Goal: Task Accomplishment & Management: Complete application form

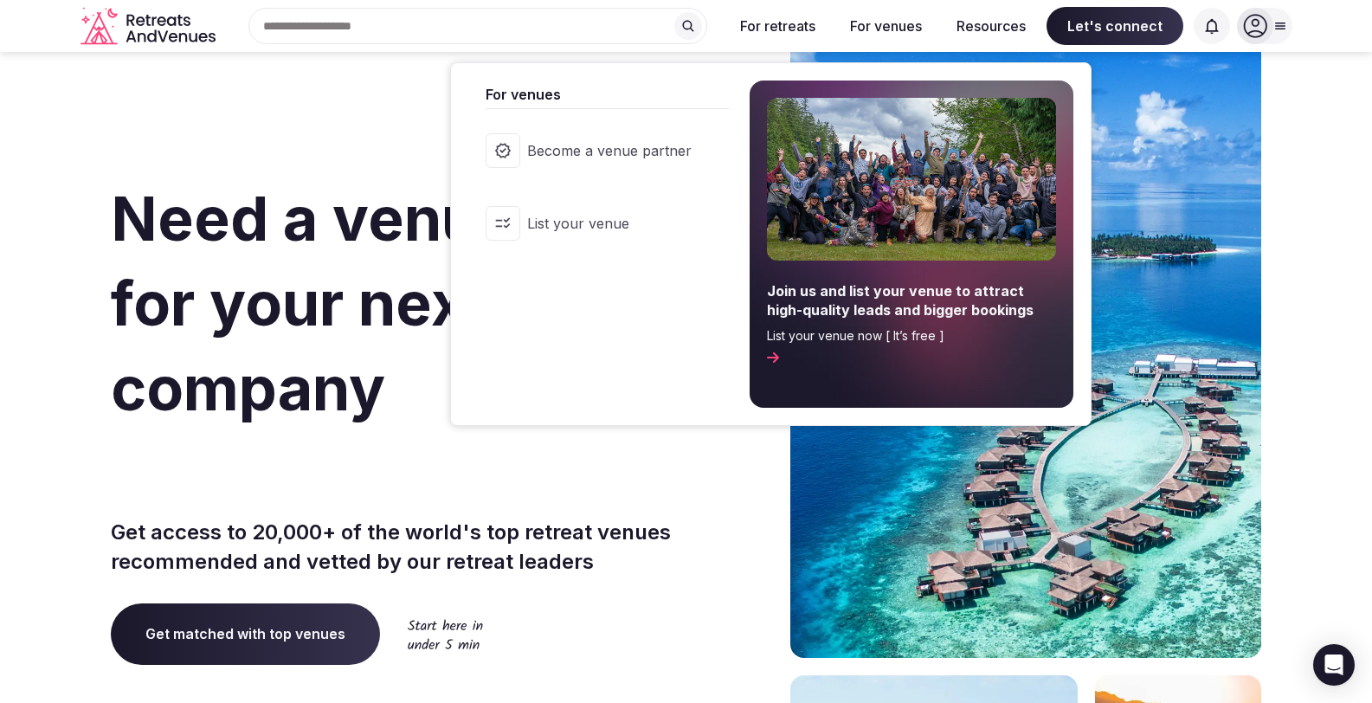
click at [607, 229] on span "List your venue" at bounding box center [609, 223] width 165 height 19
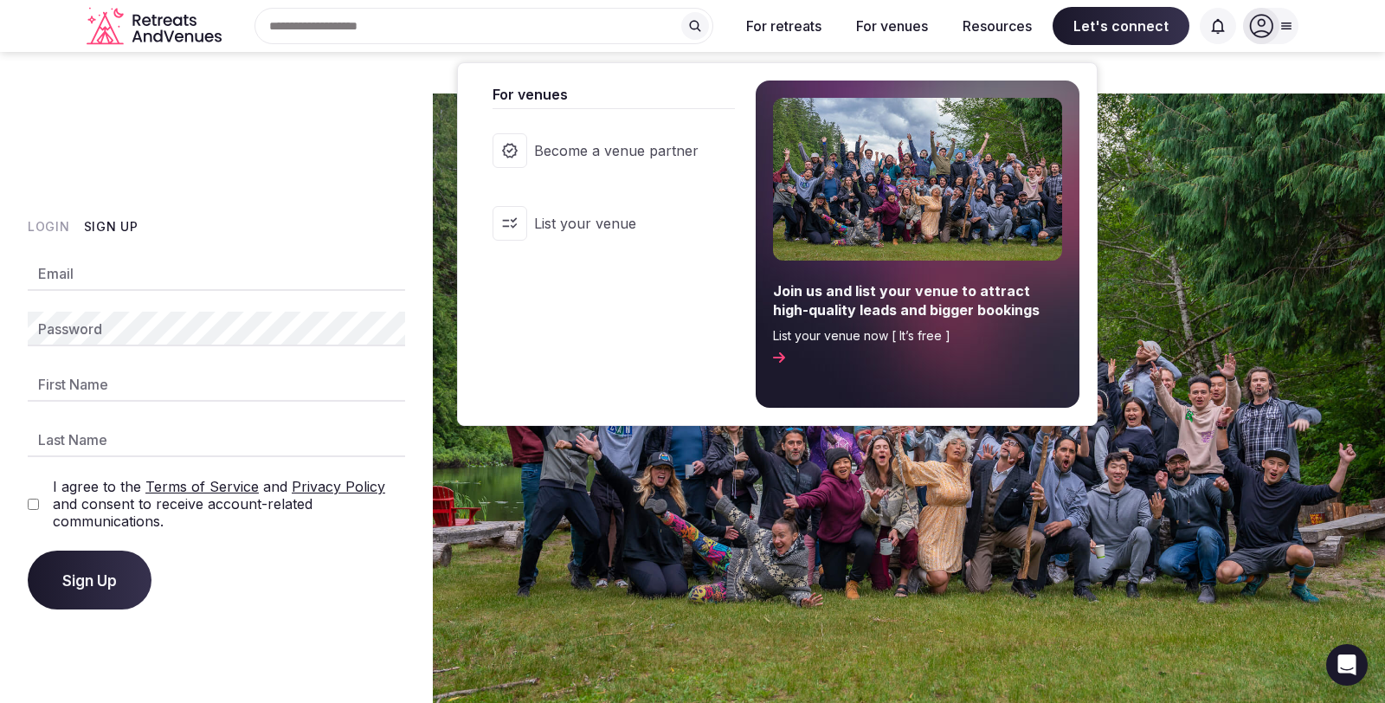
click at [610, 141] on span "Become a venue partner" at bounding box center [616, 150] width 165 height 19
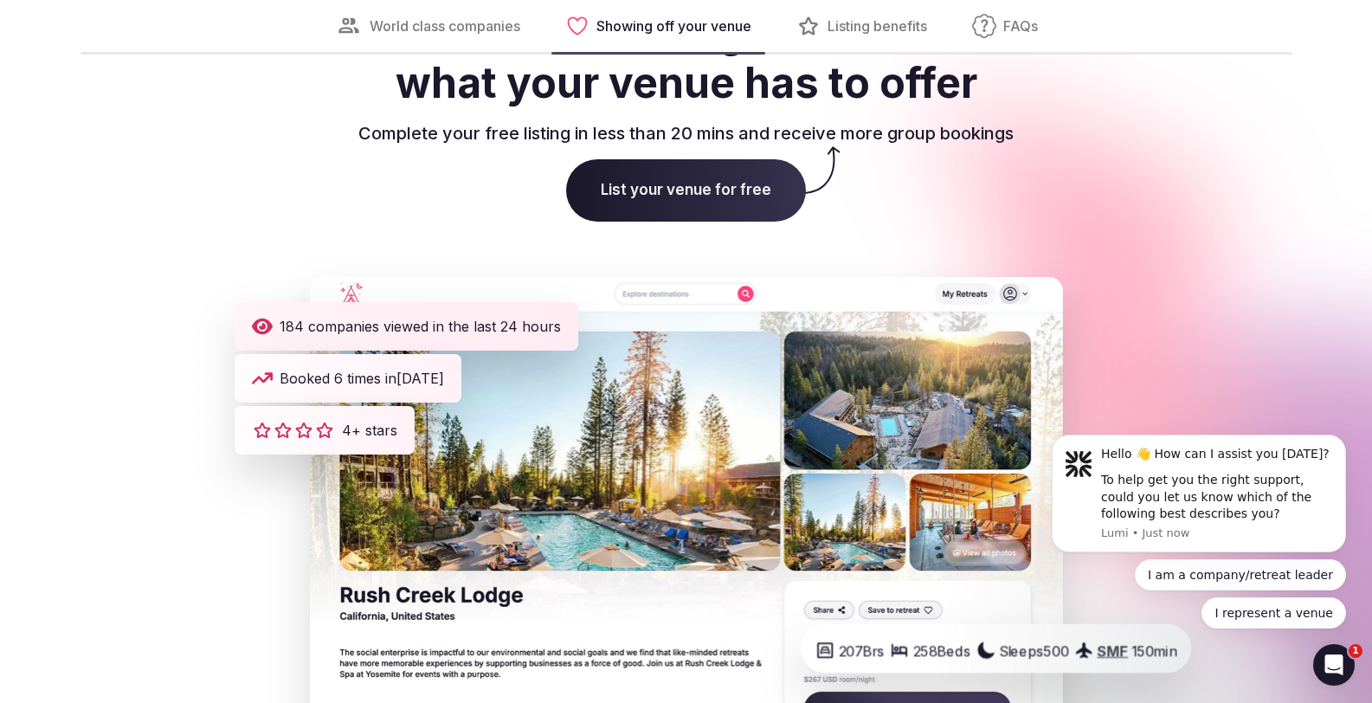
scroll to position [2508, 0]
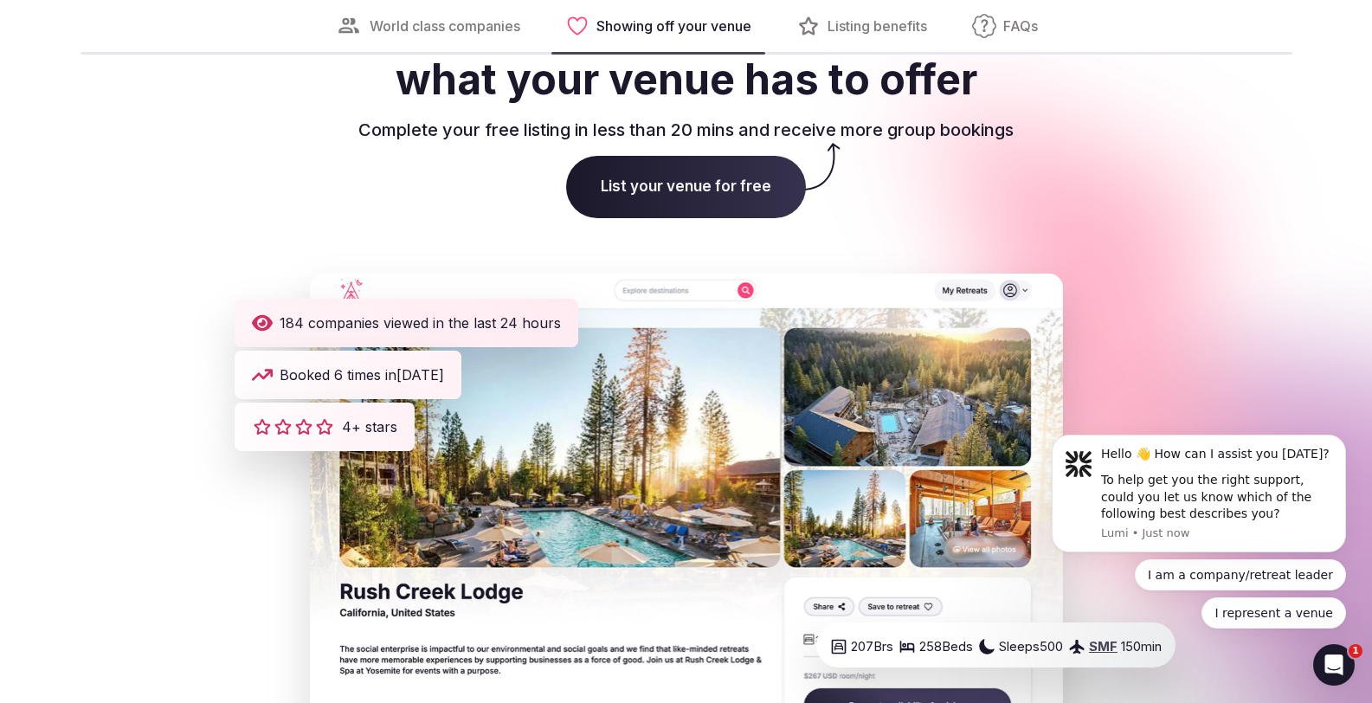
click at [662, 157] on span "List your venue for free" at bounding box center [686, 187] width 240 height 62
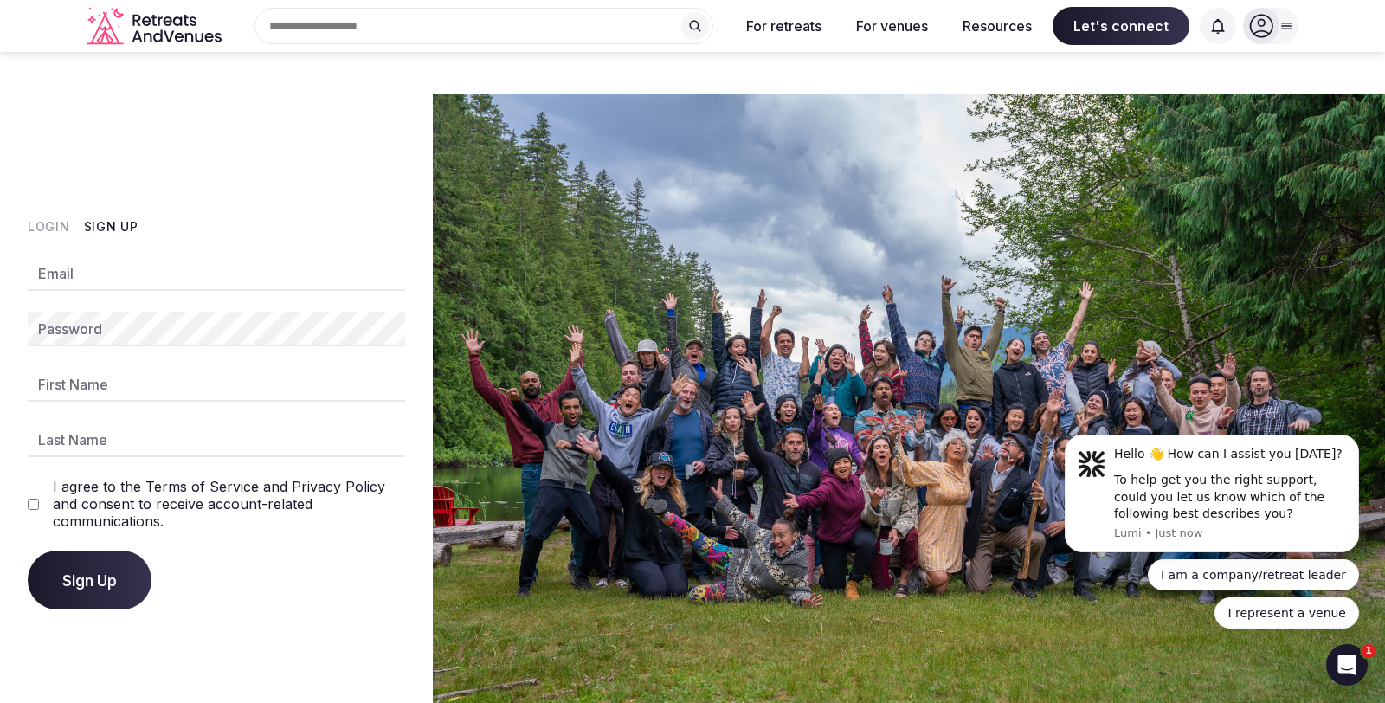
click at [186, 256] on input "Email" at bounding box center [217, 273] width 378 height 35
type input "**********"
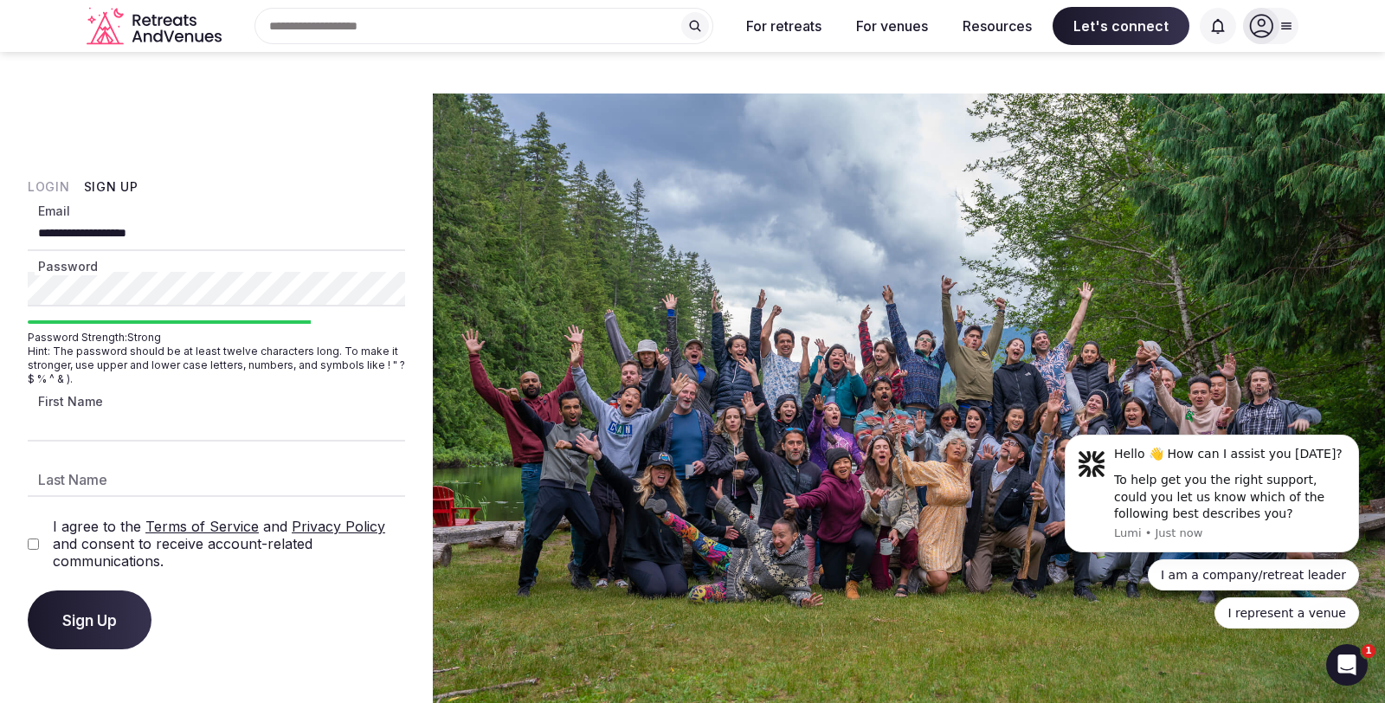
click at [67, 407] on input "First Name" at bounding box center [217, 424] width 378 height 35
type input "****"
click at [81, 462] on input "Last Name" at bounding box center [217, 479] width 378 height 35
type input "*******"
click at [105, 611] on span "Sign Up" at bounding box center [89, 619] width 55 height 17
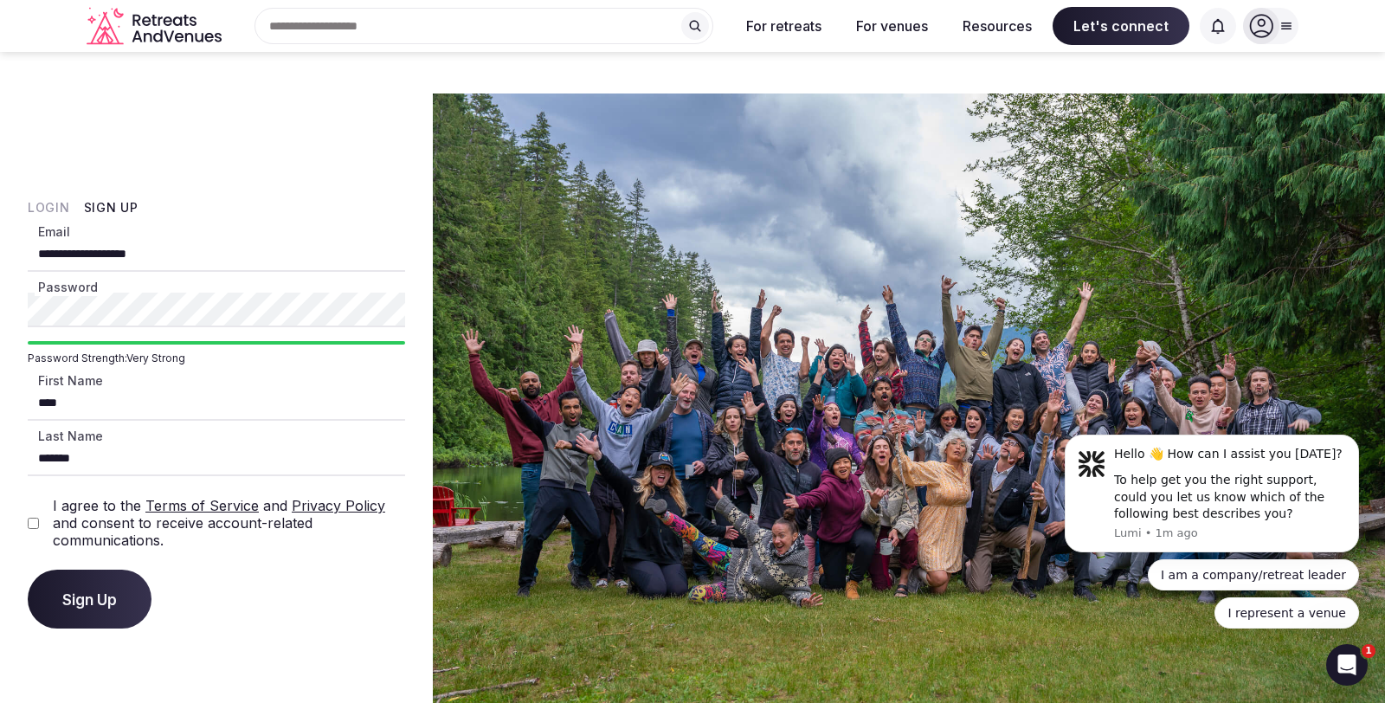
click at [100, 570] on button "Sign Up" at bounding box center [90, 599] width 124 height 59
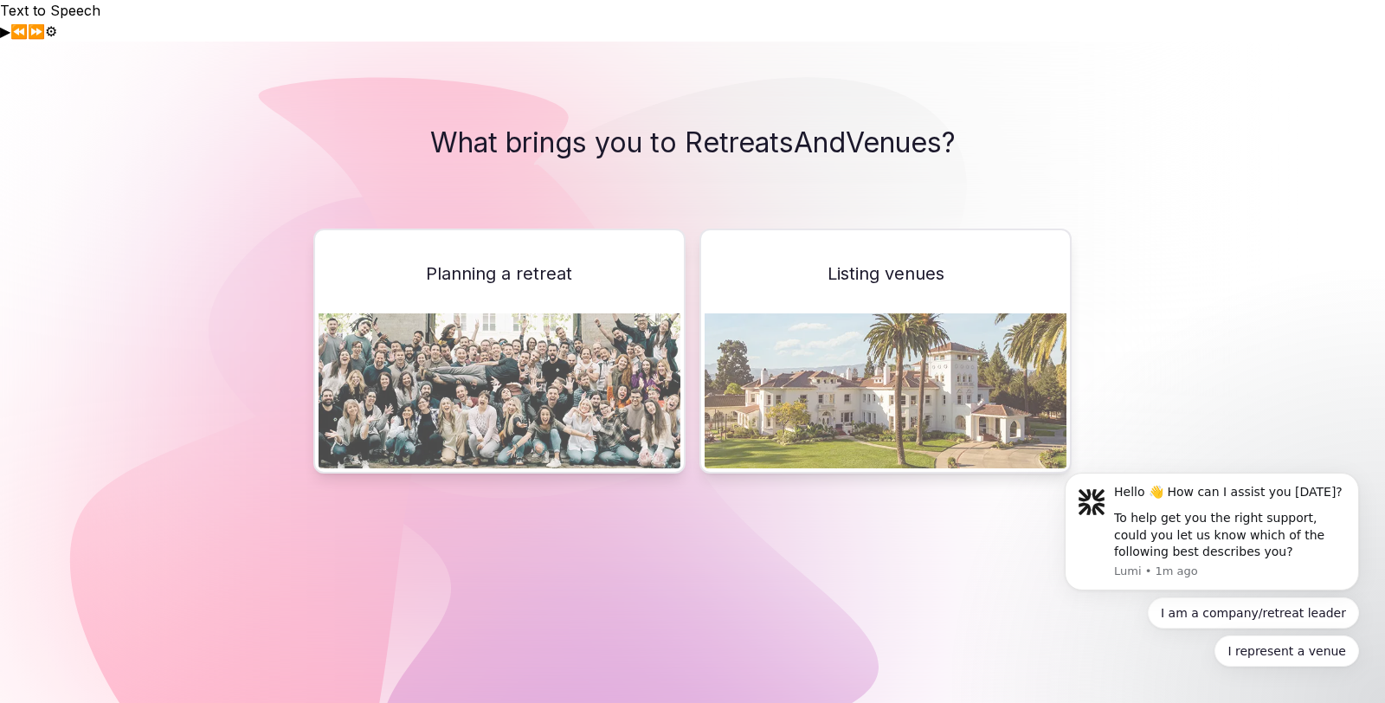
click at [868, 269] on div "Listing venues" at bounding box center [886, 351] width 372 height 244
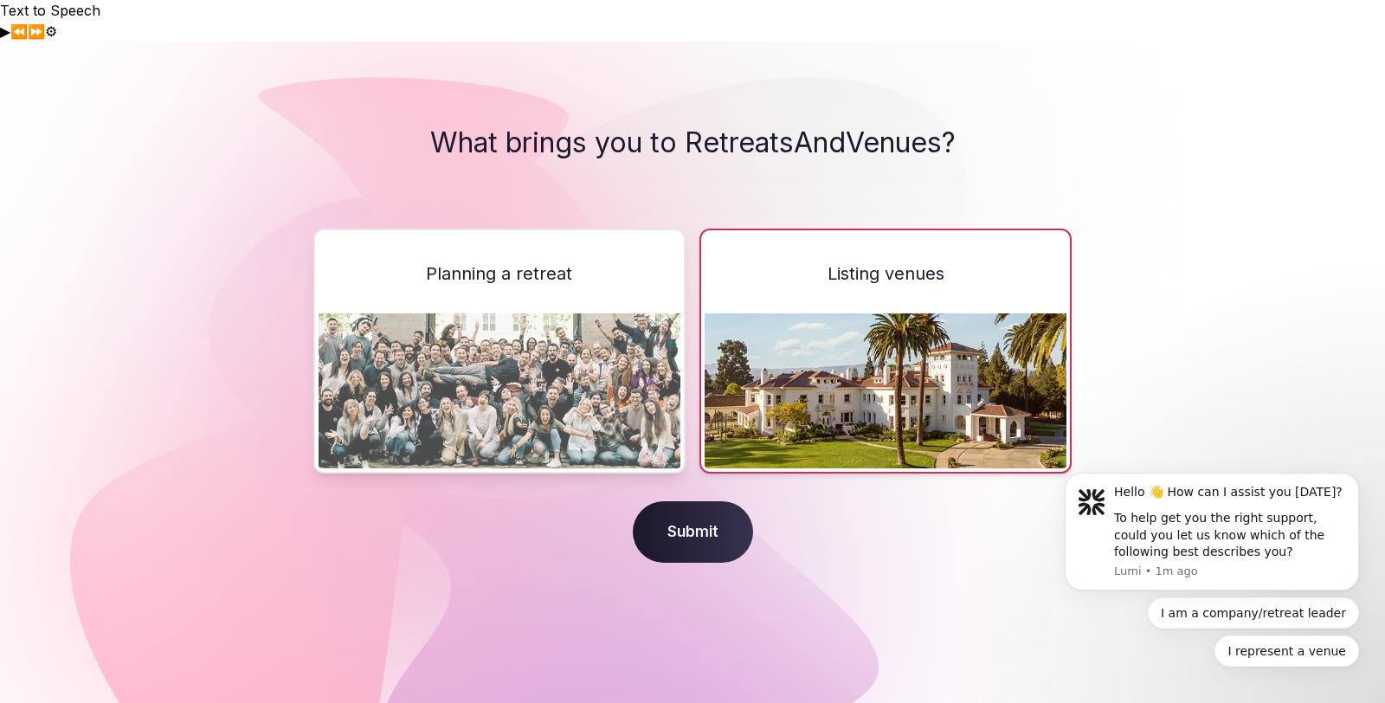
click at [688, 501] on span "Submit" at bounding box center [693, 532] width 120 height 62
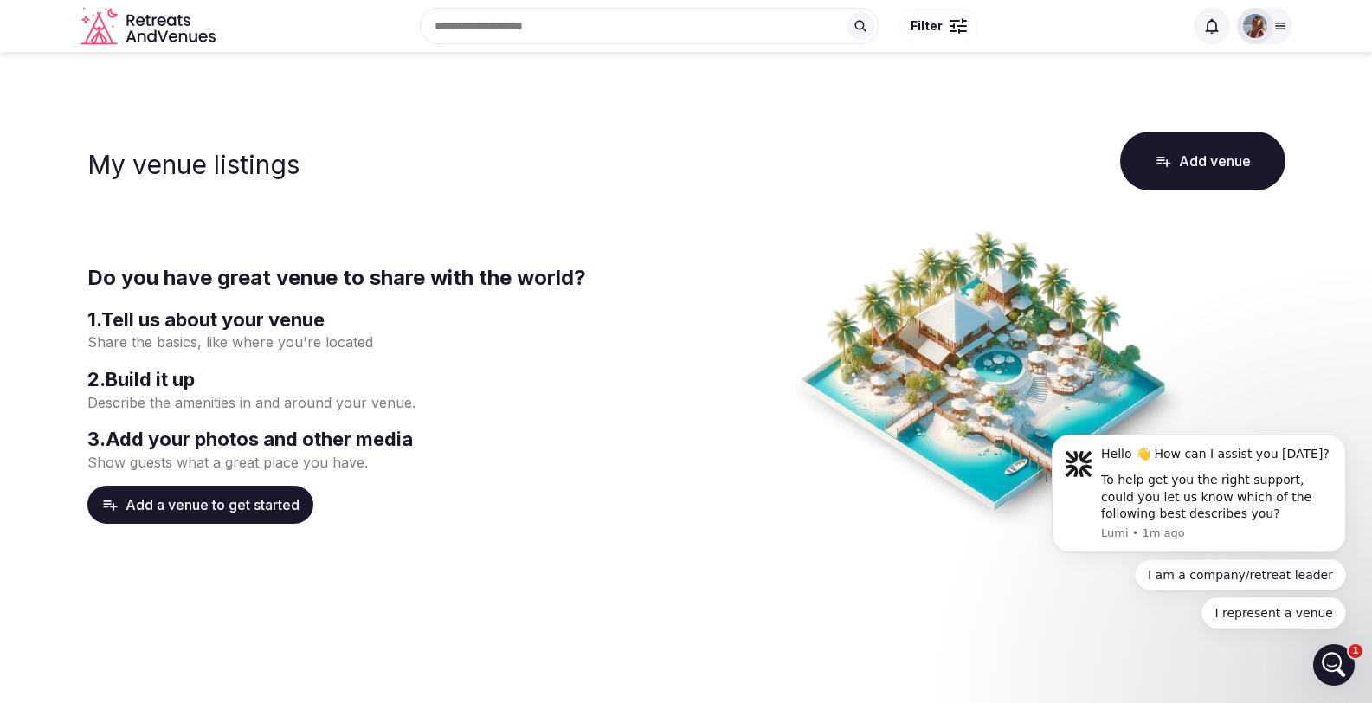
click at [244, 486] on button "Add a venue to get started" at bounding box center [200, 505] width 226 height 38
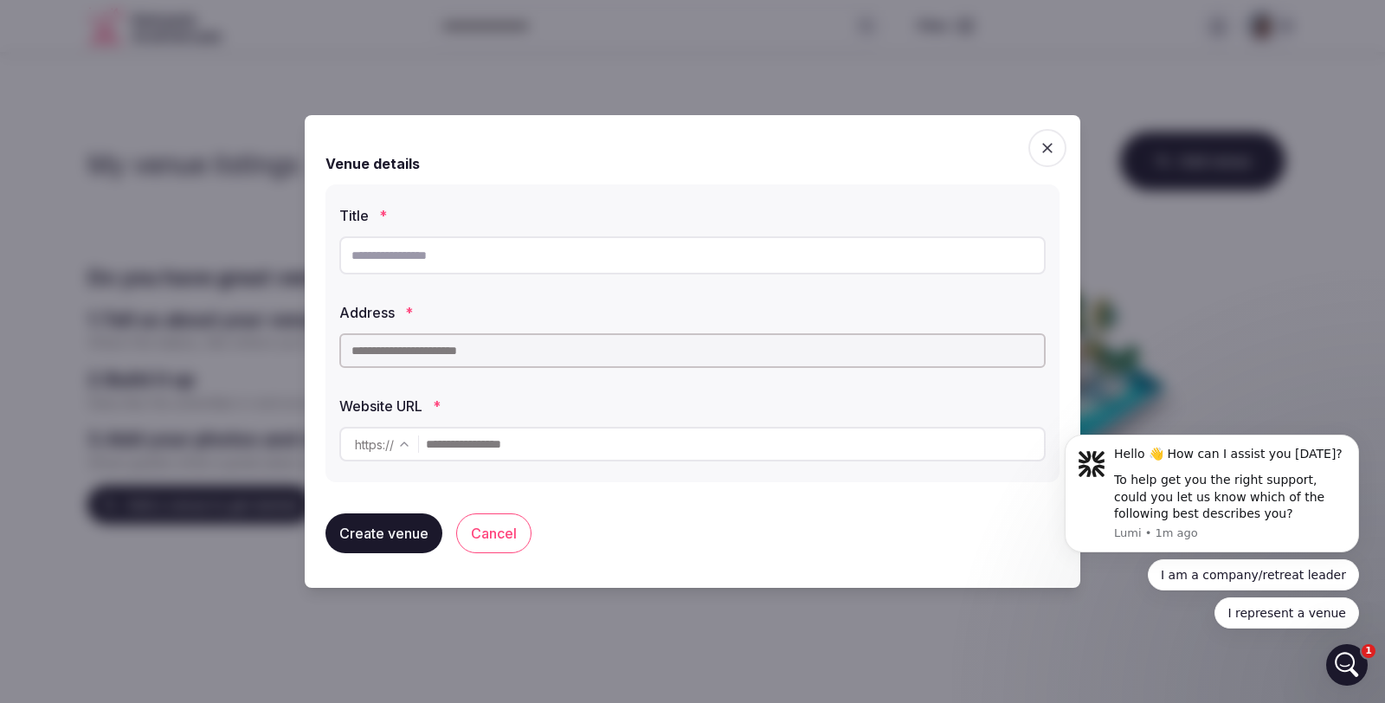
click at [427, 249] on input "text" at bounding box center [692, 255] width 707 height 38
type input "**********"
click at [386, 355] on input "text" at bounding box center [692, 350] width 707 height 35
click at [407, 345] on input "text" at bounding box center [692, 350] width 707 height 35
click at [430, 440] on input "text" at bounding box center [735, 444] width 618 height 35
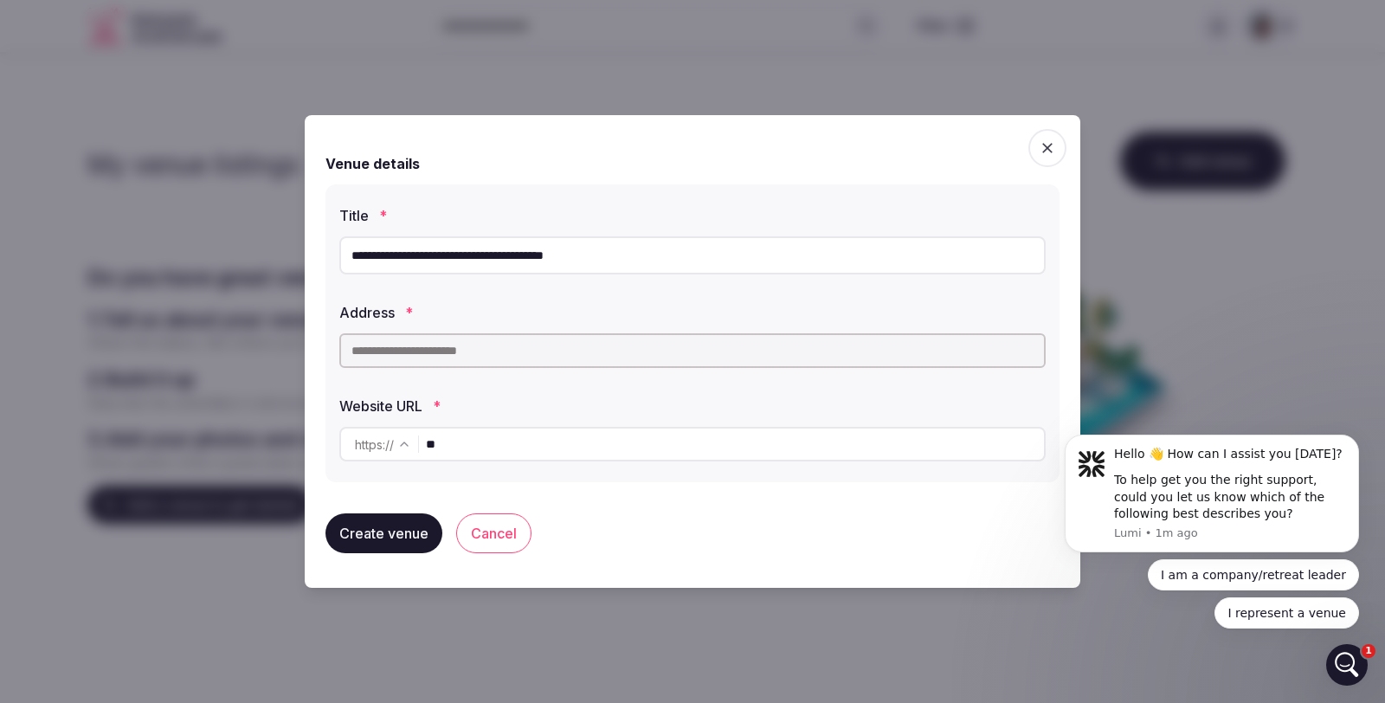
type input "*"
type input "**********"
click at [369, 351] on input "text" at bounding box center [692, 350] width 707 height 35
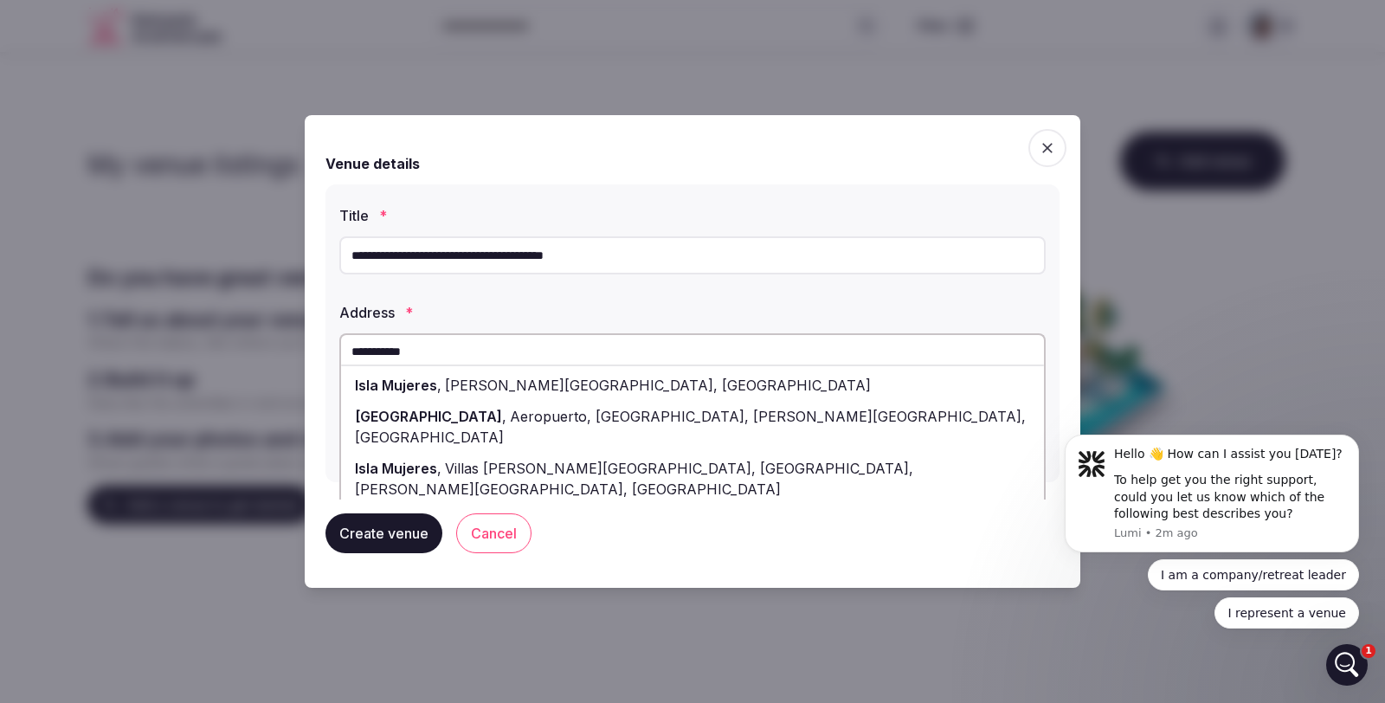
click at [419, 379] on span "Isla Mujeres" at bounding box center [396, 385] width 82 height 17
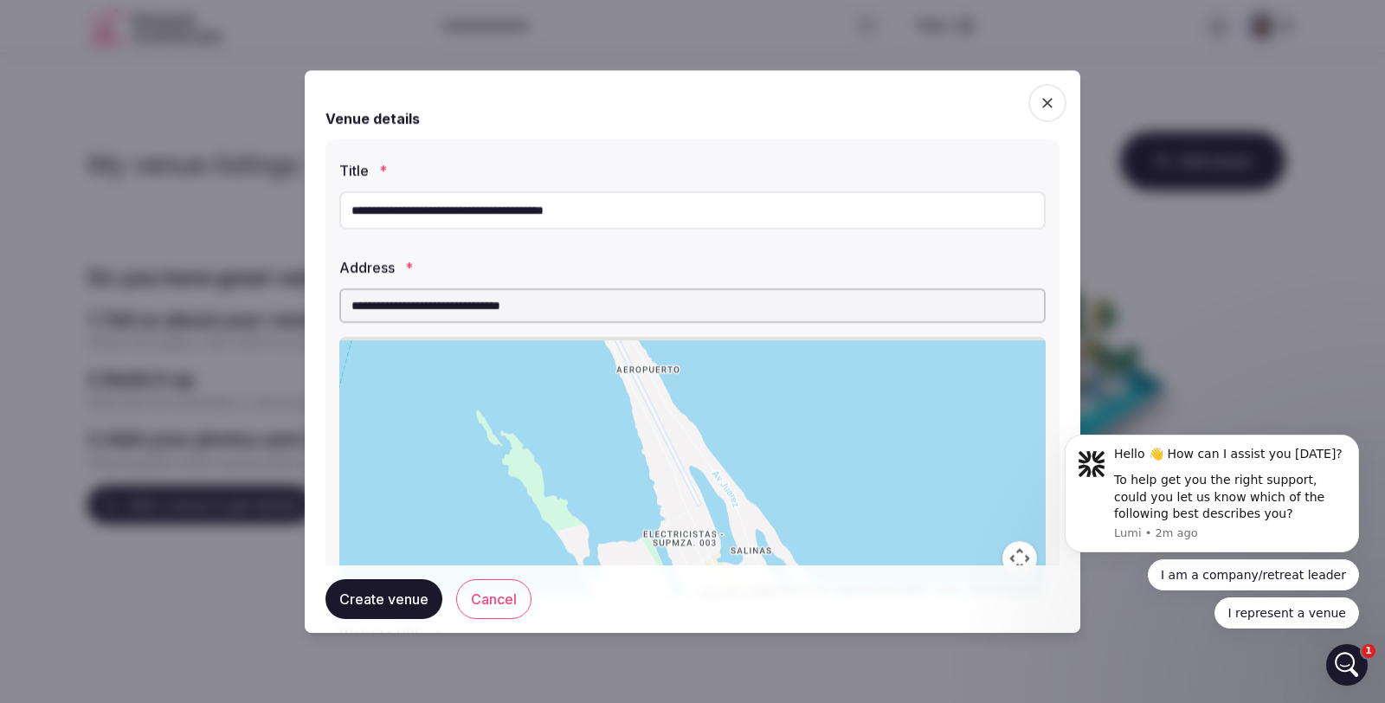
drag, startPoint x: 699, startPoint y: 420, endPoint x: 745, endPoint y: 550, distance: 137.8
click at [745, 550] on div at bounding box center [692, 467] width 707 height 260
click at [351, 303] on input "**********" at bounding box center [692, 305] width 707 height 35
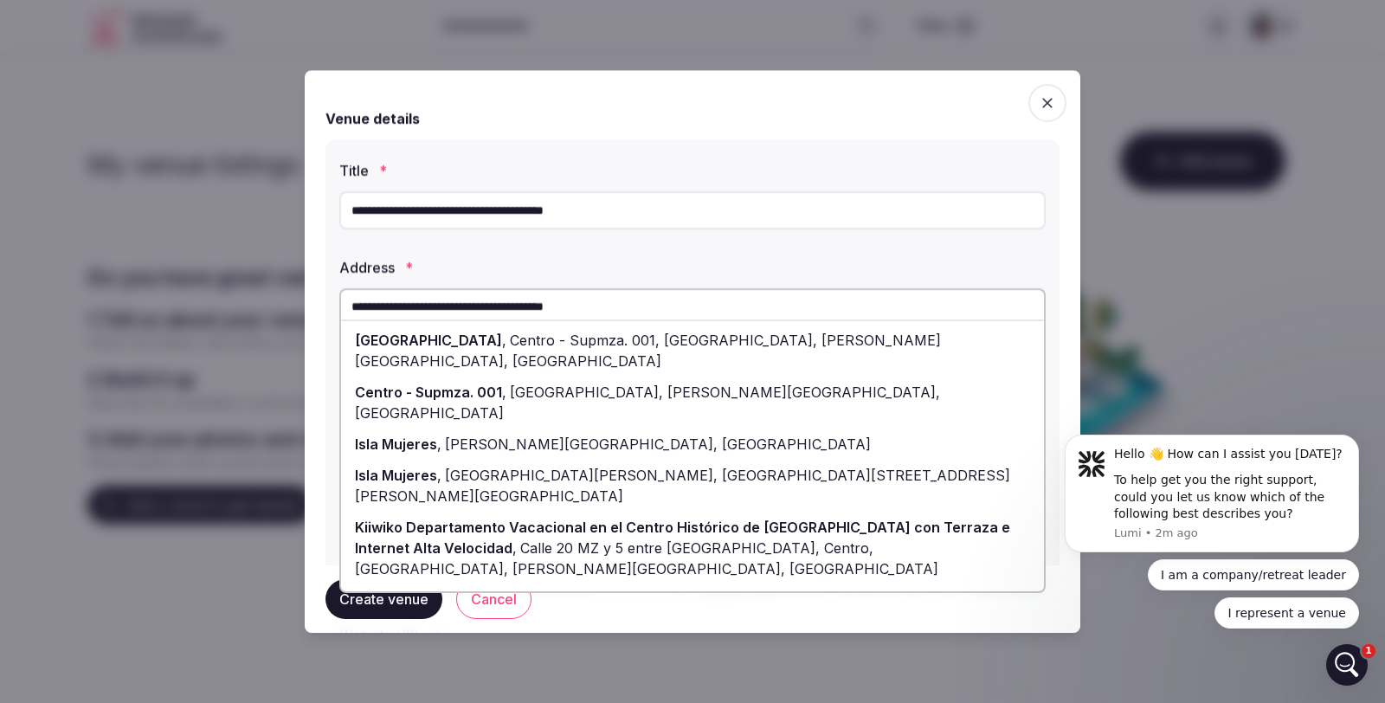
click at [455, 377] on div "Centro - Supmza. 001 , Isla Mujeres, Quintana Roo, Mexico" at bounding box center [692, 403] width 703 height 52
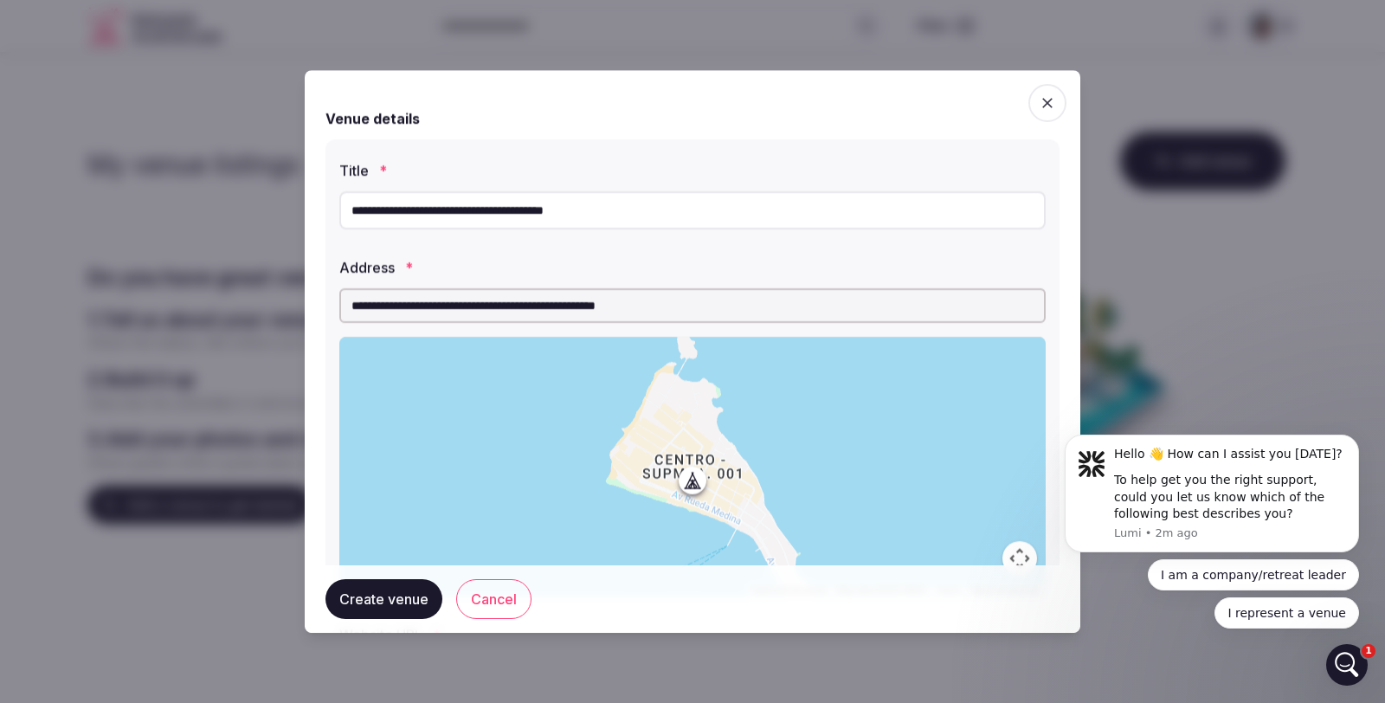
click at [483, 306] on input "**********" at bounding box center [692, 305] width 707 height 35
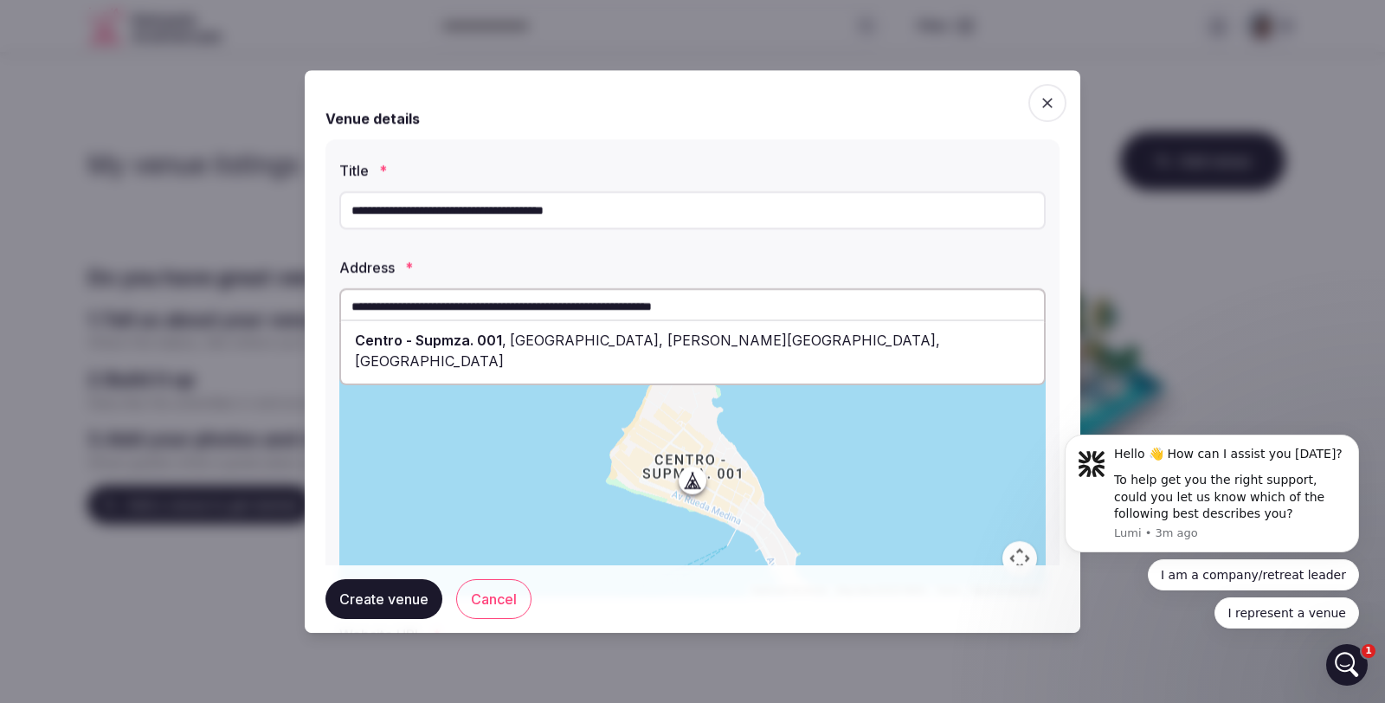
click at [780, 305] on input "**********" at bounding box center [692, 305] width 707 height 35
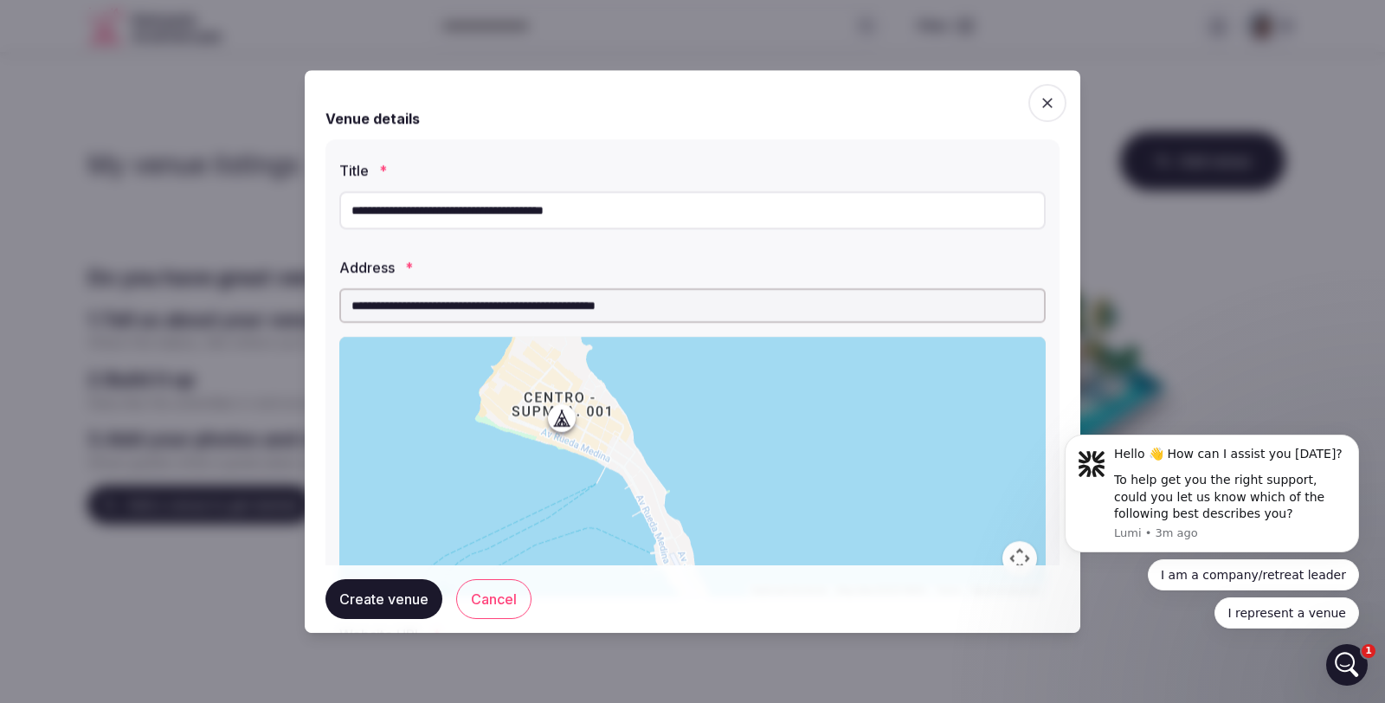
drag, startPoint x: 687, startPoint y: 480, endPoint x: 557, endPoint y: 417, distance: 144.1
click at [557, 417] on div at bounding box center [692, 467] width 707 height 260
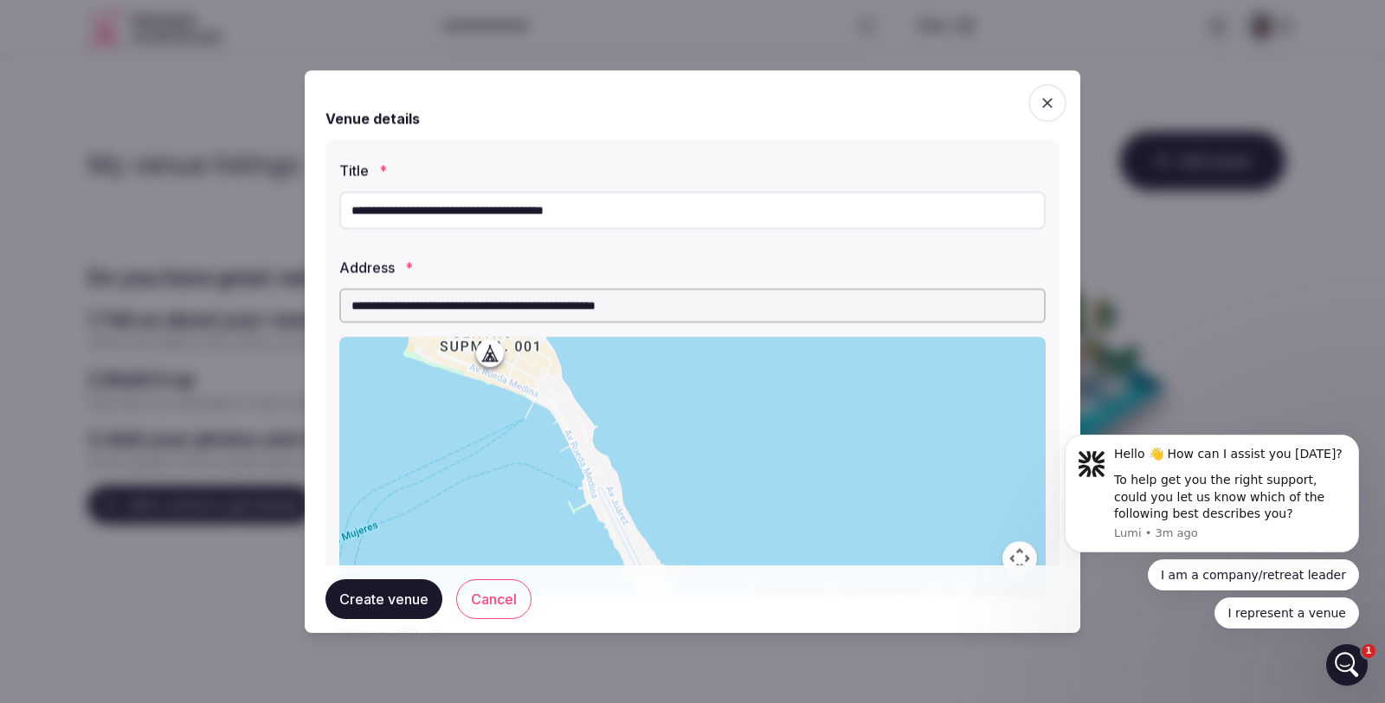
drag, startPoint x: 640, startPoint y: 477, endPoint x: 565, endPoint y: 407, distance: 102.3
click at [565, 407] on div at bounding box center [692, 467] width 707 height 260
click at [502, 309] on input "**********" at bounding box center [692, 305] width 707 height 35
click at [402, 302] on input "**********" at bounding box center [692, 305] width 707 height 35
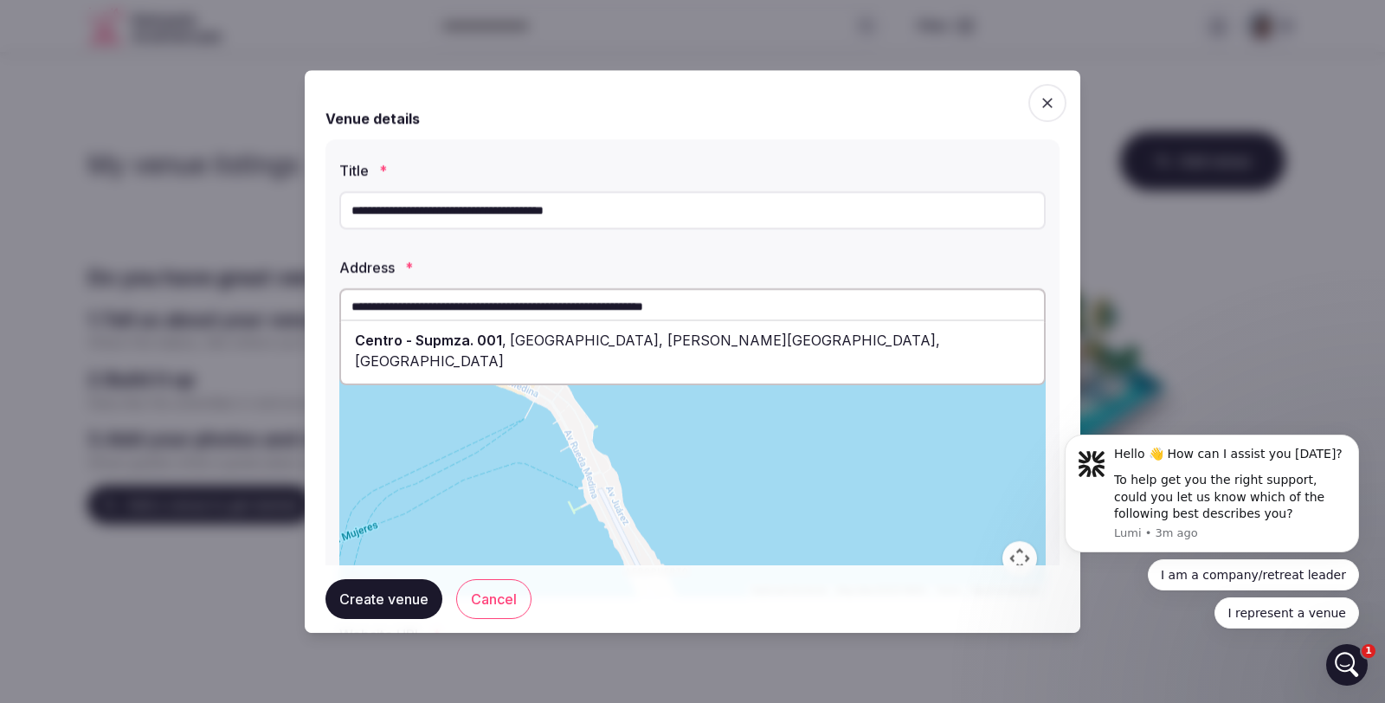
click at [553, 311] on input "**********" at bounding box center [692, 305] width 707 height 35
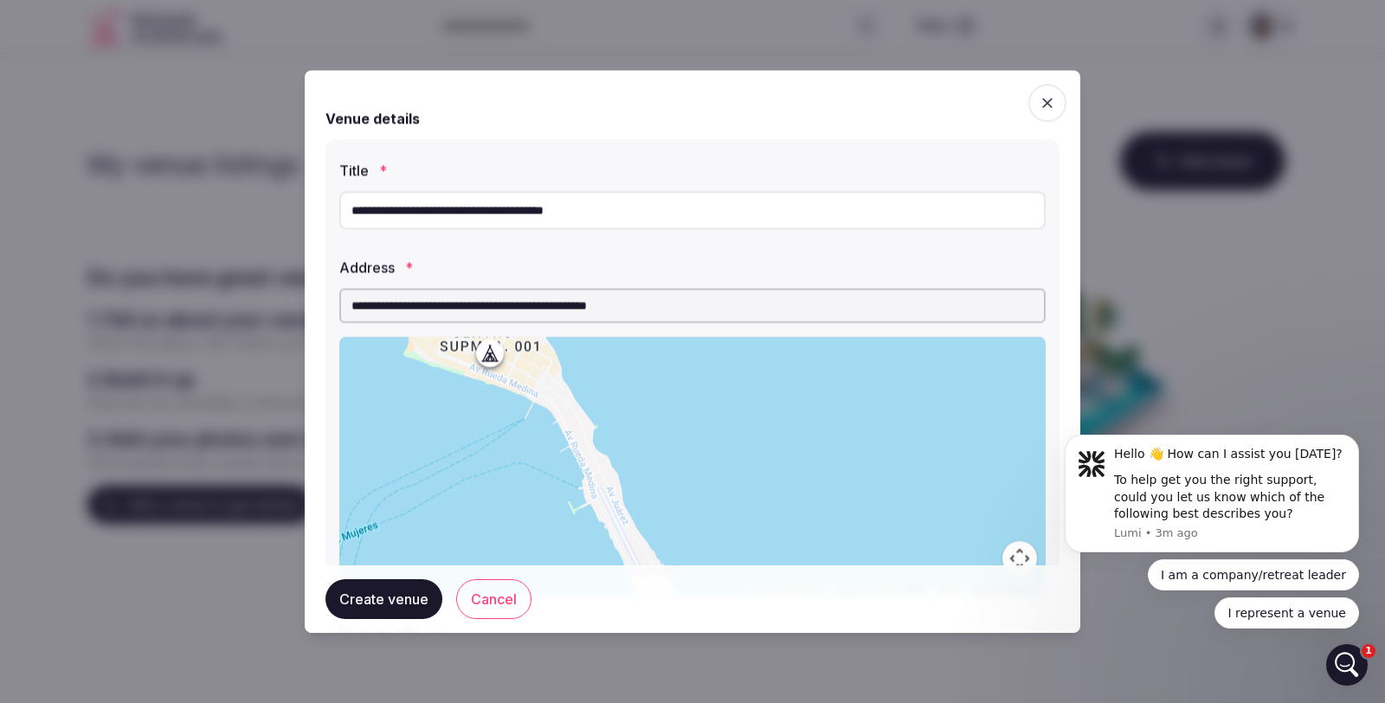
click at [780, 297] on input "**********" at bounding box center [692, 305] width 707 height 35
click at [748, 306] on input "**********" at bounding box center [692, 305] width 707 height 35
drag, startPoint x: 721, startPoint y: 312, endPoint x: 342, endPoint y: 316, distance: 379.3
click at [341, 314] on input "**********" at bounding box center [692, 305] width 707 height 35
type input "**********"
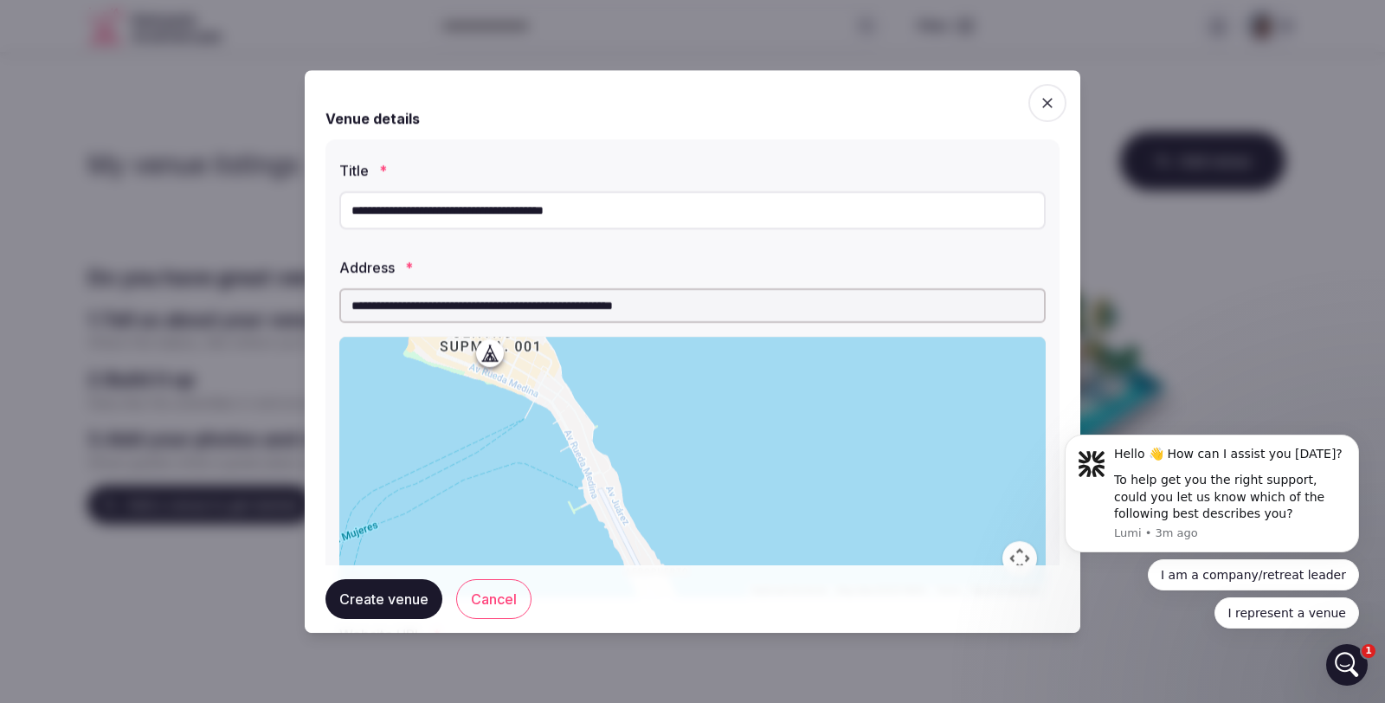
drag, startPoint x: 739, startPoint y: 309, endPoint x: 160, endPoint y: 309, distance: 579.3
click at [160, 309] on body "Search Popular Destinations Toscana, Italy Riviera Maya, Mexico Indonesia, Bali…" at bounding box center [686, 673] width 1372 height 1262
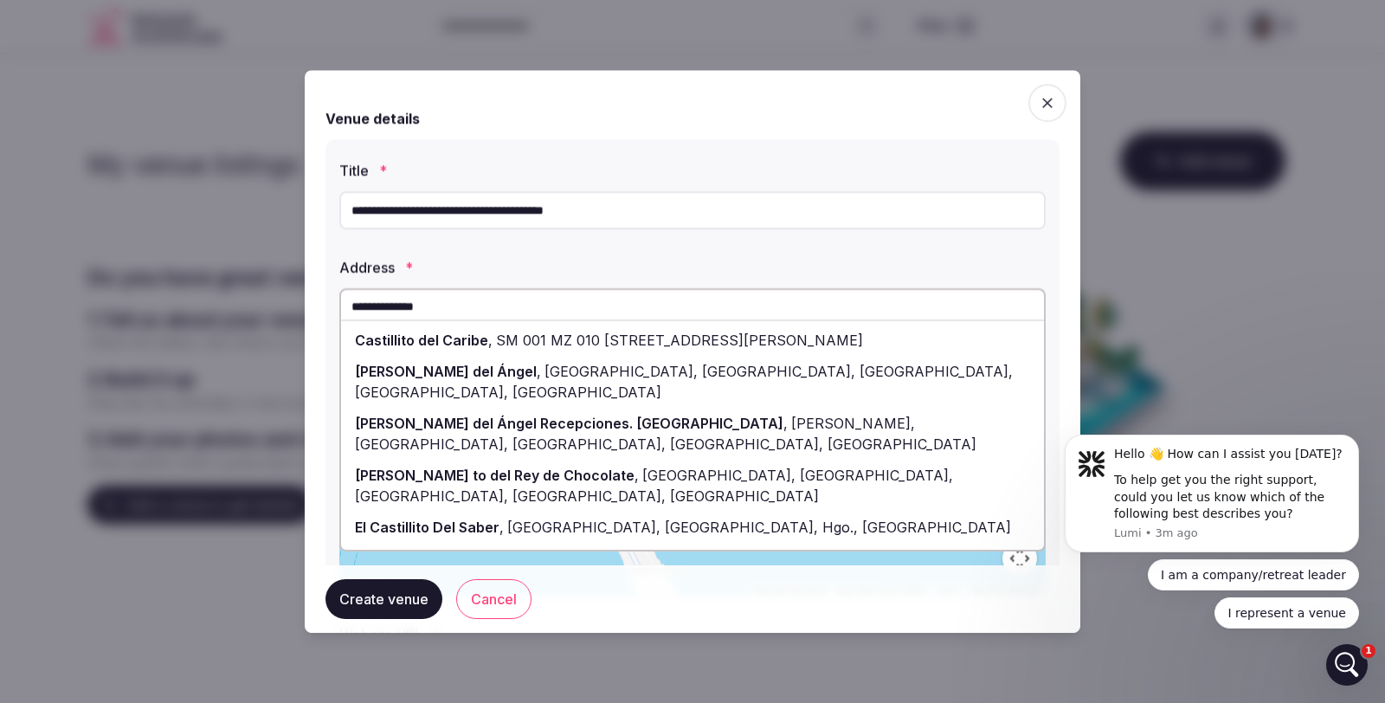
click at [567, 342] on span "SM 001 MZ 010 LT 15, Centro - Supmza. 001, Isla Mujeres, Quintana Roo, Mexico" at bounding box center [678, 340] width 371 height 17
type input "**********"
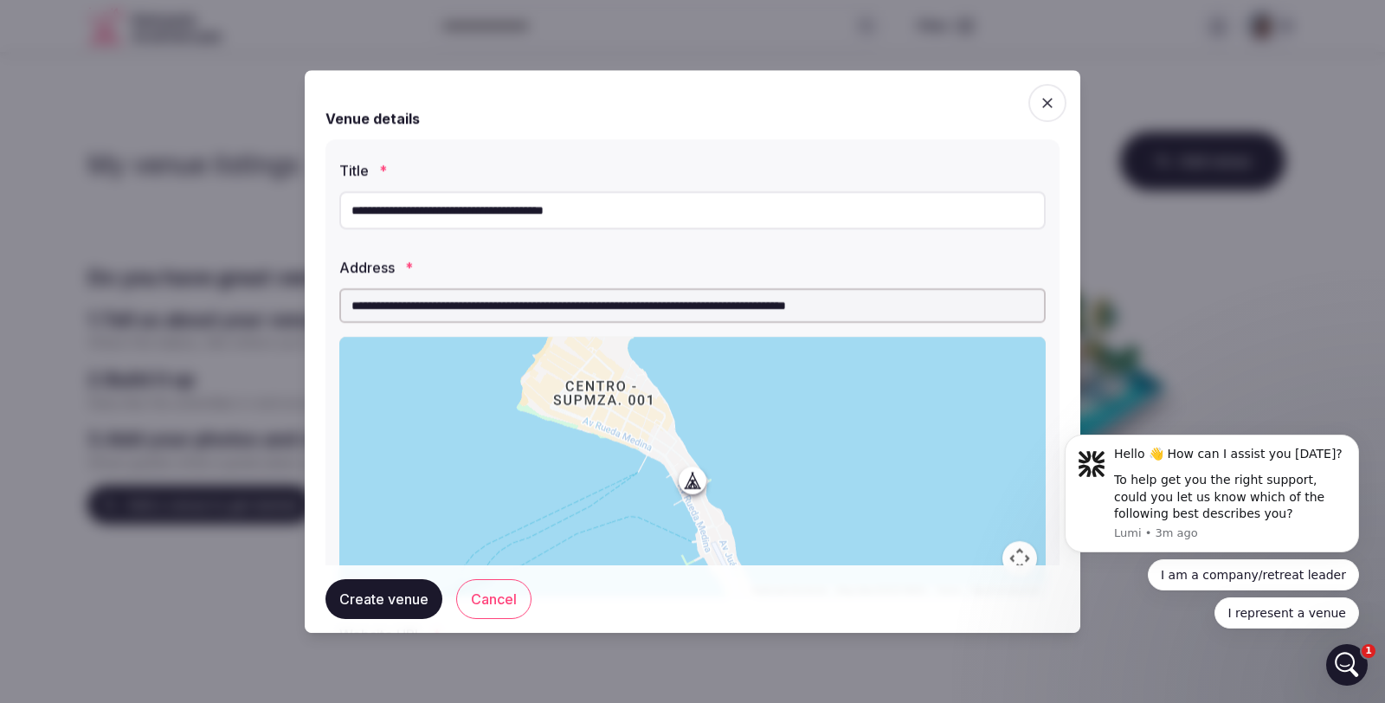
click at [387, 594] on button "Create venue" at bounding box center [384, 599] width 117 height 40
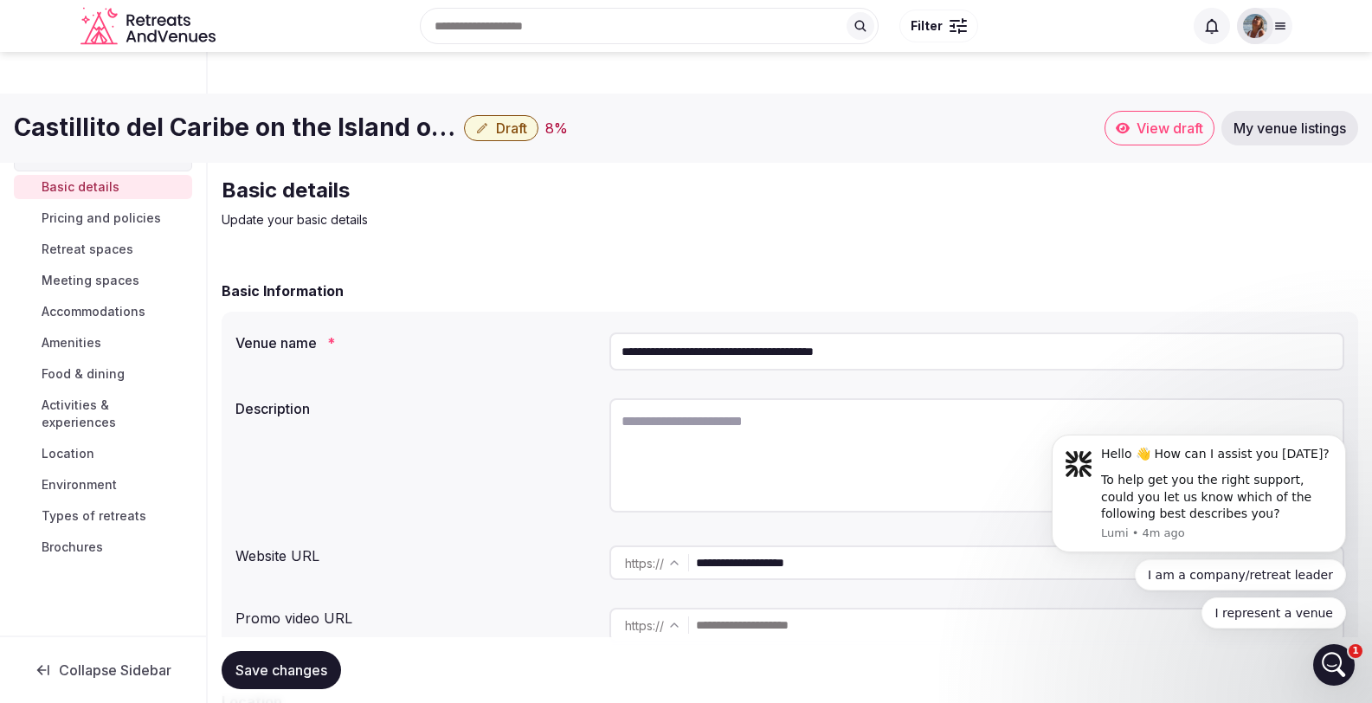
click at [726, 608] on input "text" at bounding box center [1019, 625] width 647 height 35
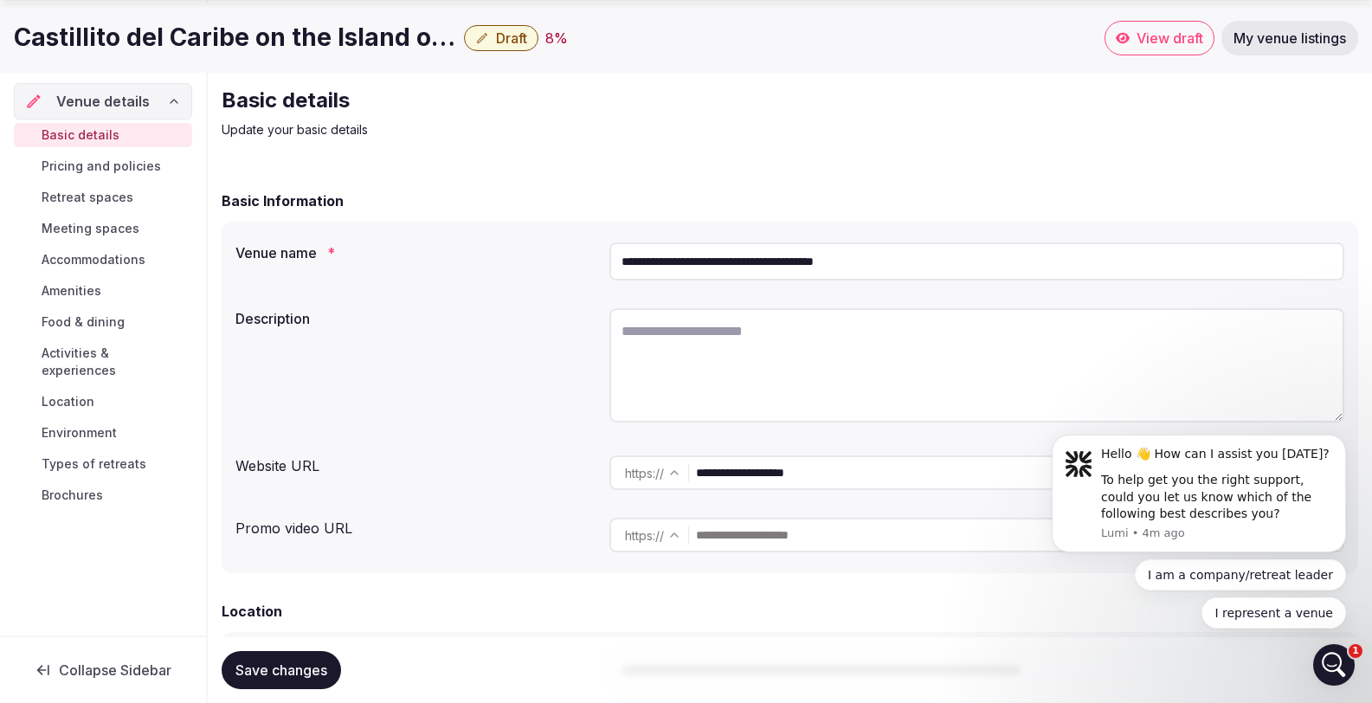
scroll to position [96, 0]
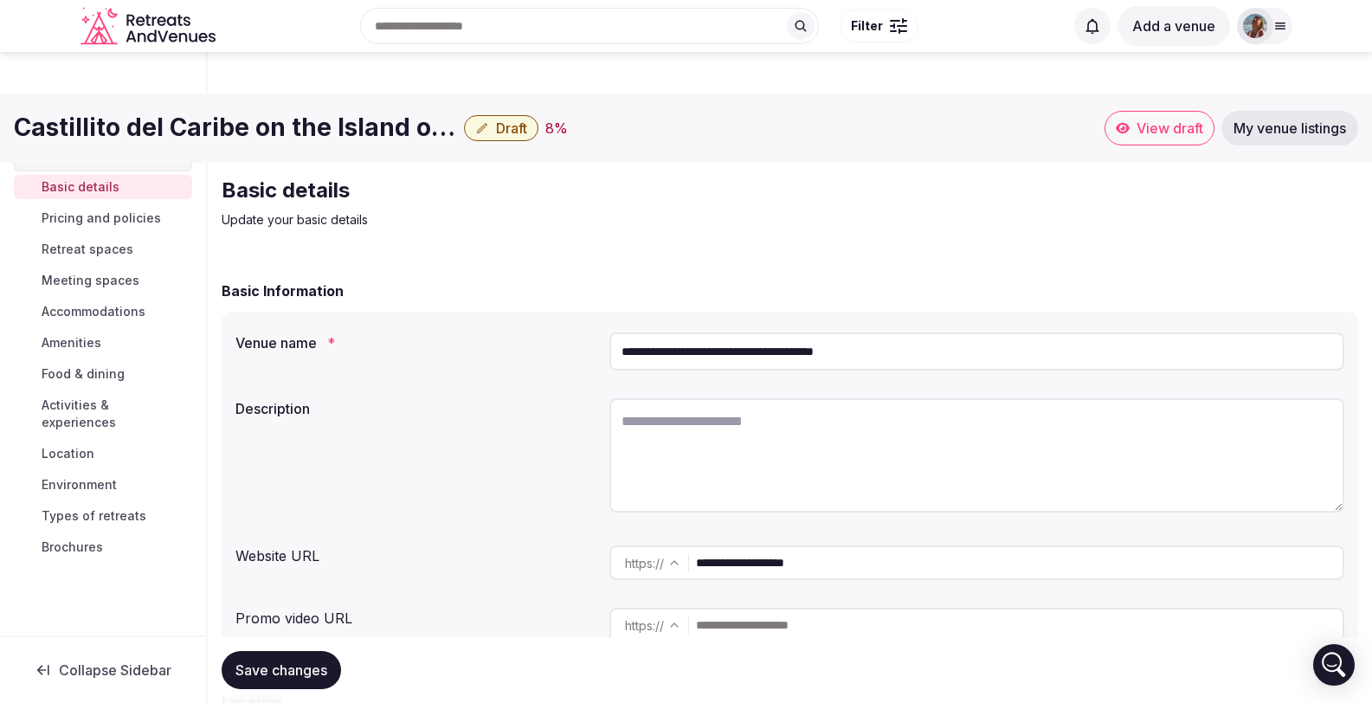
click at [636, 398] on textarea at bounding box center [977, 455] width 735 height 114
paste textarea "**********"
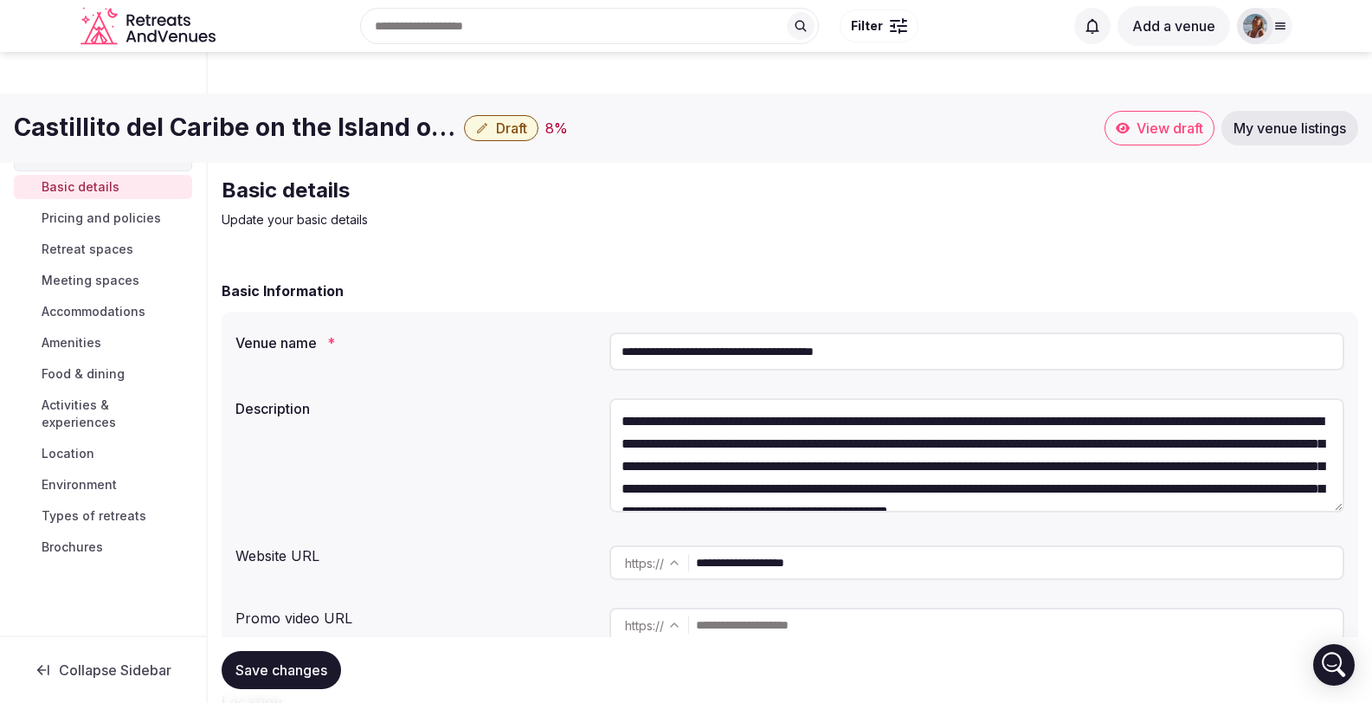
click at [835, 398] on textarea at bounding box center [977, 455] width 735 height 114
click at [847, 398] on textarea at bounding box center [977, 455] width 735 height 114
click at [1190, 398] on textarea at bounding box center [977, 455] width 735 height 114
click at [1026, 398] on textarea at bounding box center [977, 455] width 735 height 114
drag, startPoint x: 1233, startPoint y: 379, endPoint x: 1243, endPoint y: 375, distance: 10.5
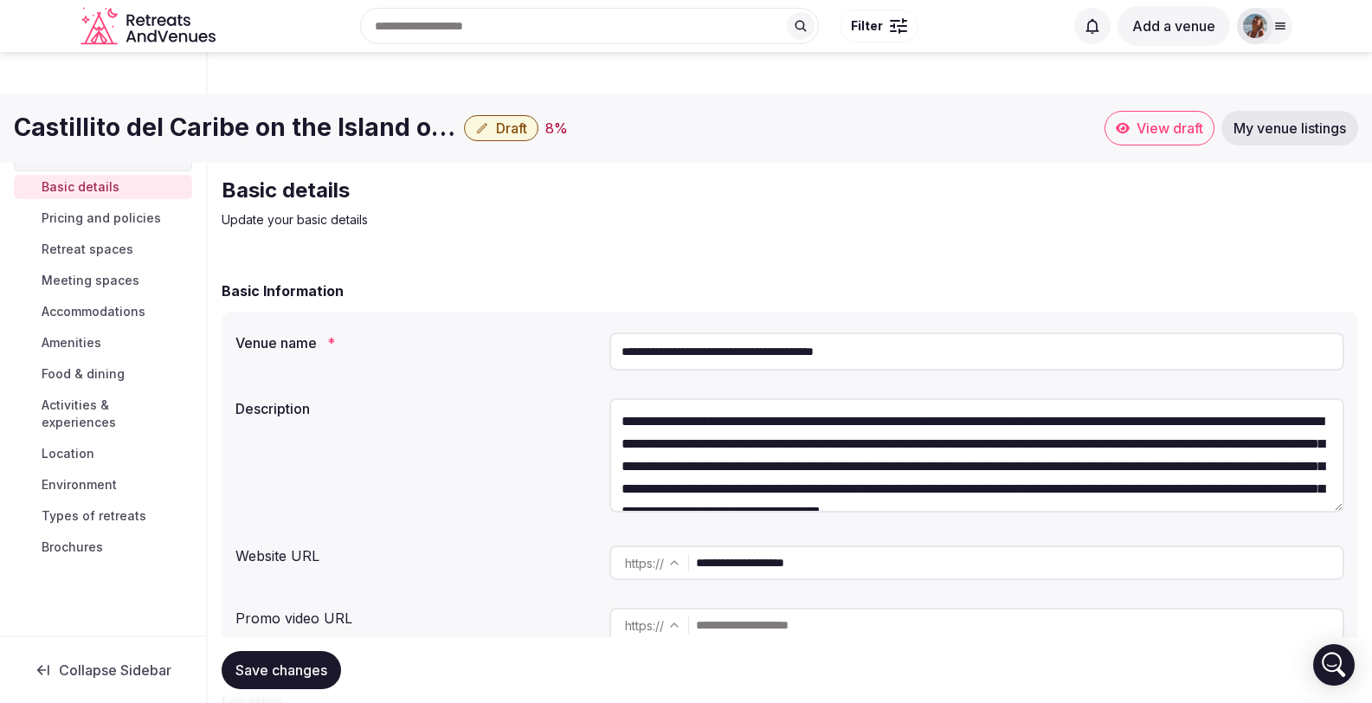
click at [1233, 398] on textarea at bounding box center [977, 455] width 735 height 114
click at [923, 400] on textarea at bounding box center [977, 455] width 735 height 114
click at [1141, 403] on textarea at bounding box center [977, 455] width 735 height 114
click at [747, 426] on textarea at bounding box center [977, 455] width 735 height 114
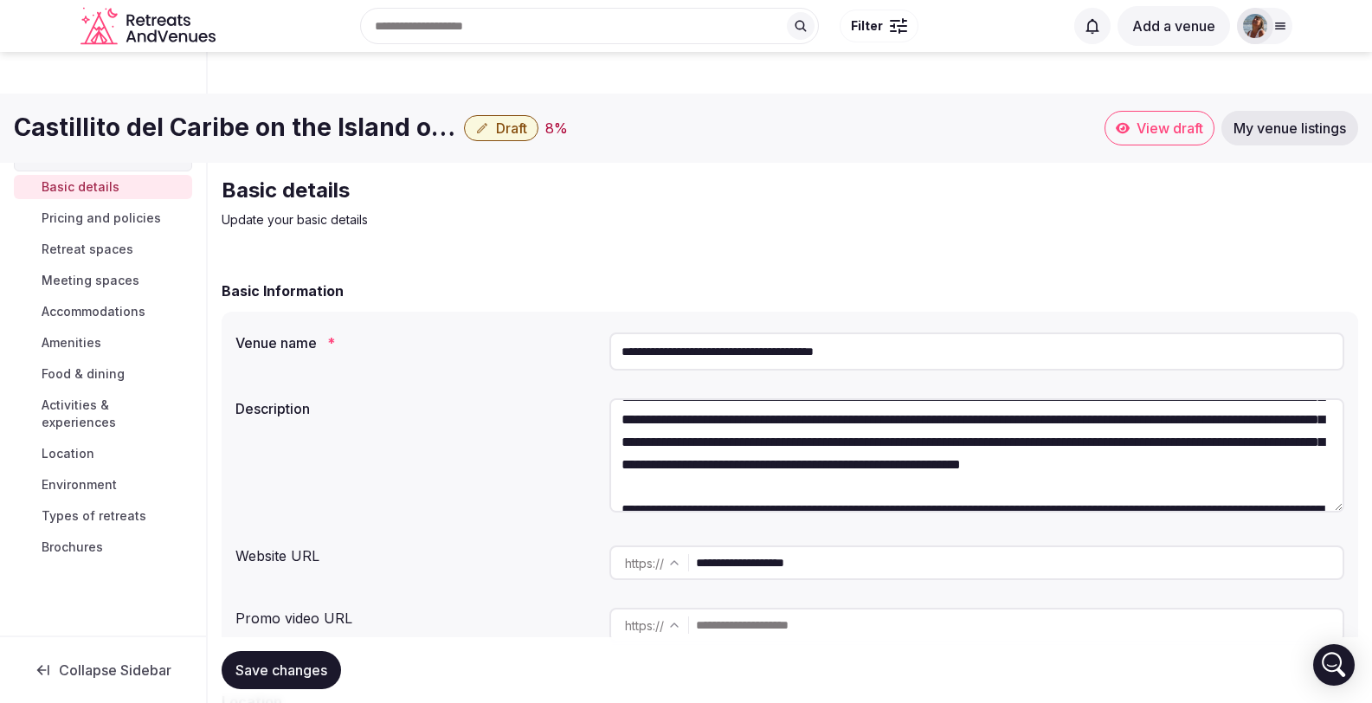
scroll to position [50, 0]
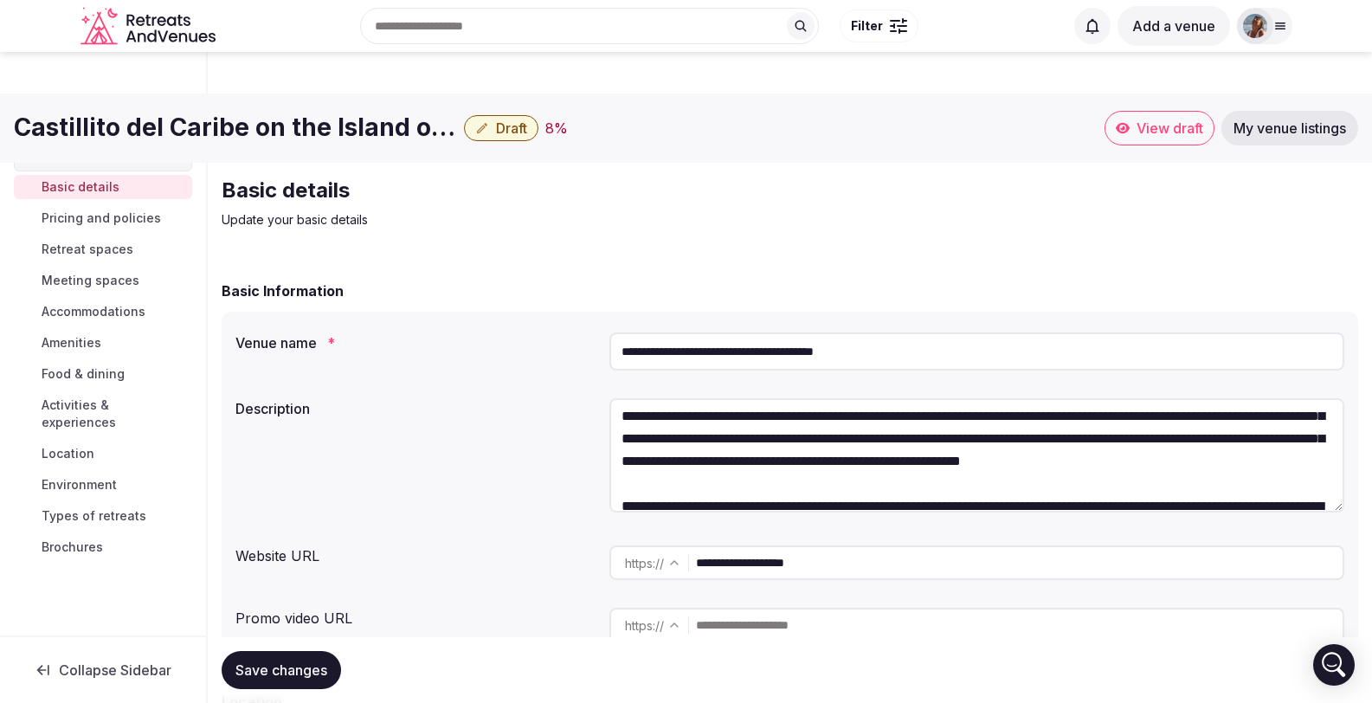
click at [728, 400] on textarea at bounding box center [977, 455] width 735 height 114
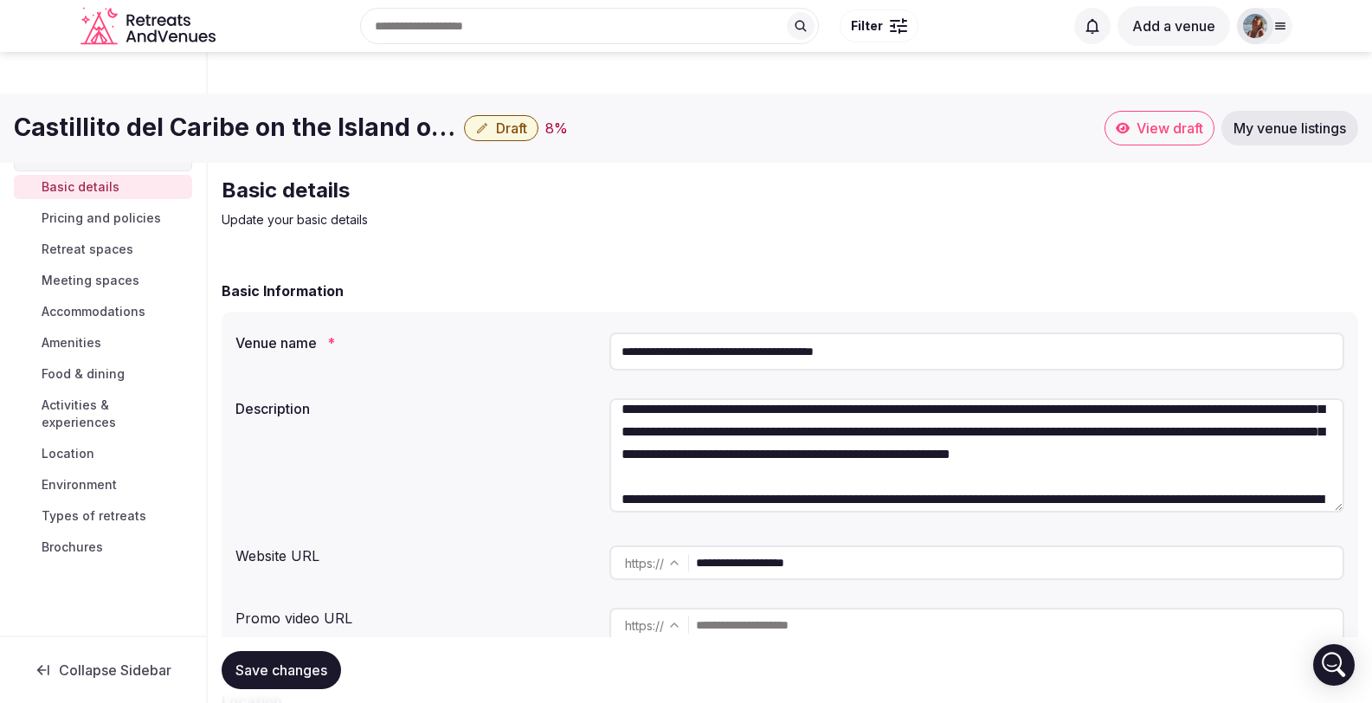
scroll to position [61, 0]
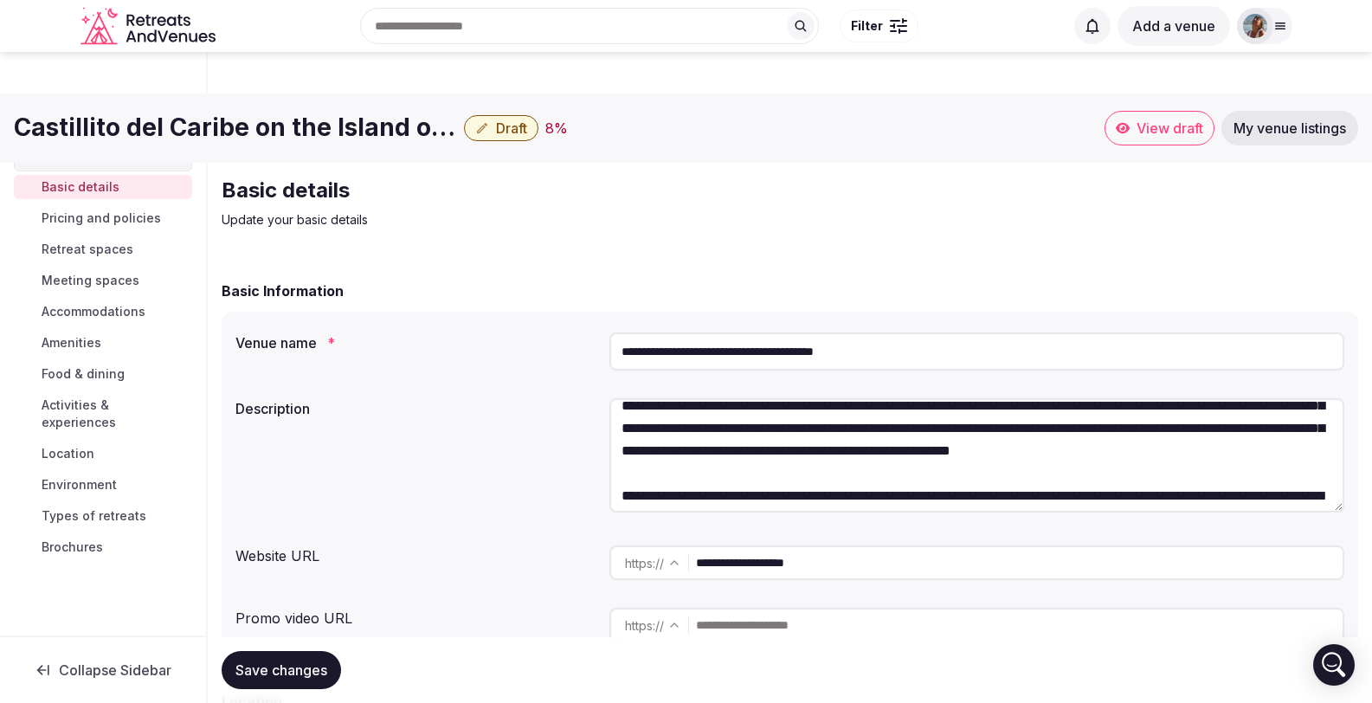
click at [1006, 410] on textarea at bounding box center [977, 455] width 735 height 114
click at [1126, 409] on textarea at bounding box center [977, 455] width 735 height 114
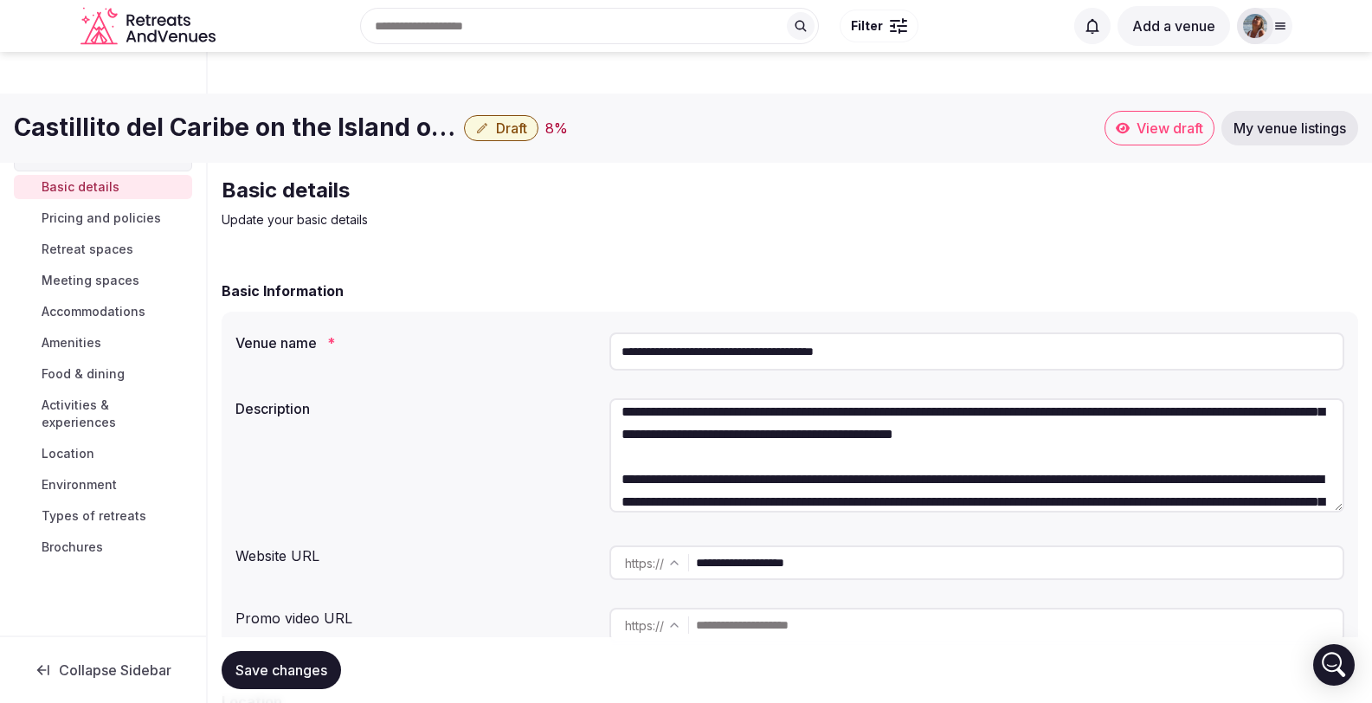
scroll to position [80, 0]
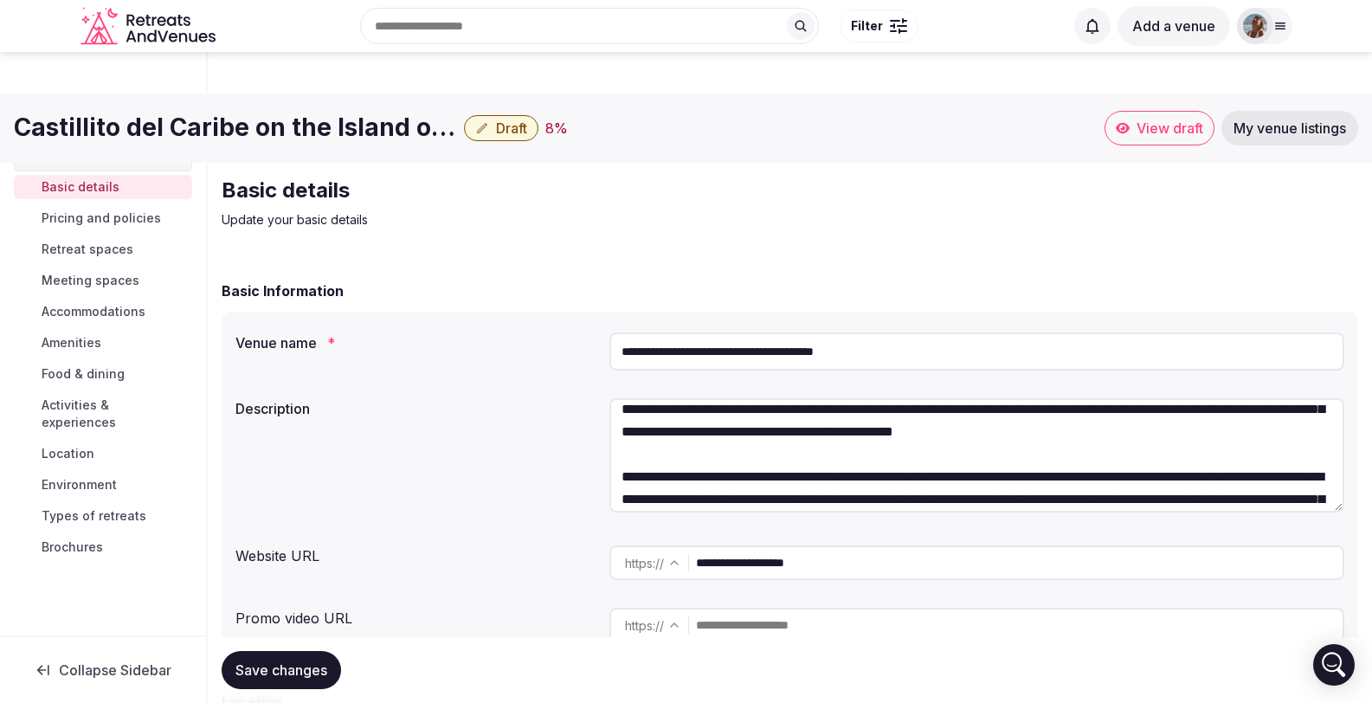
click at [991, 414] on textarea at bounding box center [977, 455] width 735 height 114
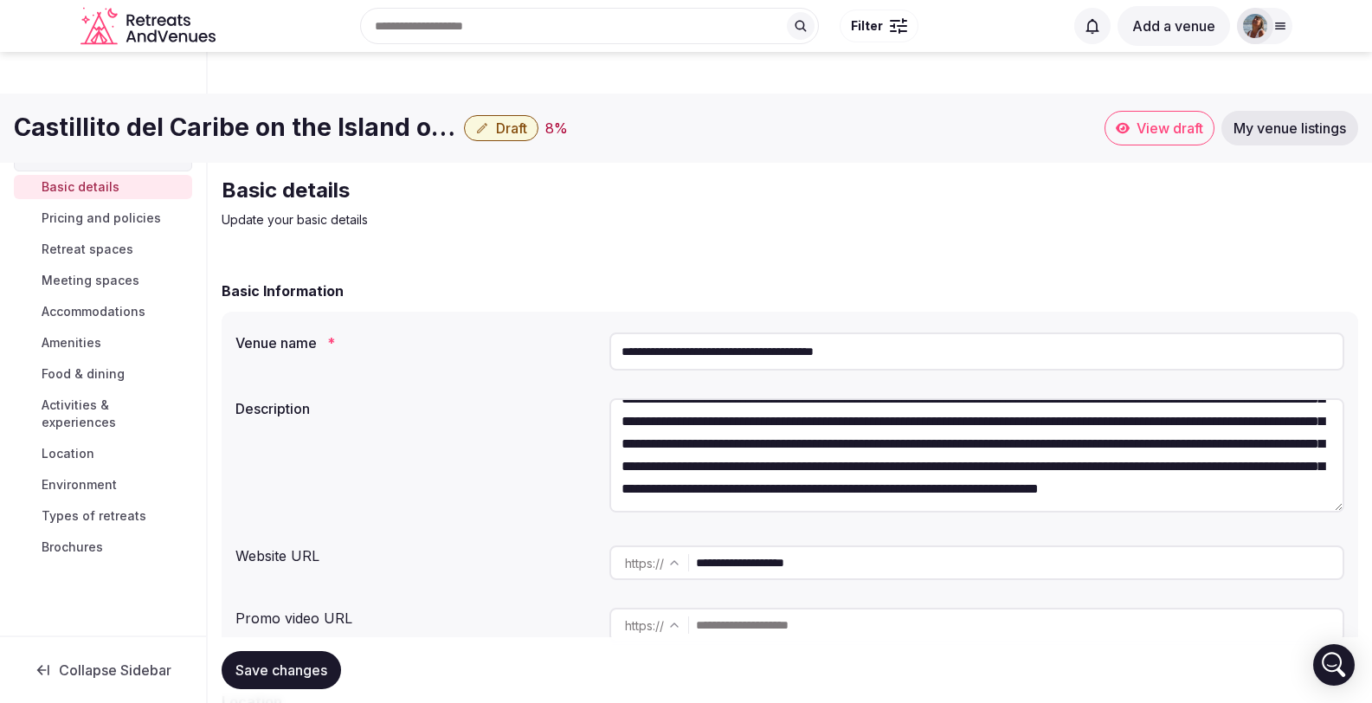
scroll to position [185, 0]
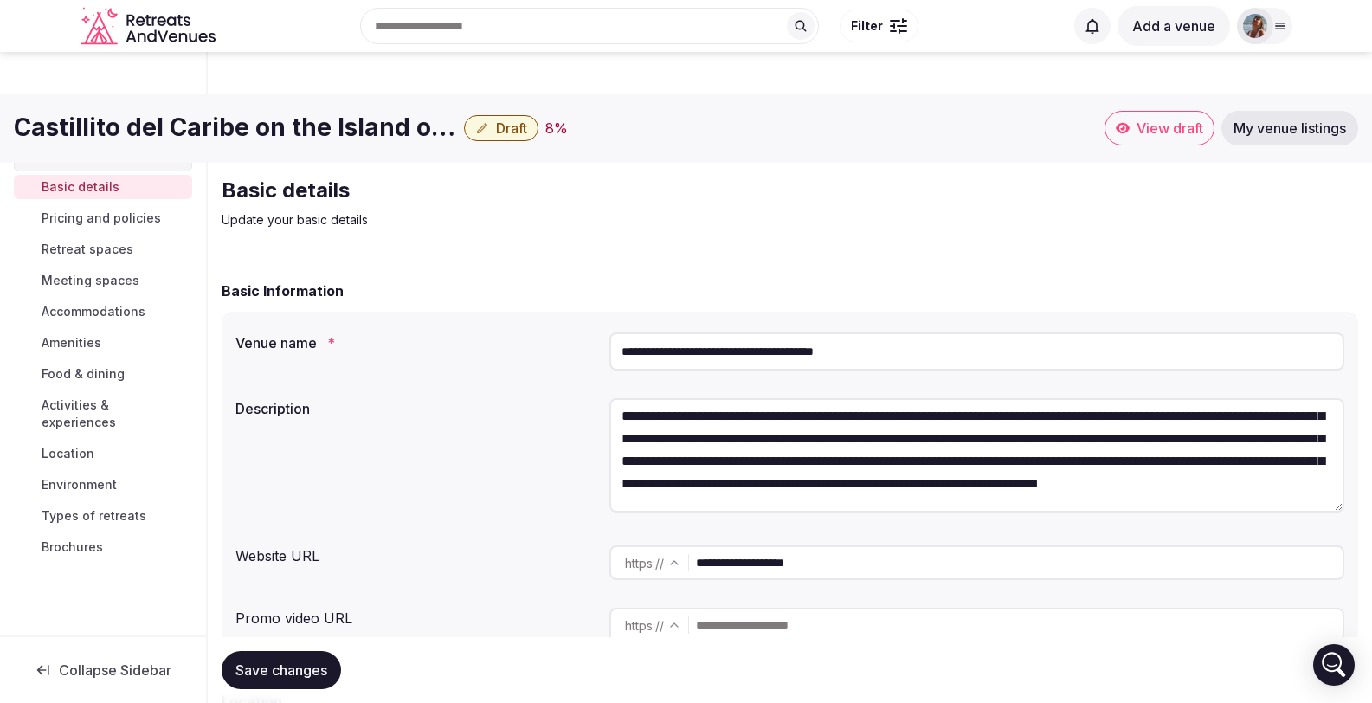
click at [881, 398] on textarea at bounding box center [977, 455] width 735 height 114
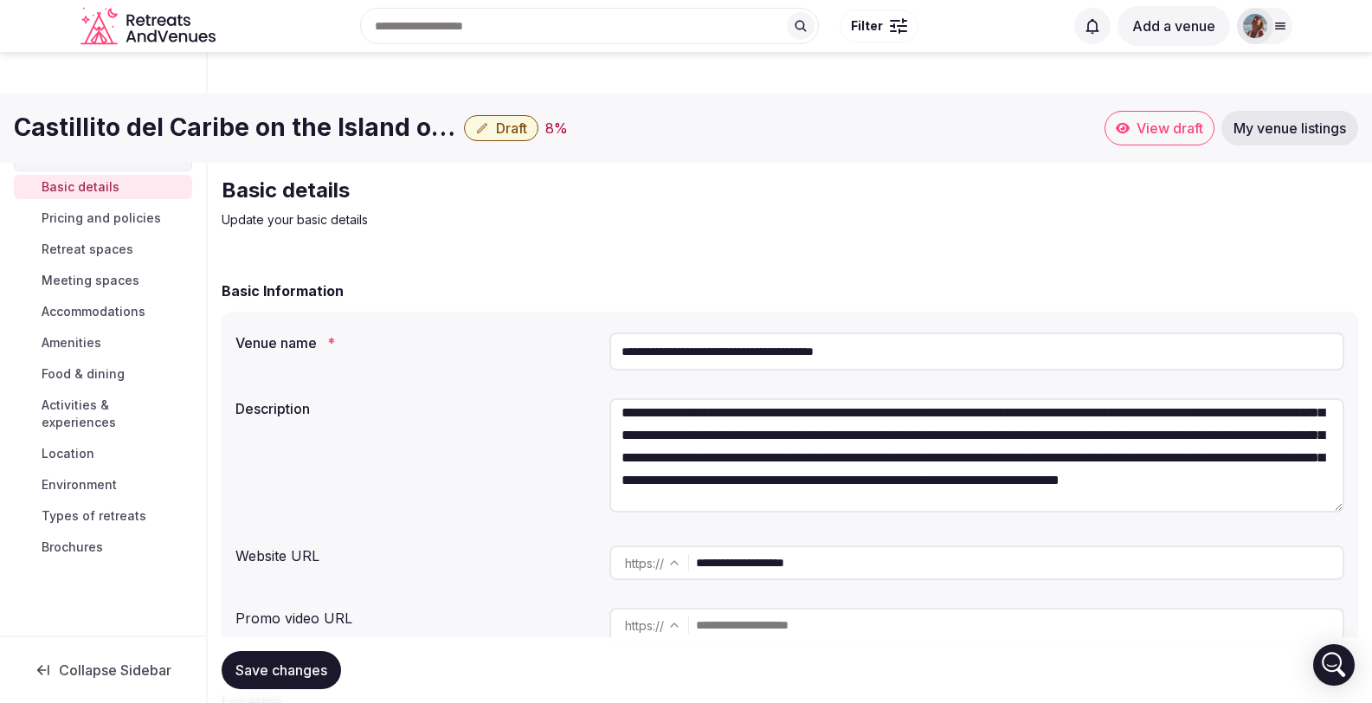
scroll to position [192, 0]
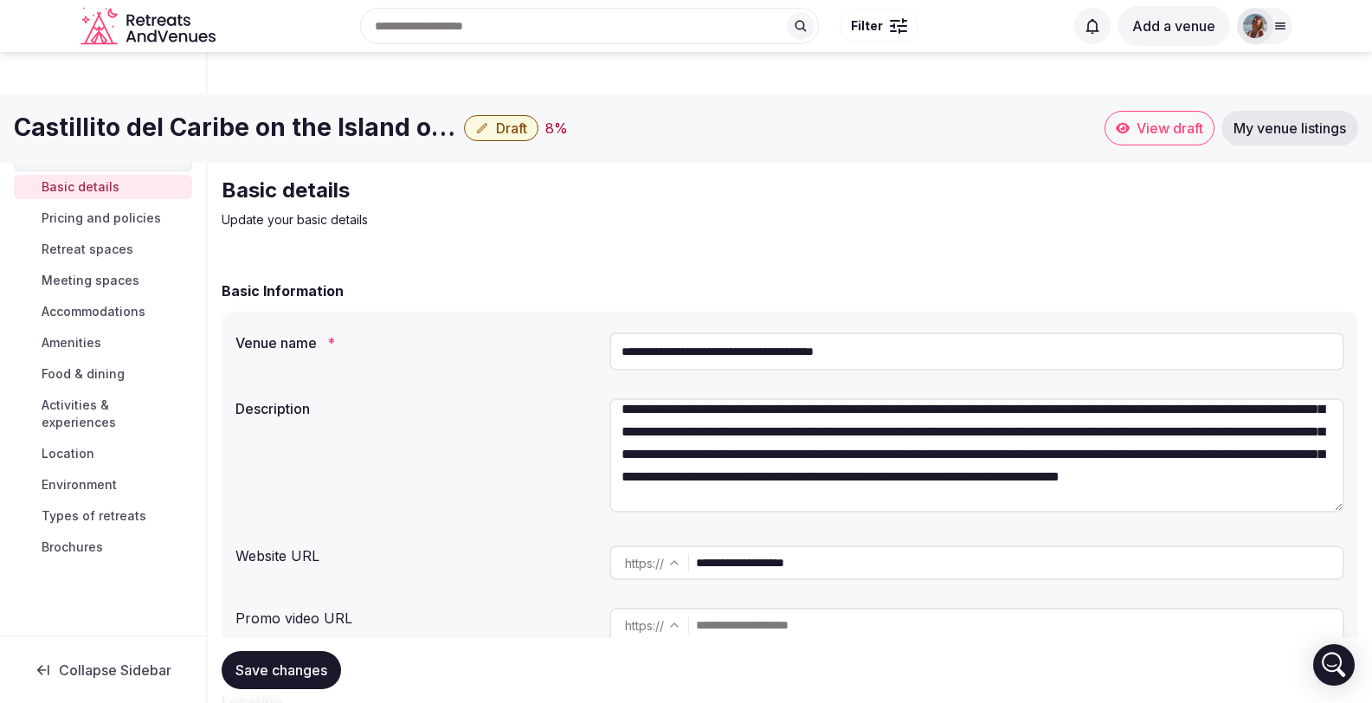
click at [713, 398] on textarea at bounding box center [977, 455] width 735 height 114
click at [687, 398] on textarea at bounding box center [977, 455] width 735 height 114
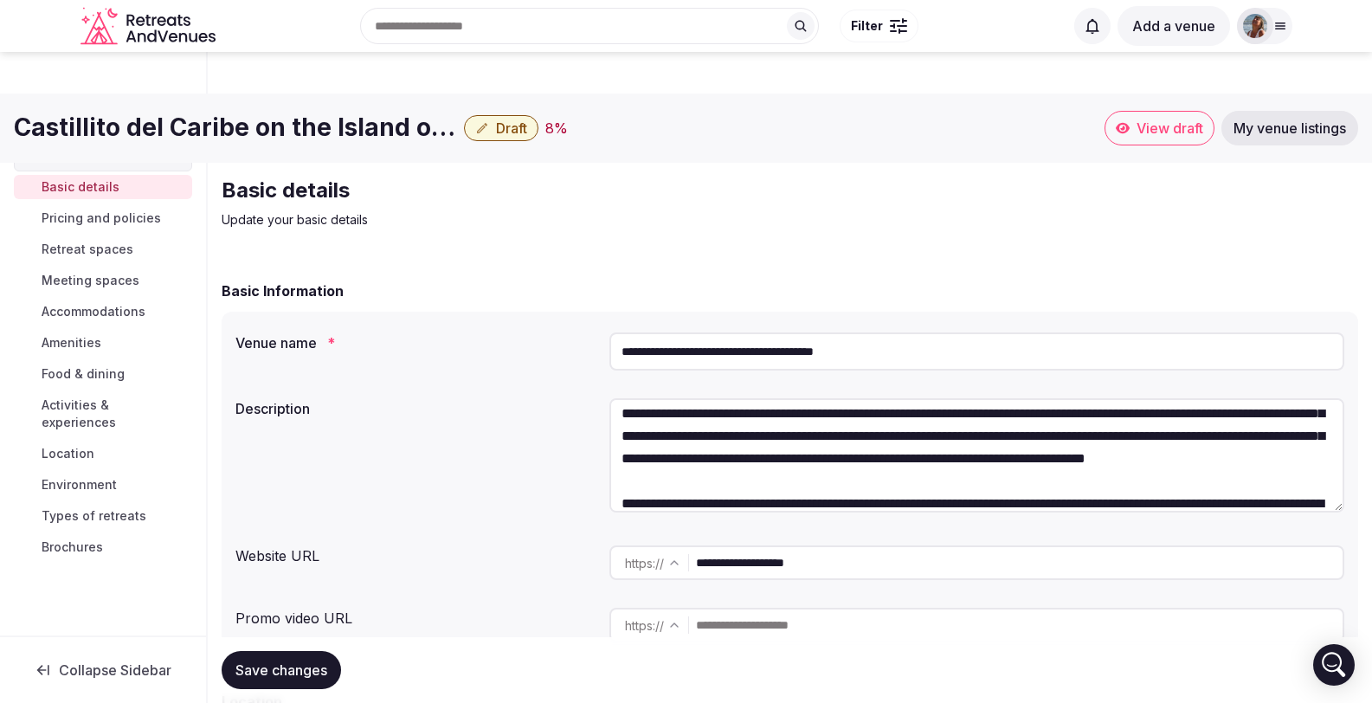
scroll to position [211, 0]
drag, startPoint x: 962, startPoint y: 395, endPoint x: 881, endPoint y: 393, distance: 81.4
click at [881, 398] on textarea at bounding box center [977, 455] width 735 height 114
click at [1280, 398] on textarea at bounding box center [977, 455] width 735 height 114
click at [861, 398] on textarea at bounding box center [977, 455] width 735 height 114
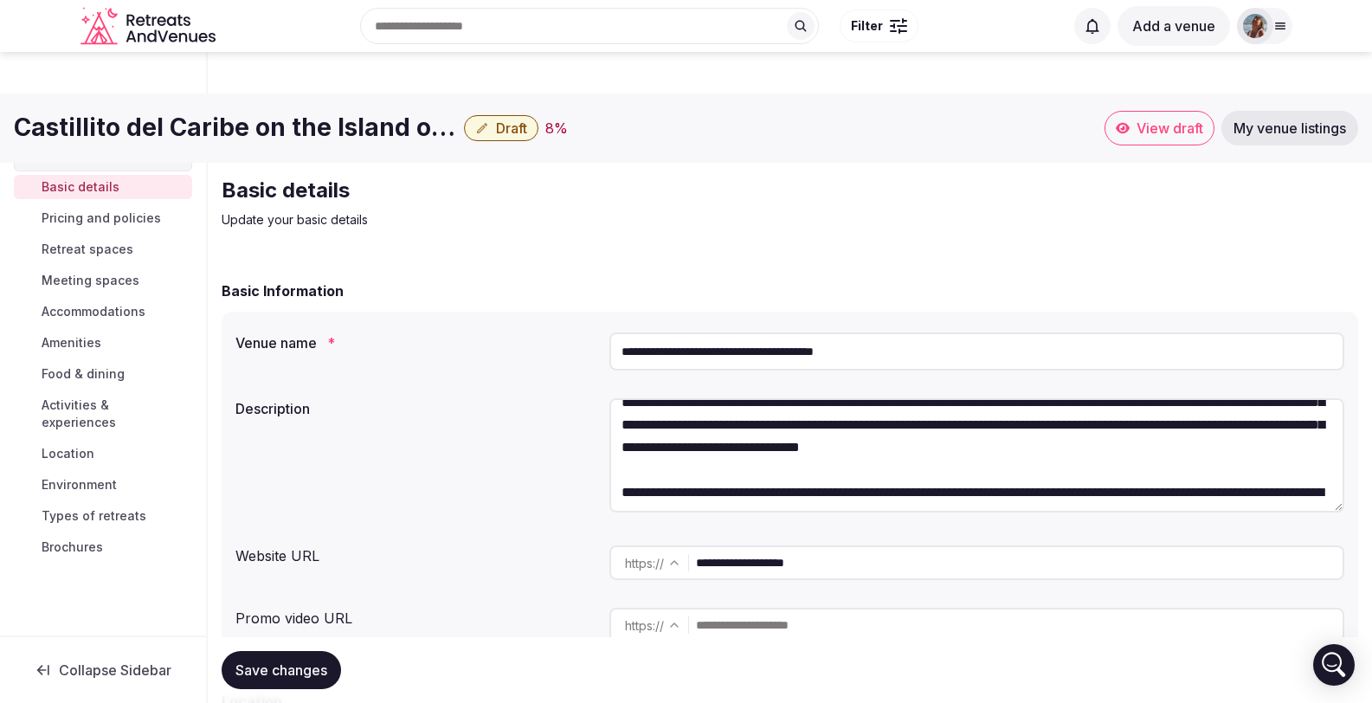
scroll to position [225, 0]
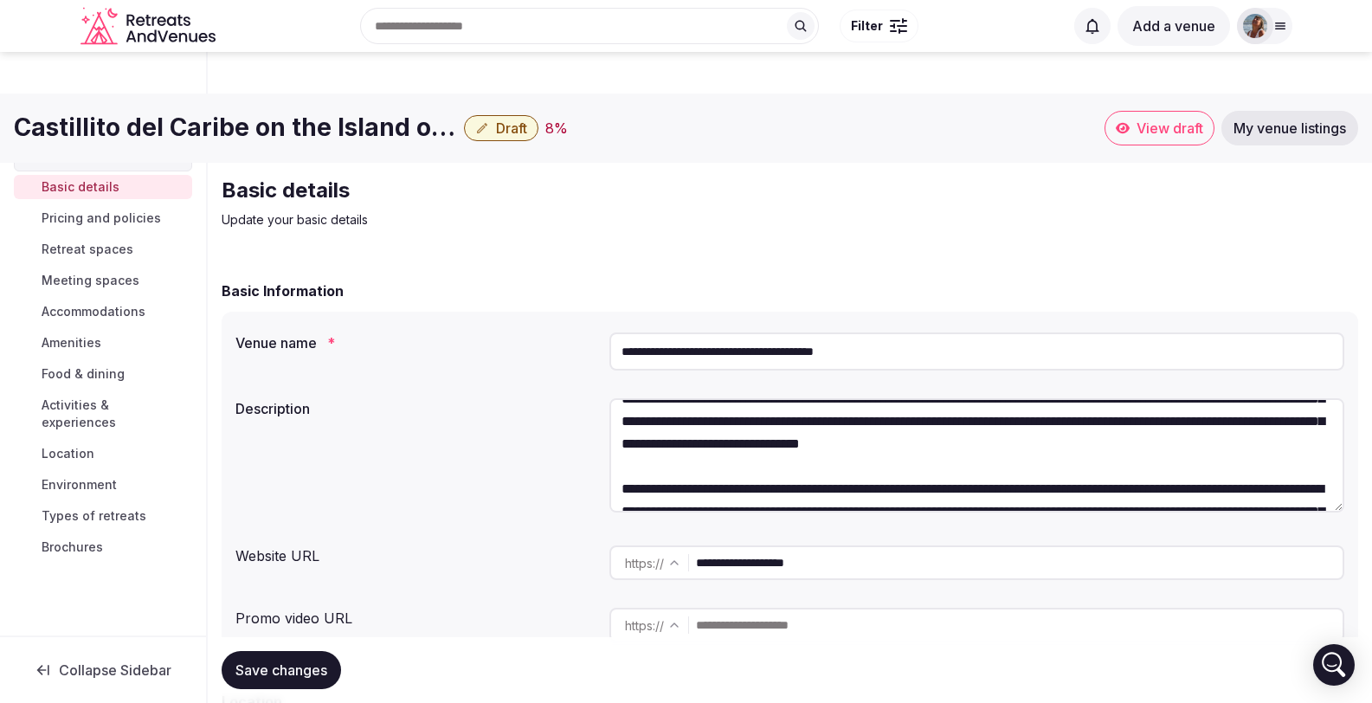
click at [1139, 402] on textarea at bounding box center [977, 455] width 735 height 114
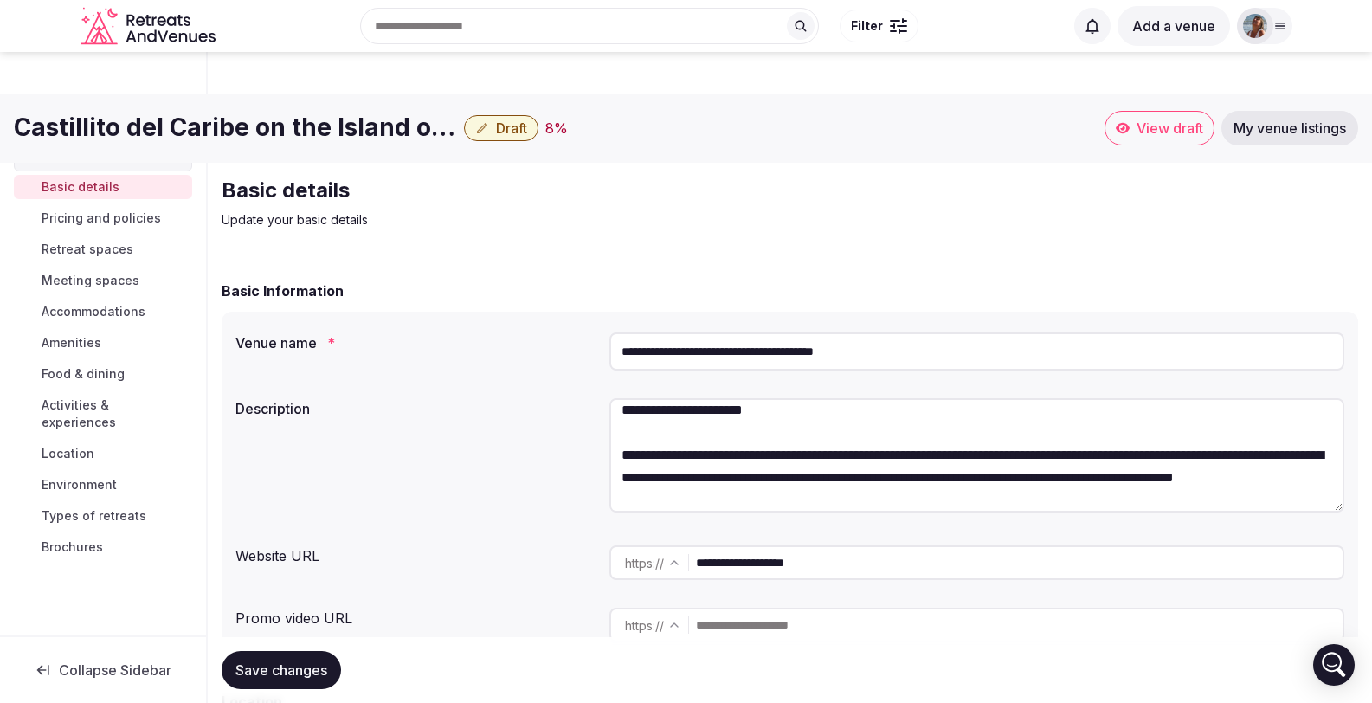
scroll to position [350, 0]
click at [1136, 398] on textarea at bounding box center [977, 455] width 735 height 114
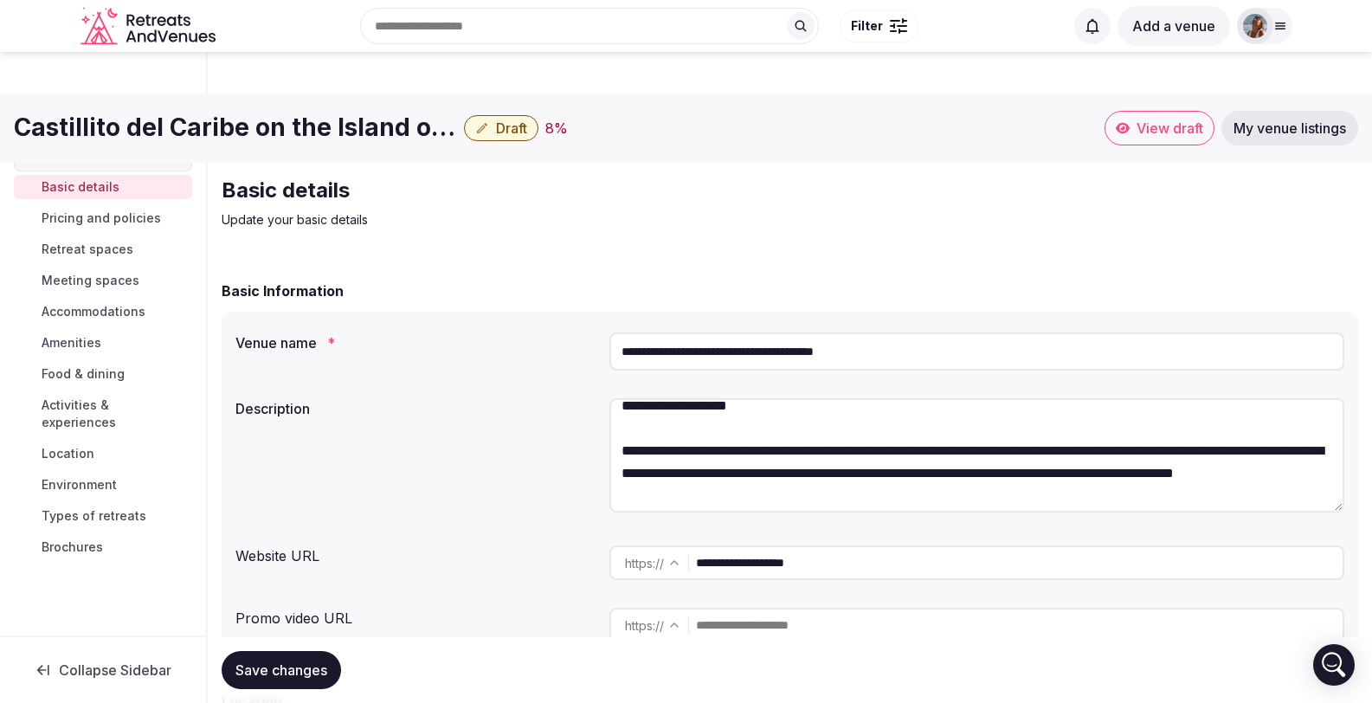
click at [1001, 410] on textarea at bounding box center [977, 455] width 735 height 114
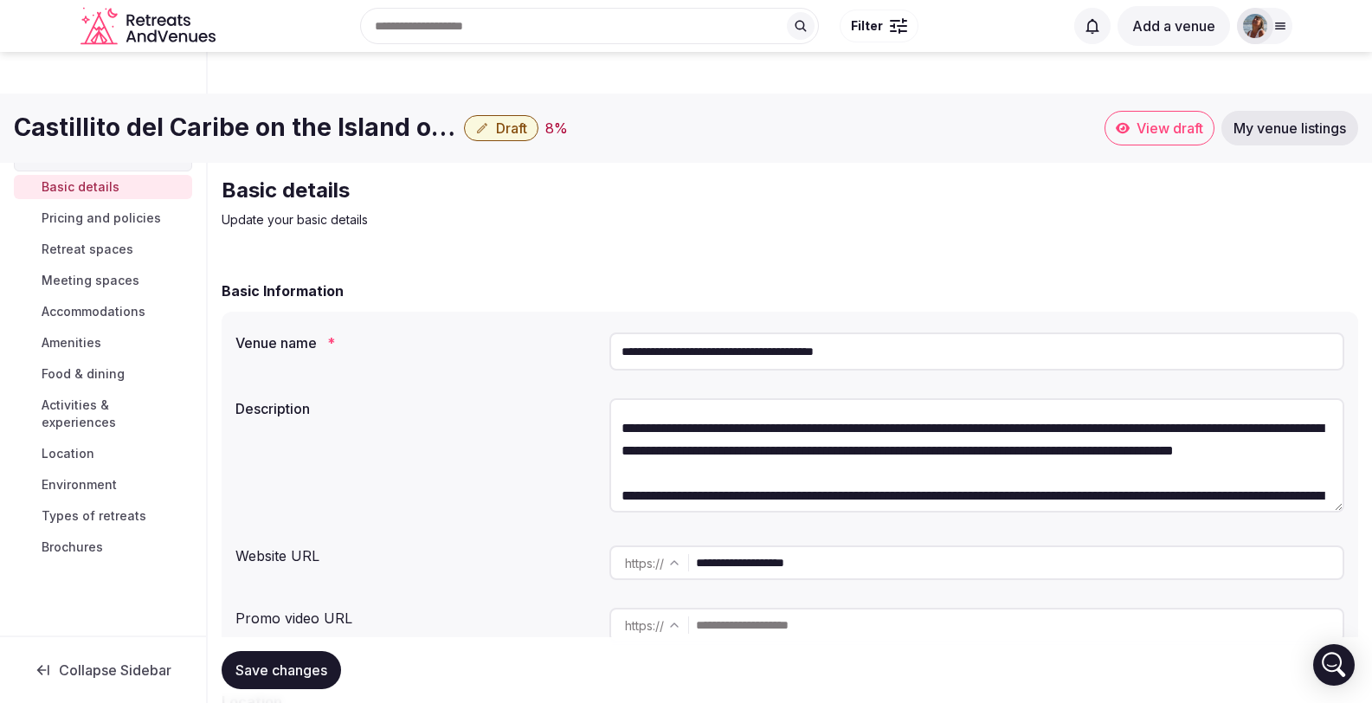
click at [736, 410] on textarea at bounding box center [977, 455] width 735 height 114
click at [892, 407] on textarea at bounding box center [977, 455] width 735 height 114
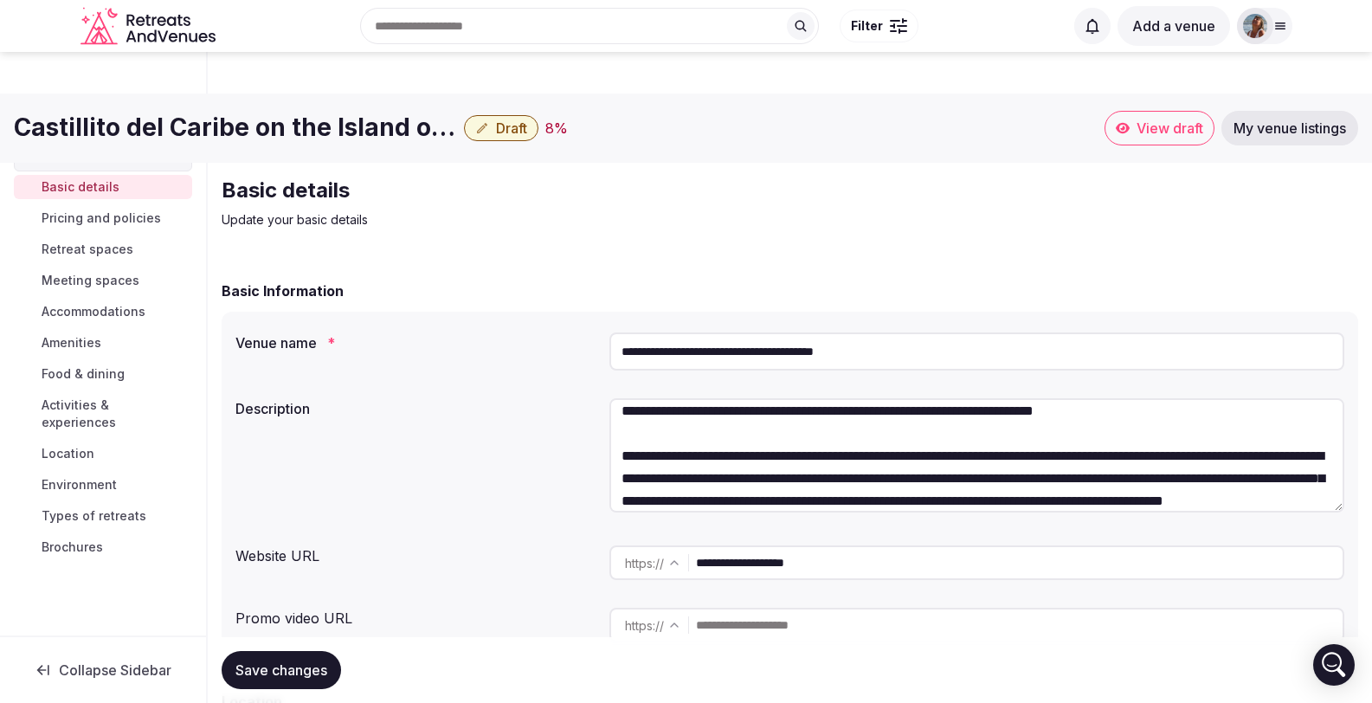
scroll to position [532, 0]
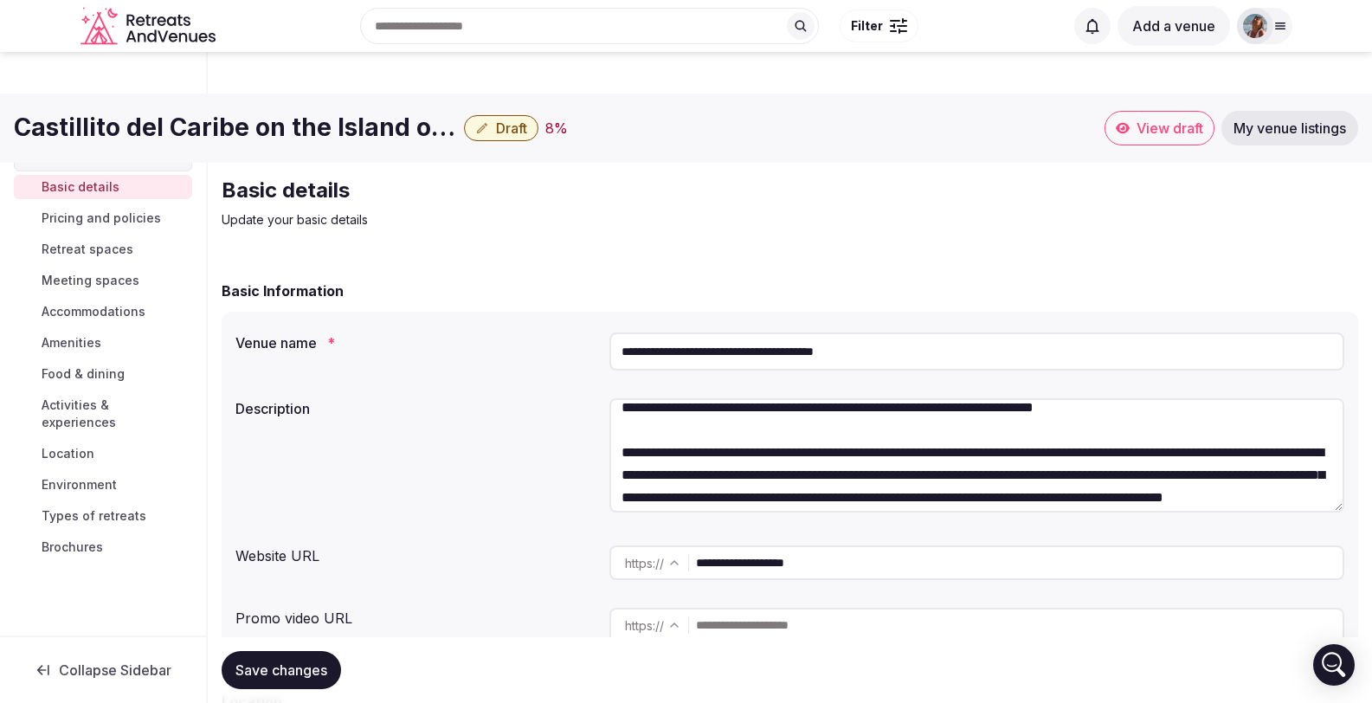
click at [1187, 398] on textarea at bounding box center [977, 455] width 735 height 114
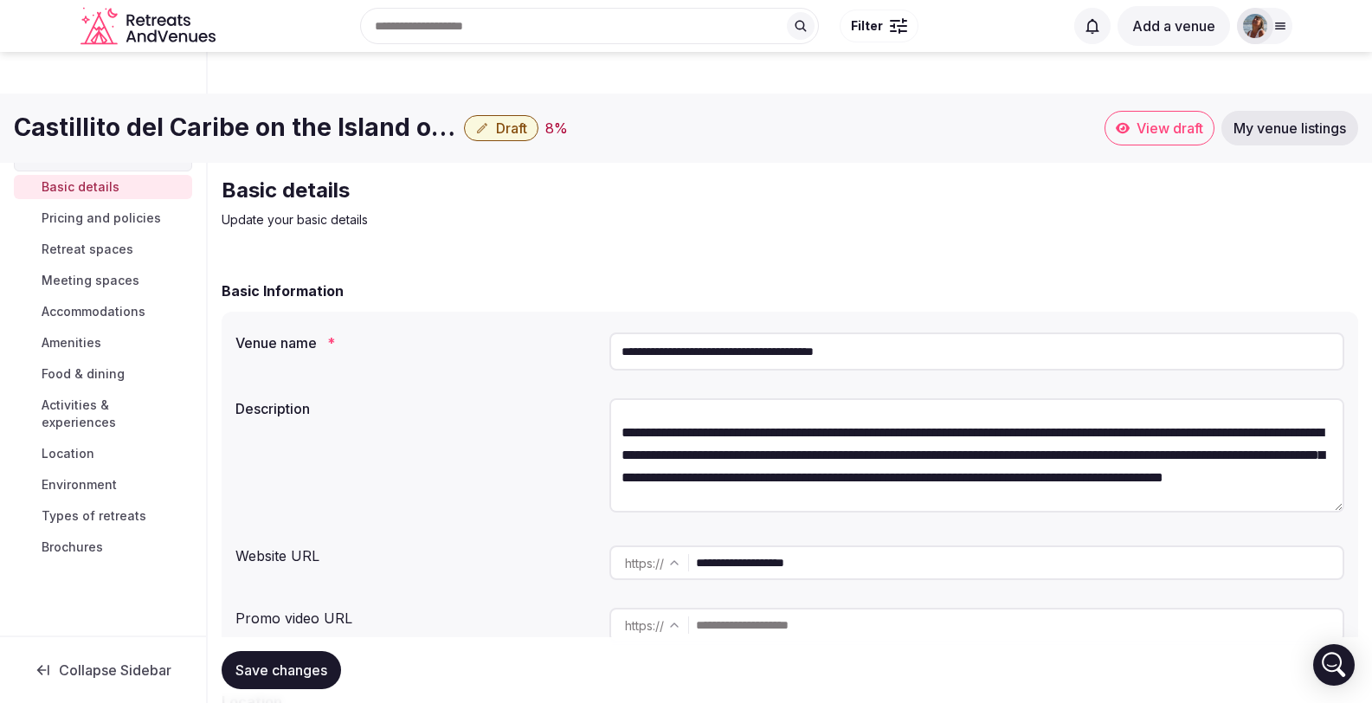
scroll to position [564, 0]
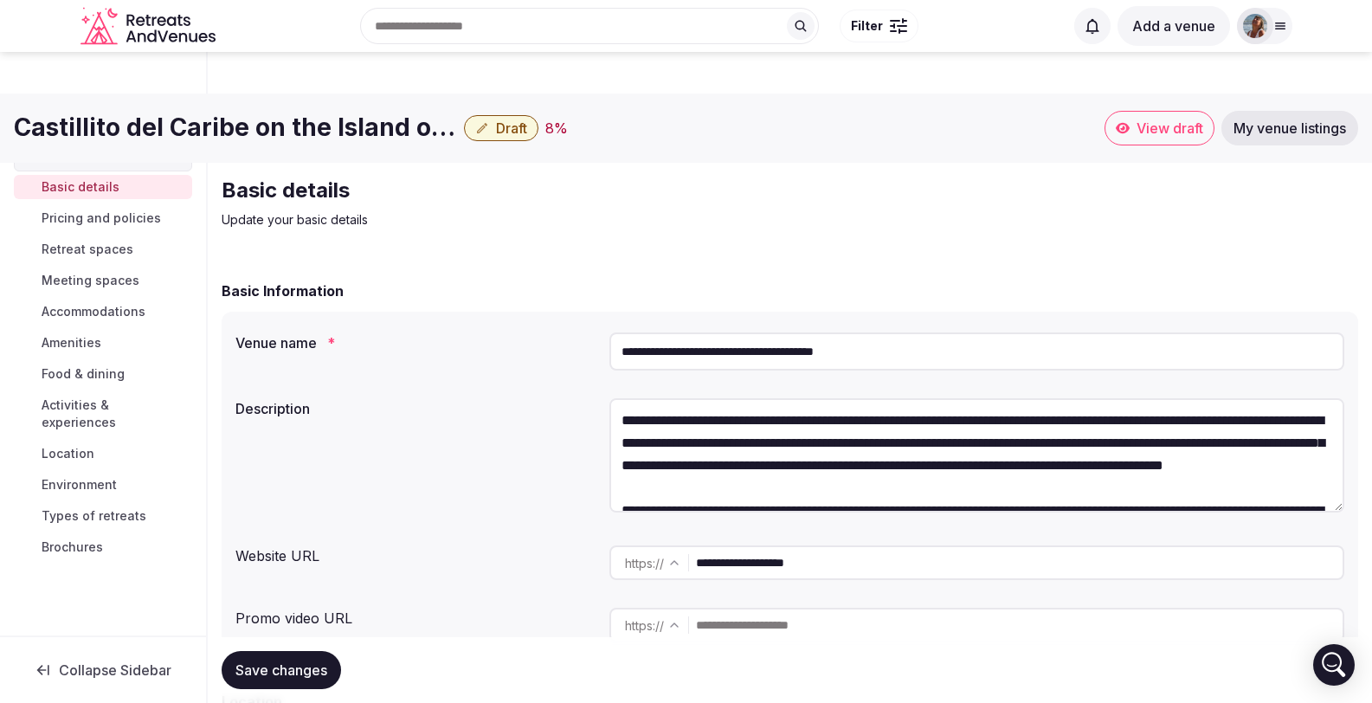
click at [1054, 398] on textarea at bounding box center [977, 455] width 735 height 114
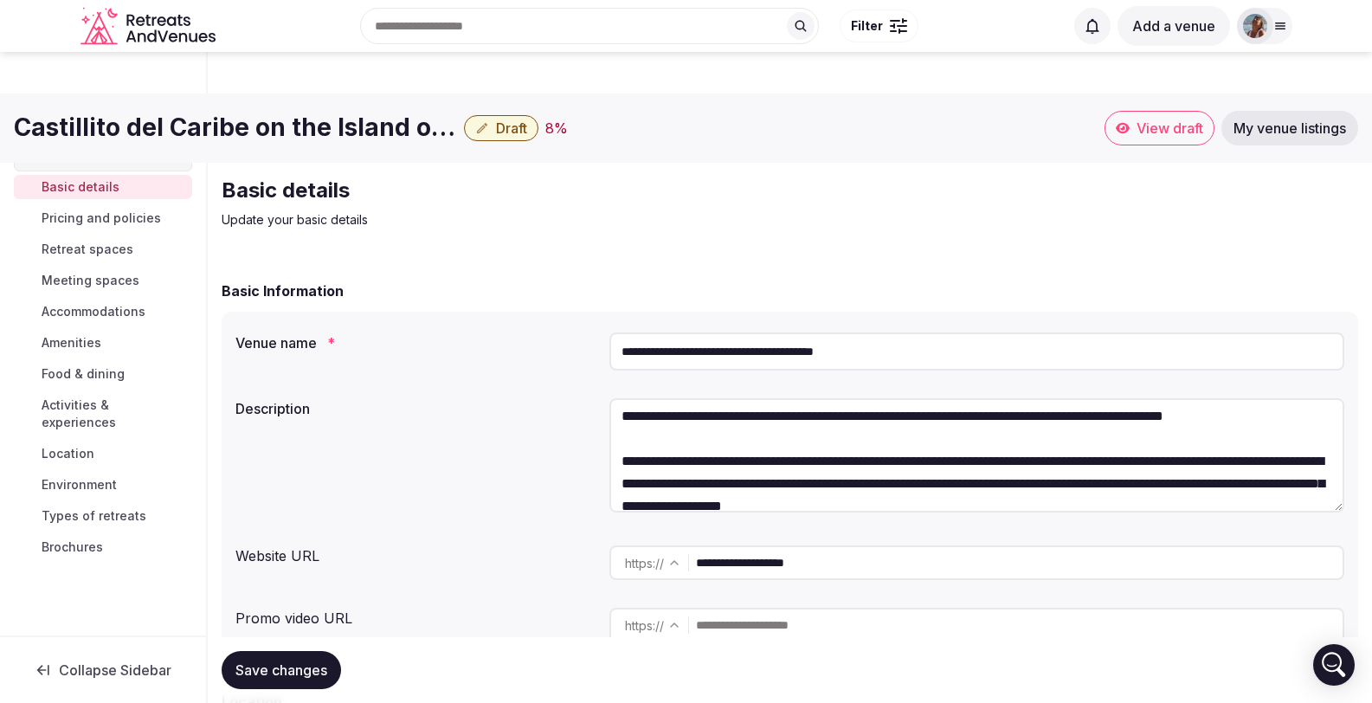
scroll to position [631, 0]
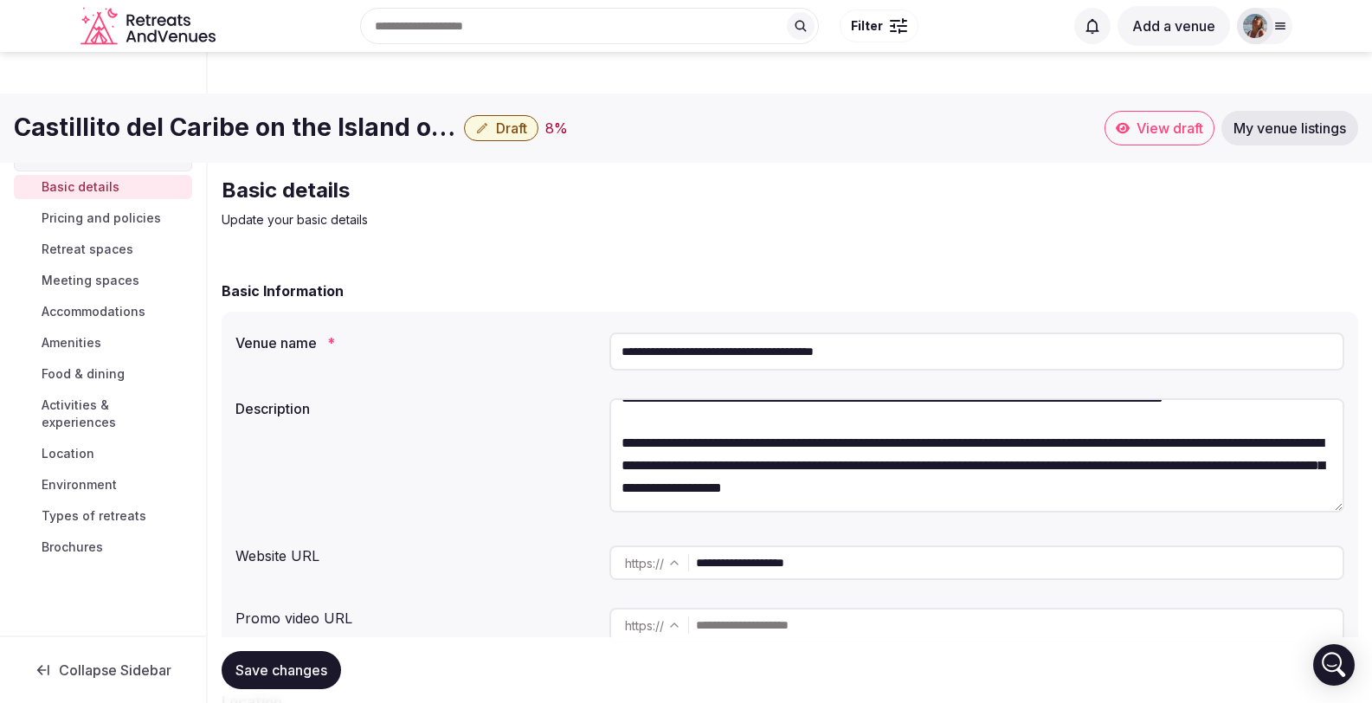
click at [683, 398] on textarea at bounding box center [977, 455] width 735 height 114
click at [1077, 402] on textarea at bounding box center [977, 455] width 735 height 114
click at [912, 403] on textarea at bounding box center [977, 455] width 735 height 114
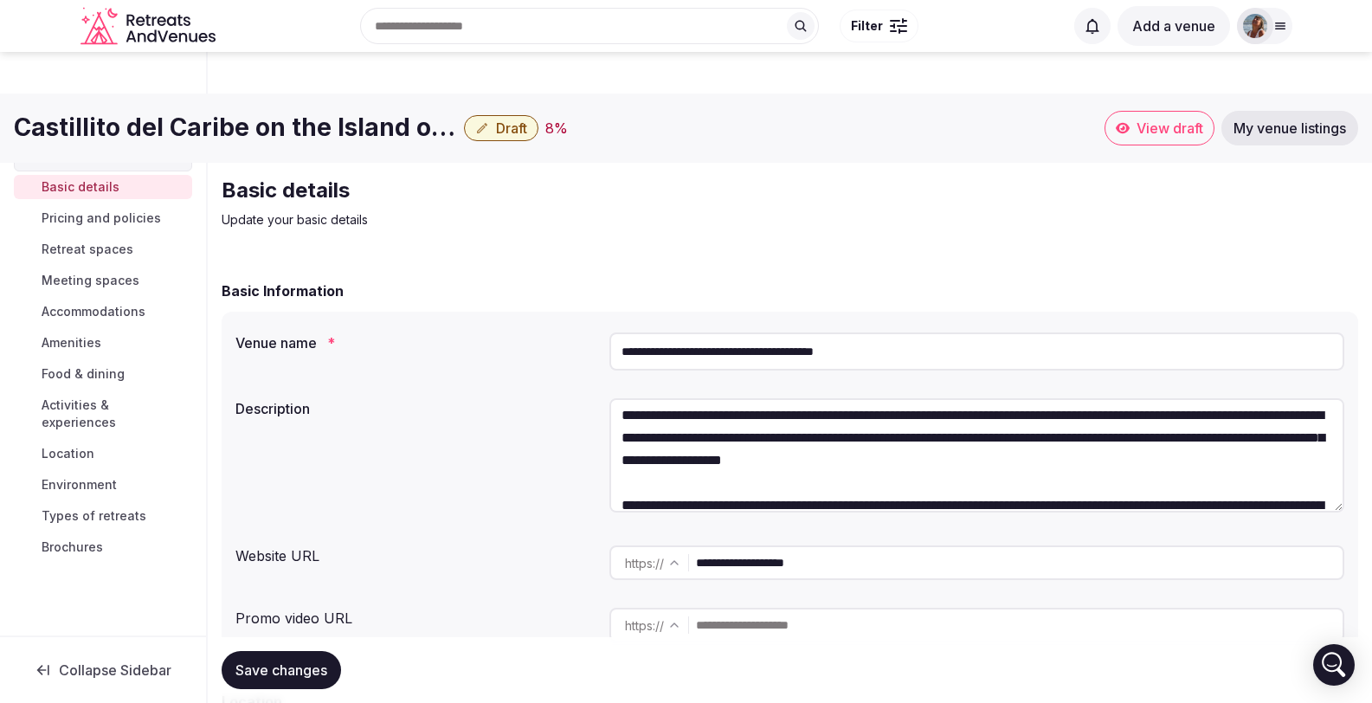
scroll to position [681, 0]
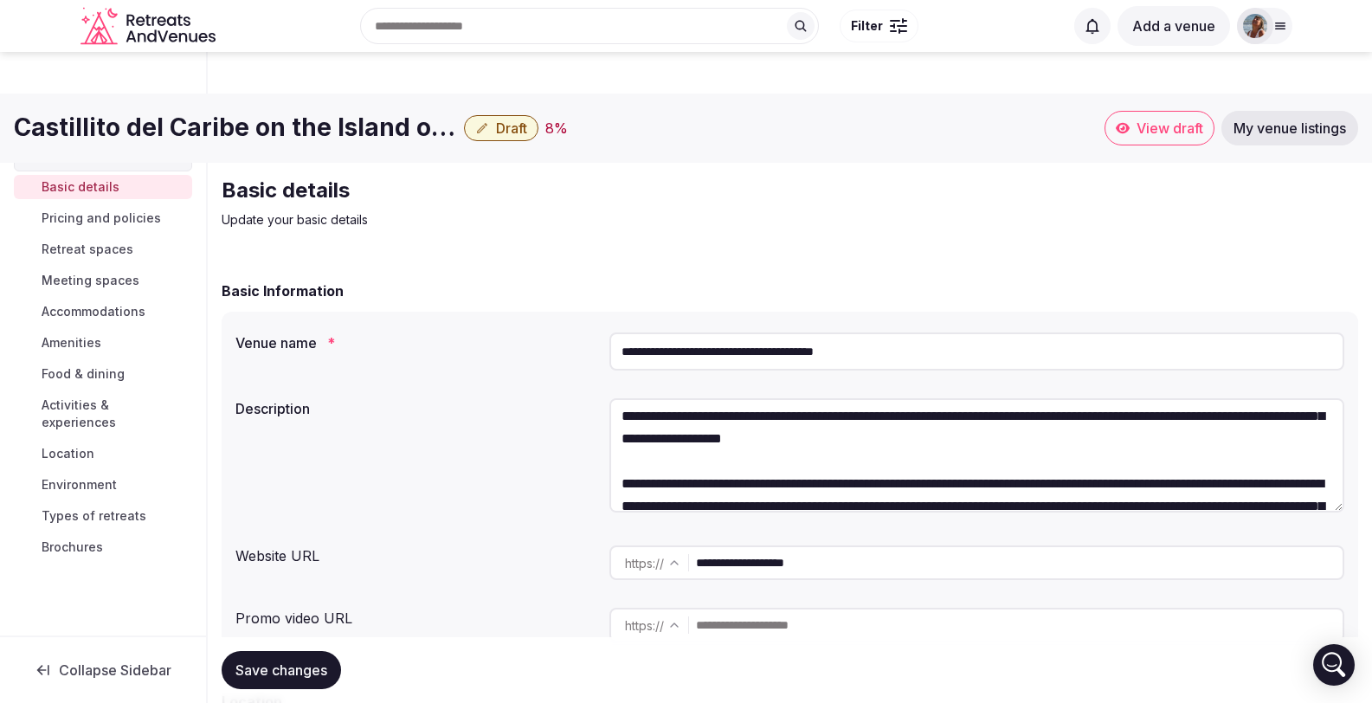
click at [726, 416] on textarea at bounding box center [977, 455] width 735 height 114
drag, startPoint x: 1027, startPoint y: 421, endPoint x: 607, endPoint y: 411, distance: 420.1
click at [607, 411] on div "Description" at bounding box center [790, 457] width 1109 height 133
click at [721, 398] on textarea at bounding box center [977, 455] width 735 height 114
click at [901, 398] on textarea at bounding box center [977, 455] width 735 height 114
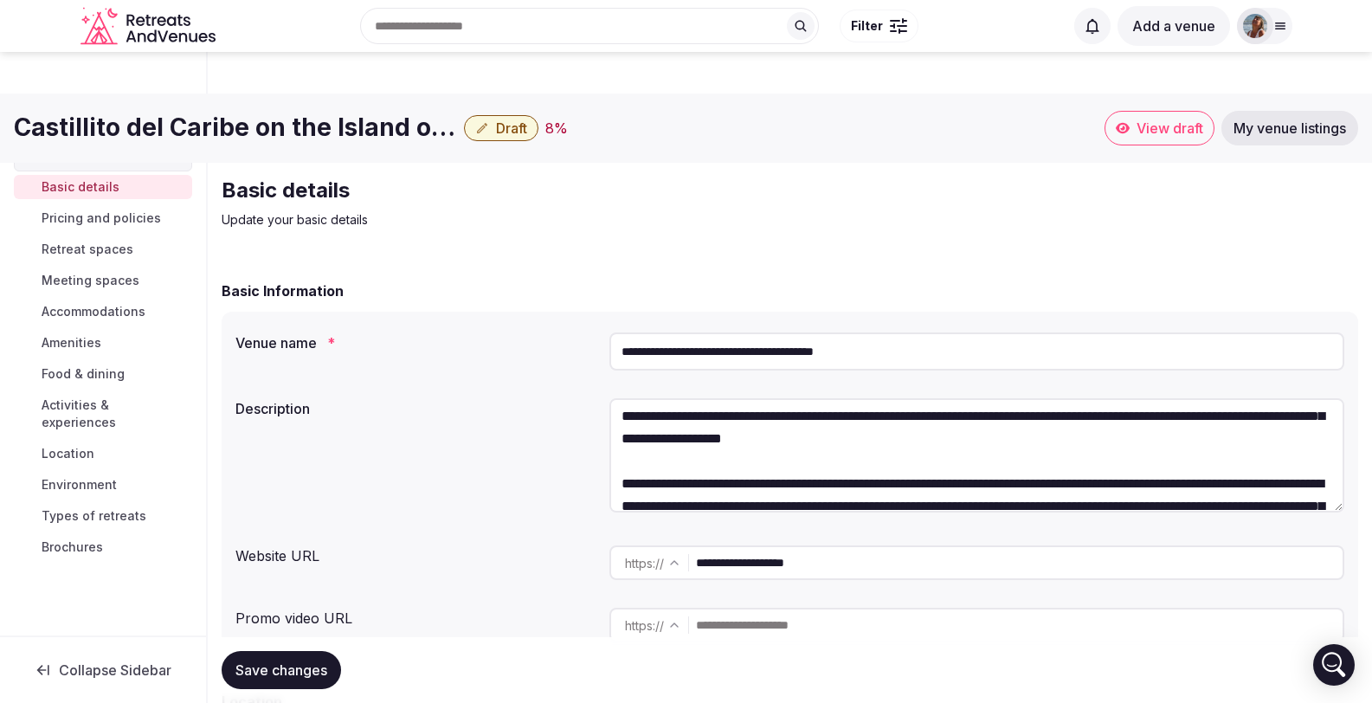
click at [1314, 398] on textarea at bounding box center [977, 455] width 735 height 114
drag, startPoint x: 1073, startPoint y: 420, endPoint x: 810, endPoint y: 417, distance: 263.2
click at [810, 417] on textarea at bounding box center [977, 455] width 735 height 114
drag, startPoint x: 1174, startPoint y: 420, endPoint x: 1066, endPoint y: 421, distance: 108.2
click at [1066, 421] on textarea at bounding box center [977, 455] width 735 height 114
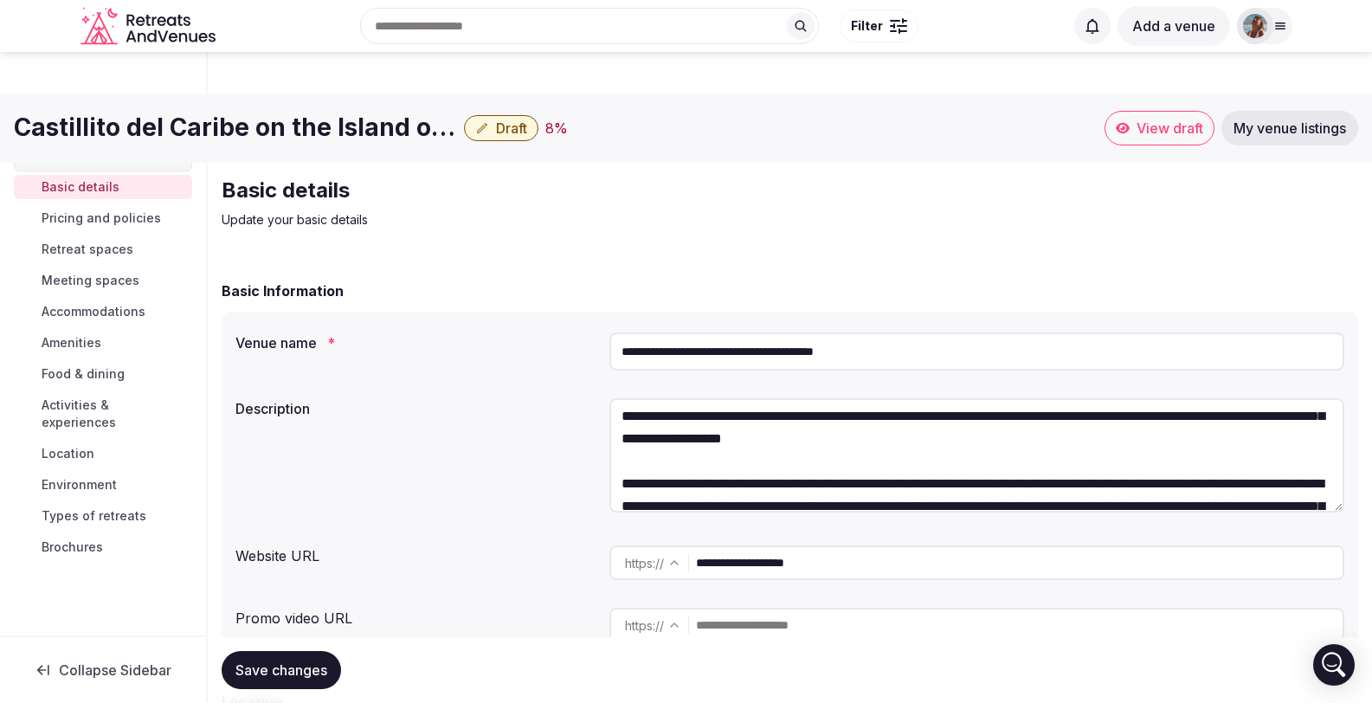
click at [1191, 418] on textarea at bounding box center [977, 455] width 735 height 114
click at [1088, 420] on textarea at bounding box center [977, 455] width 735 height 114
click at [1235, 420] on textarea at bounding box center [977, 455] width 735 height 114
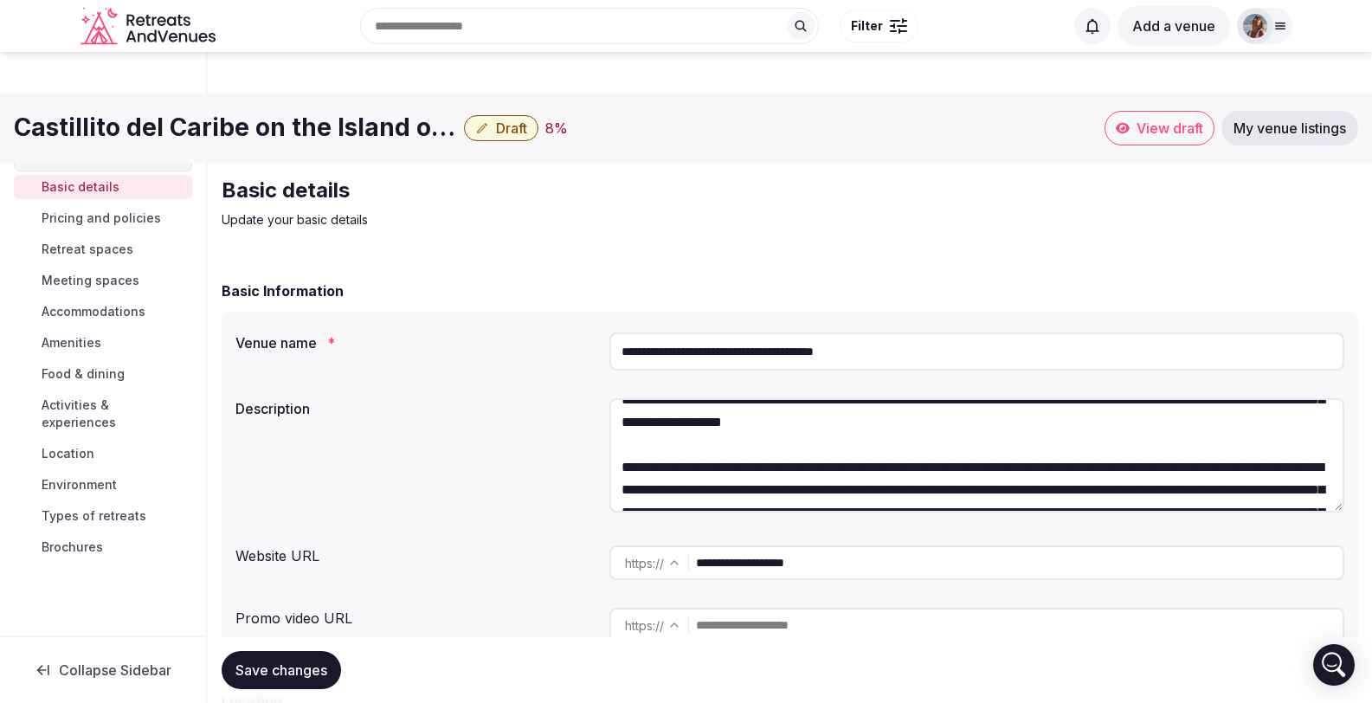
scroll to position [699, 0]
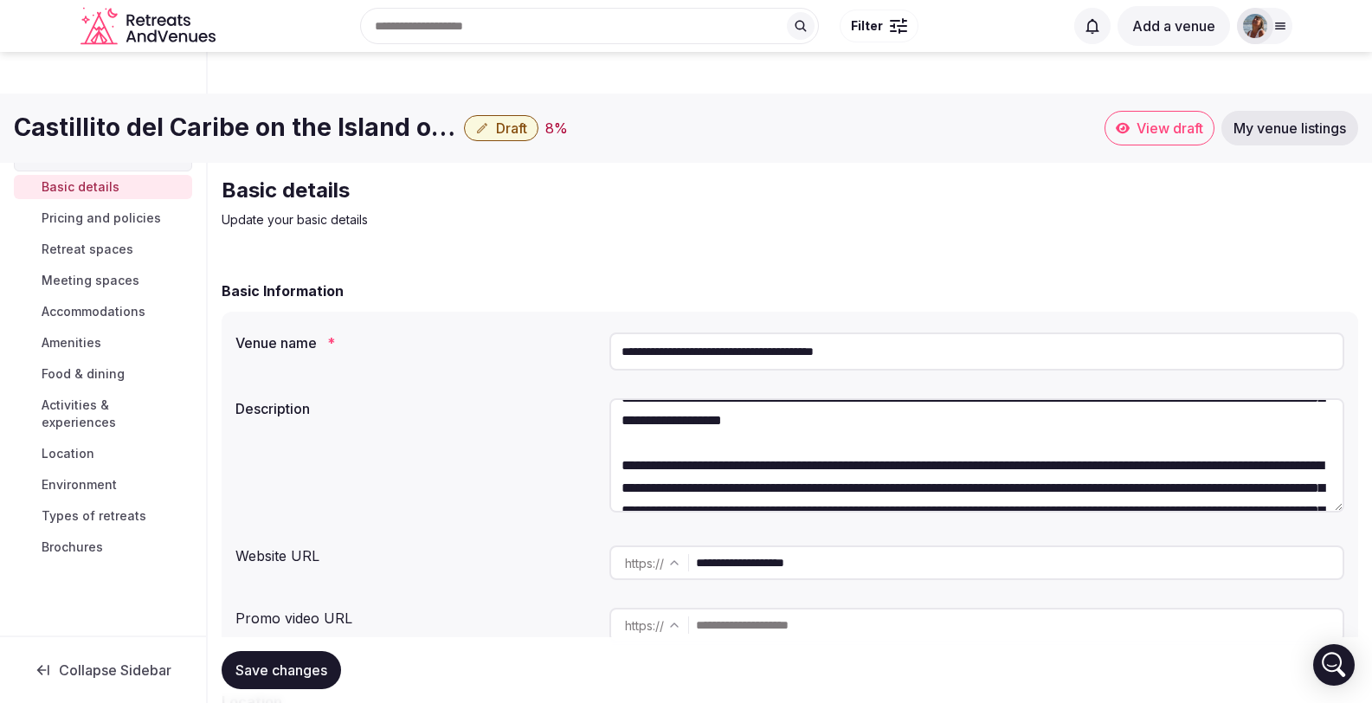
drag, startPoint x: 1244, startPoint y: 422, endPoint x: 876, endPoint y: 423, distance: 368.0
click at [876, 423] on textarea at bounding box center [977, 455] width 735 height 114
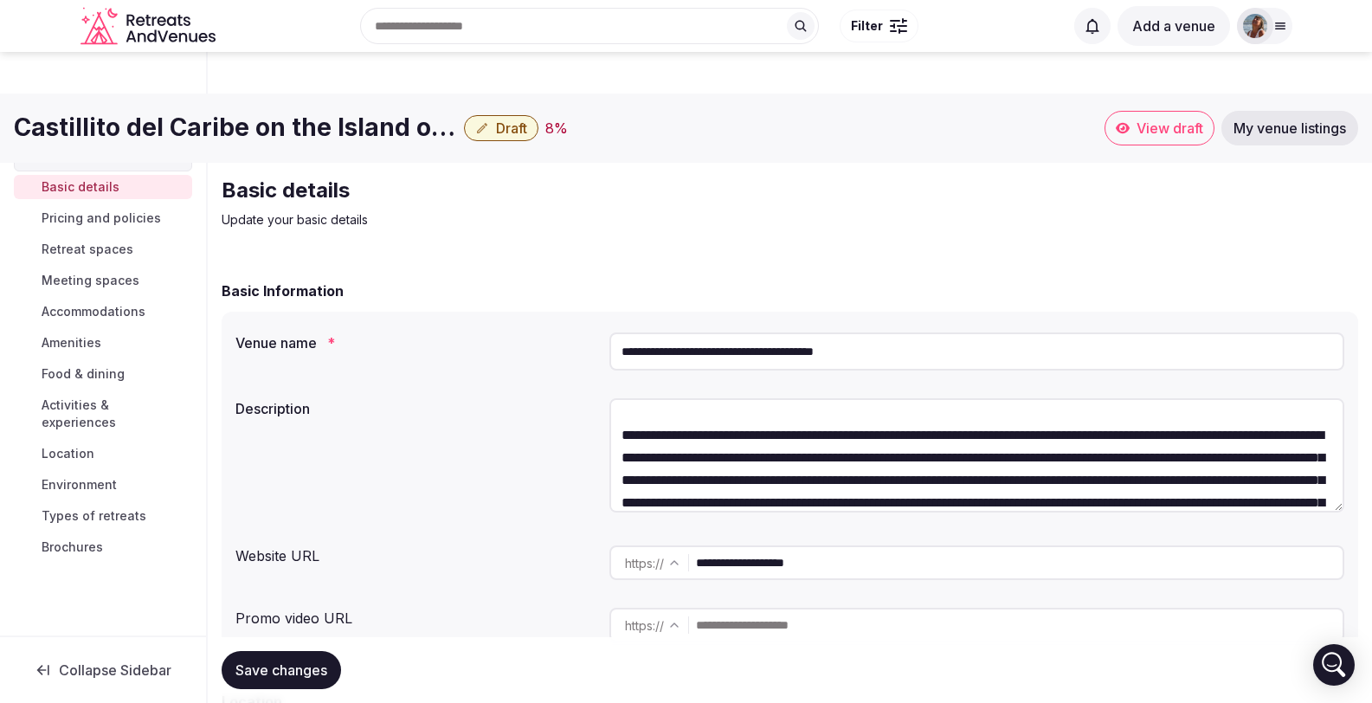
scroll to position [910, 0]
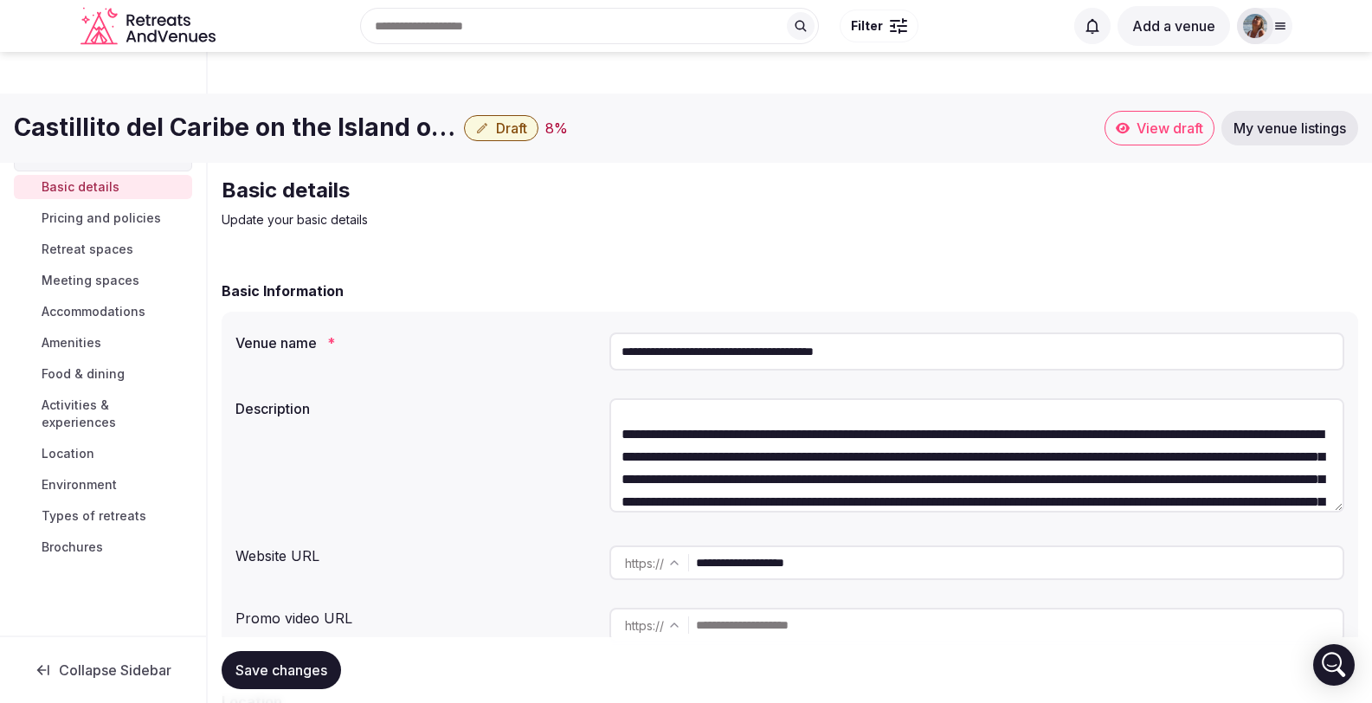
click at [1094, 416] on textarea at bounding box center [977, 455] width 735 height 114
click at [696, 439] on textarea at bounding box center [977, 455] width 735 height 114
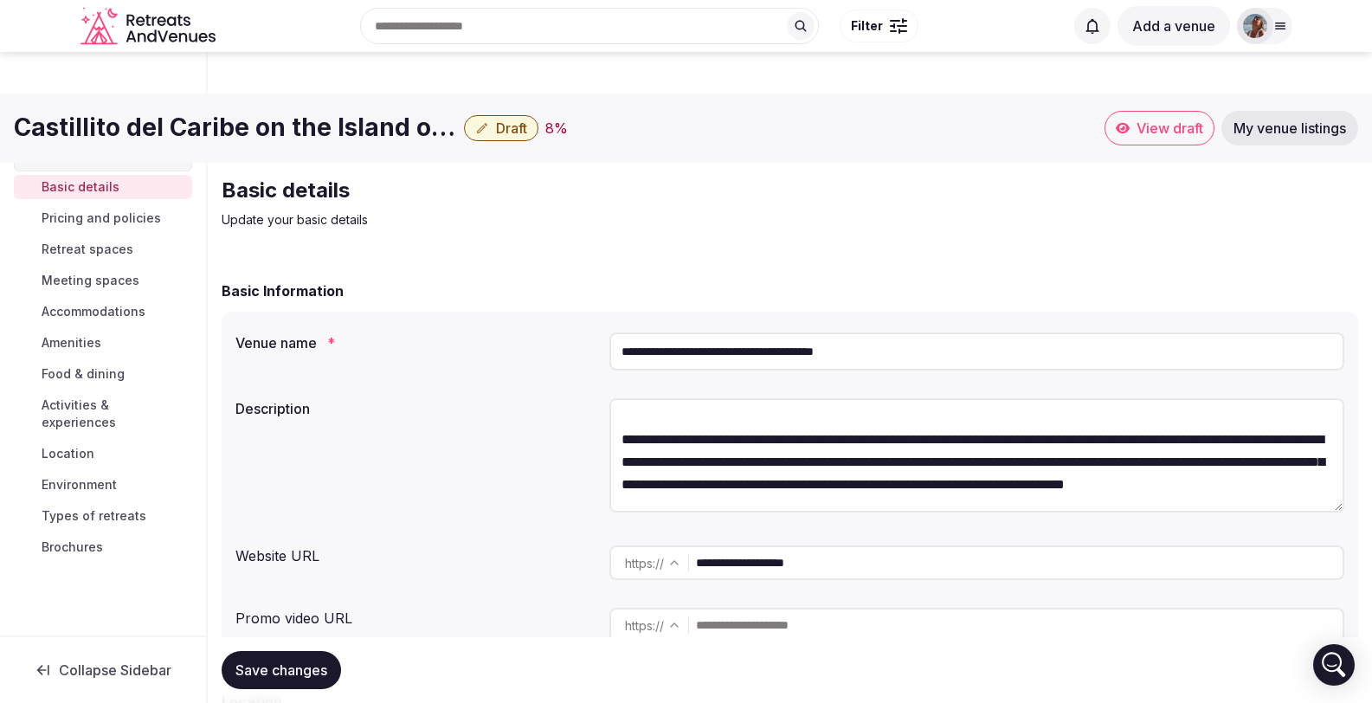
scroll to position [1063, 0]
click at [787, 398] on textarea at bounding box center [977, 455] width 735 height 114
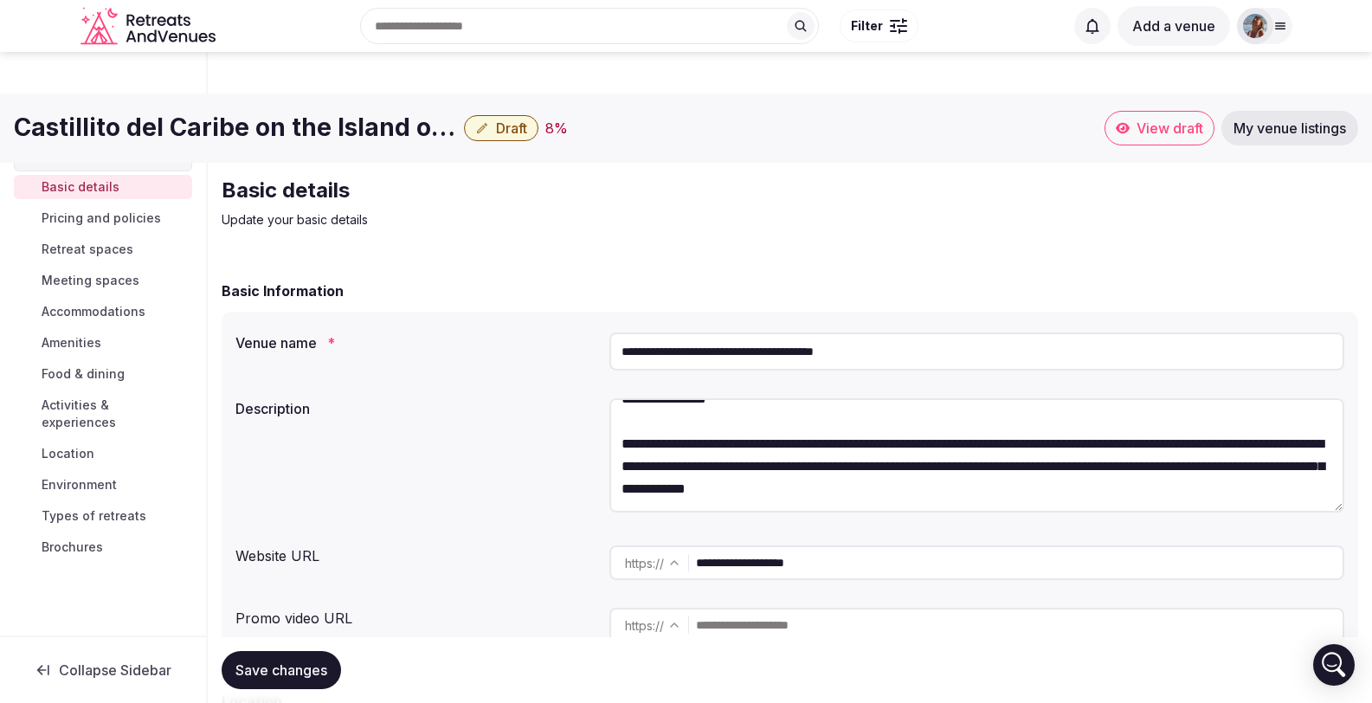
scroll to position [1284, 0]
click at [727, 398] on textarea at bounding box center [977, 455] width 735 height 114
drag, startPoint x: 914, startPoint y: 384, endPoint x: 831, endPoint y: 416, distance: 88.3
click at [831, 416] on textarea at bounding box center [977, 455] width 735 height 114
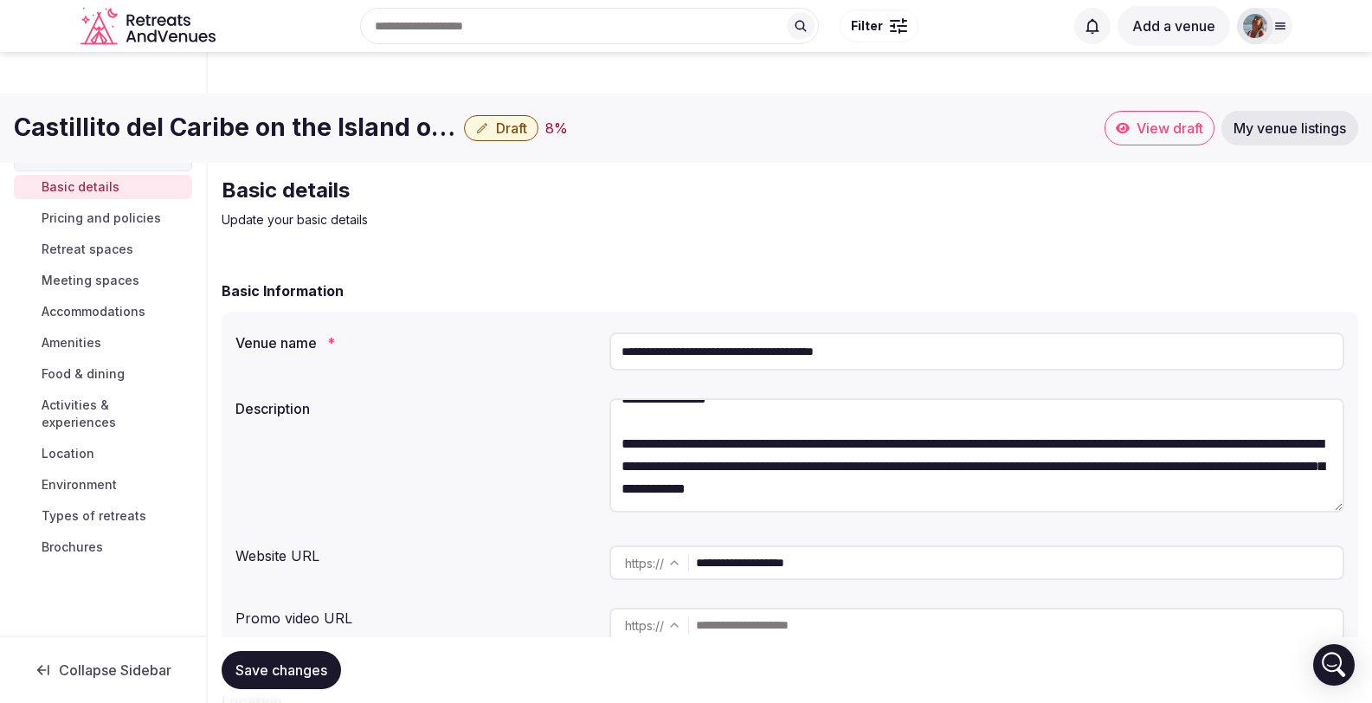
click at [830, 416] on textarea at bounding box center [977, 455] width 735 height 114
drag, startPoint x: 917, startPoint y: 384, endPoint x: 826, endPoint y: 405, distance: 93.3
click at [827, 405] on textarea at bounding box center [977, 455] width 735 height 114
click at [674, 399] on textarea at bounding box center [977, 455] width 735 height 114
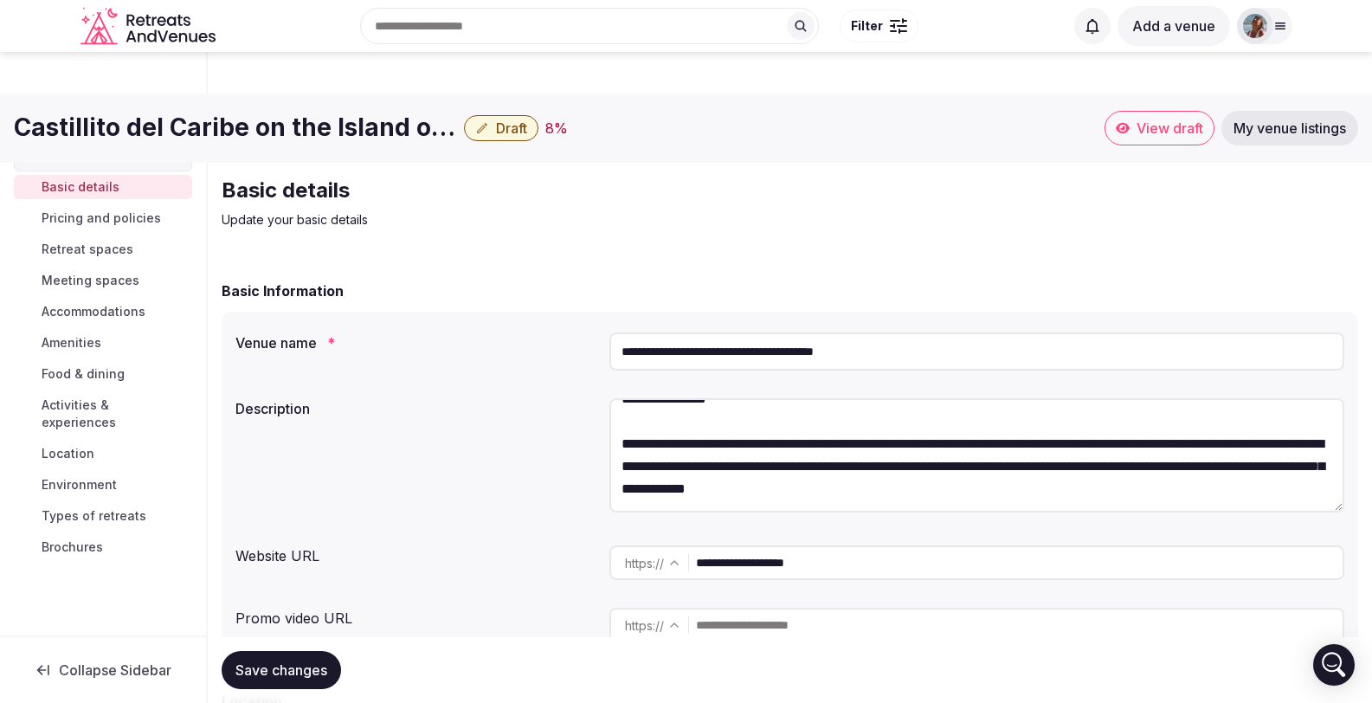
click at [1054, 399] on textarea at bounding box center [977, 455] width 735 height 114
drag, startPoint x: 1010, startPoint y: 409, endPoint x: 676, endPoint y: 403, distance: 333.4
click at [676, 403] on textarea at bounding box center [977, 455] width 735 height 114
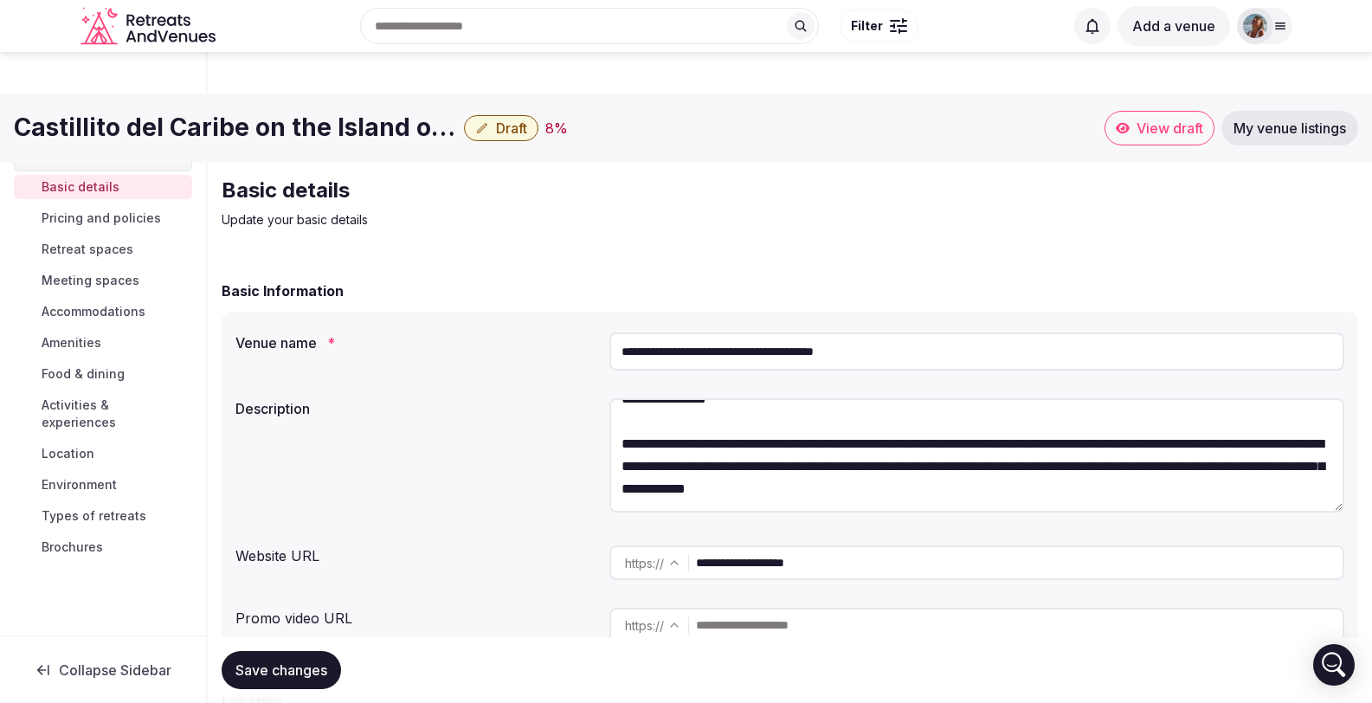
click at [1192, 433] on textarea at bounding box center [977, 455] width 735 height 114
drag, startPoint x: 620, startPoint y: 397, endPoint x: 1268, endPoint y: 431, distance: 648.6
click at [1268, 431] on textarea at bounding box center [977, 455] width 735 height 114
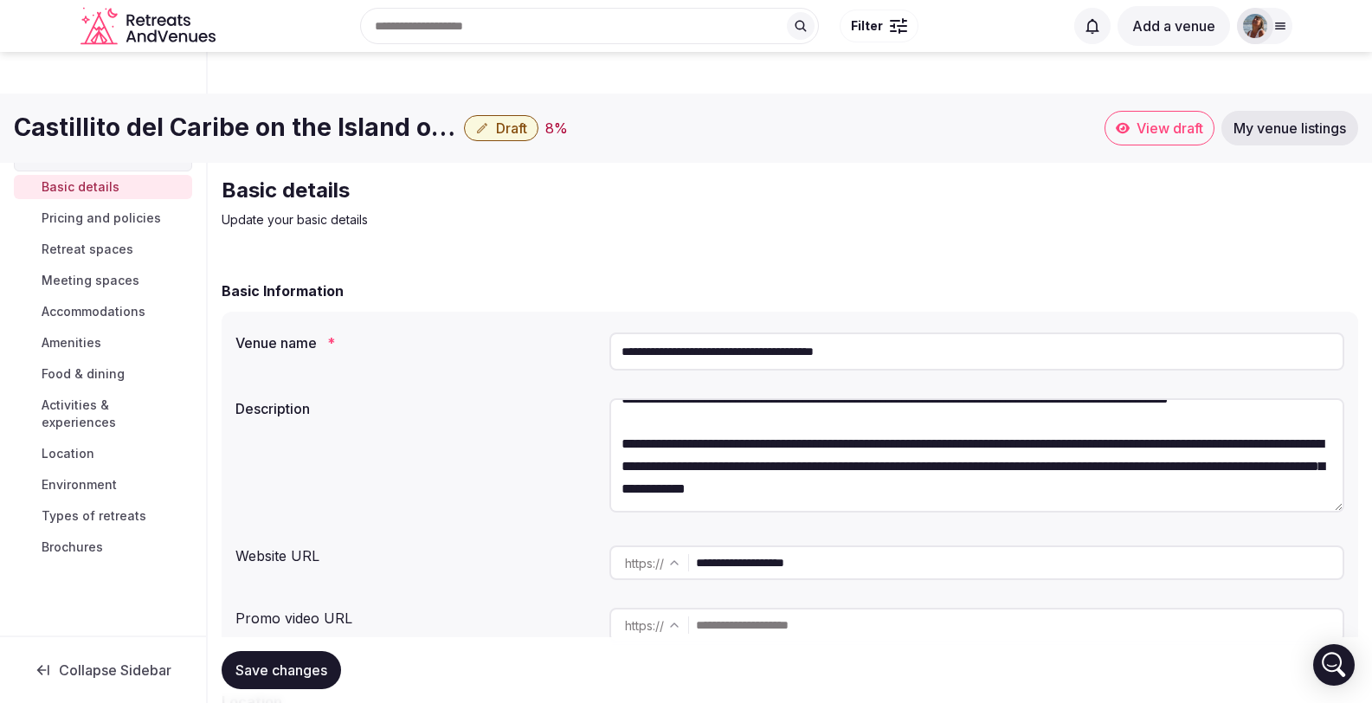
drag, startPoint x: 686, startPoint y: 412, endPoint x: 618, endPoint y: 407, distance: 67.7
click at [618, 407] on textarea at bounding box center [977, 455] width 735 height 114
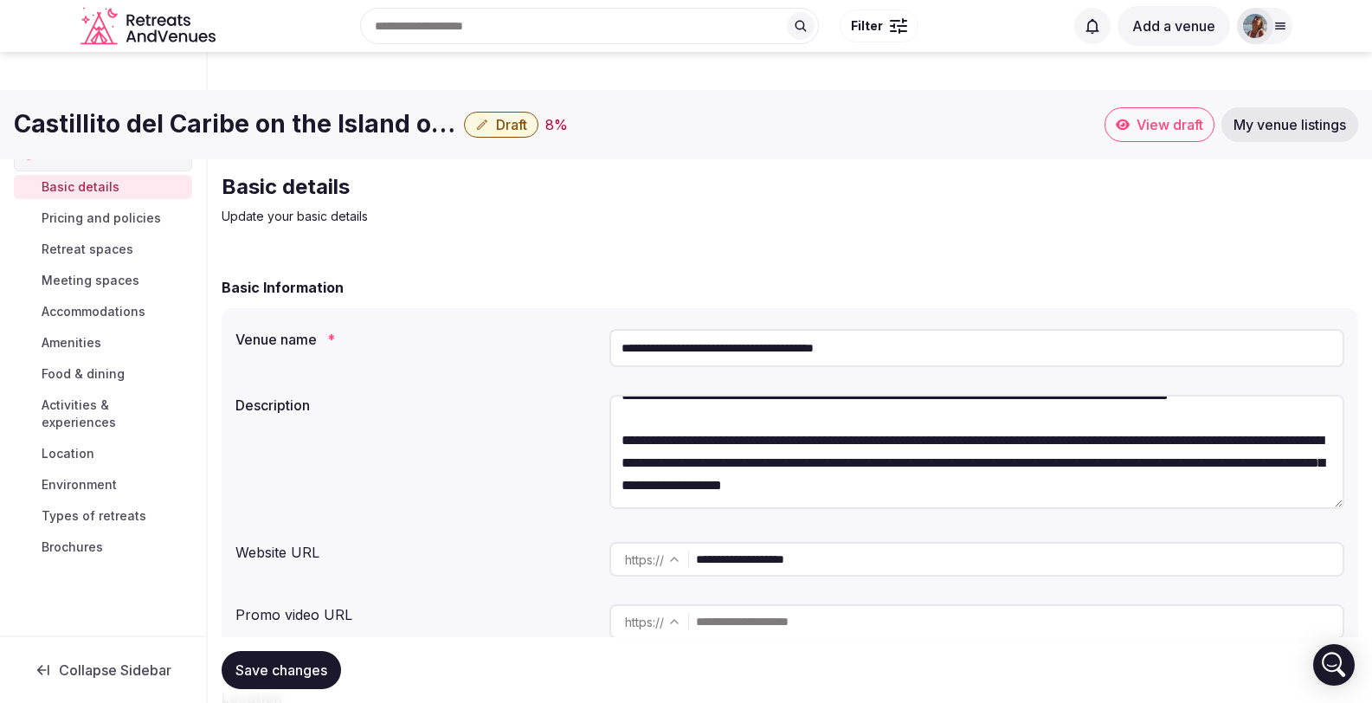
click at [648, 422] on textarea at bounding box center [977, 452] width 735 height 114
click at [1069, 422] on textarea at bounding box center [977, 452] width 735 height 114
click at [647, 423] on textarea at bounding box center [977, 452] width 735 height 114
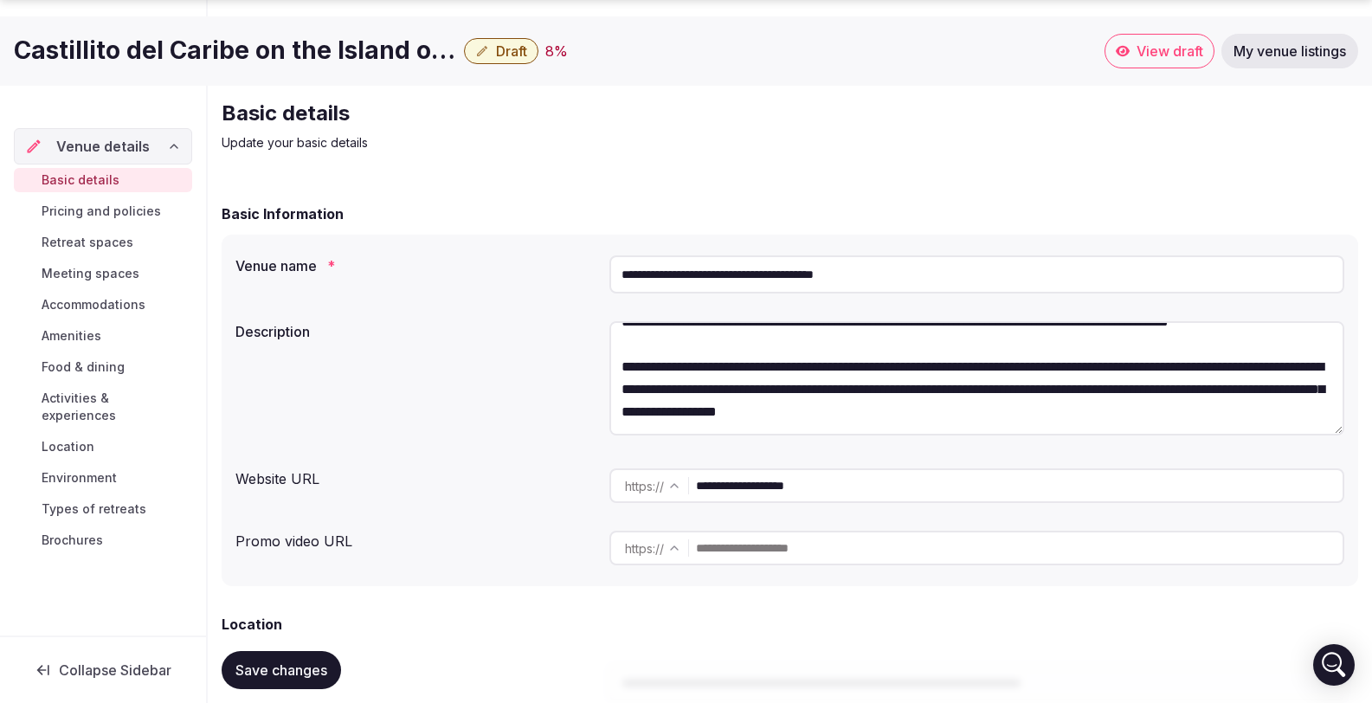
scroll to position [96, 0]
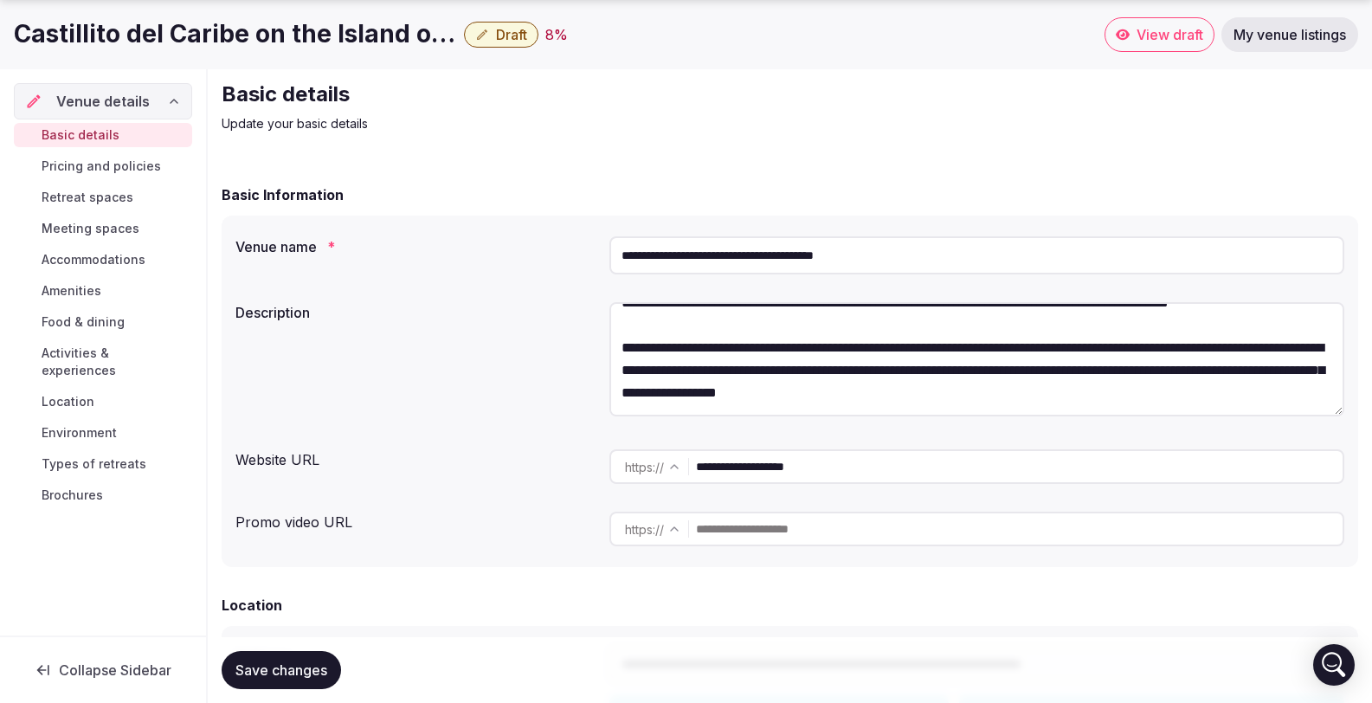
type textarea "**********"
click at [735, 512] on input "text" at bounding box center [1019, 529] width 647 height 35
paste input "**********"
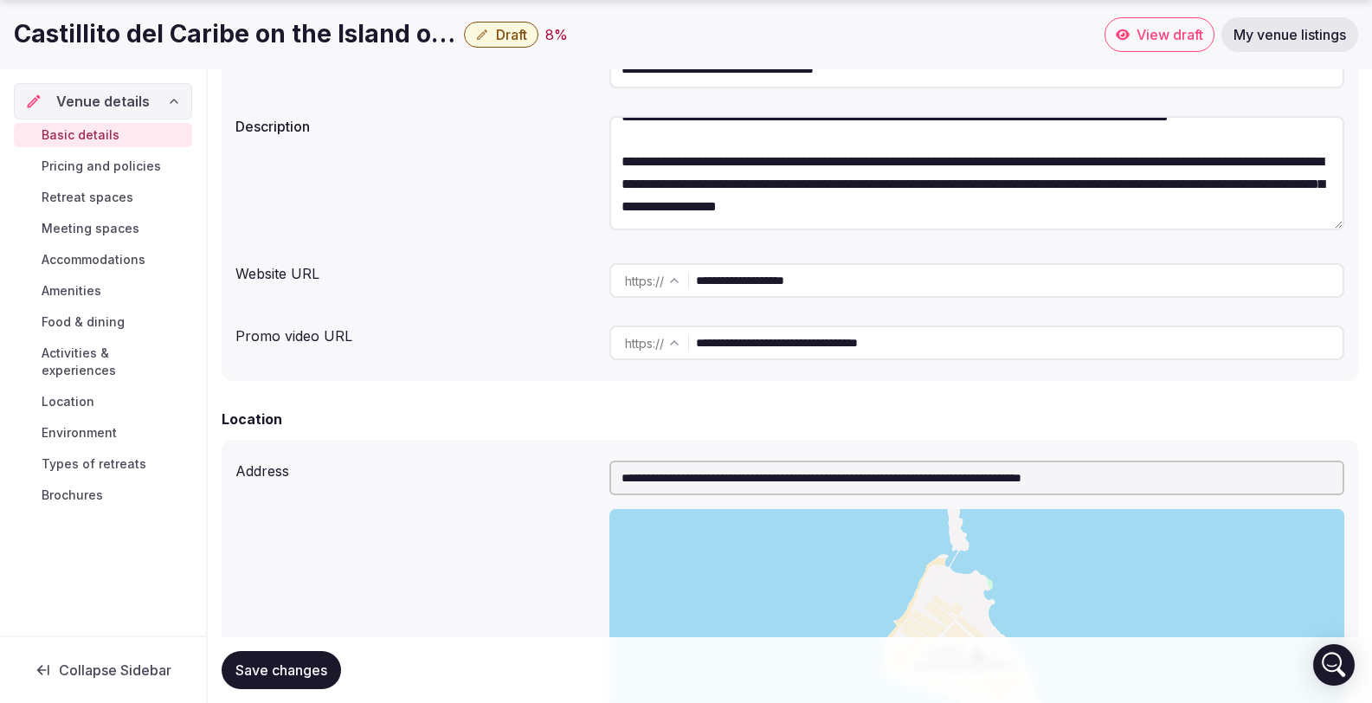
scroll to position [310, 0]
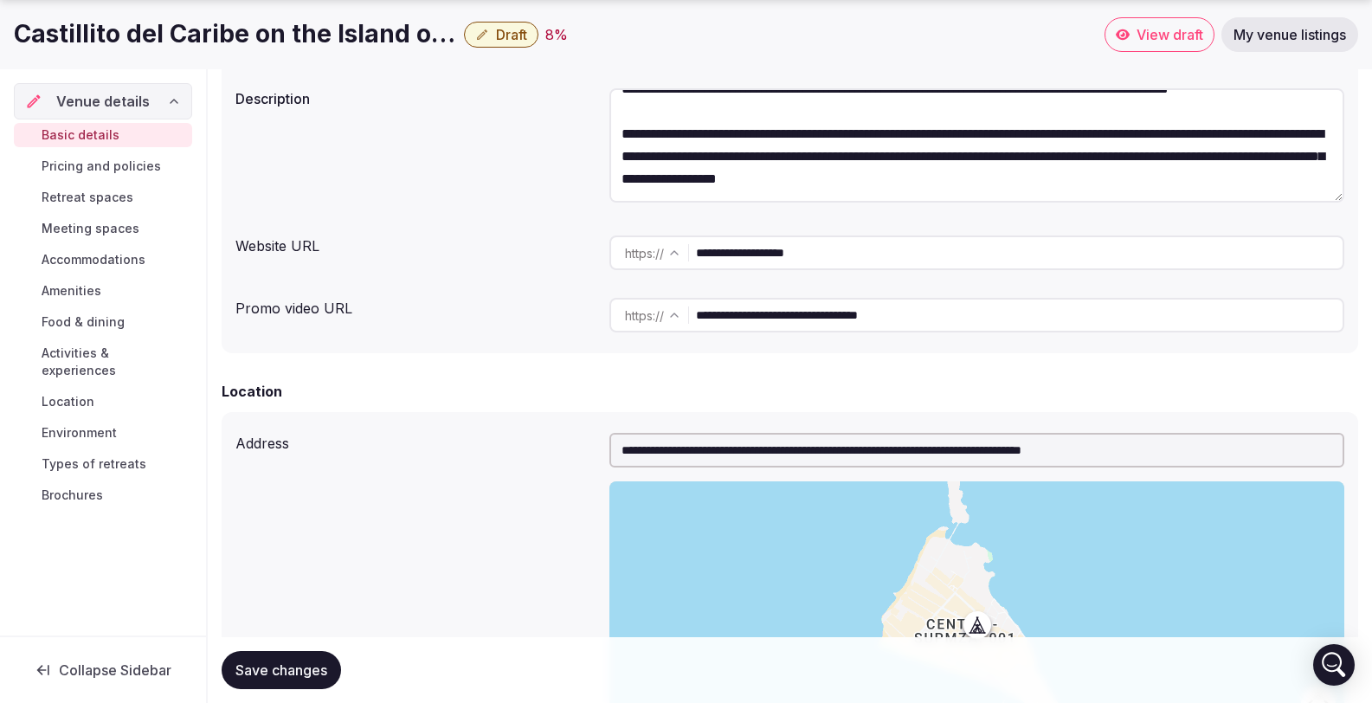
type input "**********"
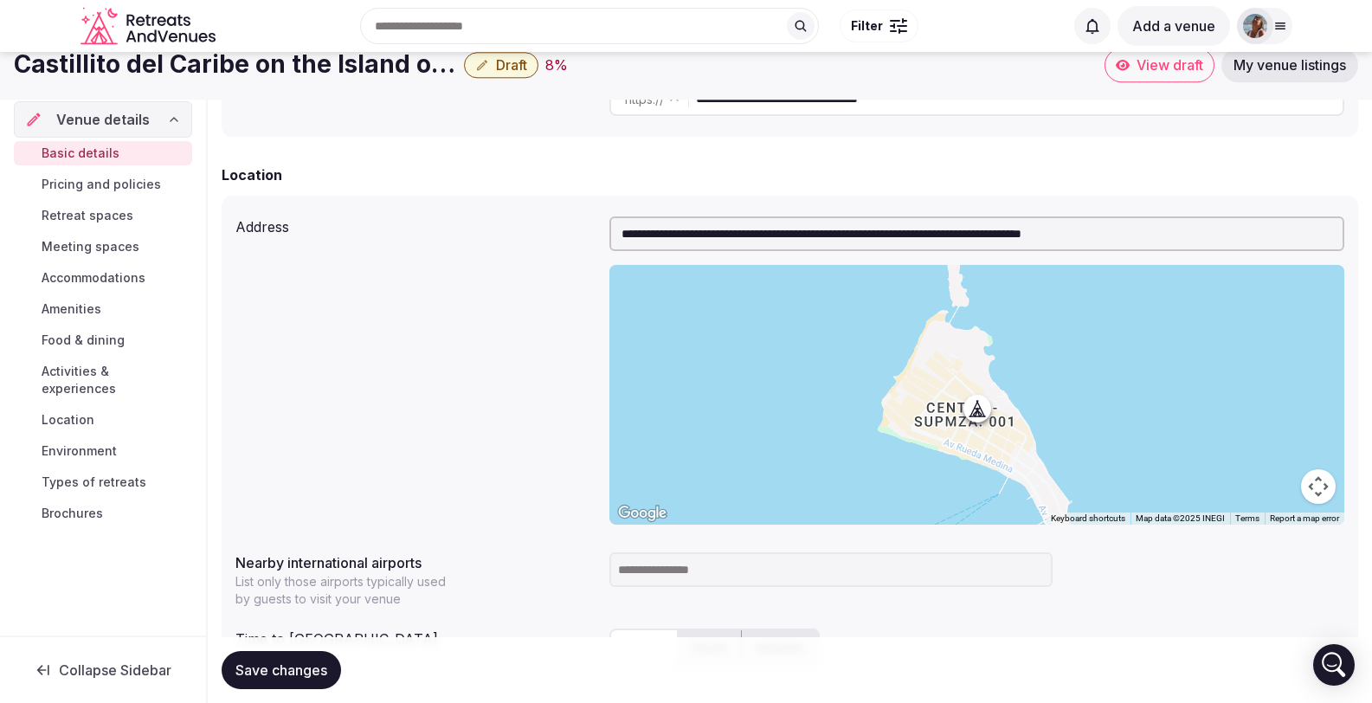
scroll to position [526, 0]
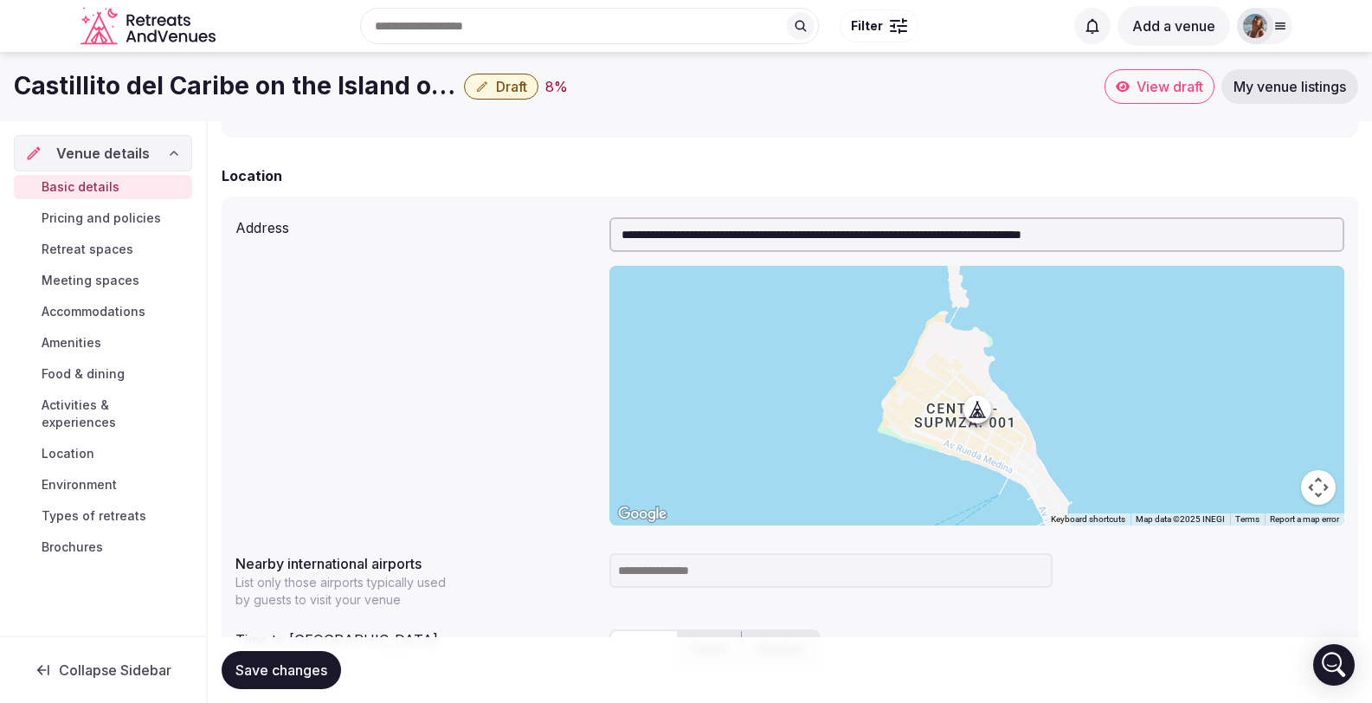
drag, startPoint x: 1191, startPoint y: 194, endPoint x: 582, endPoint y: 177, distance: 609.0
click at [582, 210] on div "**********" at bounding box center [790, 371] width 1109 height 322
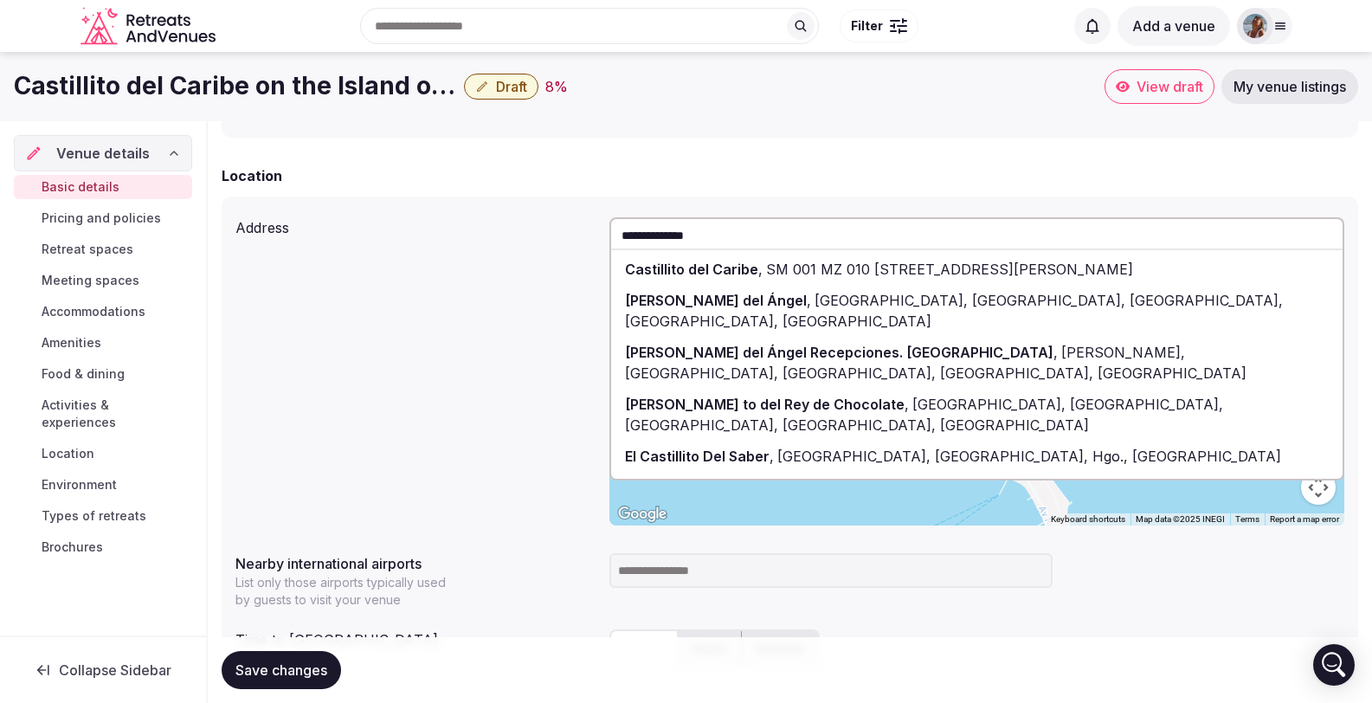
click at [722, 261] on span "Castillito del Caribe" at bounding box center [691, 269] width 133 height 17
type input "**********"
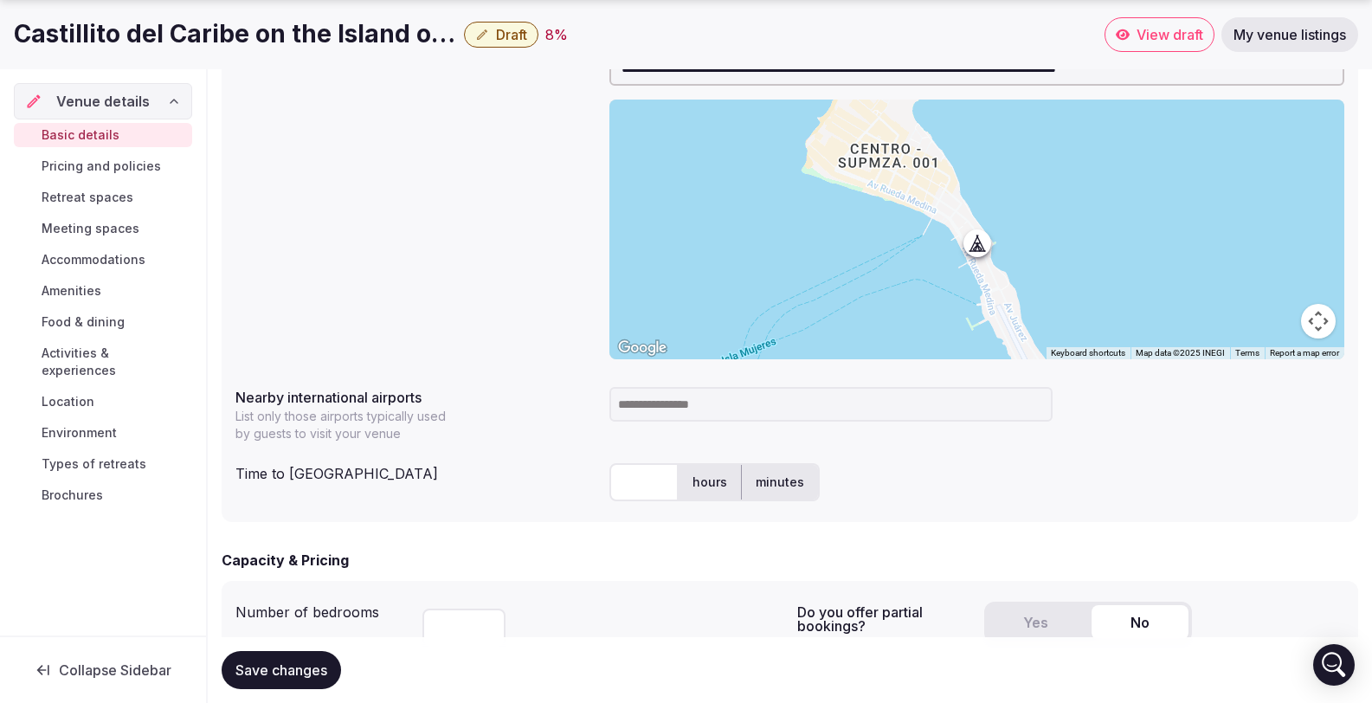
scroll to position [727, 0]
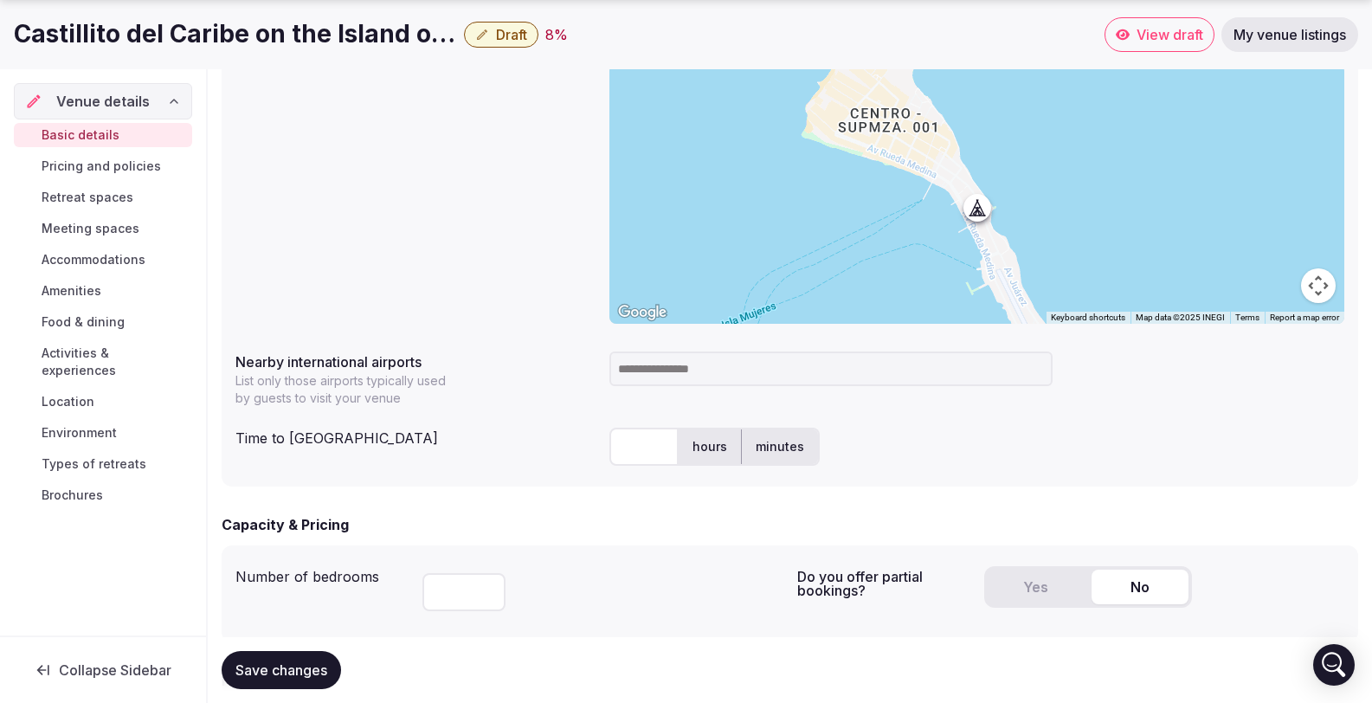
click at [638, 428] on input "text" at bounding box center [644, 447] width 69 height 38
type input "*"
click at [642, 471] on form "**********" at bounding box center [790, 429] width 1137 height 1753
click at [710, 352] on input at bounding box center [831, 369] width 443 height 35
type input "***"
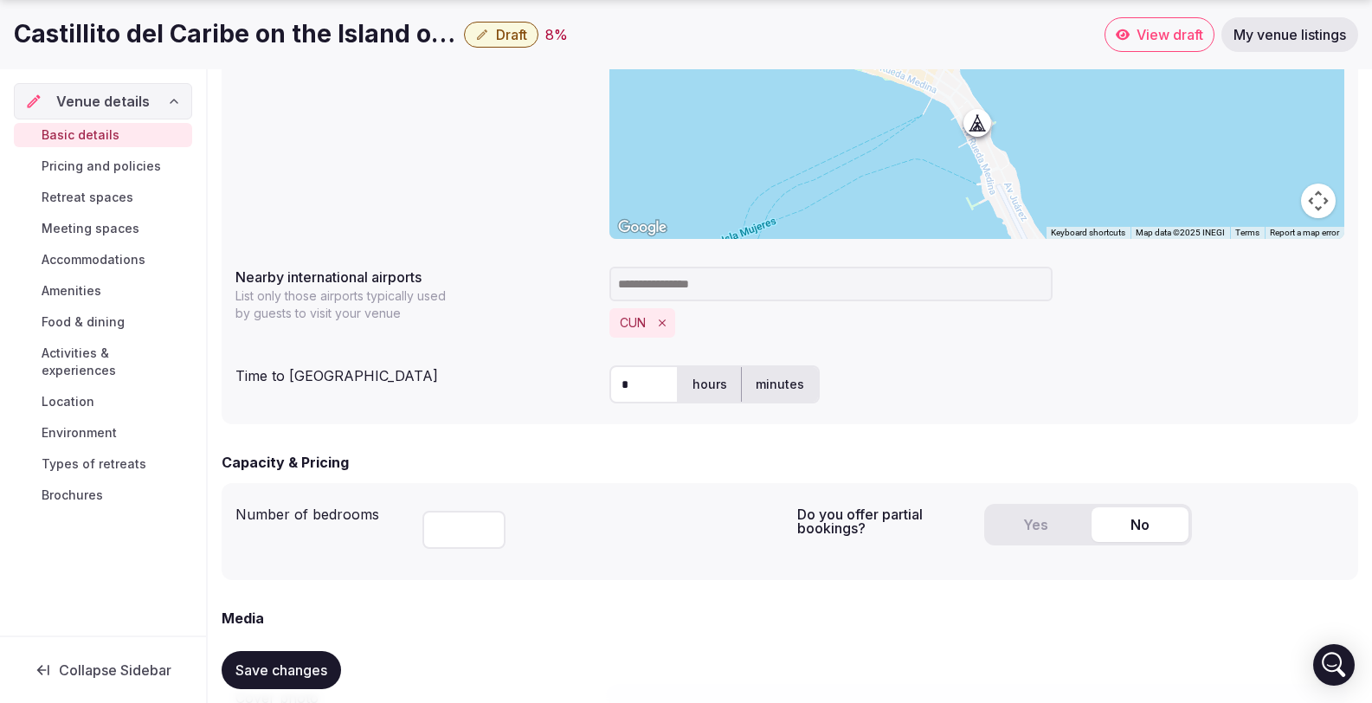
scroll to position [814, 0]
click at [483, 509] on input "*" at bounding box center [464, 528] width 83 height 38
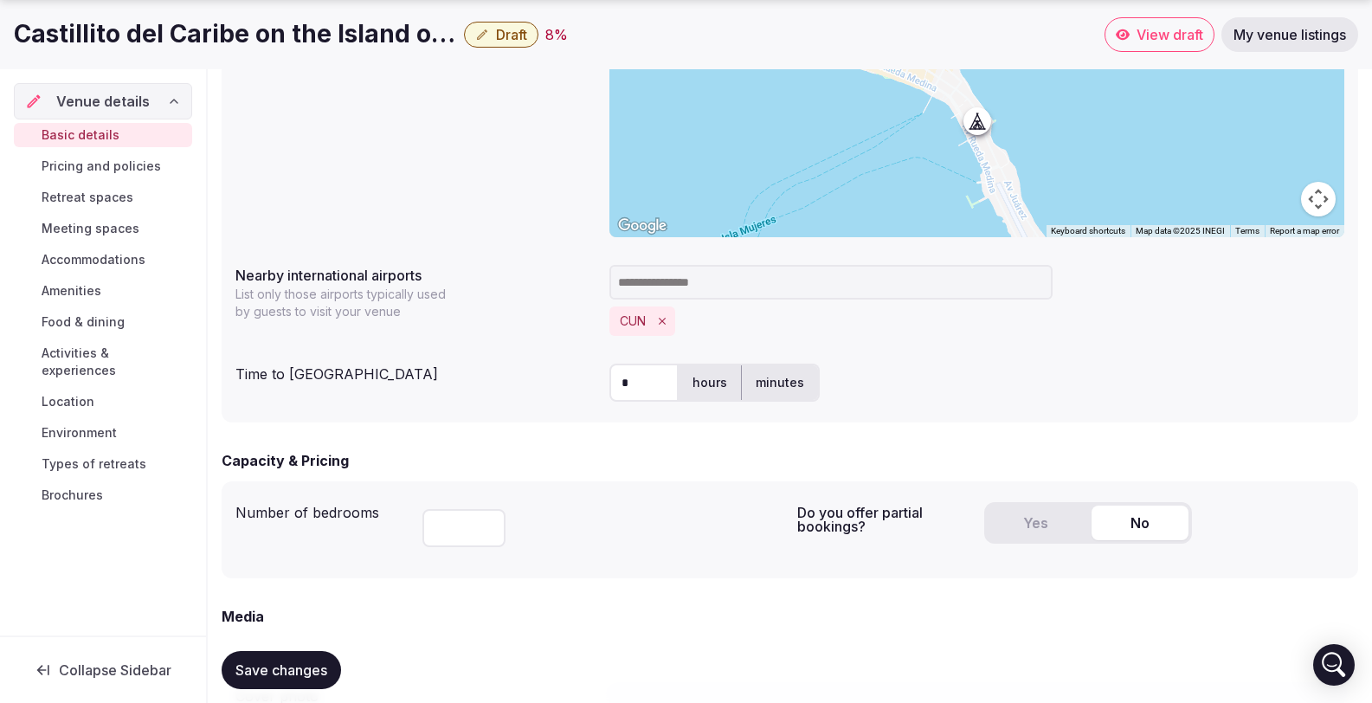
click at [483, 509] on input "*" at bounding box center [464, 528] width 83 height 38
type input "*"
click at [483, 509] on input "*" at bounding box center [464, 528] width 83 height 38
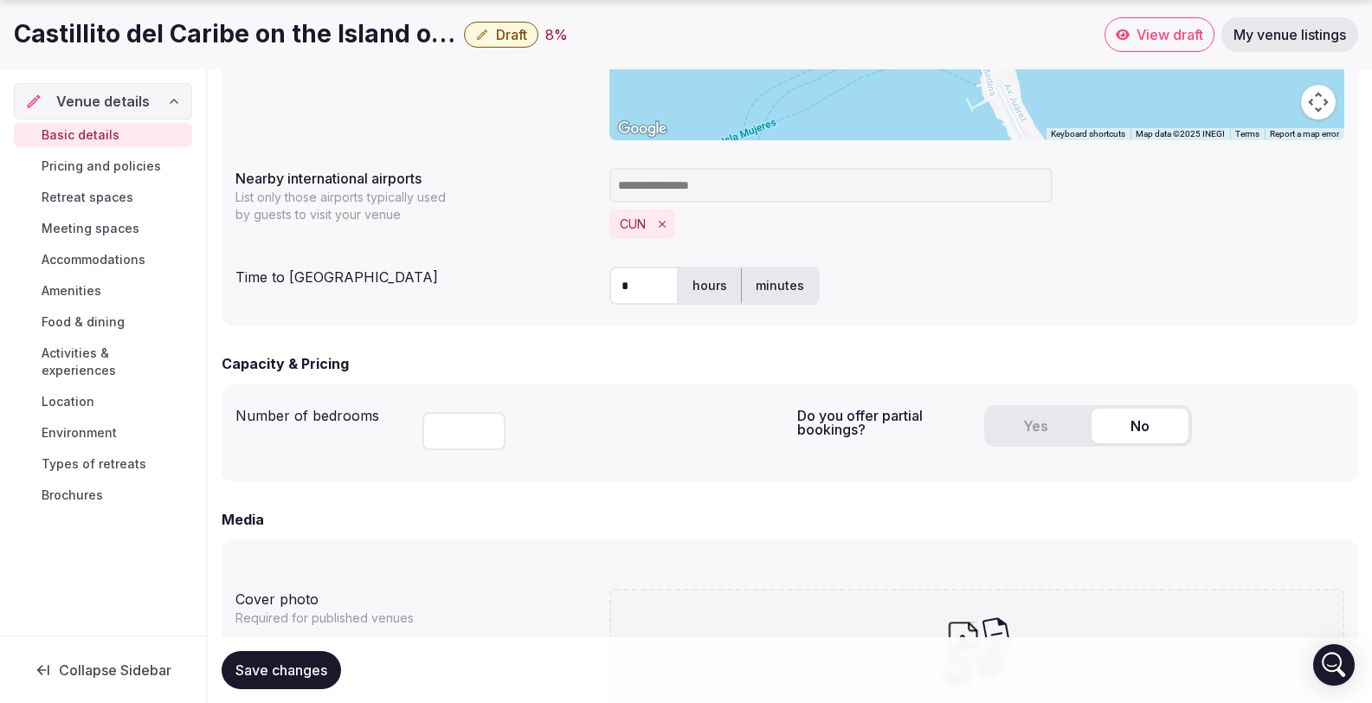
scroll to position [916, 0]
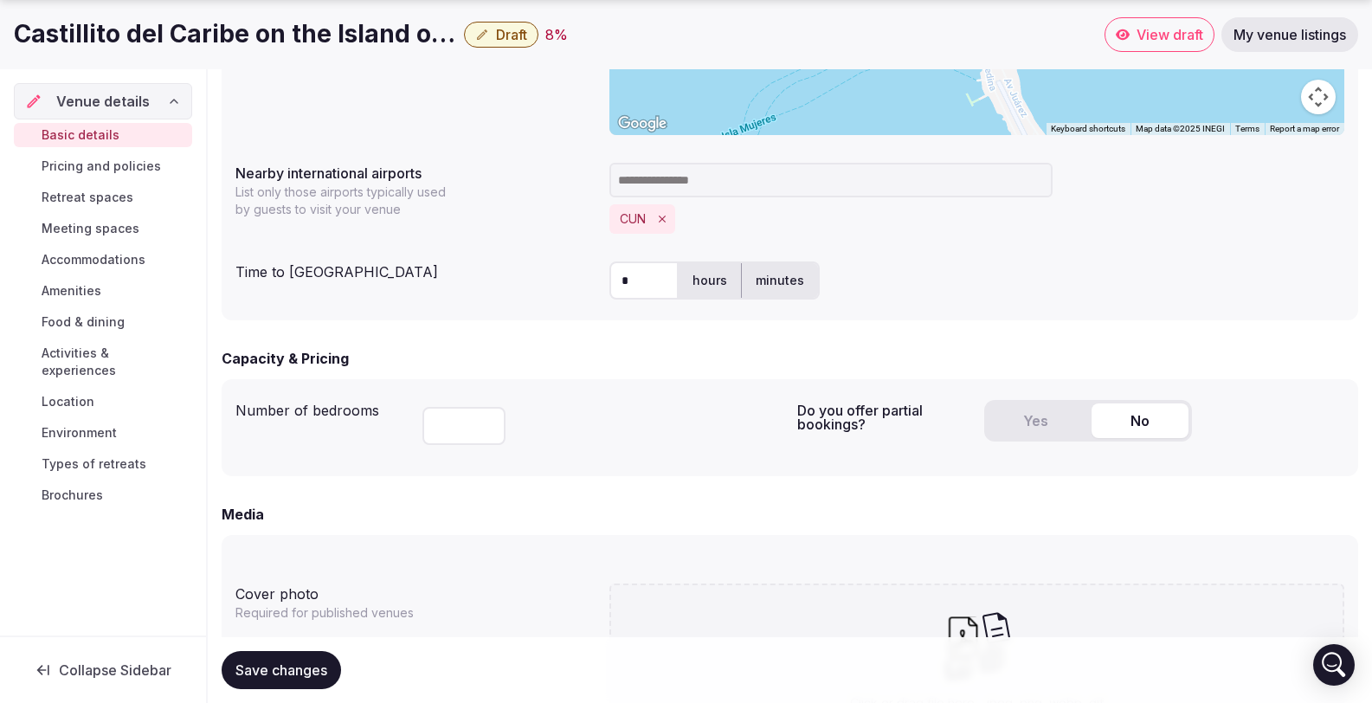
click at [1035, 403] on button "Yes" at bounding box center [1036, 420] width 97 height 35
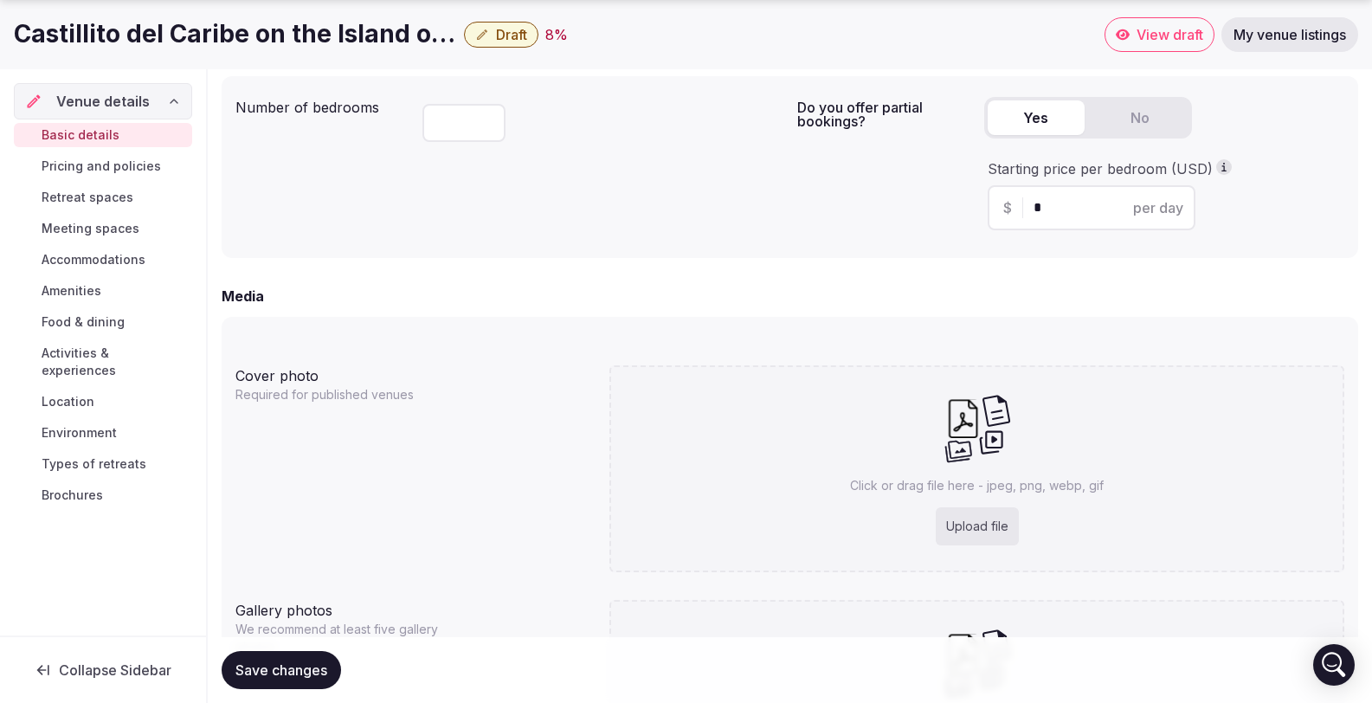
scroll to position [1235, 0]
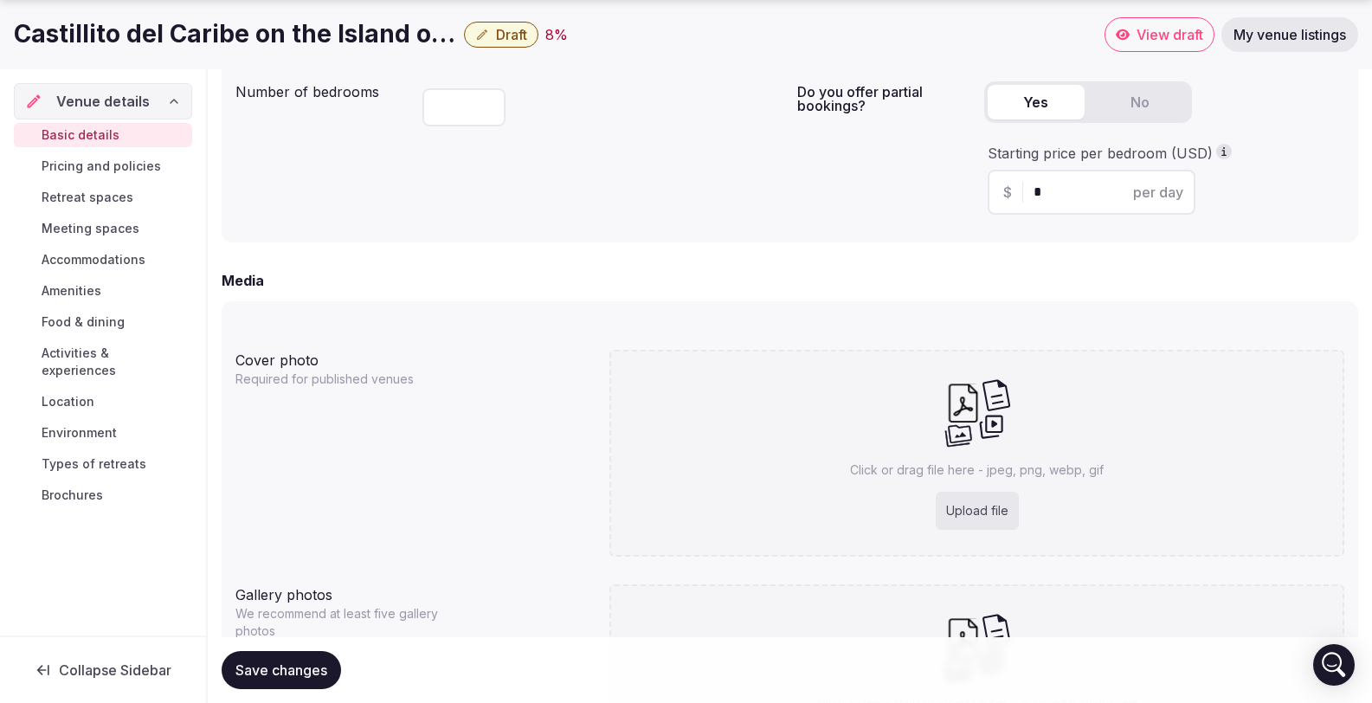
click at [988, 492] on div "Upload file" at bounding box center [977, 511] width 83 height 38
type input "**********"
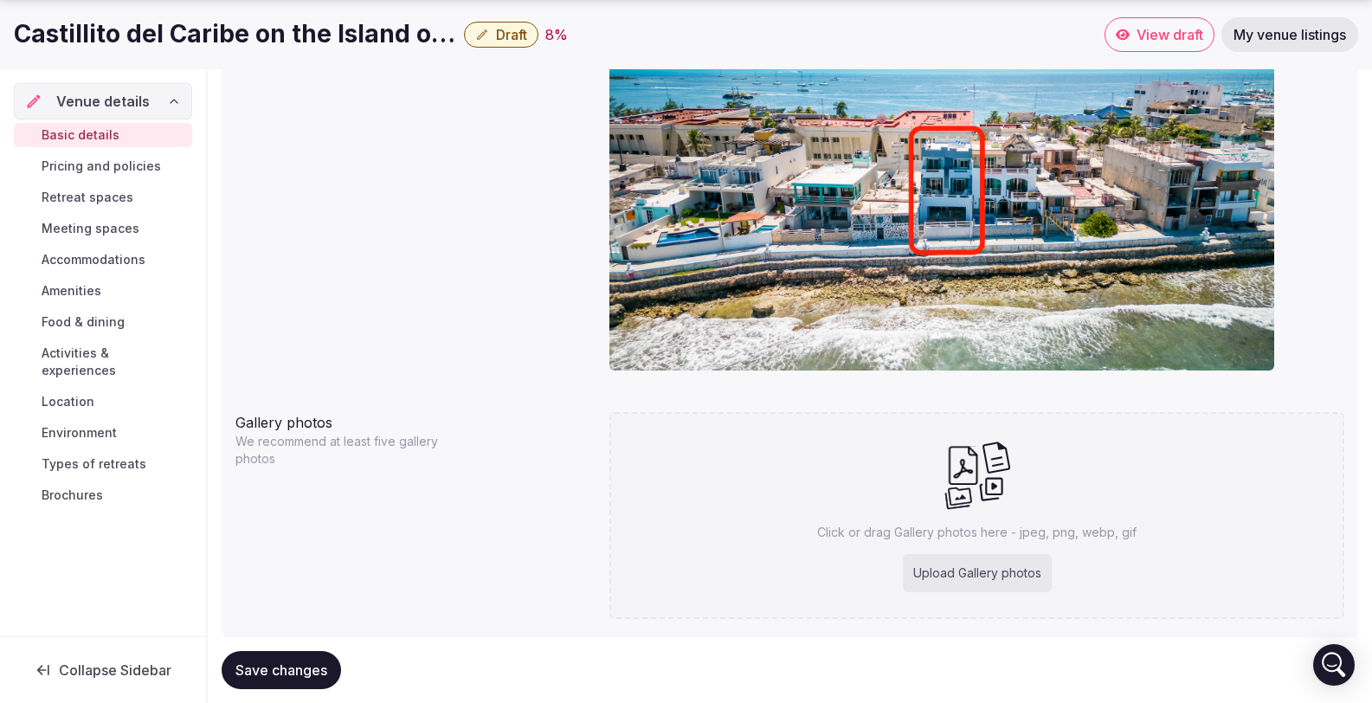
scroll to position [1591, 0]
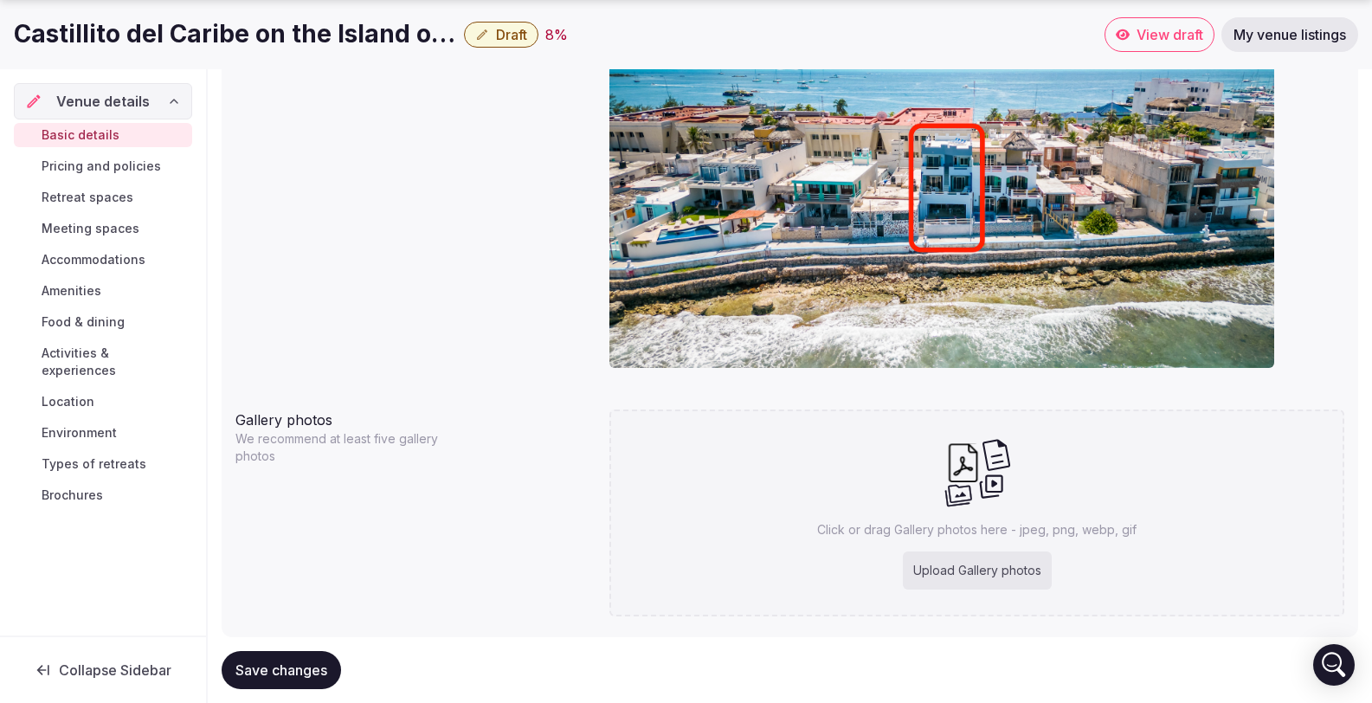
click at [961, 552] on div "Upload Gallery photos" at bounding box center [977, 571] width 149 height 38
type input "**********"
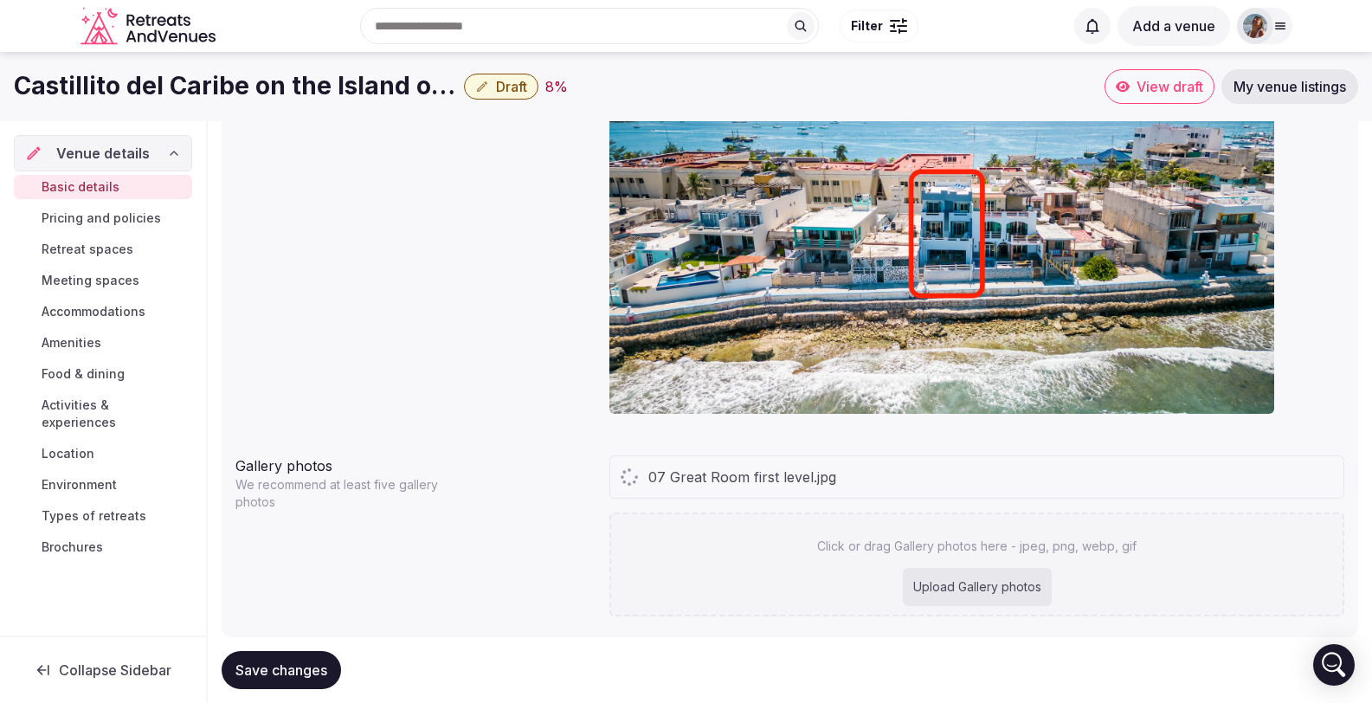
click at [949, 568] on div "Upload Gallery photos" at bounding box center [977, 587] width 149 height 38
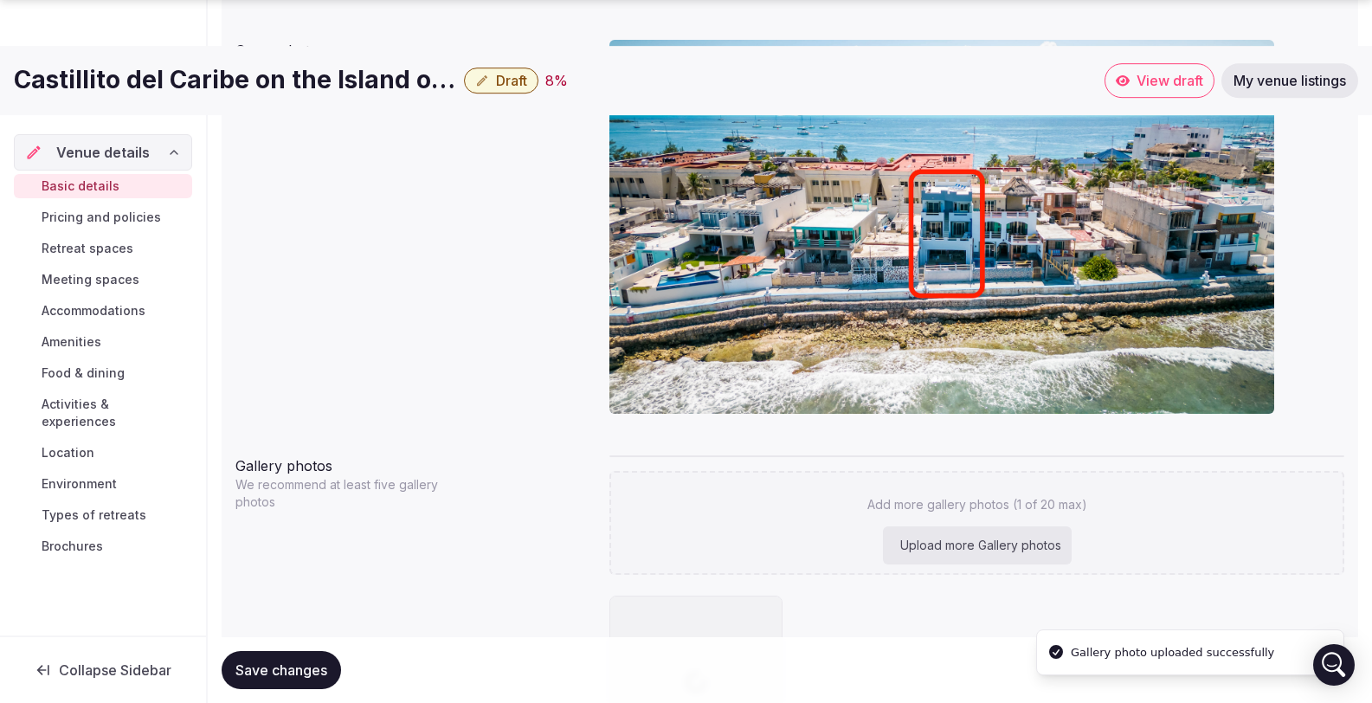
scroll to position [1591, 0]
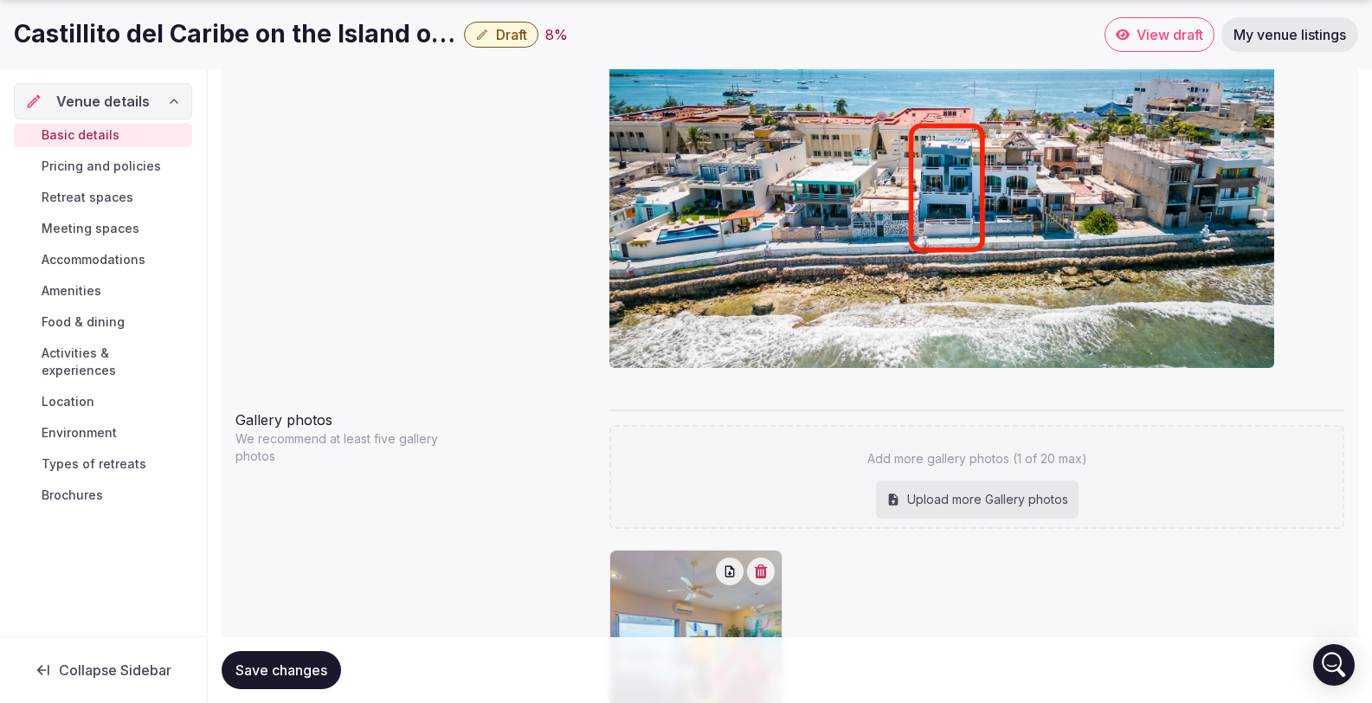
type input "**********"
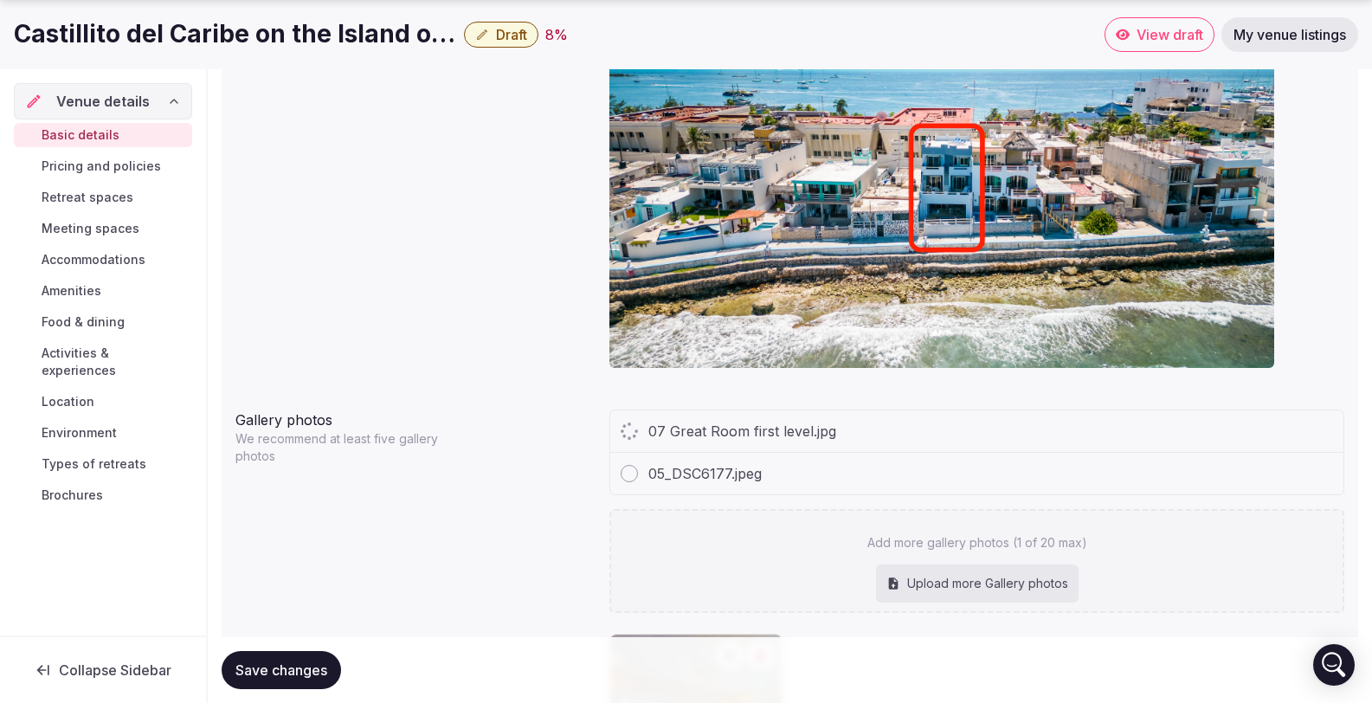
click at [989, 565] on div "Upload more Gallery photos" at bounding box center [977, 584] width 203 height 38
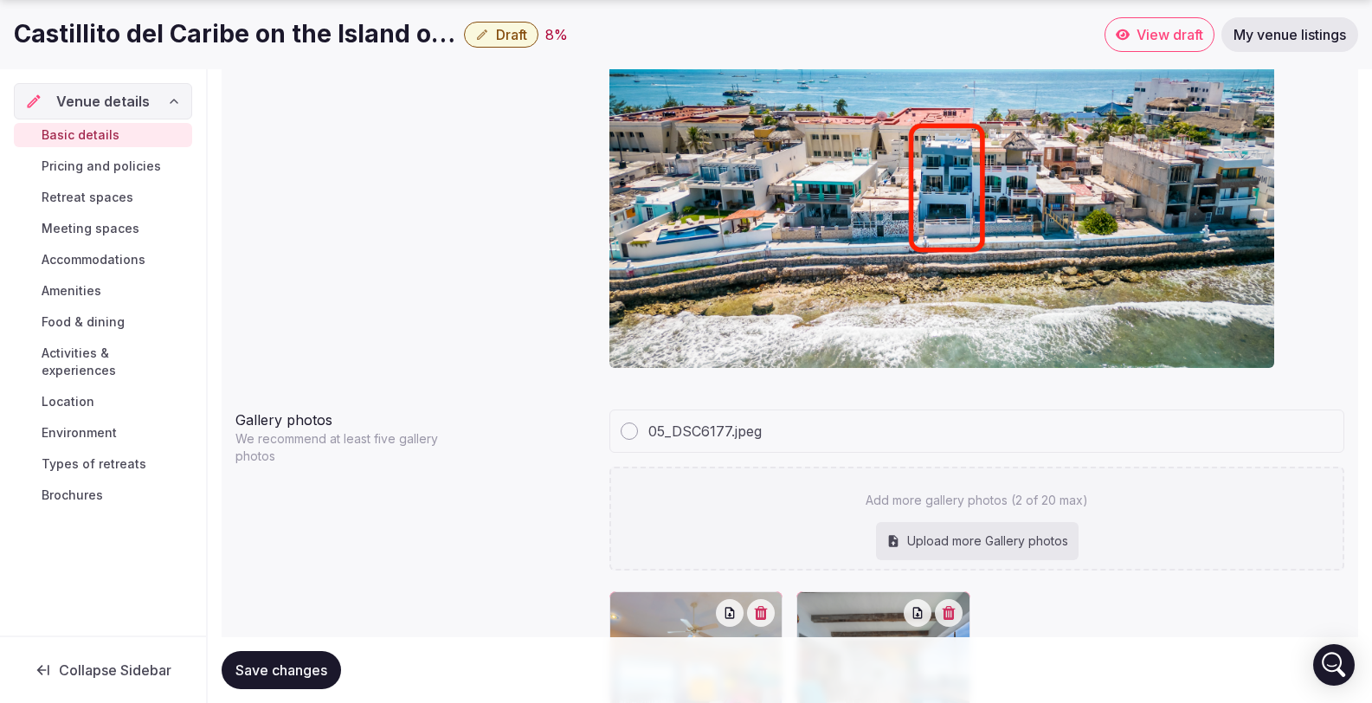
type input "**********"
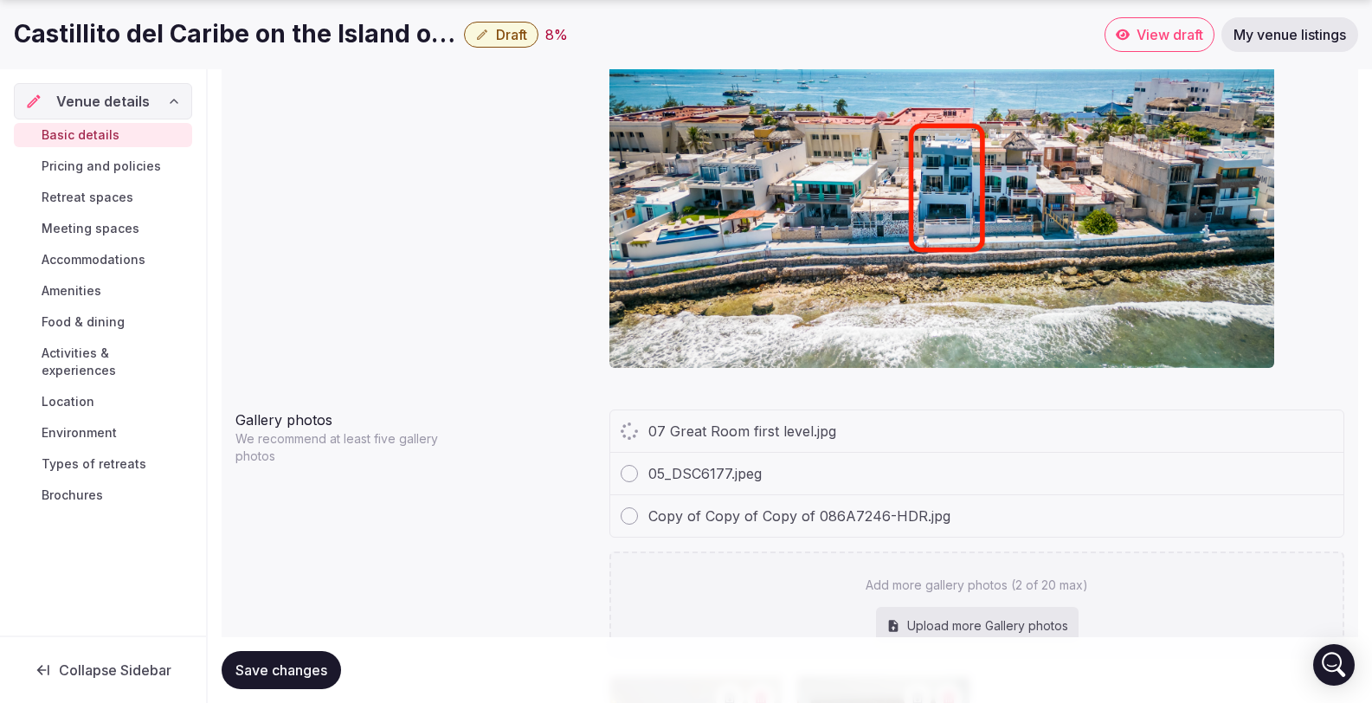
click at [967, 607] on div "Upload more Gallery photos" at bounding box center [977, 626] width 203 height 38
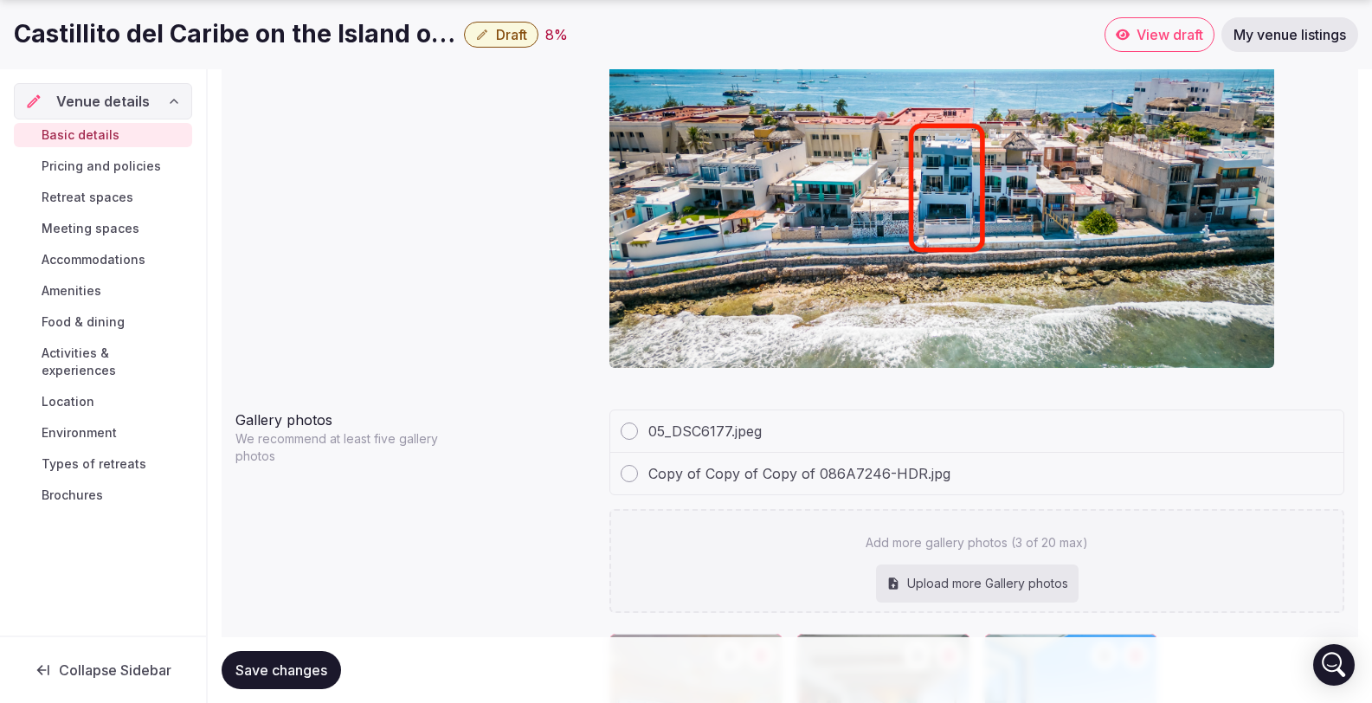
type input "**********"
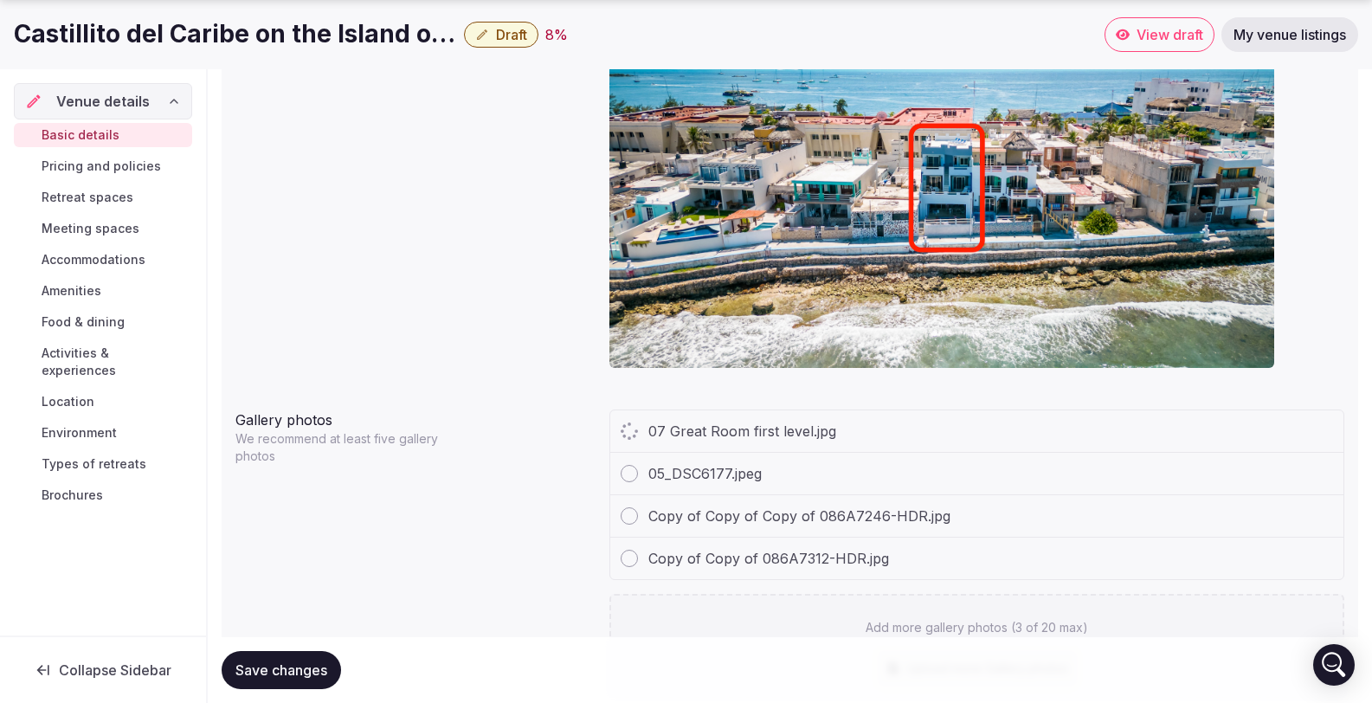
click at [948, 649] on div "Upload more Gallery photos" at bounding box center [977, 668] width 203 height 38
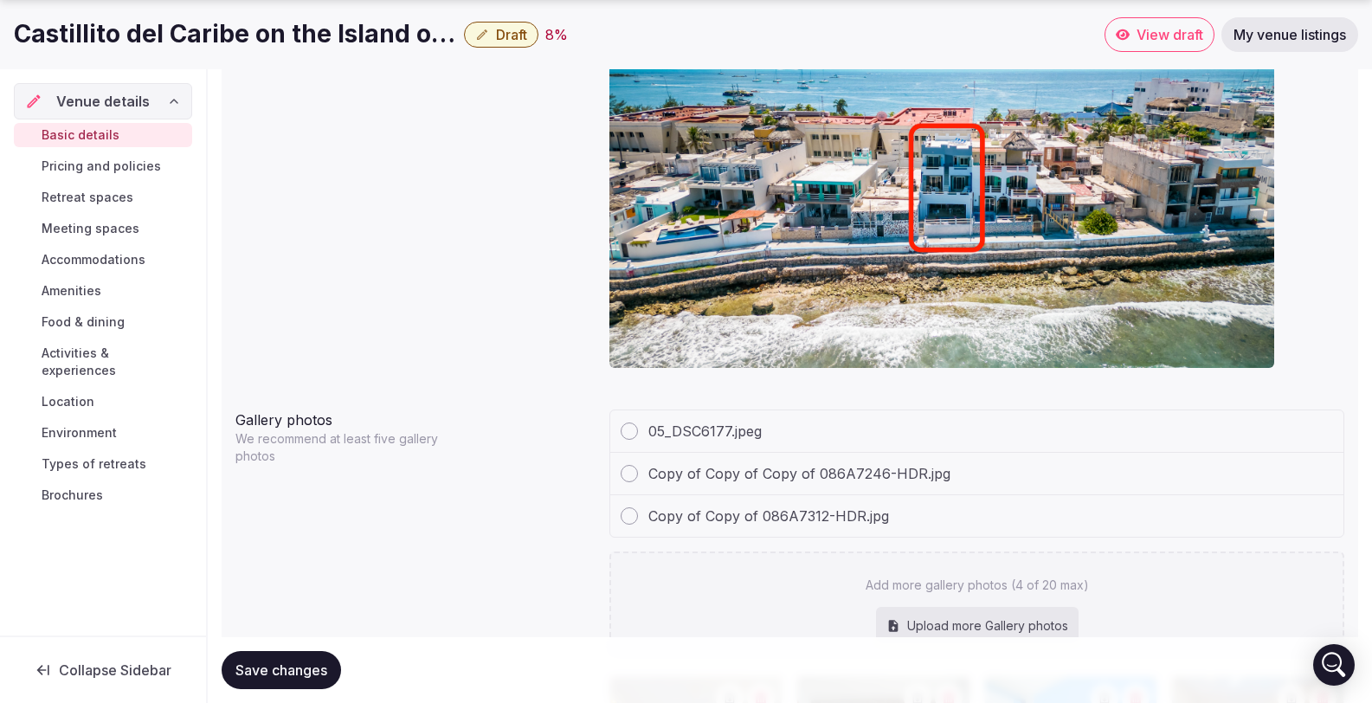
type input "**********"
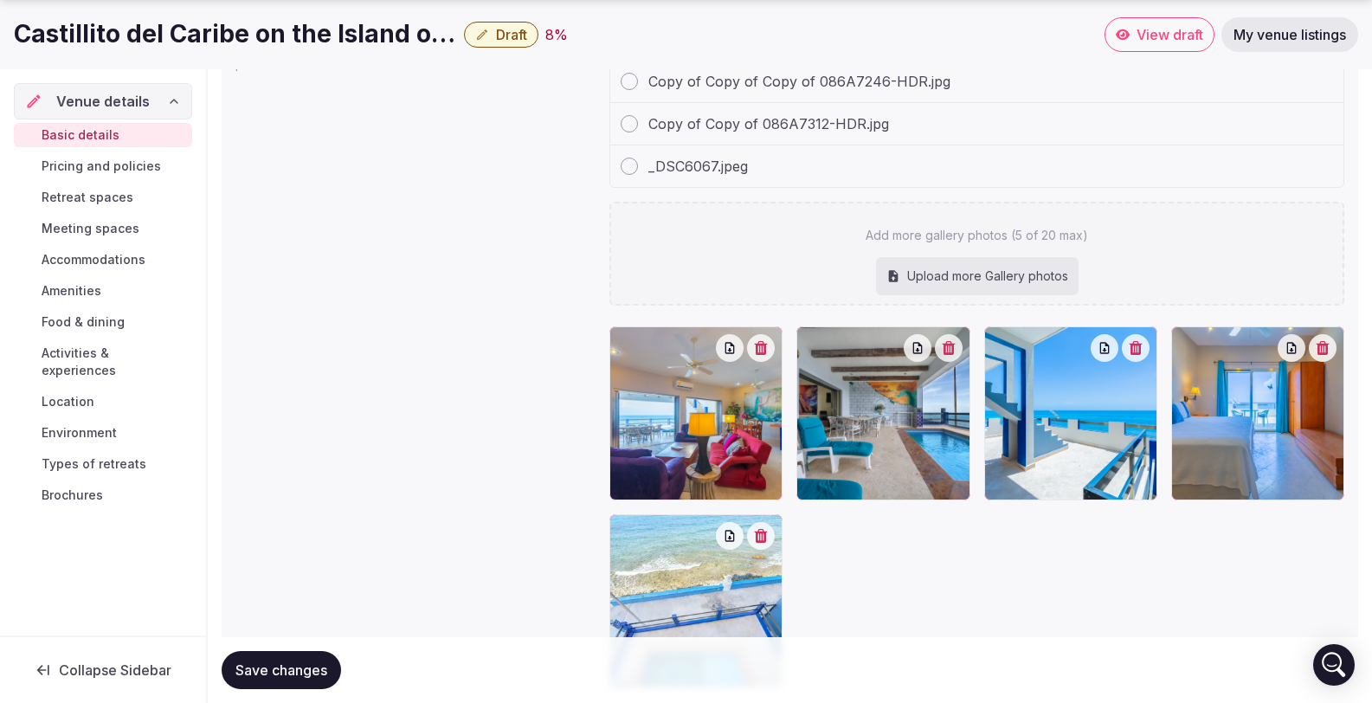
scroll to position [2054, 0]
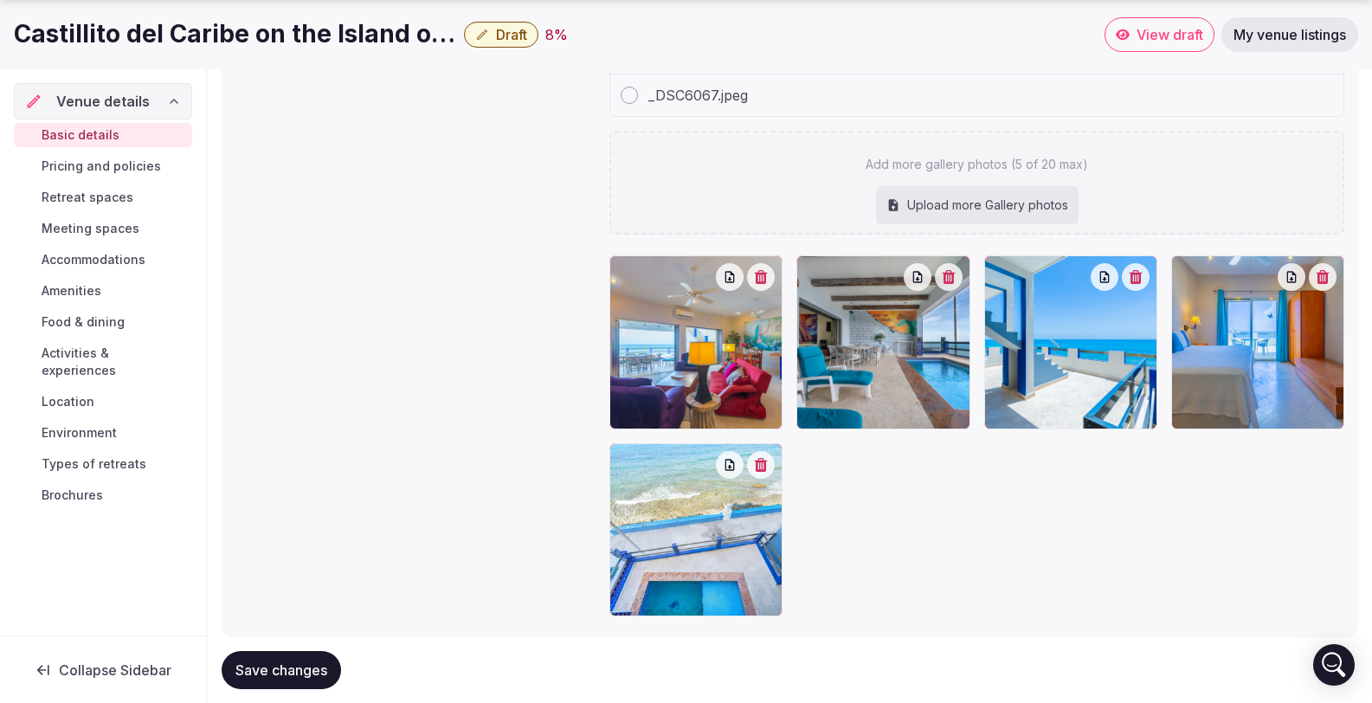
click at [941, 186] on div "Upload more Gallery photos" at bounding box center [977, 205] width 203 height 38
type input "**********"
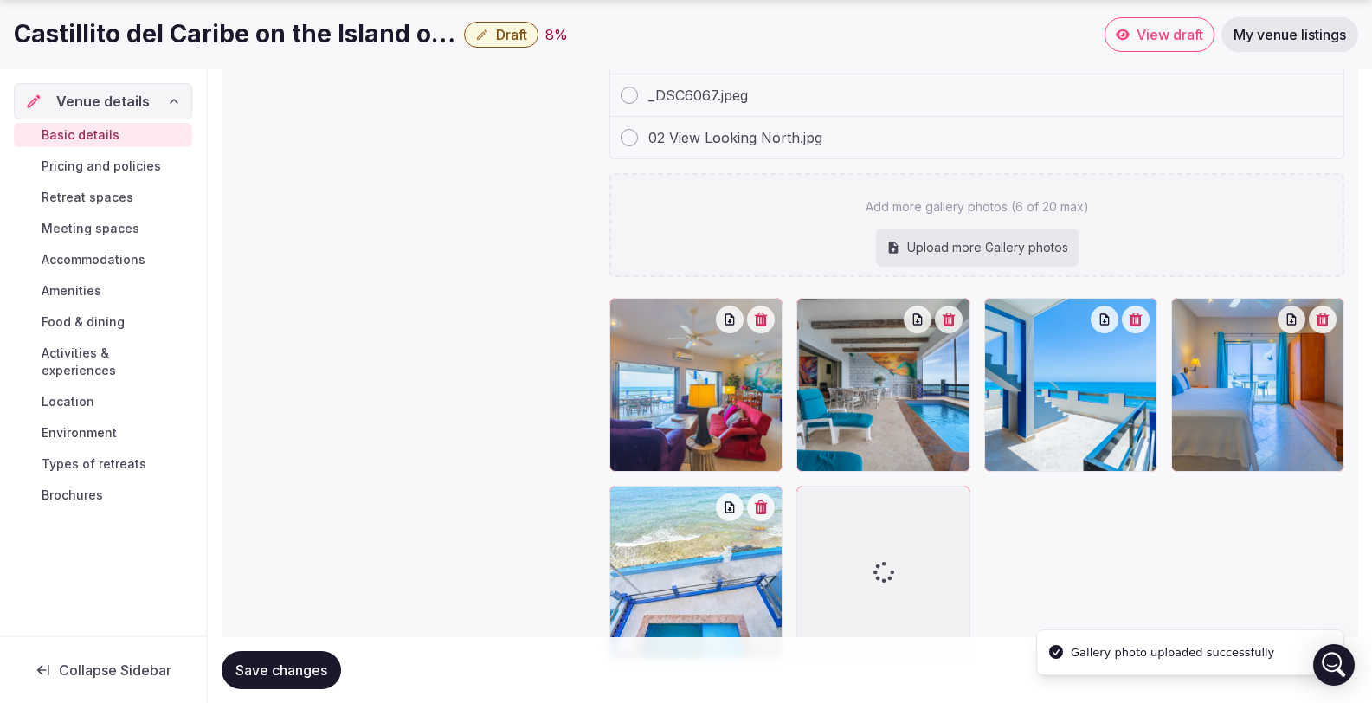
click at [940, 246] on div "05_DSC6177.jpeg Copy of Copy of Copy of 086A7246-HDR.jpg Copy of Copy of 086A73…" at bounding box center [977, 302] width 735 height 712
click at [947, 229] on div "Upload more Gallery photos" at bounding box center [977, 248] width 203 height 38
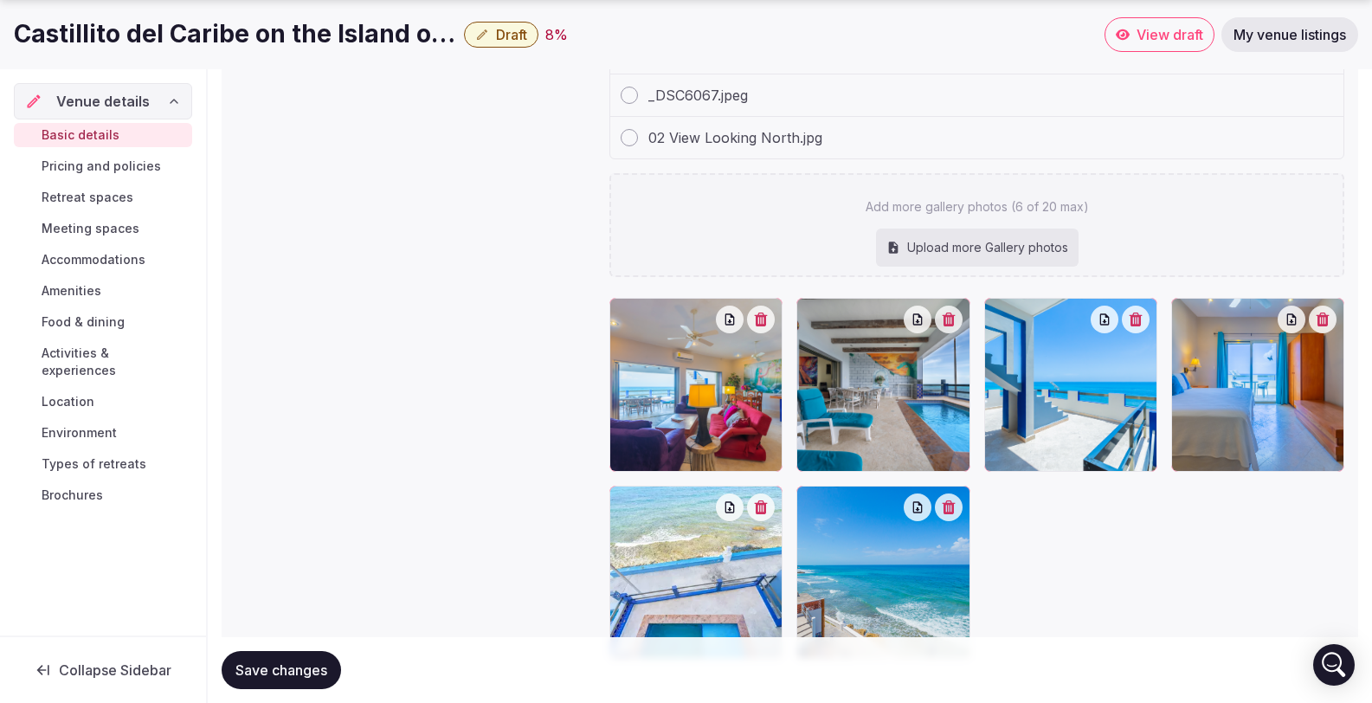
type input "**********"
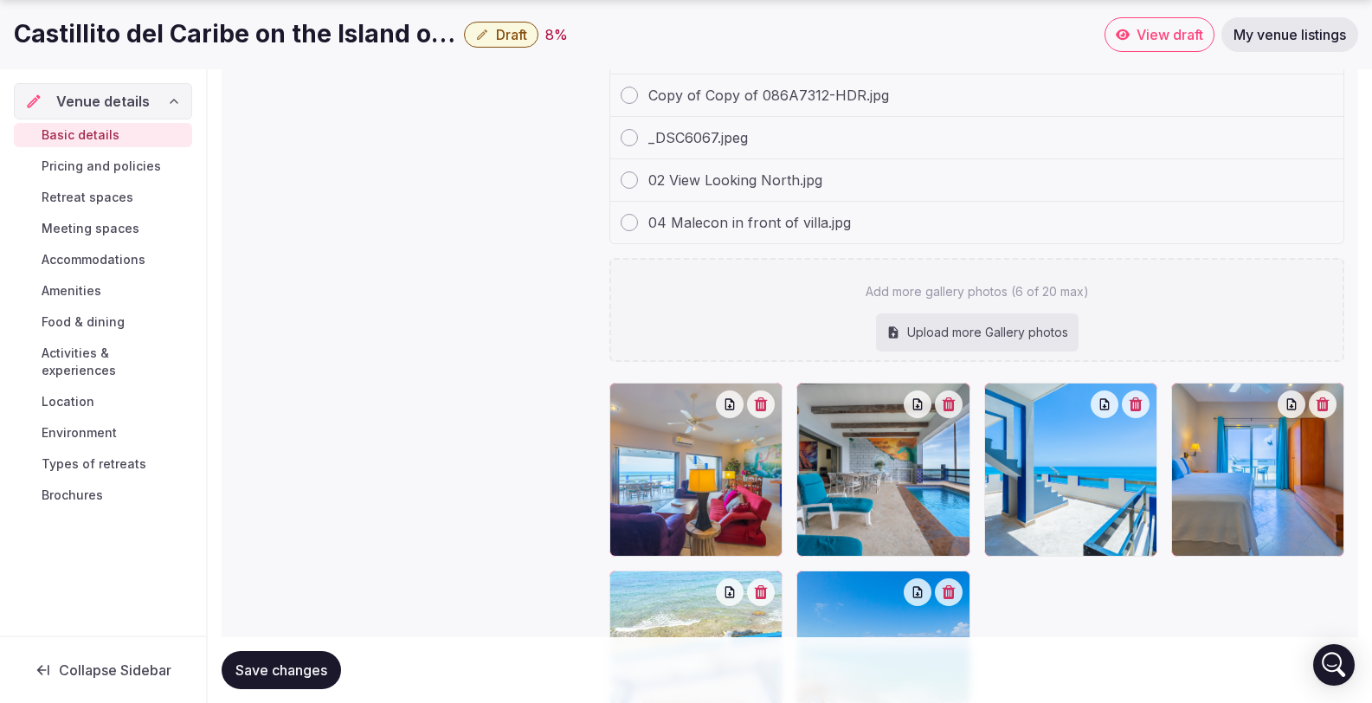
click at [945, 313] on div "Upload more Gallery photos" at bounding box center [977, 332] width 203 height 38
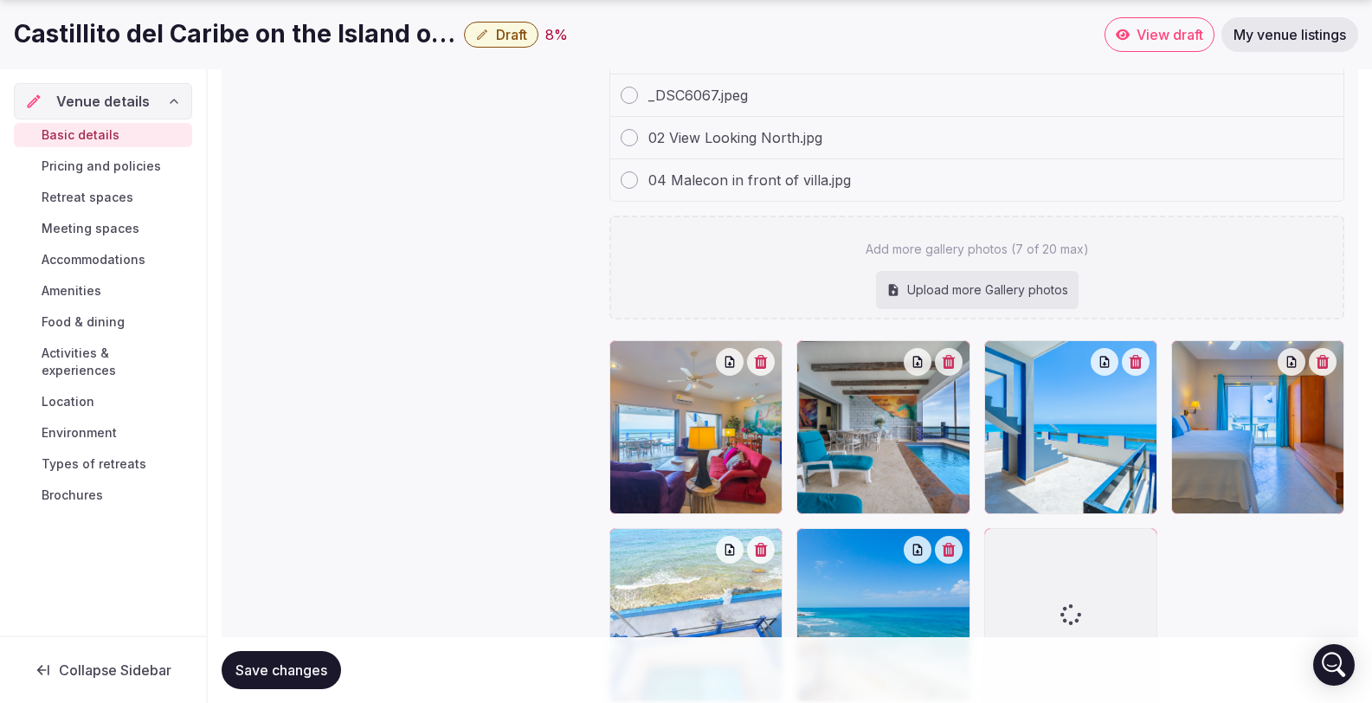
type input "**********"
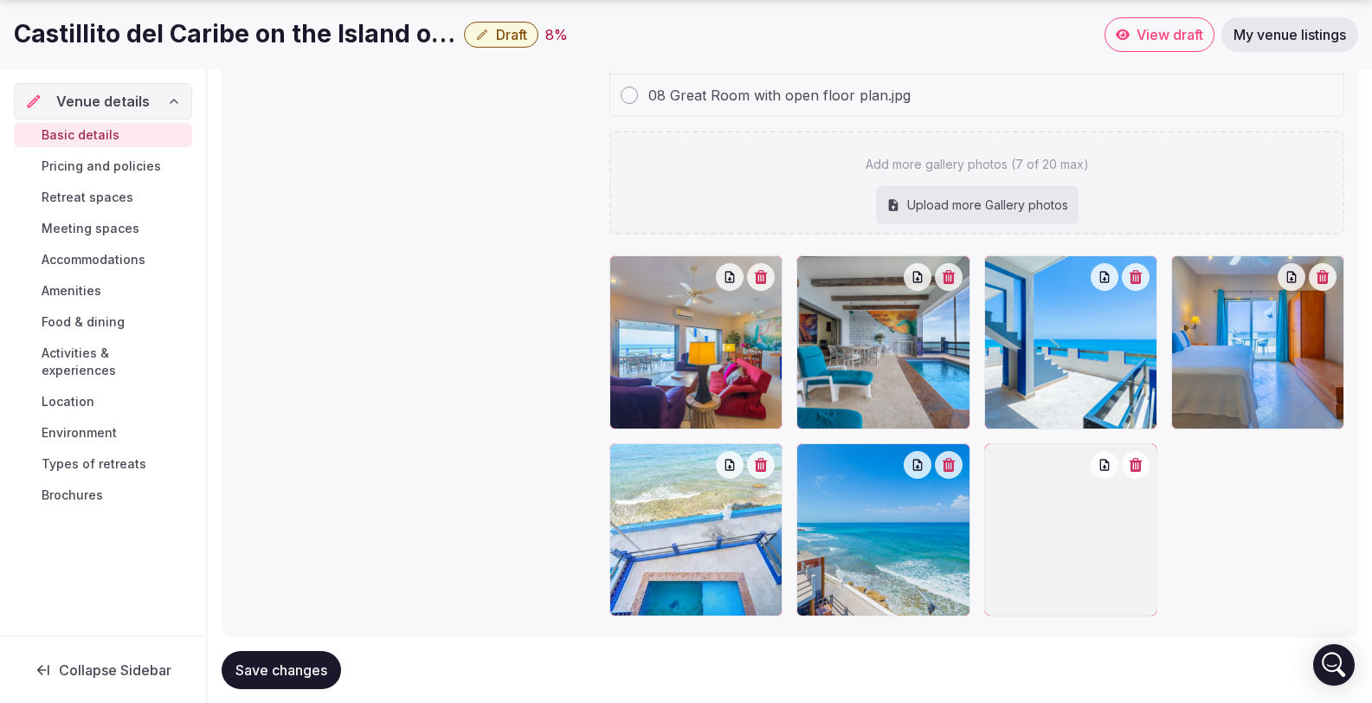
scroll to position [2181, 0]
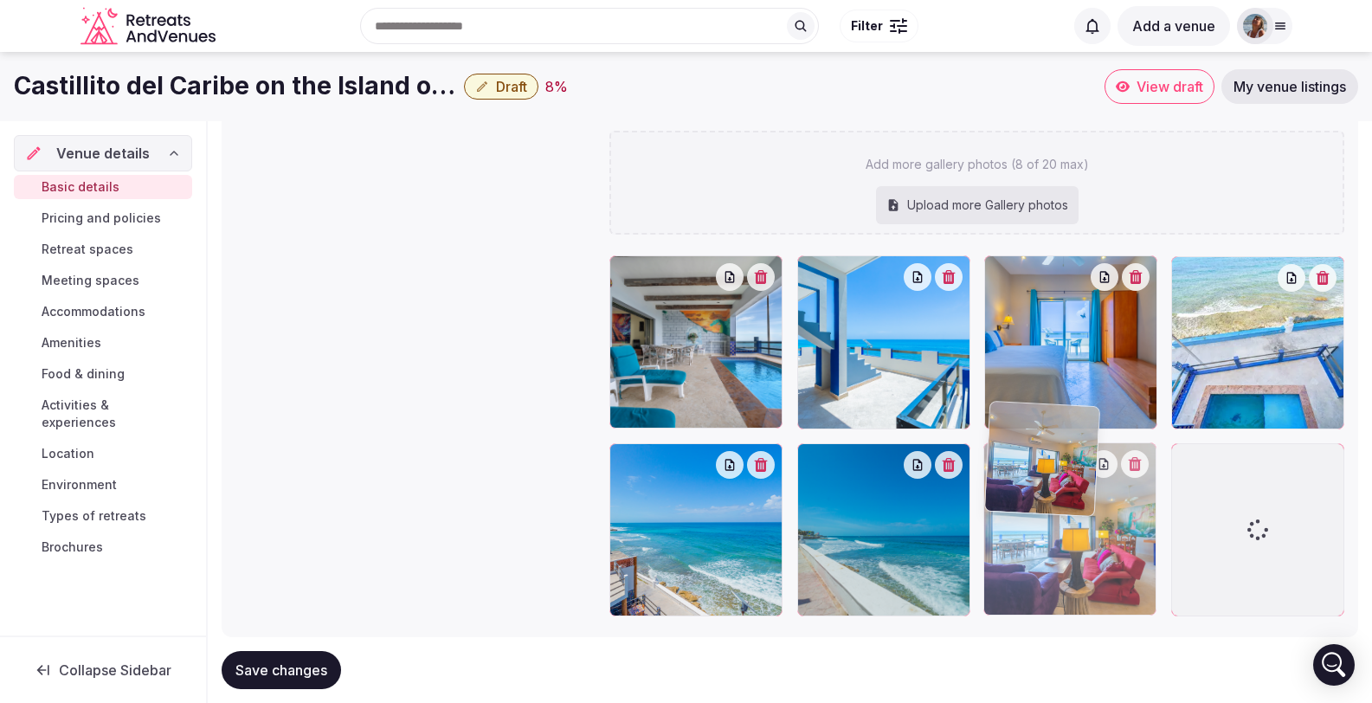
drag, startPoint x: 689, startPoint y: 295, endPoint x: 1061, endPoint y: 507, distance: 427.8
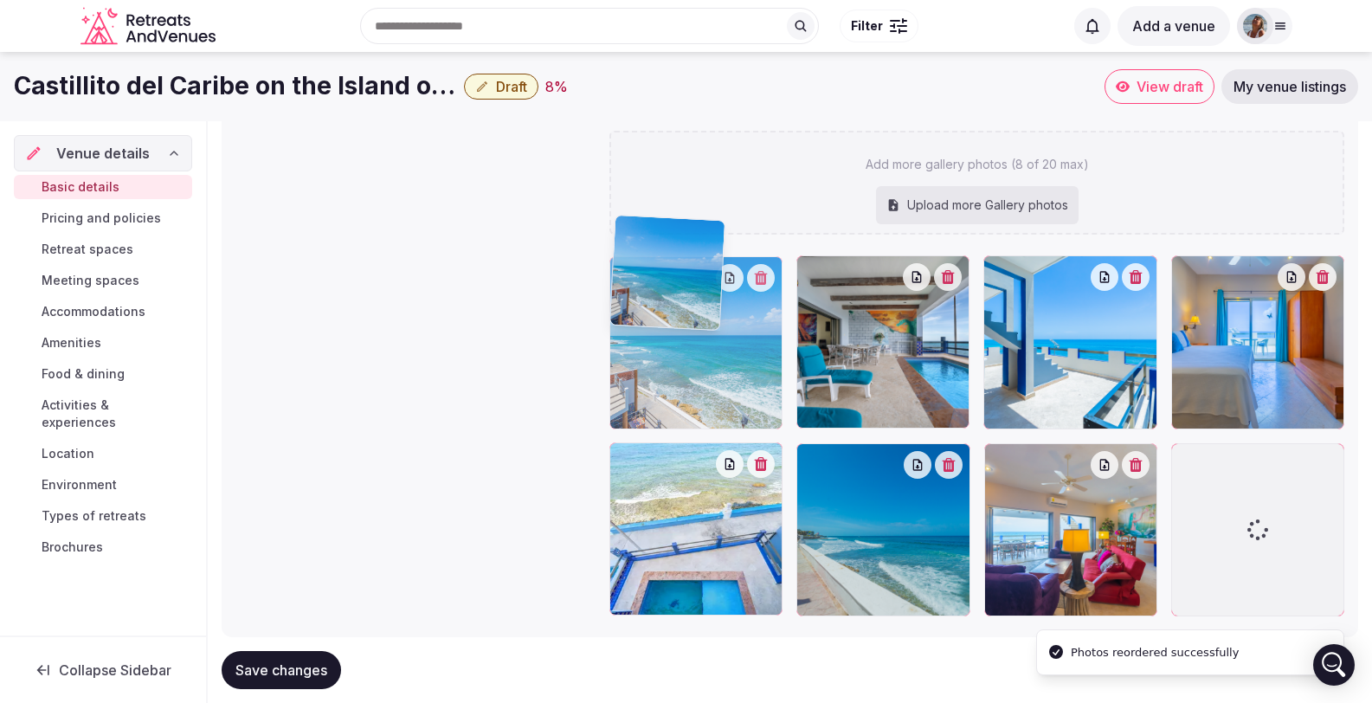
drag, startPoint x: 701, startPoint y: 523, endPoint x: 702, endPoint y: 314, distance: 208.7
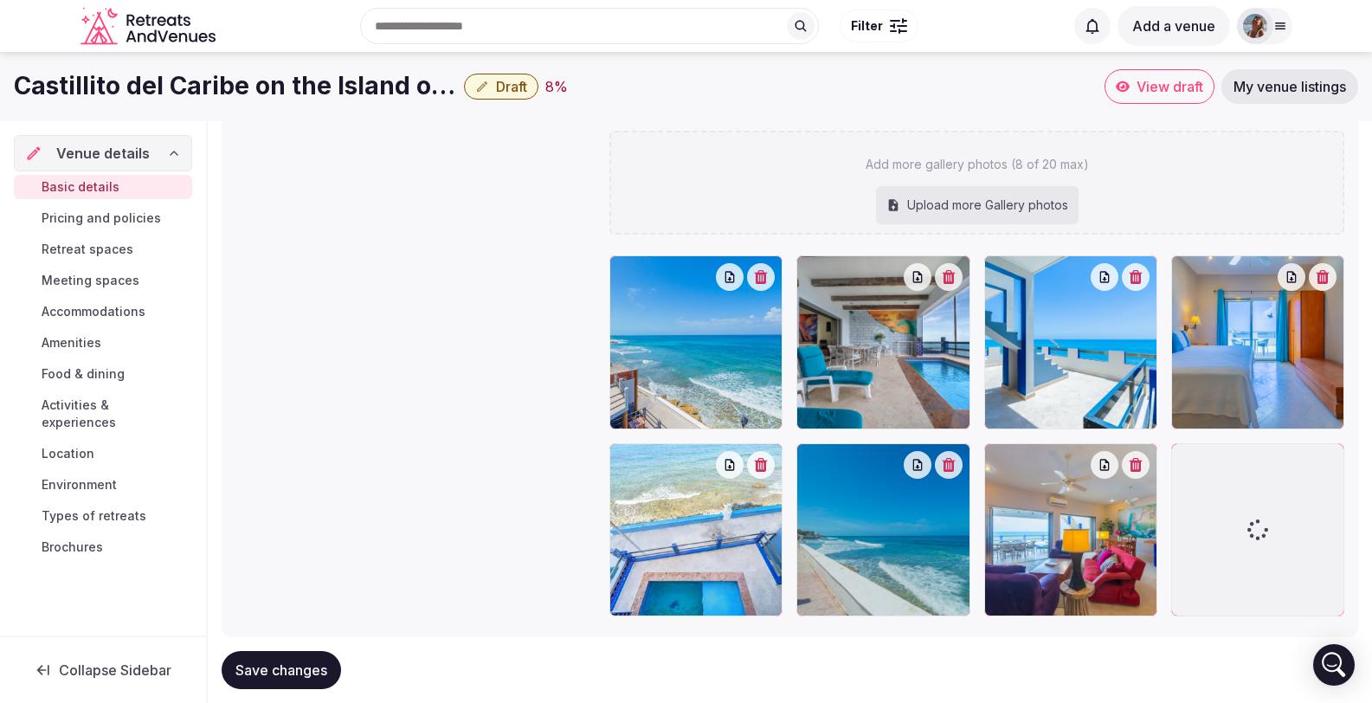
click at [975, 186] on div "Upload more Gallery photos" at bounding box center [977, 205] width 203 height 38
type input "**********"
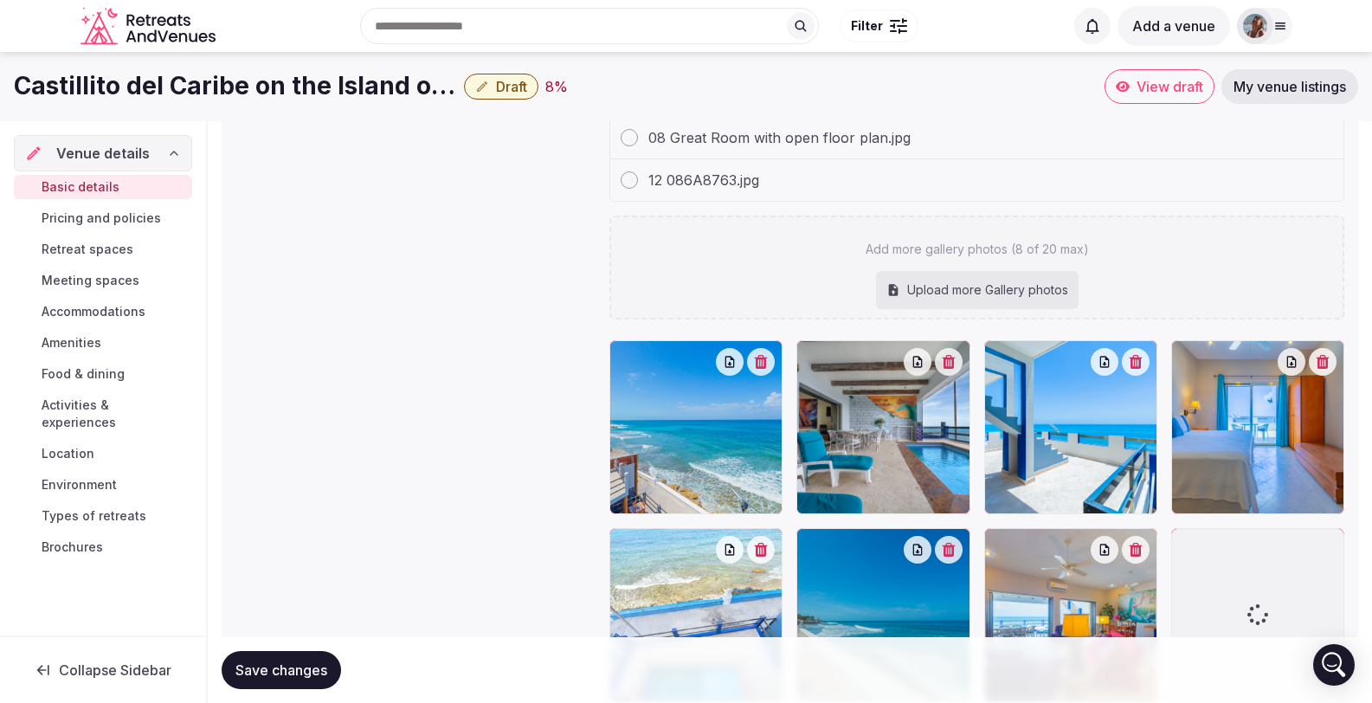
click at [955, 271] on div "Upload more Gallery photos" at bounding box center [977, 290] width 203 height 38
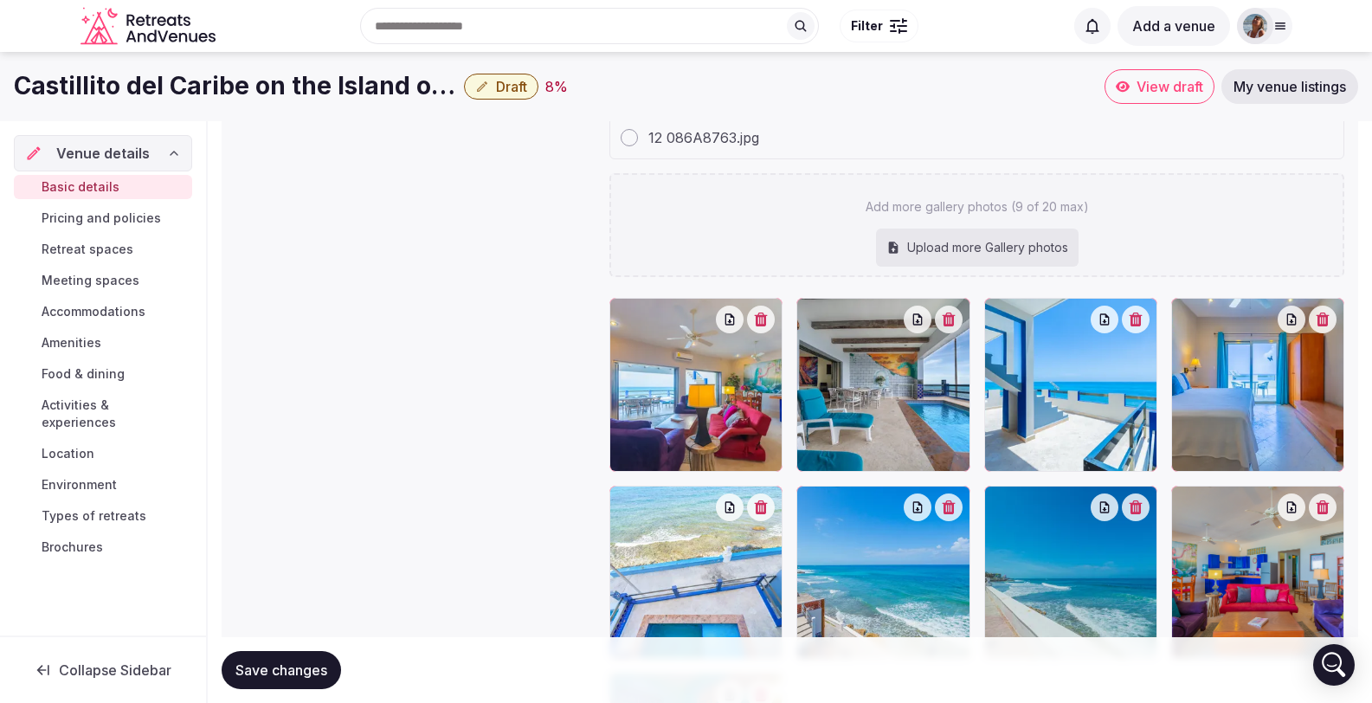
type input "**********"
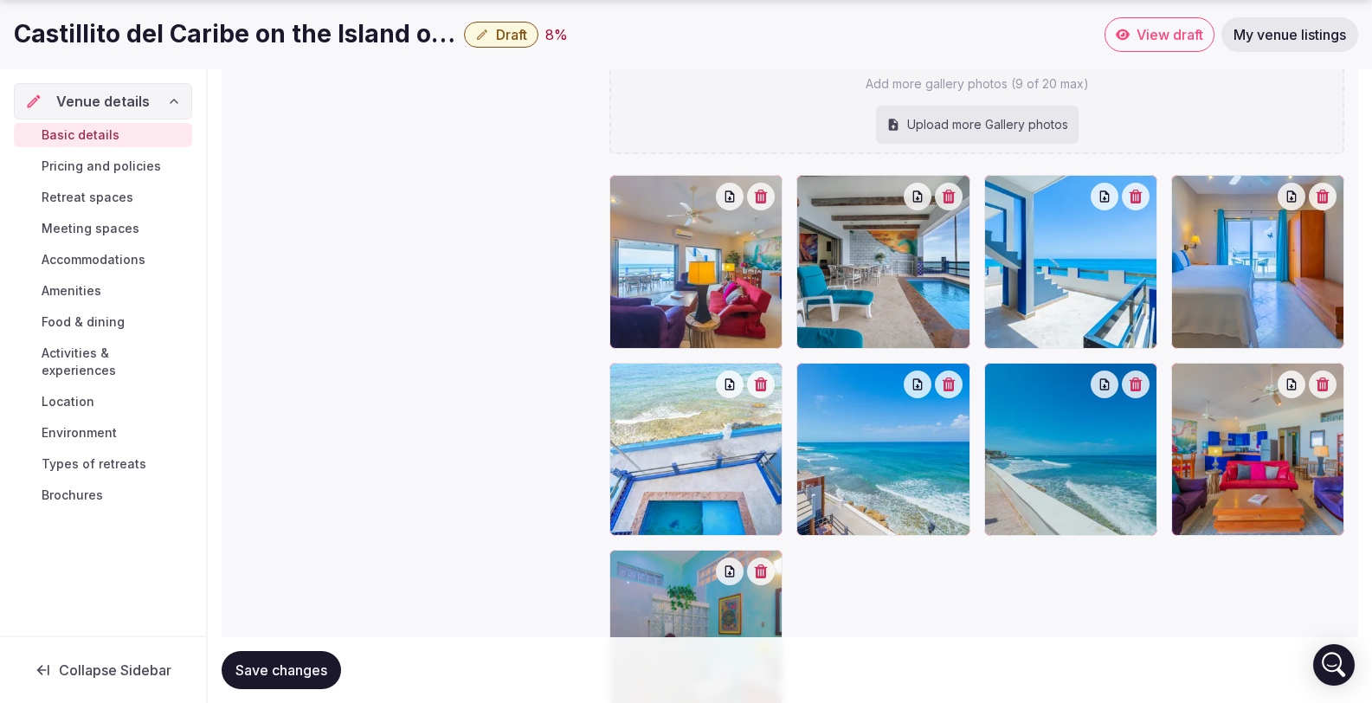
scroll to position [2347, 0]
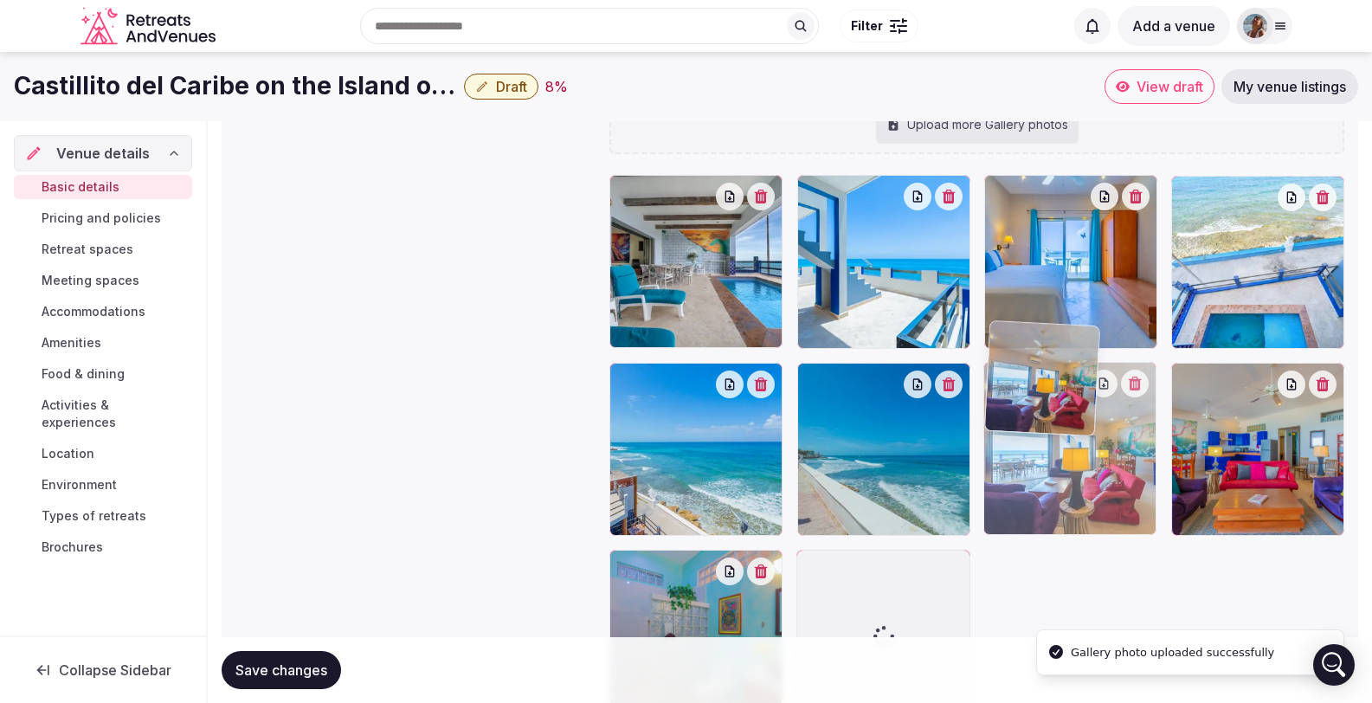
drag, startPoint x: 710, startPoint y: 212, endPoint x: 1189, endPoint y: 476, distance: 546.8
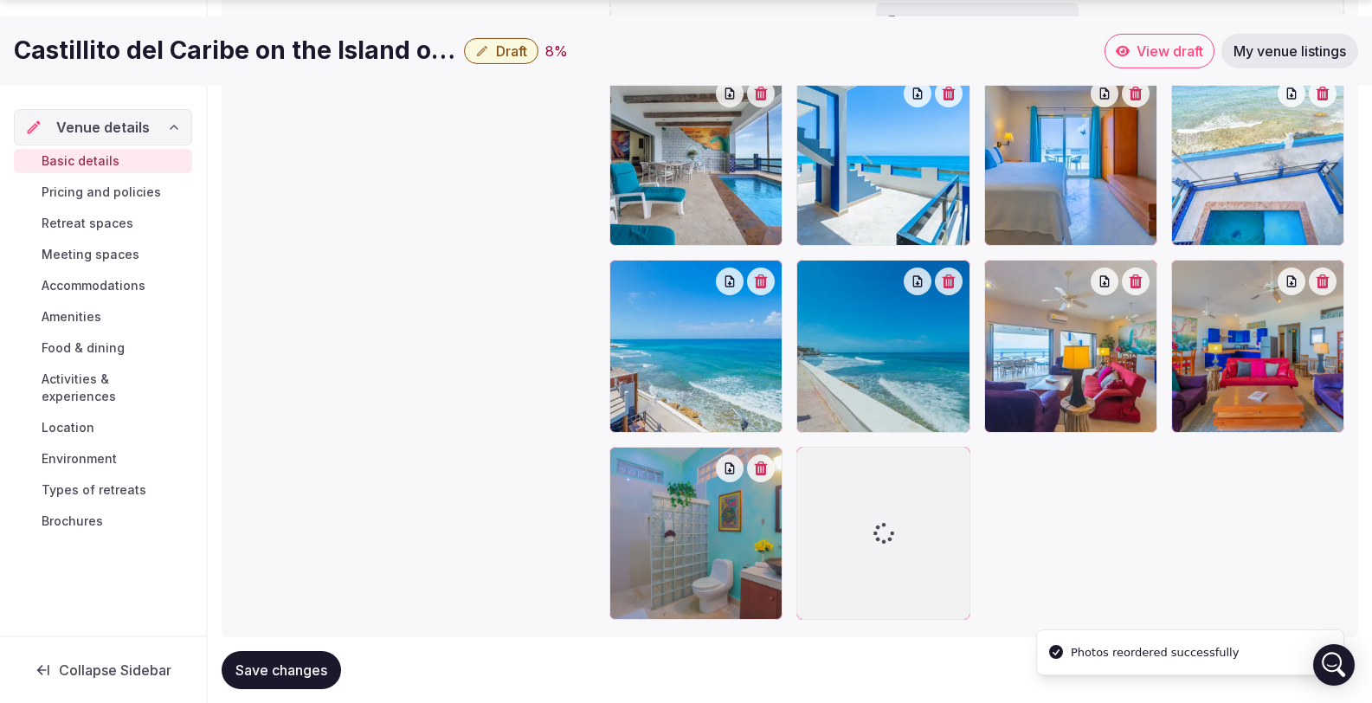
scroll to position [2453, 0]
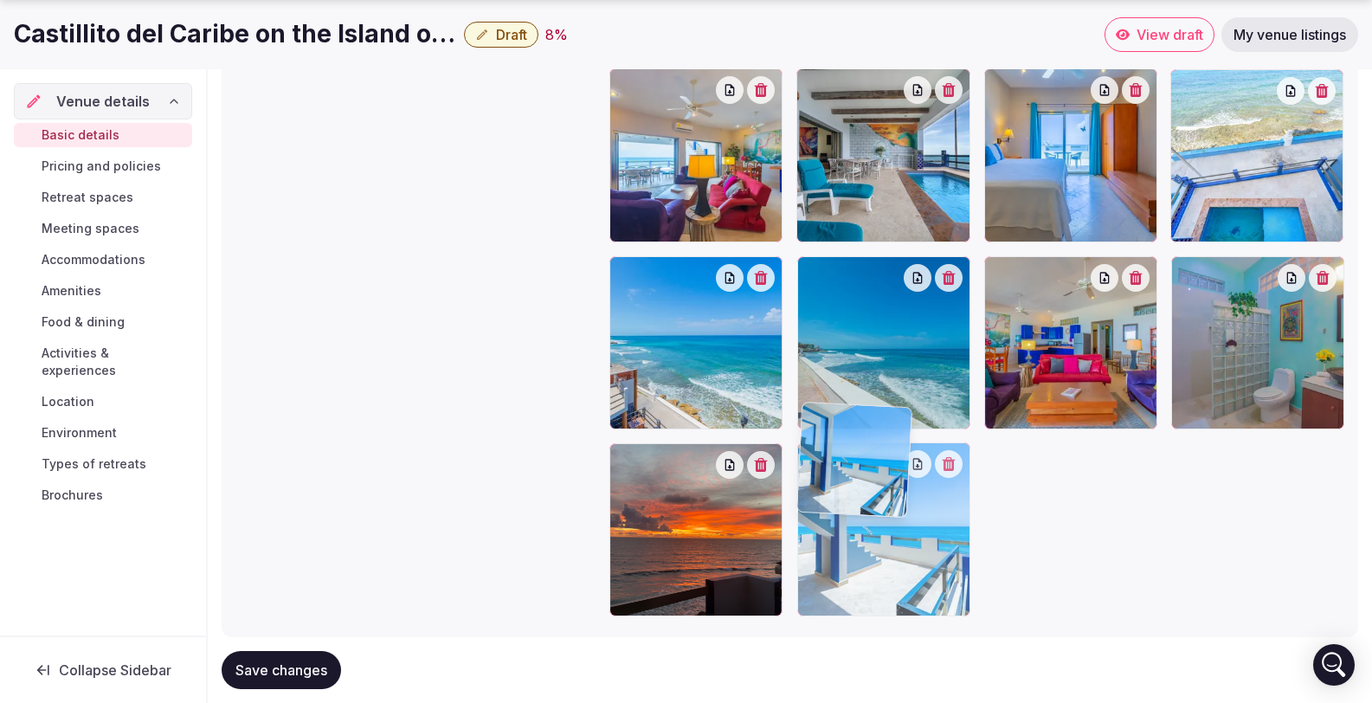
drag, startPoint x: 871, startPoint y: 145, endPoint x: 909, endPoint y: 537, distance: 393.2
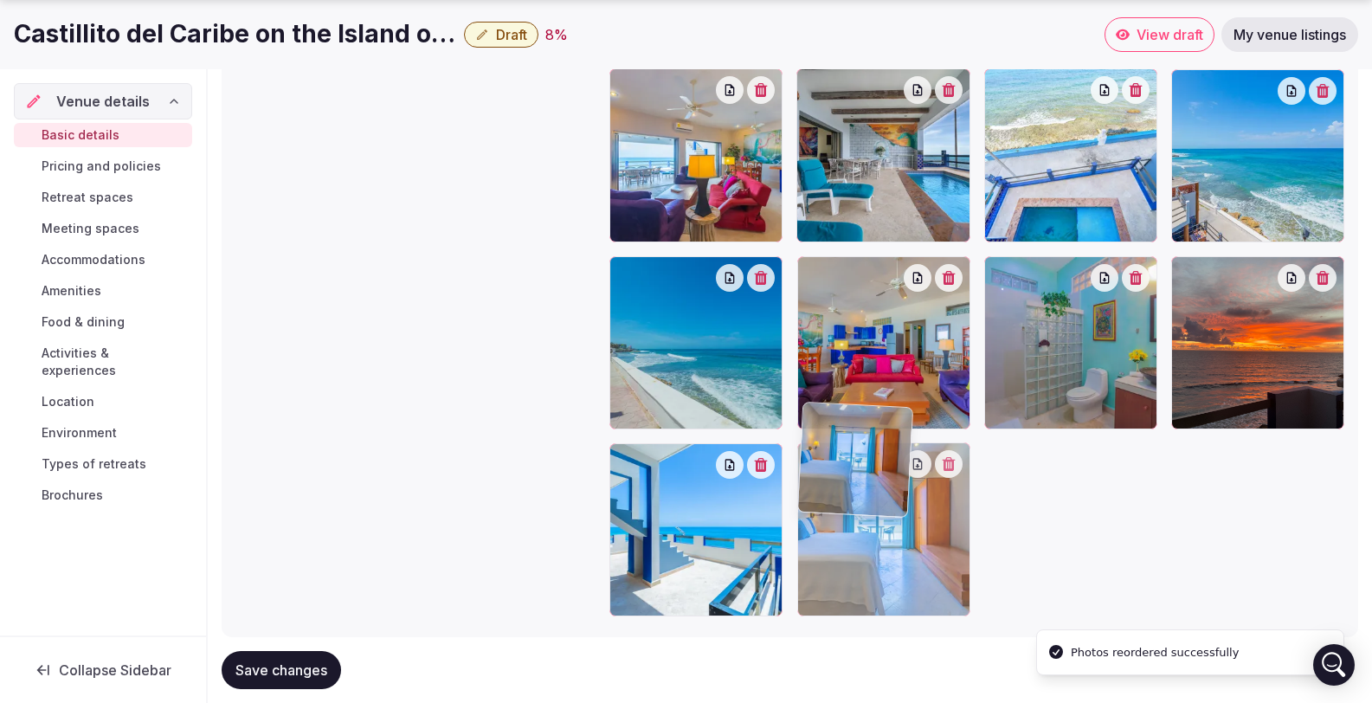
drag, startPoint x: 1019, startPoint y: 152, endPoint x: 966, endPoint y: 582, distance: 432.7
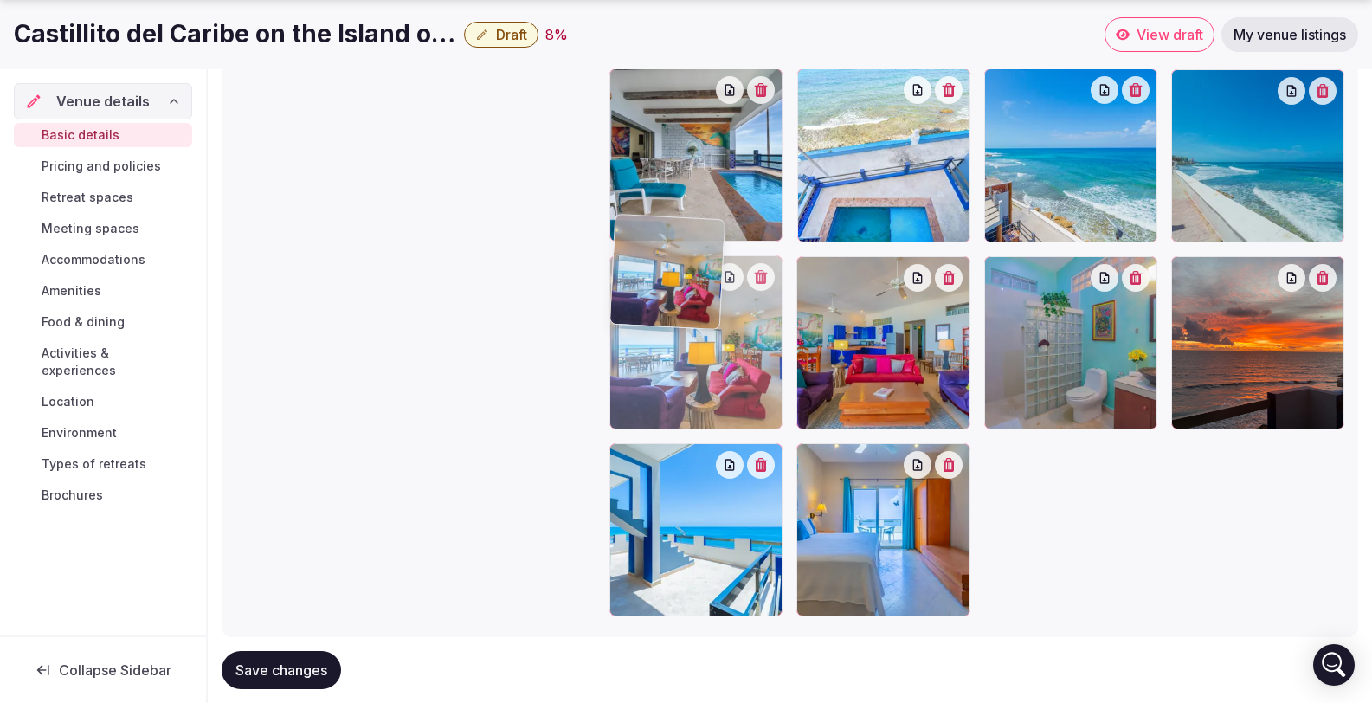
drag, startPoint x: 686, startPoint y: 114, endPoint x: 762, endPoint y: 295, distance: 196.4
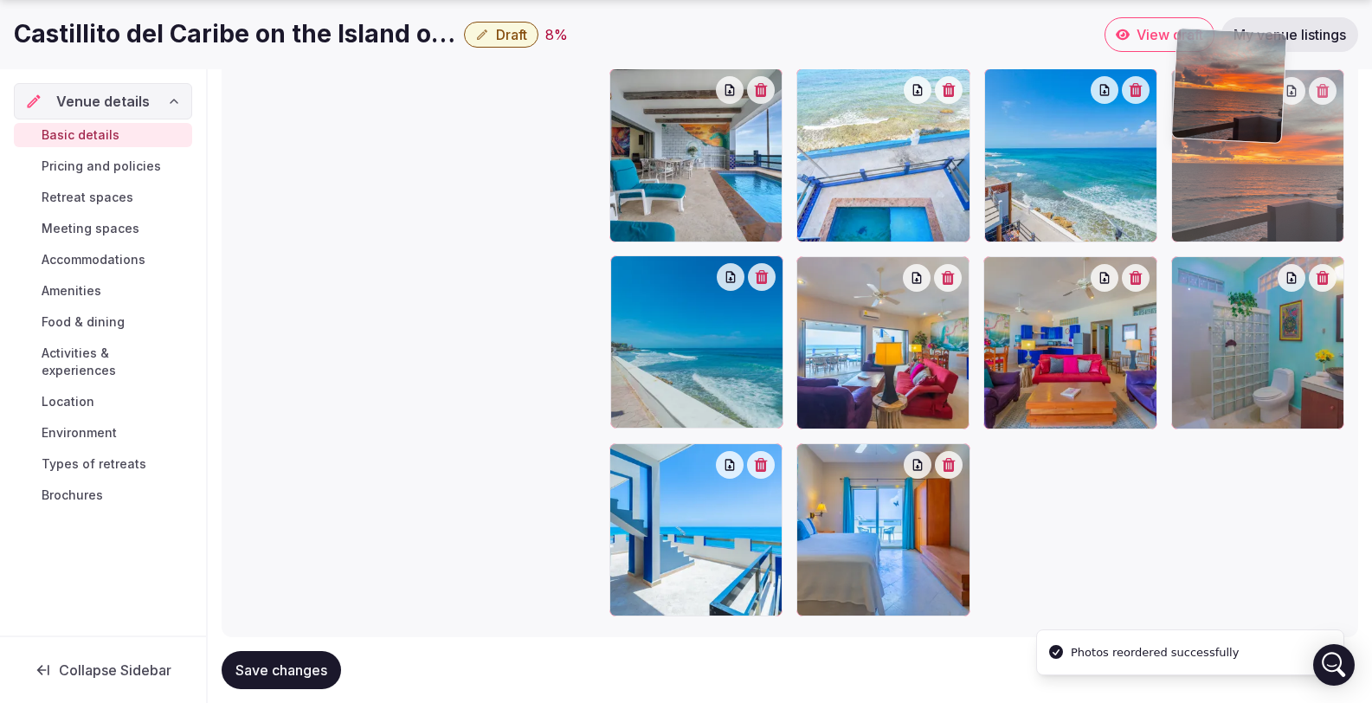
drag, startPoint x: 1248, startPoint y: 326, endPoint x: 1197, endPoint y: 226, distance: 111.9
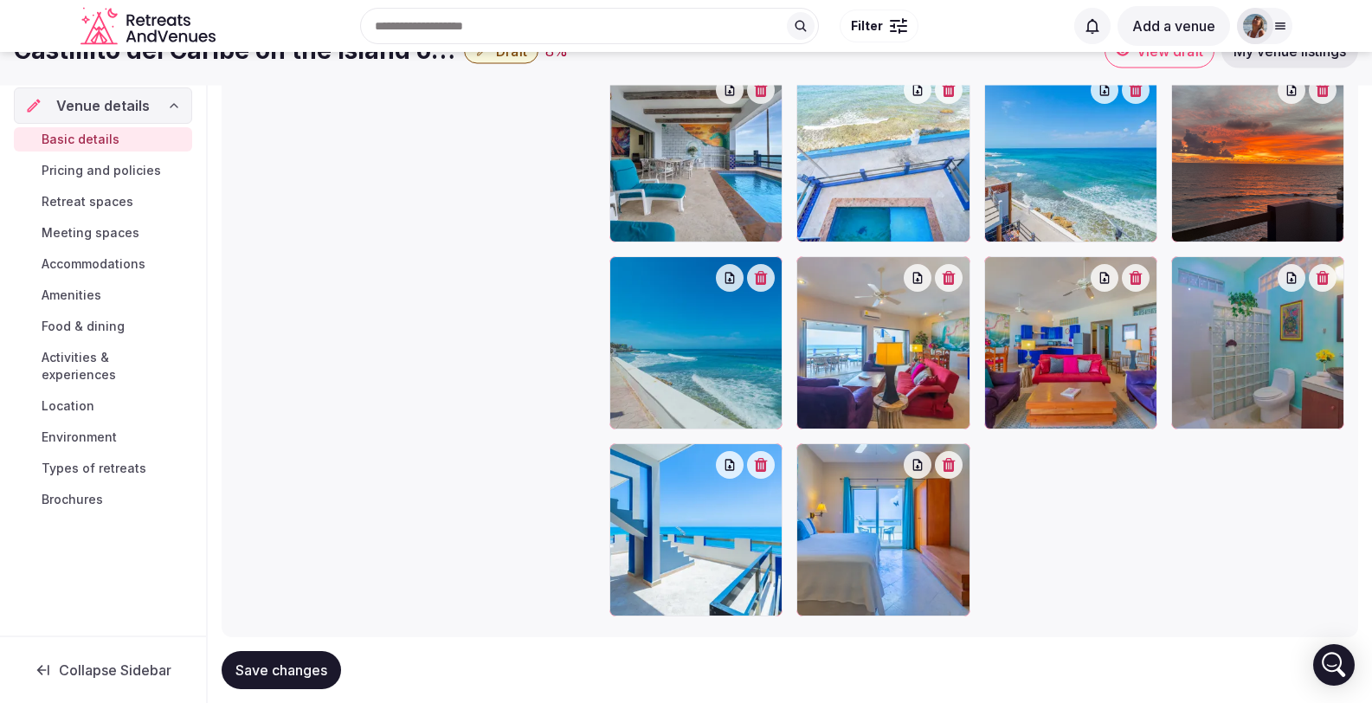
scroll to position [2147, 0]
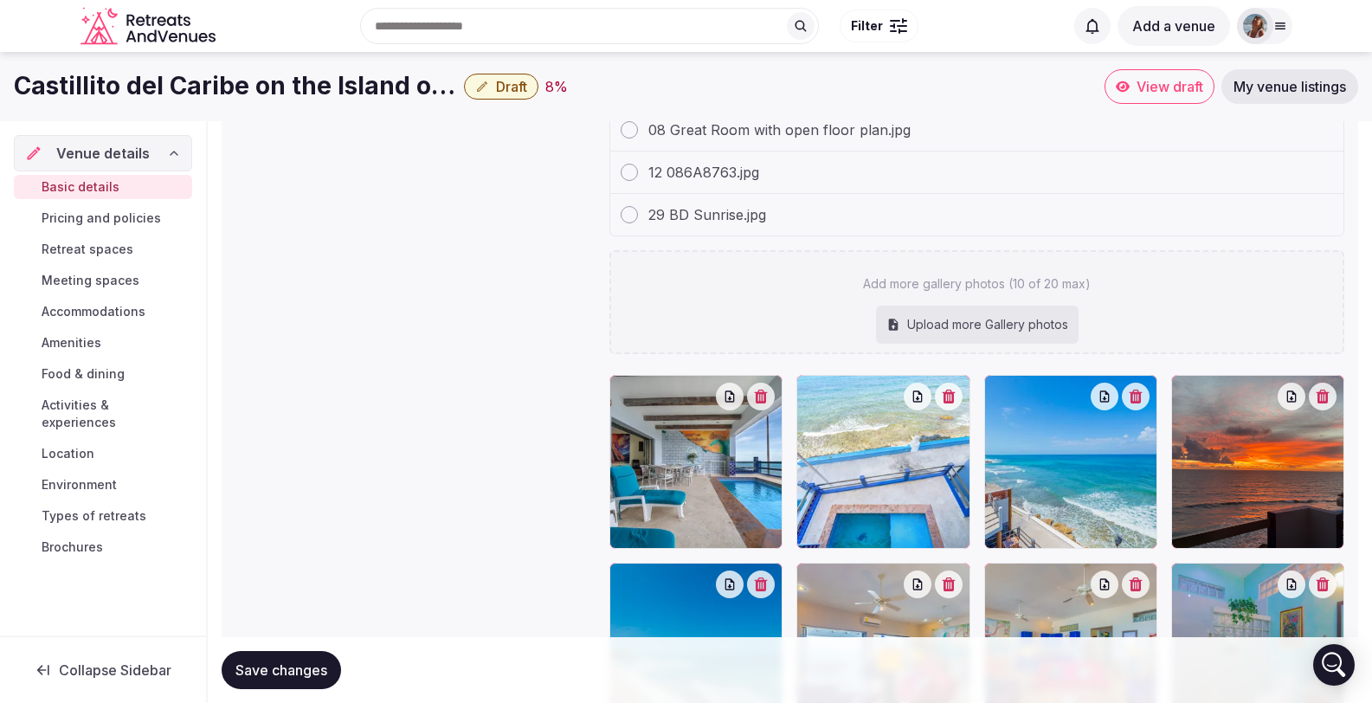
click at [938, 306] on div "Upload more Gallery photos" at bounding box center [977, 325] width 203 height 38
type input "**********"
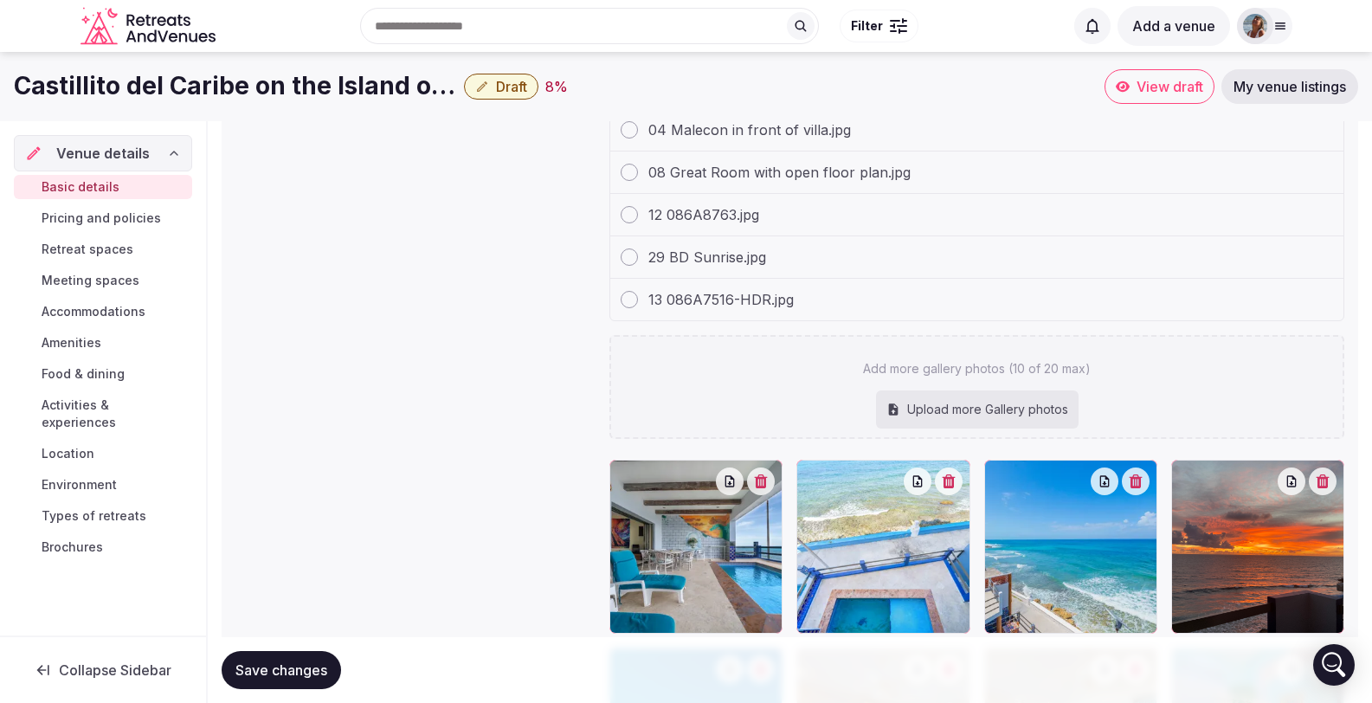
click at [1029, 391] on div "Upload more Gallery photos" at bounding box center [977, 410] width 203 height 38
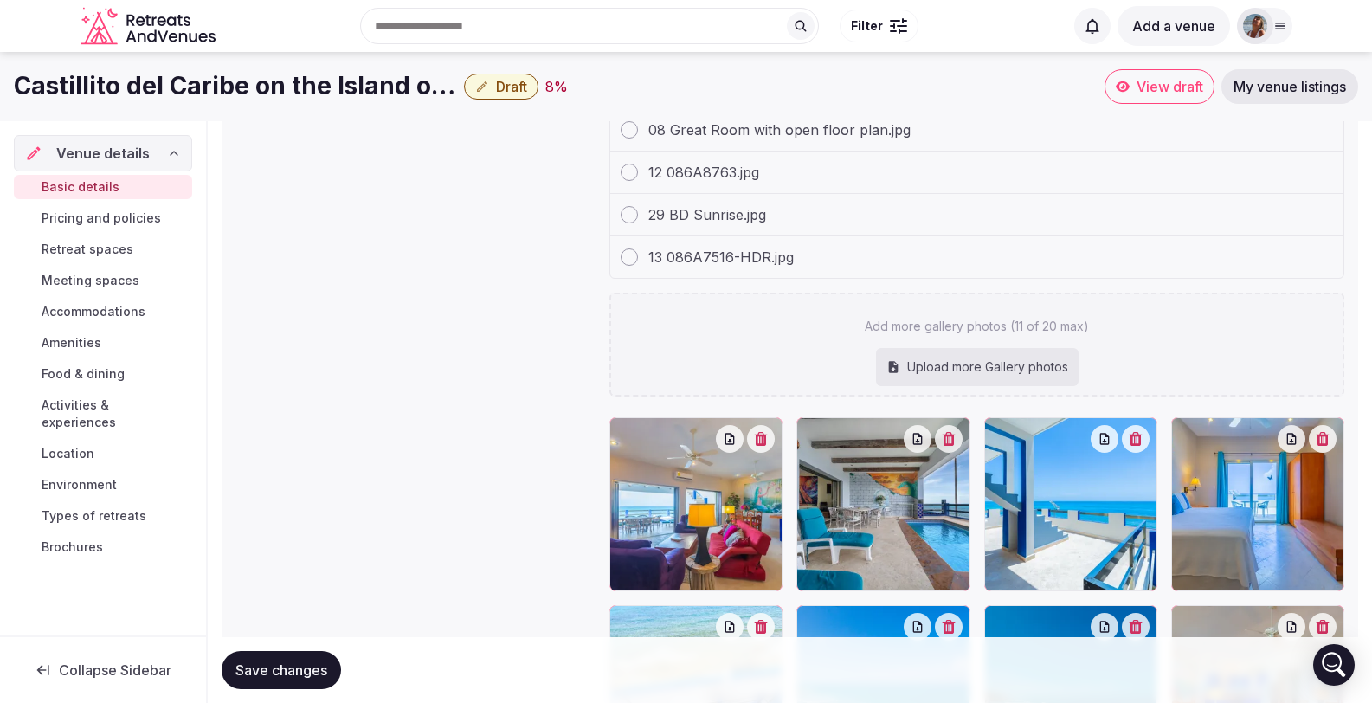
type input "**********"
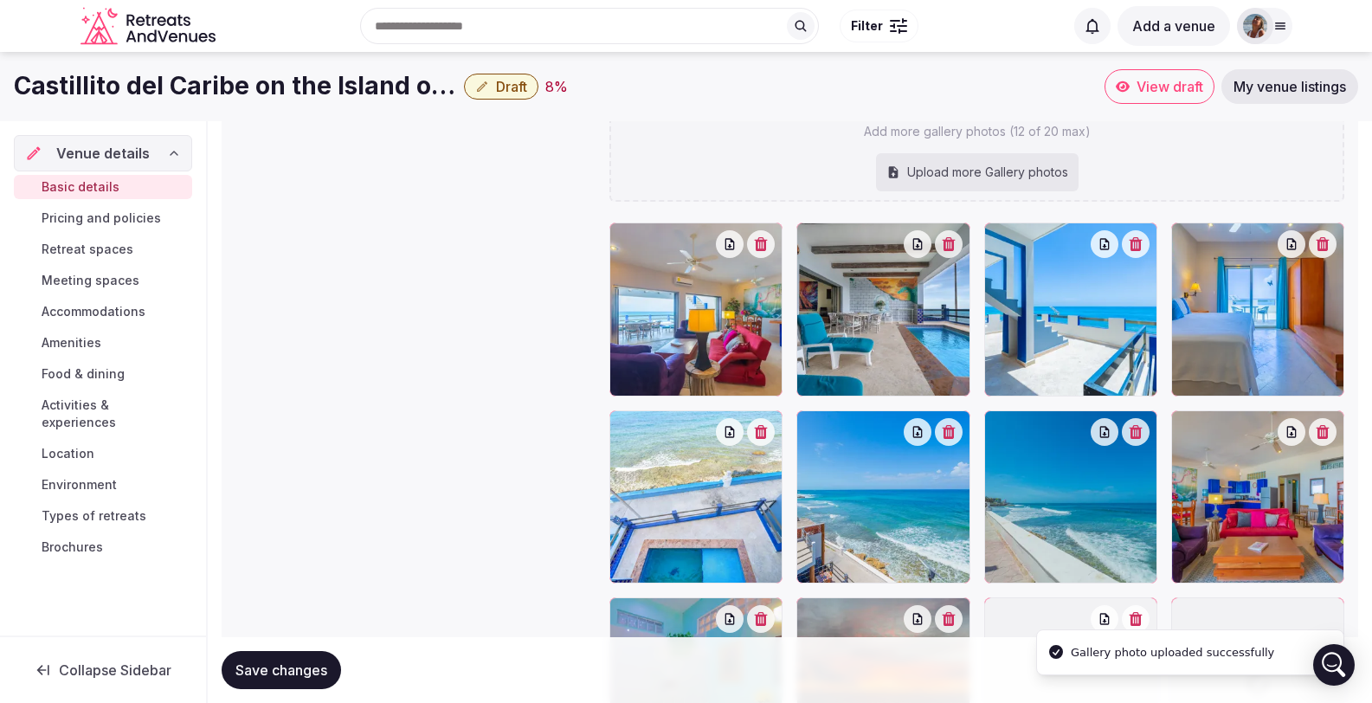
scroll to position [2380, 0]
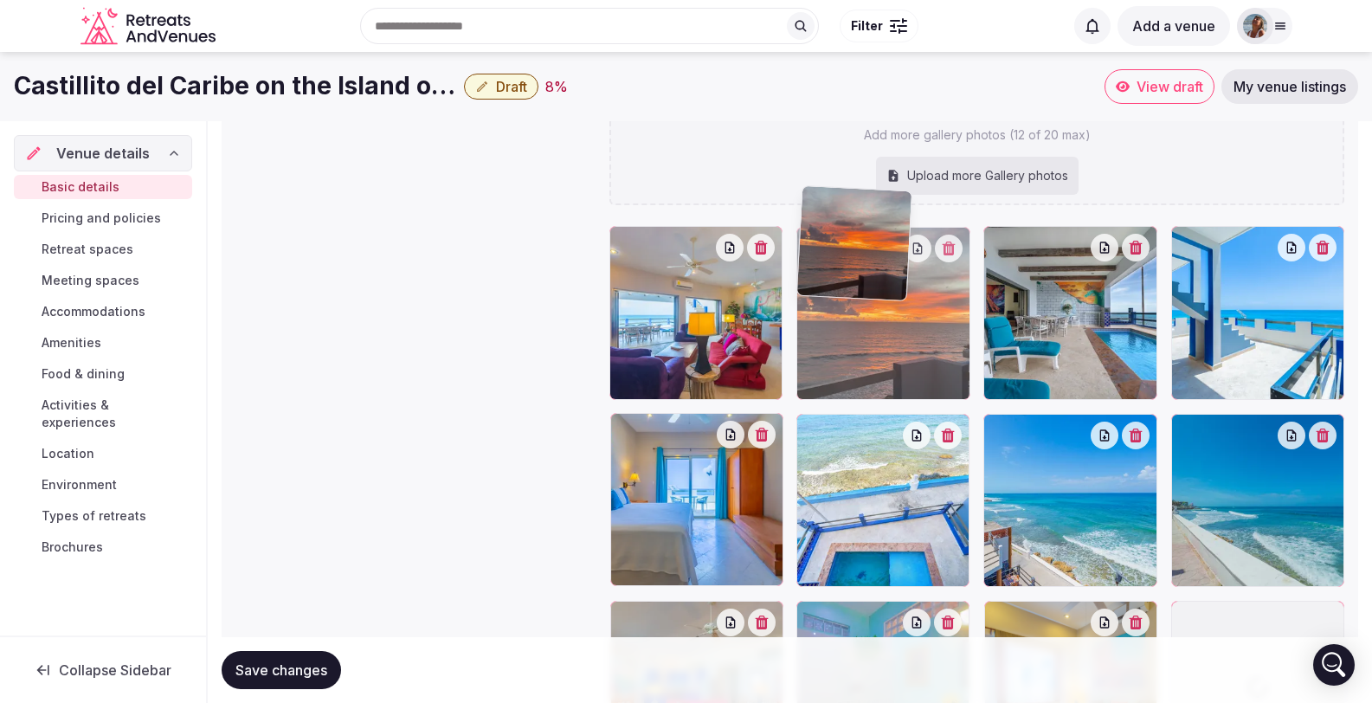
drag, startPoint x: 891, startPoint y: 591, endPoint x: 1004, endPoint y: 305, distance: 307.9
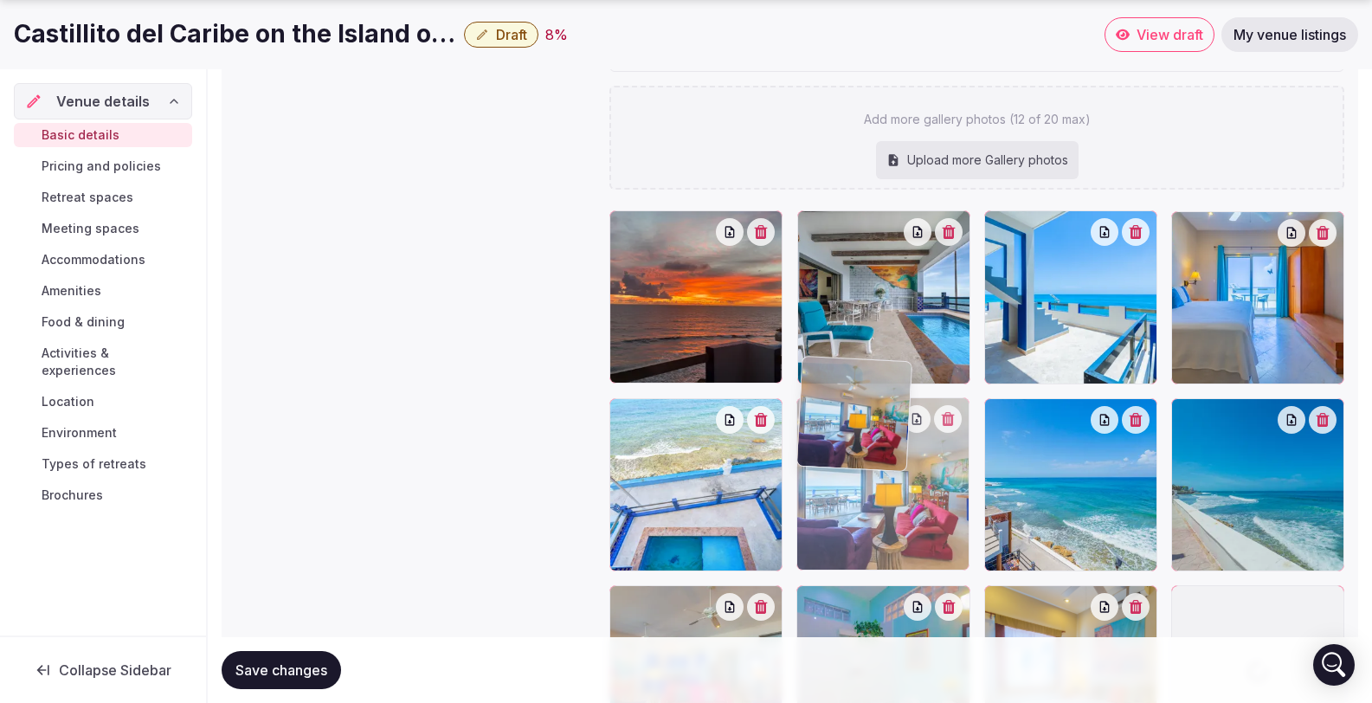
drag, startPoint x: 720, startPoint y: 289, endPoint x: 951, endPoint y: 407, distance: 258.7
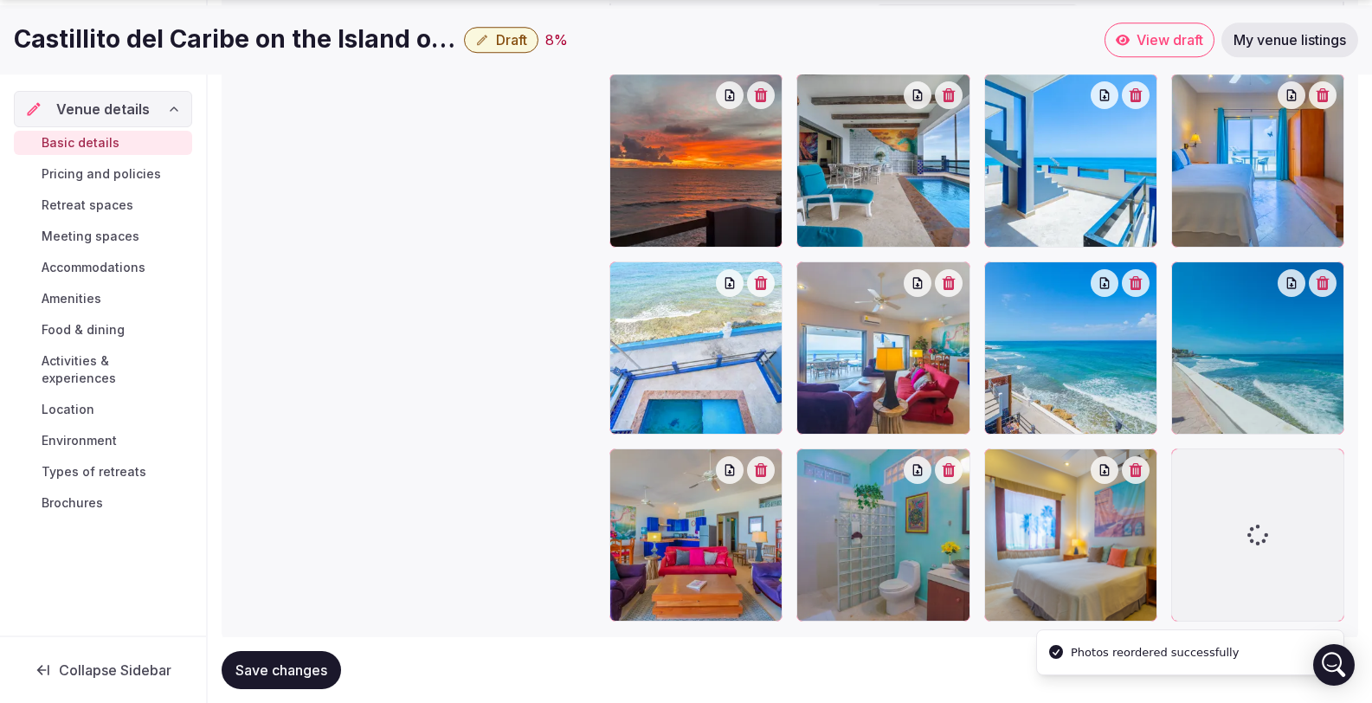
scroll to position [2538, 0]
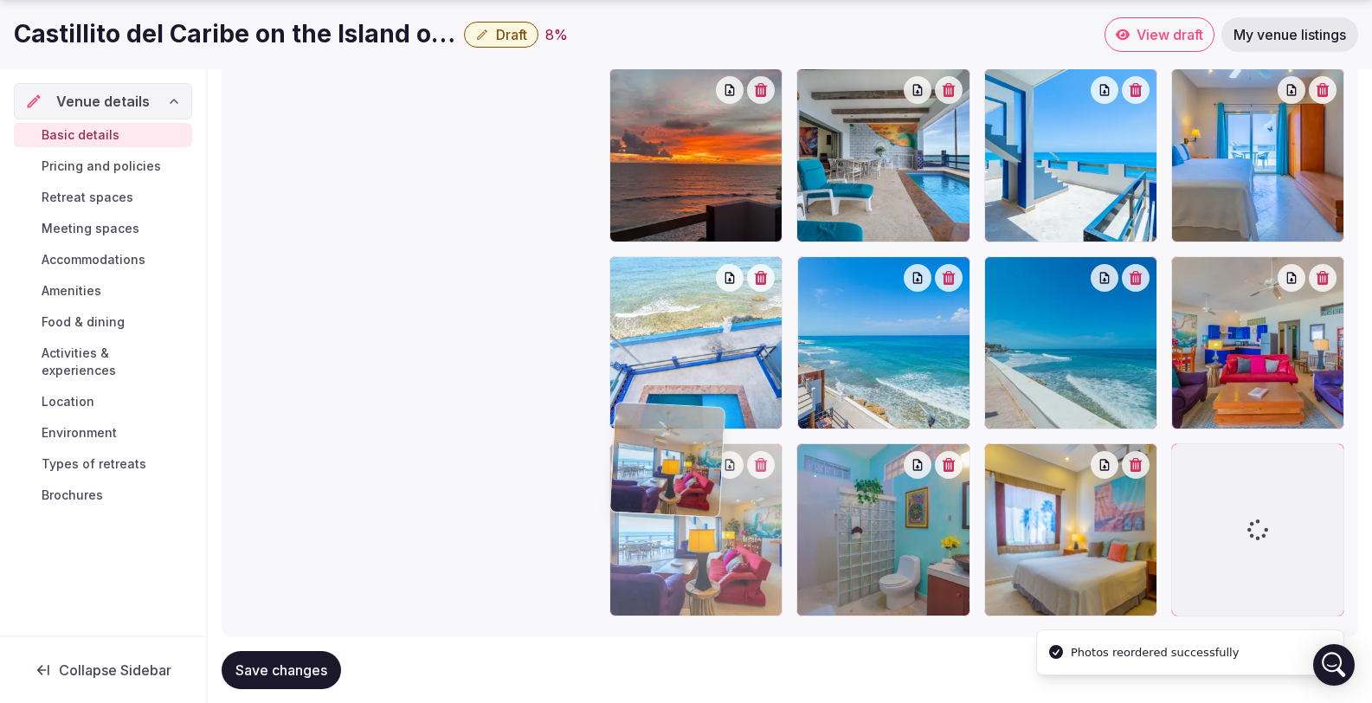
drag, startPoint x: 894, startPoint y: 315, endPoint x: 669, endPoint y: 504, distance: 293.8
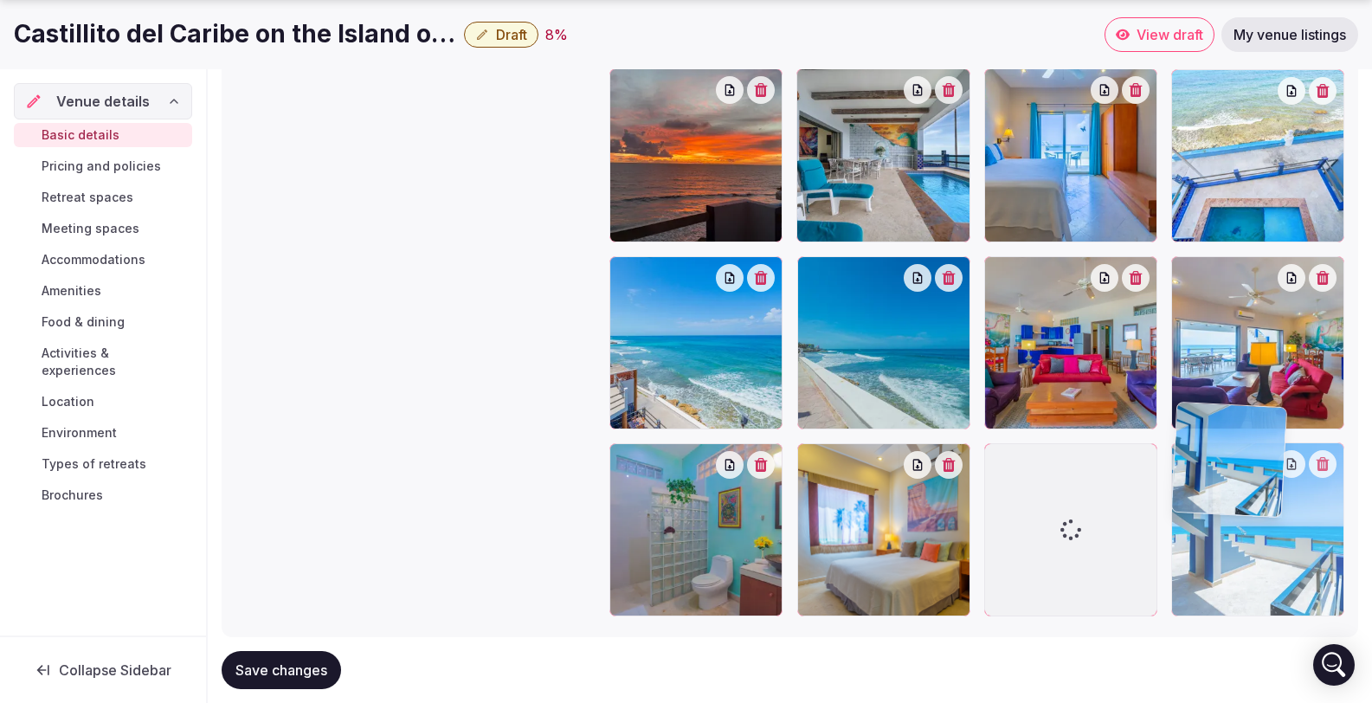
drag, startPoint x: 1040, startPoint y: 152, endPoint x: 1210, endPoint y: 546, distance: 428.5
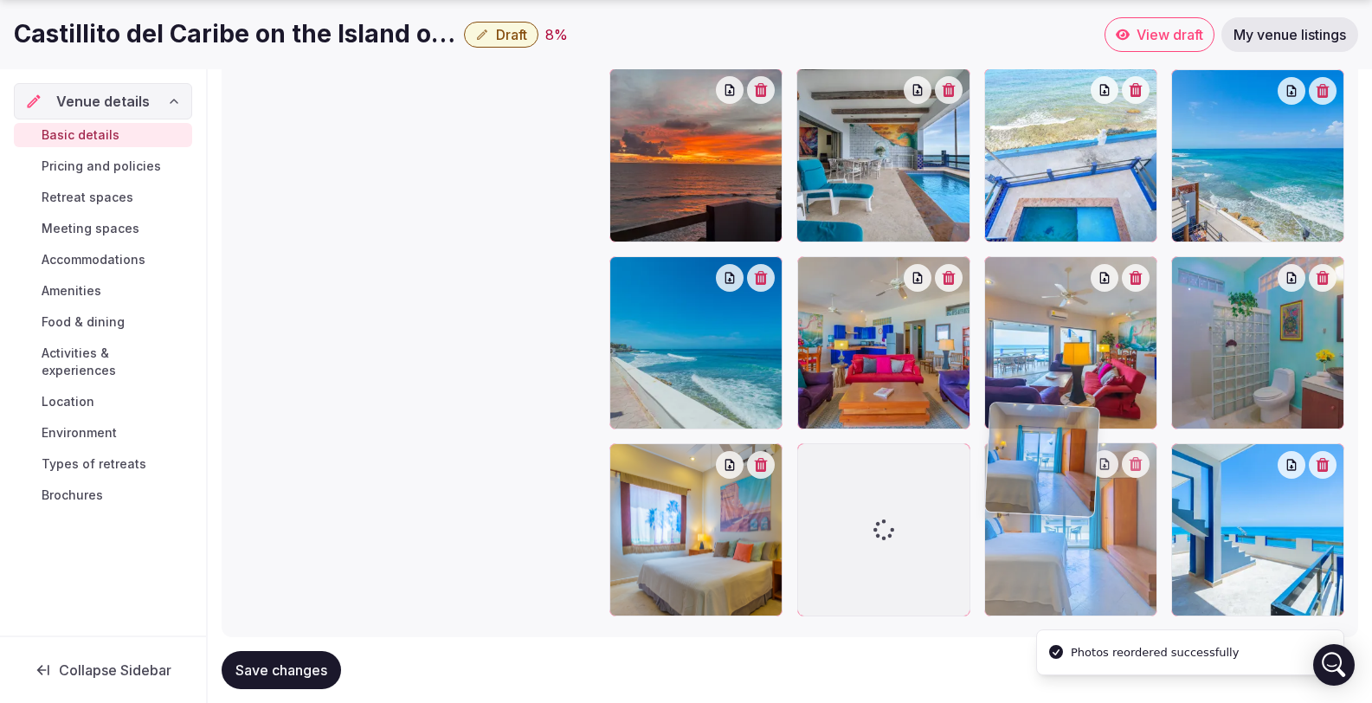
drag, startPoint x: 1094, startPoint y: 152, endPoint x: 1118, endPoint y: 546, distance: 394.7
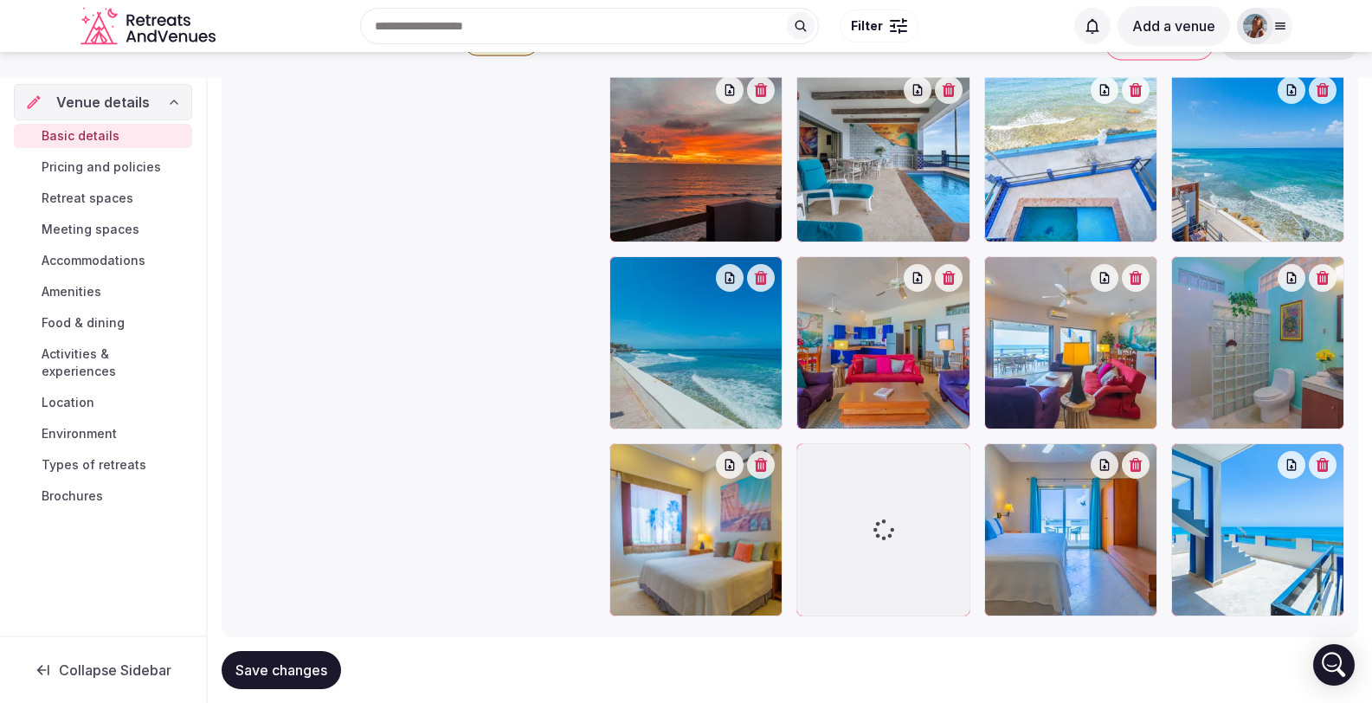
scroll to position [2509, 0]
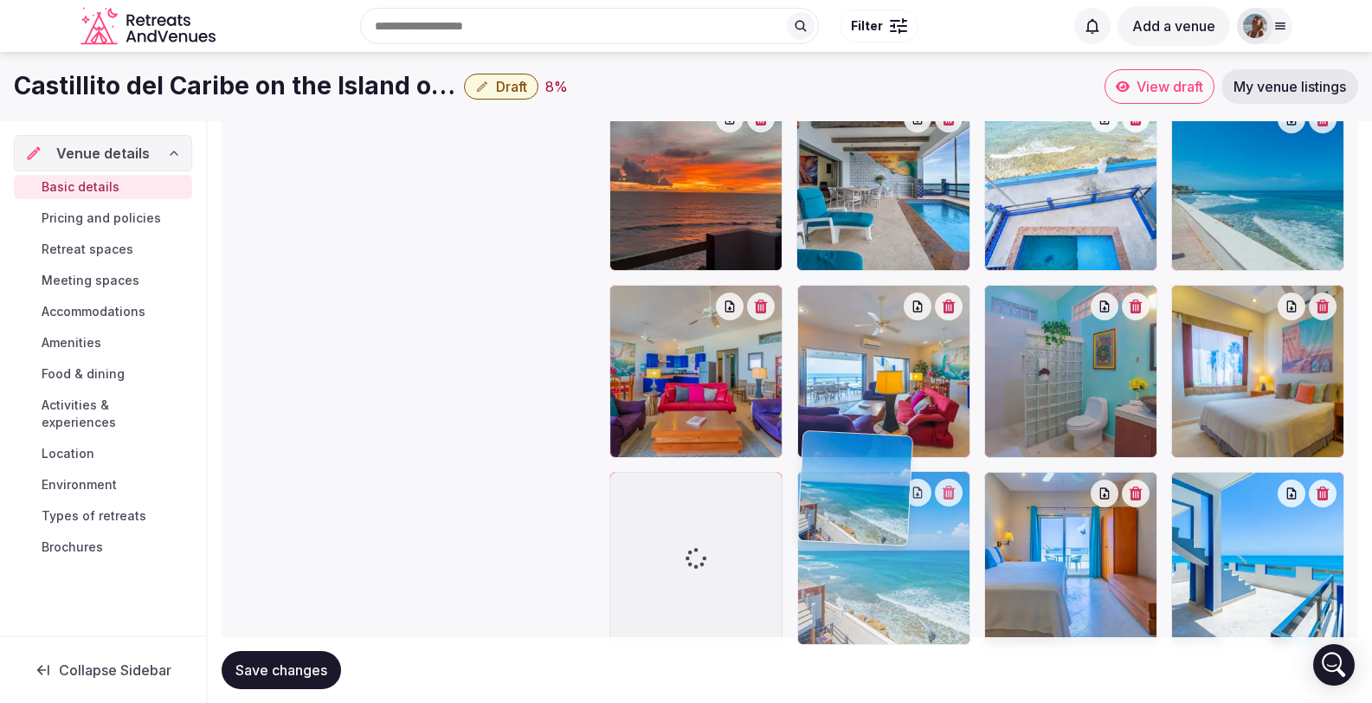
drag, startPoint x: 1234, startPoint y: 170, endPoint x: 903, endPoint y: 546, distance: 501.3
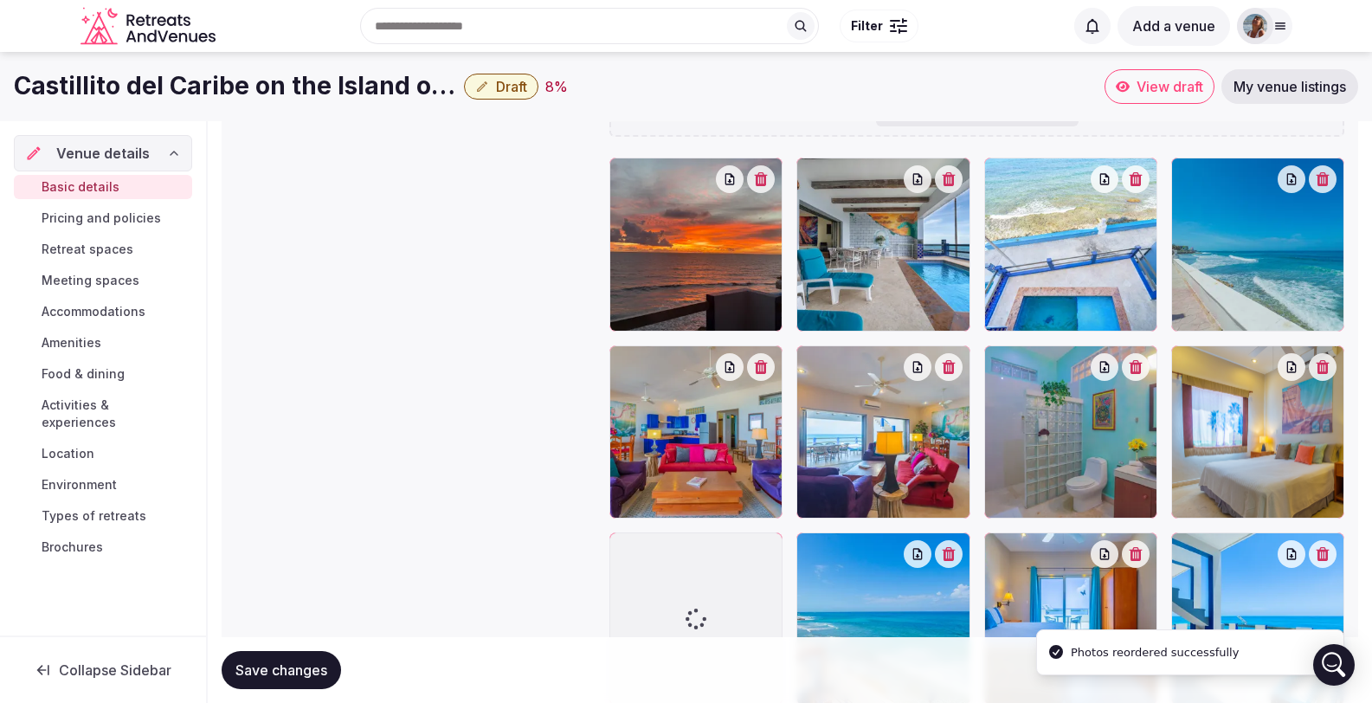
scroll to position [2445, 0]
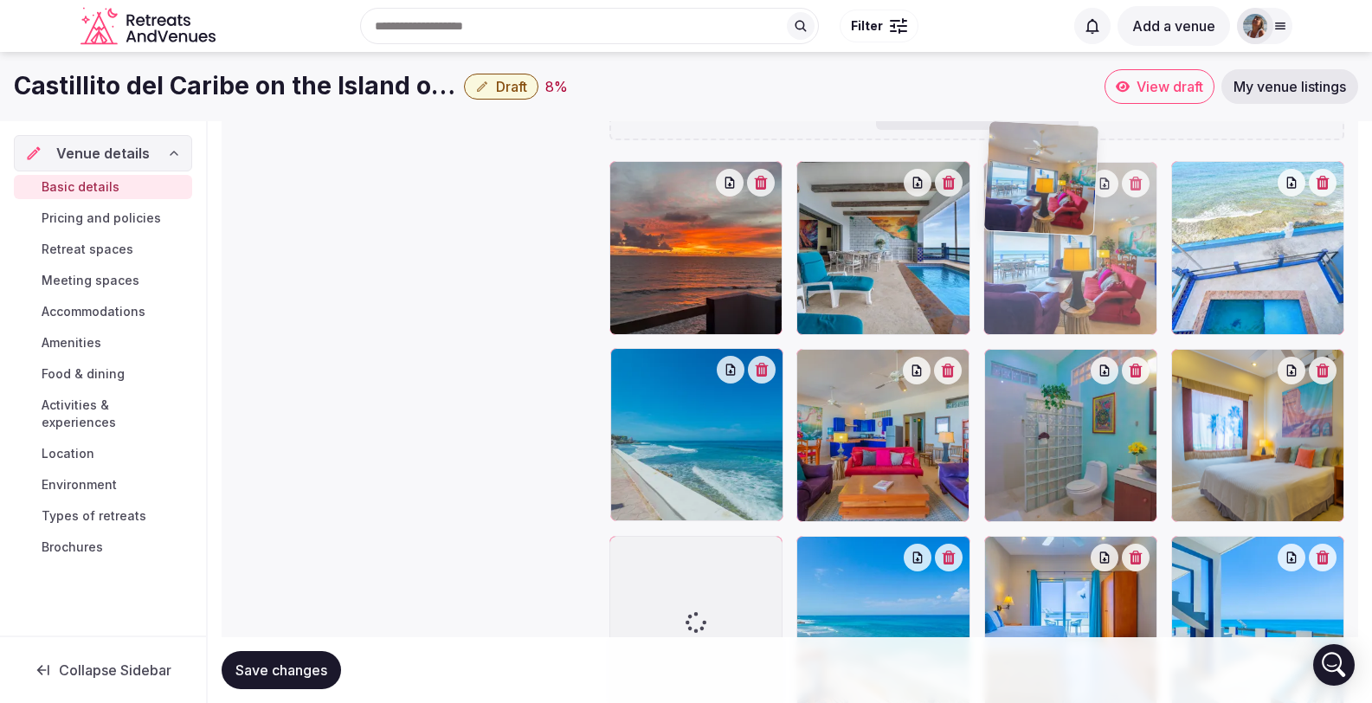
drag, startPoint x: 882, startPoint y: 384, endPoint x: 1127, endPoint y: 230, distance: 289.0
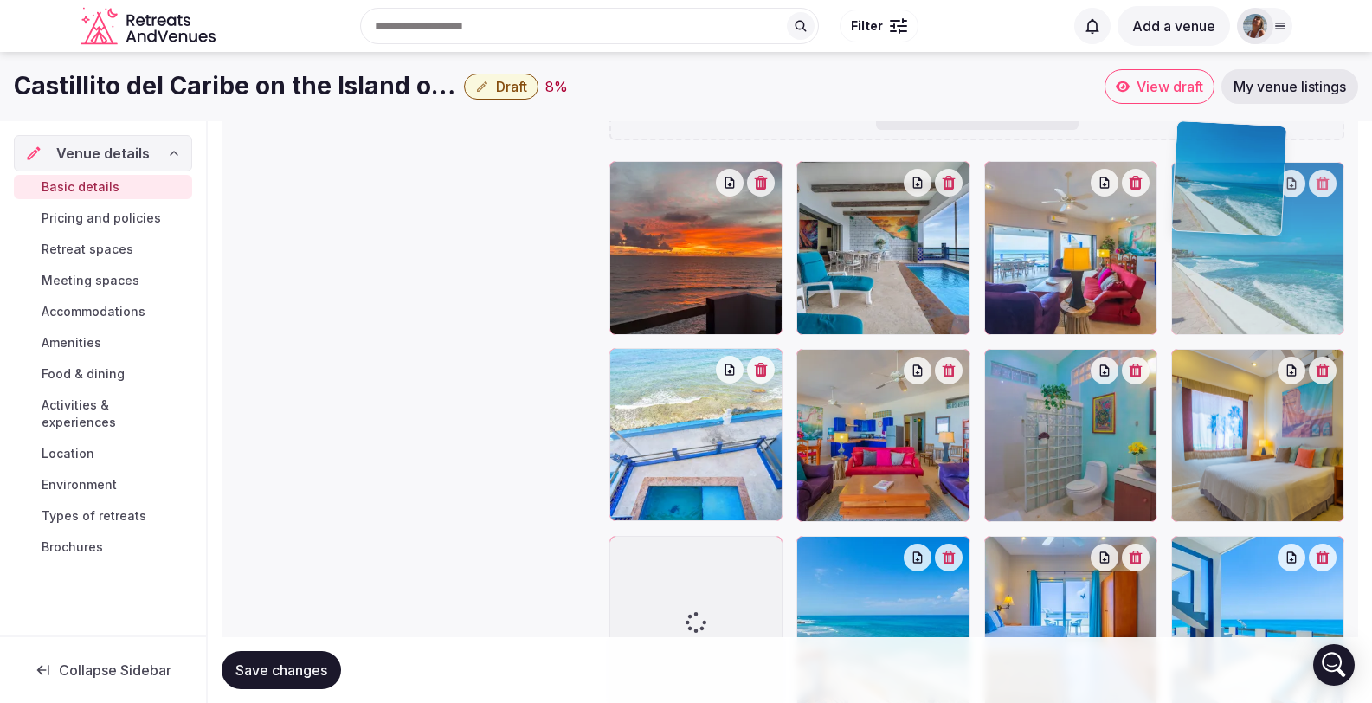
drag, startPoint x: 684, startPoint y: 429, endPoint x: 1404, endPoint y: 268, distance: 738.2
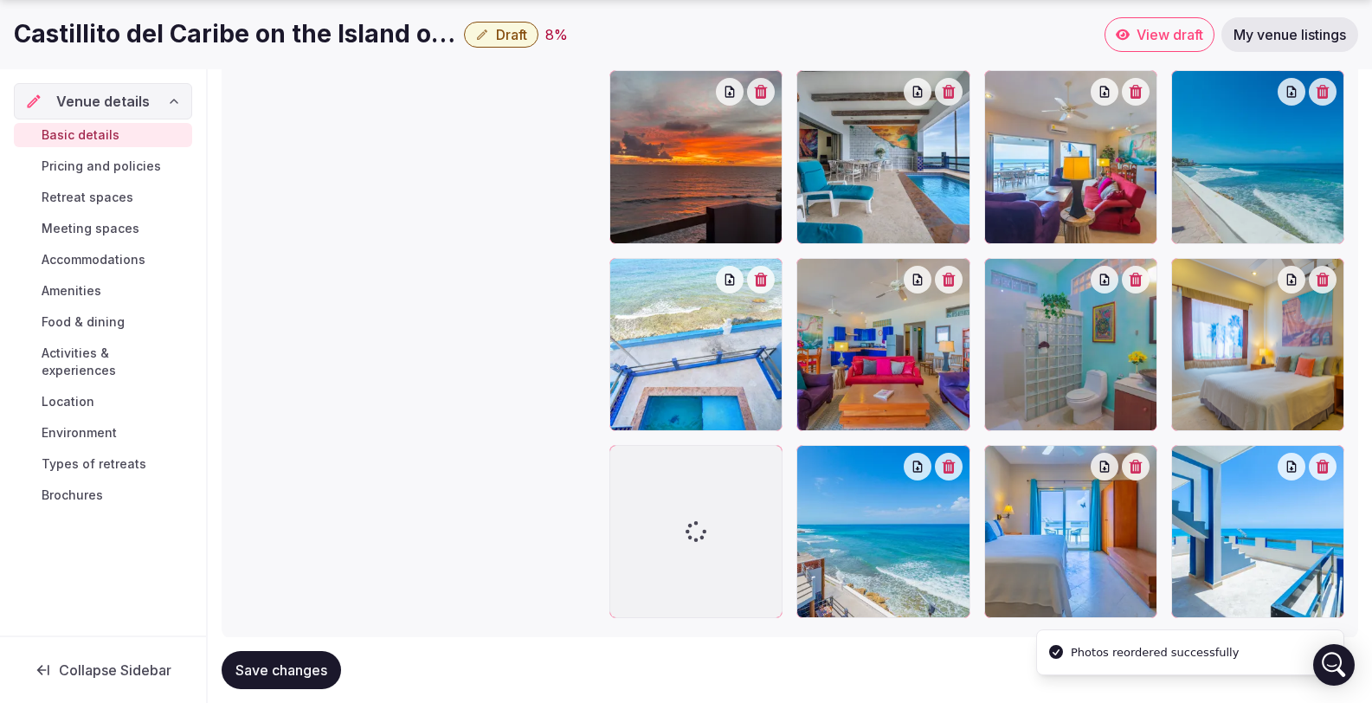
scroll to position [2538, 0]
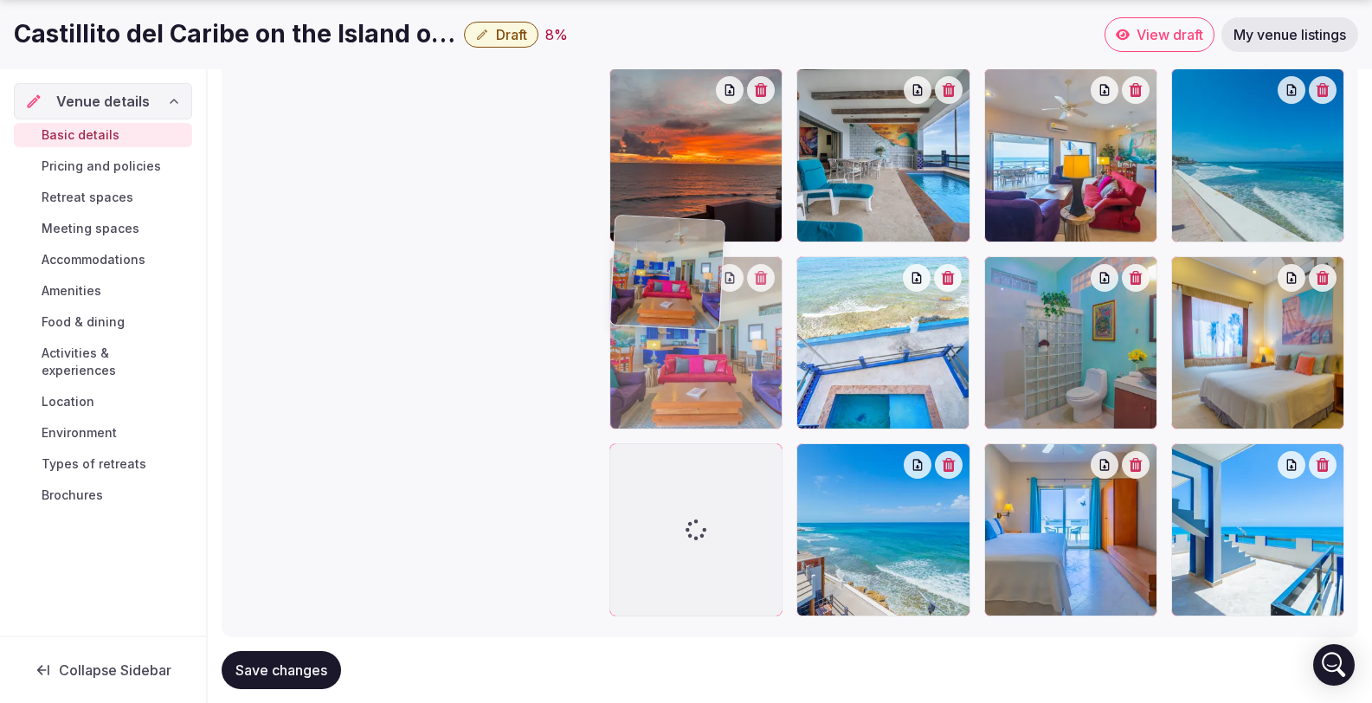
drag, startPoint x: 947, startPoint y: 313, endPoint x: 759, endPoint y: 330, distance: 188.6
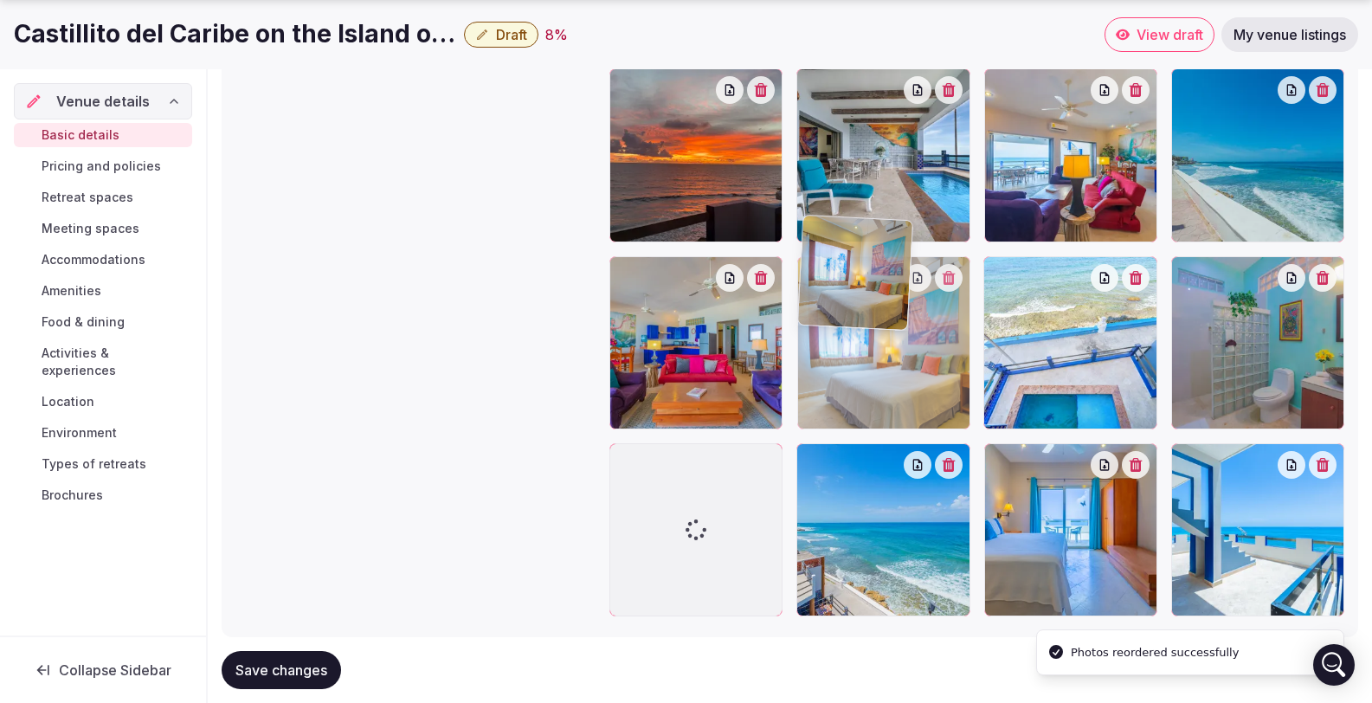
drag, startPoint x: 1262, startPoint y: 274, endPoint x: 934, endPoint y: 321, distance: 330.6
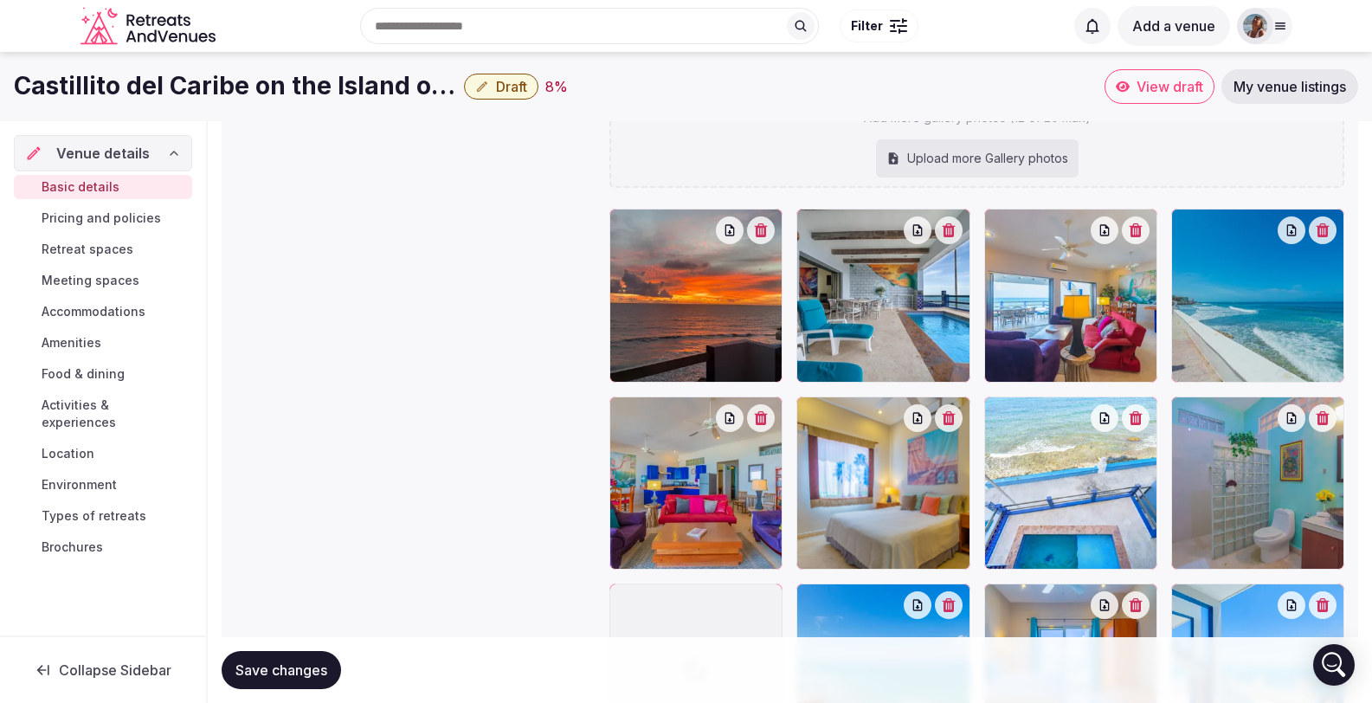
scroll to position [2321, 0]
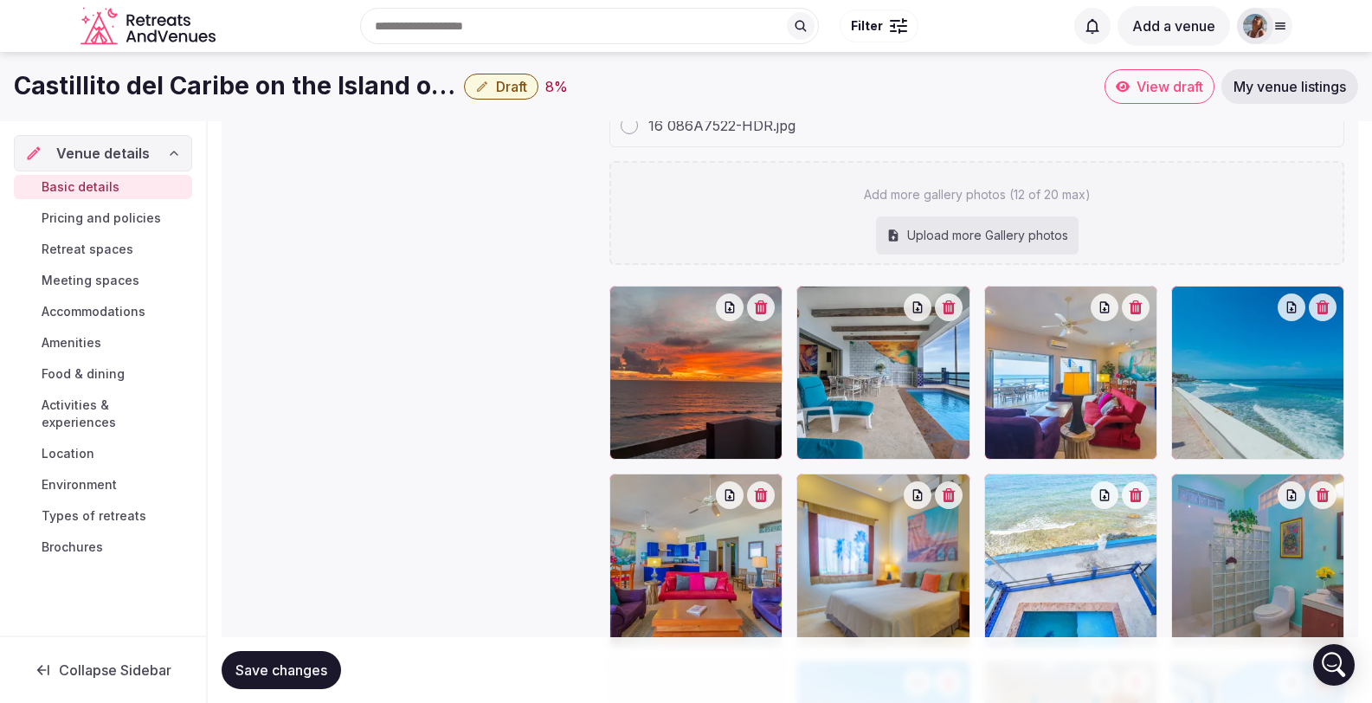
click at [940, 216] on div "Upload more Gallery photos" at bounding box center [977, 235] width 203 height 38
type input "**********"
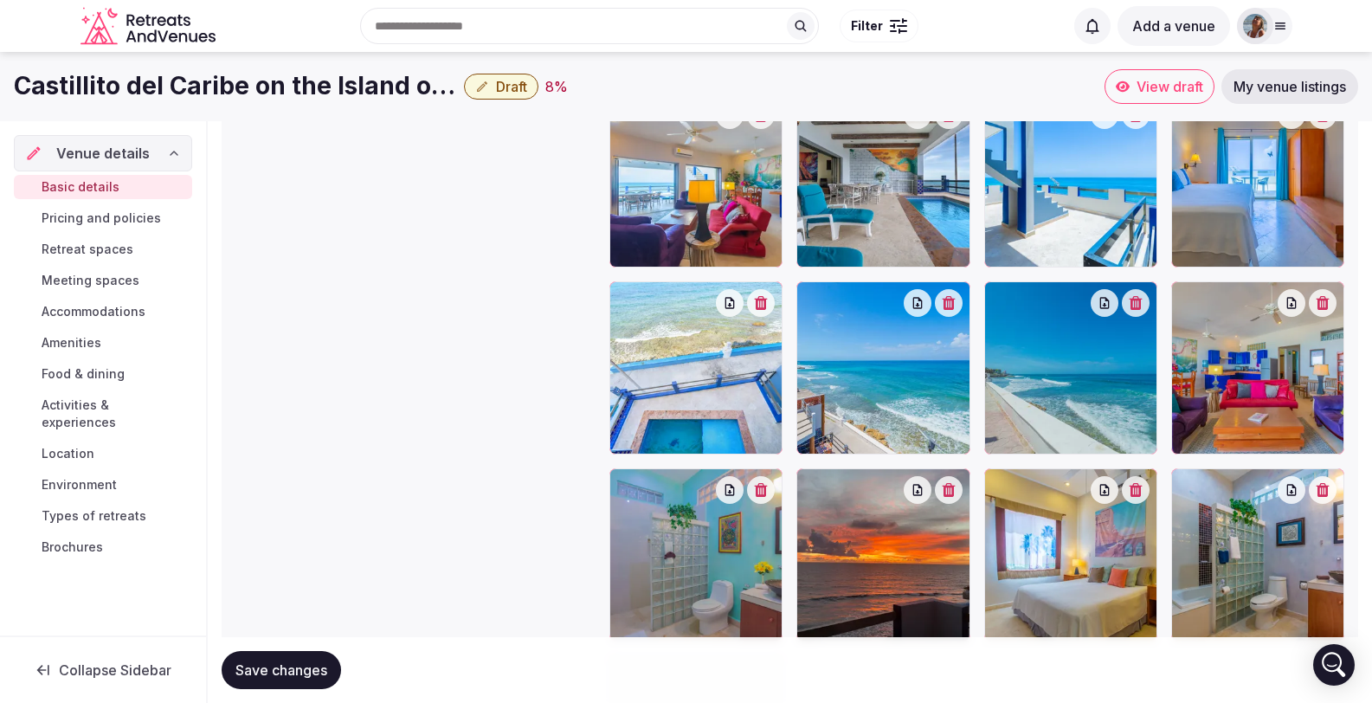
scroll to position [2553, 0]
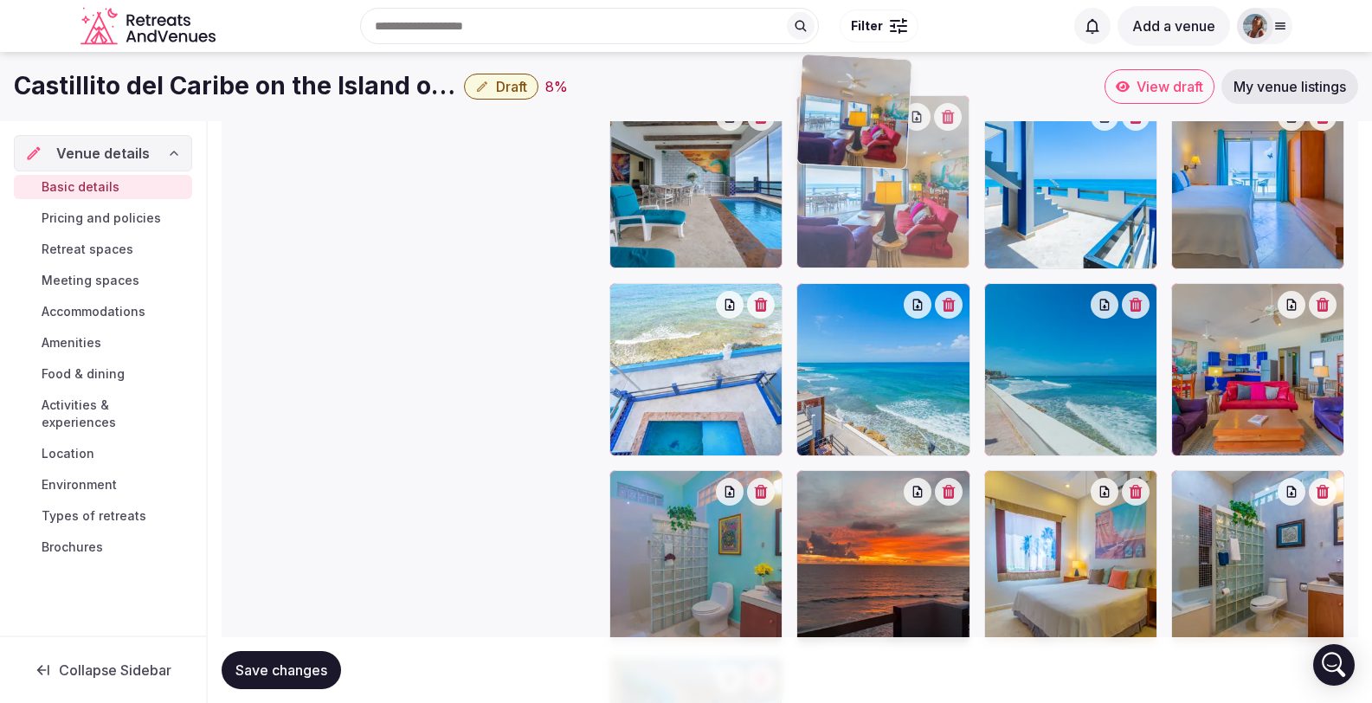
drag, startPoint x: 713, startPoint y: 165, endPoint x: 933, endPoint y: 187, distance: 221.1
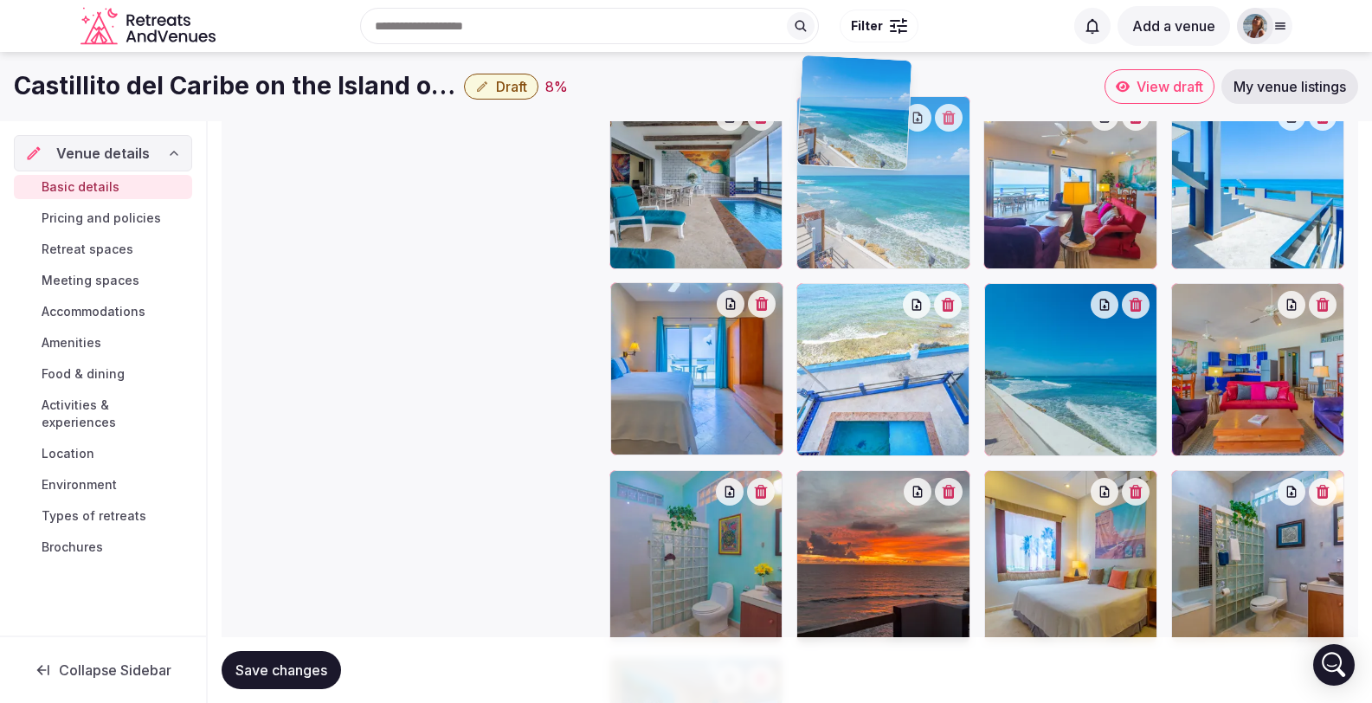
drag, startPoint x: 893, startPoint y: 366, endPoint x: 864, endPoint y: 311, distance: 62.3
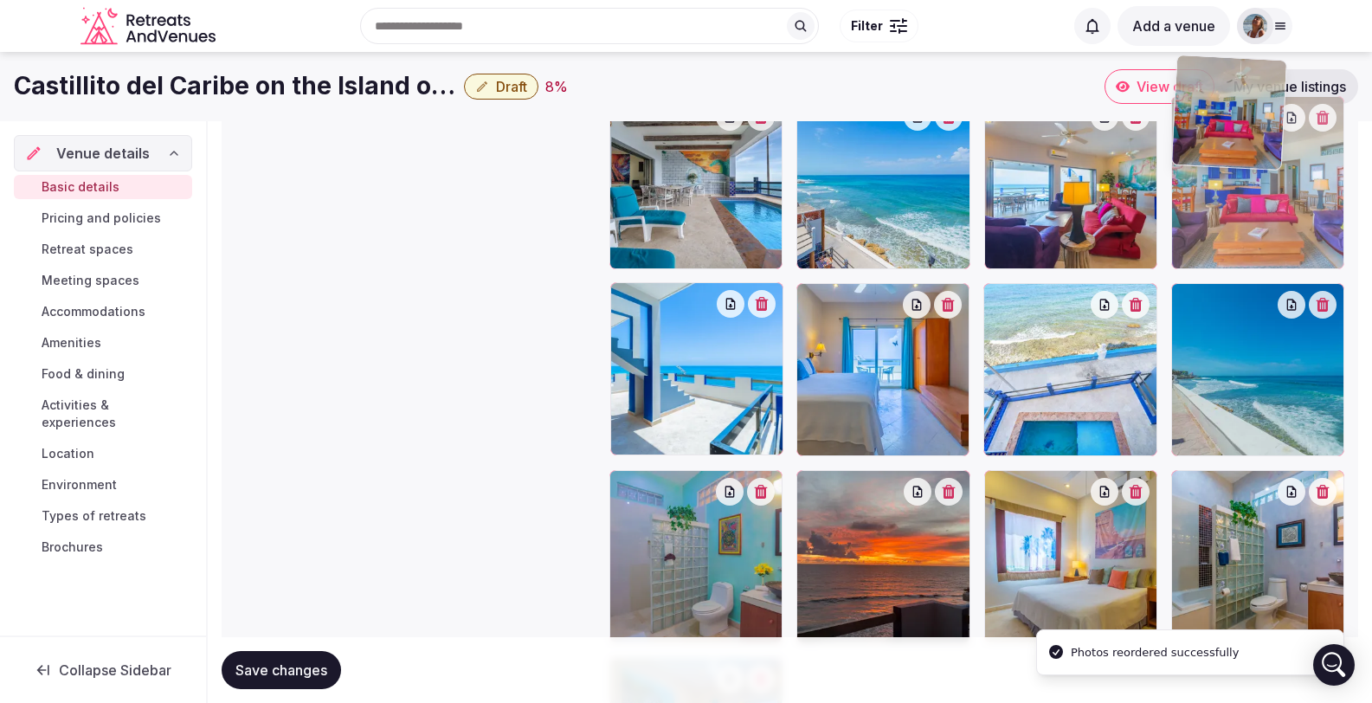
drag, startPoint x: 1216, startPoint y: 371, endPoint x: 1213, endPoint y: 270, distance: 101.3
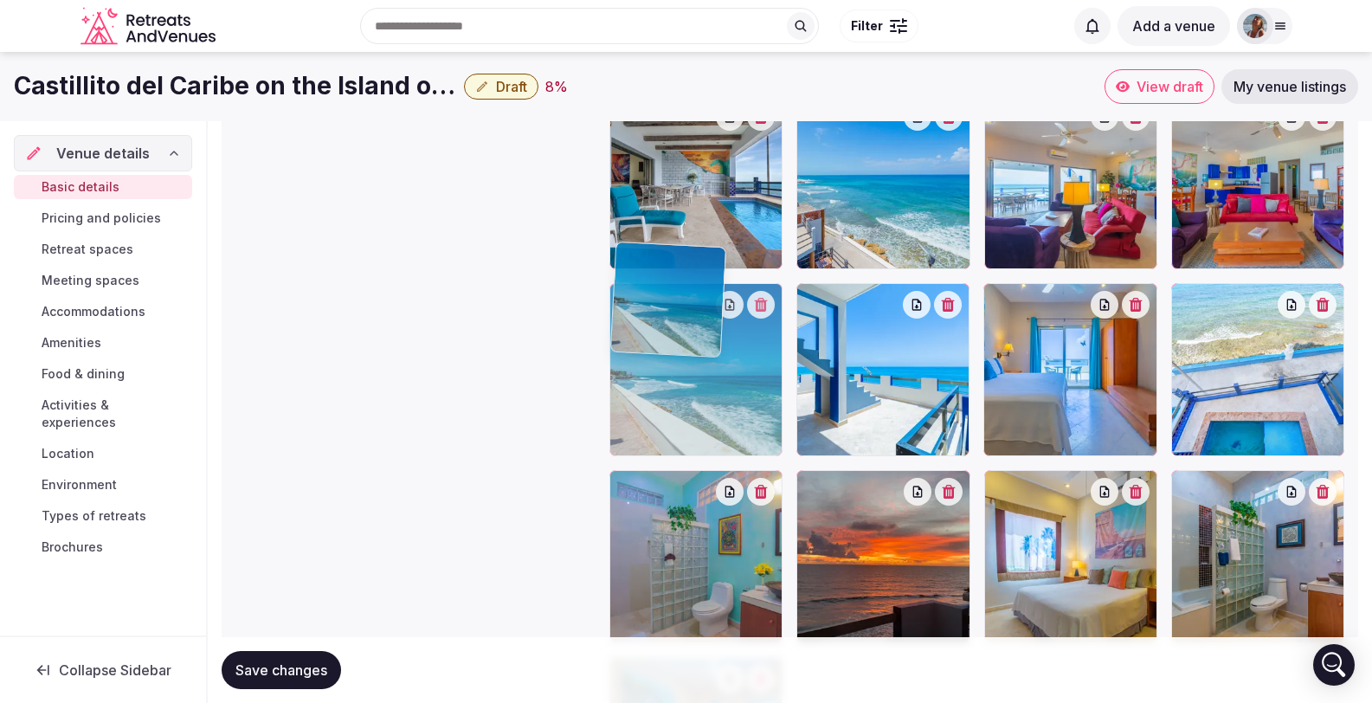
drag, startPoint x: 1289, startPoint y: 332, endPoint x: 807, endPoint y: 339, distance: 482.3
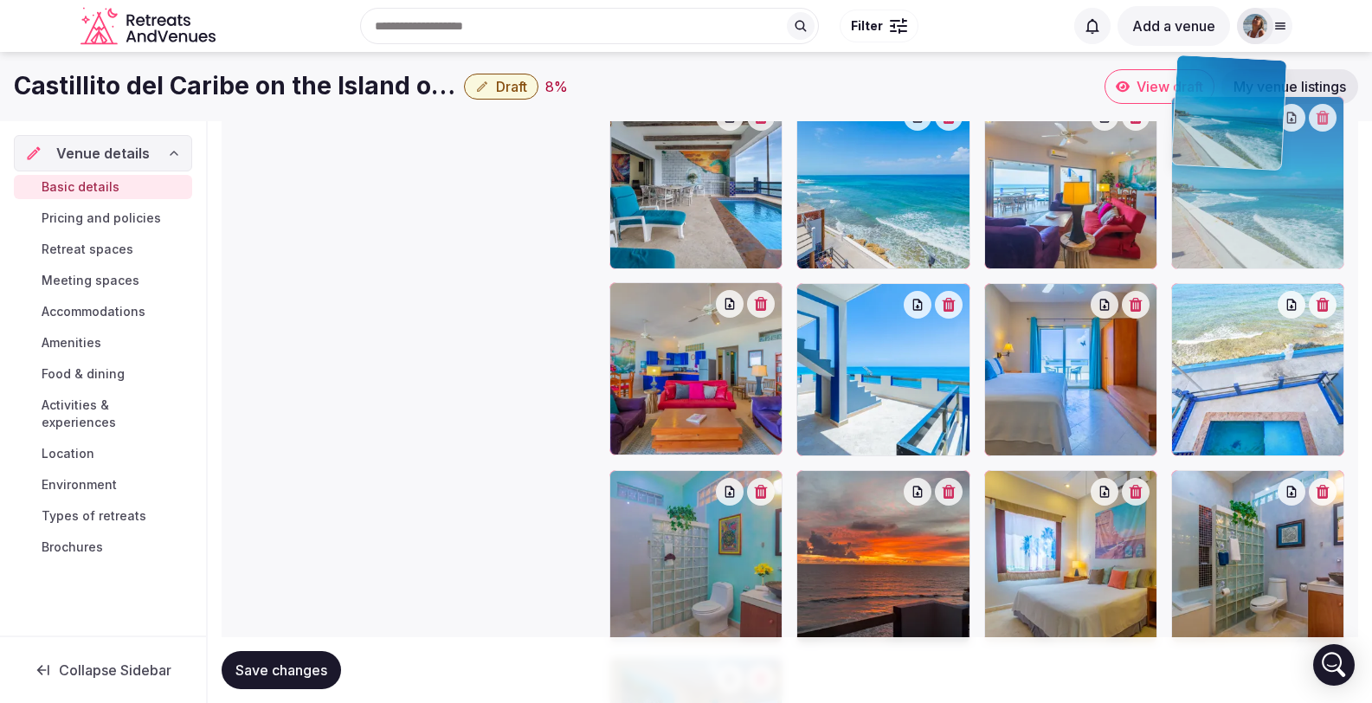
drag, startPoint x: 739, startPoint y: 384, endPoint x: 1286, endPoint y: 295, distance: 554.5
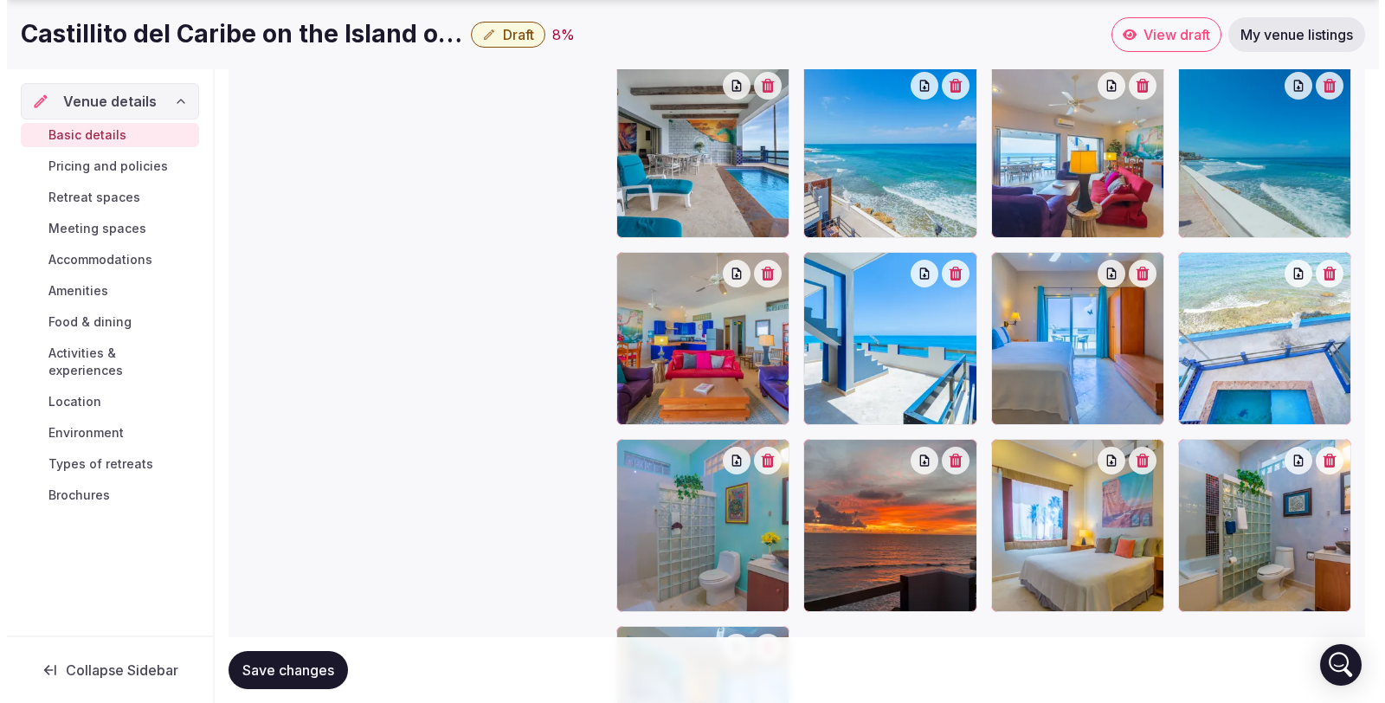
scroll to position [2666, 0]
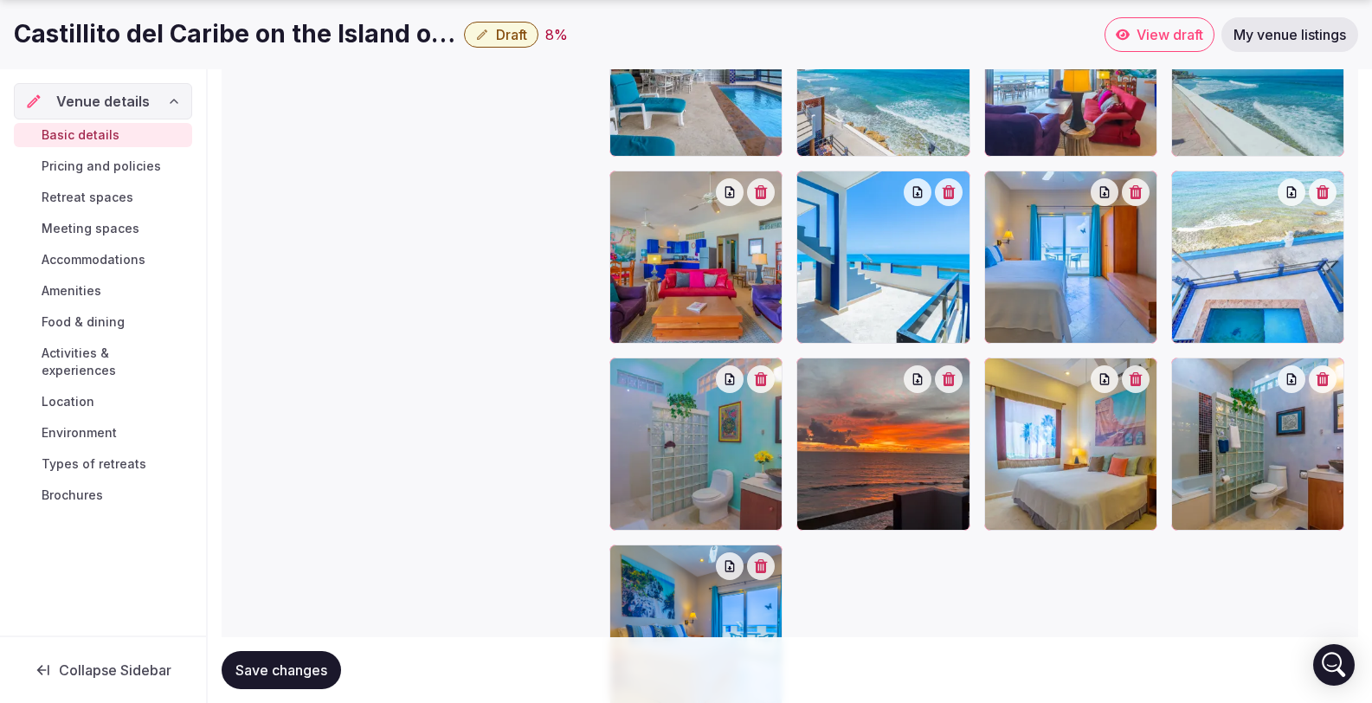
click at [1136, 185] on icon "button" at bounding box center [1135, 192] width 13 height 14
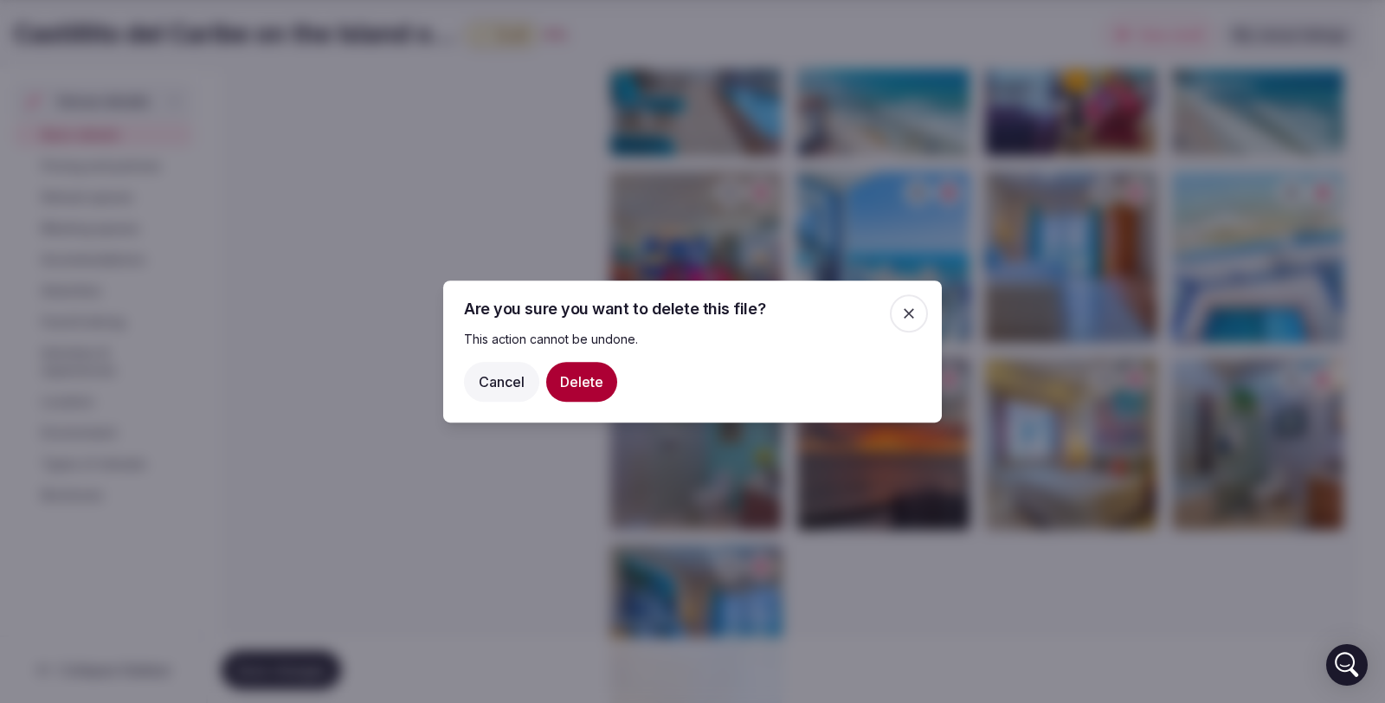
click at [595, 372] on button "Delete" at bounding box center [581, 382] width 71 height 40
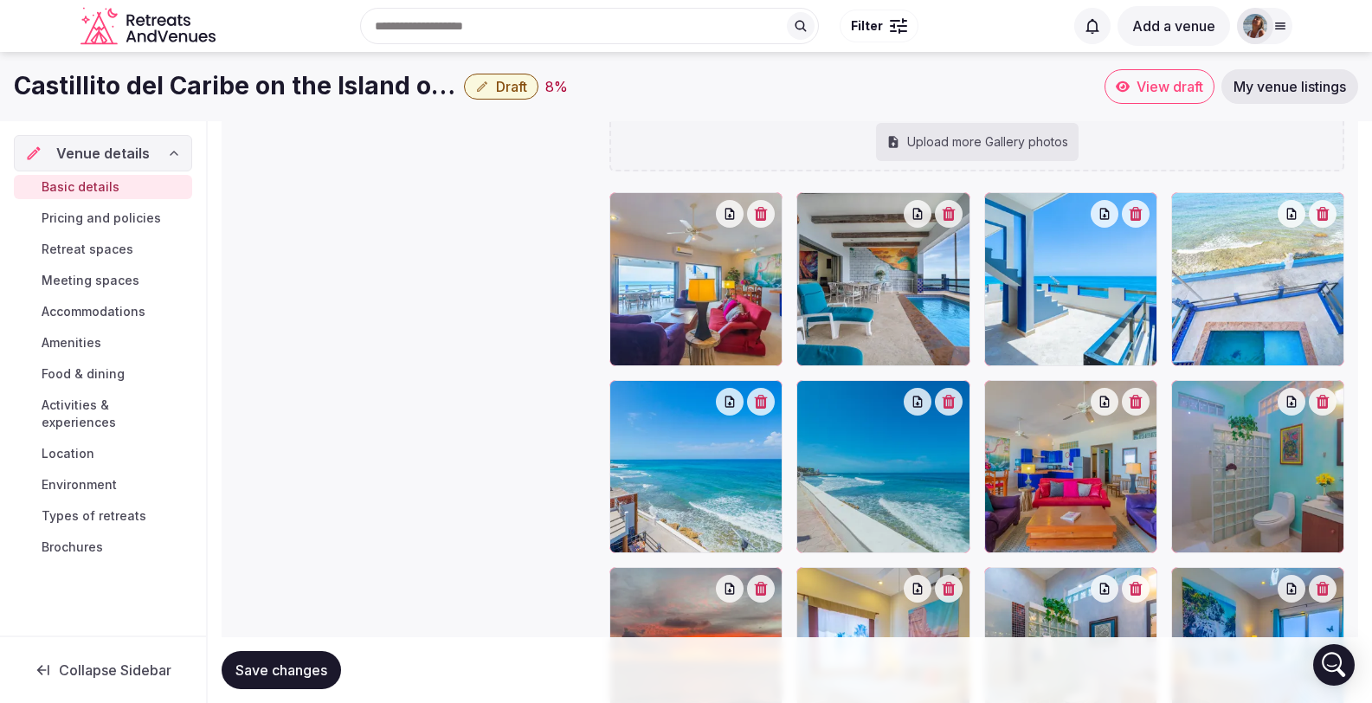
scroll to position [2455, 0]
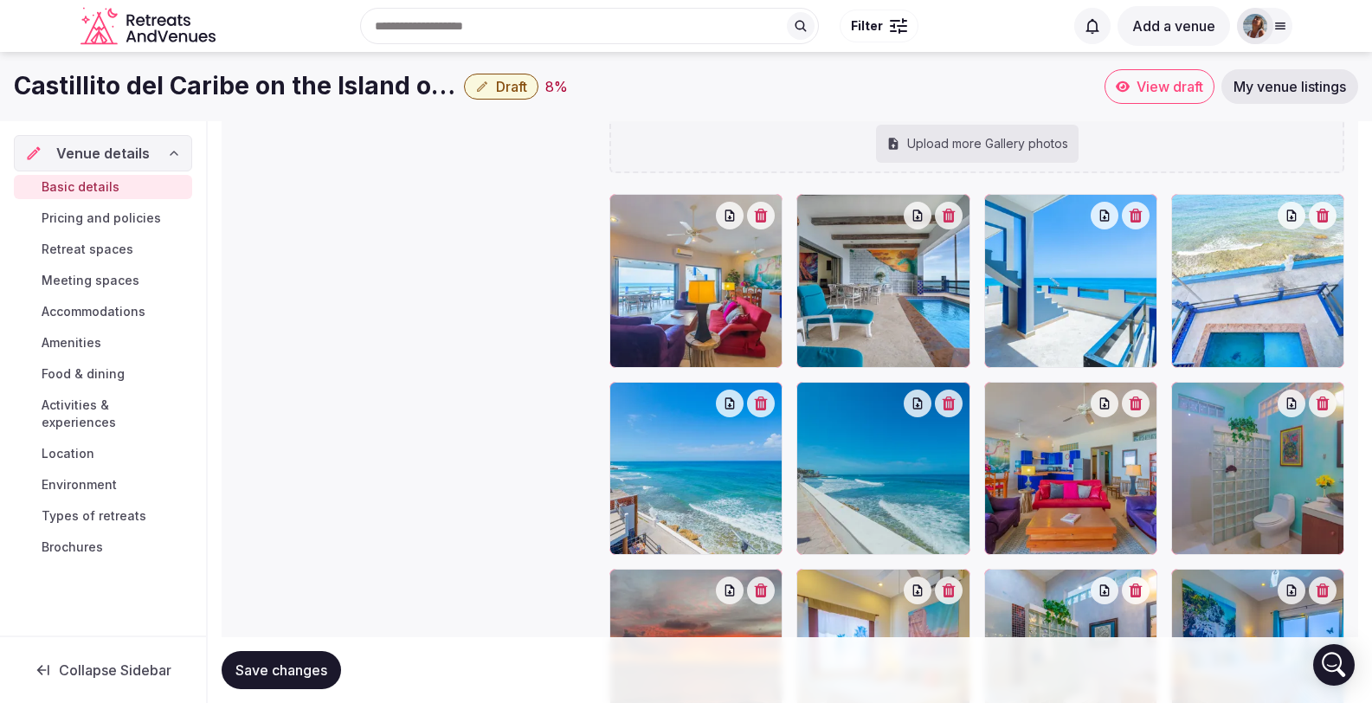
click at [702, 275] on div at bounding box center [696, 280] width 173 height 173
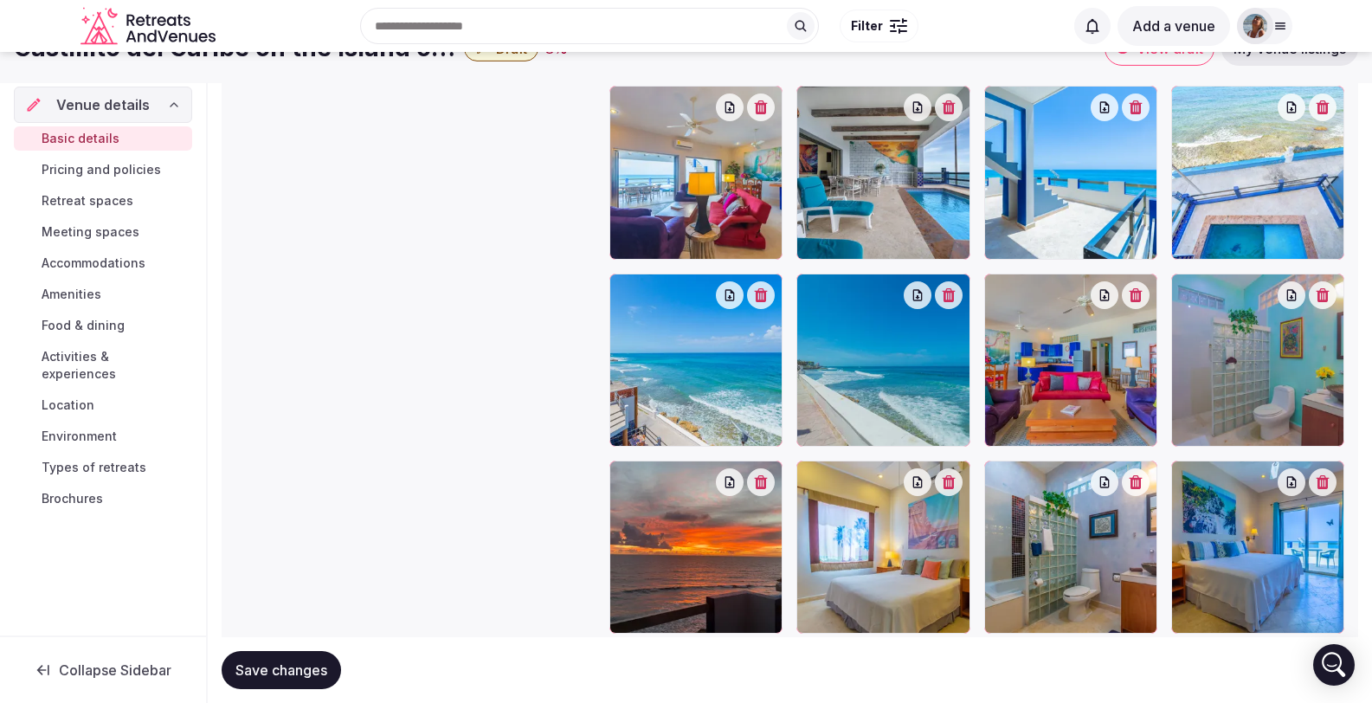
scroll to position [2402, 0]
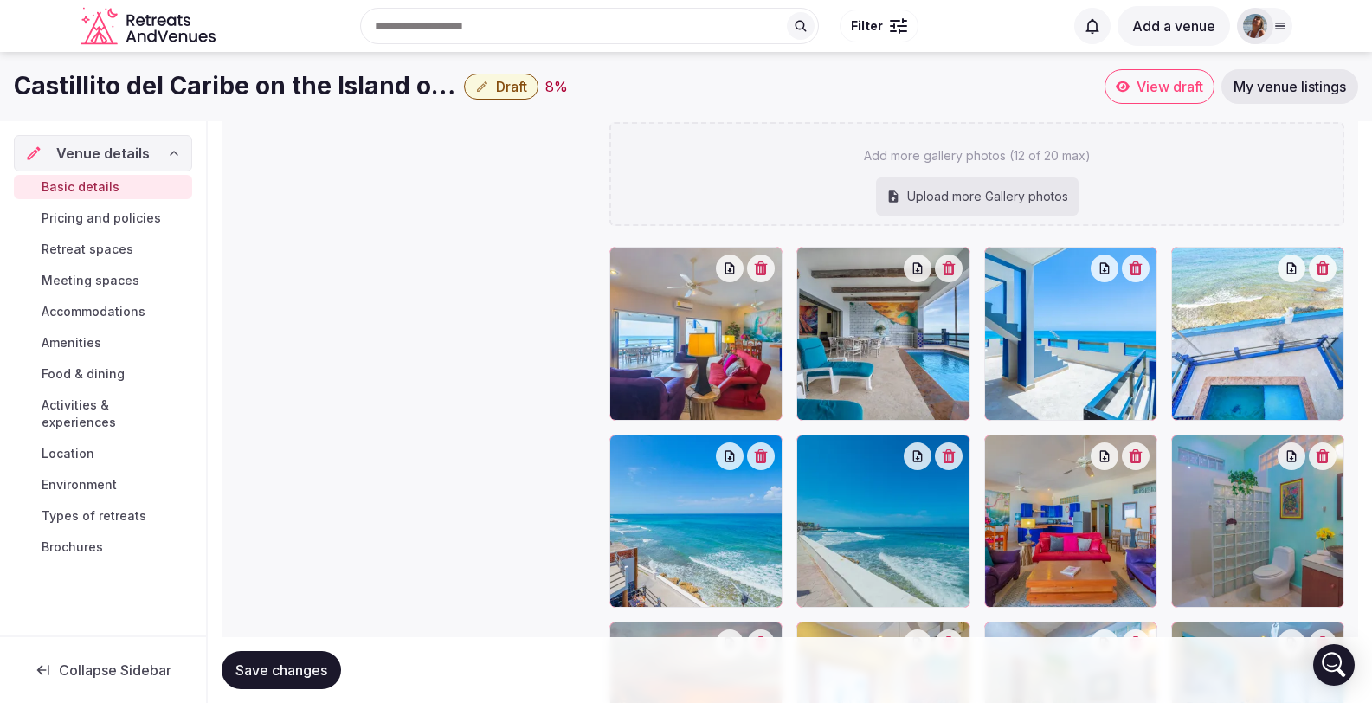
click at [981, 178] on div "Upload more Gallery photos" at bounding box center [977, 197] width 203 height 38
type input "**********"
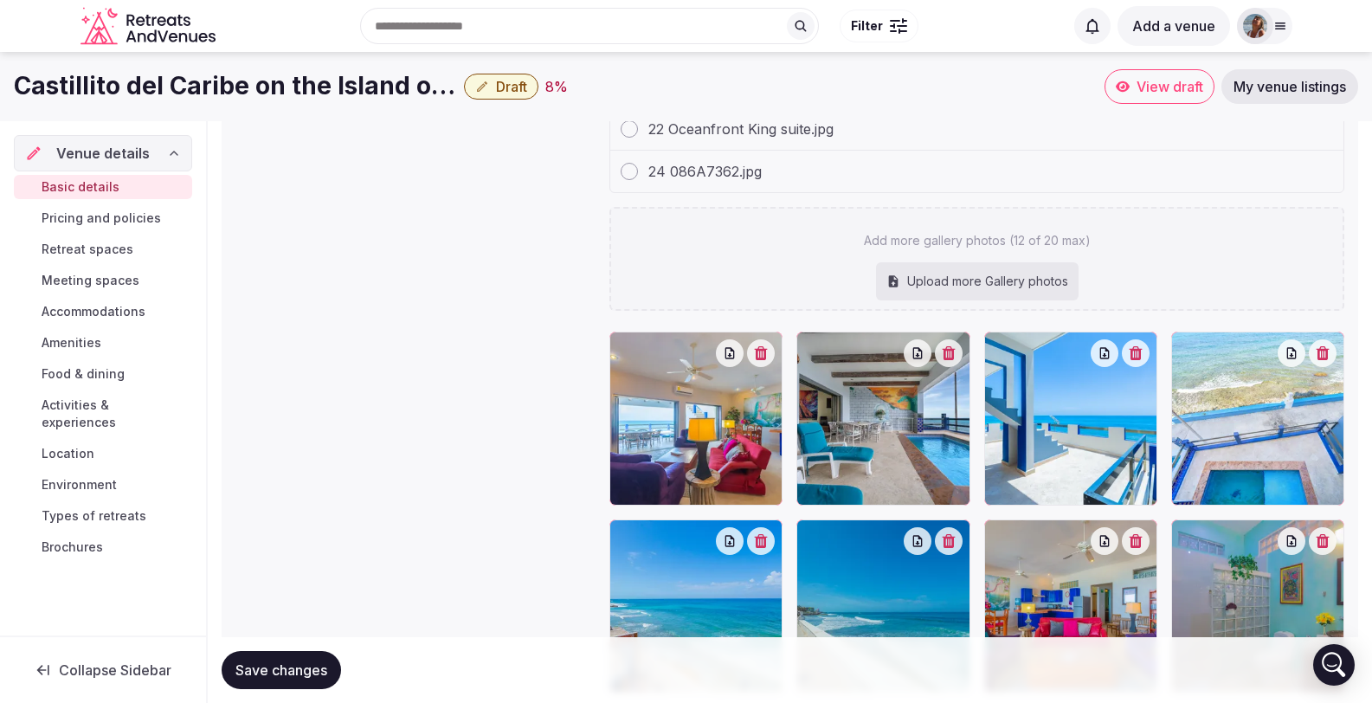
click at [1002, 262] on div "Upload more Gallery photos" at bounding box center [977, 281] width 203 height 38
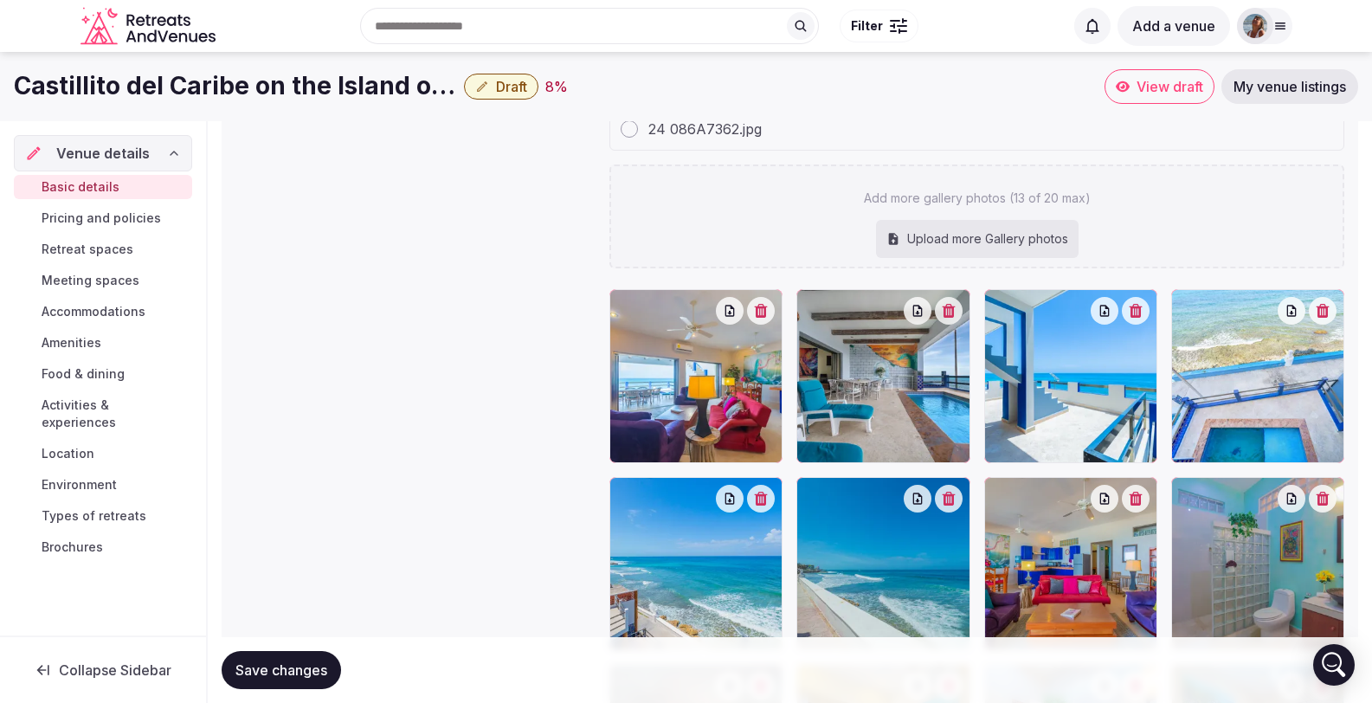
type input "**********"
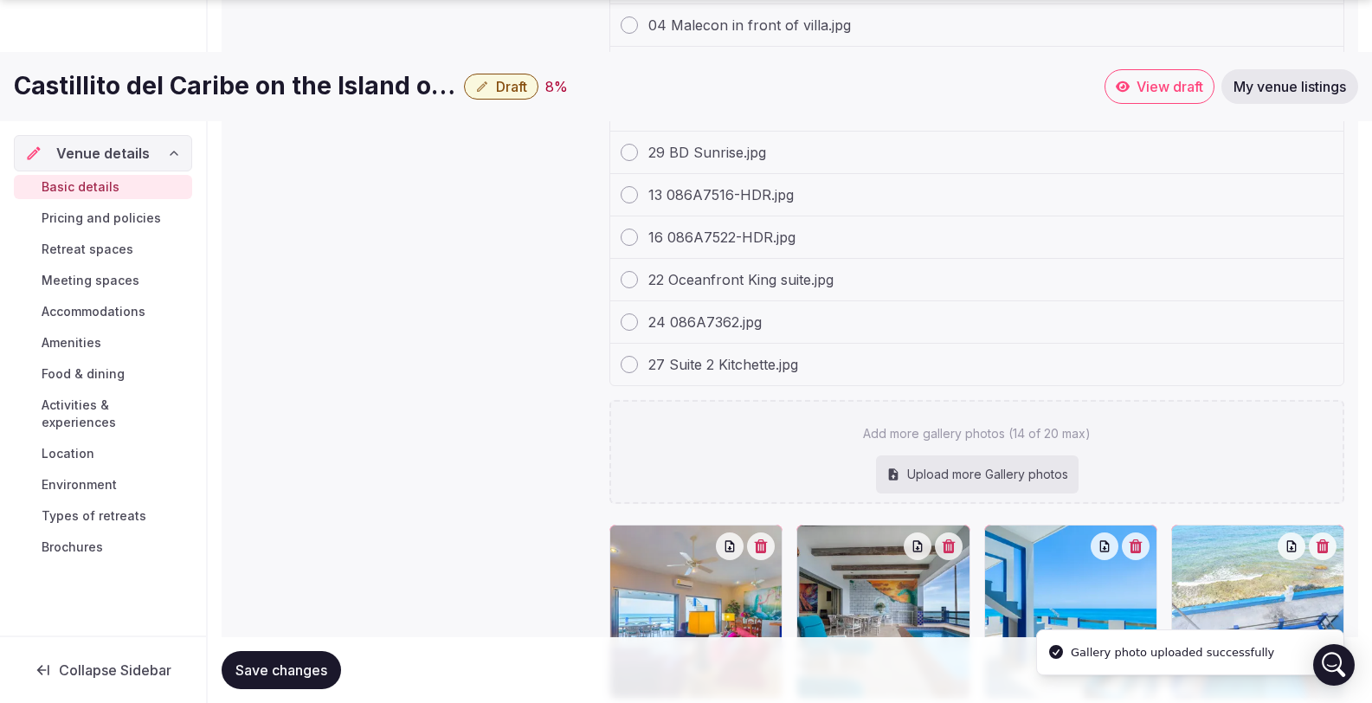
scroll to position [2366, 0]
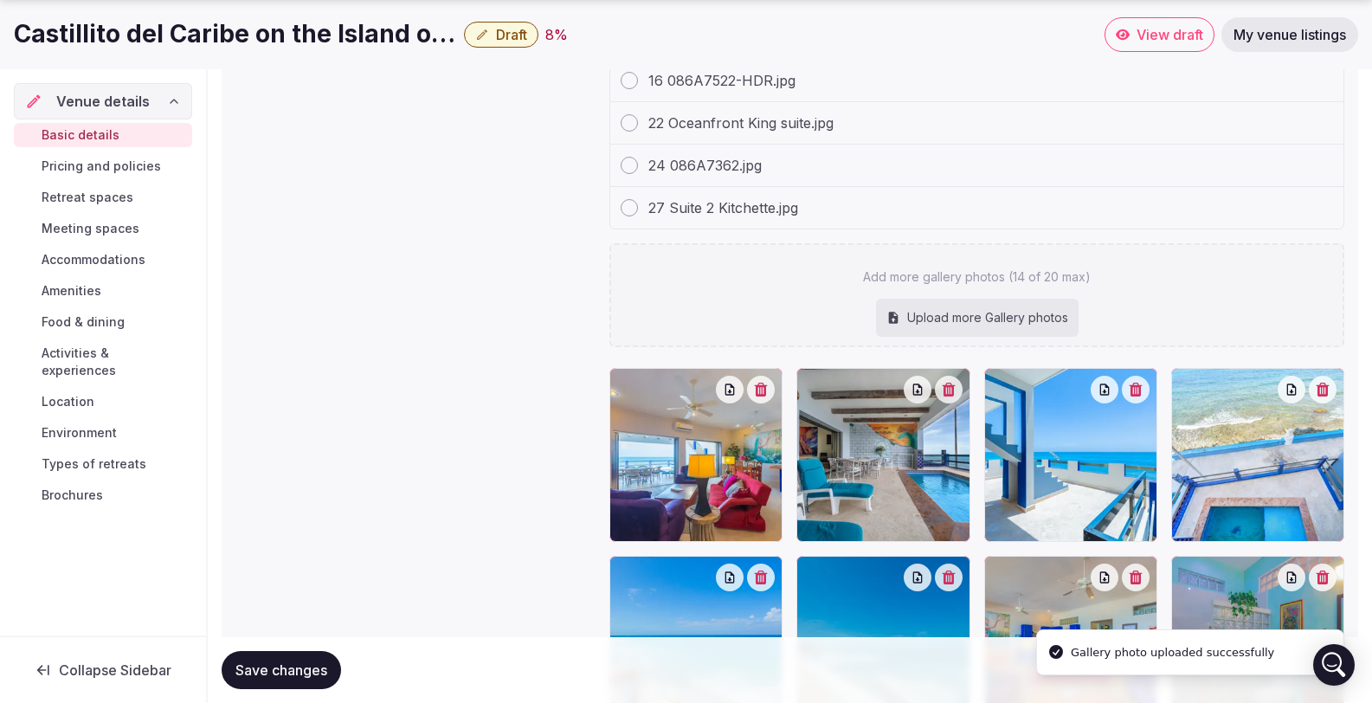
click at [953, 299] on div "Upload more Gallery photos" at bounding box center [977, 318] width 203 height 38
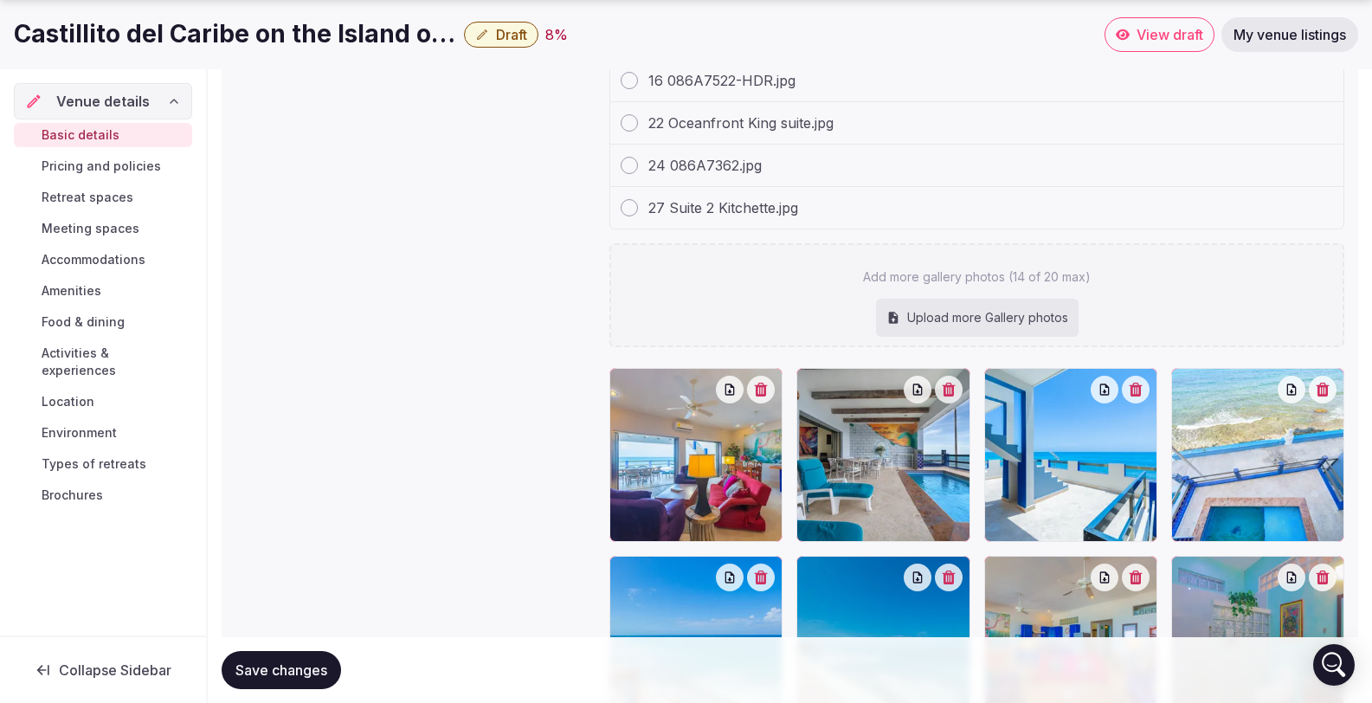
type input "**********"
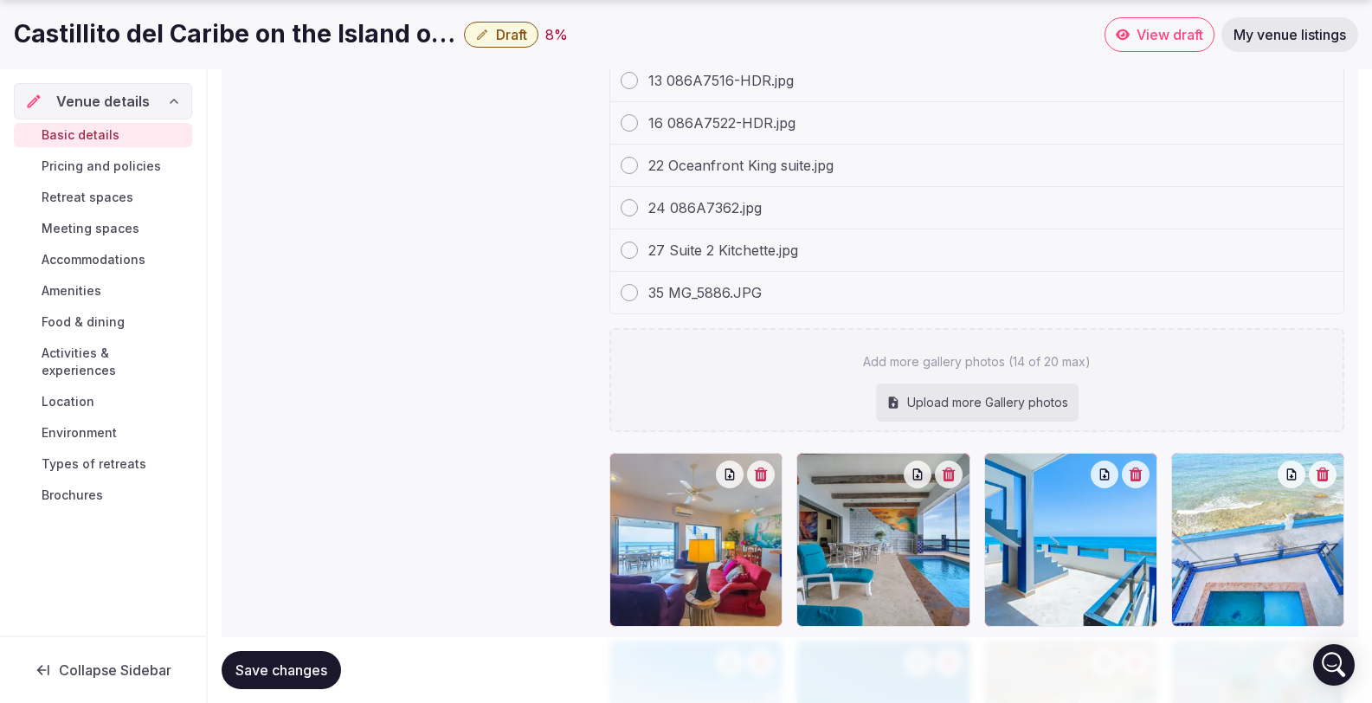
click at [991, 384] on div "Upload more Gallery photos" at bounding box center [977, 403] width 203 height 38
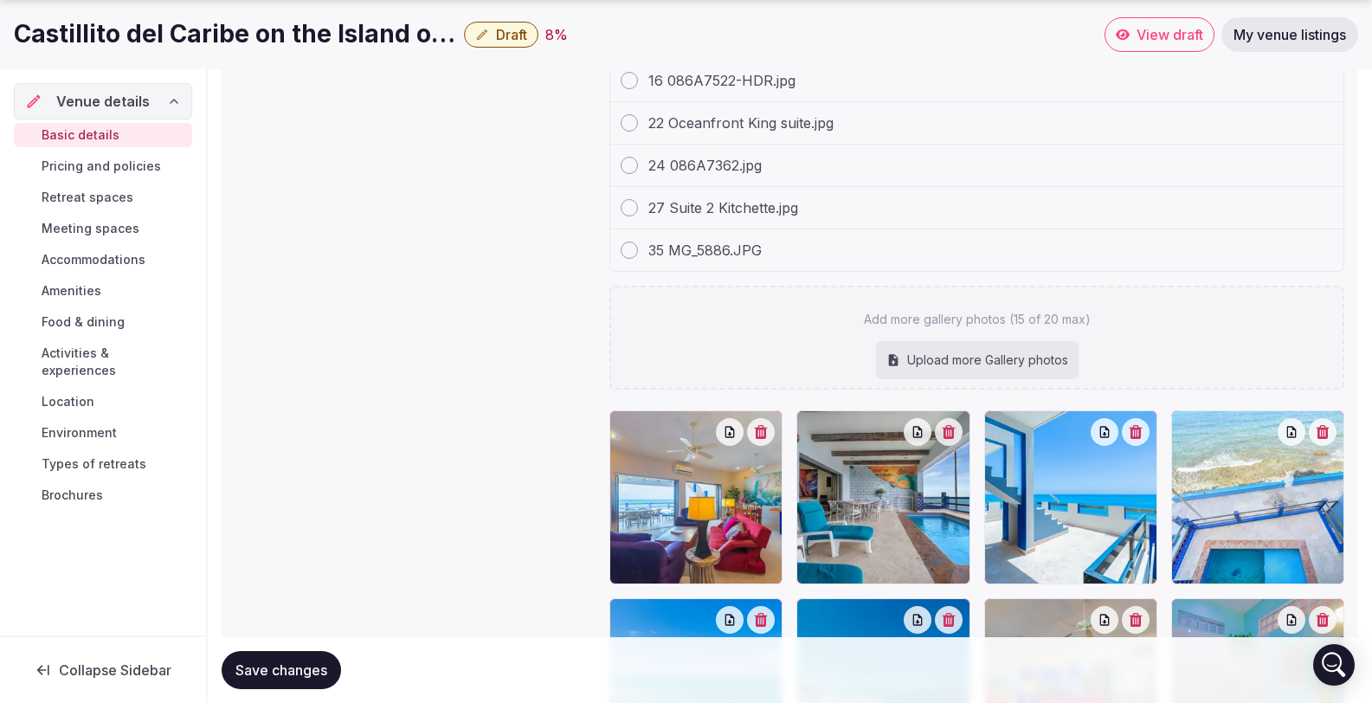
type input "**********"
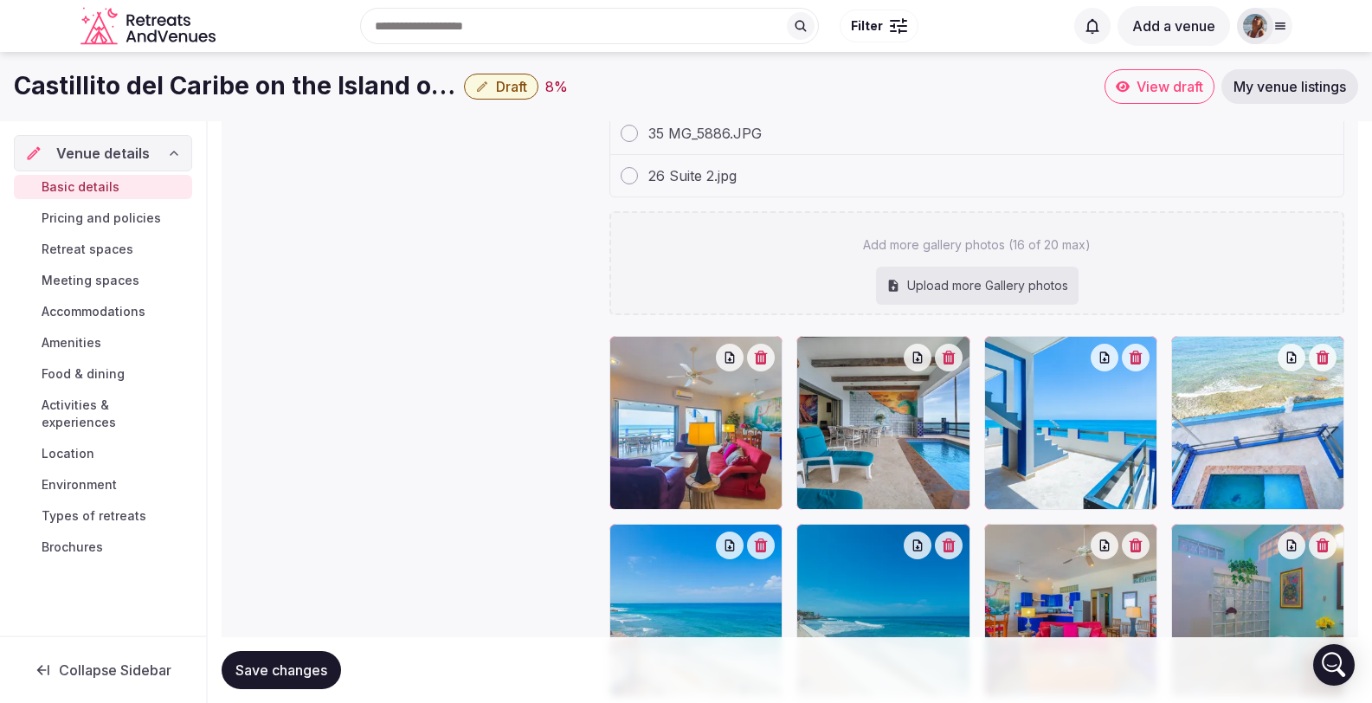
scroll to position [2277, 0]
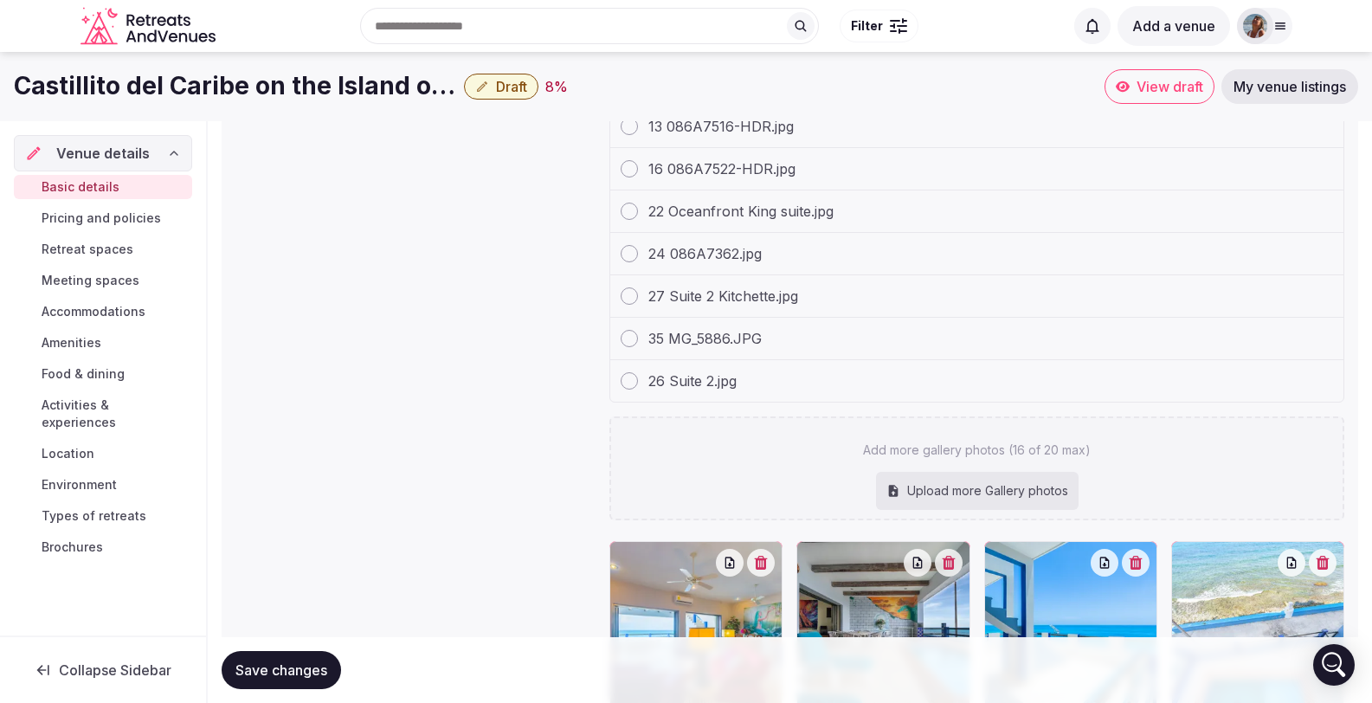
click at [954, 472] on div "Upload more Gallery photos" at bounding box center [977, 491] width 203 height 38
type input "**********"
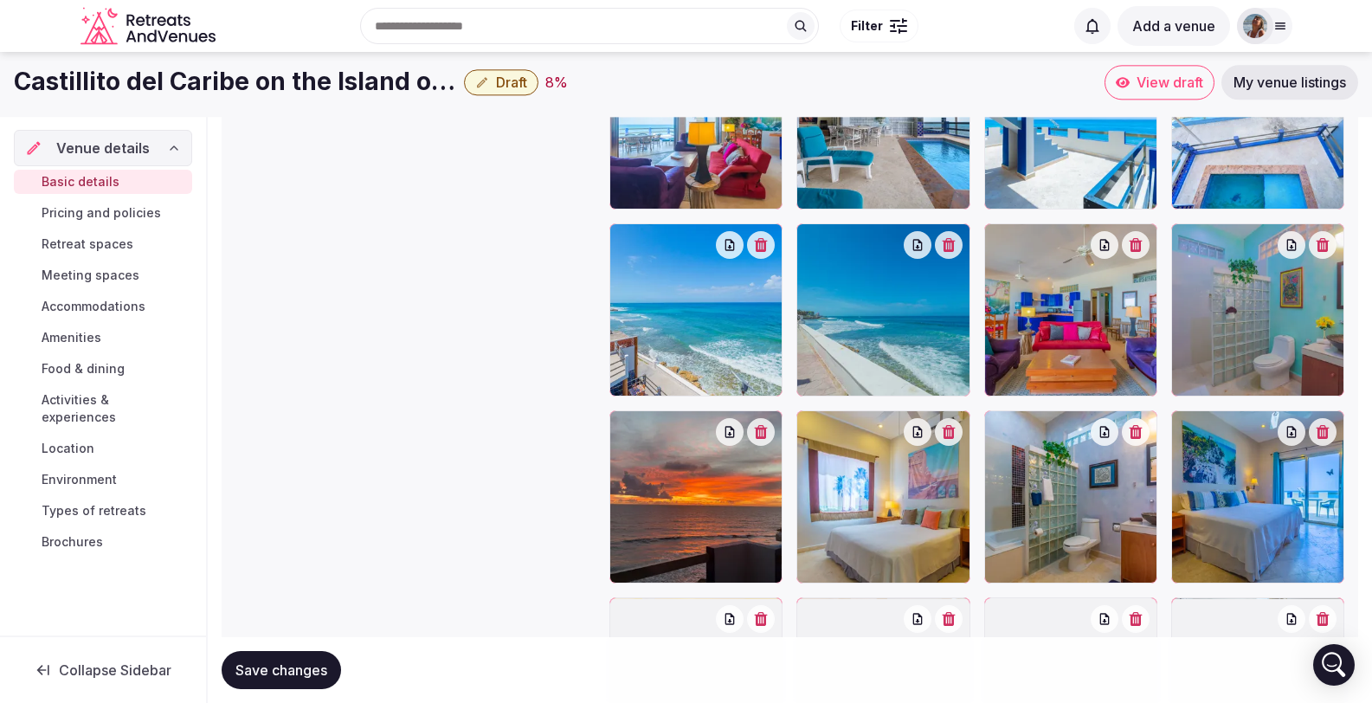
scroll to position [2466, 0]
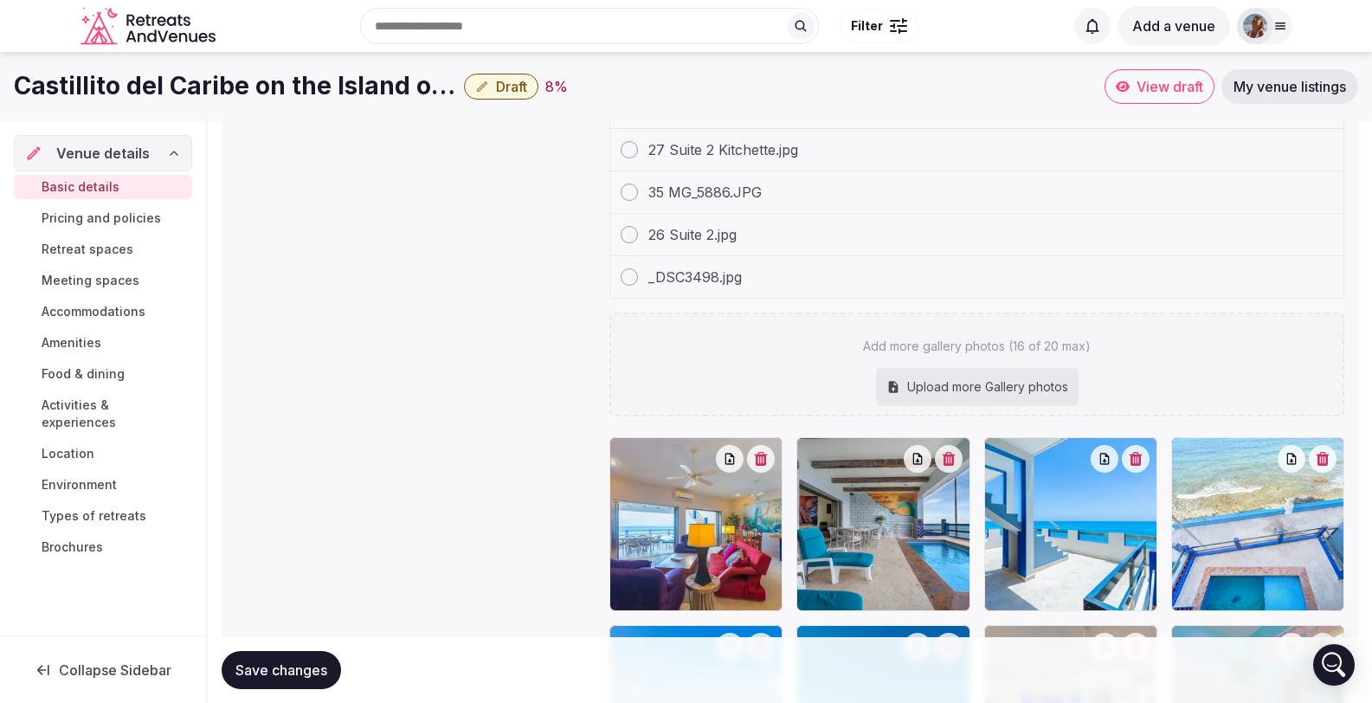
click at [975, 368] on div "Upload more Gallery photos" at bounding box center [977, 387] width 203 height 38
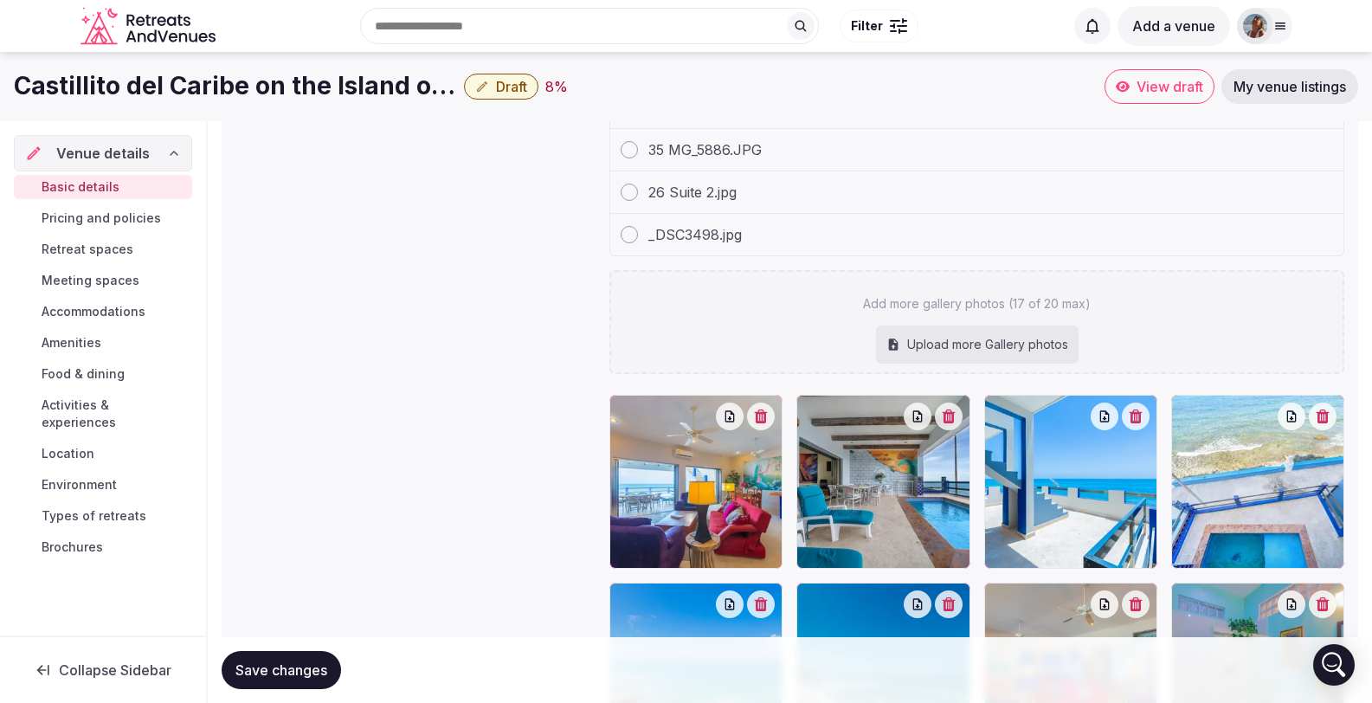
type input "**********"
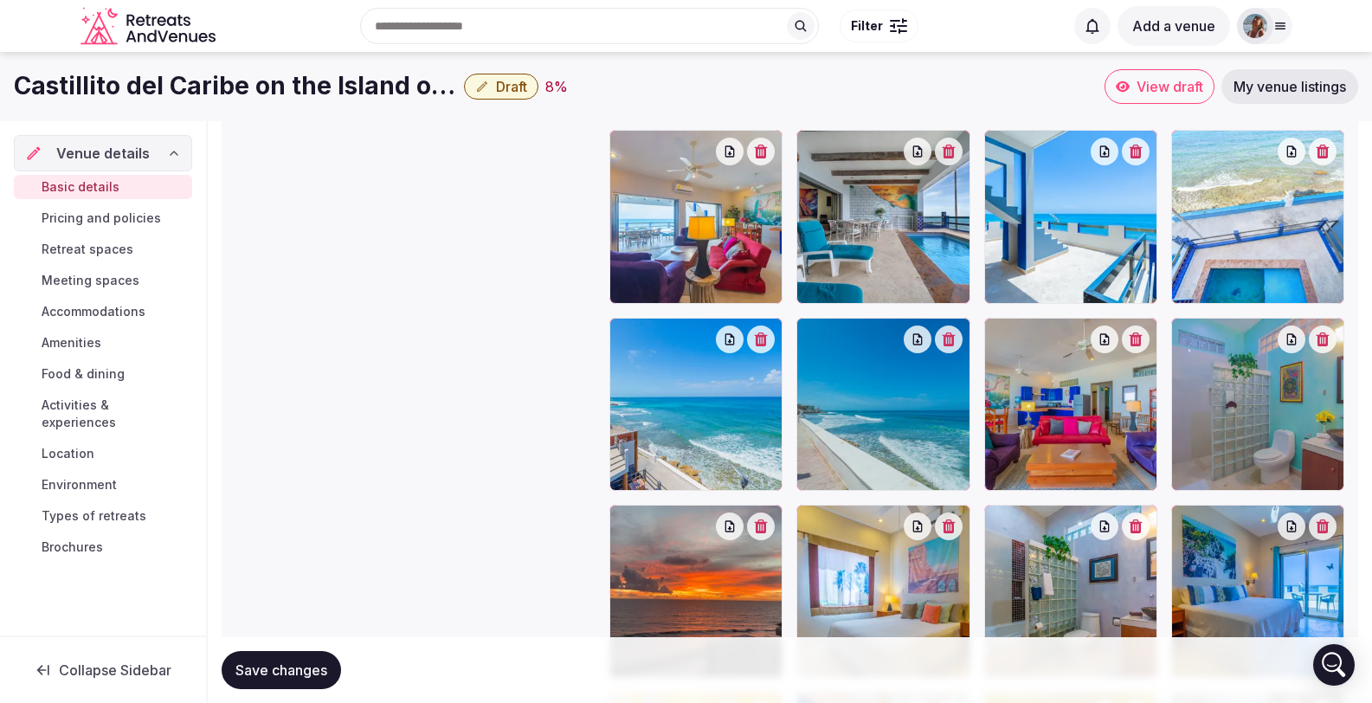
scroll to position [2664, 0]
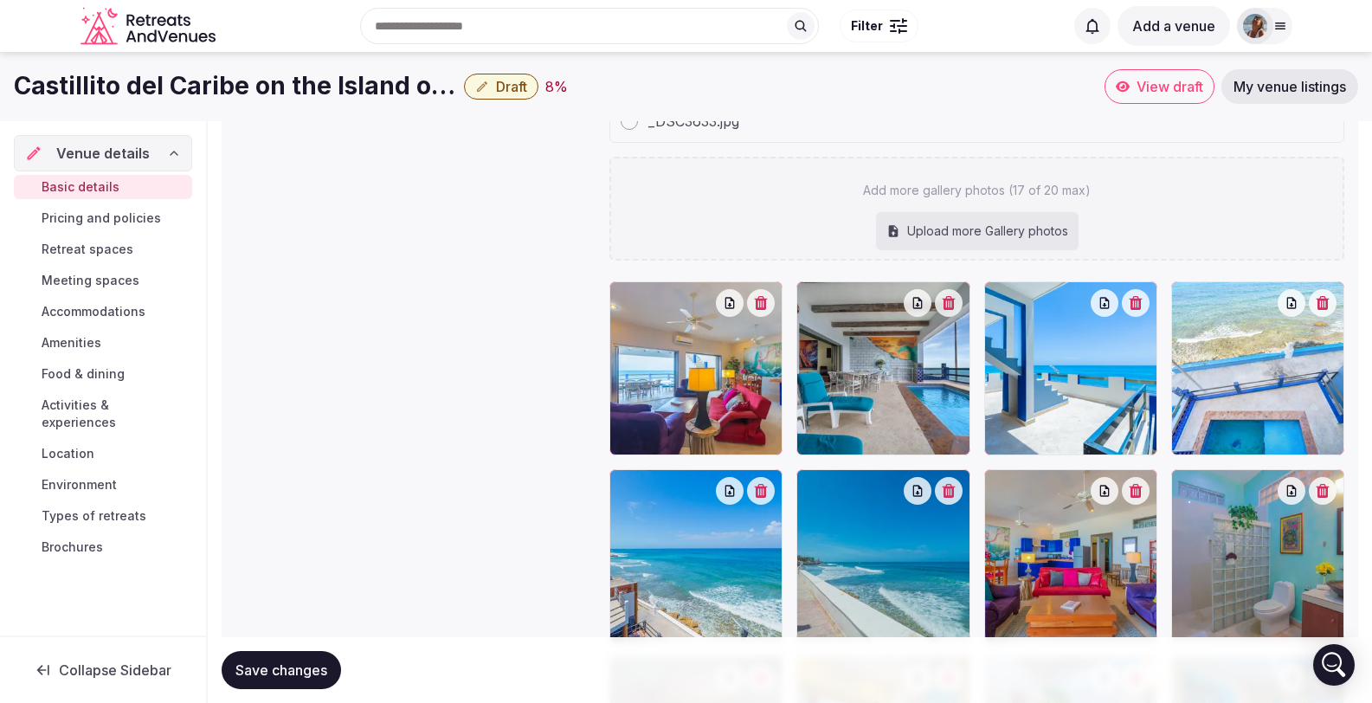
click at [947, 212] on div "Upload more Gallery photos" at bounding box center [977, 231] width 203 height 38
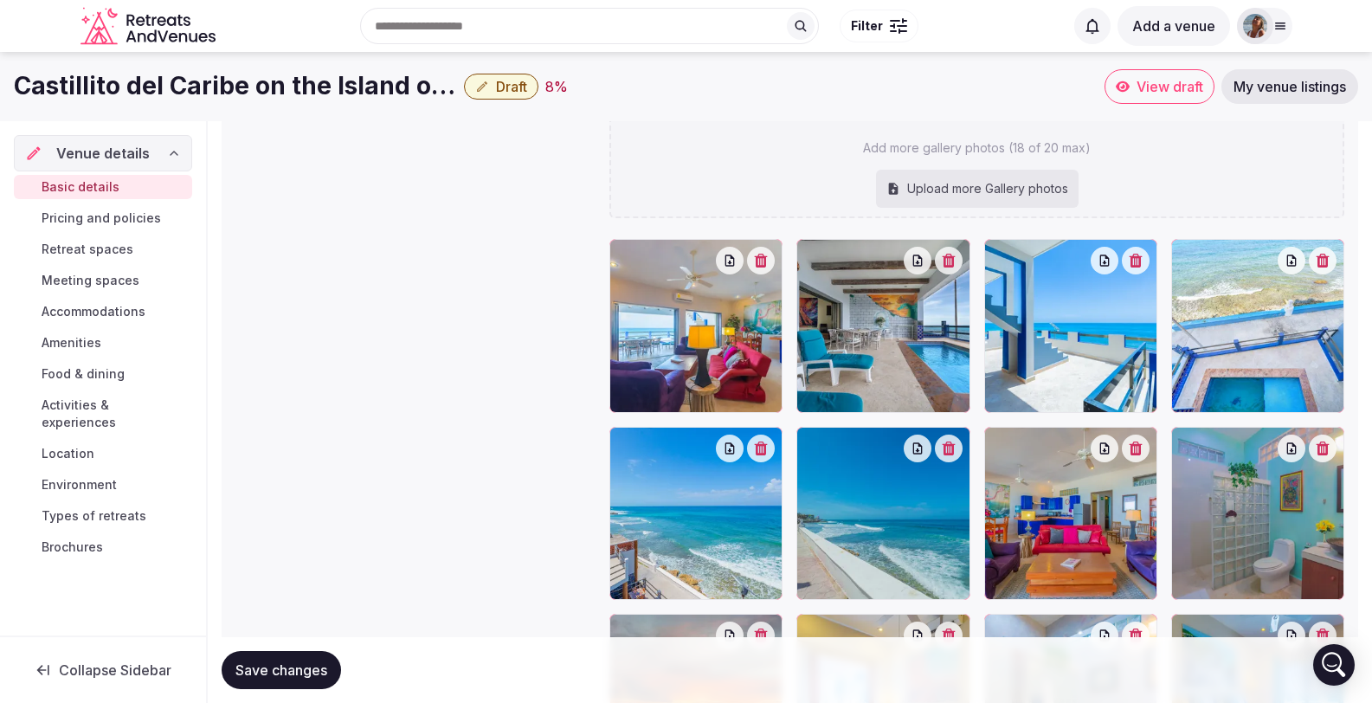
type input "**********"
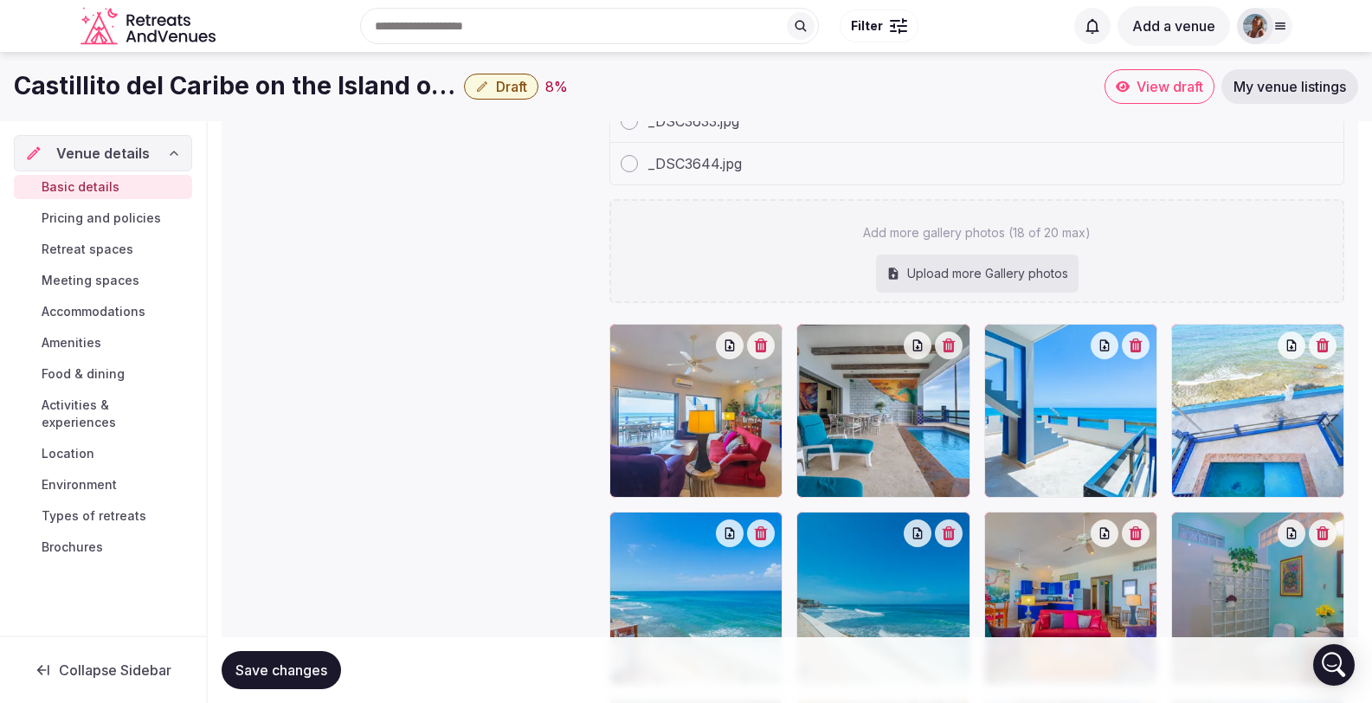
click at [961, 255] on div "Upload more Gallery photos" at bounding box center [977, 274] width 203 height 38
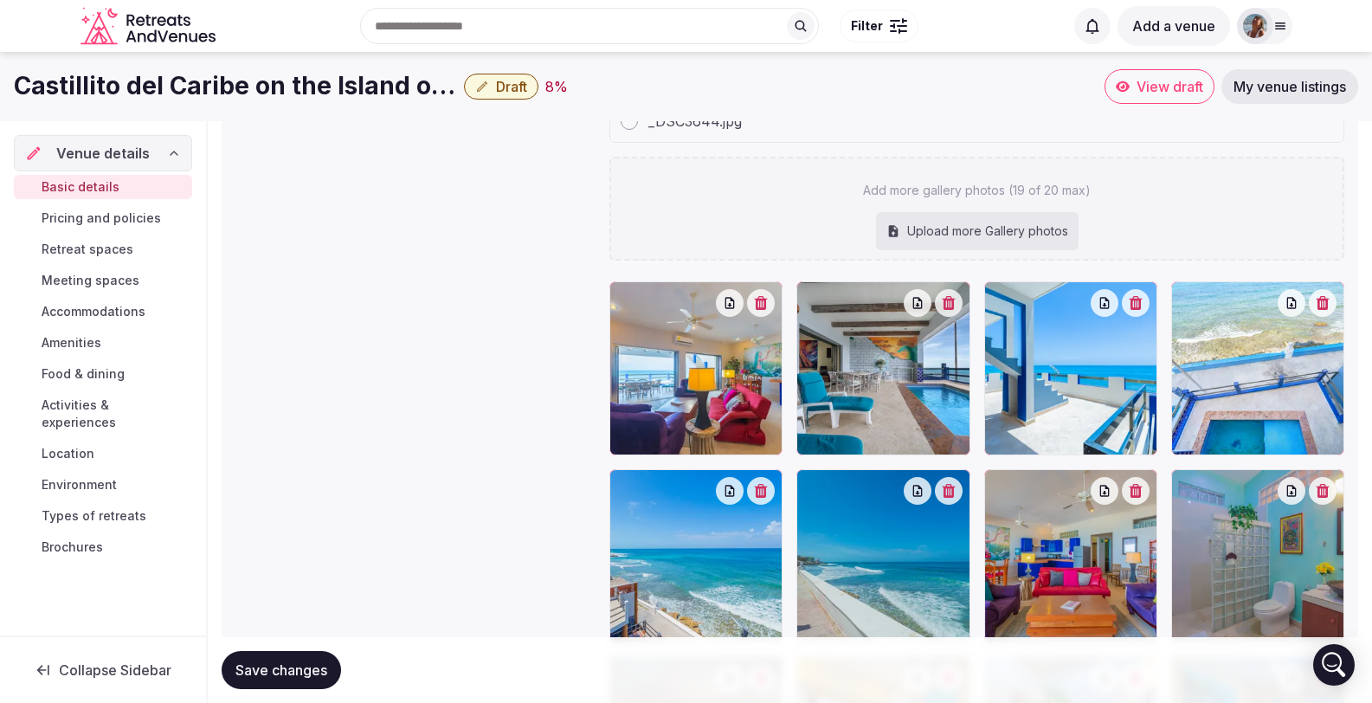
type input "**********"
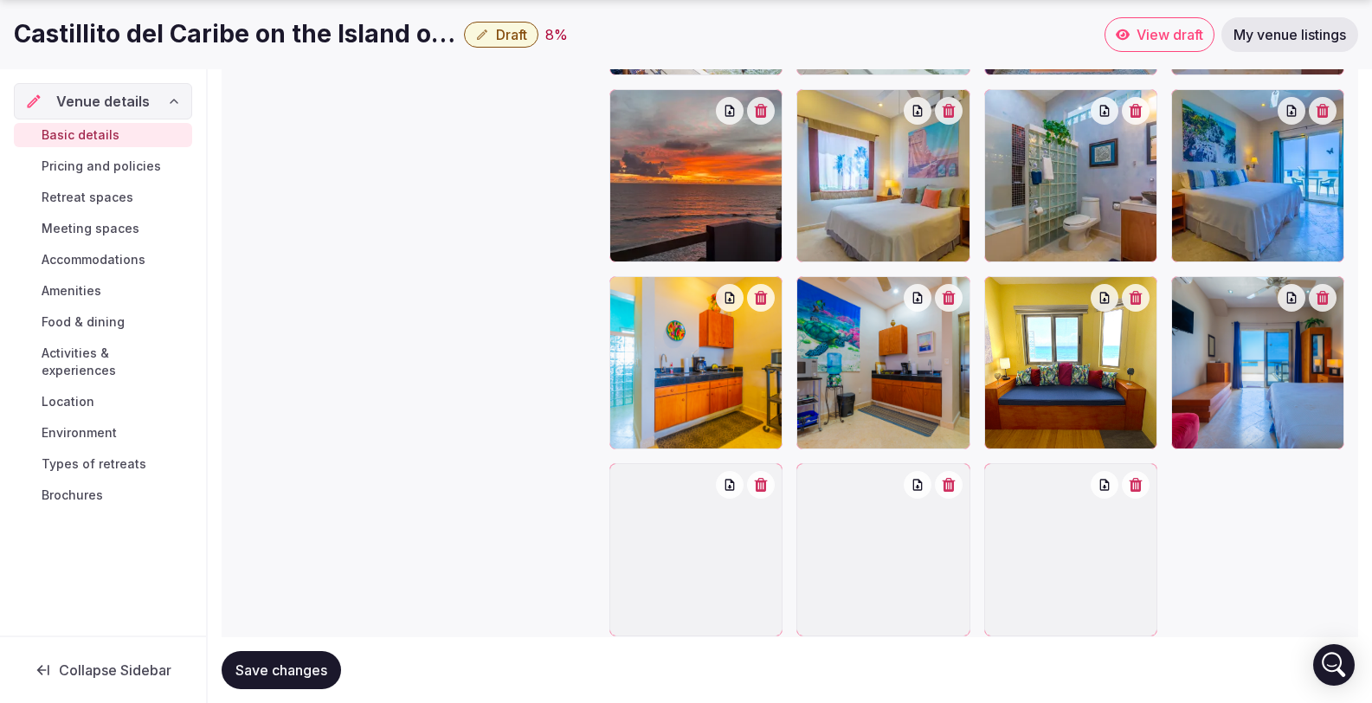
scroll to position [3286, 0]
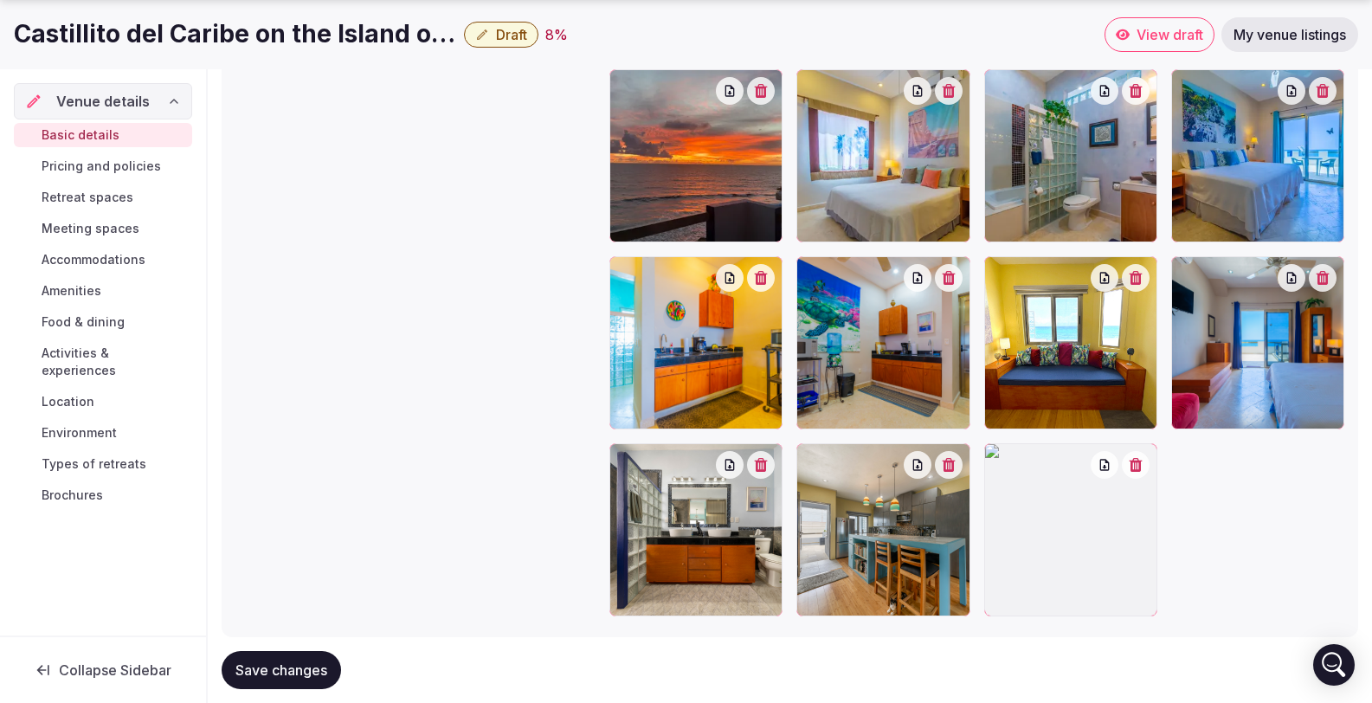
click at [1241, 499] on div at bounding box center [977, 155] width 735 height 922
click at [1131, 458] on icon "button" at bounding box center [1136, 465] width 14 height 14
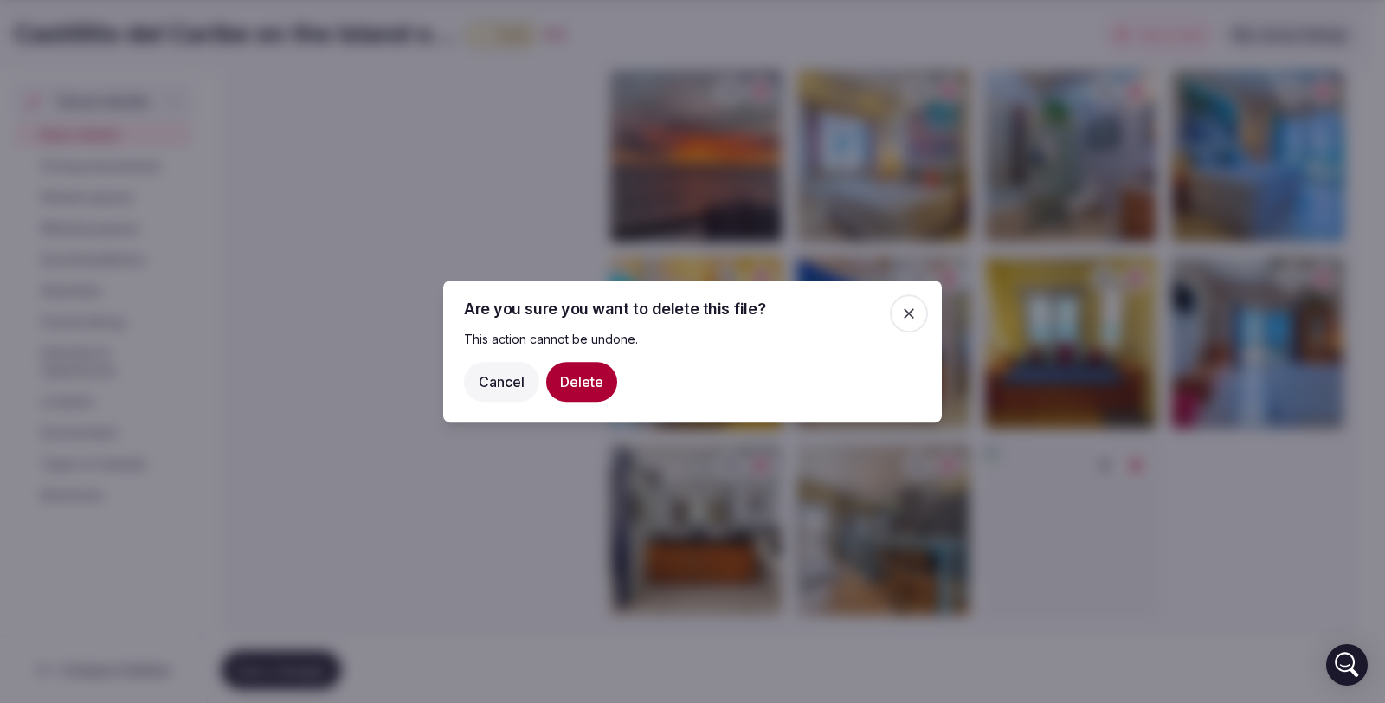
click at [581, 379] on button "Delete" at bounding box center [581, 382] width 71 height 40
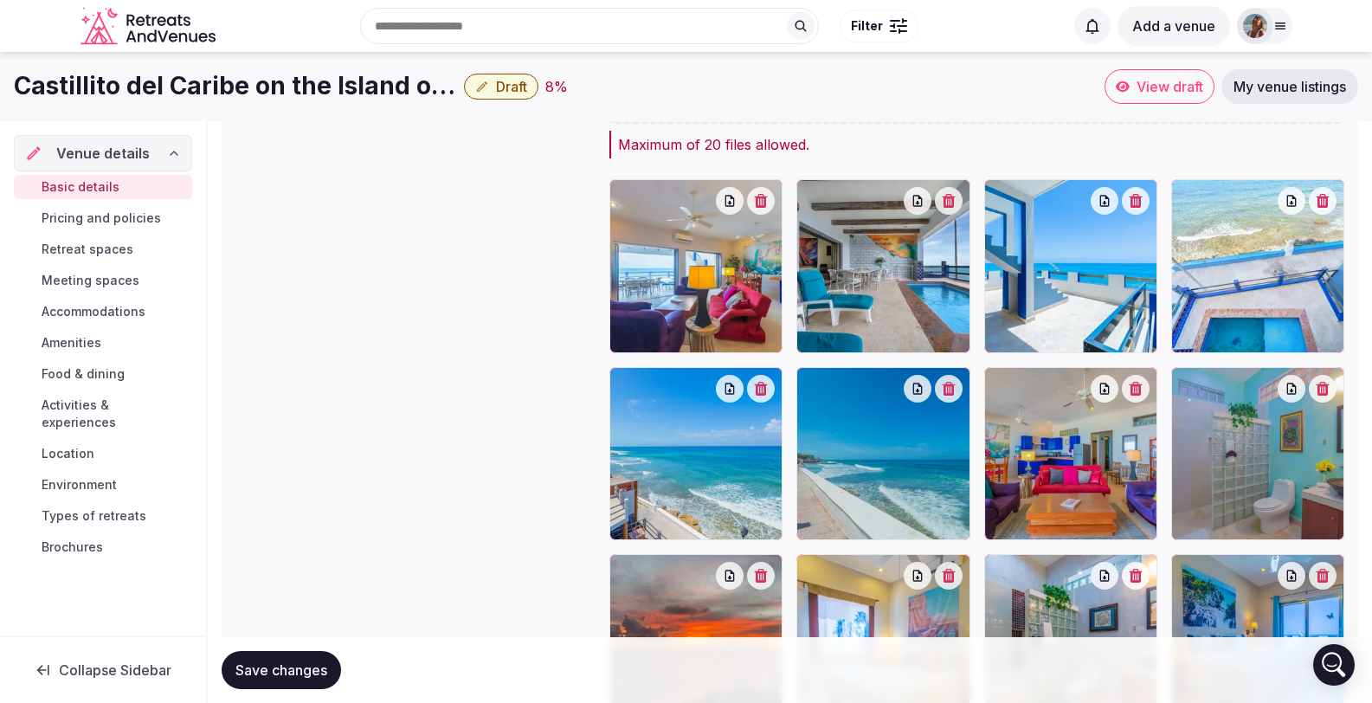
scroll to position [2405, 0]
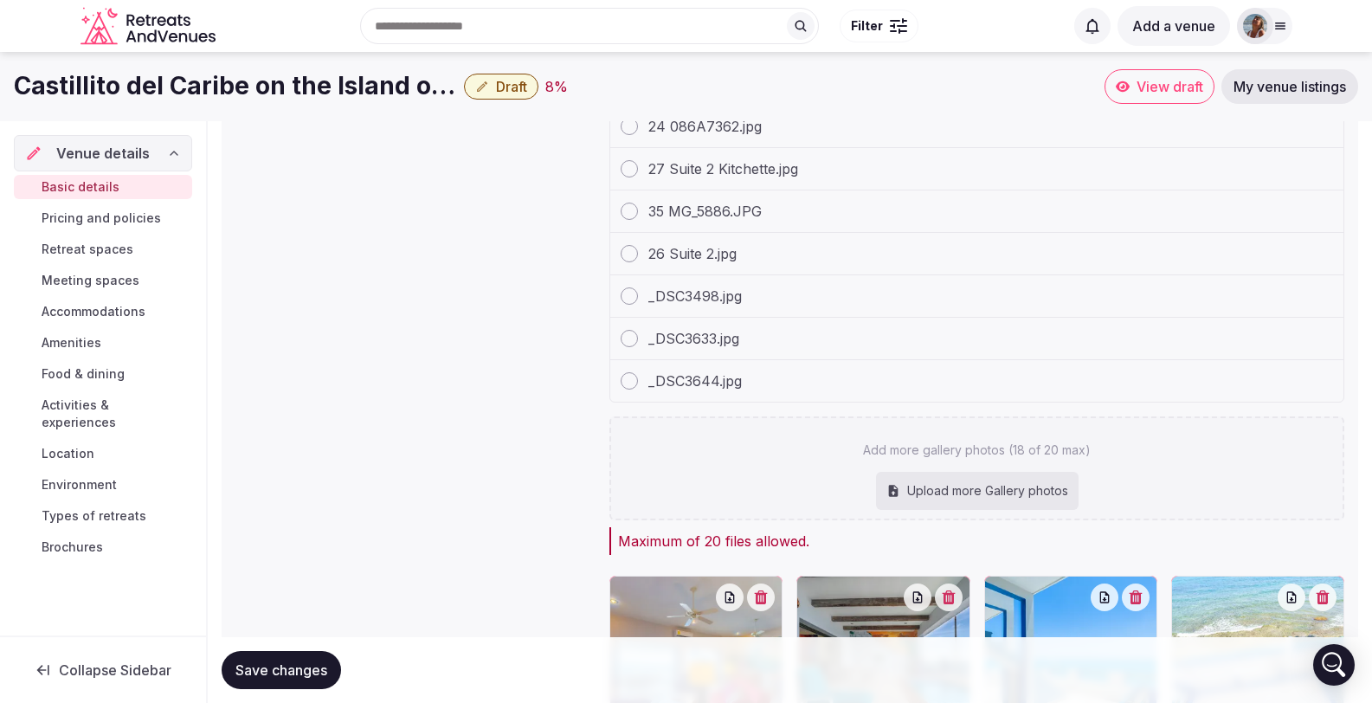
click at [947, 472] on div "Upload more Gallery photos" at bounding box center [977, 491] width 203 height 38
type input "**********"
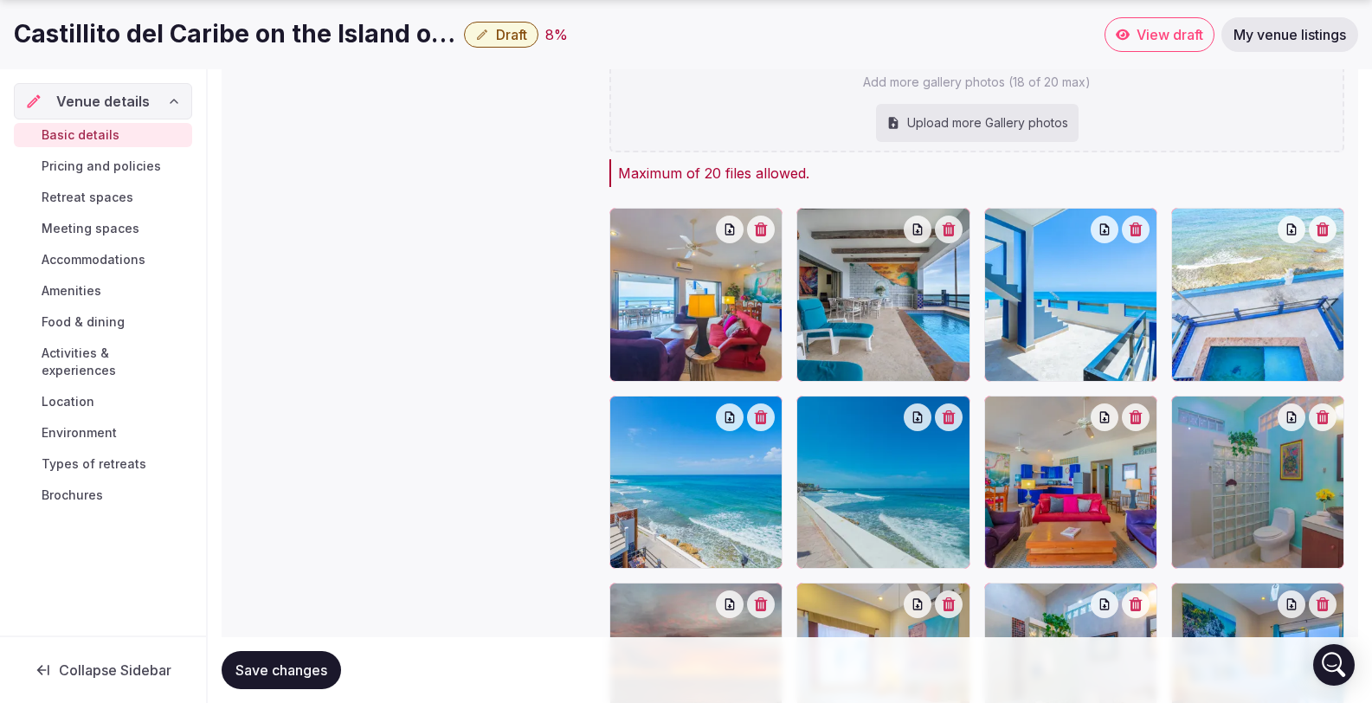
scroll to position [2784, 0]
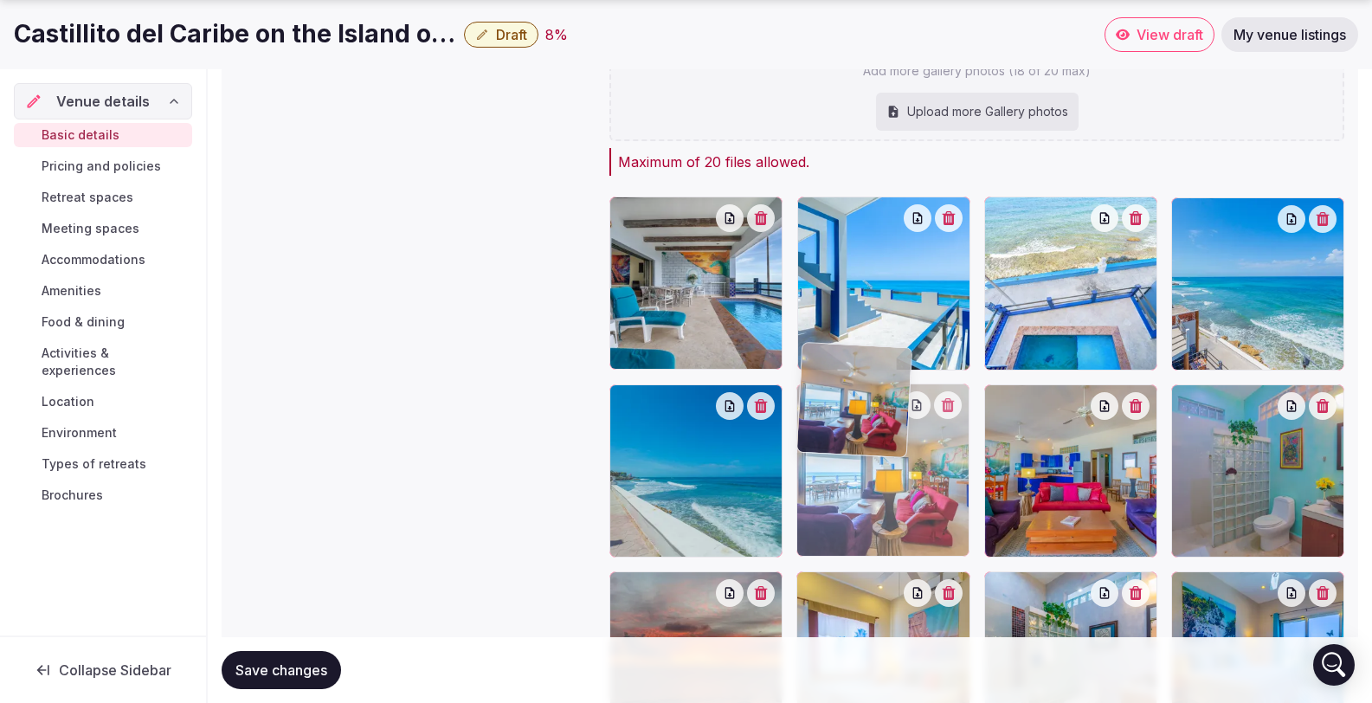
drag, startPoint x: 713, startPoint y: 239, endPoint x: 950, endPoint y: 407, distance: 290.7
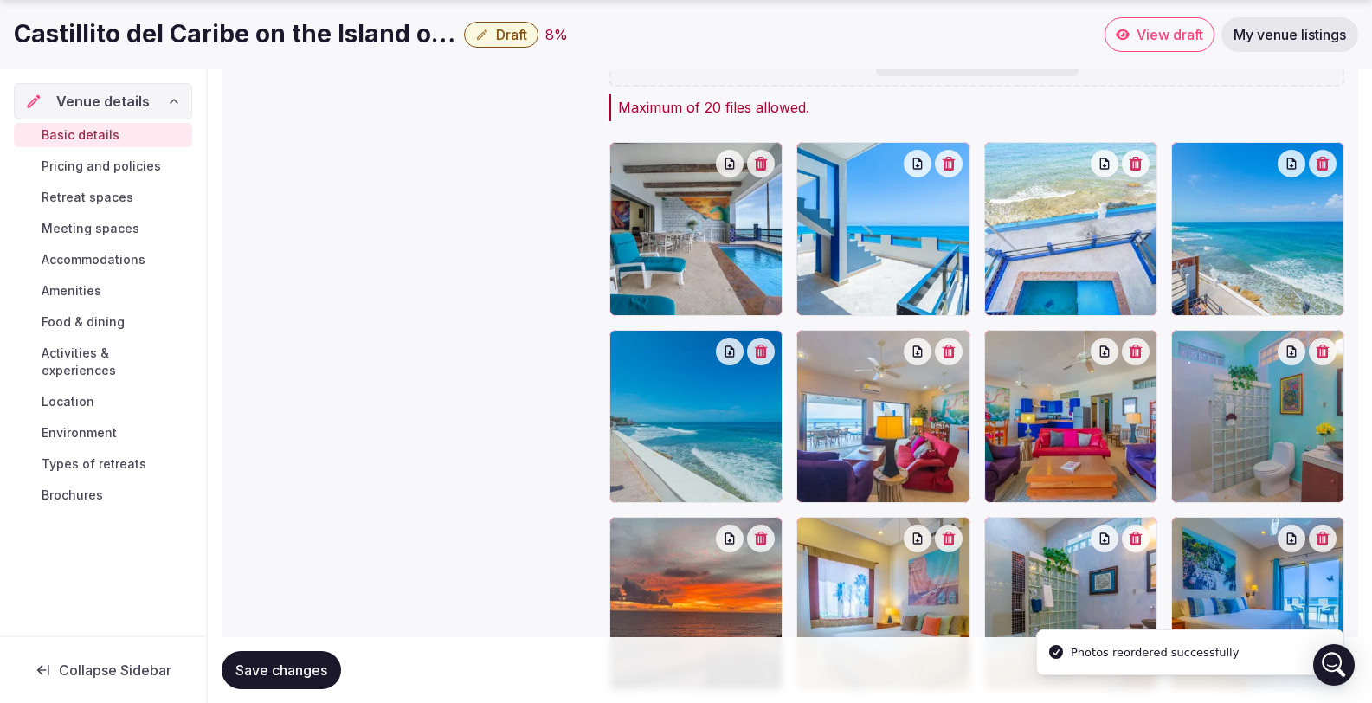
scroll to position [2844, 0]
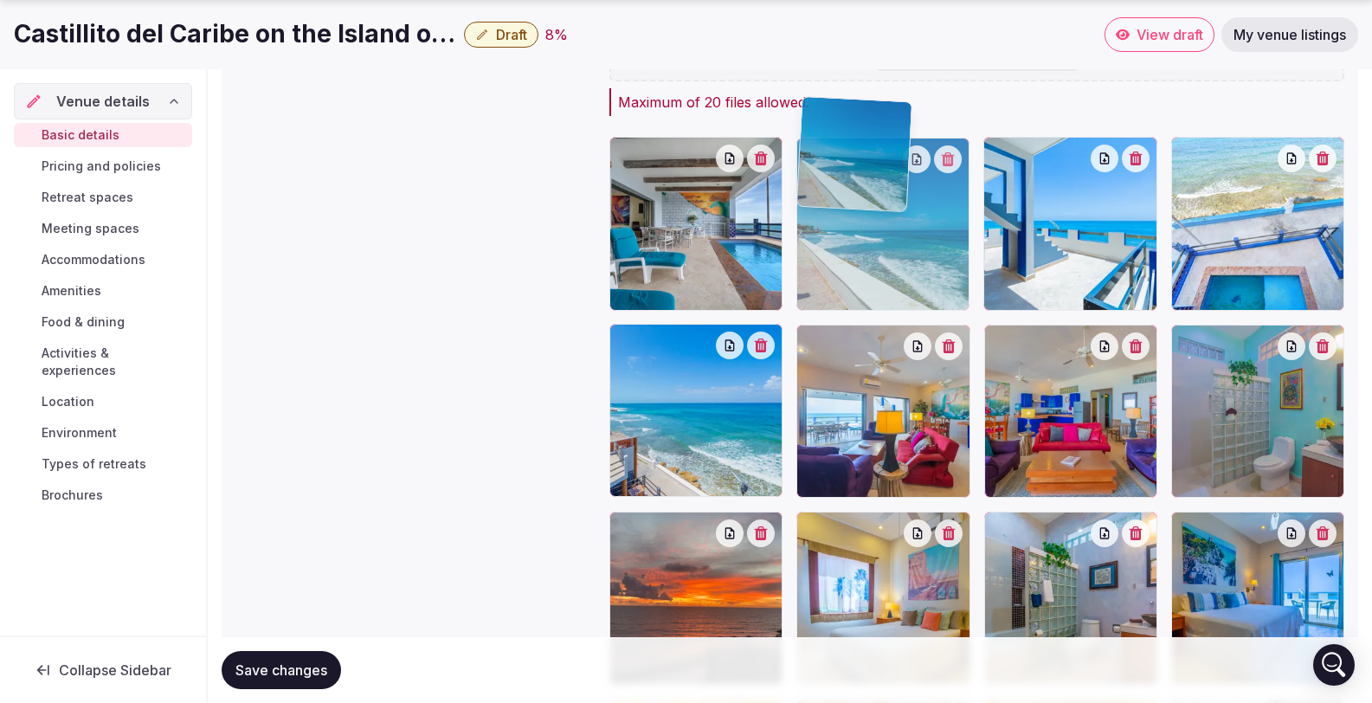
drag, startPoint x: 705, startPoint y: 414, endPoint x: 883, endPoint y: 293, distance: 215.7
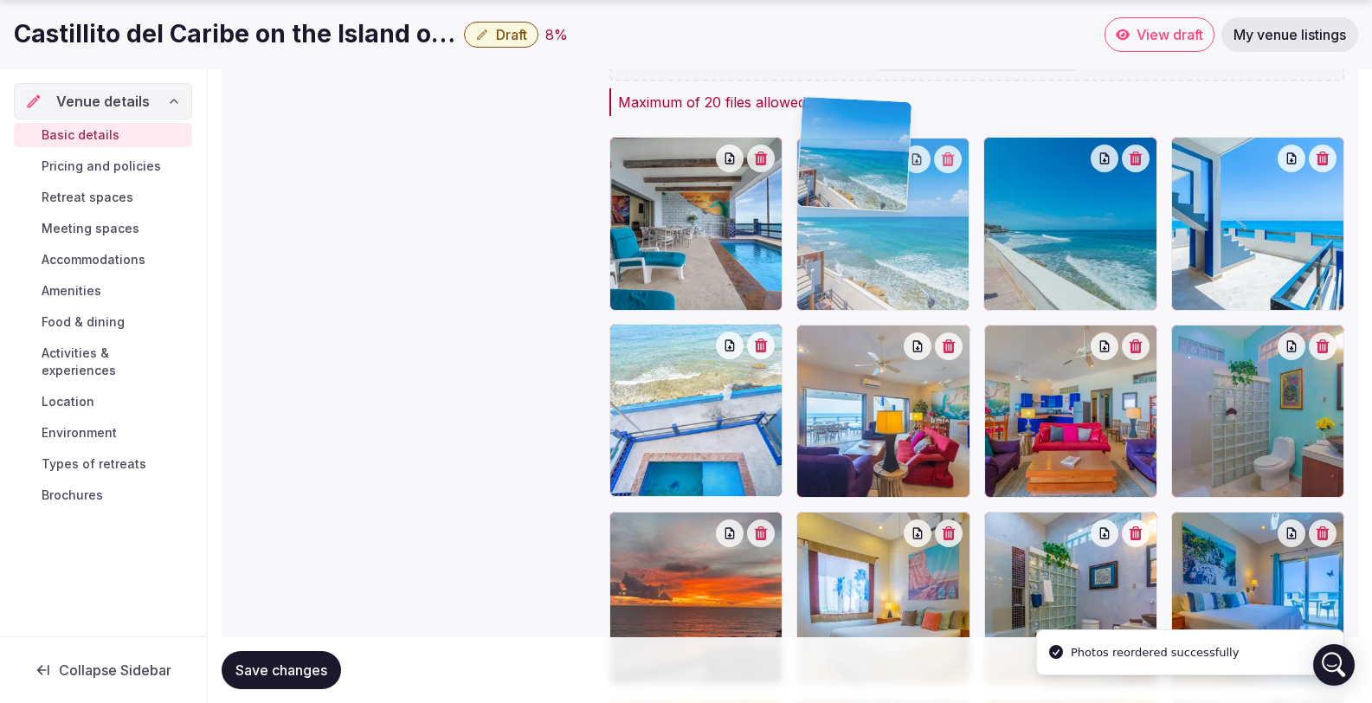
drag, startPoint x: 690, startPoint y: 396, endPoint x: 850, endPoint y: 236, distance: 226.5
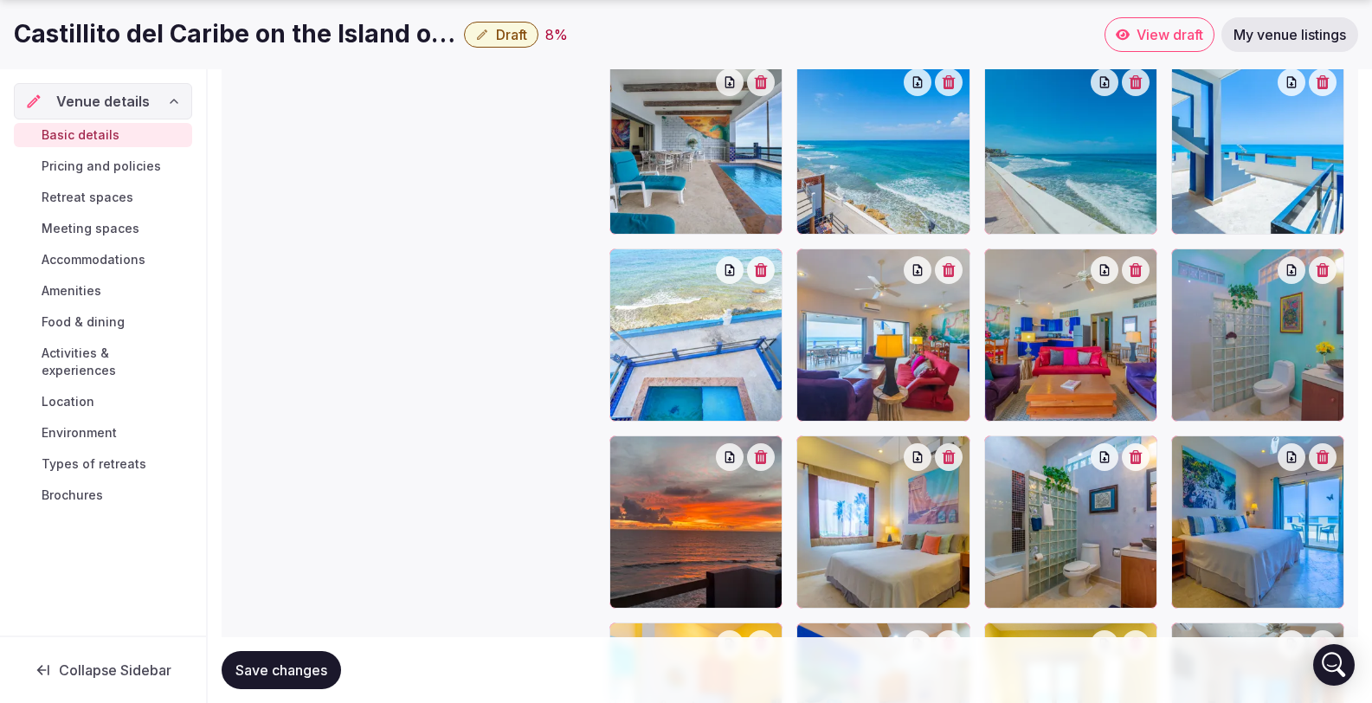
scroll to position [2938, 0]
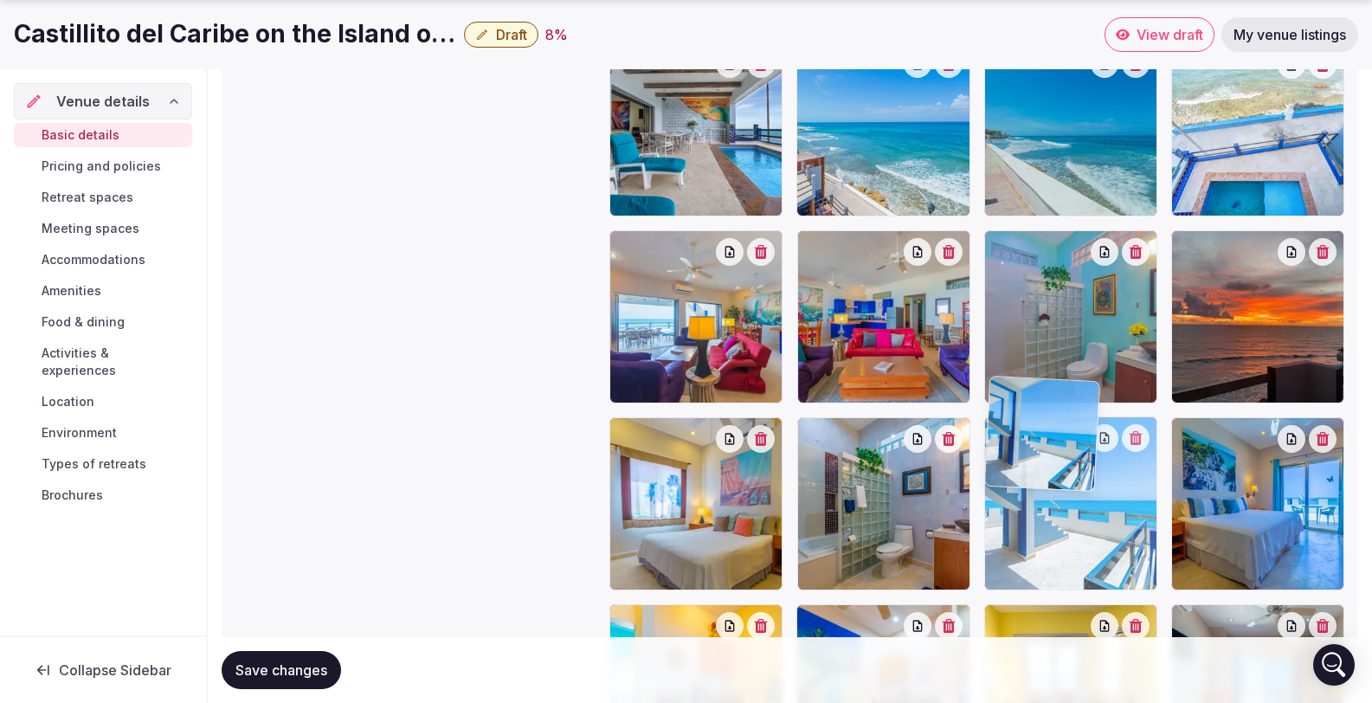
drag, startPoint x: 1240, startPoint y: 113, endPoint x: 1065, endPoint y: 527, distance: 449.3
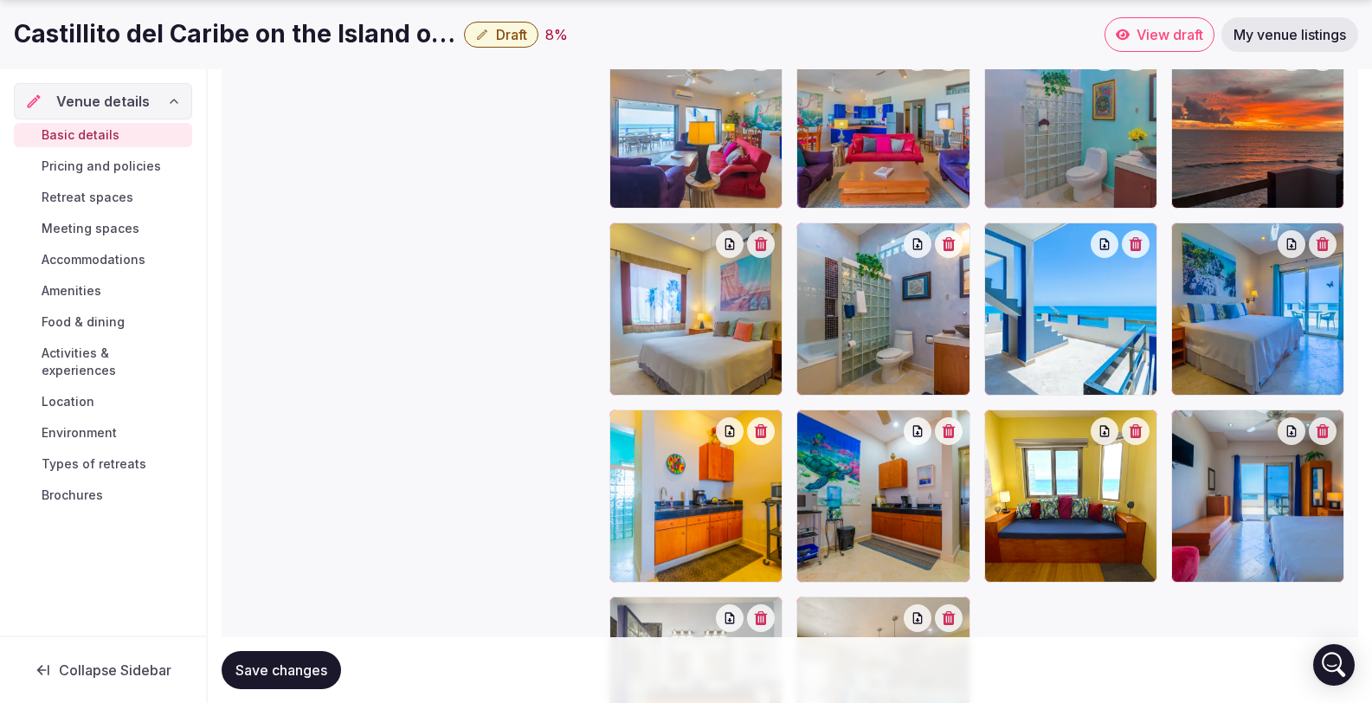
scroll to position [3137, 0]
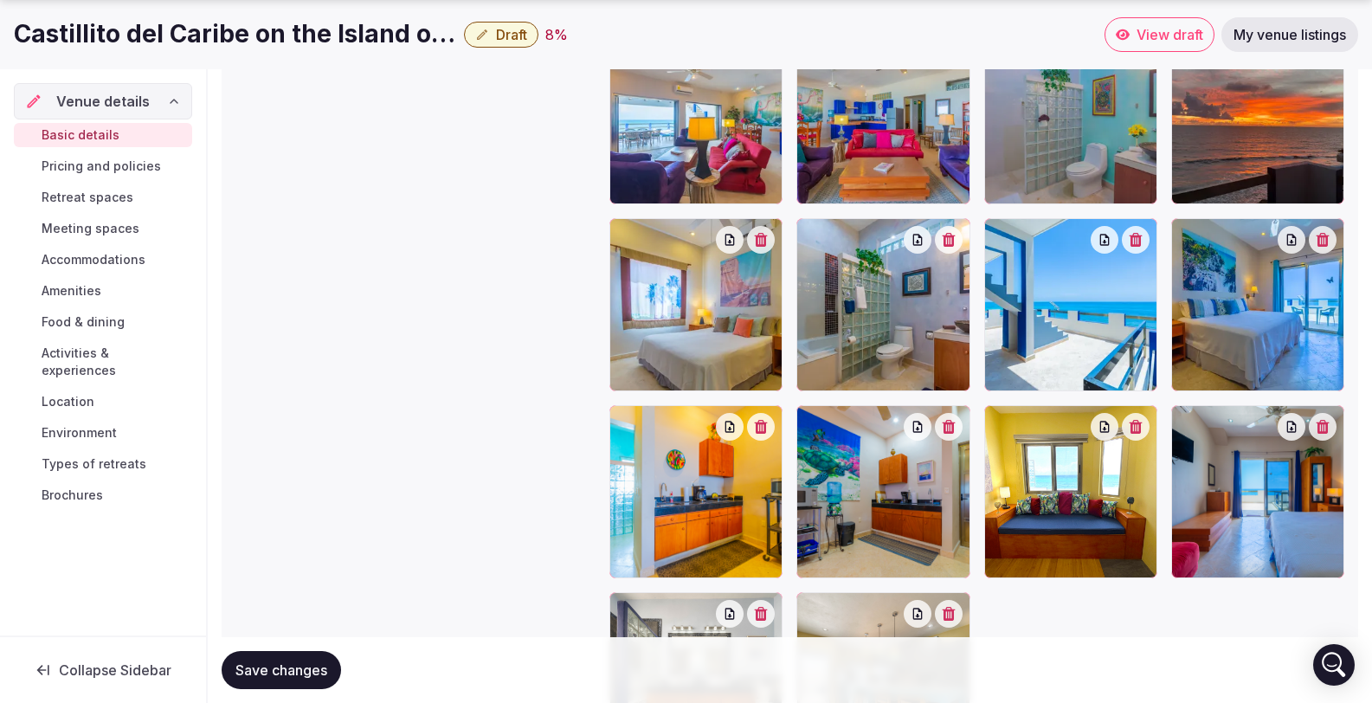
click at [764, 420] on icon "button" at bounding box center [761, 427] width 14 height 14
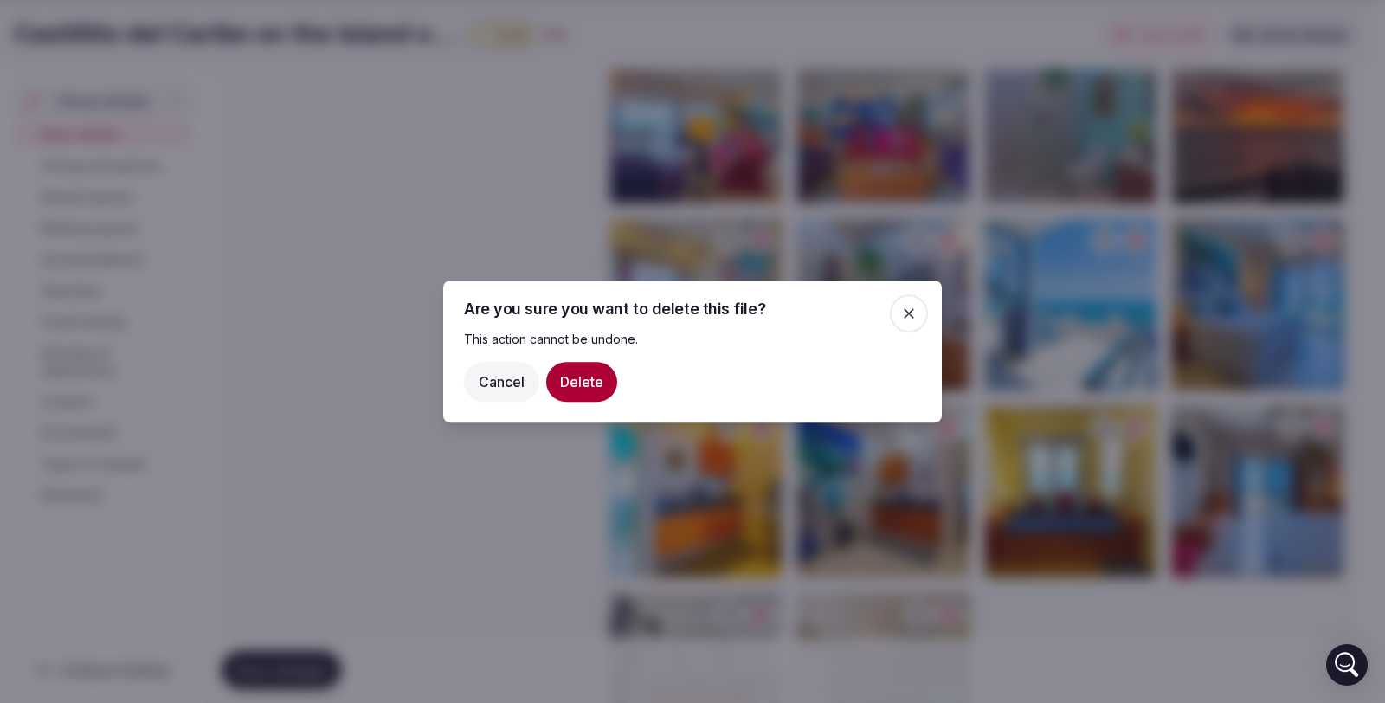
click at [581, 393] on button "Delete" at bounding box center [581, 382] width 71 height 40
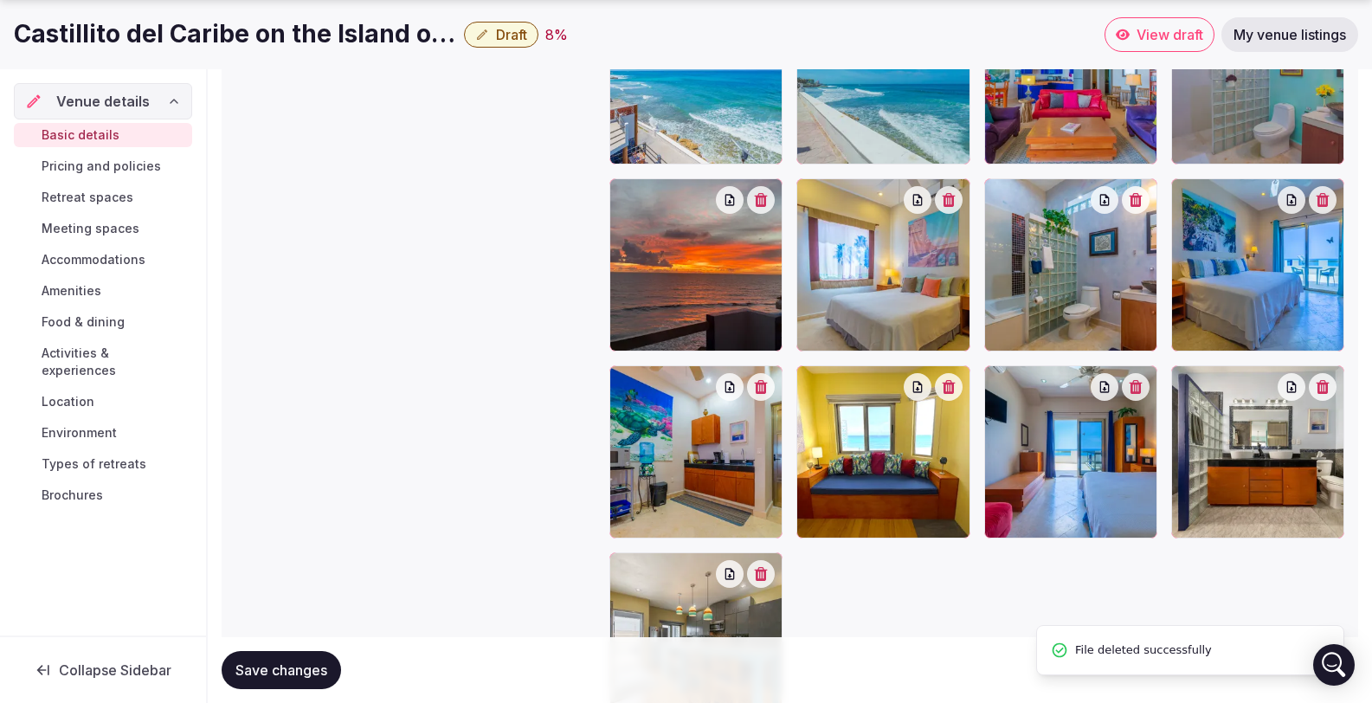
scroll to position [3180, 0]
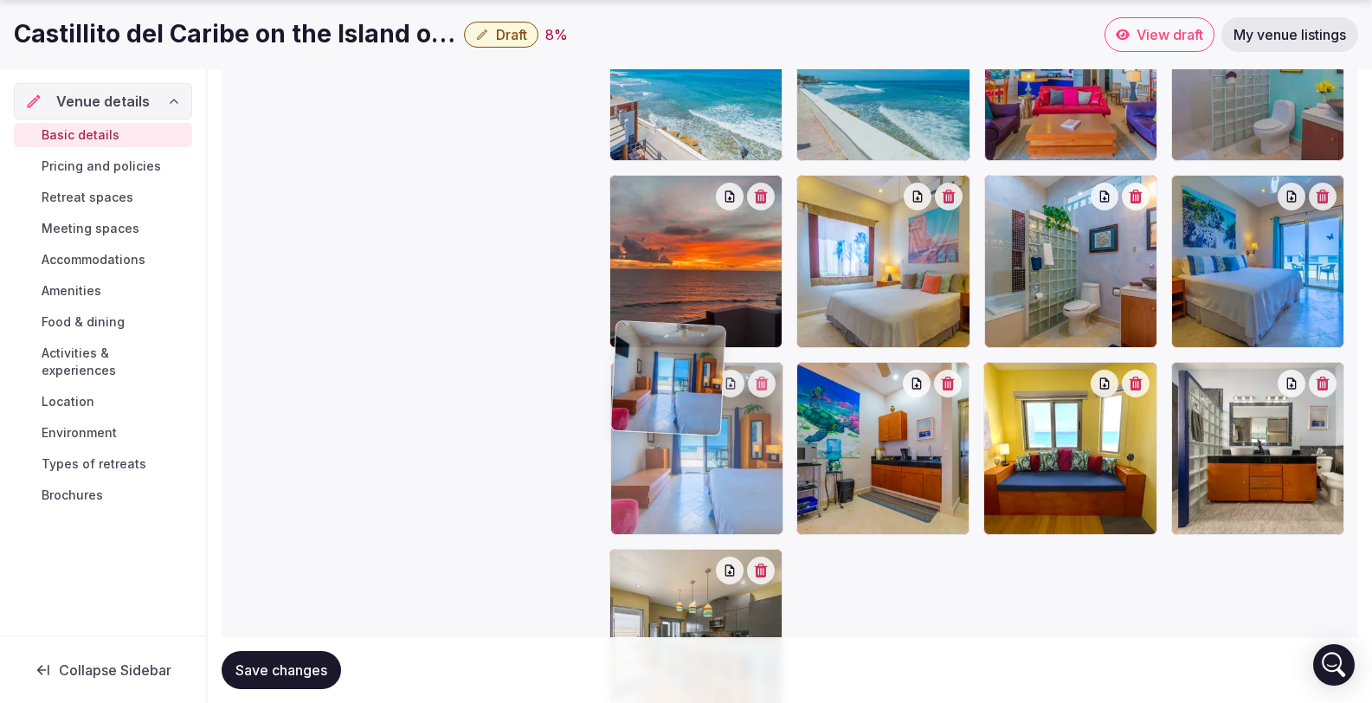
drag, startPoint x: 1050, startPoint y: 411, endPoint x: 676, endPoint y: 457, distance: 376.9
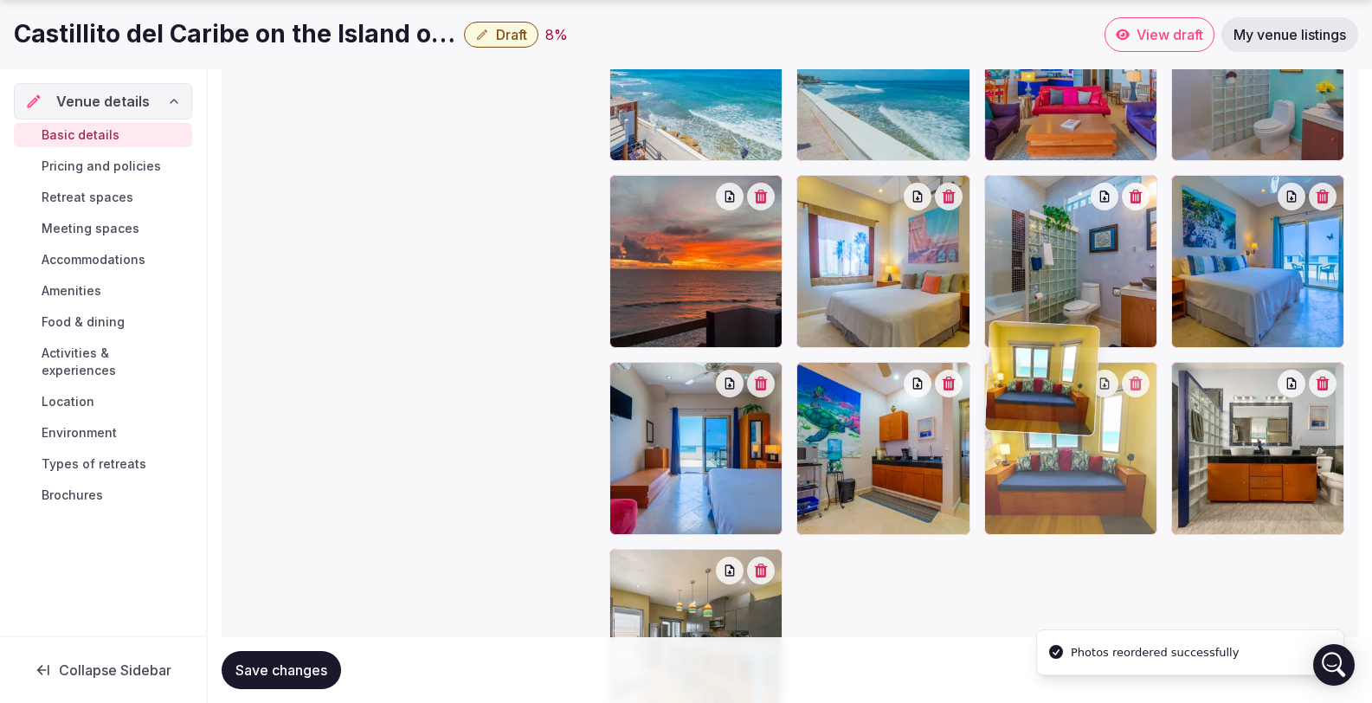
drag, startPoint x: 1098, startPoint y: 414, endPoint x: 1089, endPoint y: 429, distance: 17.8
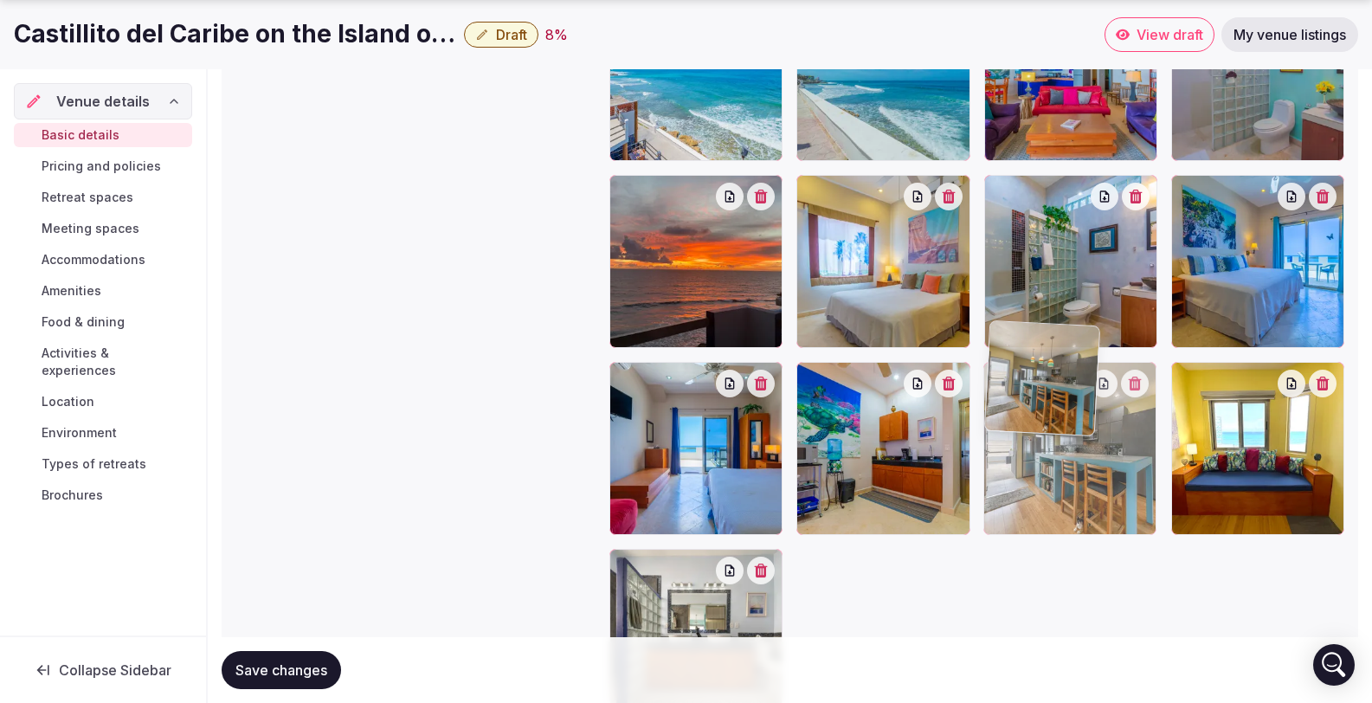
drag, startPoint x: 720, startPoint y: 606, endPoint x: 1164, endPoint y: 470, distance: 464.5
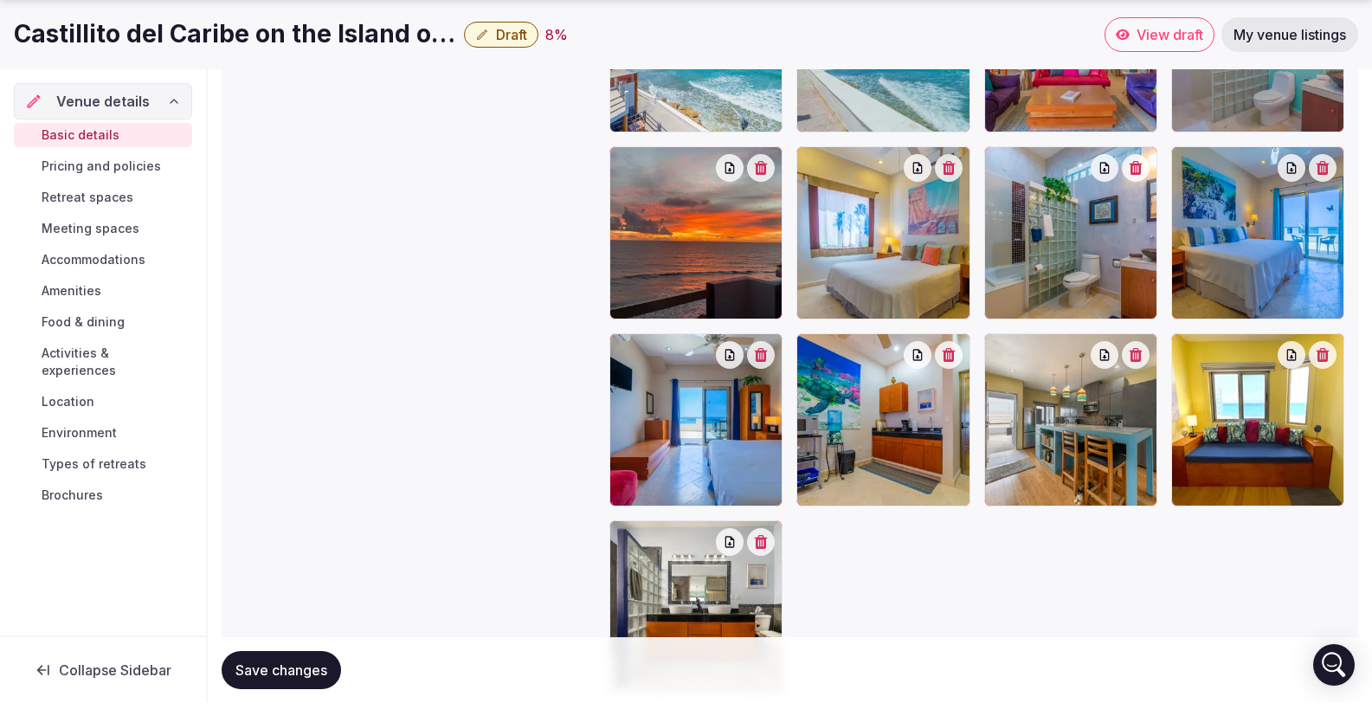
scroll to position [3277, 0]
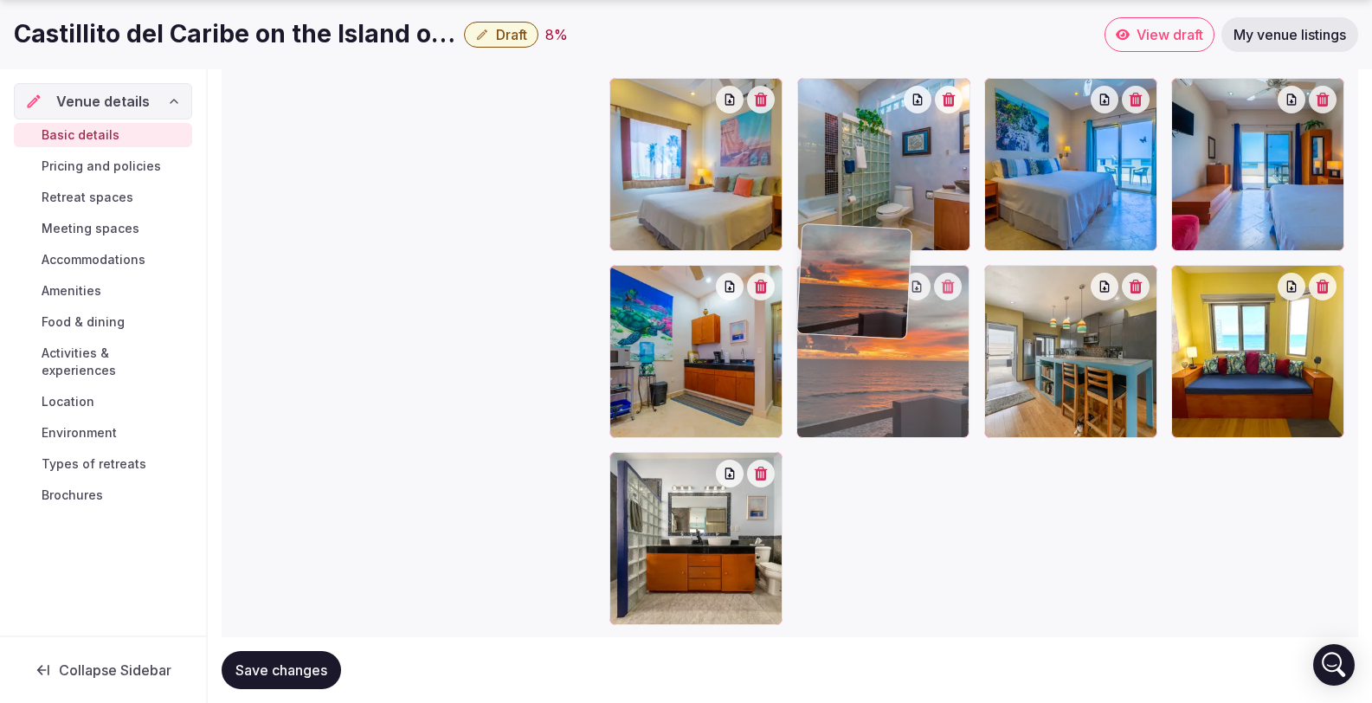
drag, startPoint x: 674, startPoint y: 143, endPoint x: 941, endPoint y: 358, distance: 343.1
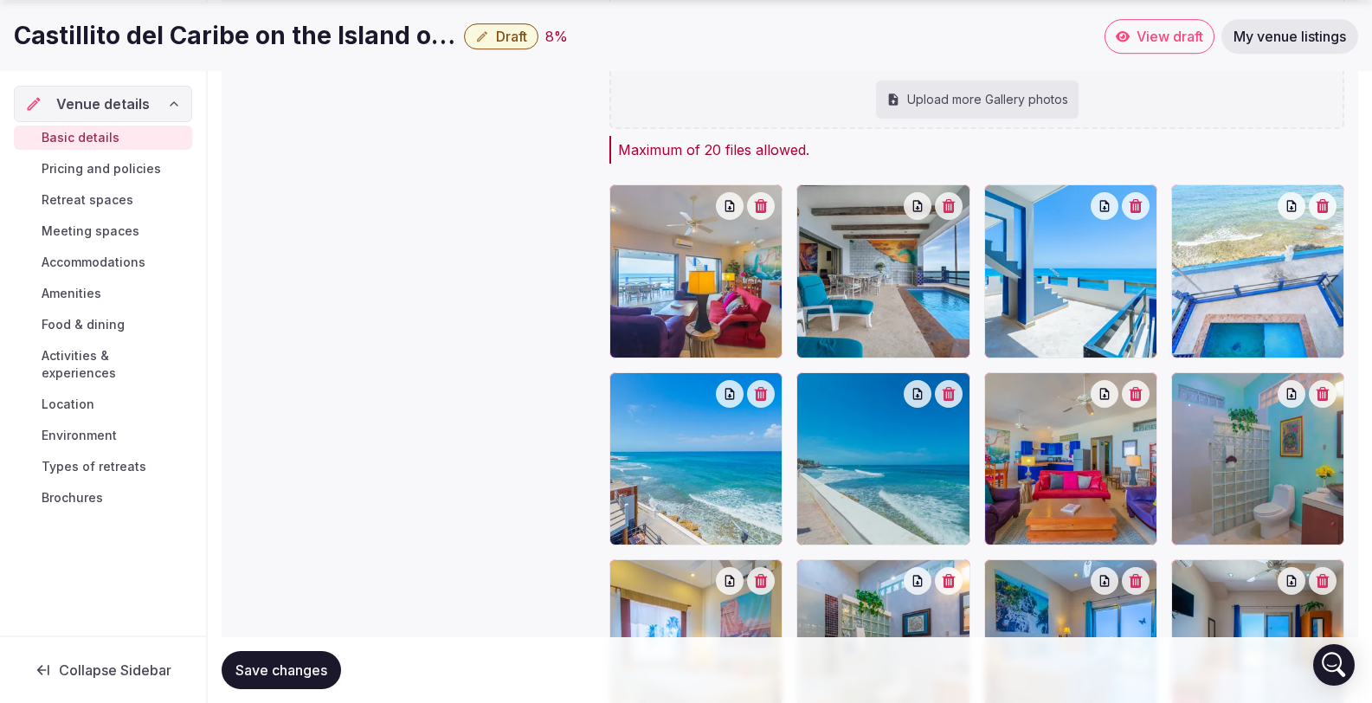
scroll to position [2799, 0]
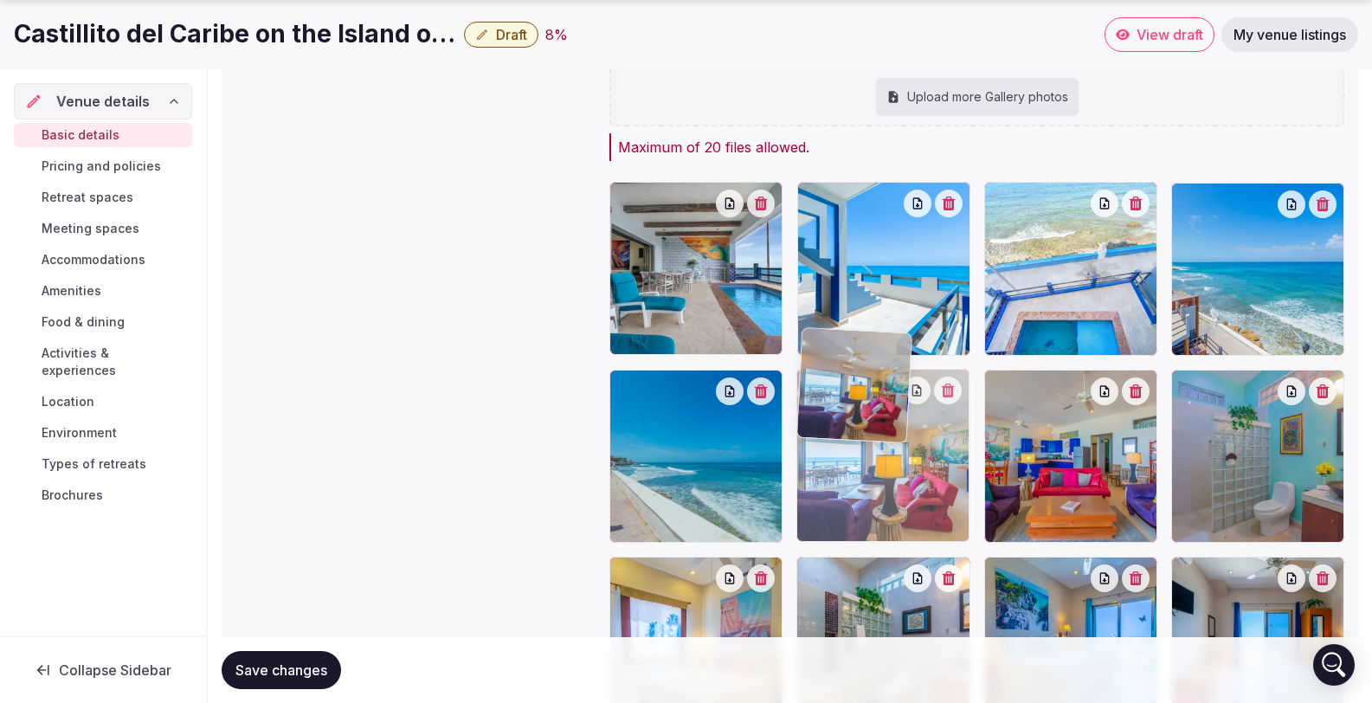
drag, startPoint x: 708, startPoint y: 236, endPoint x: 1013, endPoint y: 475, distance: 386.8
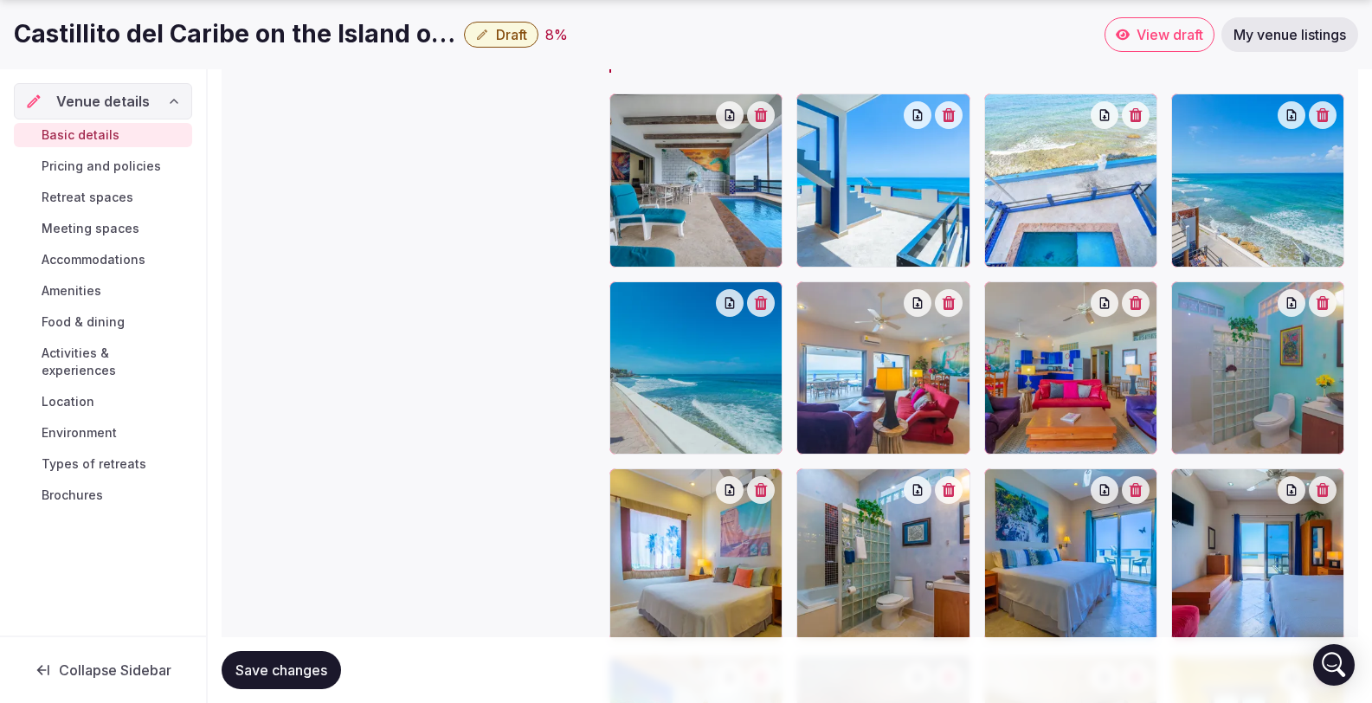
scroll to position [2899, 0]
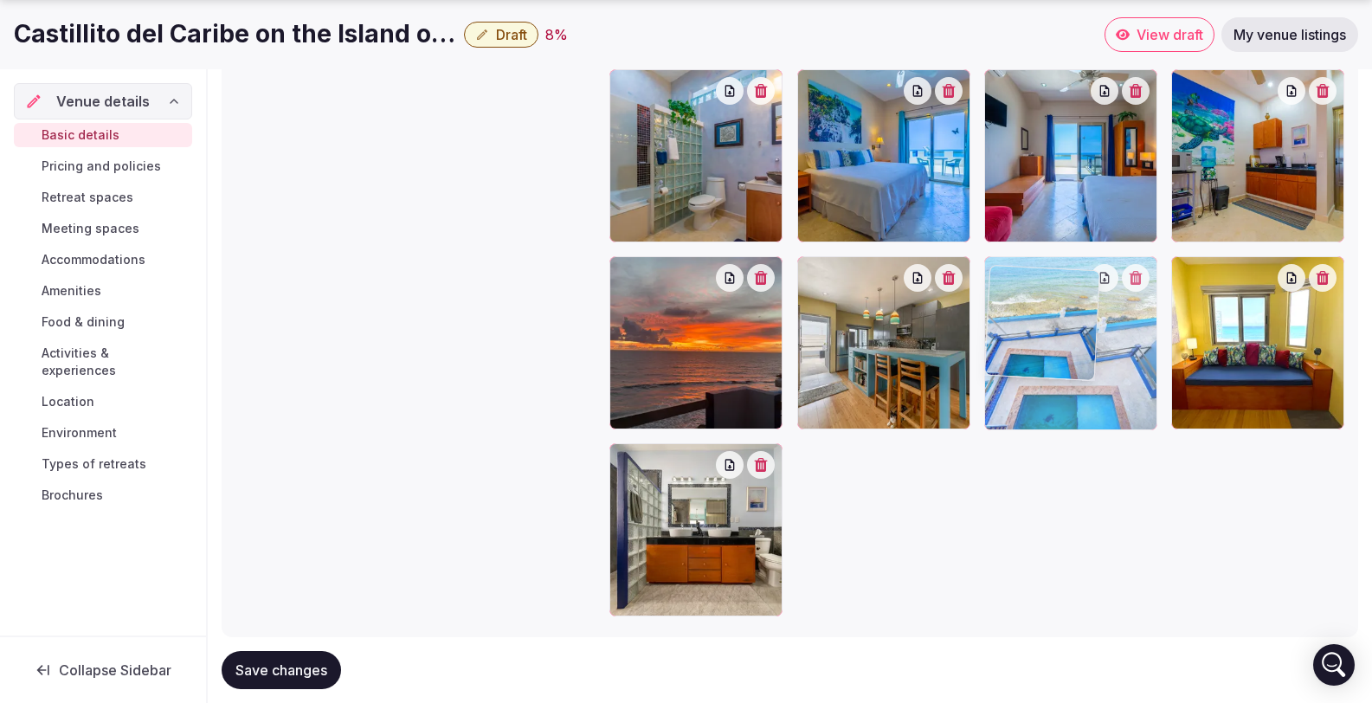
drag, startPoint x: 1078, startPoint y: 134, endPoint x: 1023, endPoint y: 524, distance: 393.4
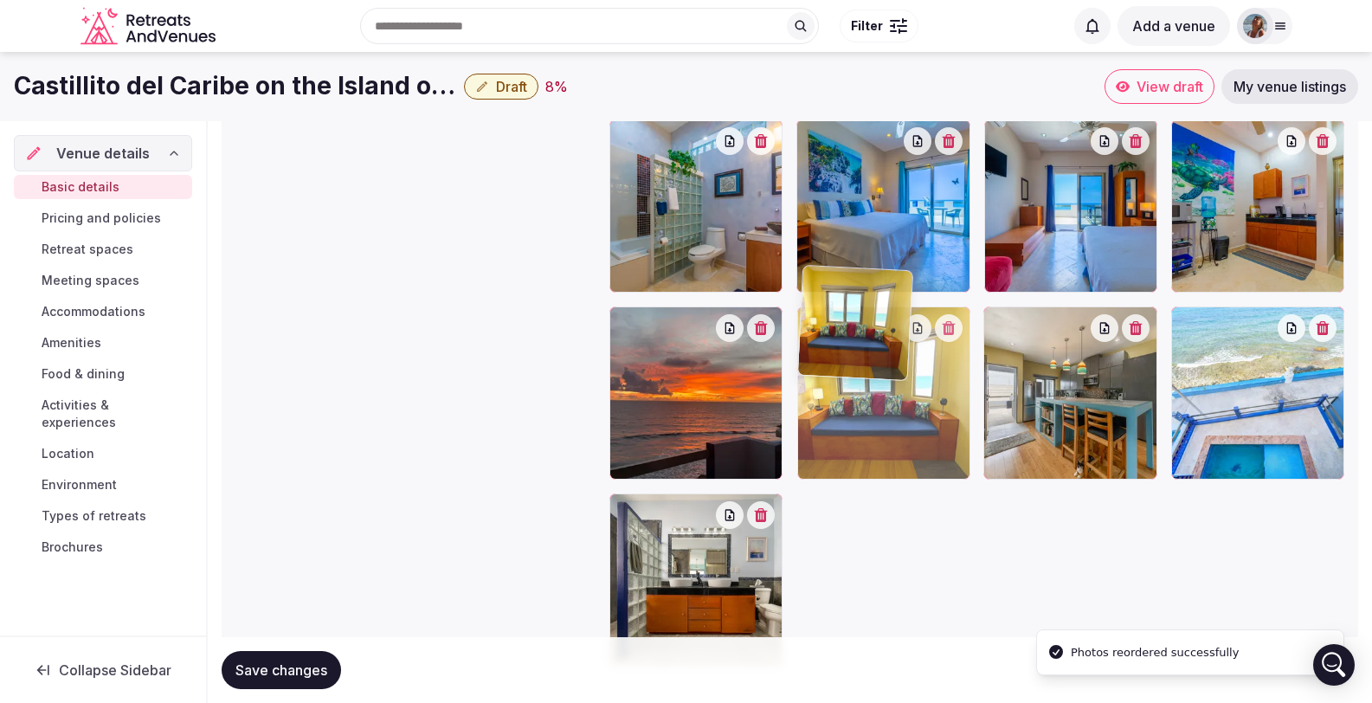
drag, startPoint x: 1329, startPoint y: 357, endPoint x: 1062, endPoint y: 365, distance: 266.8
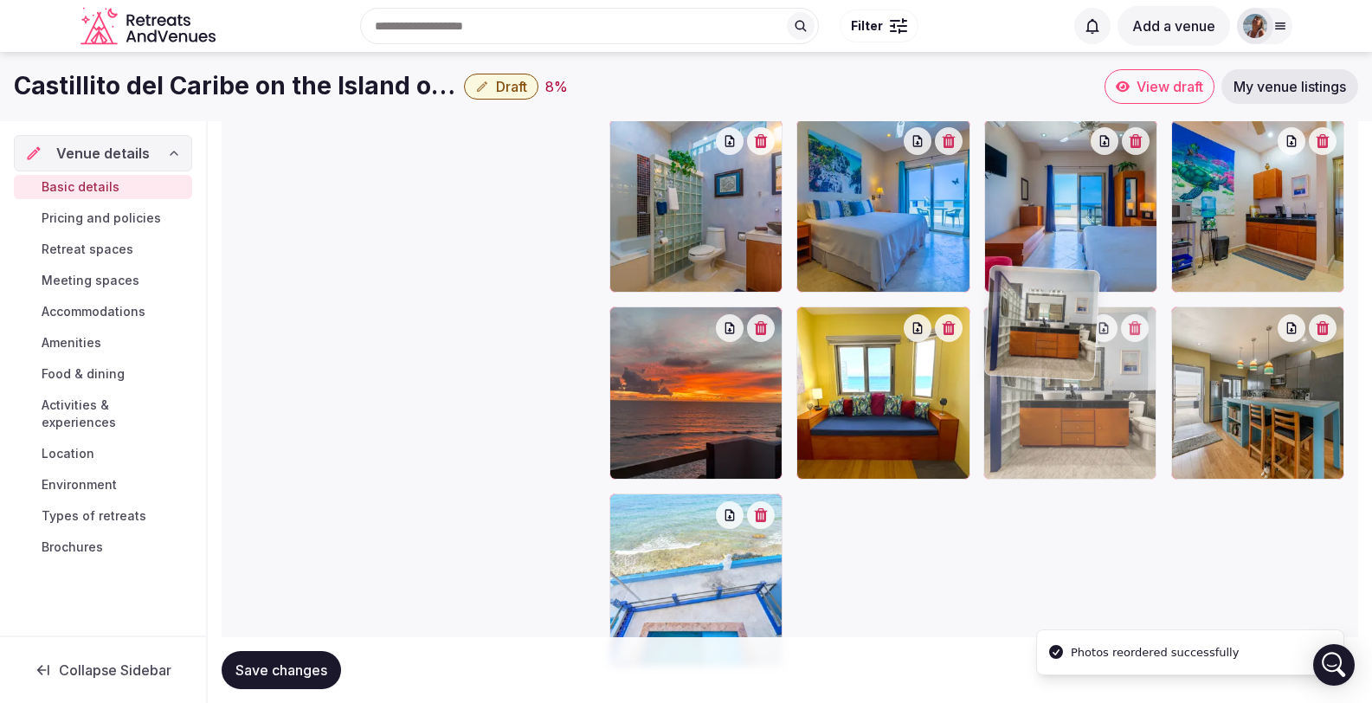
drag, startPoint x: 677, startPoint y: 554, endPoint x: 1133, endPoint y: 451, distance: 467.8
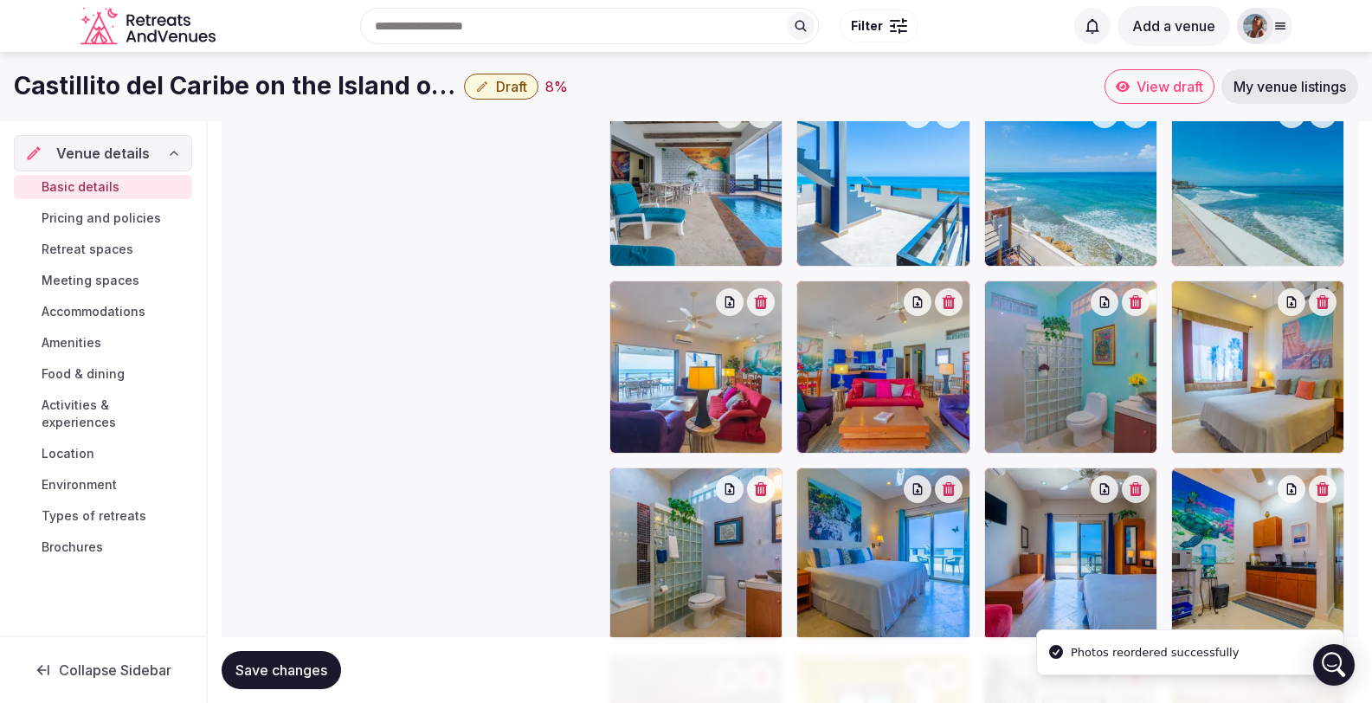
scroll to position [2440, 0]
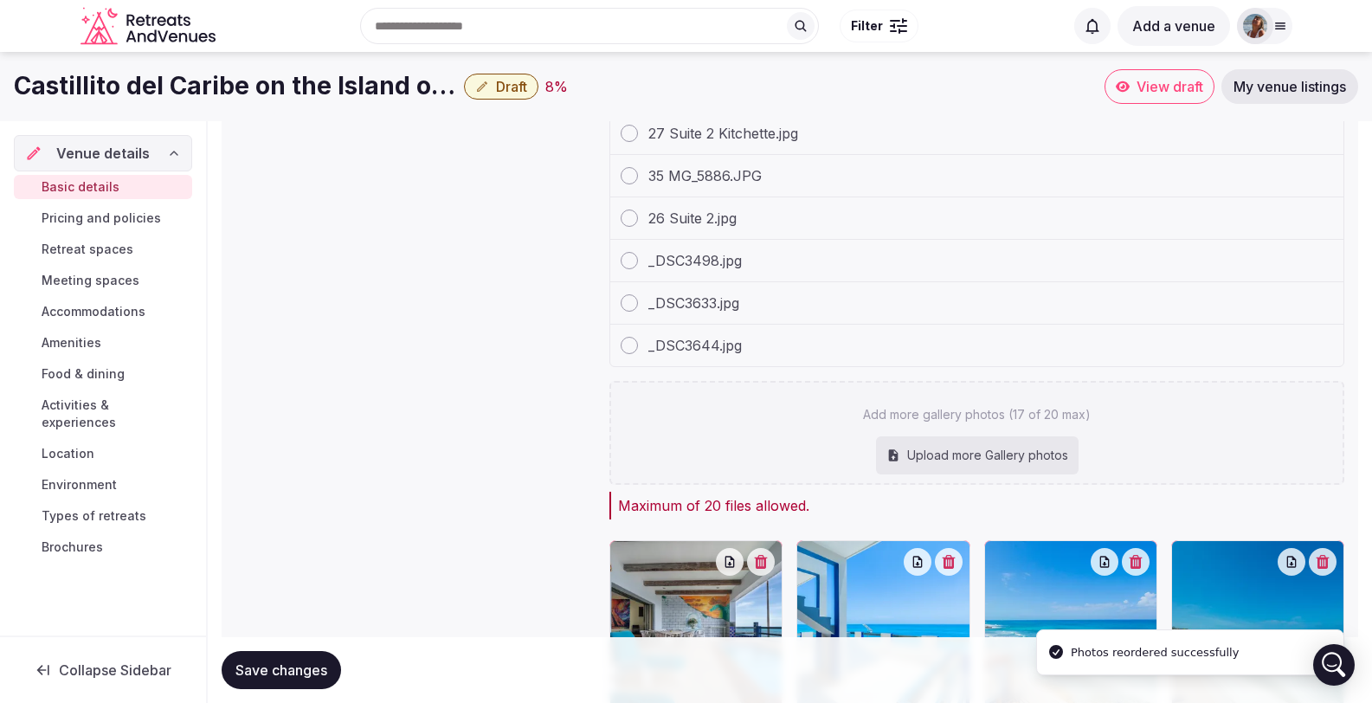
click at [966, 436] on div "Upload more Gallery photos" at bounding box center [977, 455] width 203 height 38
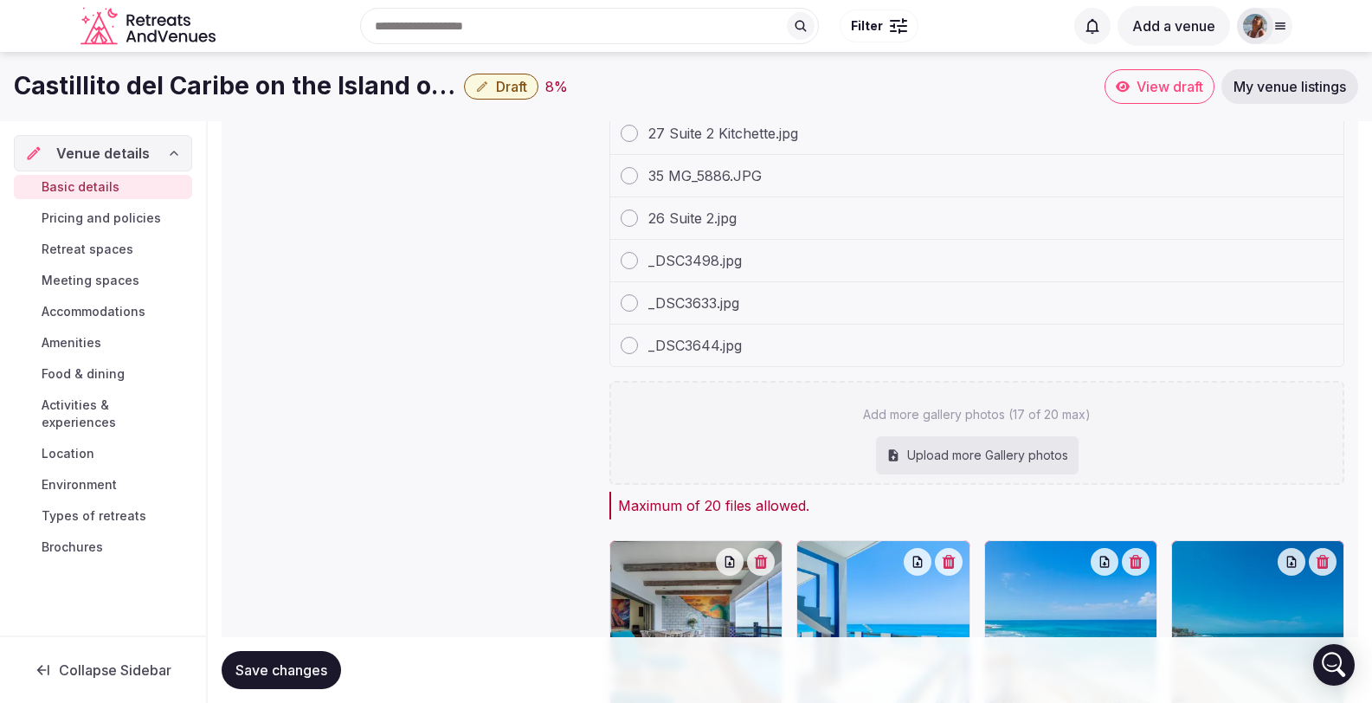
type input "**********"
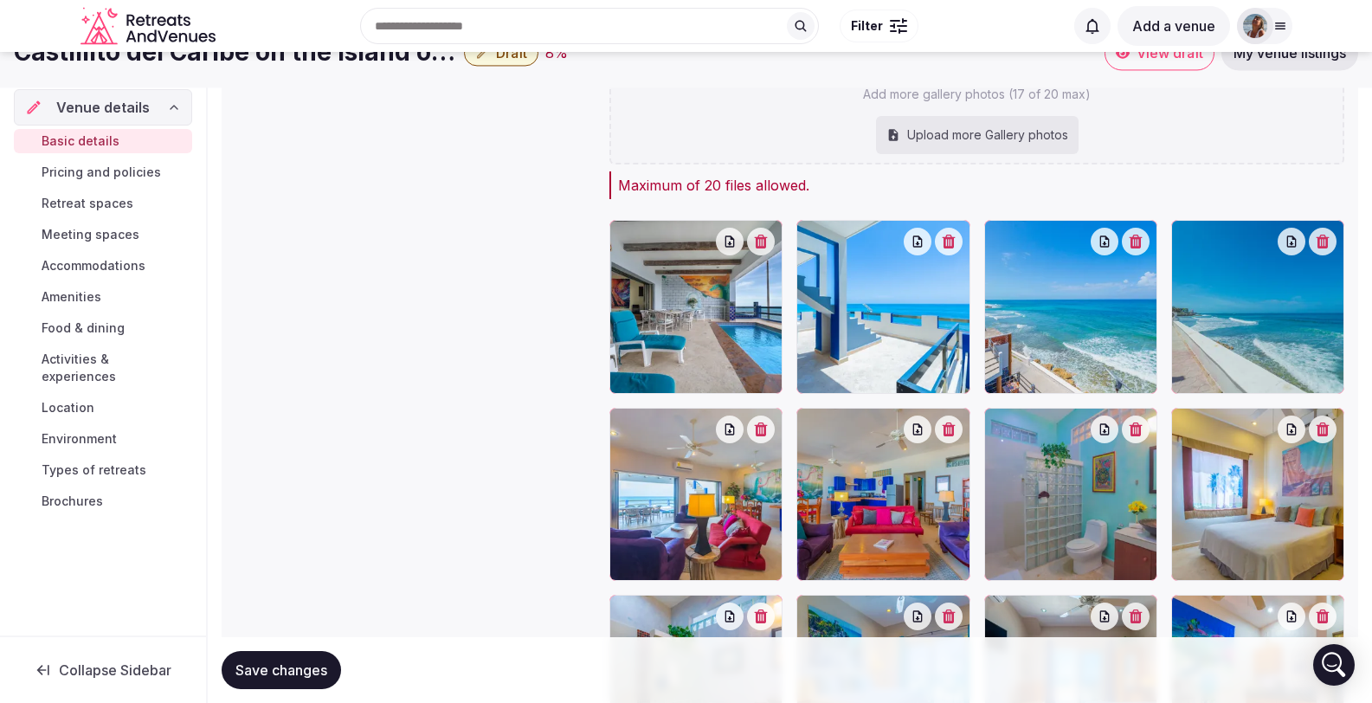
scroll to position [2612, 0]
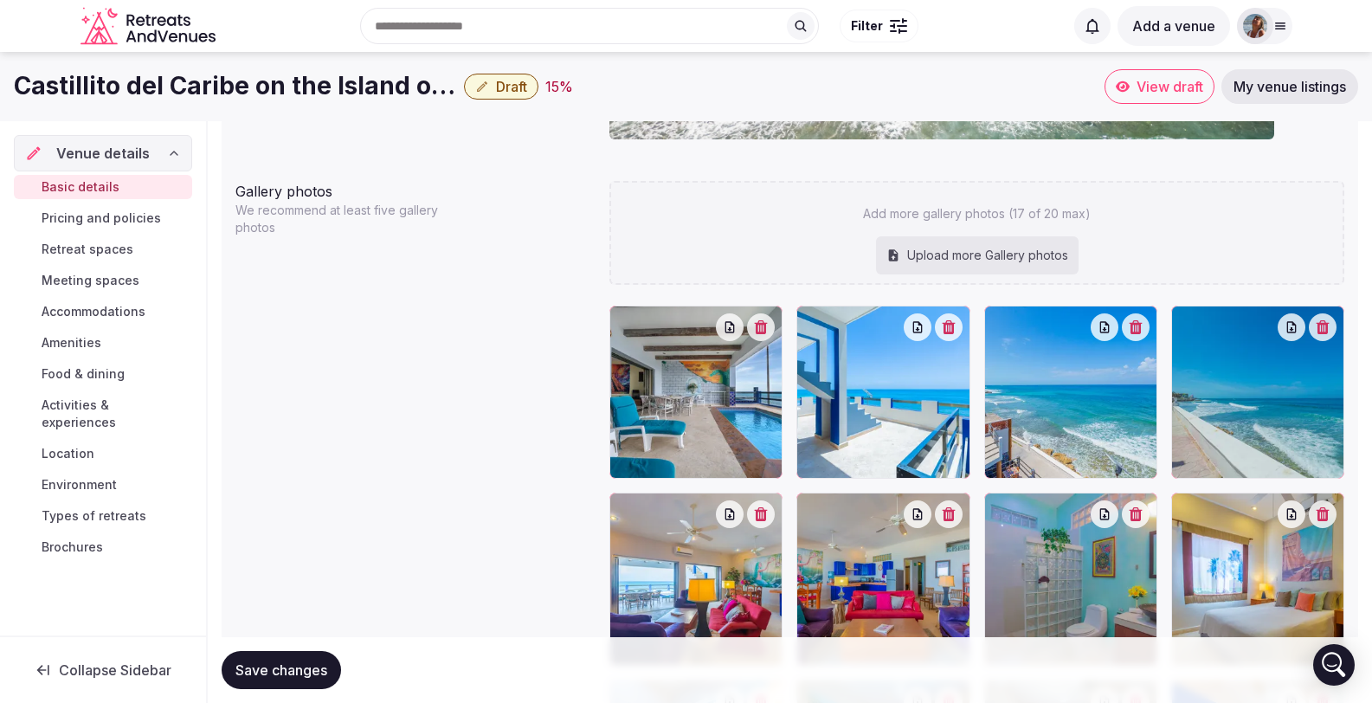
scroll to position [1158, 0]
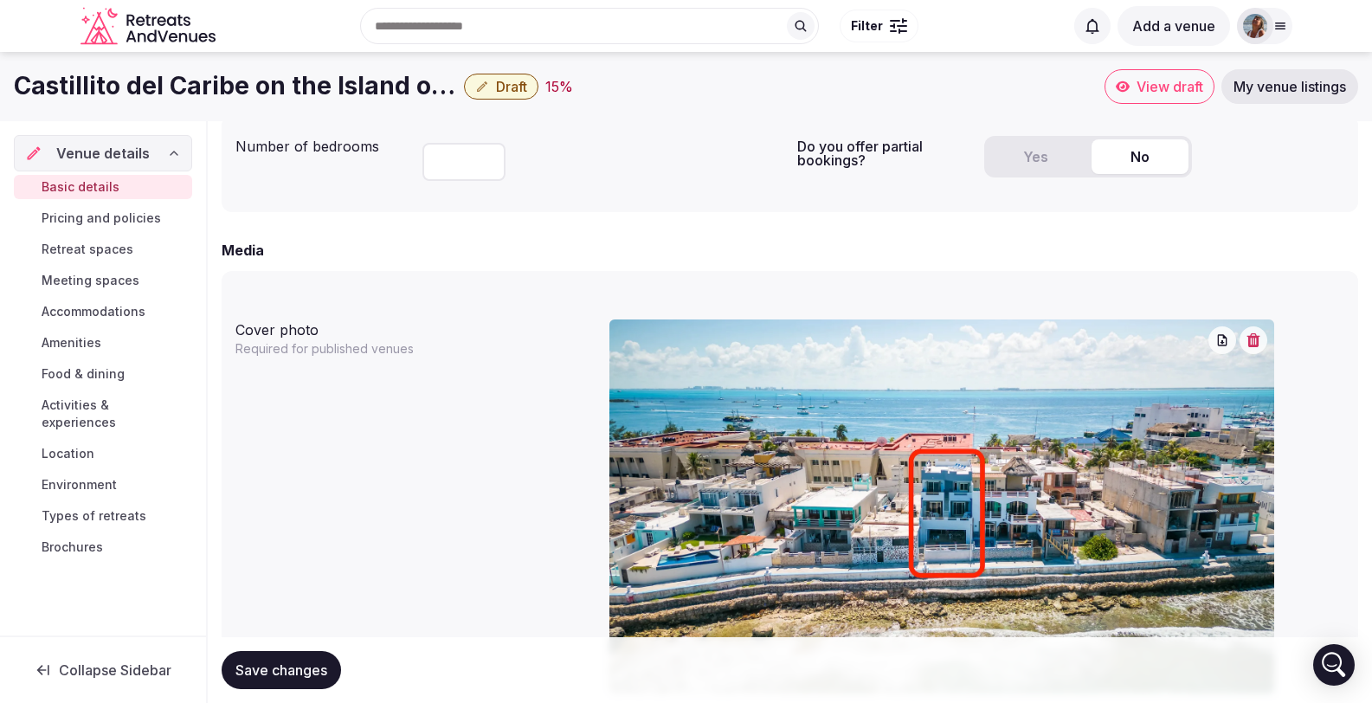
click at [1143, 74] on link "View draft" at bounding box center [1160, 86] width 110 height 35
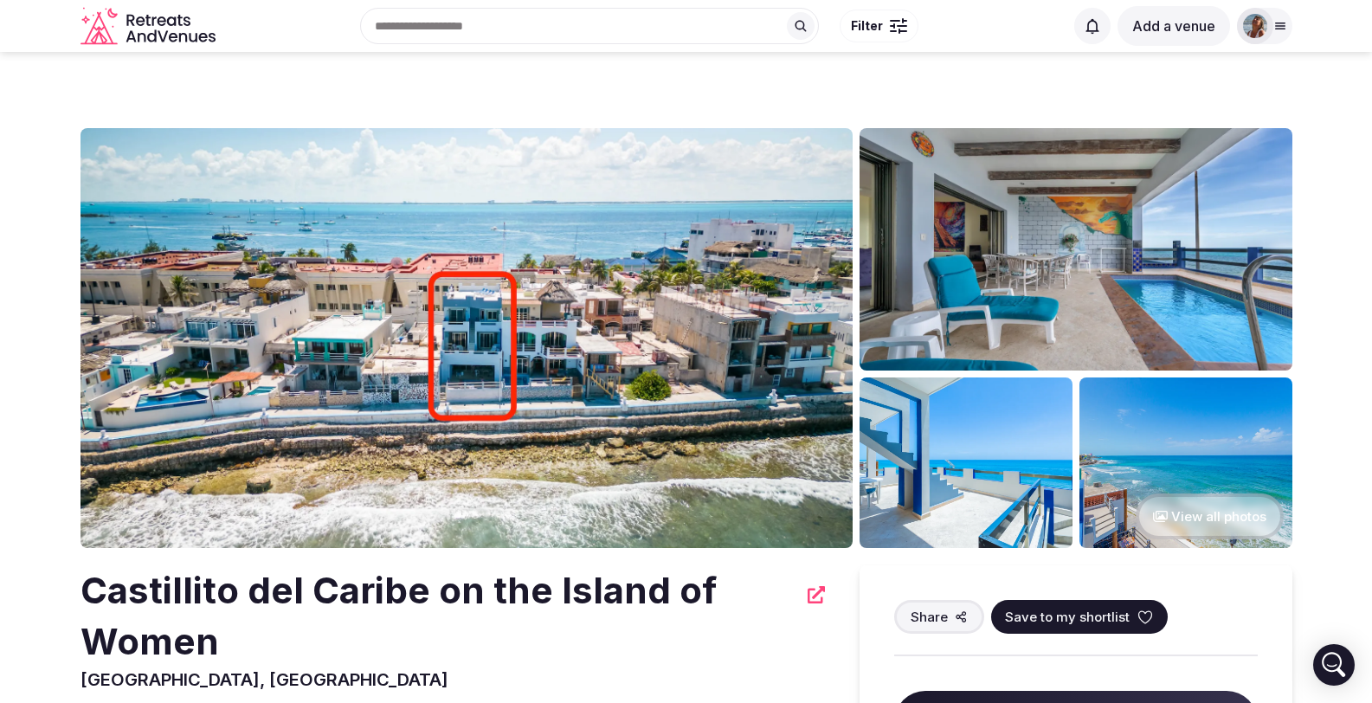
click at [1263, 24] on img at bounding box center [1255, 26] width 24 height 24
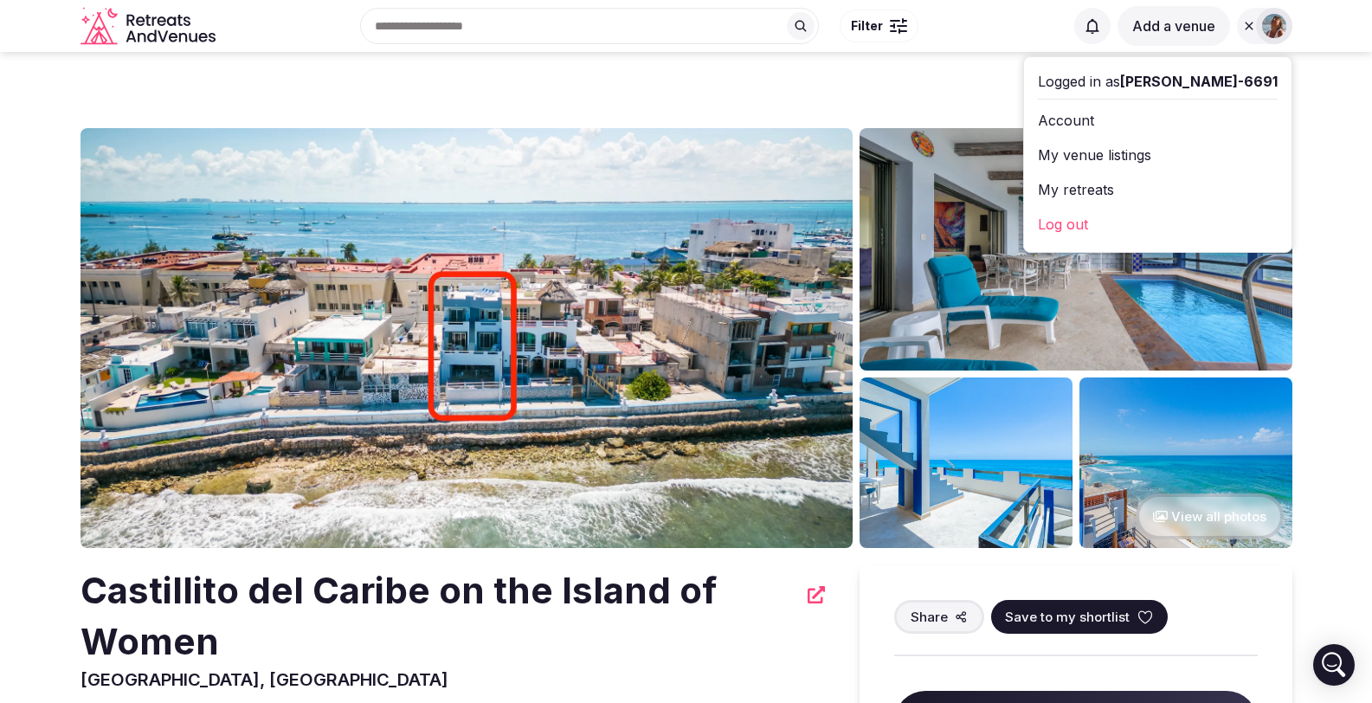
click at [1157, 153] on link "My venue listings" at bounding box center [1158, 155] width 240 height 28
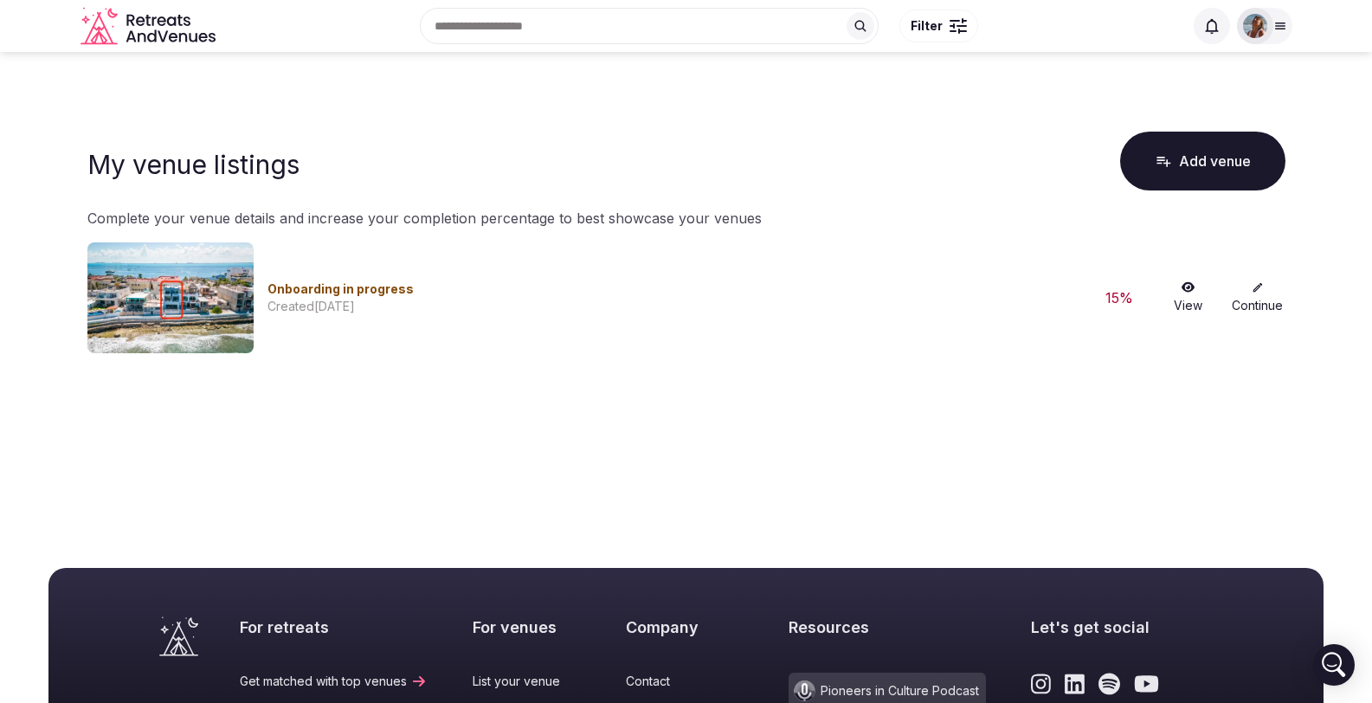
click at [134, 249] on img at bounding box center [170, 297] width 166 height 111
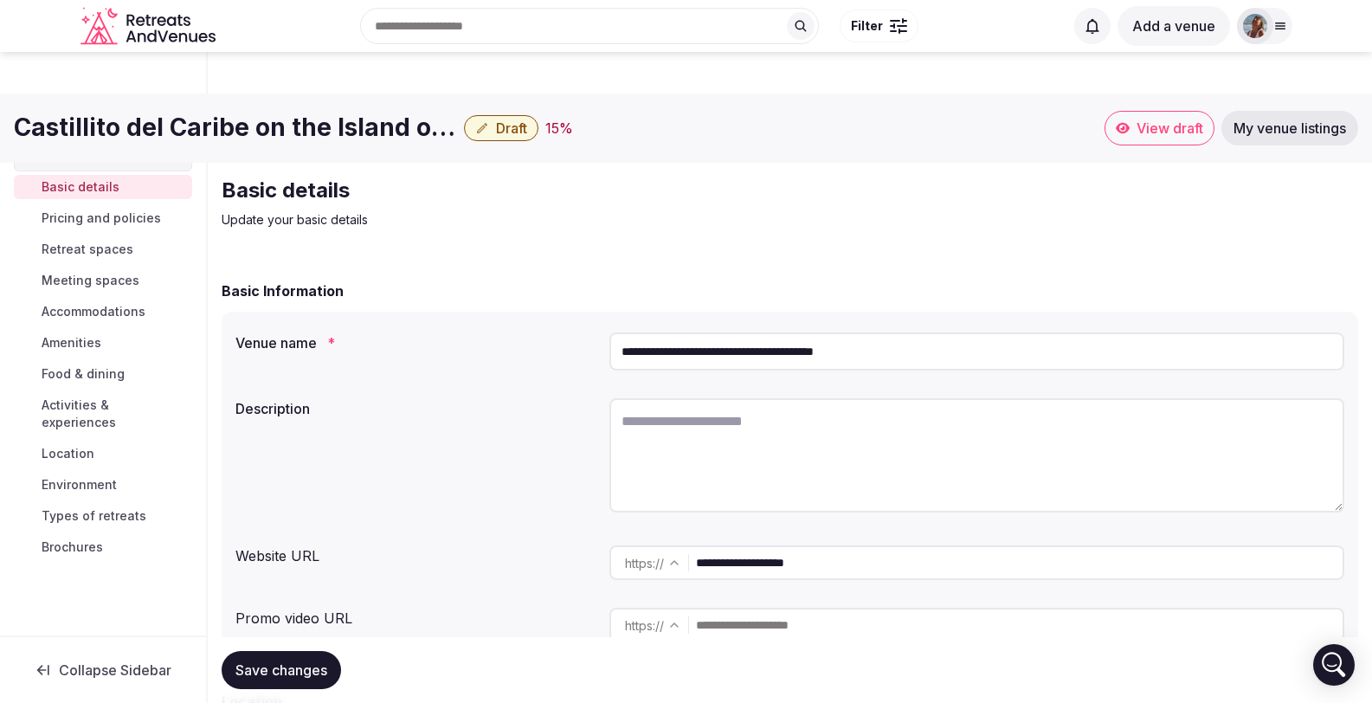
click at [693, 398] on textarea at bounding box center [977, 455] width 735 height 114
paste textarea "**********"
type textarea "**********"
drag, startPoint x: 963, startPoint y: 384, endPoint x: 569, endPoint y: 383, distance: 394.0
click at [569, 391] on div "**********" at bounding box center [790, 457] width 1109 height 133
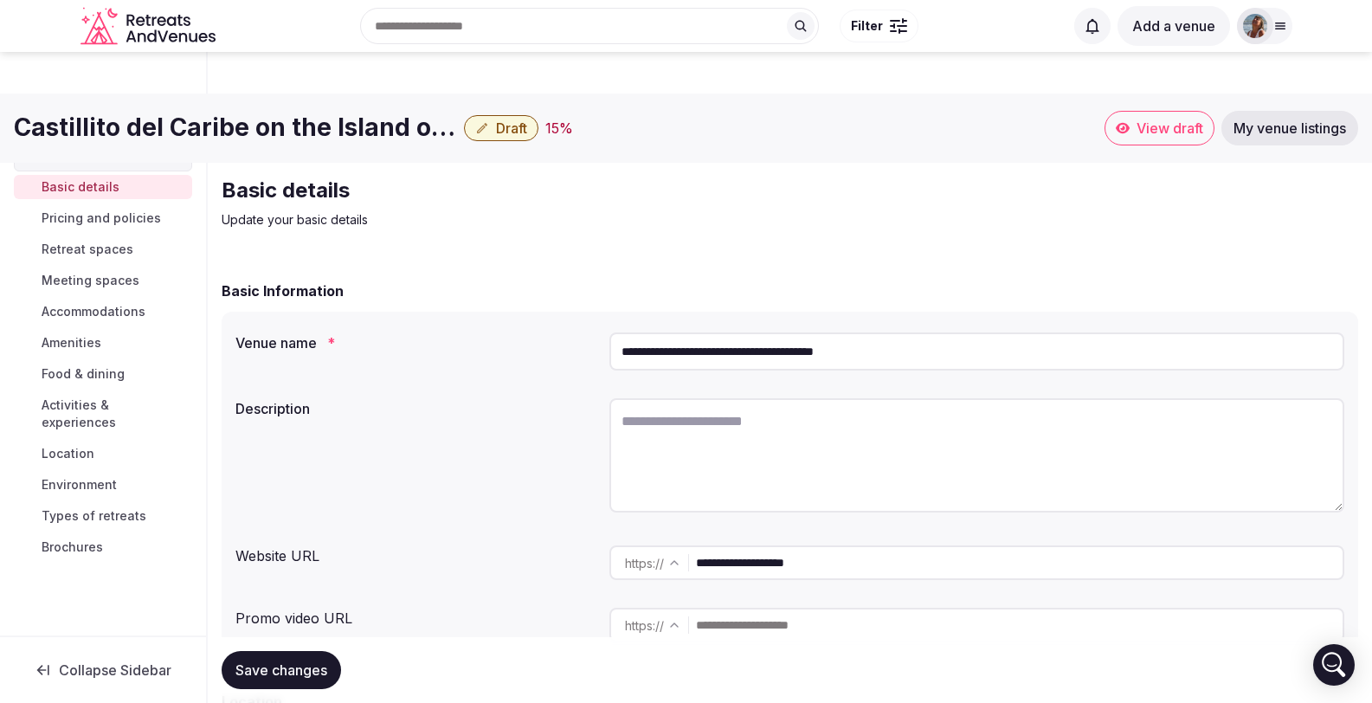
click at [742, 608] on input "text" at bounding box center [1019, 625] width 647 height 35
paste input "**********"
type input "**********"
click at [259, 666] on span "Save changes" at bounding box center [282, 670] width 92 height 17
click at [696, 398] on textarea at bounding box center [977, 455] width 735 height 114
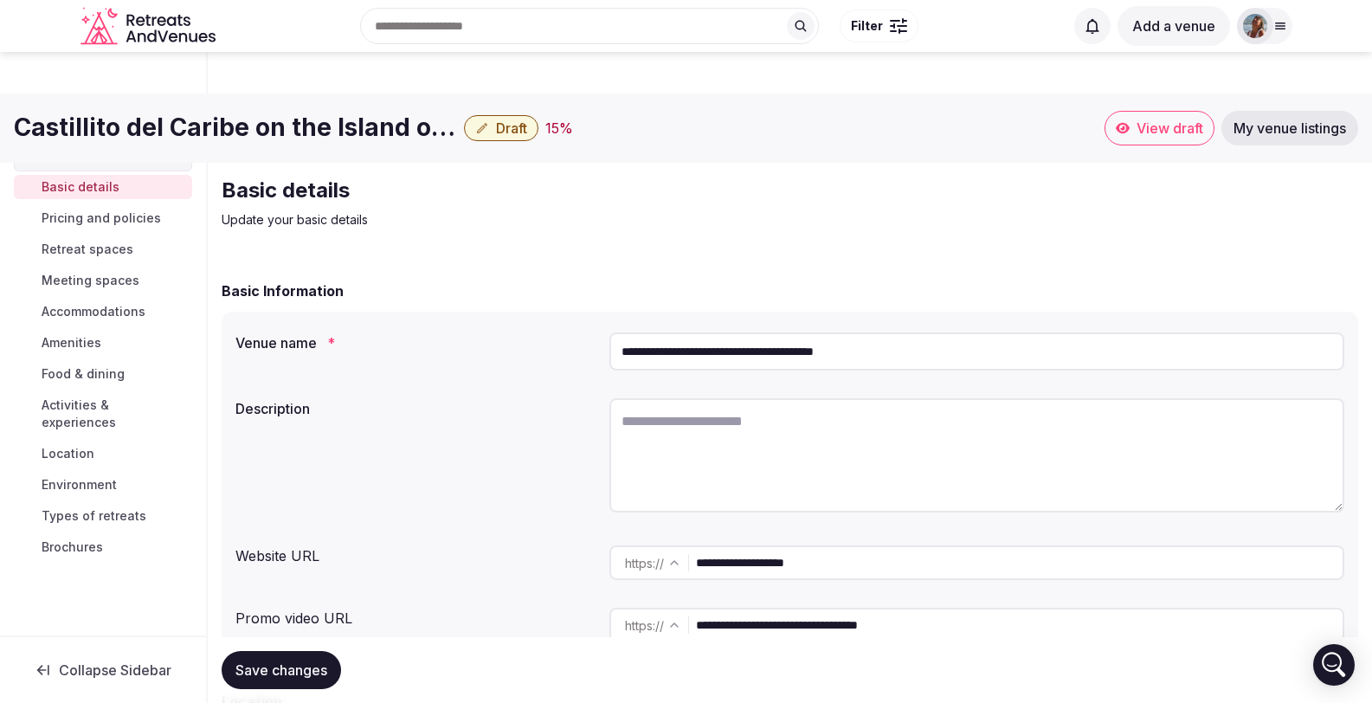
paste textarea "**********"
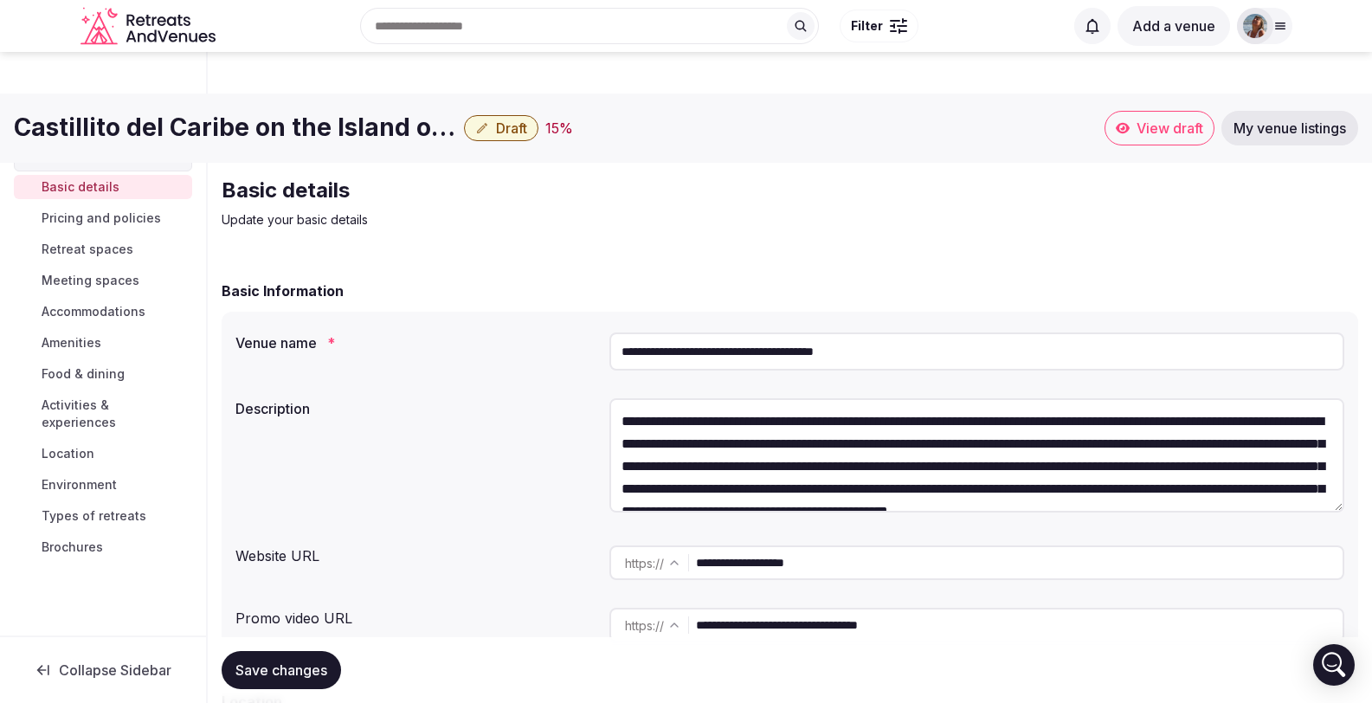
scroll to position [1608, 0]
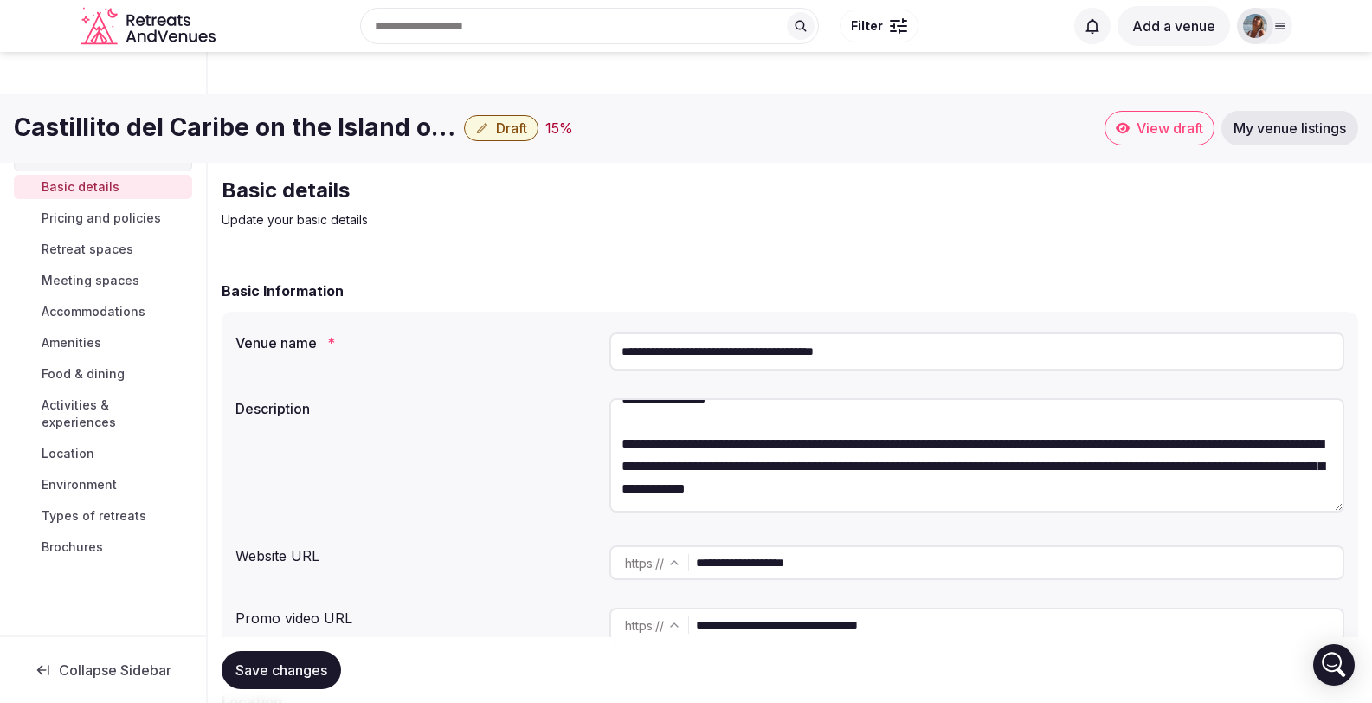
click at [679, 398] on textarea at bounding box center [977, 455] width 735 height 114
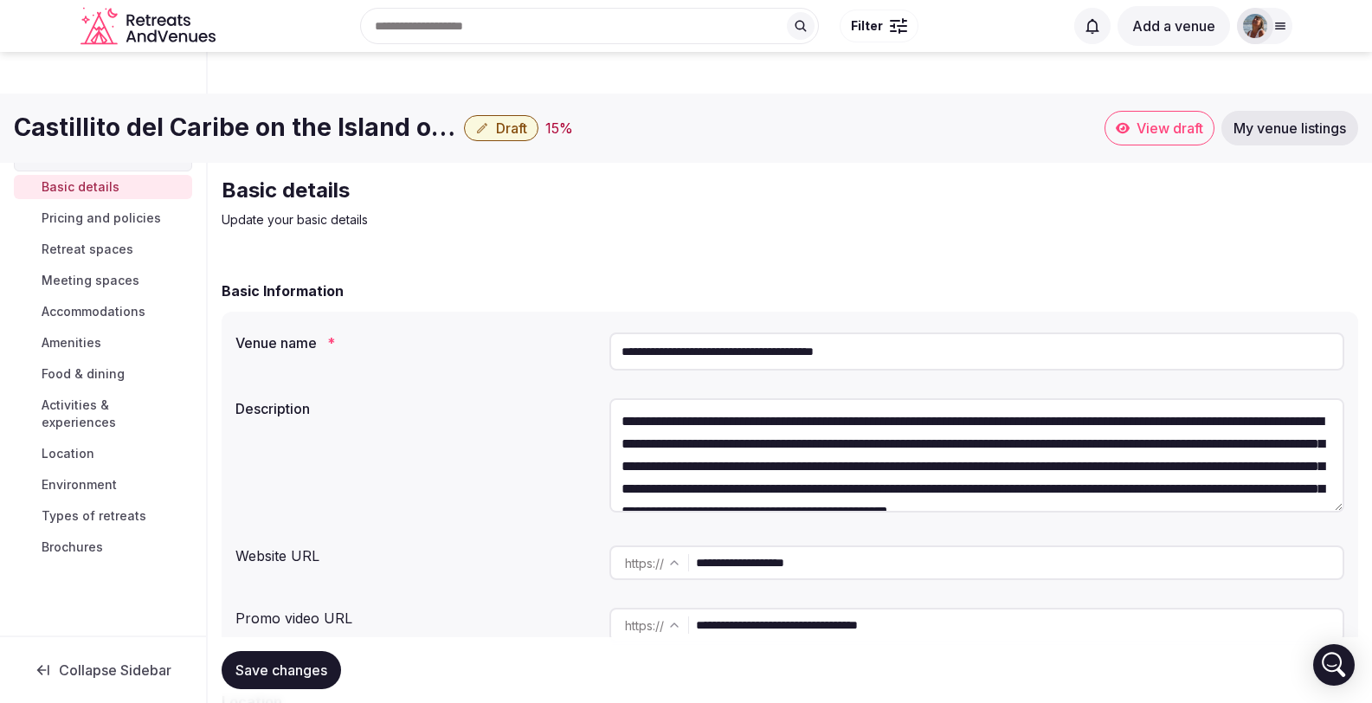
scroll to position [3, 0]
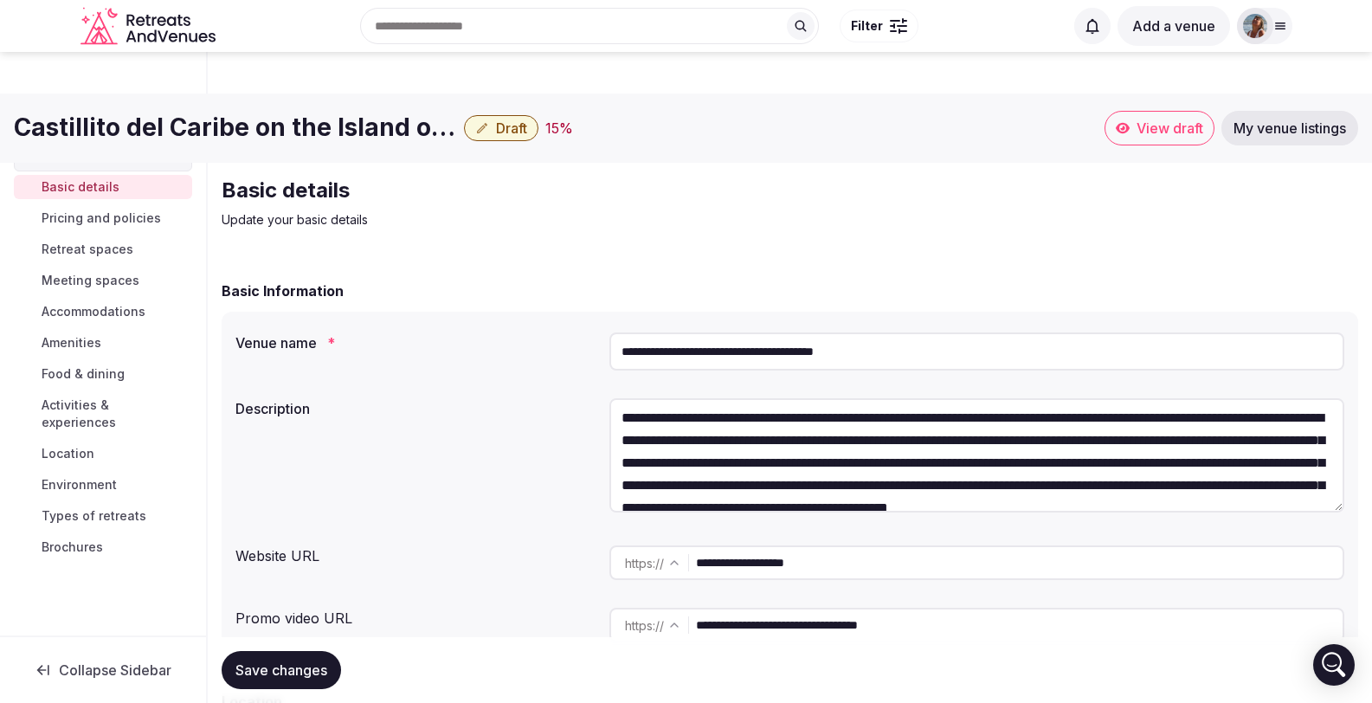
click at [1191, 398] on textarea at bounding box center [977, 455] width 735 height 114
drag, startPoint x: 775, startPoint y: 398, endPoint x: 607, endPoint y: 399, distance: 168.0
click at [607, 399] on div "Description" at bounding box center [790, 457] width 1109 height 133
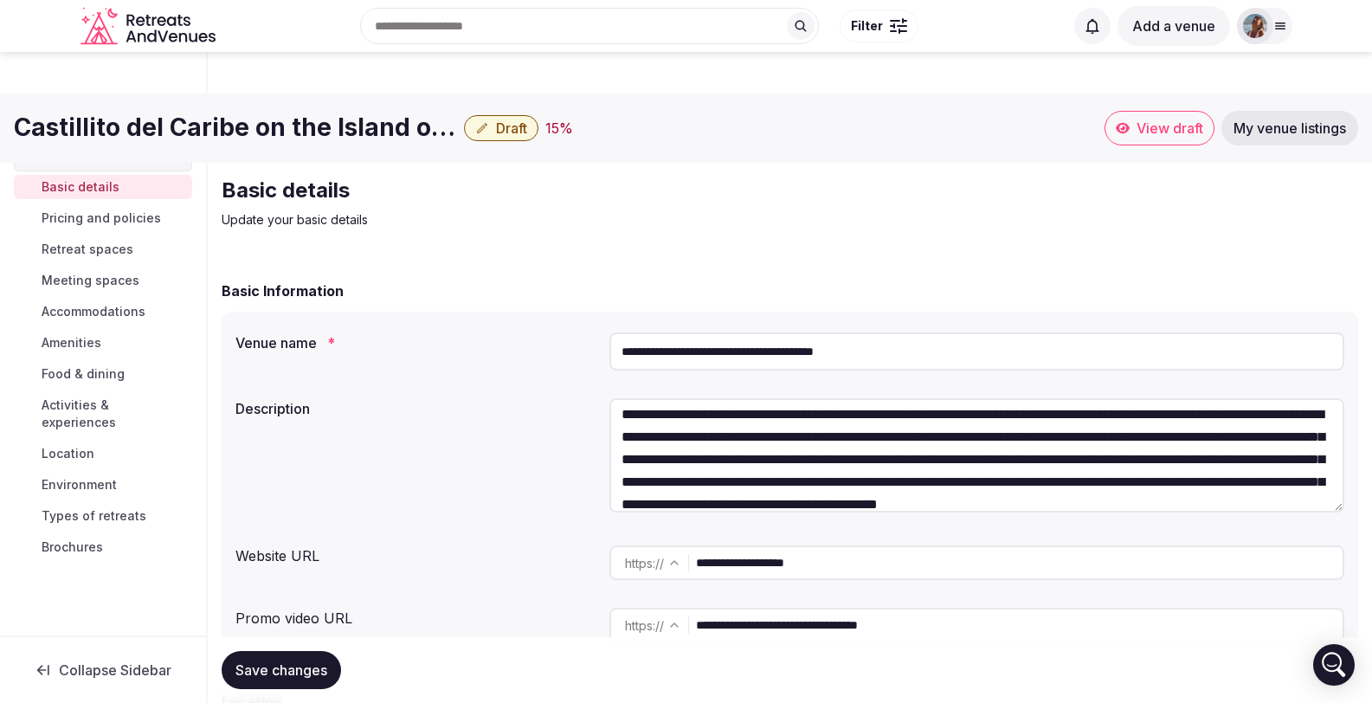
scroll to position [10, 0]
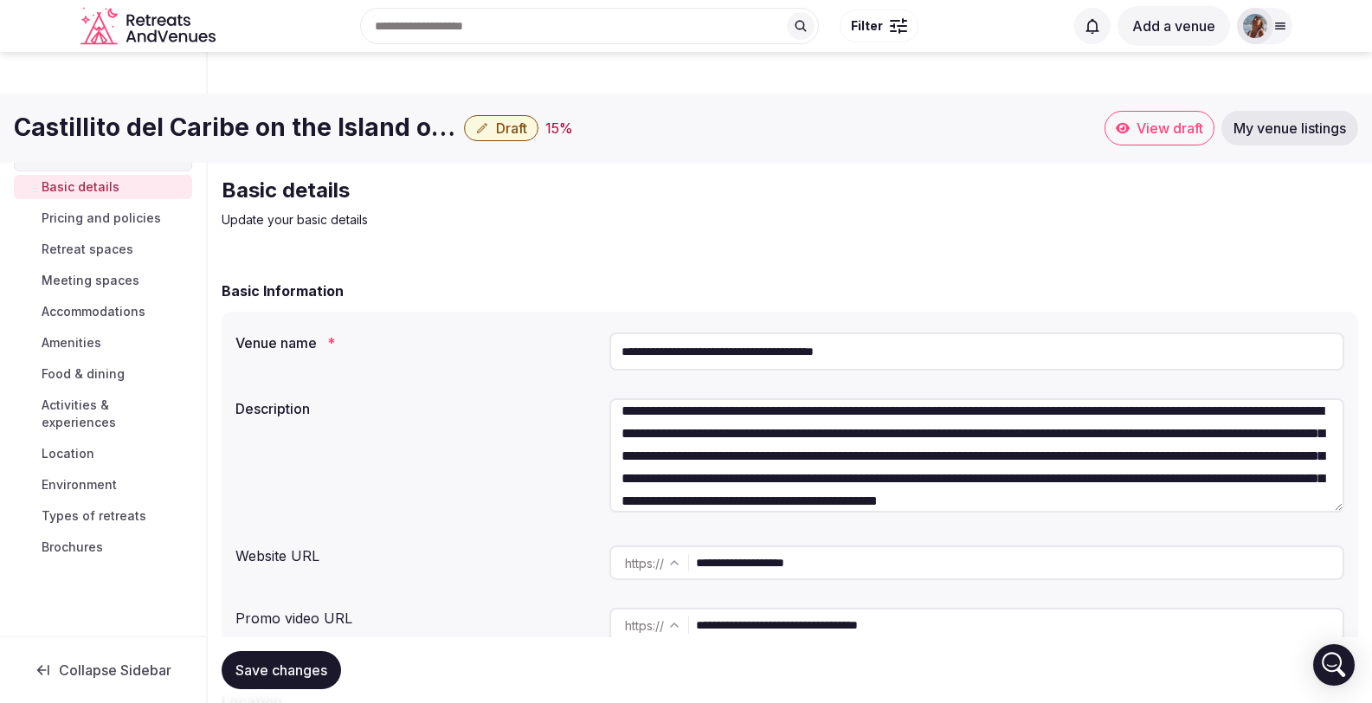
click at [696, 415] on textarea at bounding box center [977, 455] width 735 height 114
click at [903, 417] on textarea at bounding box center [977, 455] width 735 height 114
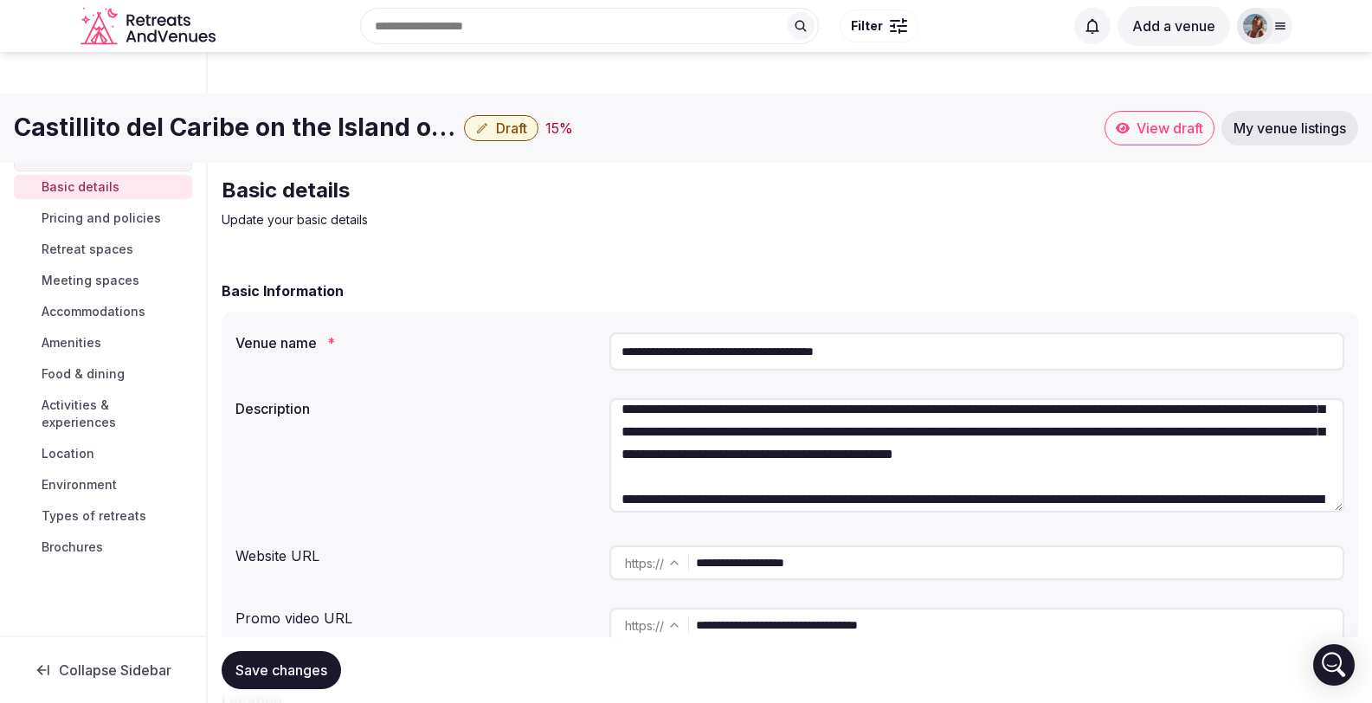
scroll to position [32, 0]
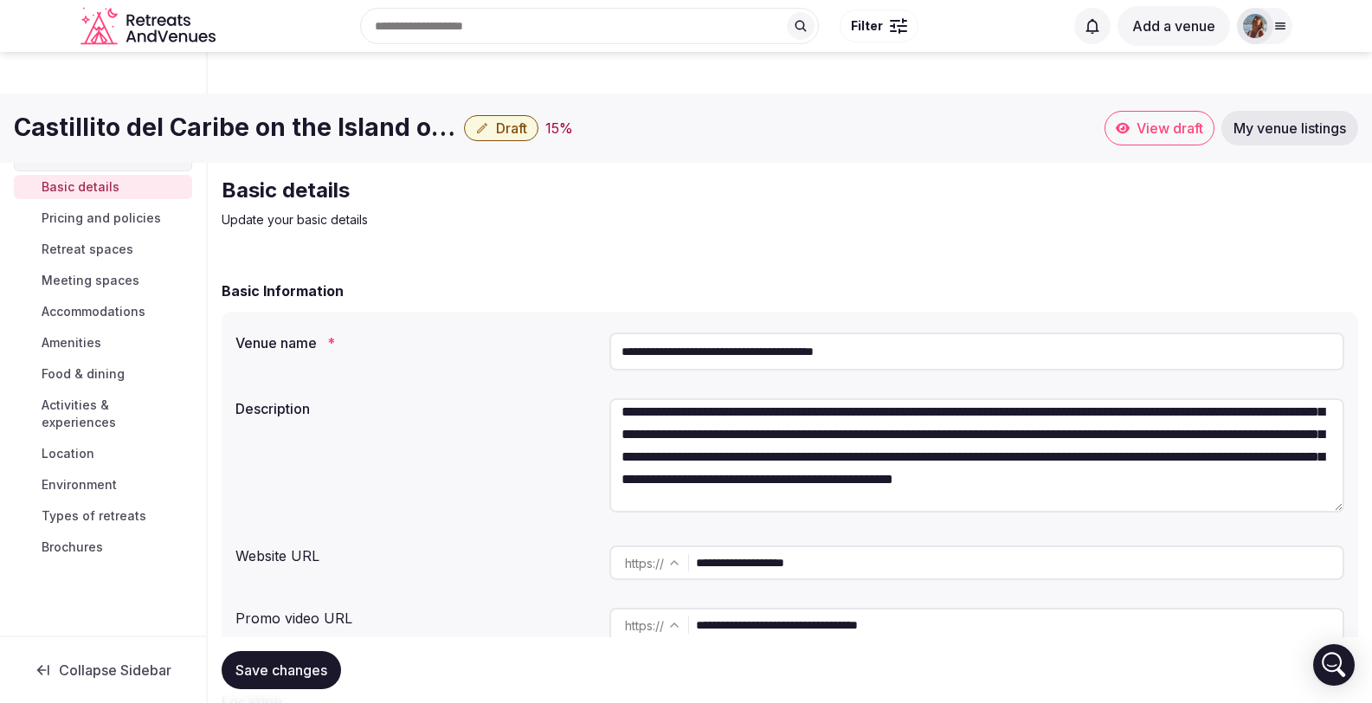
click at [1291, 398] on textarea at bounding box center [977, 455] width 735 height 114
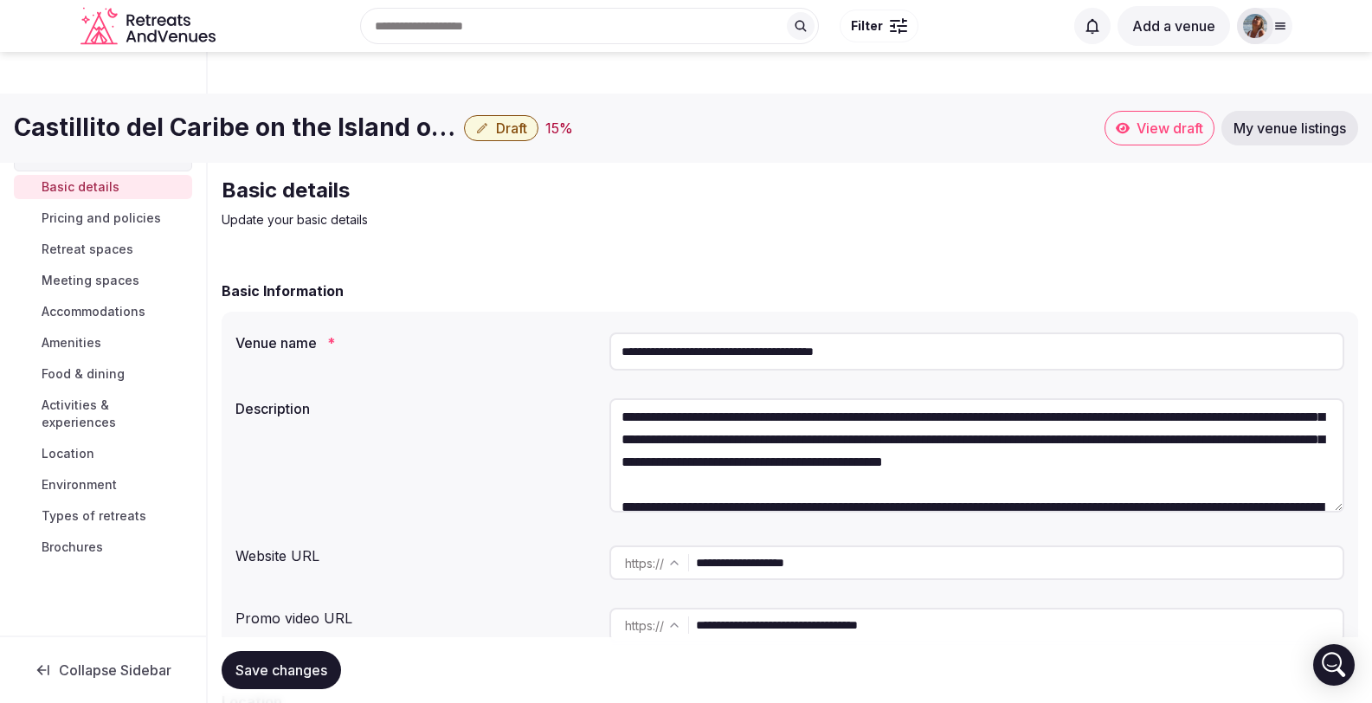
scroll to position [50, 0]
drag, startPoint x: 915, startPoint y: 420, endPoint x: 690, endPoint y: 416, distance: 225.2
click at [690, 416] on textarea at bounding box center [977, 455] width 735 height 114
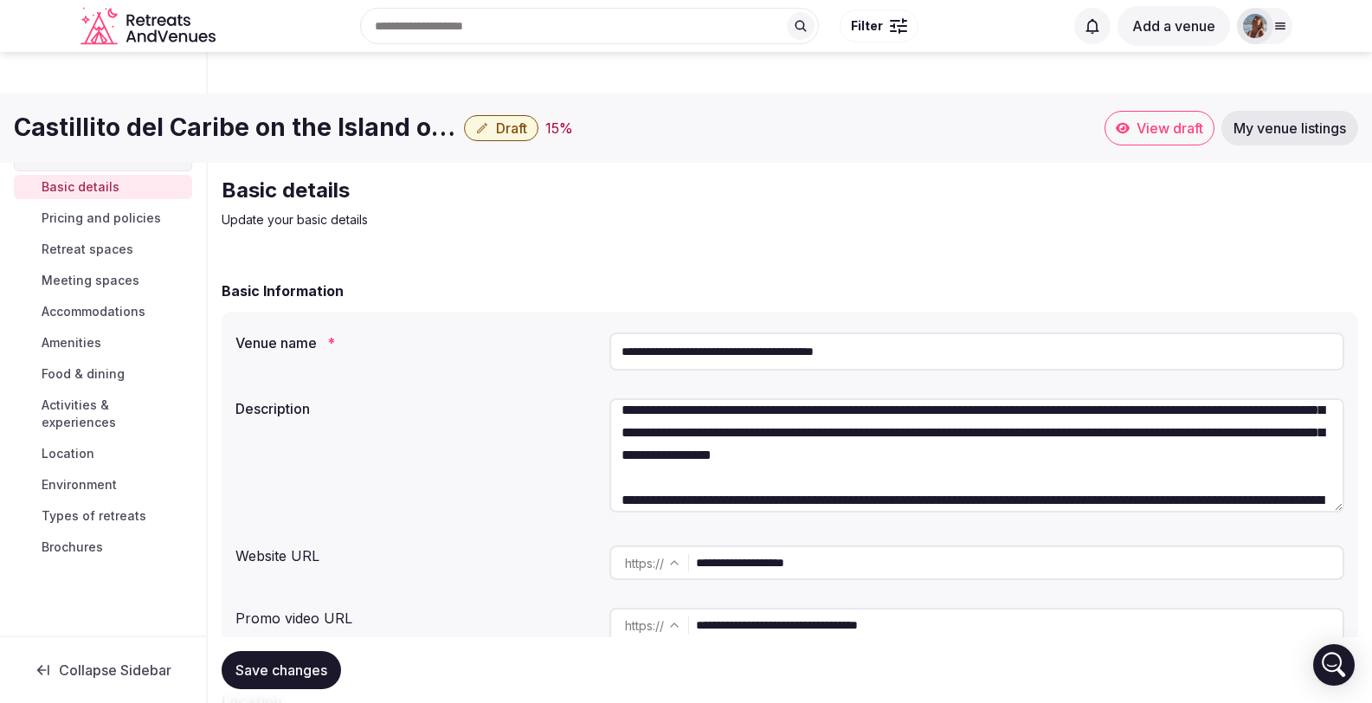
scroll to position [57, 0]
click at [900, 410] on textarea at bounding box center [977, 455] width 735 height 114
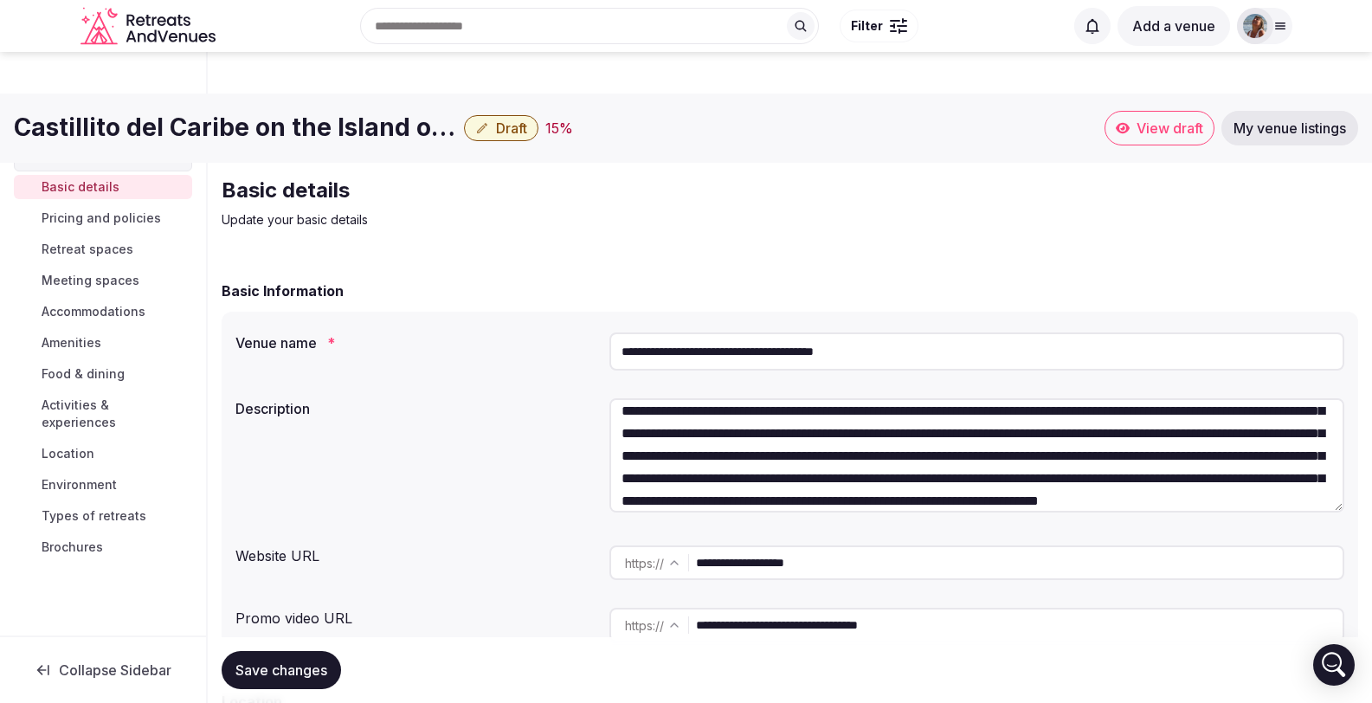
scroll to position [169, 0]
click at [622, 414] on textarea at bounding box center [977, 455] width 735 height 114
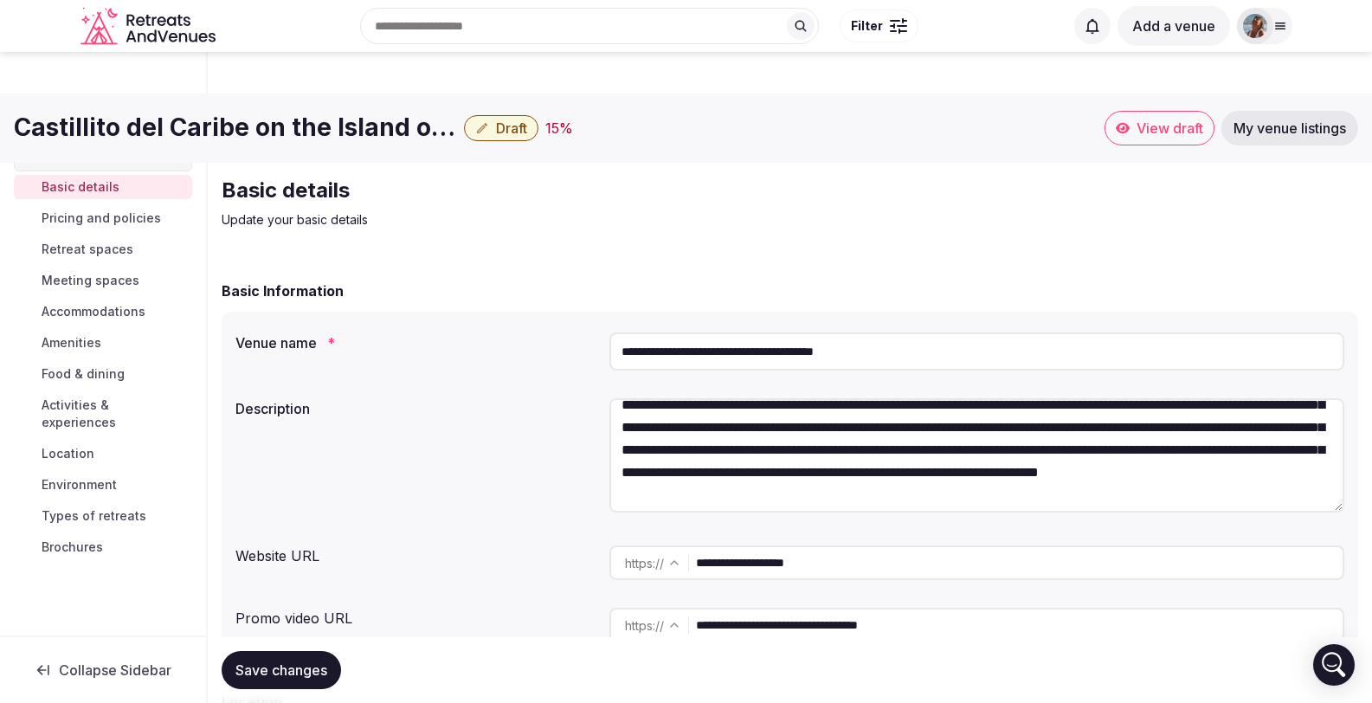
scroll to position [198, 0]
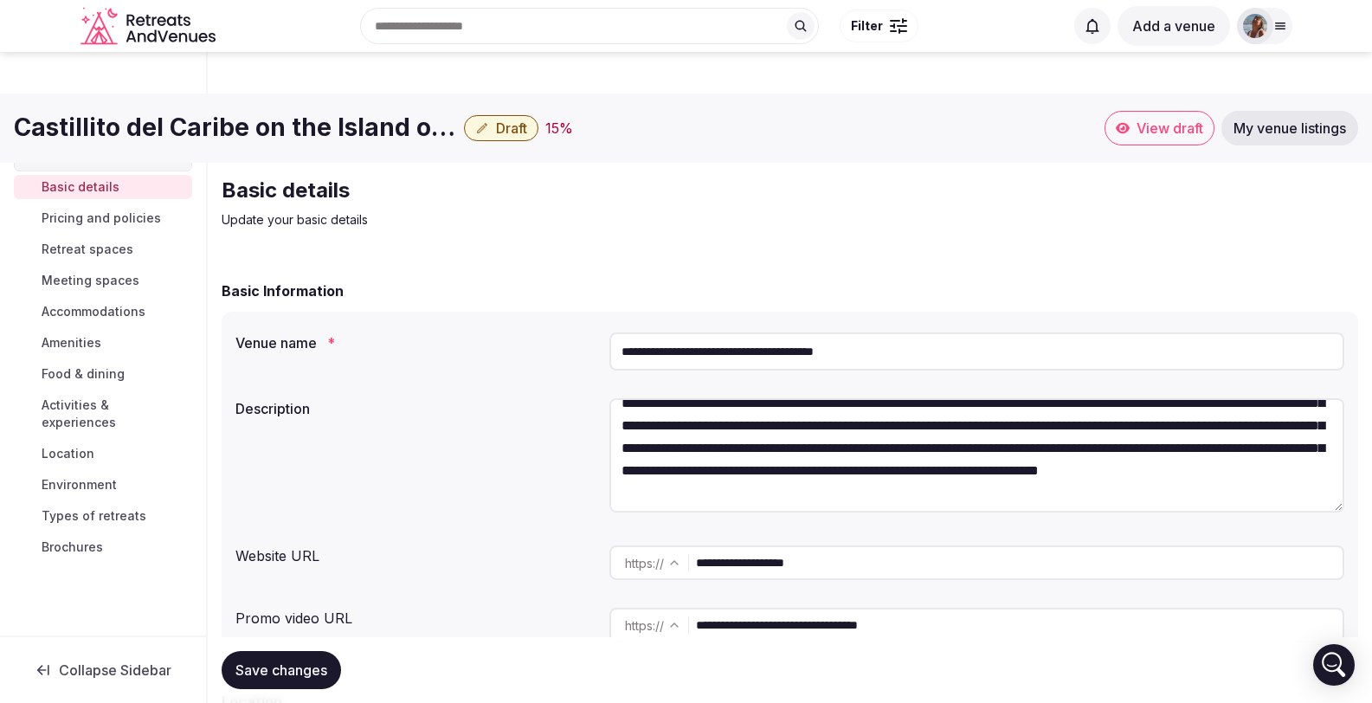
drag, startPoint x: 863, startPoint y: 406, endPoint x: 765, endPoint y: 410, distance: 97.9
click at [765, 410] on textarea at bounding box center [977, 455] width 735 height 114
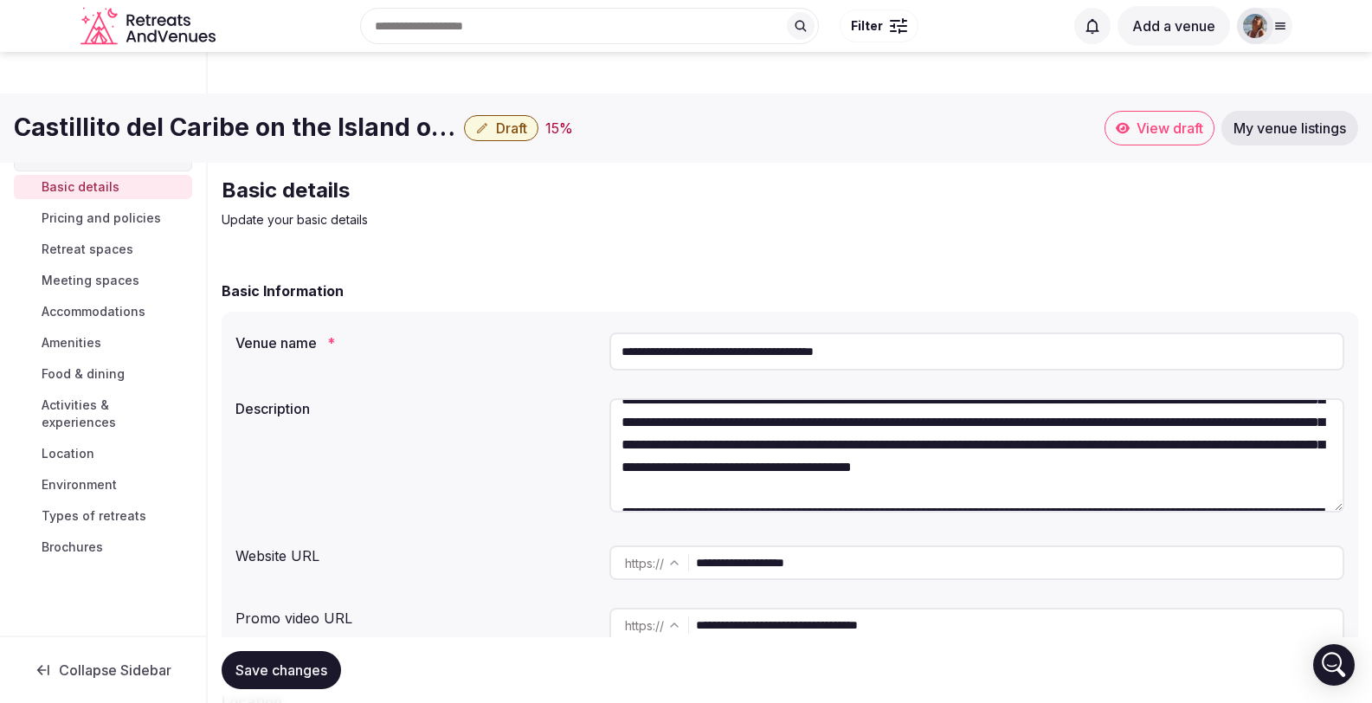
scroll to position [205, 0]
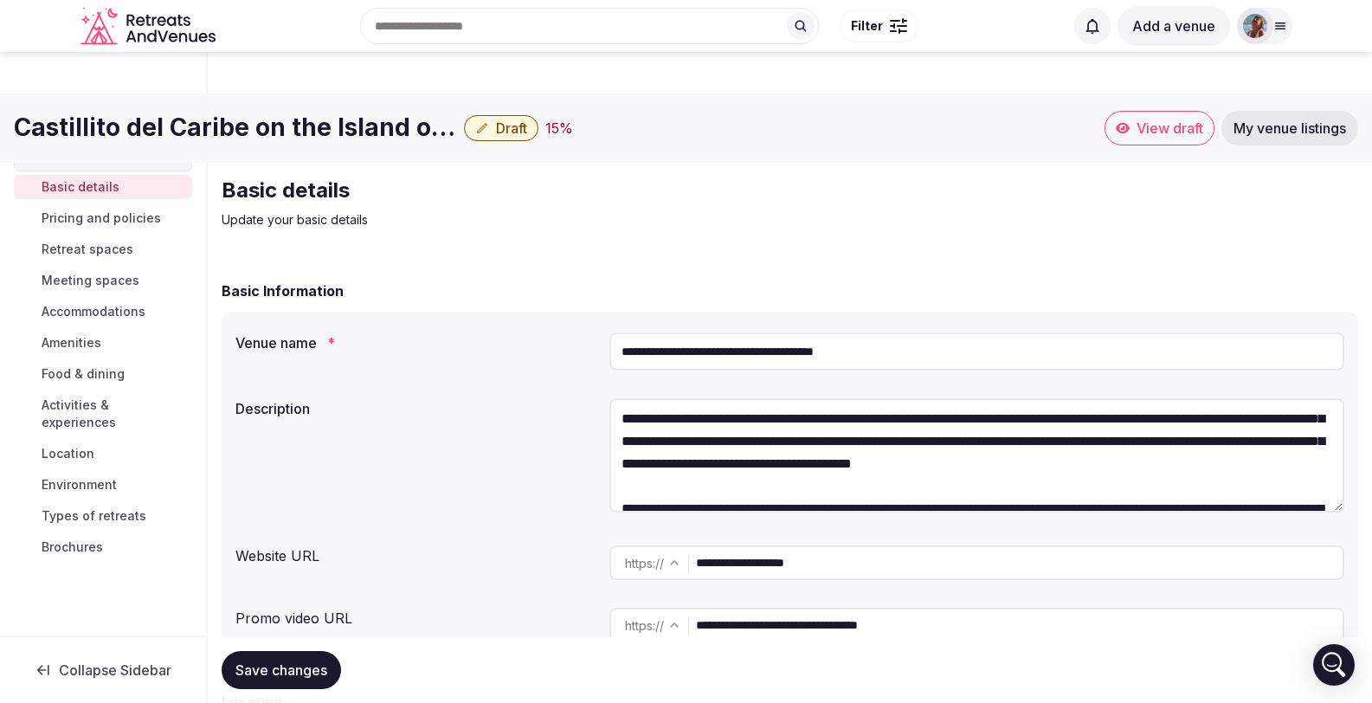
click at [1223, 400] on textarea at bounding box center [977, 455] width 735 height 114
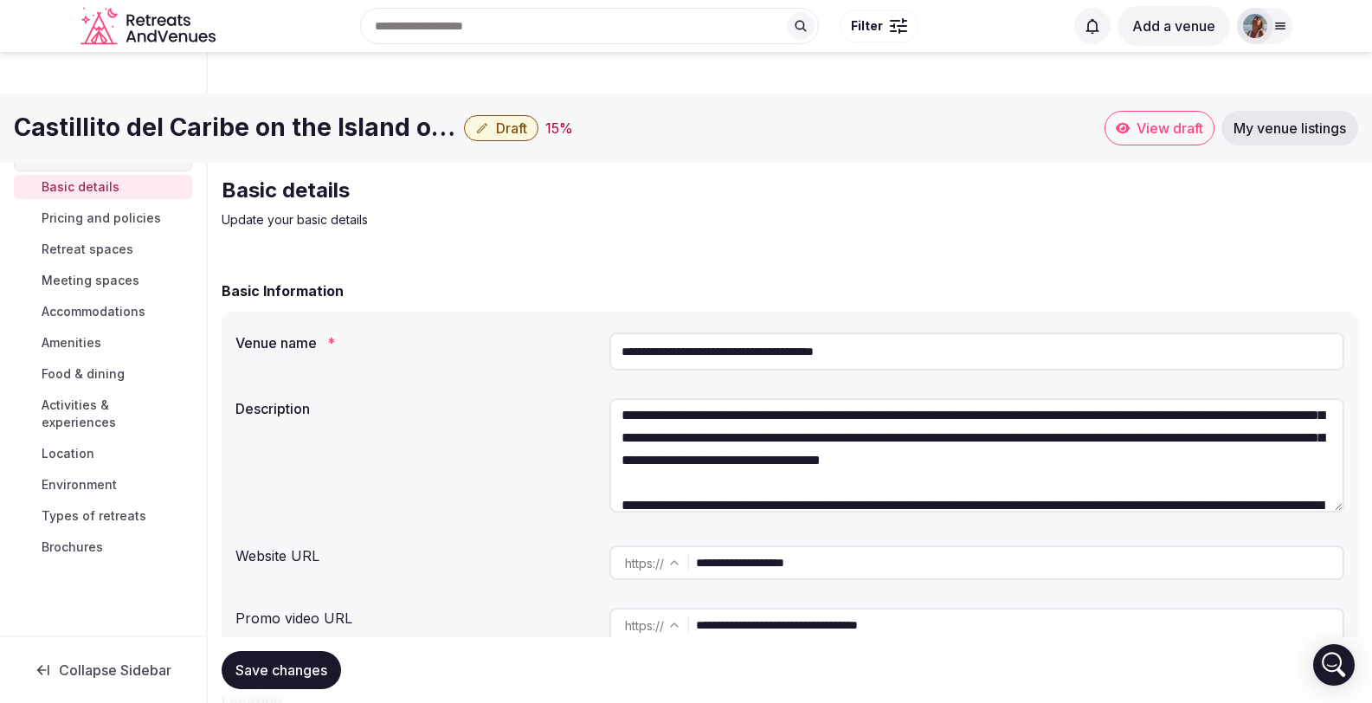
click at [1115, 417] on textarea at bounding box center [977, 455] width 735 height 114
click at [1130, 419] on textarea at bounding box center [977, 455] width 735 height 114
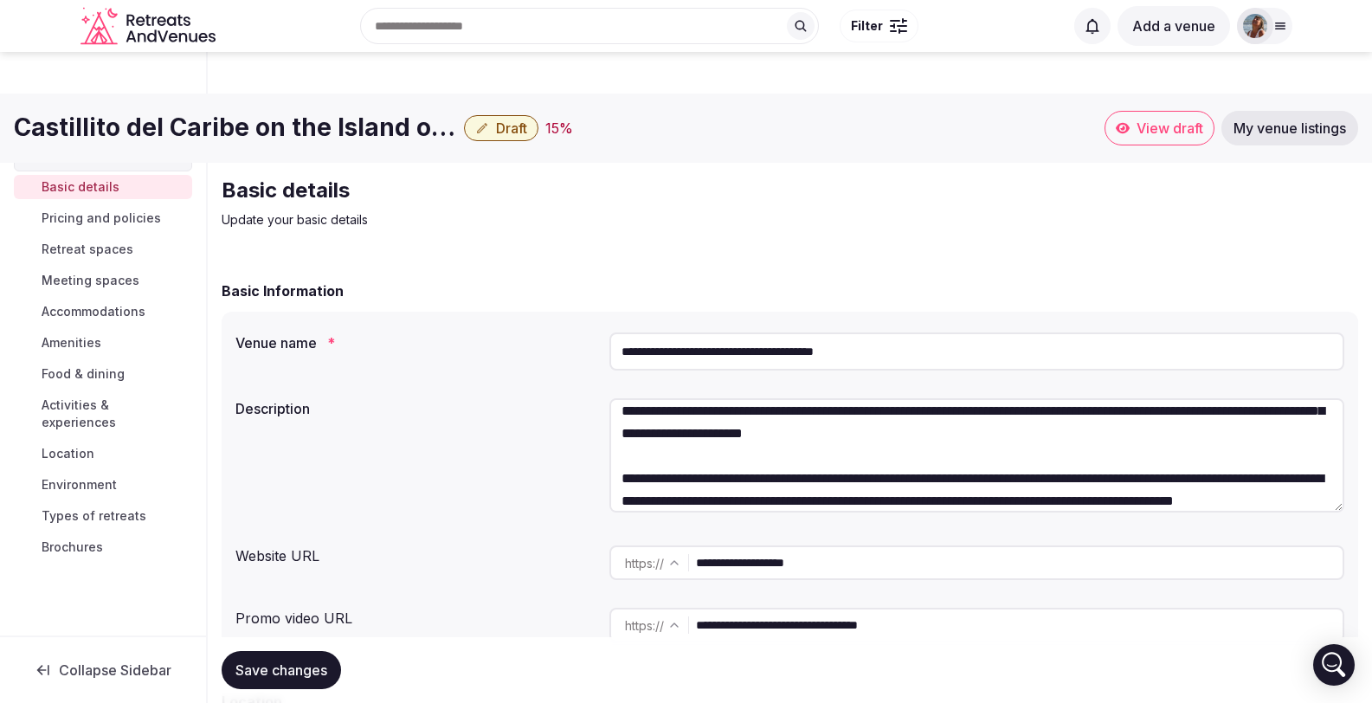
scroll to position [349, 0]
click at [1052, 410] on textarea at bounding box center [977, 455] width 735 height 114
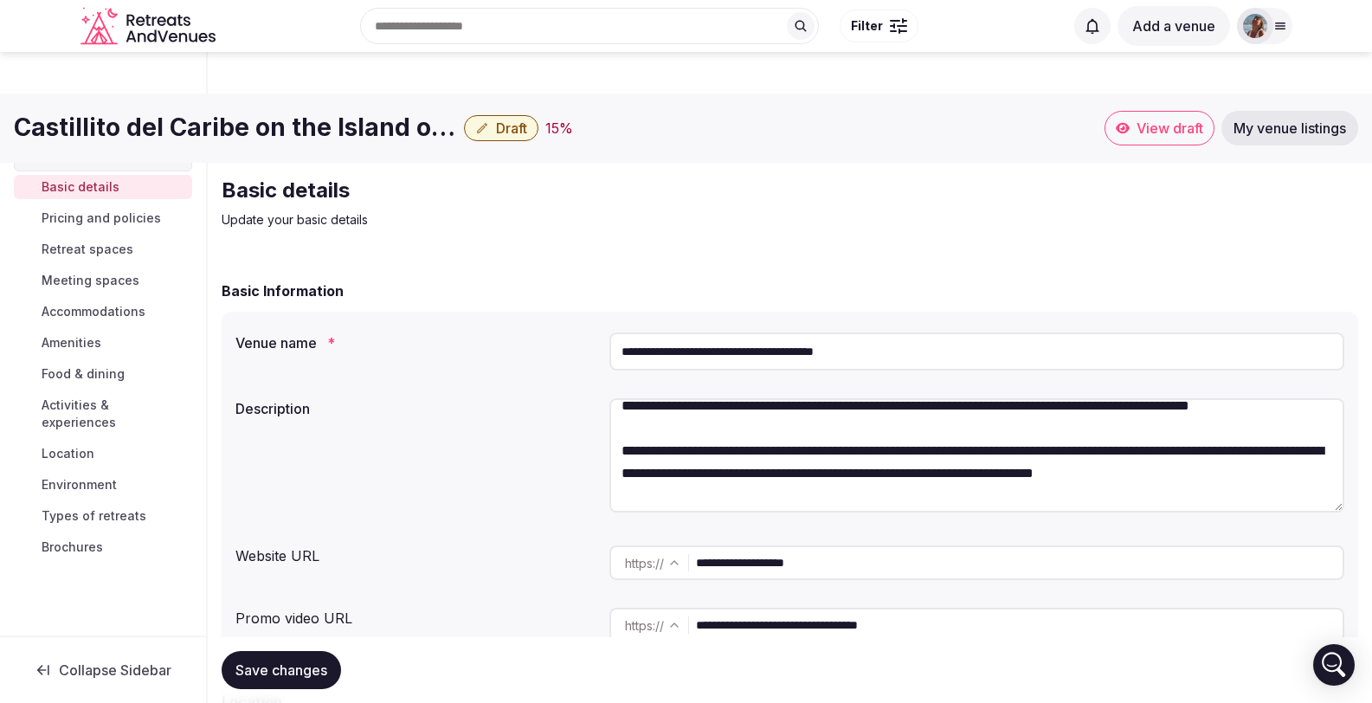
scroll to position [514, 0]
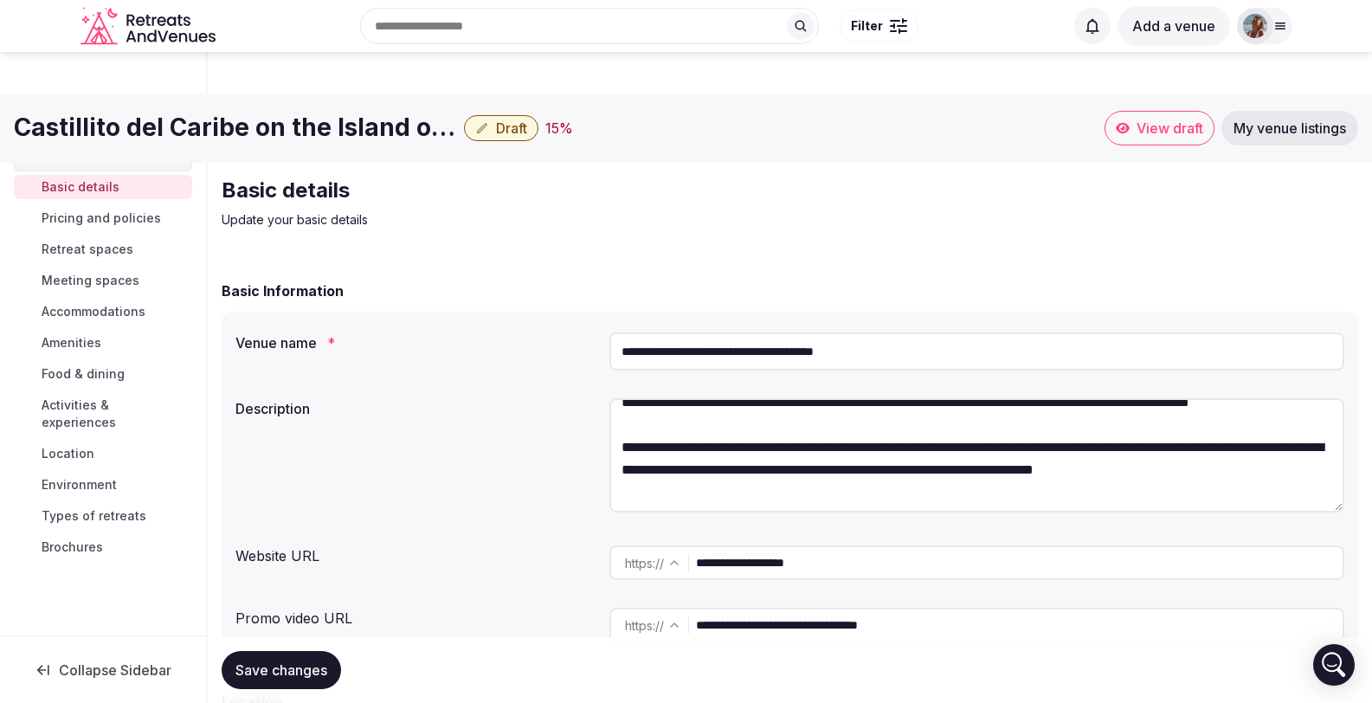
click at [1189, 403] on textarea at bounding box center [977, 455] width 735 height 114
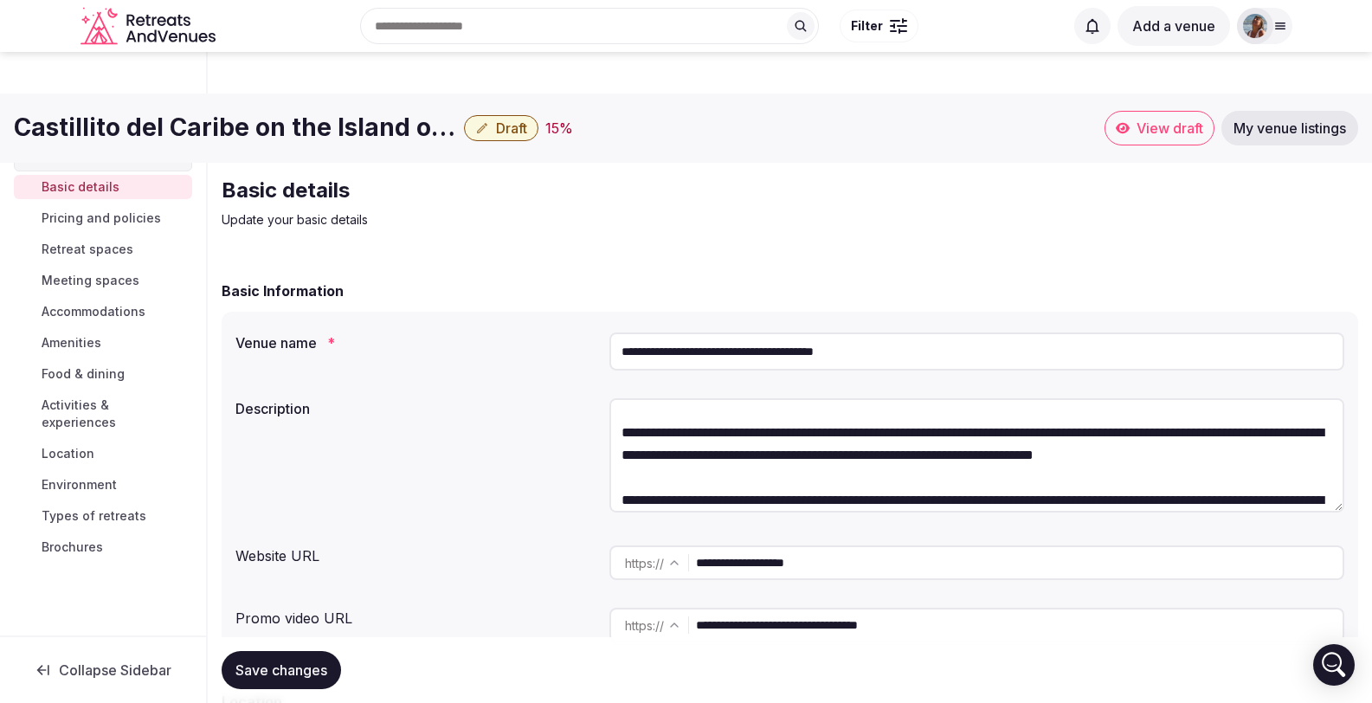
scroll to position [530, 0]
click at [1054, 413] on textarea at bounding box center [977, 455] width 735 height 114
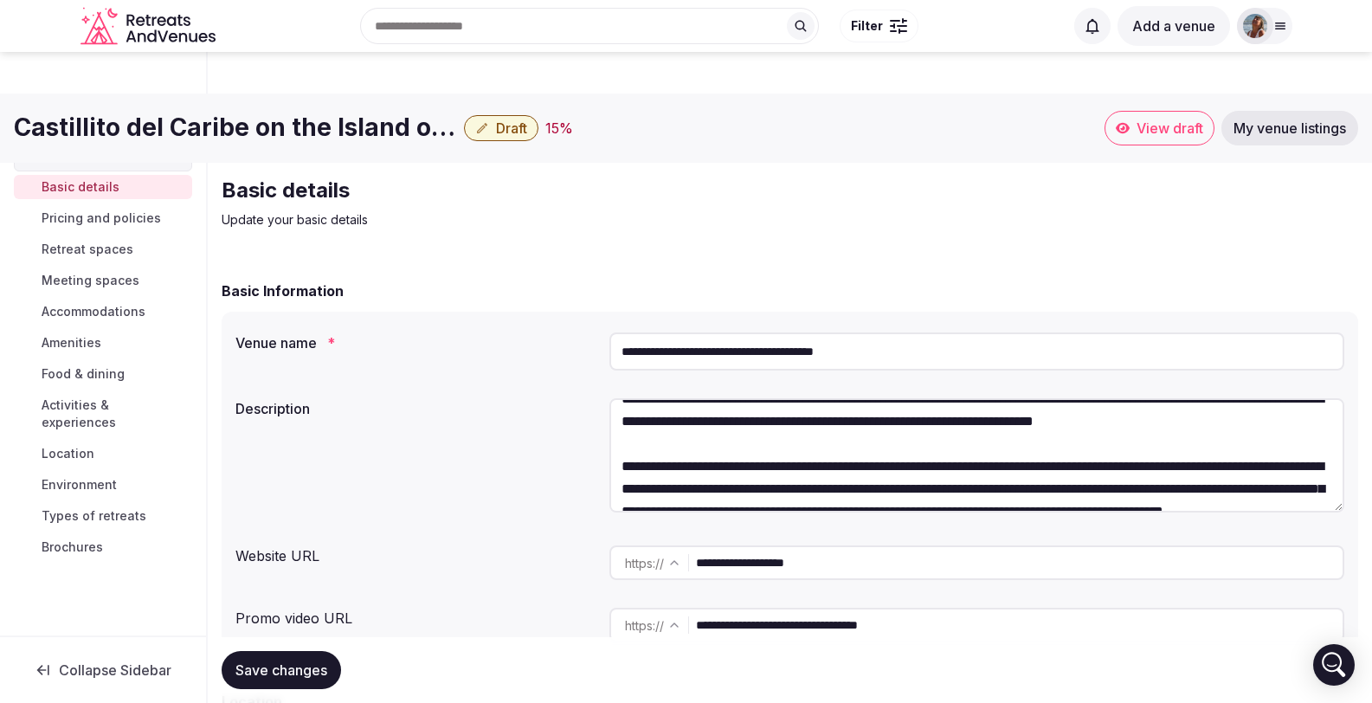
scroll to position [566, 0]
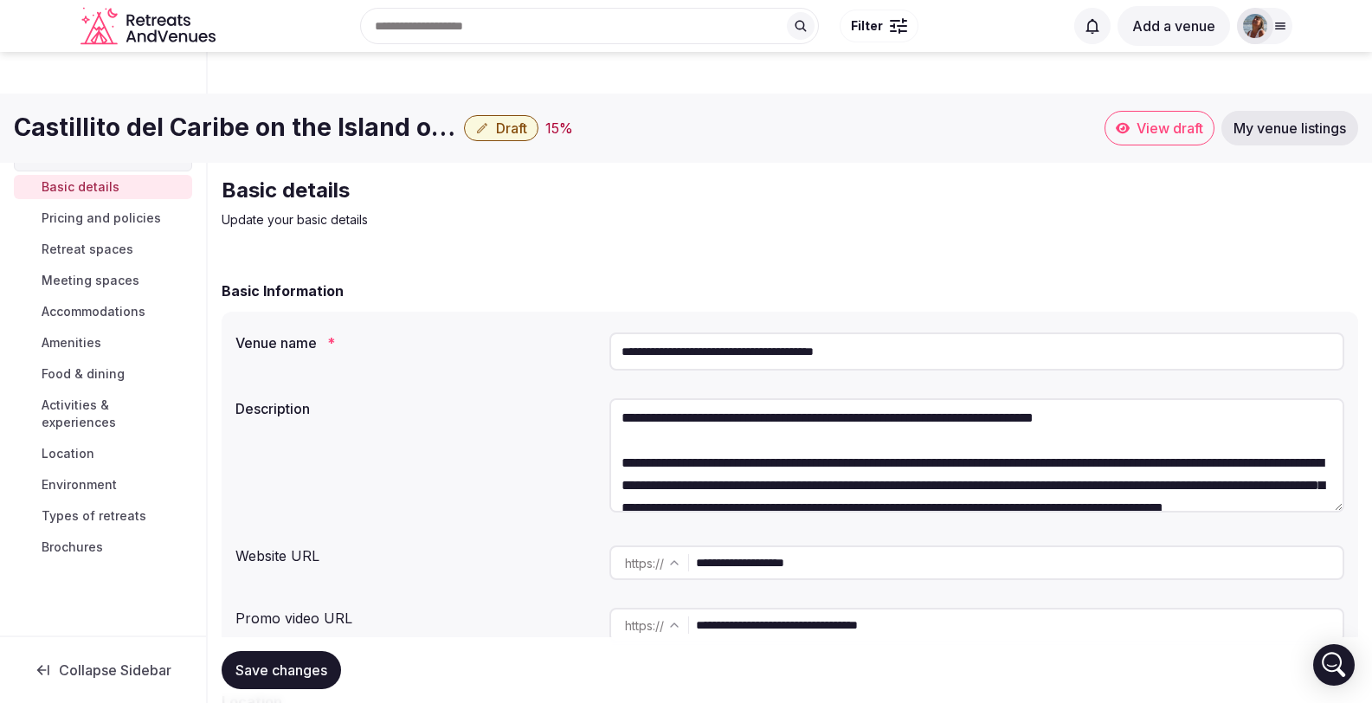
click at [822, 398] on textarea at bounding box center [977, 455] width 735 height 114
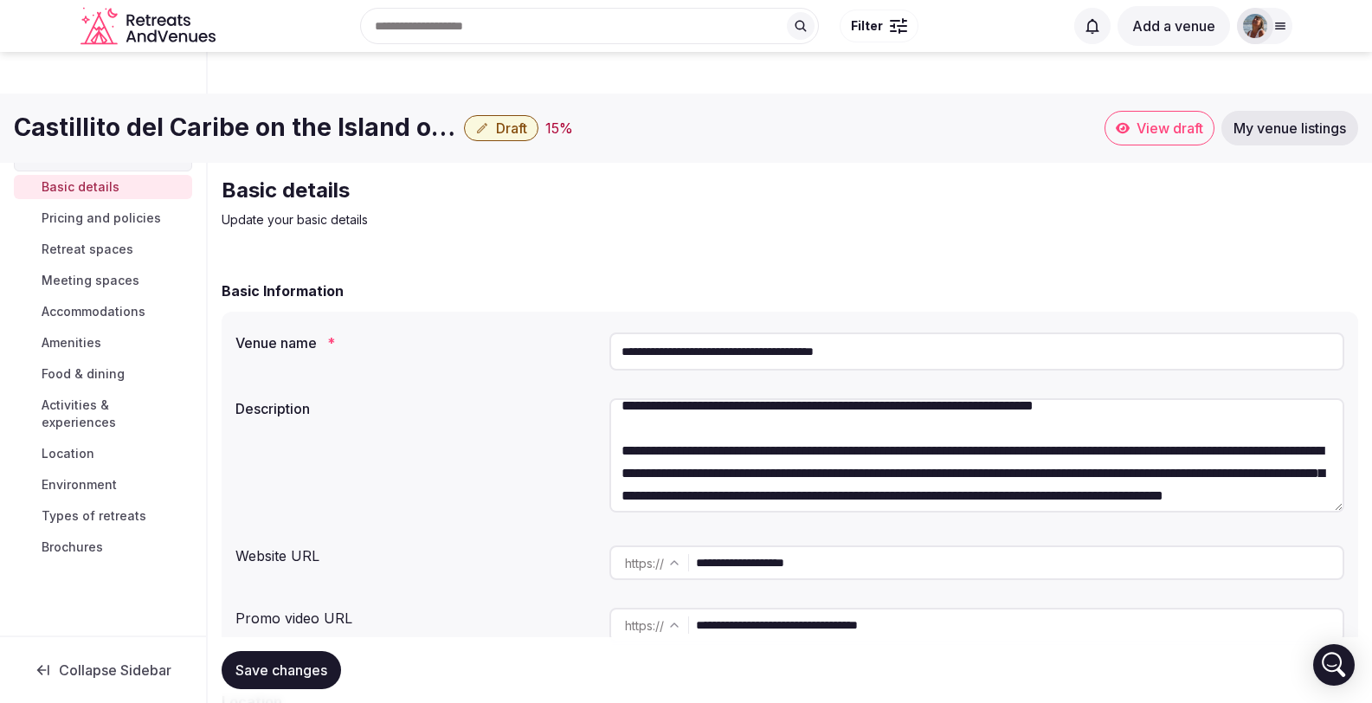
scroll to position [597, 0]
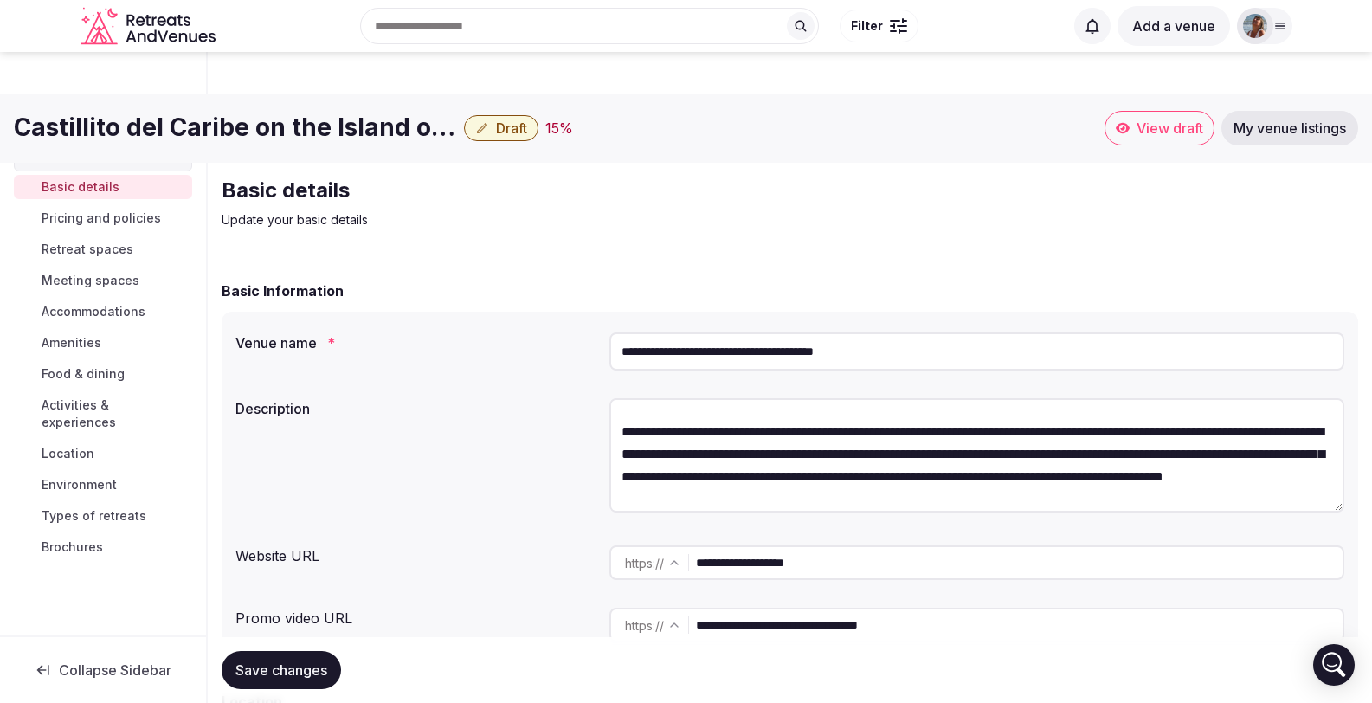
click at [920, 398] on textarea at bounding box center [977, 455] width 735 height 114
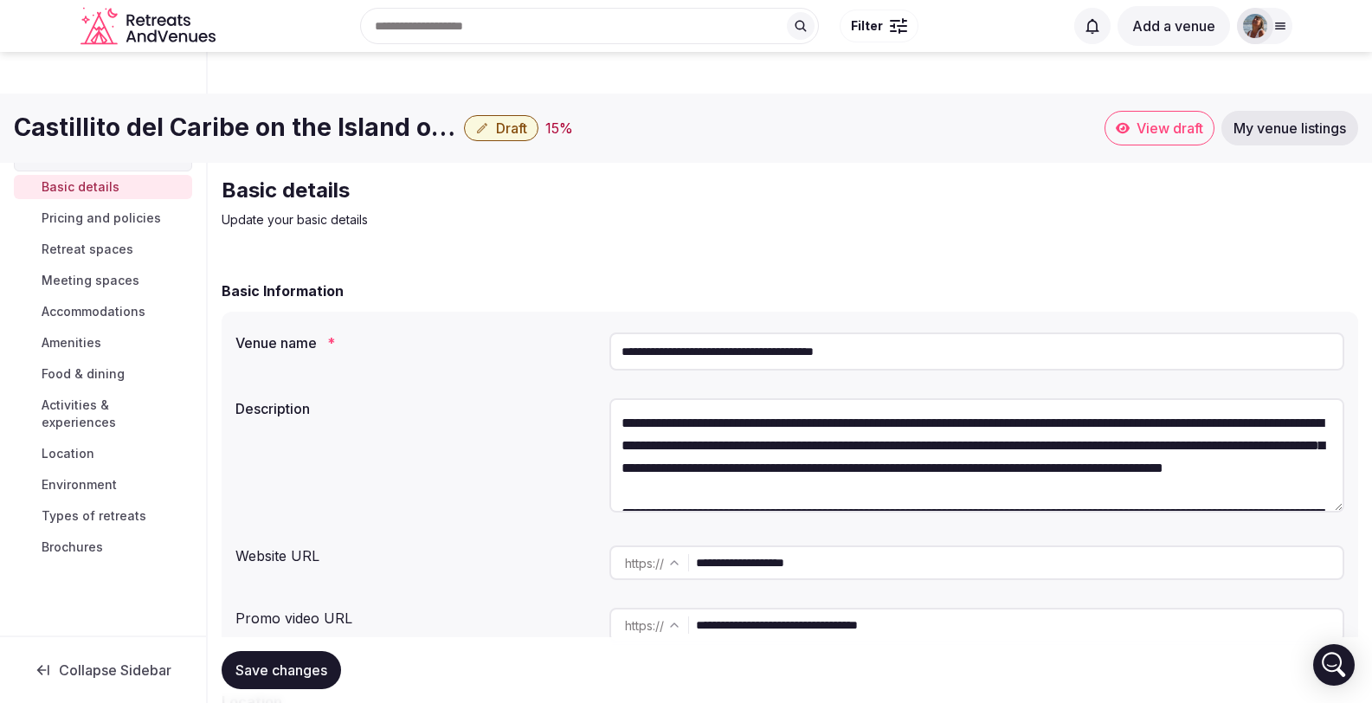
scroll to position [607, 0]
click at [688, 423] on textarea at bounding box center [977, 455] width 735 height 114
click at [912, 427] on textarea at bounding box center [977, 455] width 735 height 114
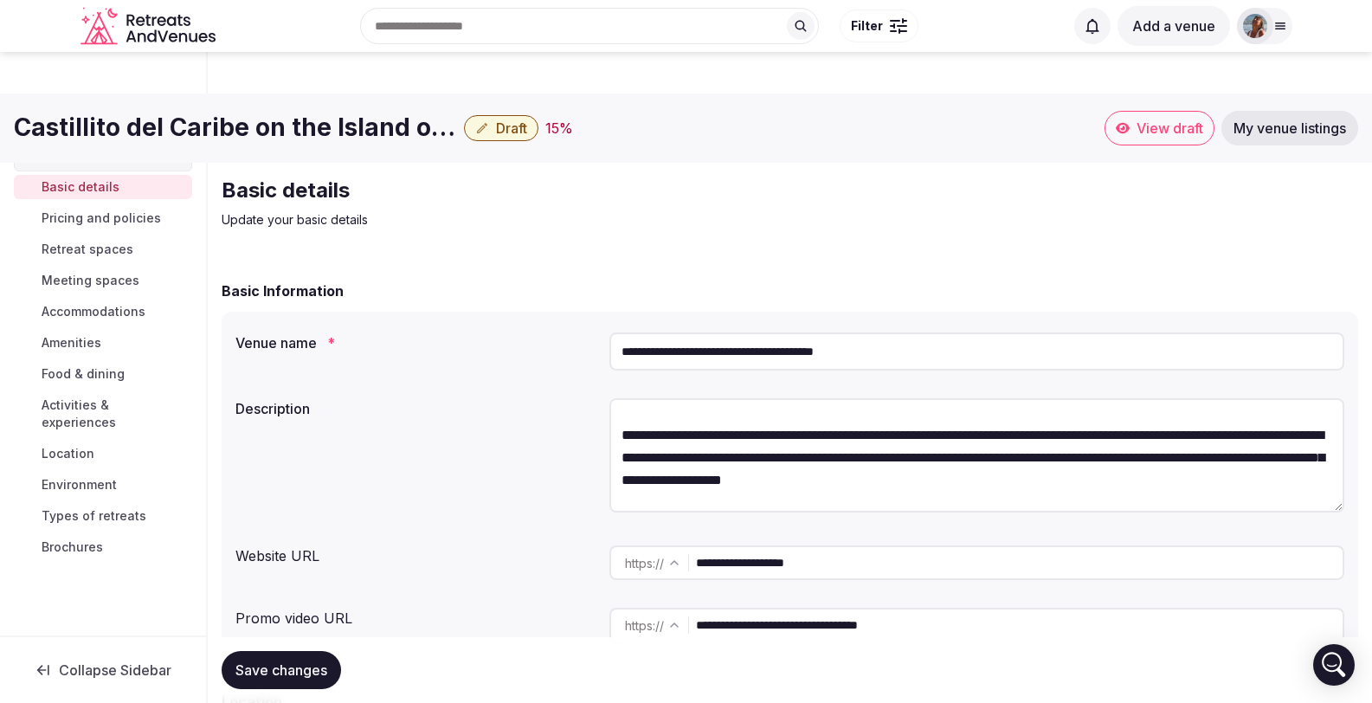
scroll to position [686, 0]
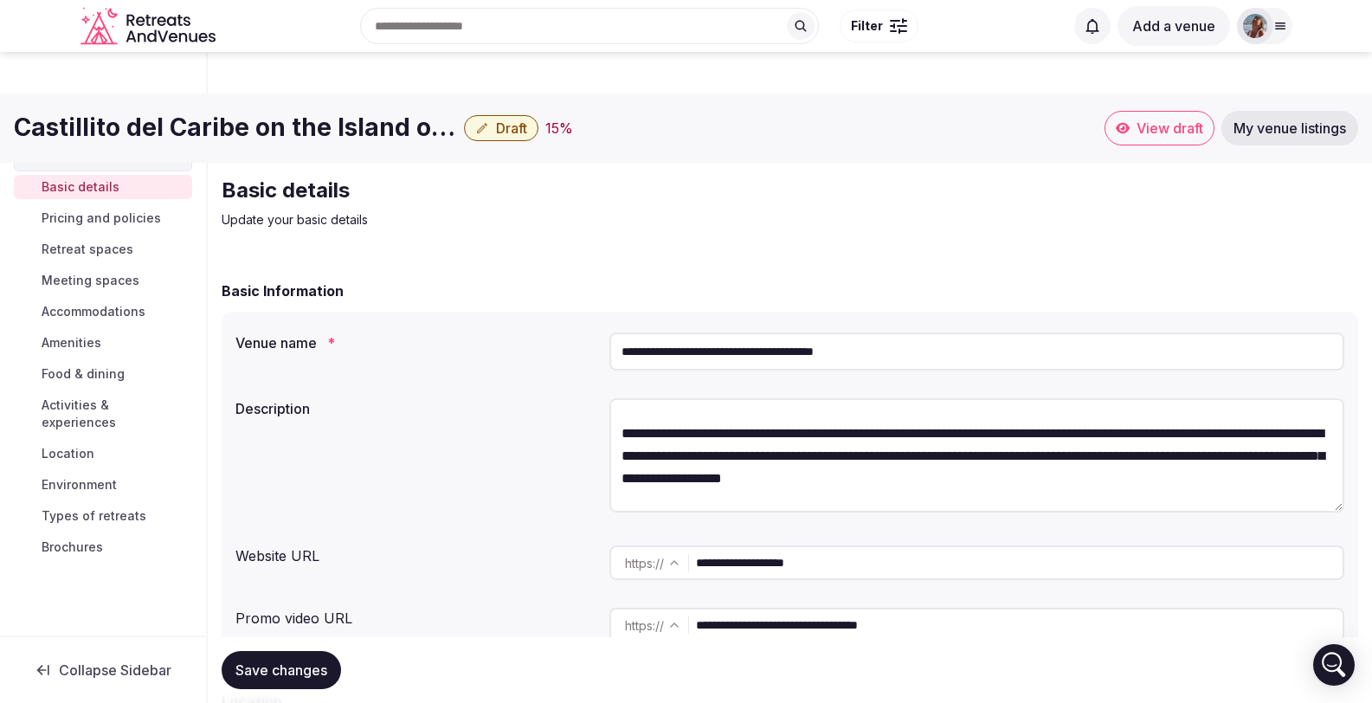
click at [660, 414] on textarea at bounding box center [977, 455] width 735 height 114
click at [774, 413] on textarea at bounding box center [977, 455] width 735 height 114
drag, startPoint x: 1002, startPoint y: 414, endPoint x: 1023, endPoint y: 403, distance: 24.4
click at [1024, 402] on textarea at bounding box center [977, 455] width 735 height 114
drag, startPoint x: 1004, startPoint y: 416, endPoint x: 1275, endPoint y: 429, distance: 272.2
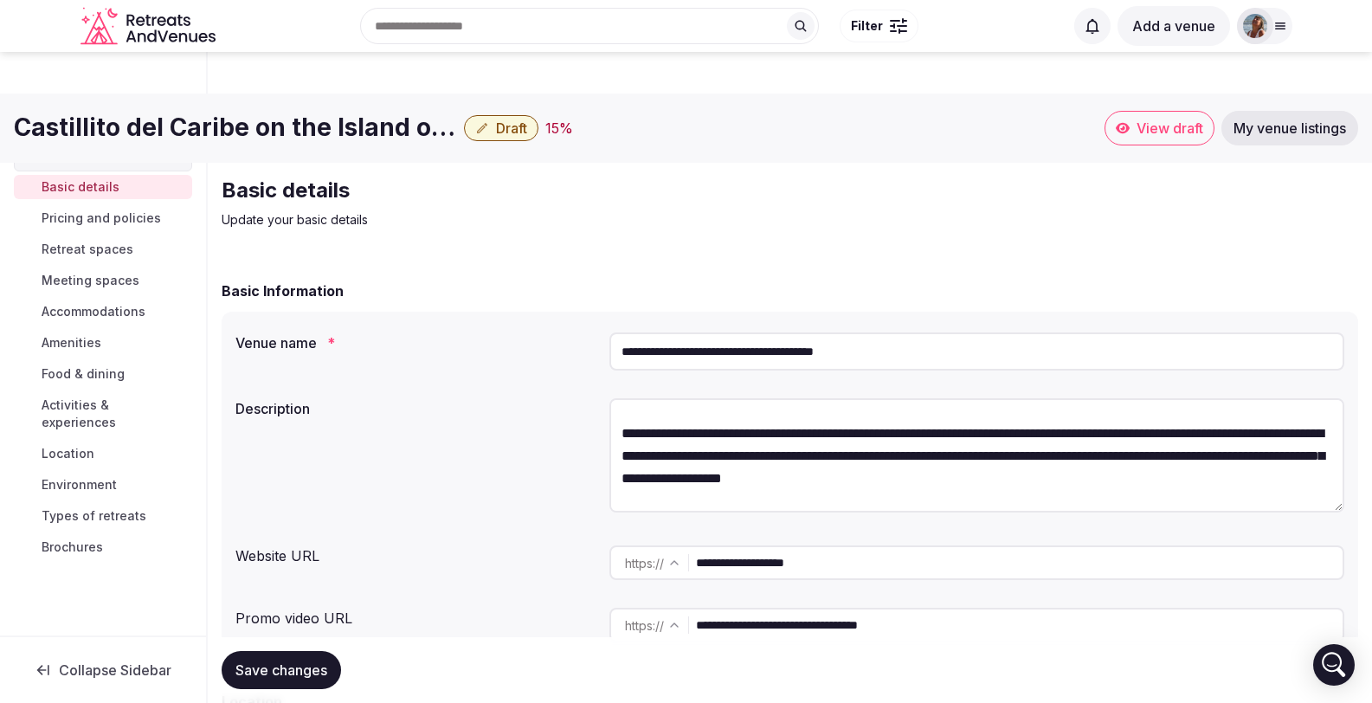
click at [1275, 429] on textarea at bounding box center [977, 455] width 735 height 114
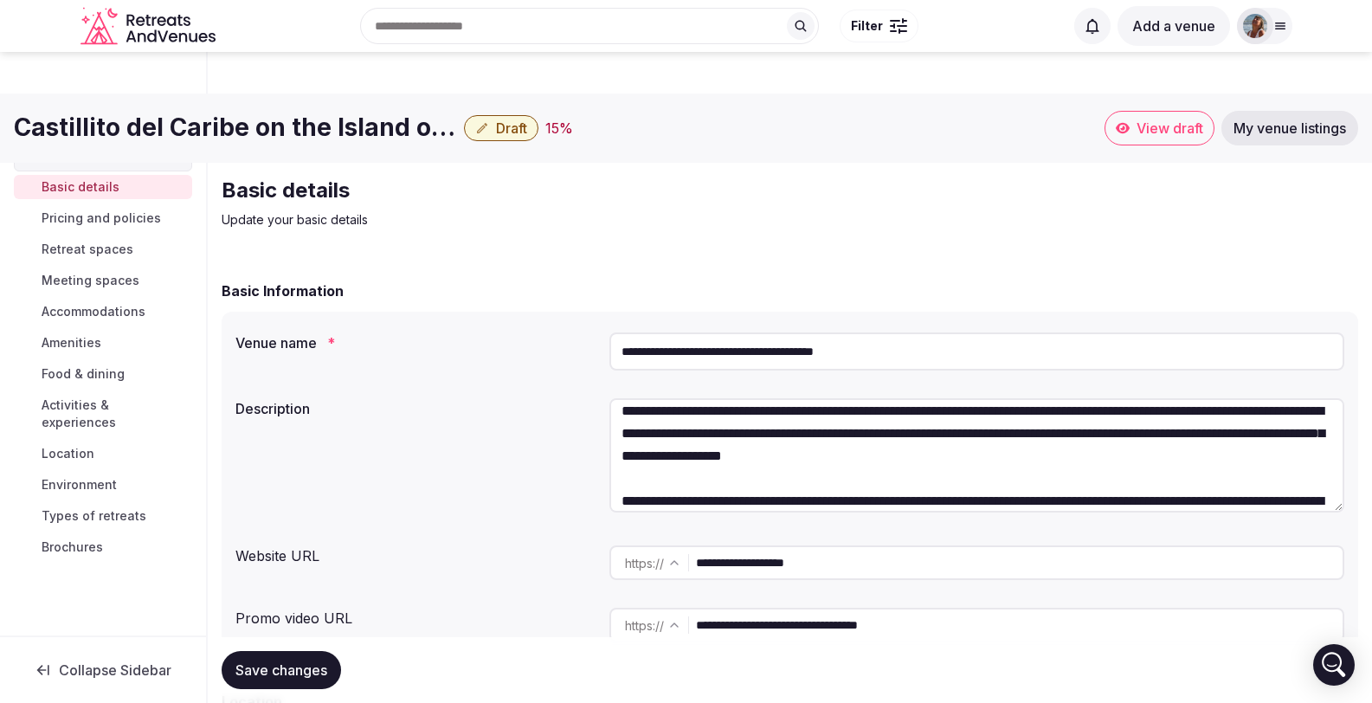
click at [731, 438] on textarea at bounding box center [977, 455] width 735 height 114
click at [701, 435] on textarea at bounding box center [977, 455] width 735 height 114
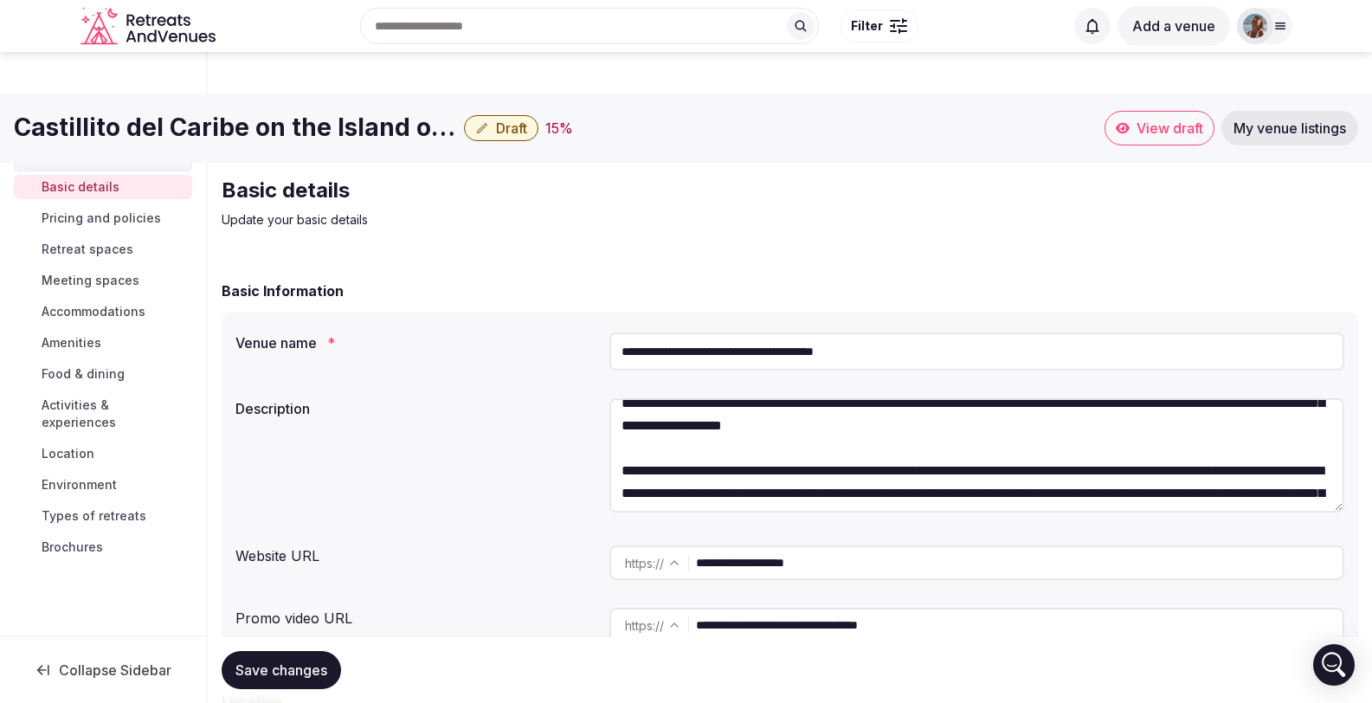
scroll to position [733, 0]
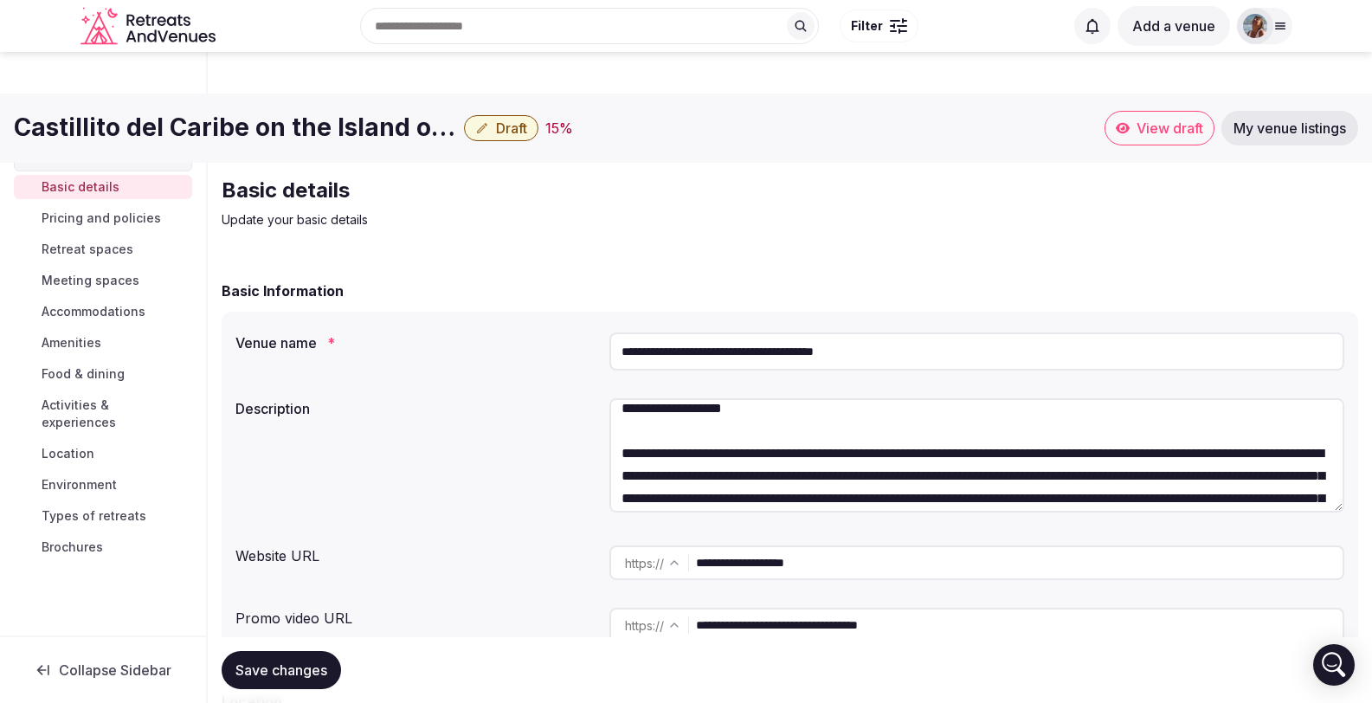
click at [623, 411] on textarea at bounding box center [977, 455] width 735 height 114
click at [738, 413] on textarea at bounding box center [977, 455] width 735 height 114
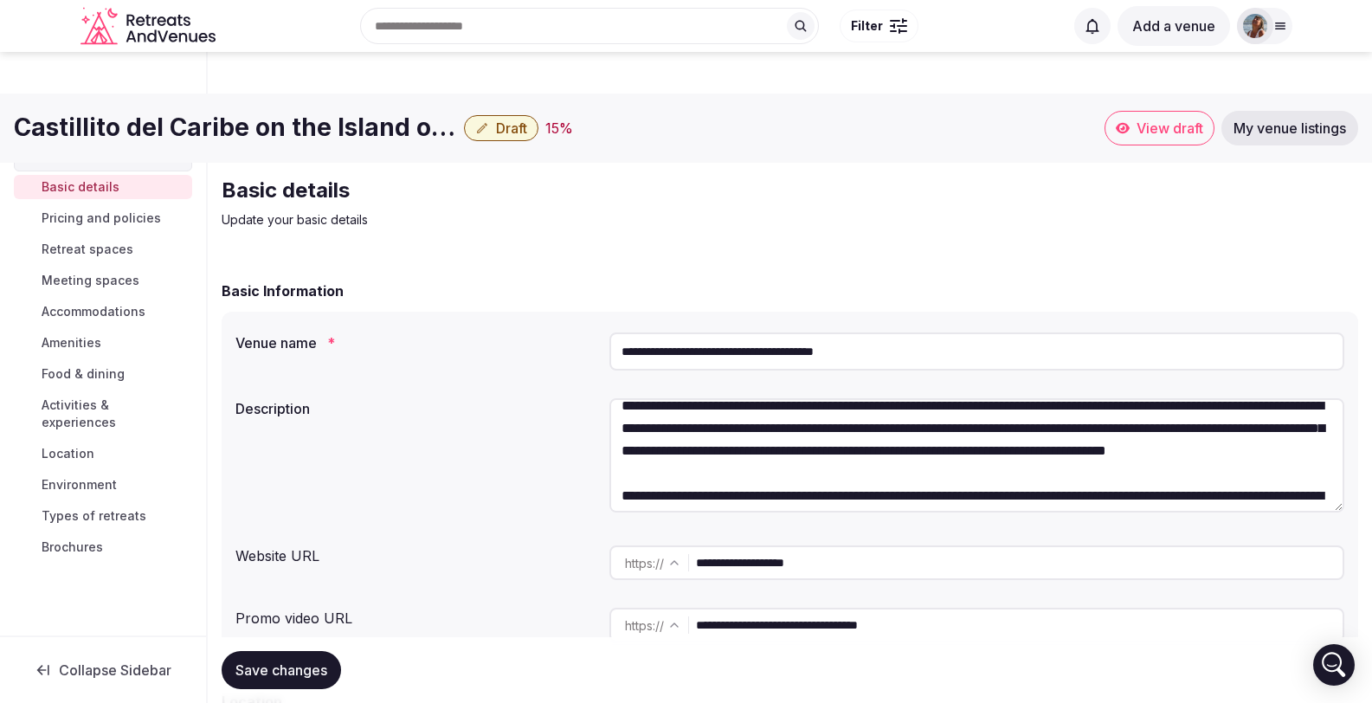
scroll to position [922, 0]
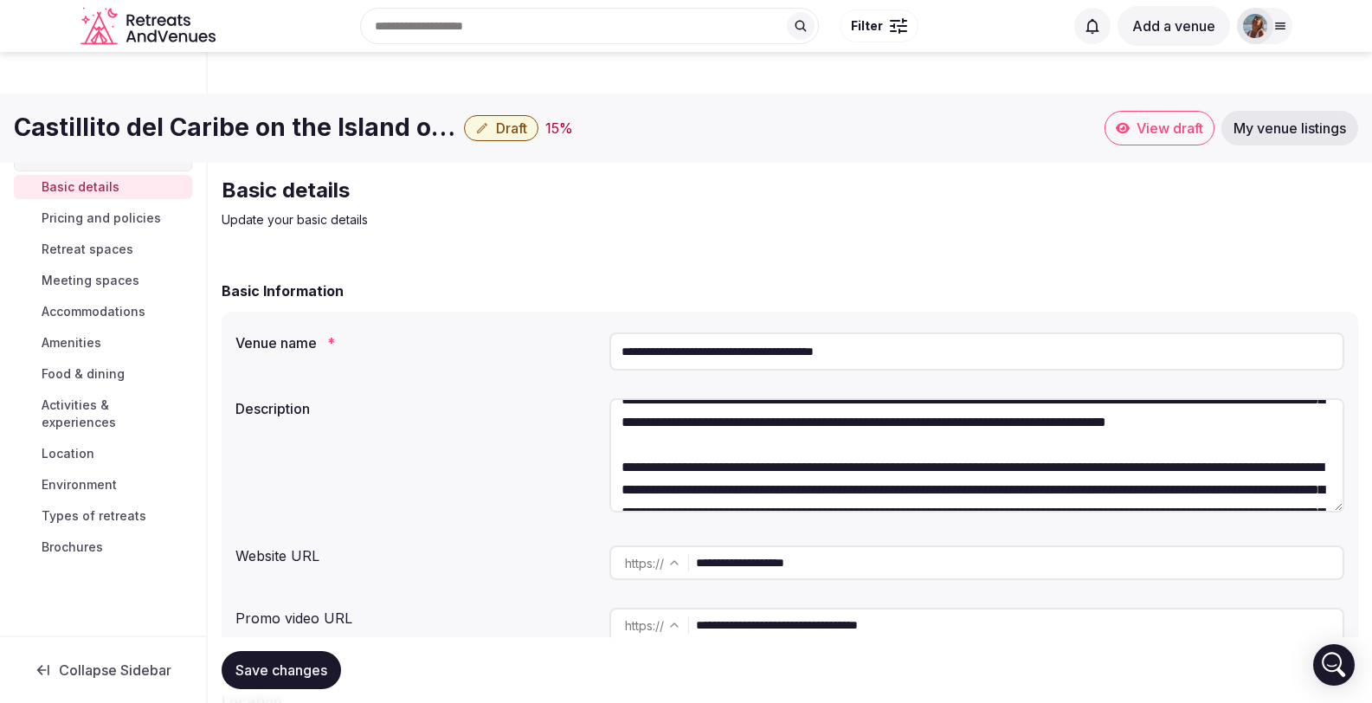
click at [1096, 427] on textarea at bounding box center [977, 455] width 735 height 114
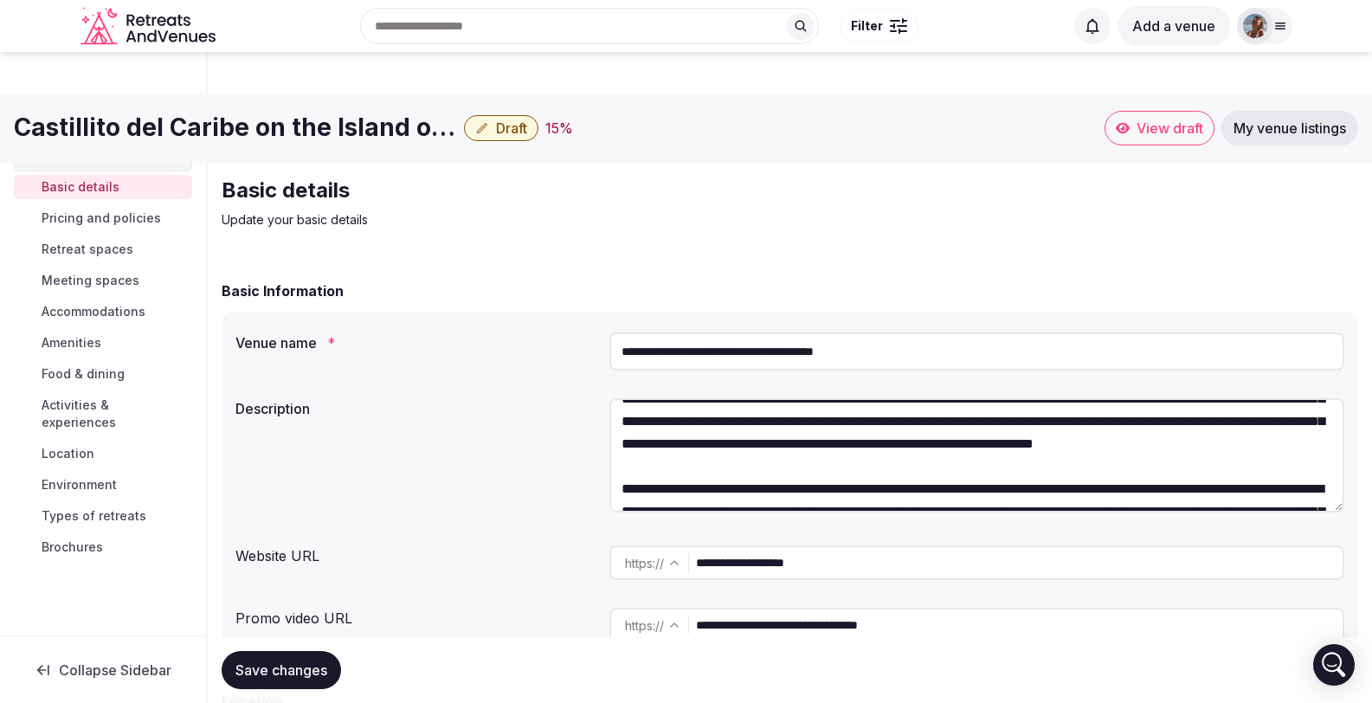
scroll to position [1068, 0]
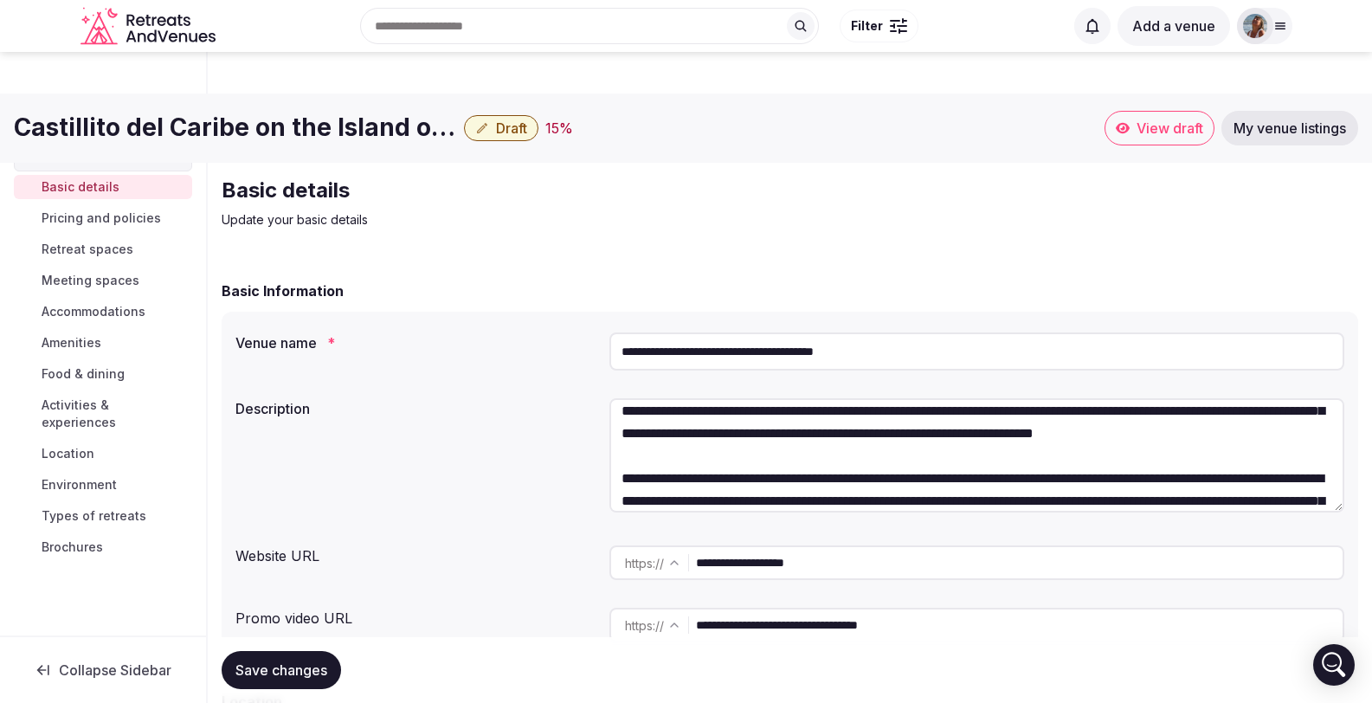
click at [1086, 398] on textarea at bounding box center [977, 455] width 735 height 114
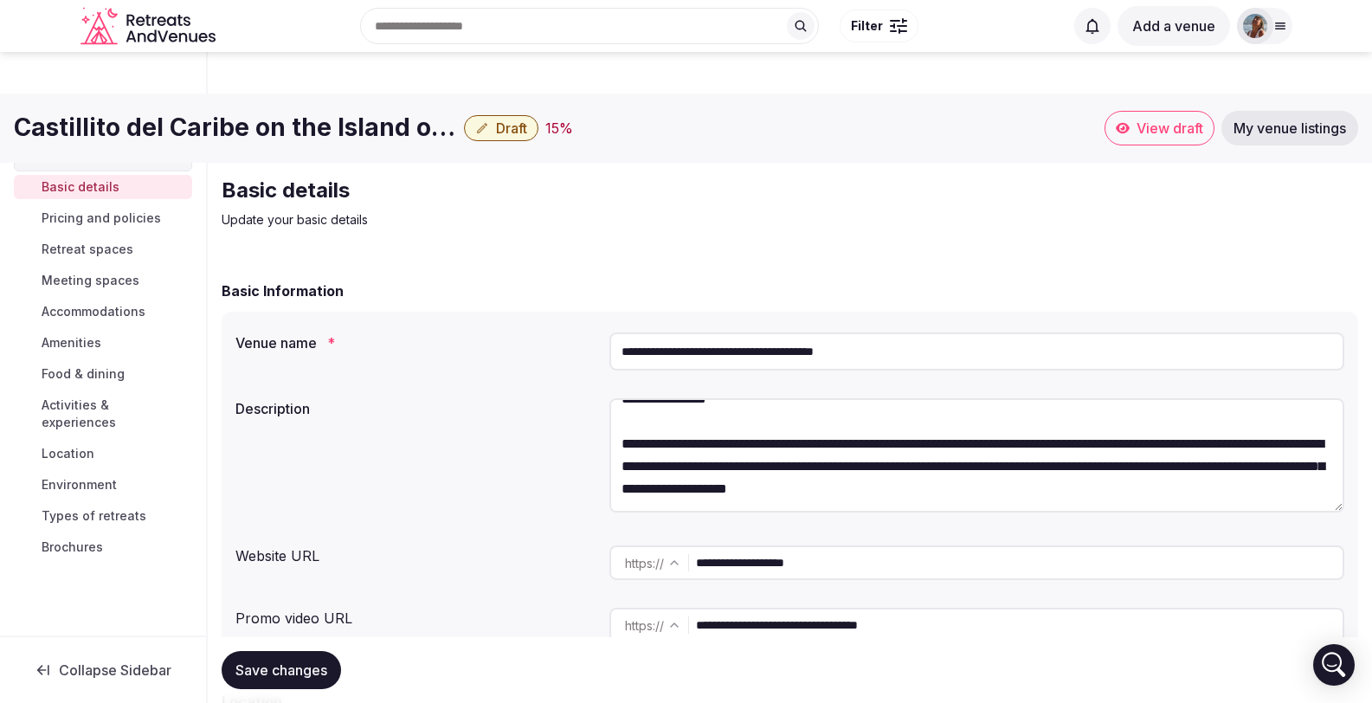
scroll to position [1323, 0]
drag, startPoint x: 923, startPoint y: 408, endPoint x: 854, endPoint y: 424, distance: 71.2
click at [854, 424] on textarea at bounding box center [977, 455] width 735 height 114
click at [1045, 407] on textarea at bounding box center [977, 455] width 735 height 114
click at [915, 410] on textarea at bounding box center [977, 455] width 735 height 114
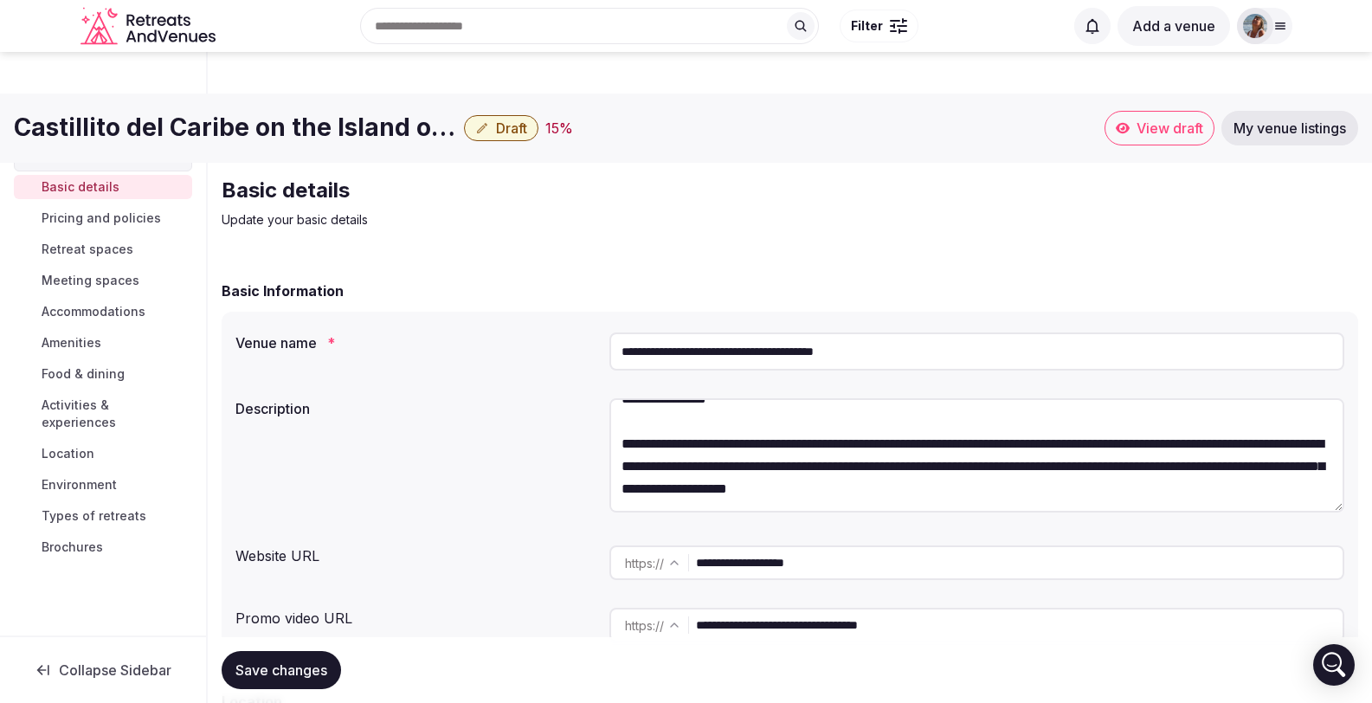
click at [918, 405] on textarea at bounding box center [977, 455] width 735 height 114
drag, startPoint x: 1290, startPoint y: 407, endPoint x: 1050, endPoint y: 406, distance: 239.8
click at [1050, 406] on textarea at bounding box center [977, 455] width 735 height 114
click at [1201, 403] on textarea at bounding box center [977, 455] width 735 height 114
drag, startPoint x: 1166, startPoint y: 431, endPoint x: 1160, endPoint y: 440, distance: 10.6
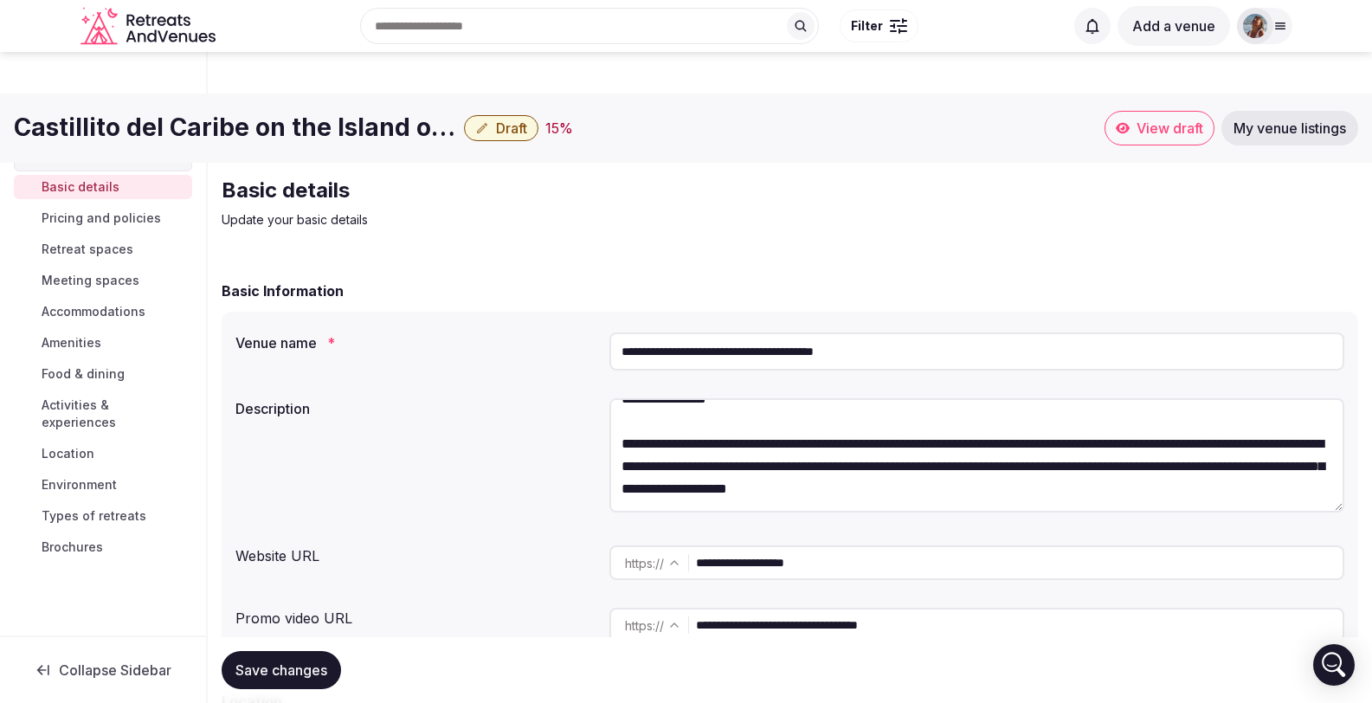
click at [1161, 441] on textarea at bounding box center [977, 455] width 735 height 114
click at [1172, 442] on textarea at bounding box center [977, 455] width 735 height 114
click at [1135, 403] on textarea at bounding box center [977, 455] width 735 height 114
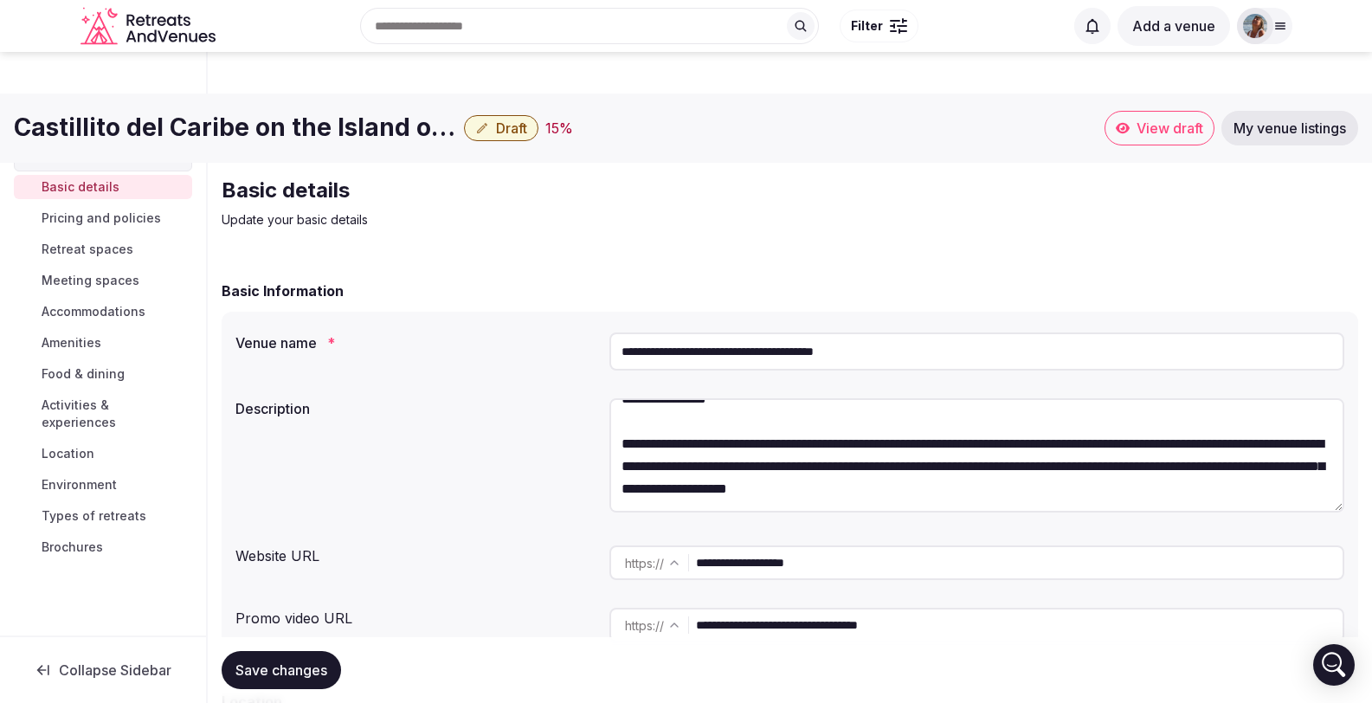
drag, startPoint x: 683, startPoint y: 404, endPoint x: 829, endPoint y: 398, distance: 145.6
click at [829, 398] on textarea at bounding box center [977, 455] width 735 height 114
drag, startPoint x: 843, startPoint y: 402, endPoint x: 737, endPoint y: 400, distance: 106.5
click at [737, 400] on textarea at bounding box center [977, 455] width 735 height 114
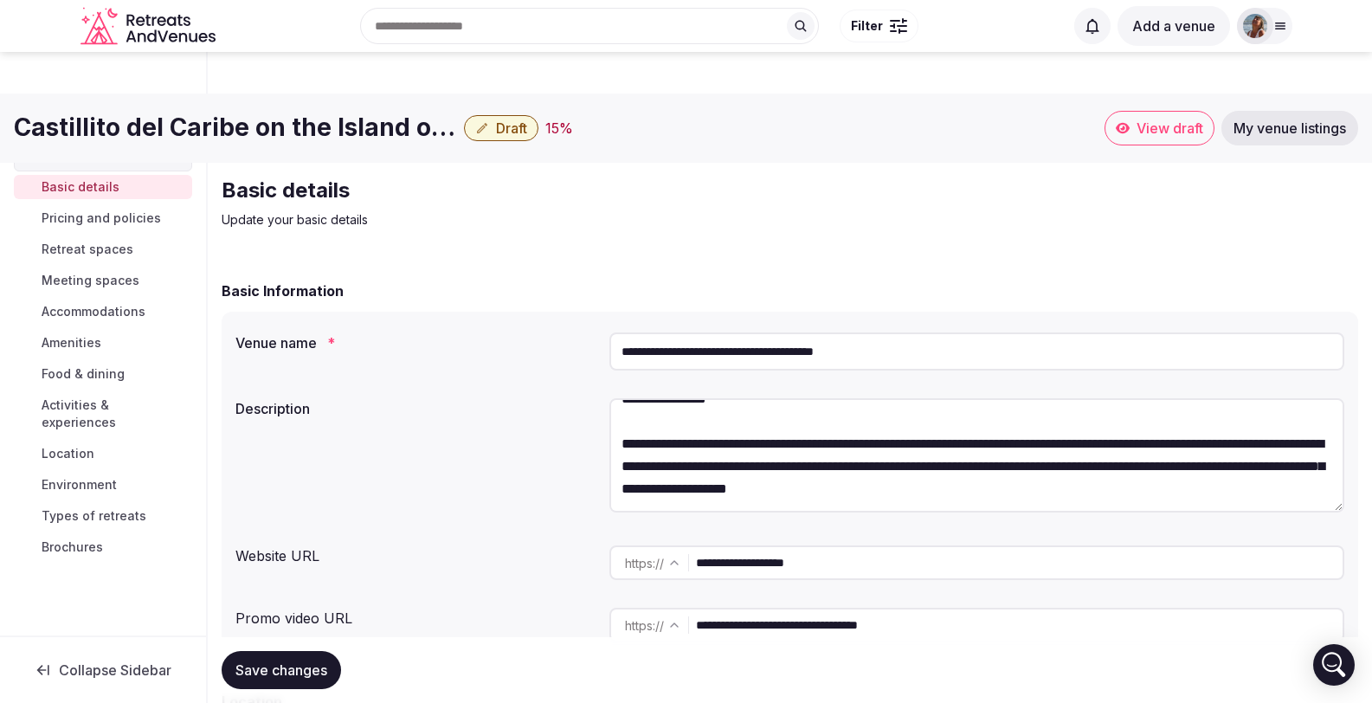
drag, startPoint x: 665, startPoint y: 389, endPoint x: 1300, endPoint y: 431, distance: 636.1
click at [1300, 431] on textarea at bounding box center [977, 455] width 735 height 114
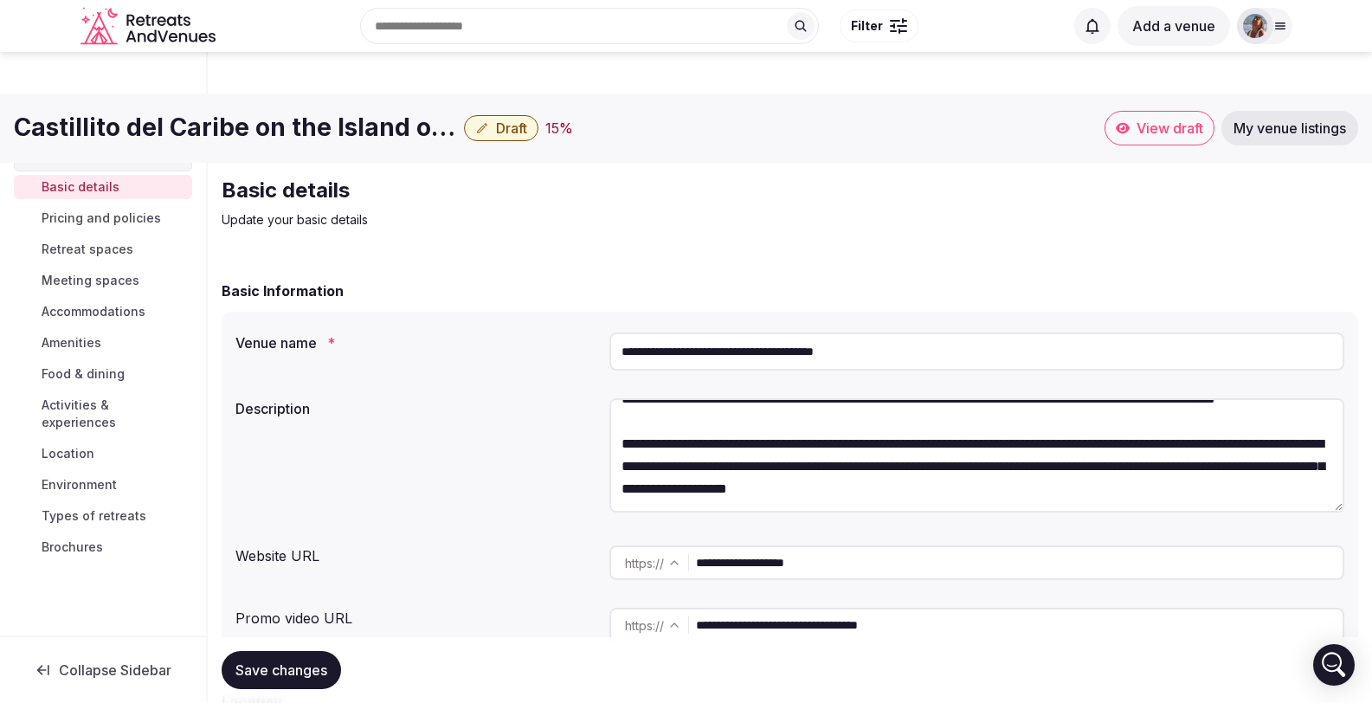
scroll to position [1403, 0]
click at [625, 462] on textarea at bounding box center [977, 455] width 735 height 114
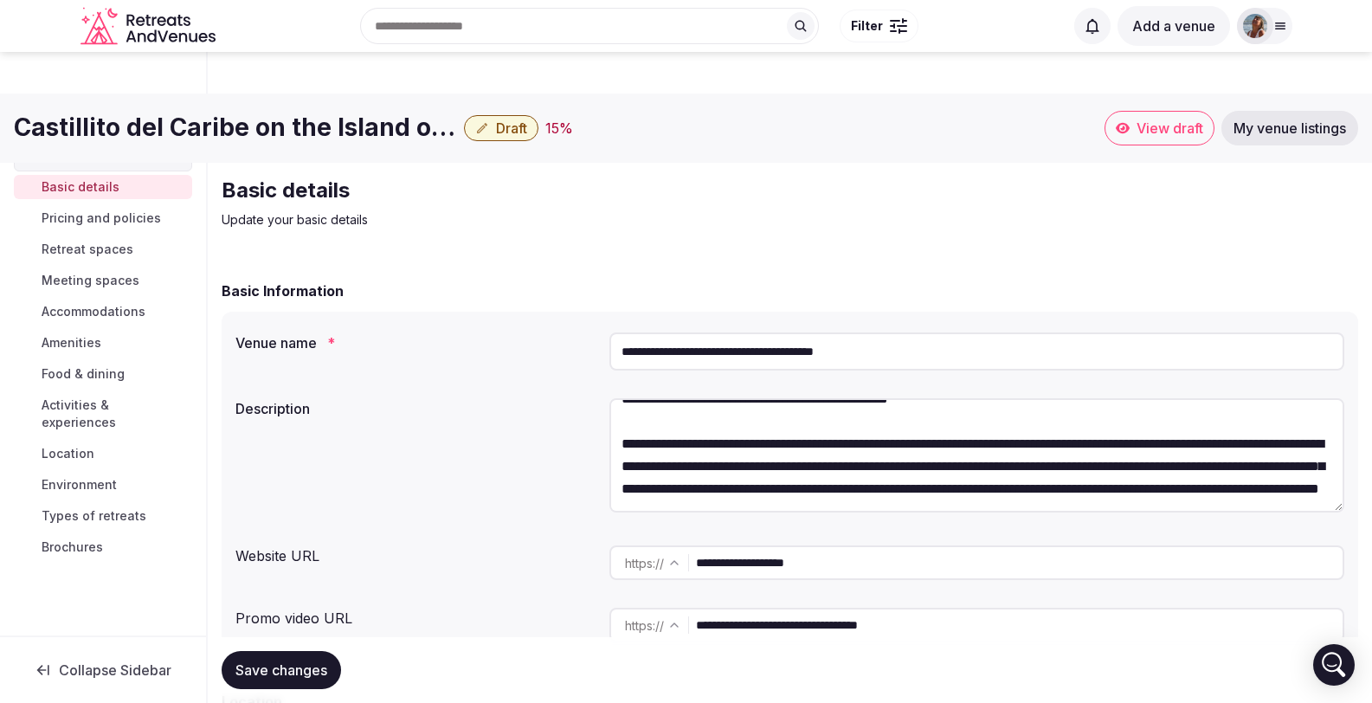
scroll to position [1441, 0]
click at [844, 428] on textarea at bounding box center [977, 455] width 735 height 114
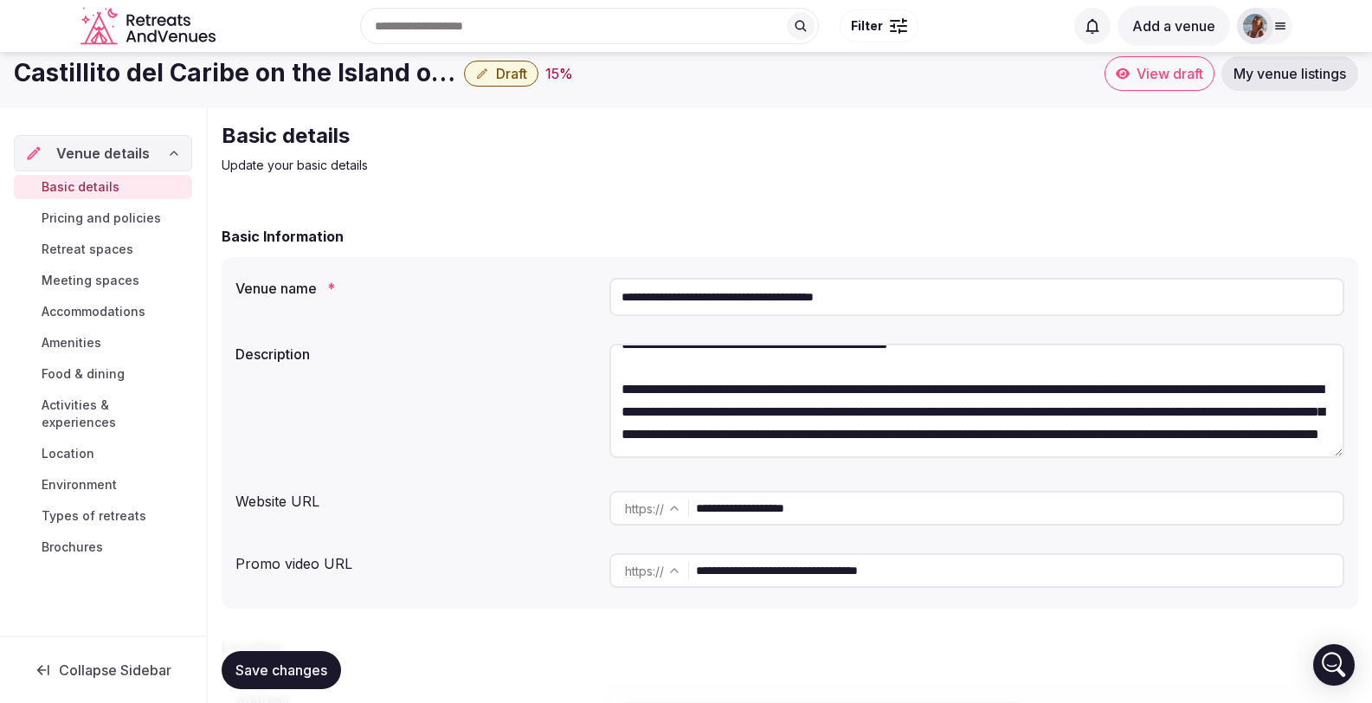
scroll to position [88, 0]
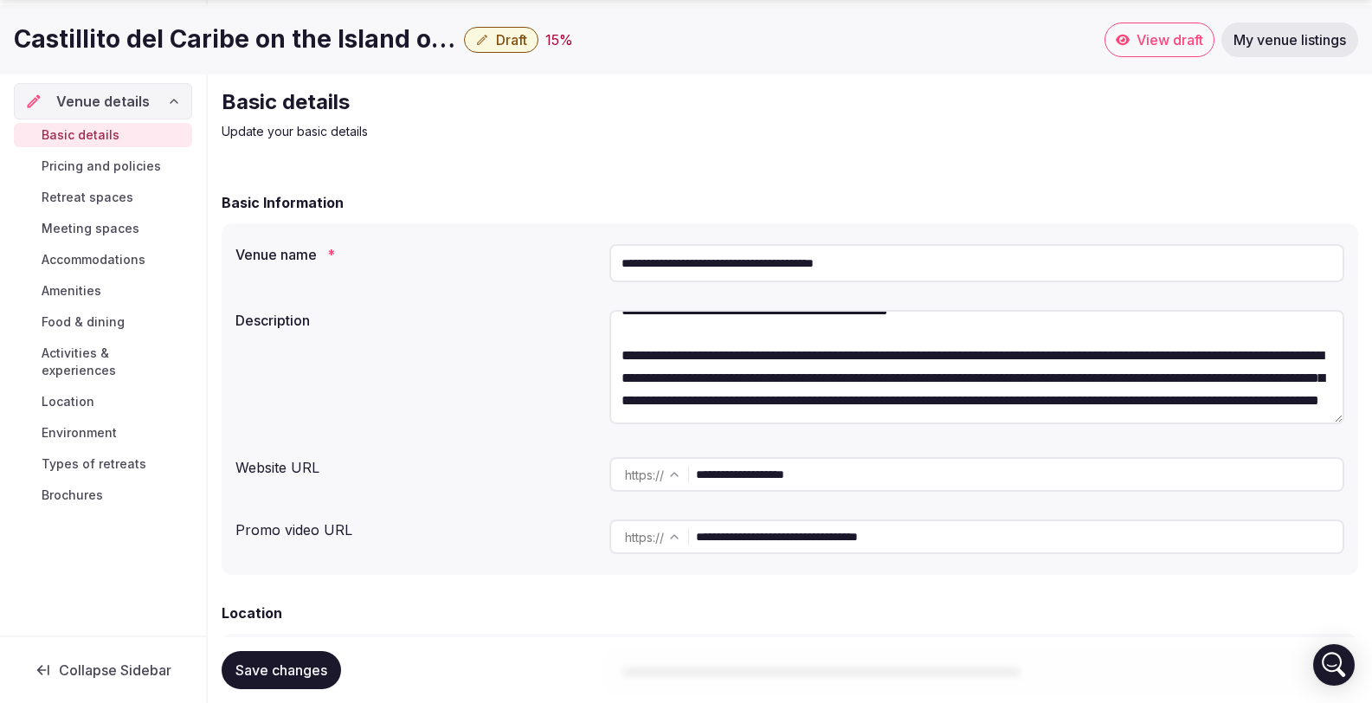
click at [742, 366] on textarea at bounding box center [977, 367] width 735 height 114
click at [261, 669] on span "Save changes" at bounding box center [282, 670] width 92 height 17
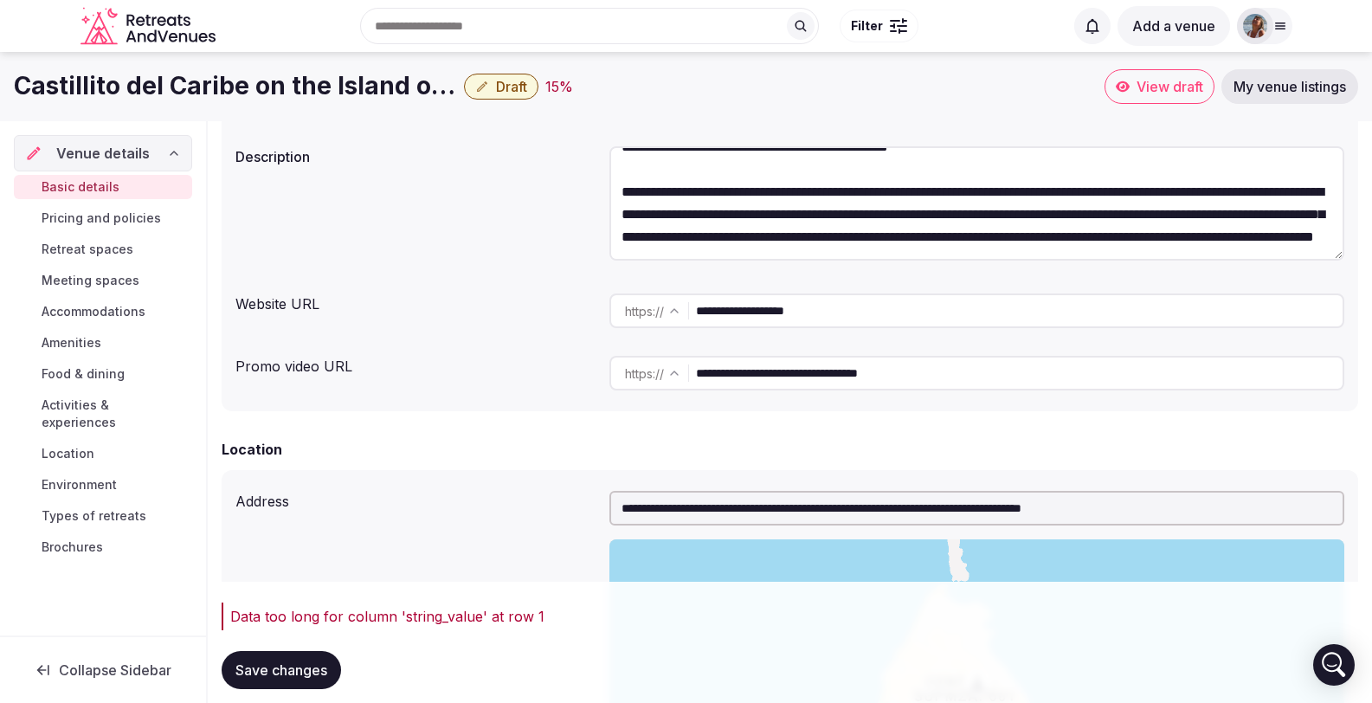
scroll to position [1400, 0]
drag, startPoint x: 620, startPoint y: 144, endPoint x: 803, endPoint y: 164, distance: 183.8
click at [773, 161] on textarea at bounding box center [977, 203] width 735 height 114
drag, startPoint x: 1163, startPoint y: 211, endPoint x: 617, endPoint y: 136, distance: 551.5
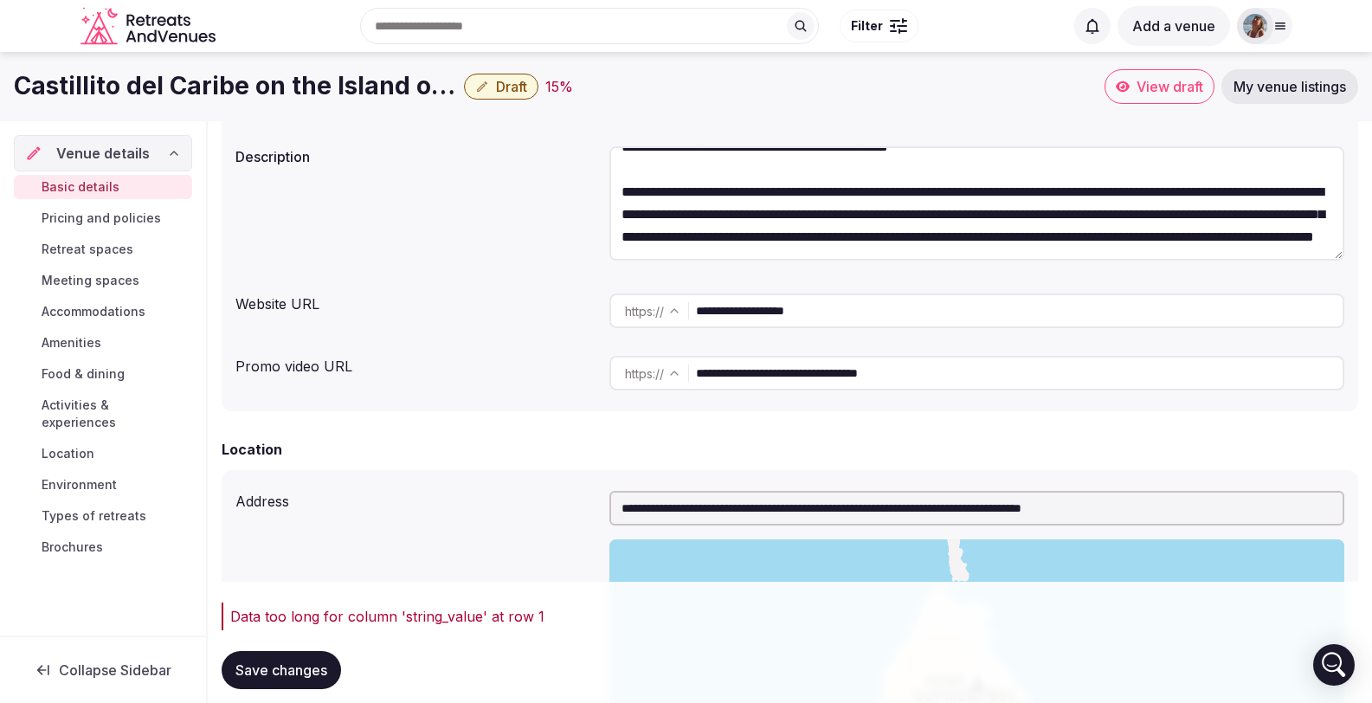
click at [617, 146] on textarea at bounding box center [977, 203] width 735 height 114
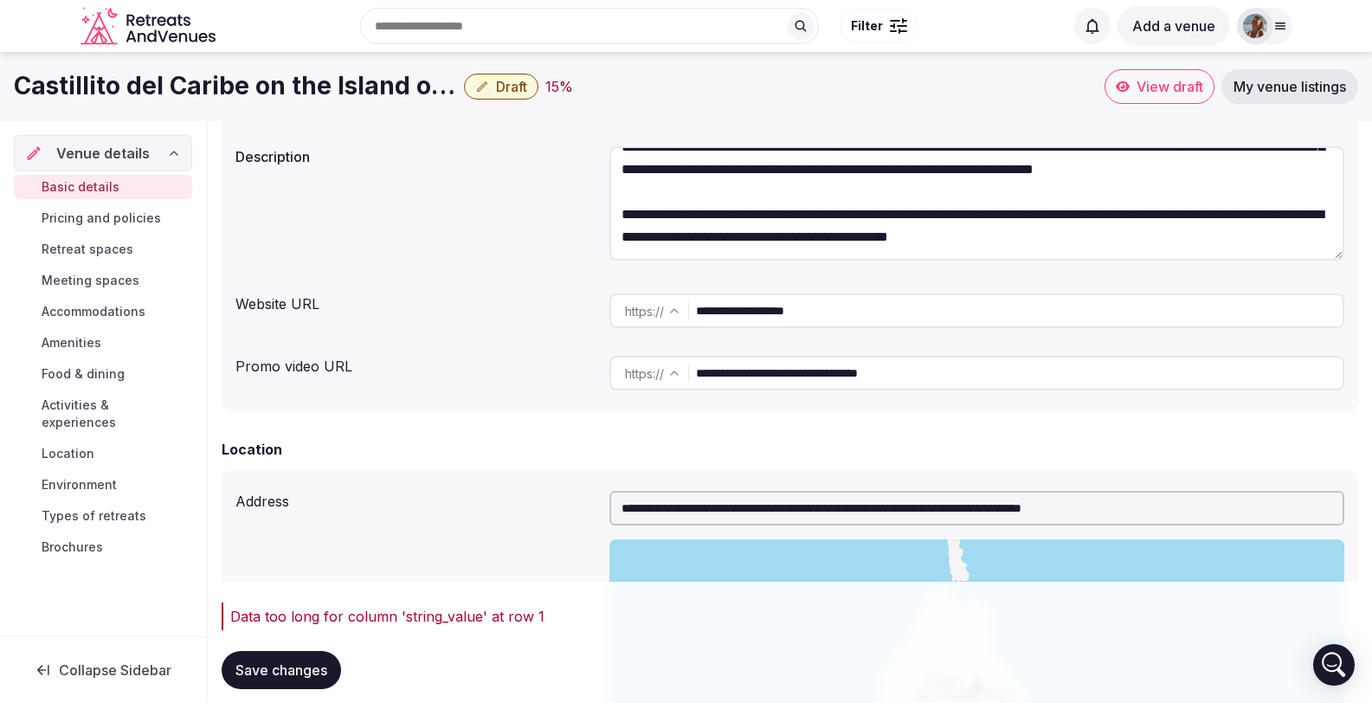
scroll to position [1306, 0]
drag, startPoint x: 625, startPoint y: 165, endPoint x: 1204, endPoint y: 203, distance: 580.6
click at [1204, 204] on textarea at bounding box center [977, 203] width 735 height 114
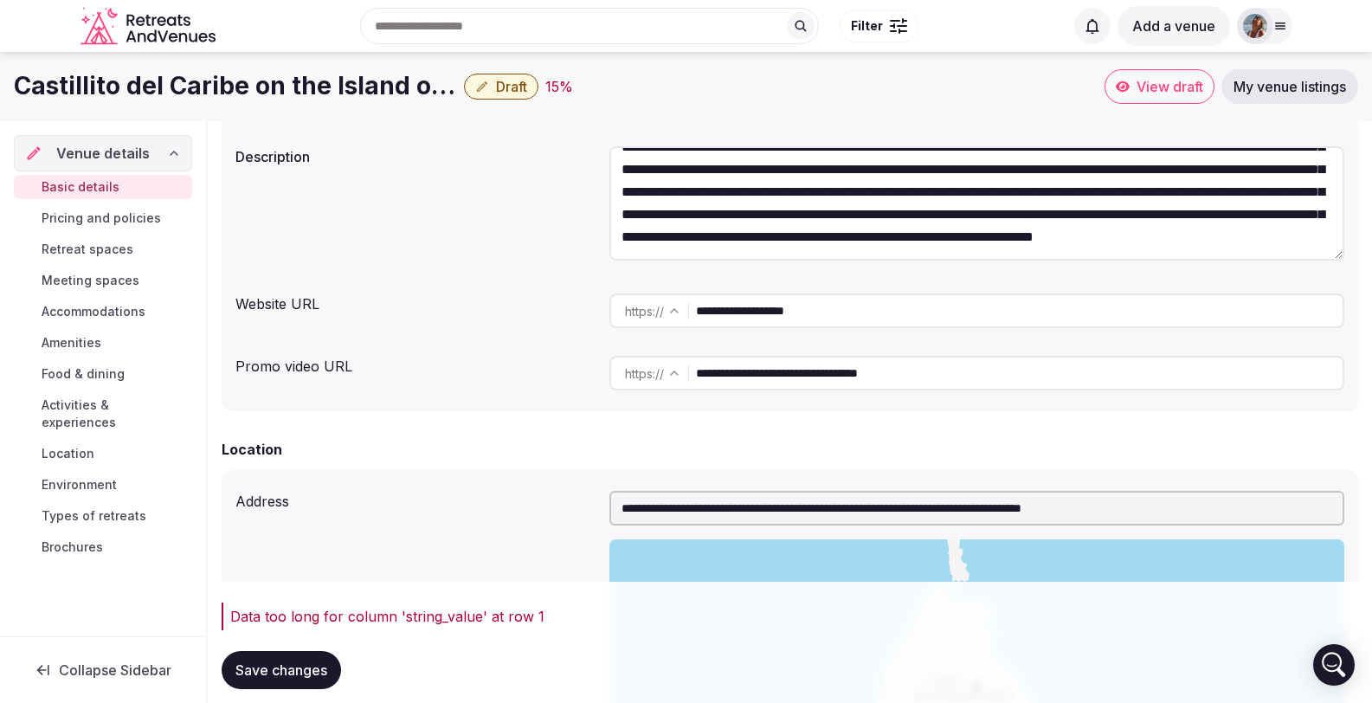
scroll to position [1238, 0]
click at [293, 659] on button "Save changes" at bounding box center [281, 670] width 119 height 38
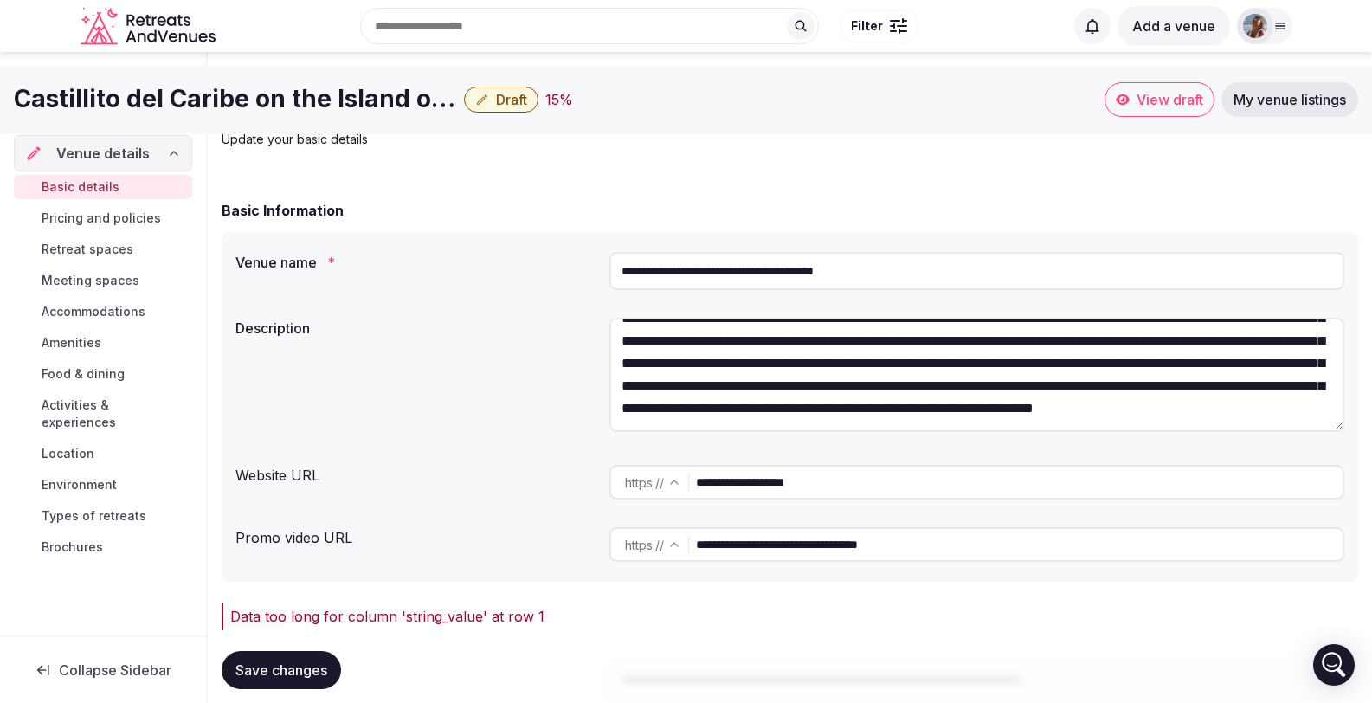
drag, startPoint x: 623, startPoint y: 347, endPoint x: 662, endPoint y: 391, distance: 58.3
click at [662, 391] on div at bounding box center [977, 377] width 735 height 119
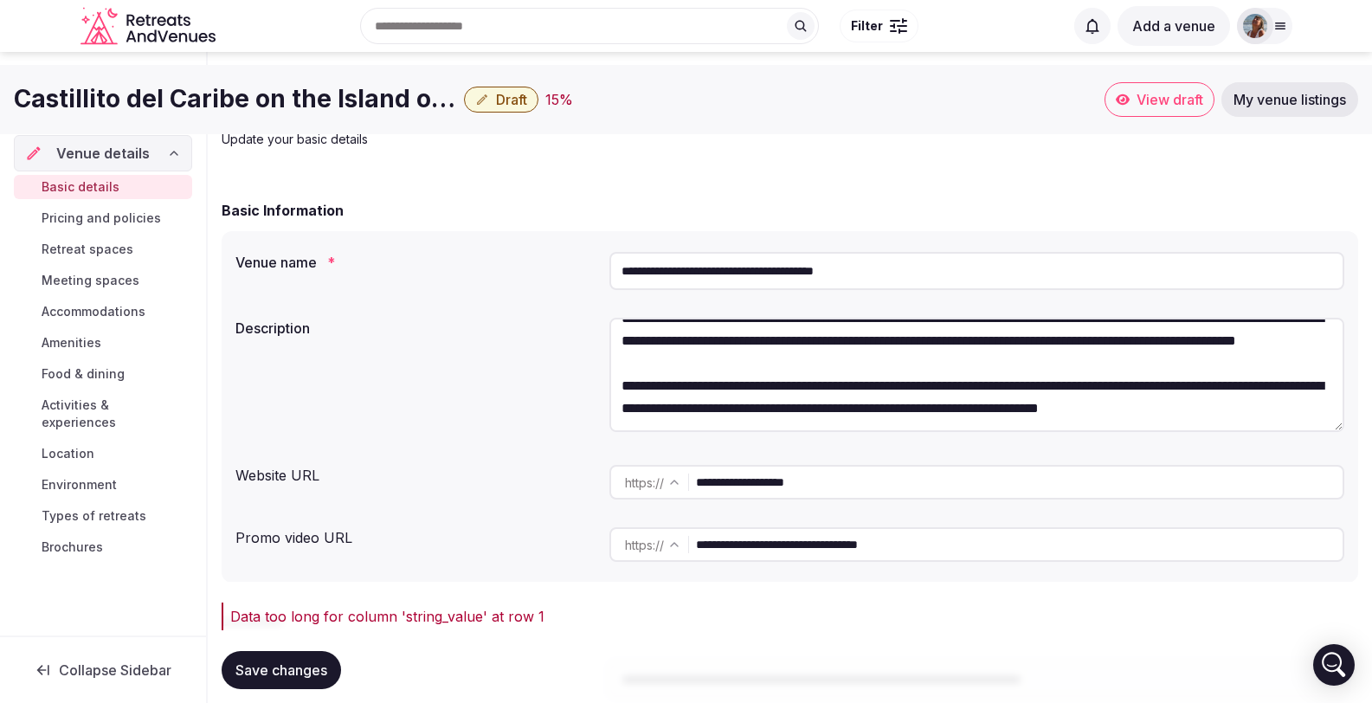
scroll to position [608, 0]
type textarea "**********"
click at [271, 665] on span "Save changes" at bounding box center [282, 670] width 92 height 17
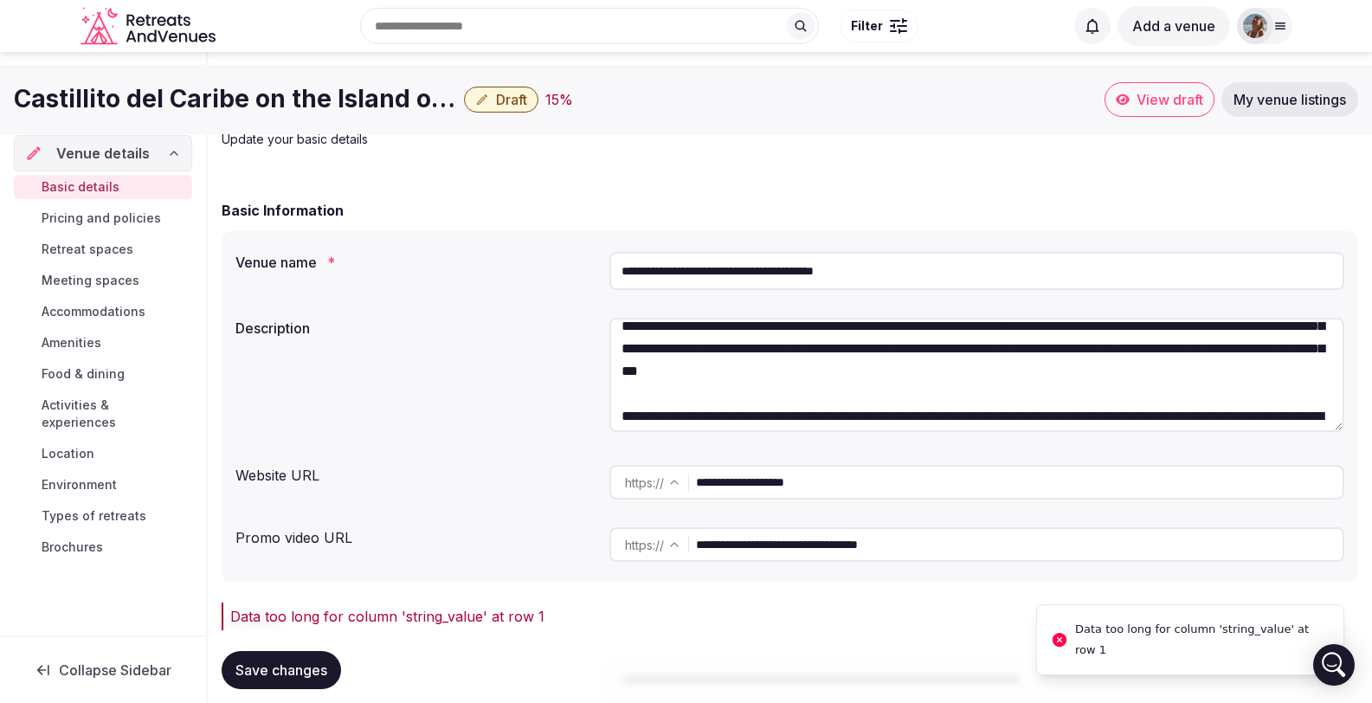
scroll to position [318, 0]
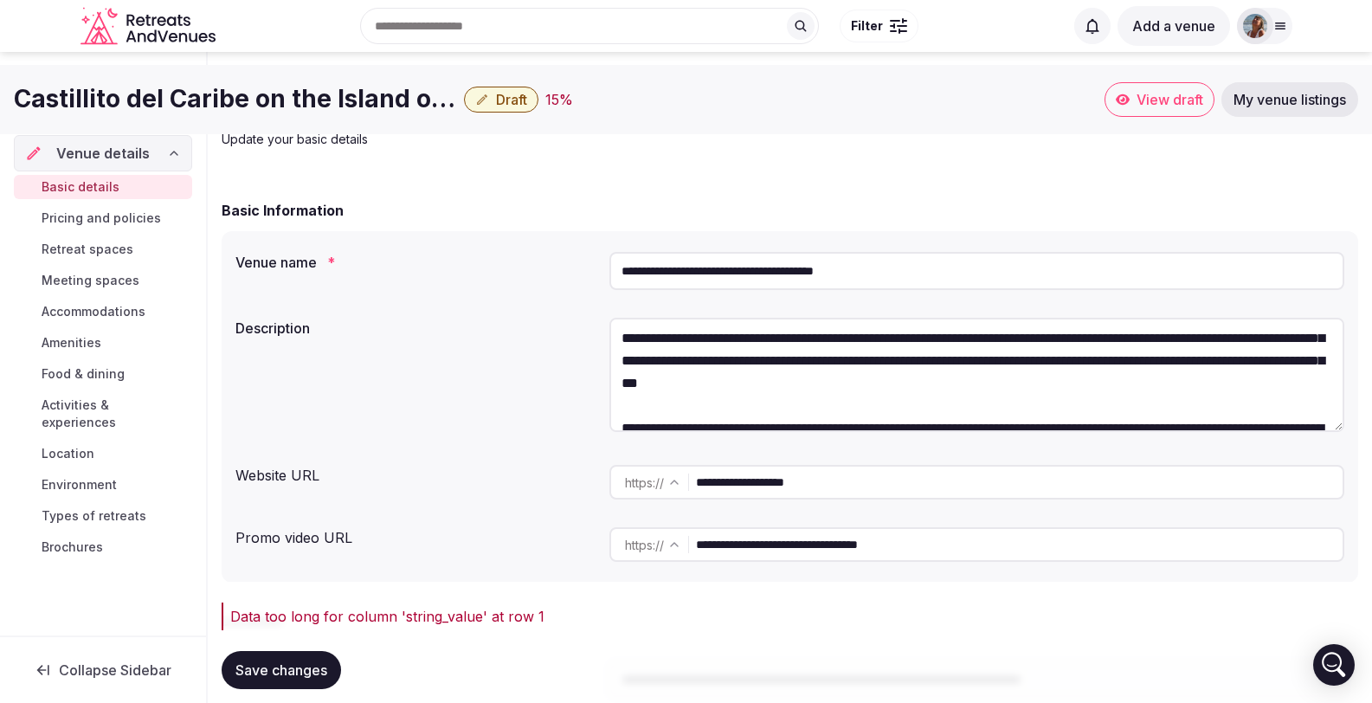
drag, startPoint x: 875, startPoint y: 232, endPoint x: 757, endPoint y: 228, distance: 117.8
click at [757, 252] on input "**********" at bounding box center [977, 271] width 735 height 38
type input "**********"
click at [263, 664] on span "Save changes" at bounding box center [282, 670] width 92 height 17
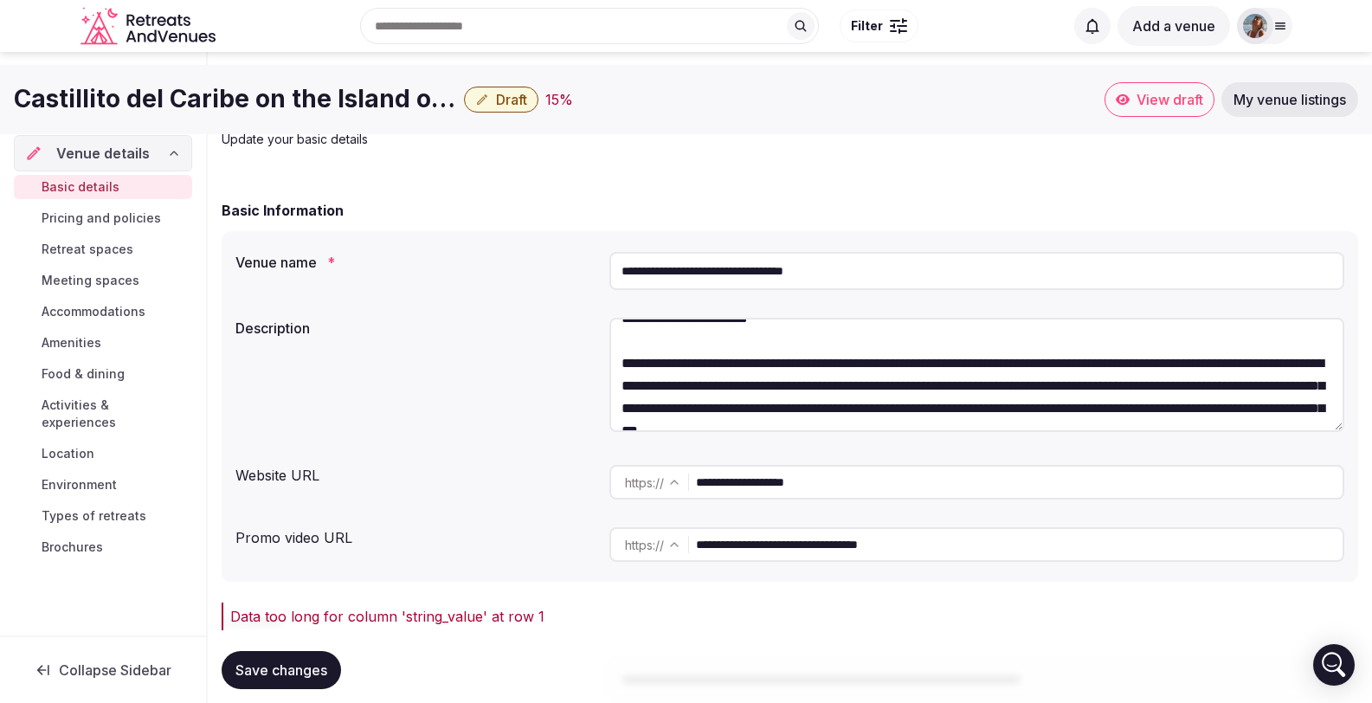
scroll to position [608, 0]
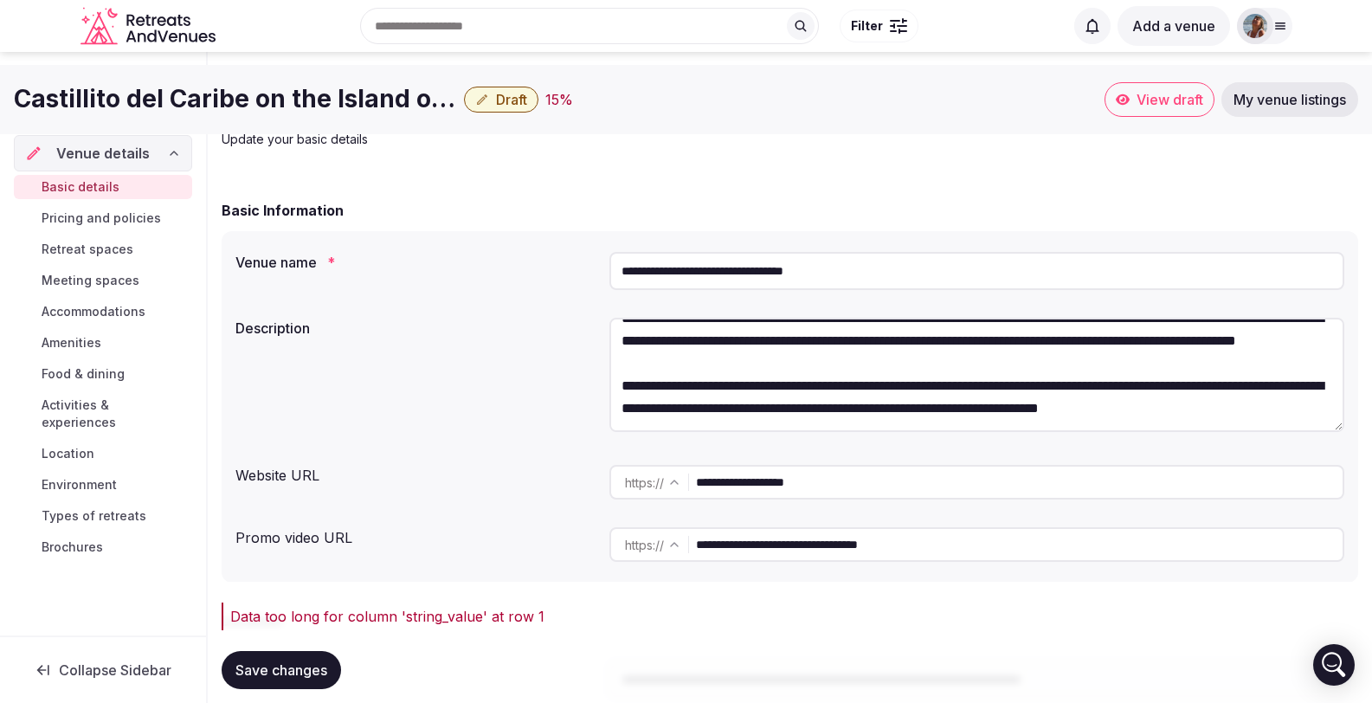
drag, startPoint x: 629, startPoint y: 355, endPoint x: 665, endPoint y: 422, distance: 75.5
click at [666, 422] on div "**********" at bounding box center [790, 407] width 1137 height 352
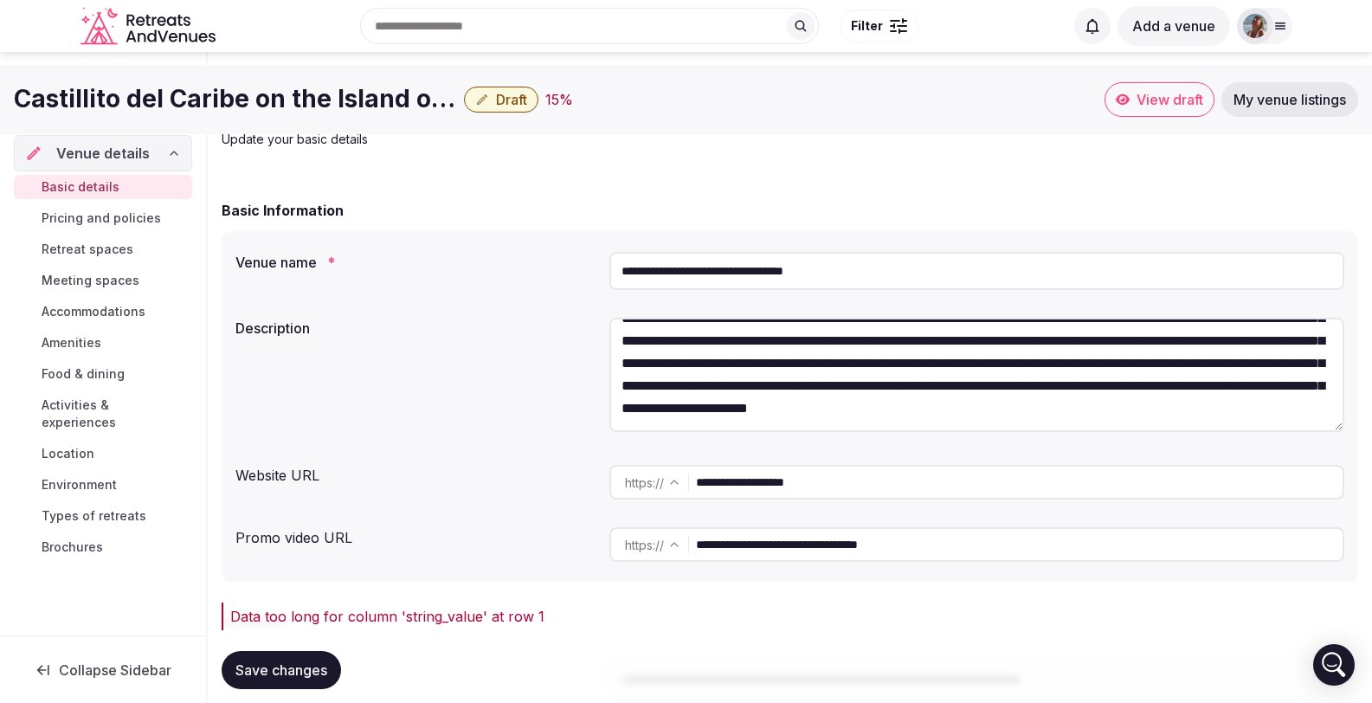
scroll to position [225, 0]
type textarea "**********"
click at [254, 672] on span "Save changes" at bounding box center [282, 670] width 92 height 17
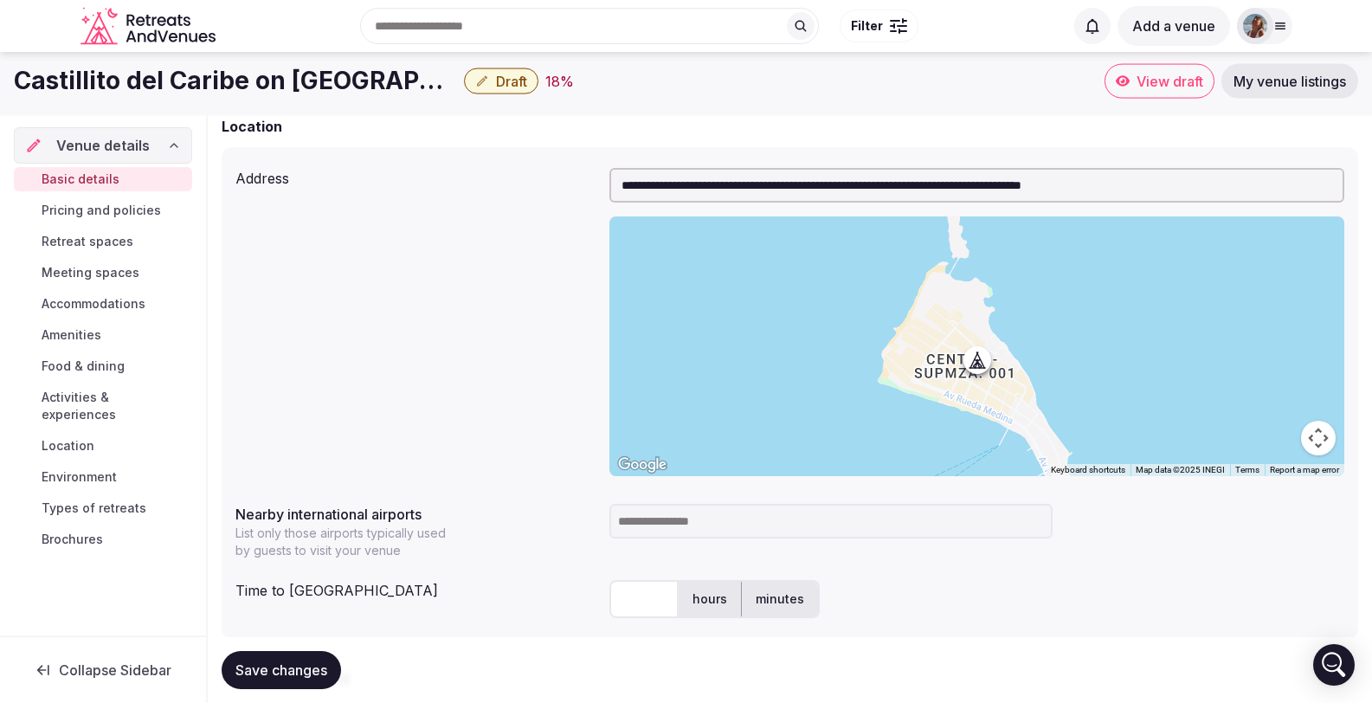
scroll to position [565, 0]
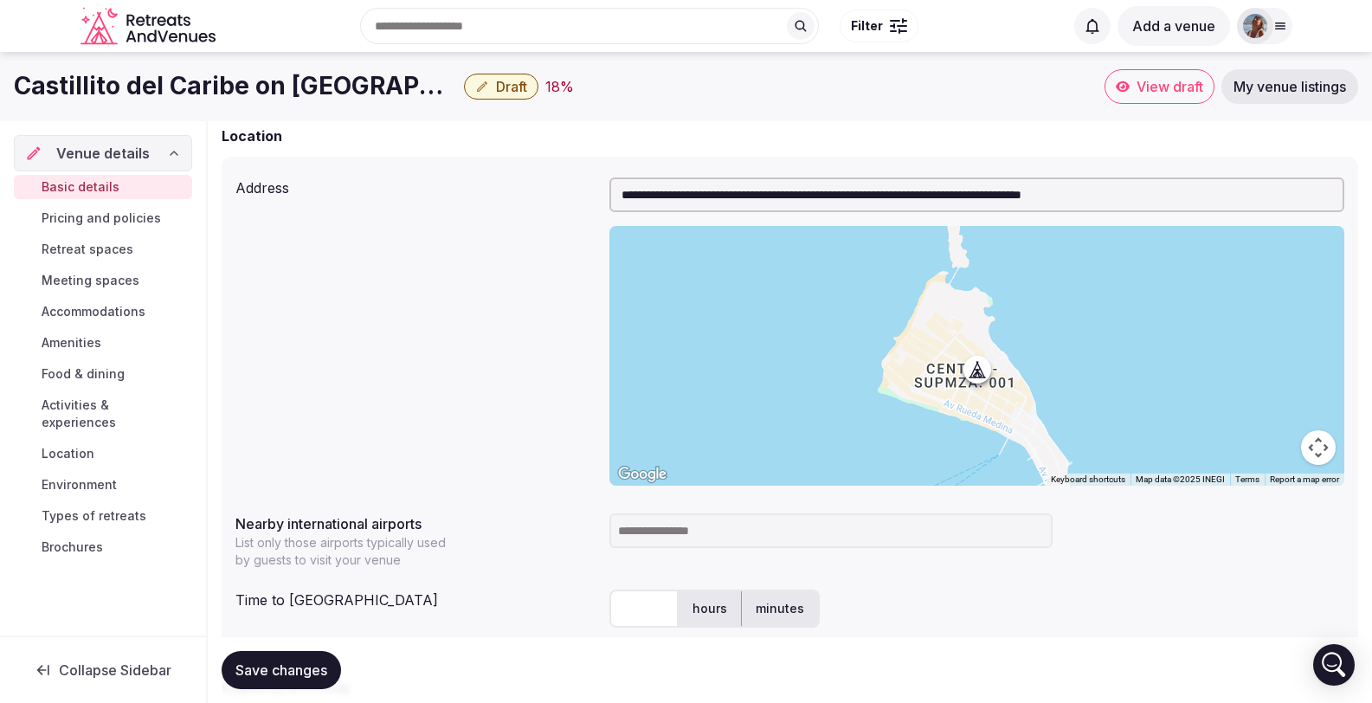
drag, startPoint x: 1221, startPoint y: 158, endPoint x: 655, endPoint y: 155, distance: 565.4
click at [616, 178] on input "**********" at bounding box center [977, 195] width 735 height 35
drag, startPoint x: 1209, startPoint y: 160, endPoint x: 823, endPoint y: 144, distance: 386.5
click at [823, 178] on input "**********" at bounding box center [977, 195] width 735 height 35
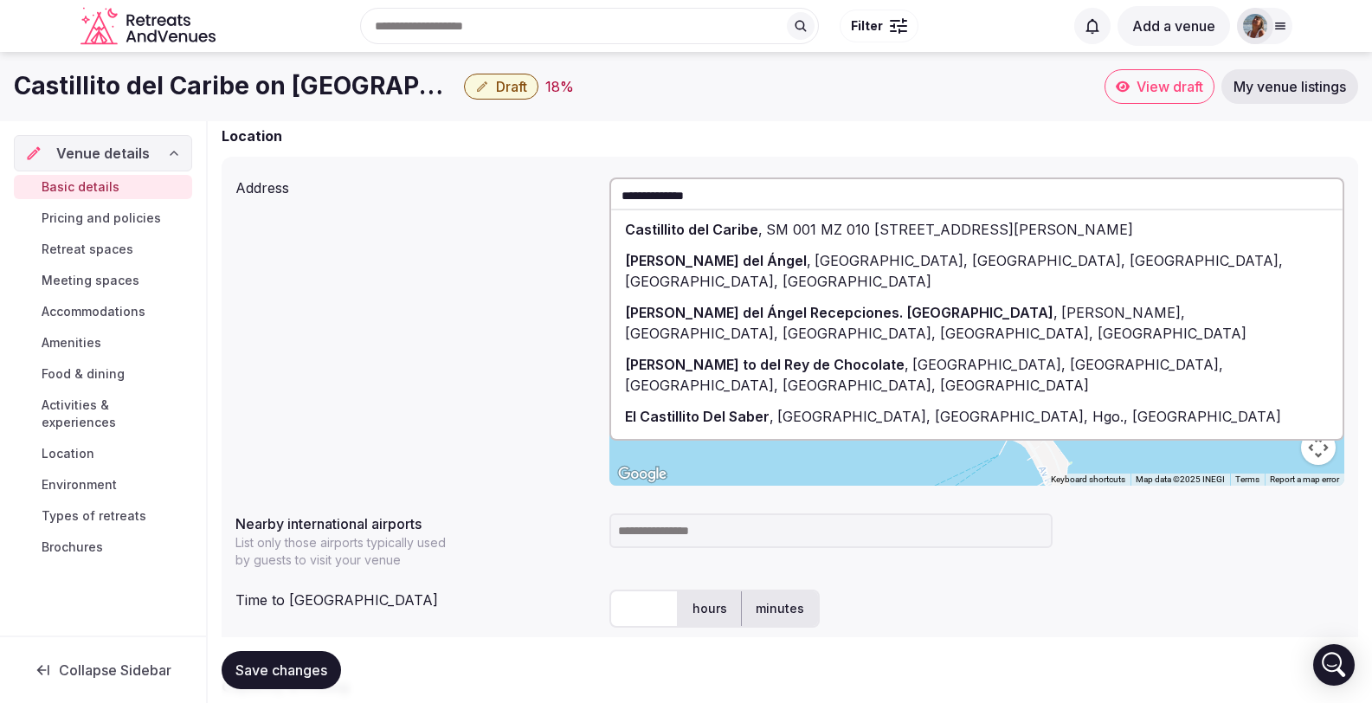
click at [880, 221] on span "SM 001 MZ 010 LT 15, Centro - Supmza. 001, Isla Mujeres, Quintana Roo, Mexico" at bounding box center [948, 229] width 371 height 17
type input "**********"
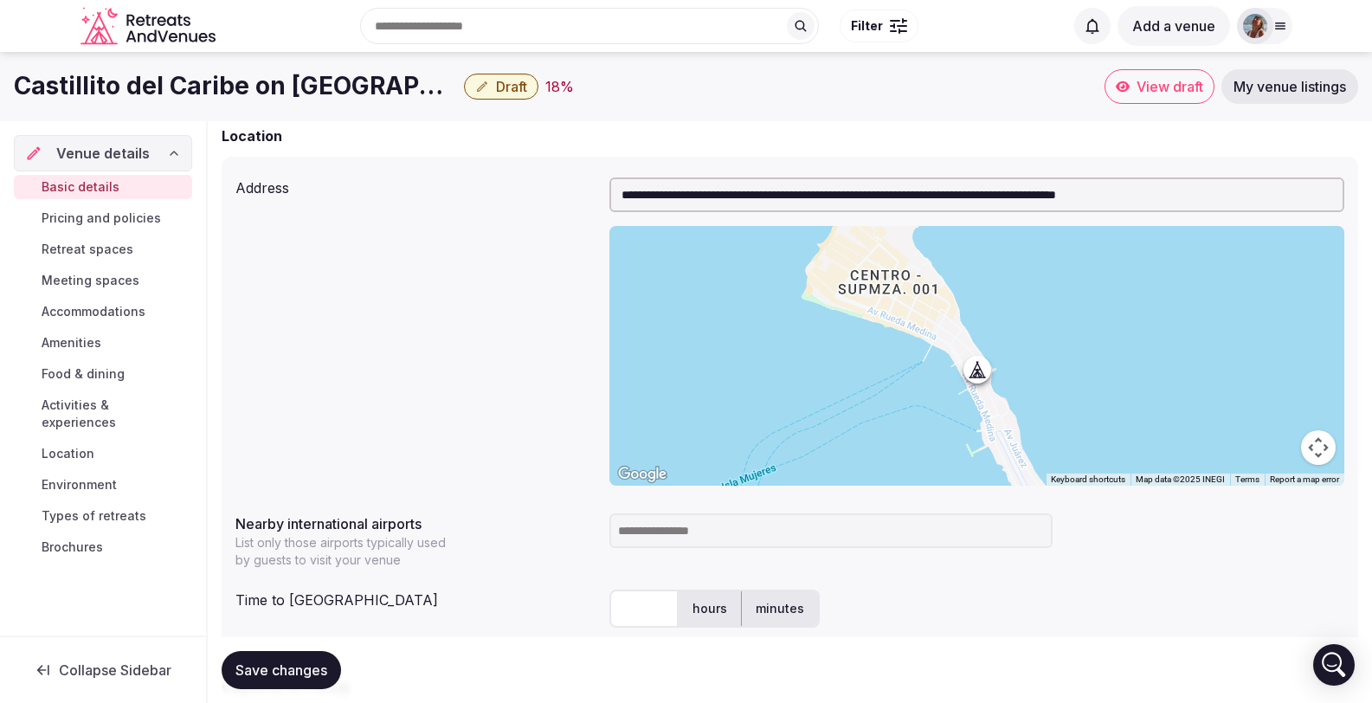
click at [652, 590] on input "text" at bounding box center [644, 609] width 69 height 38
type input "*"
click at [675, 513] on input at bounding box center [831, 530] width 443 height 35
type input "***"
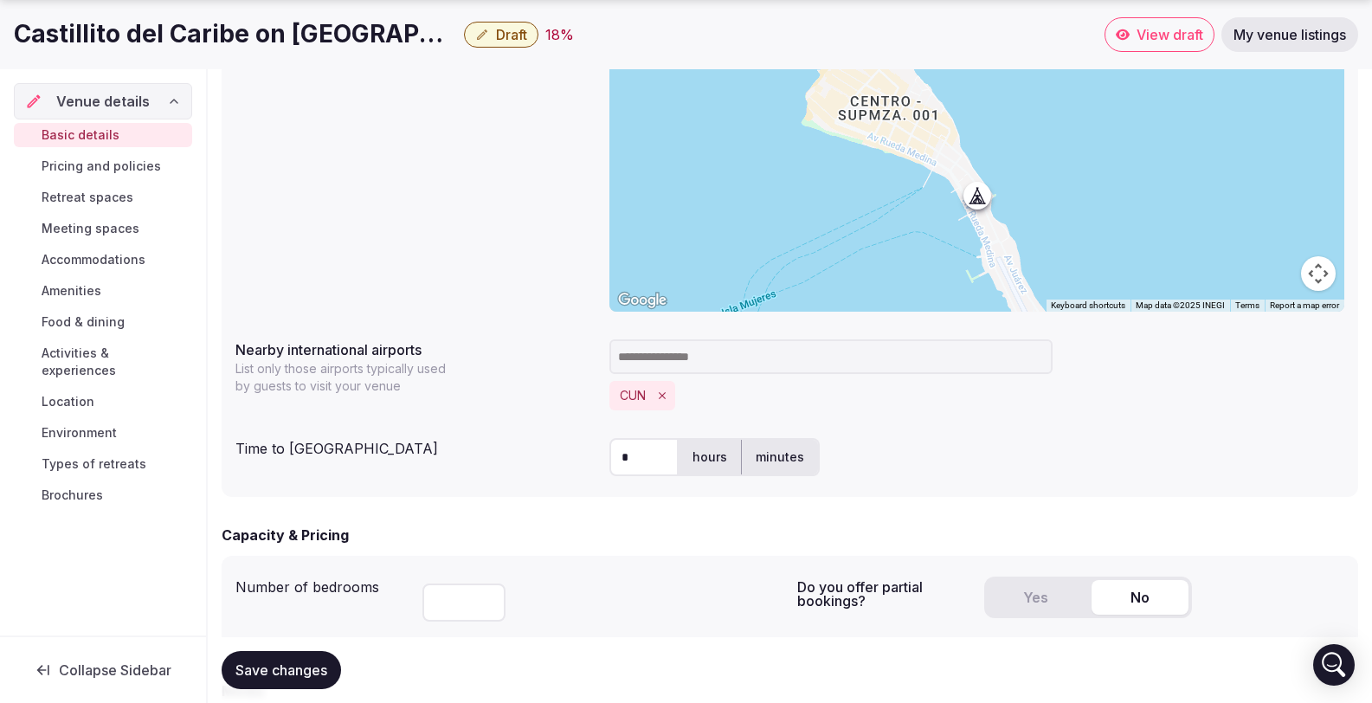
scroll to position [740, 0]
click at [453, 583] on input "number" at bounding box center [464, 602] width 83 height 38
click at [488, 583] on input "number" at bounding box center [464, 602] width 83 height 38
type input "*"
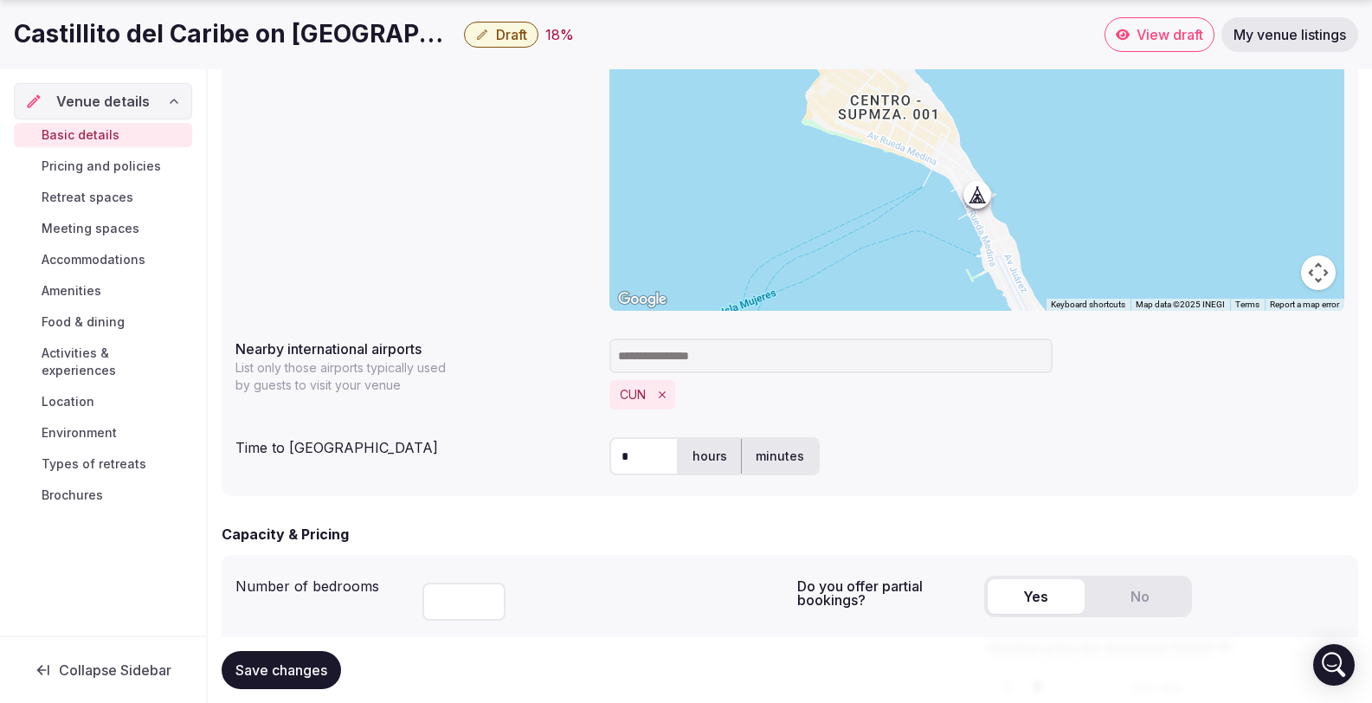
click at [1045, 579] on button "Yes" at bounding box center [1036, 596] width 97 height 35
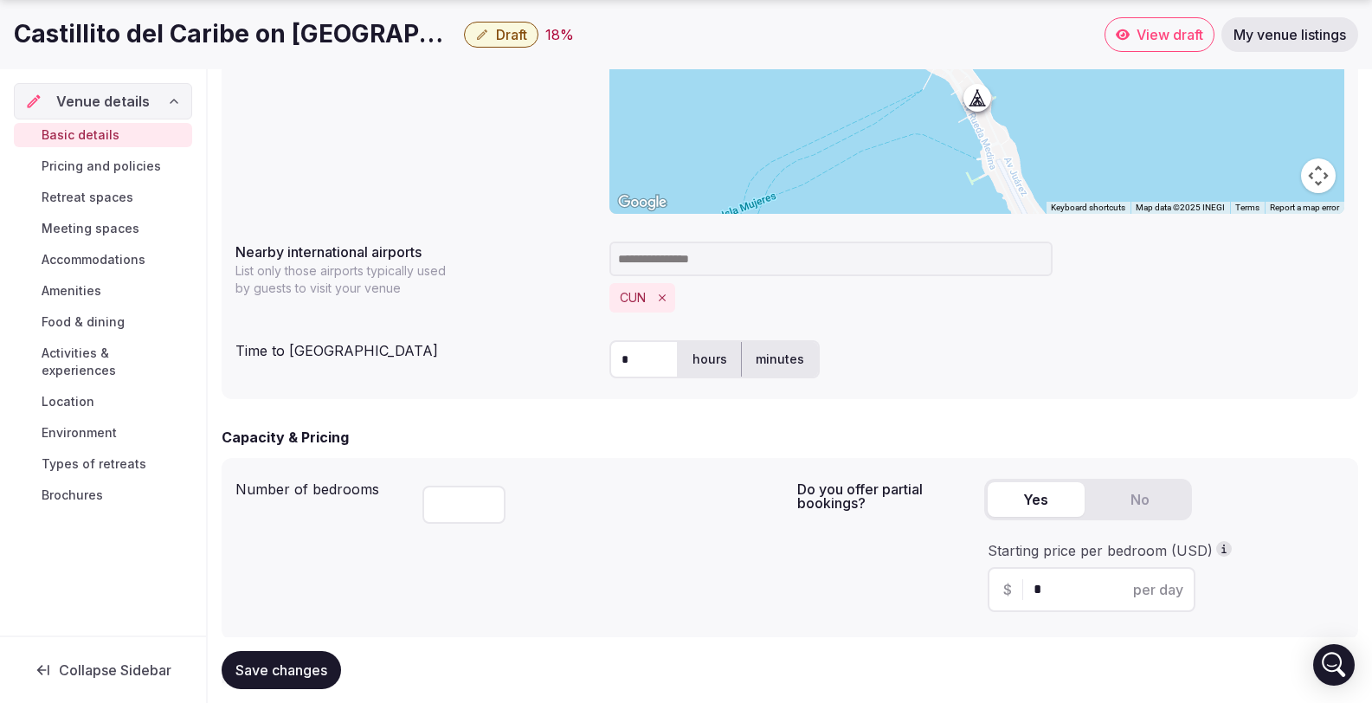
scroll to position [848, 0]
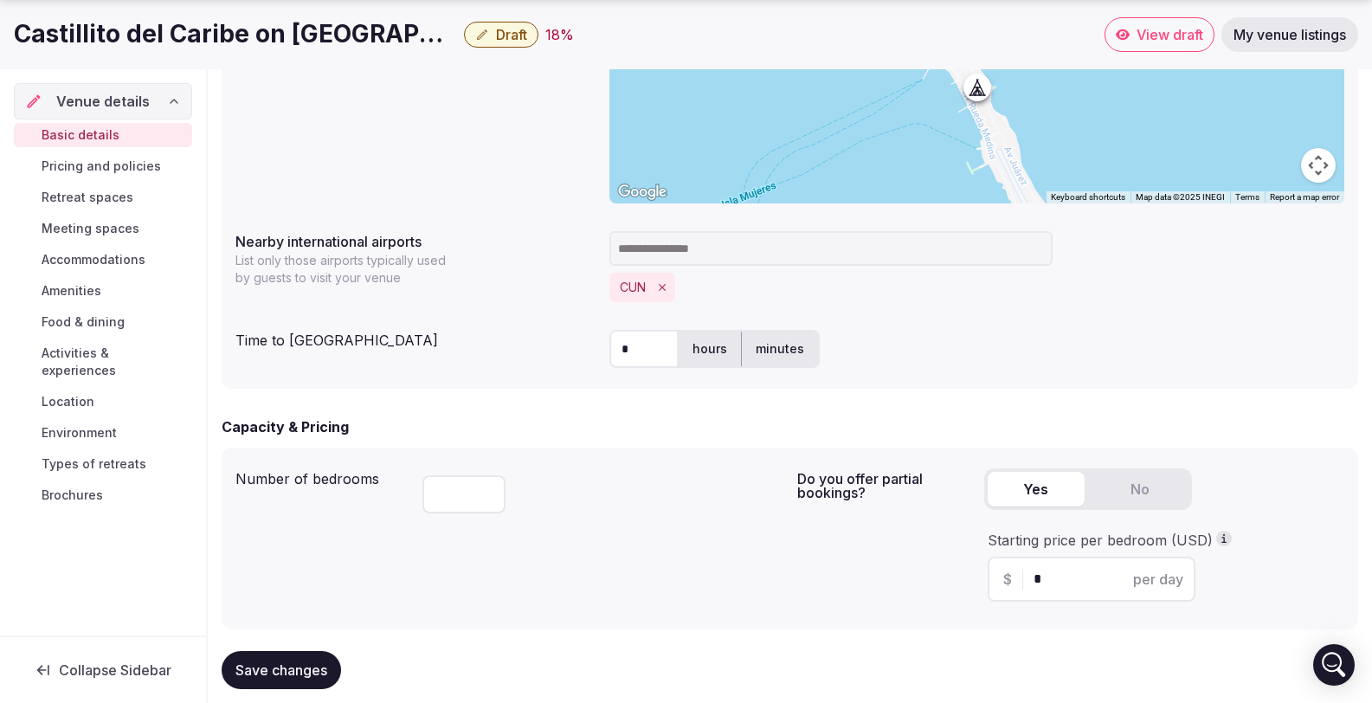
click at [294, 671] on span "Save changes" at bounding box center [282, 670] width 92 height 17
click at [1090, 569] on input "*" at bounding box center [1107, 579] width 146 height 21
type input "***"
click at [280, 670] on span "Save changes" at bounding box center [282, 670] width 92 height 17
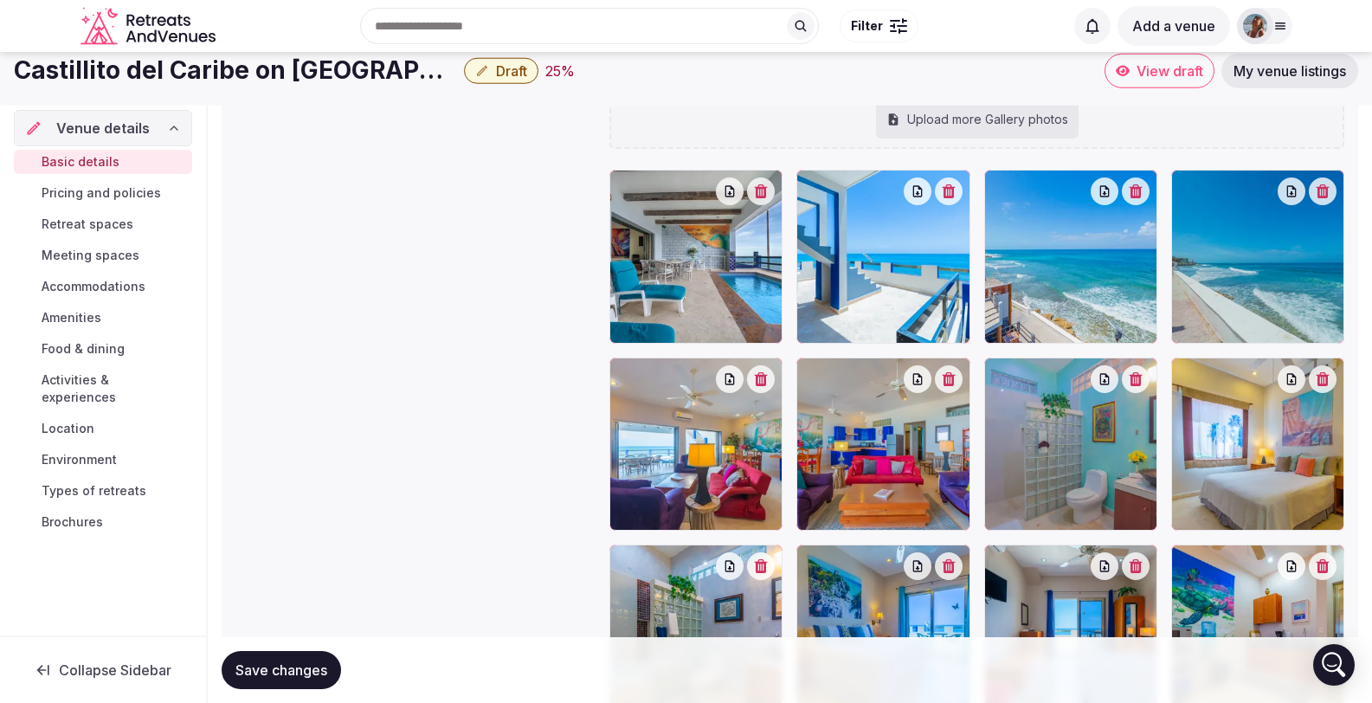
scroll to position [1950, 0]
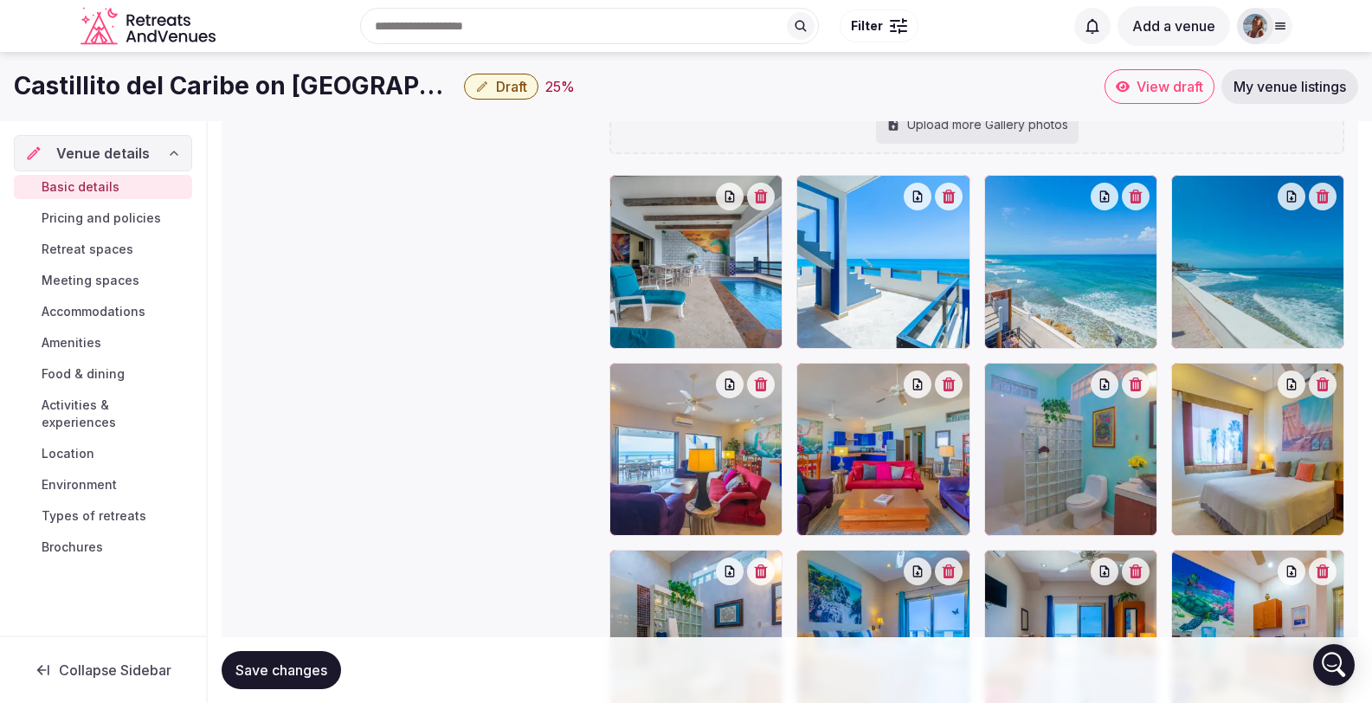
click at [1142, 190] on icon "button" at bounding box center [1135, 197] width 13 height 14
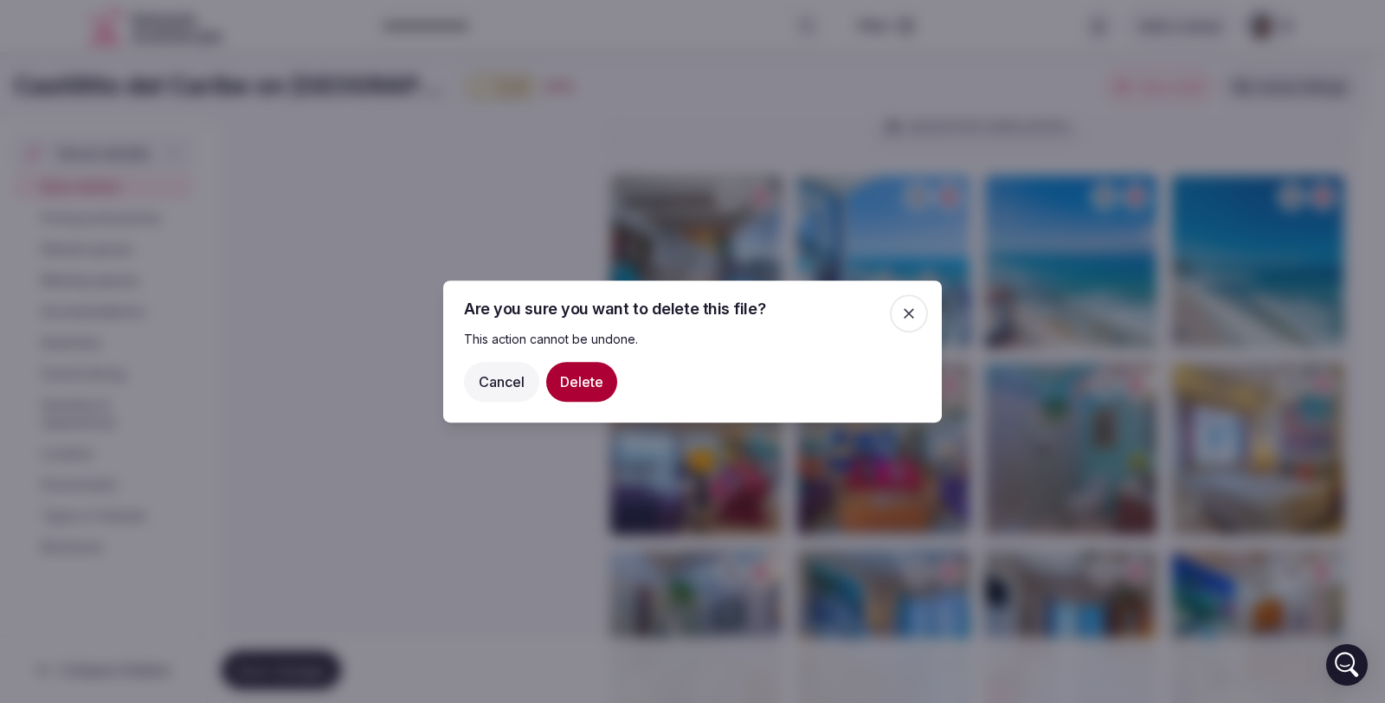
click at [571, 387] on button "Delete" at bounding box center [581, 382] width 71 height 40
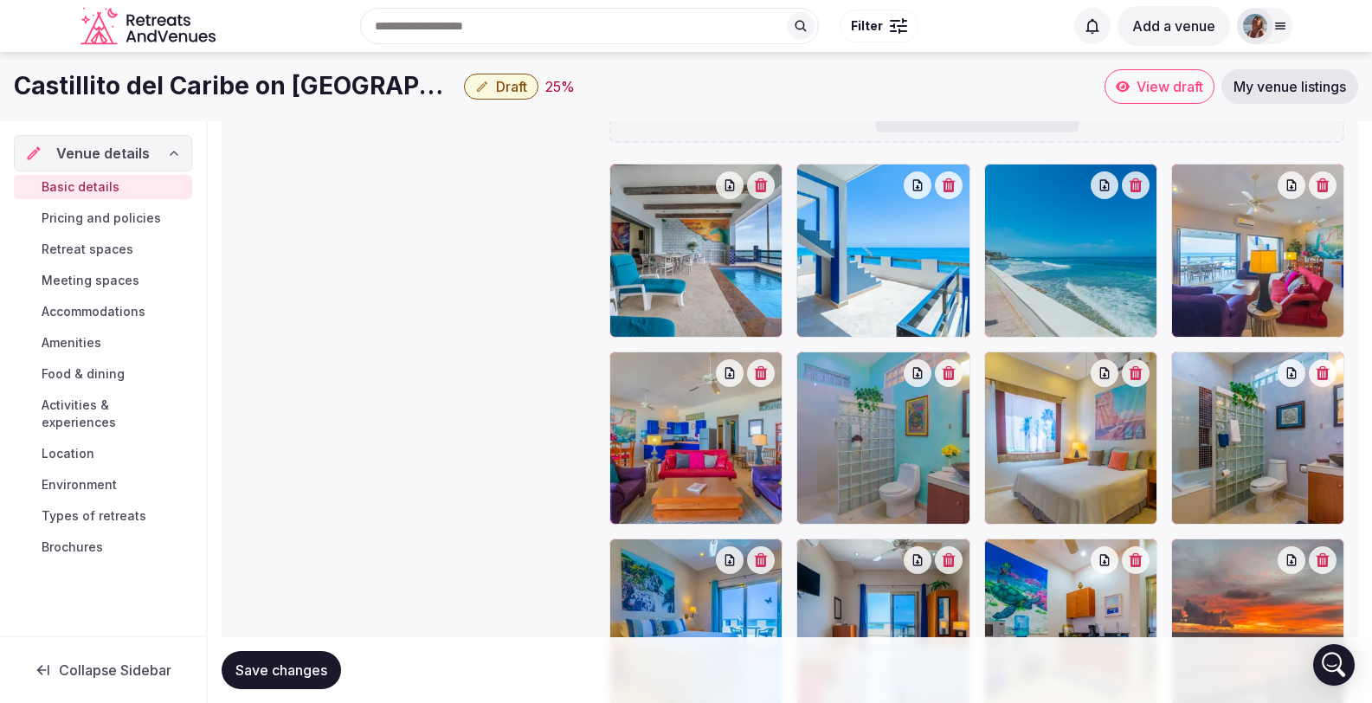
scroll to position [1929, 0]
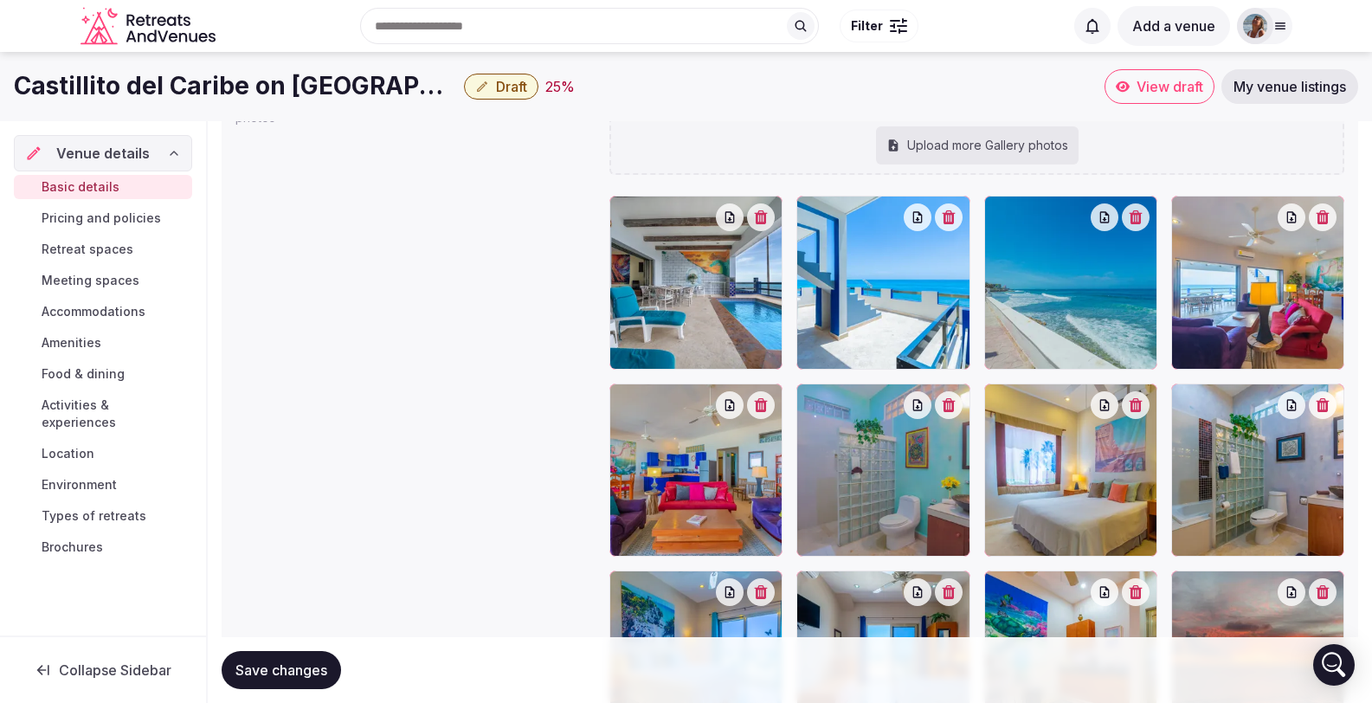
click at [259, 667] on span "Save changes" at bounding box center [282, 670] width 92 height 17
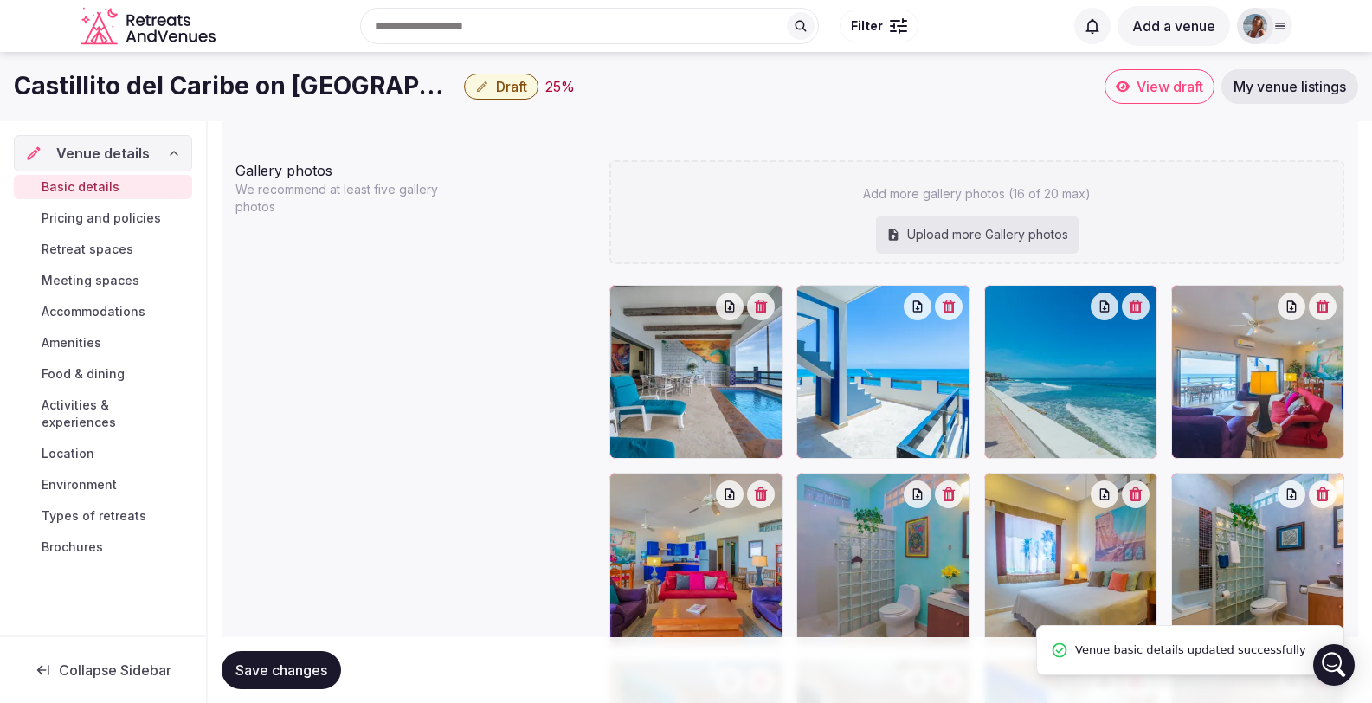
scroll to position [1800, 0]
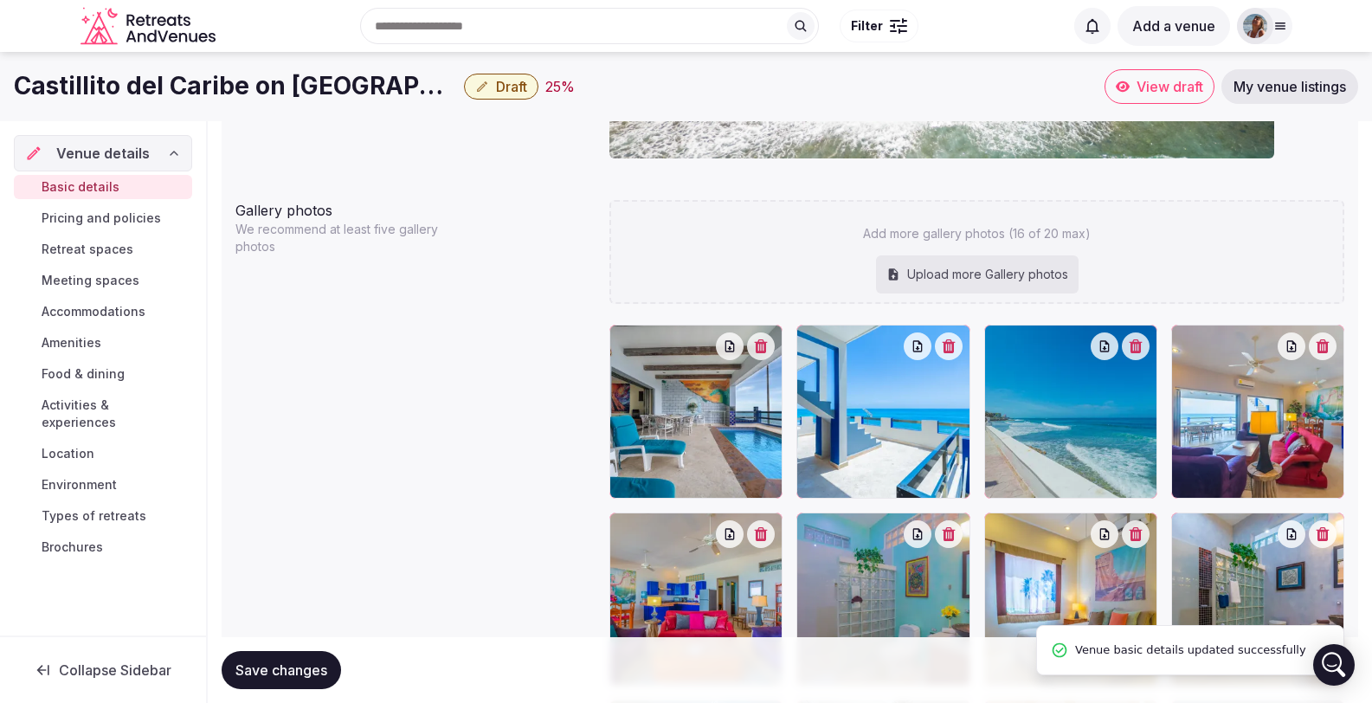
click at [978, 255] on div "Upload more Gallery photos" at bounding box center [977, 274] width 203 height 38
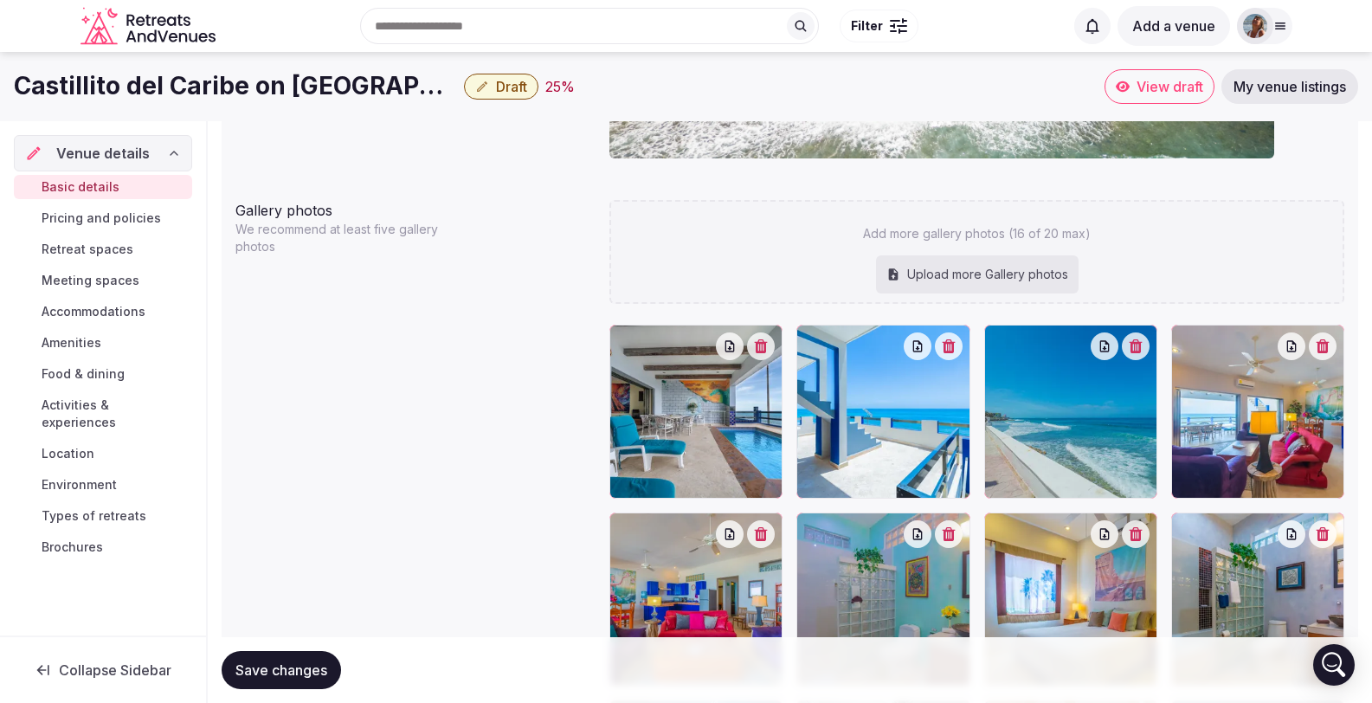
type input "**********"
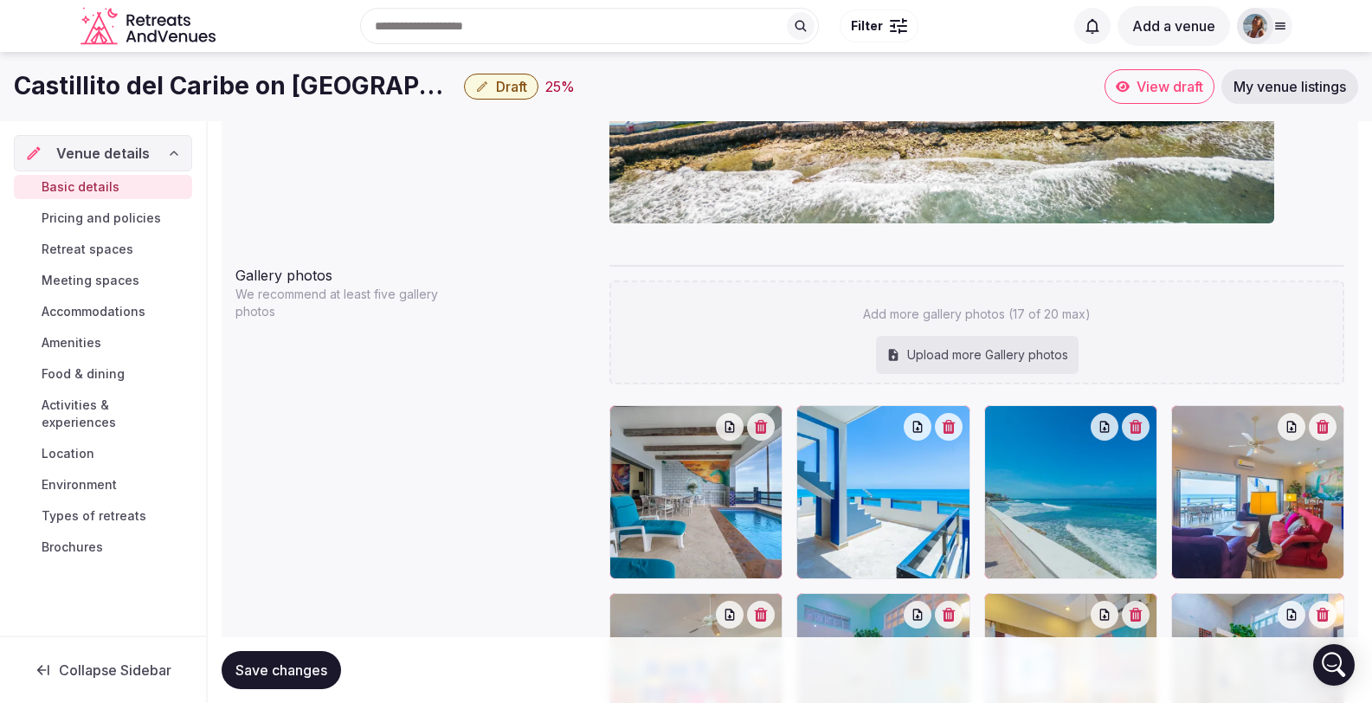
scroll to position [1574, 0]
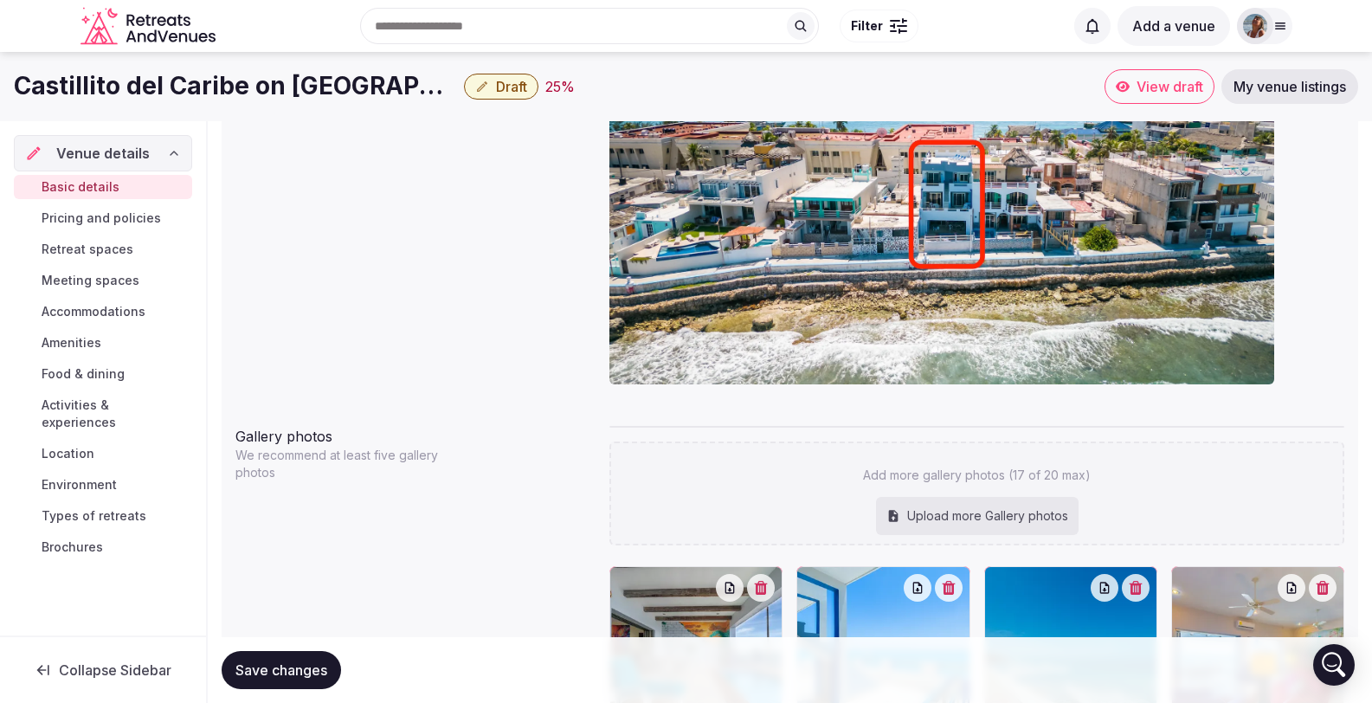
click at [926, 497] on div "Upload more Gallery photos" at bounding box center [977, 516] width 203 height 38
type input "**********"
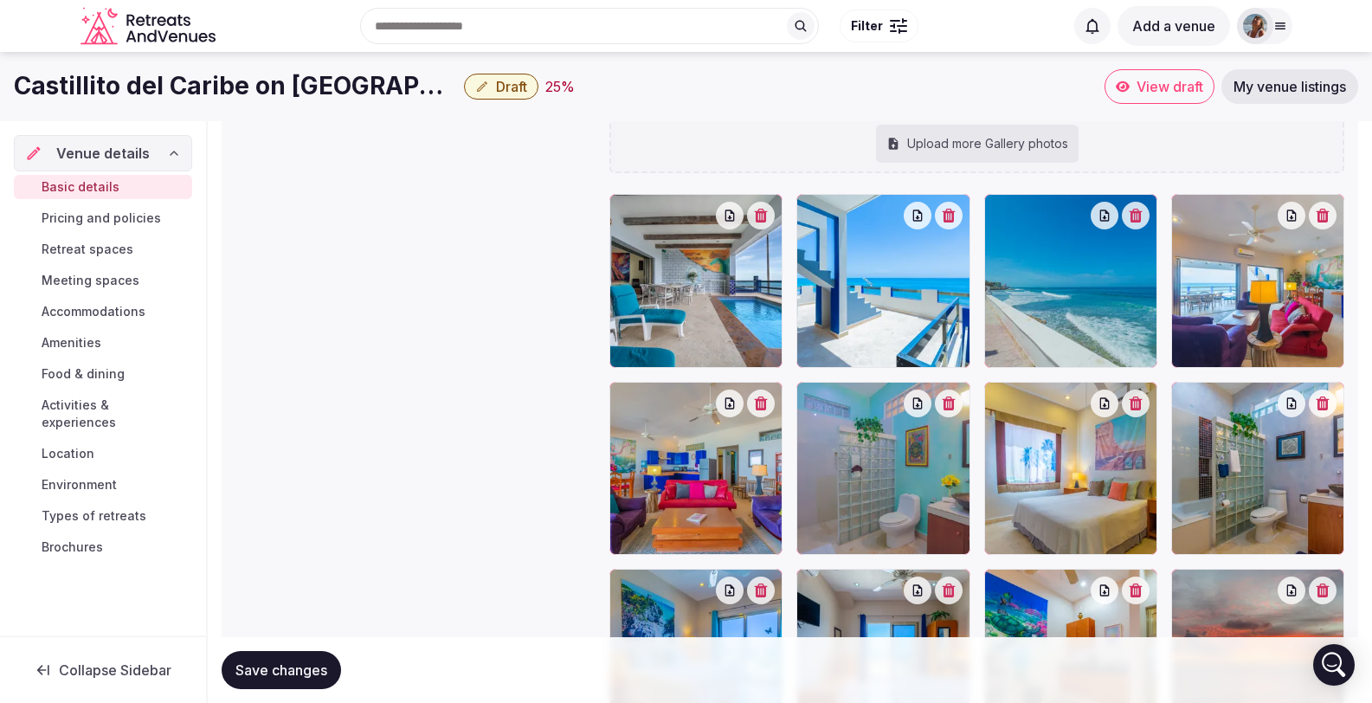
scroll to position [1512, 0]
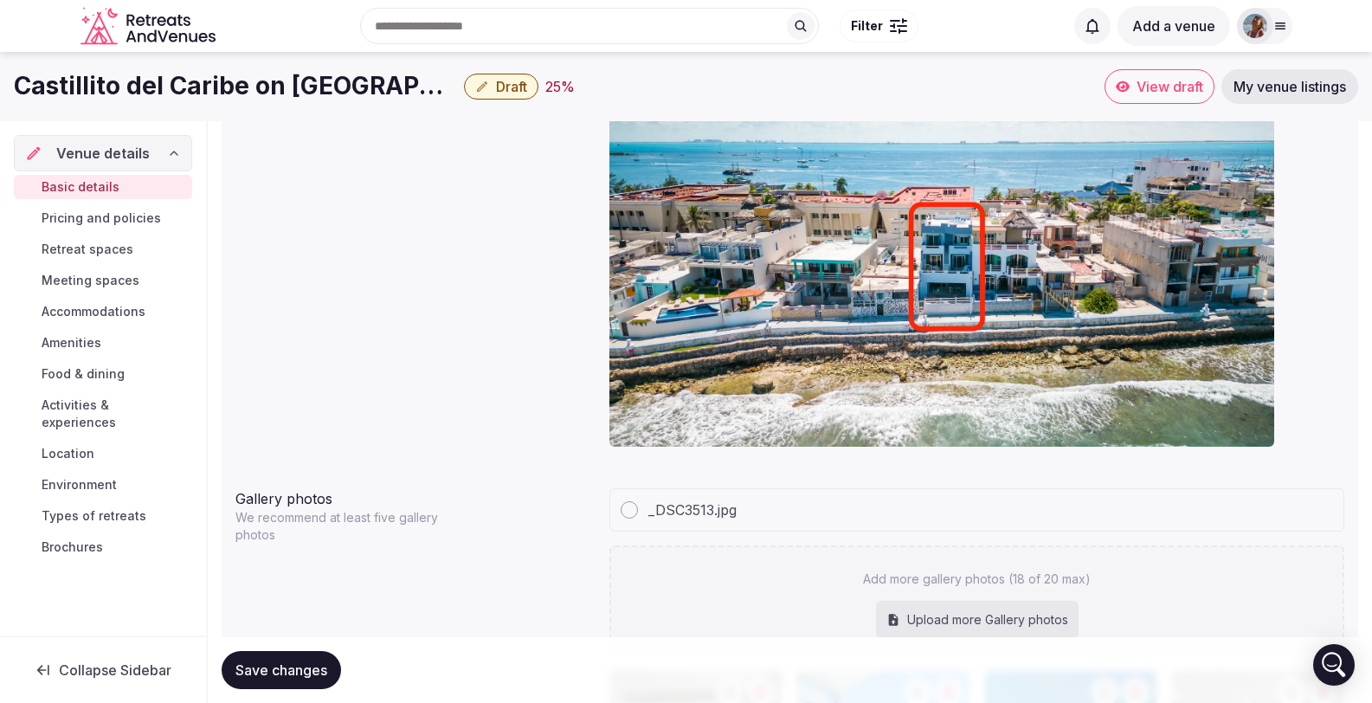
click at [283, 670] on span "Save changes" at bounding box center [282, 670] width 92 height 17
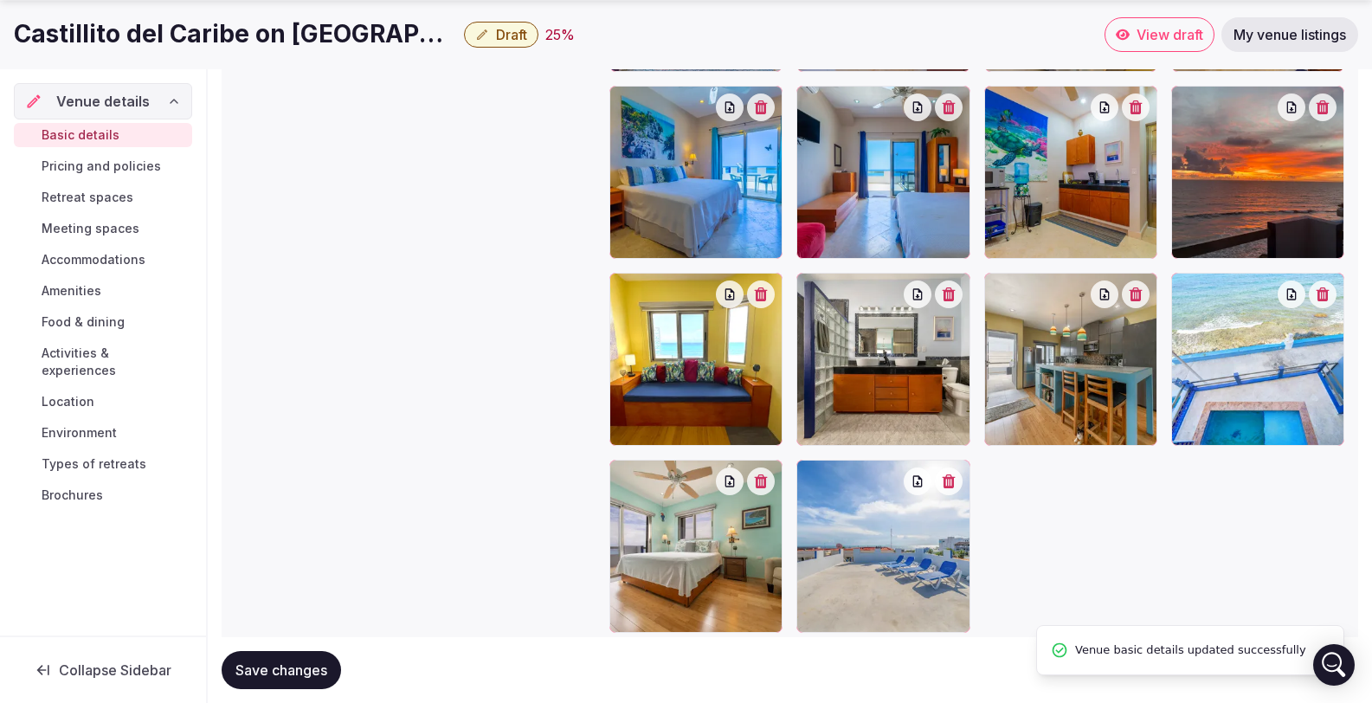
scroll to position [2478, 0]
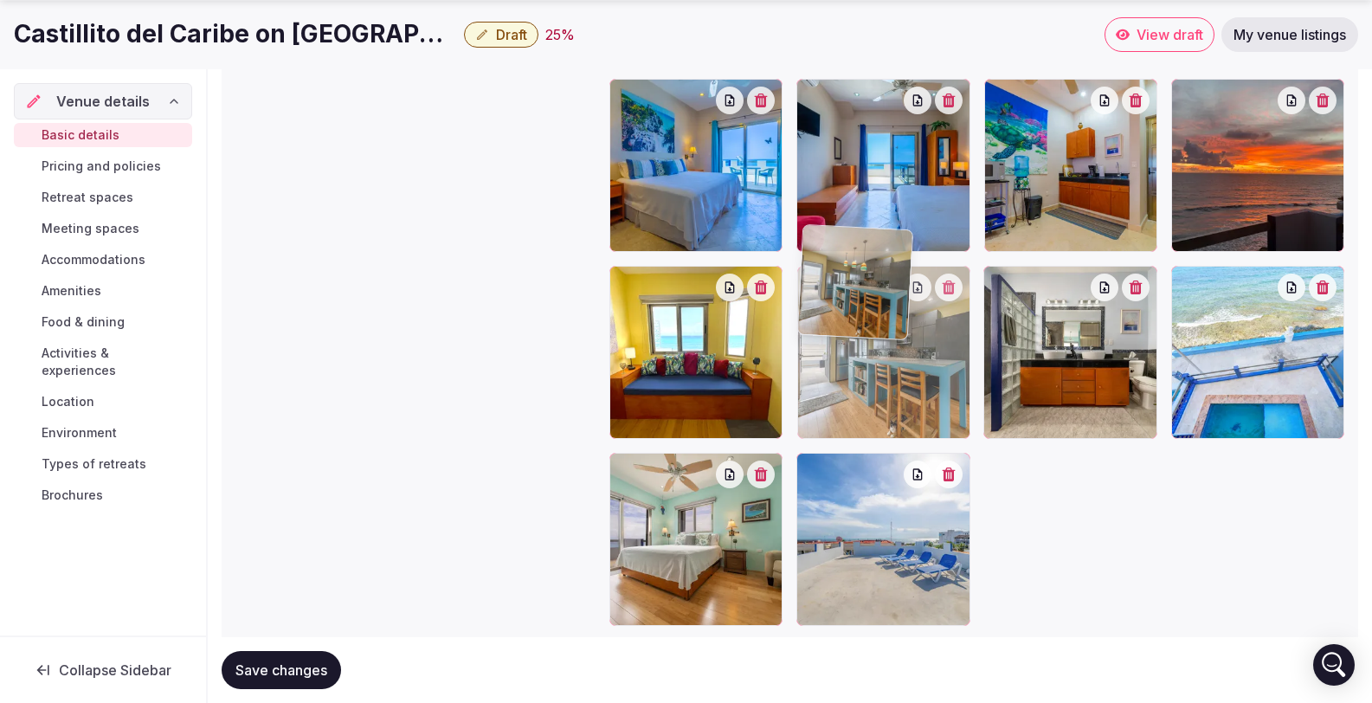
drag, startPoint x: 1057, startPoint y: 339, endPoint x: 908, endPoint y: 344, distance: 149.0
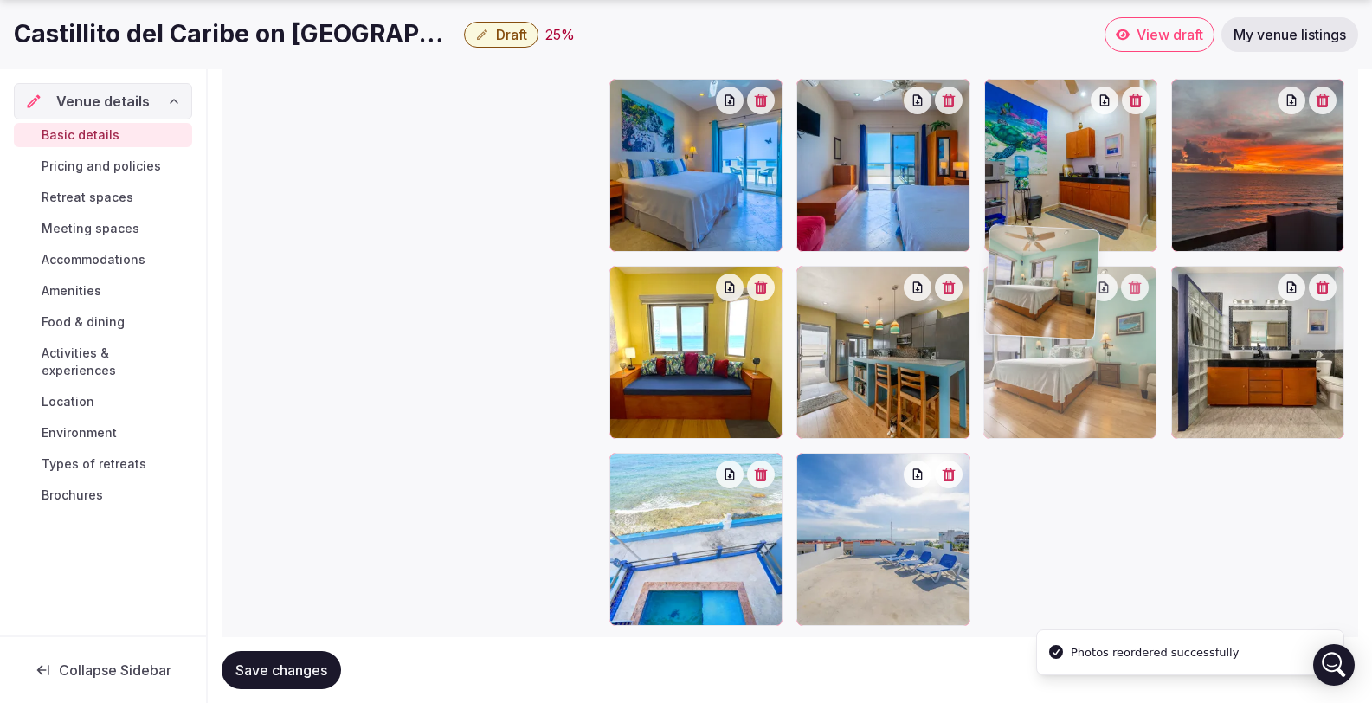
drag, startPoint x: 655, startPoint y: 507, endPoint x: 990, endPoint y: 375, distance: 360.0
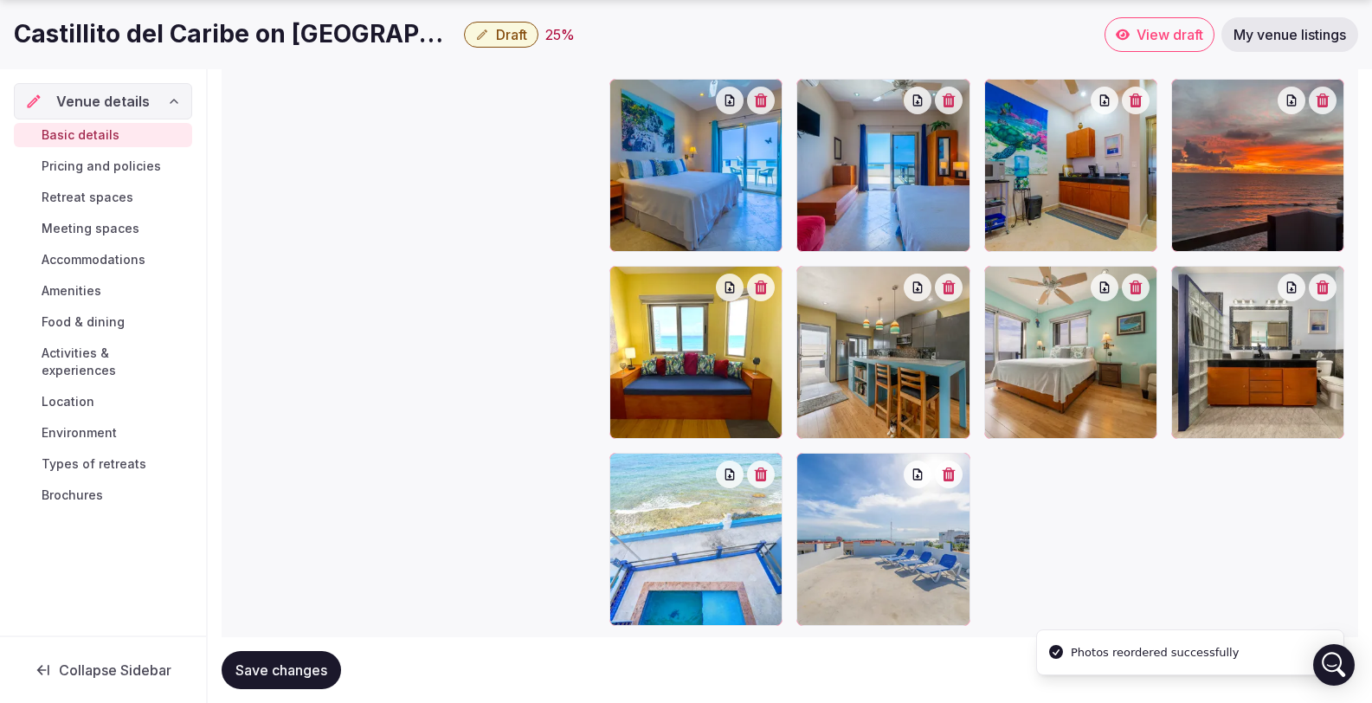
click at [258, 664] on span "Save changes" at bounding box center [282, 670] width 92 height 17
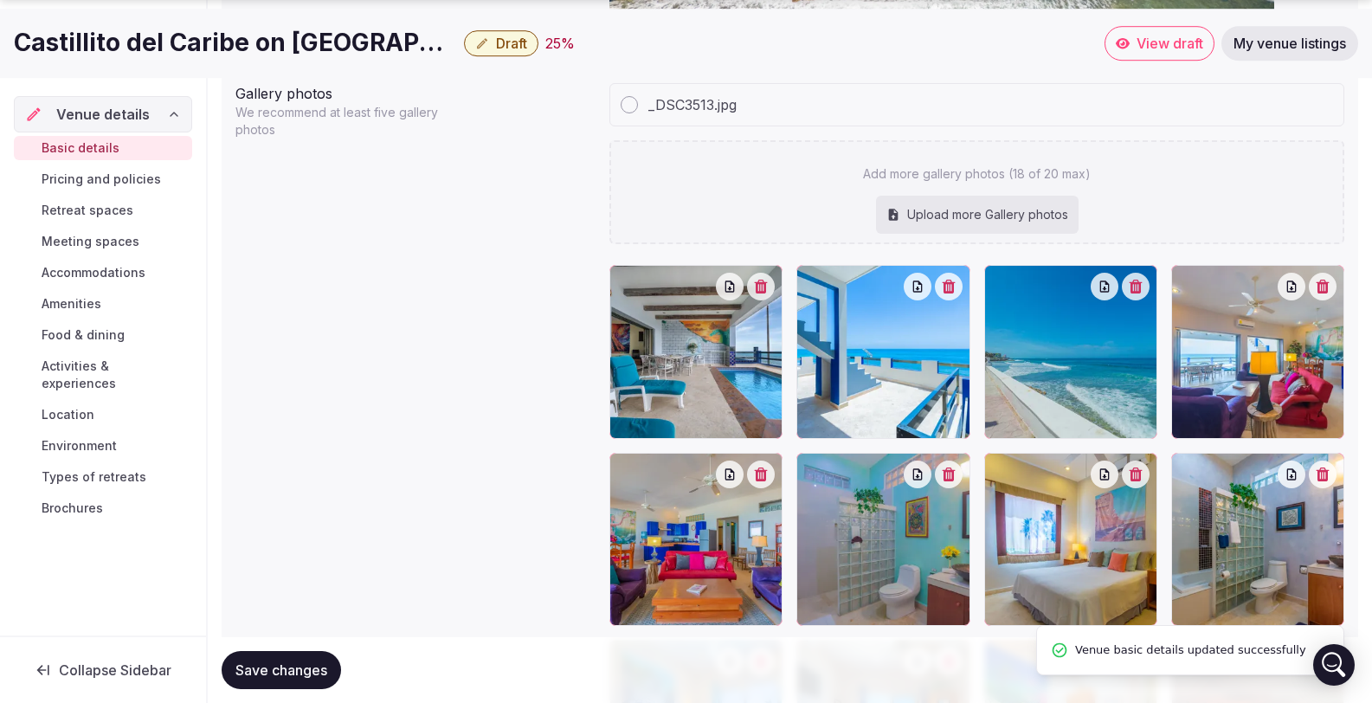
scroll to position [1946, 0]
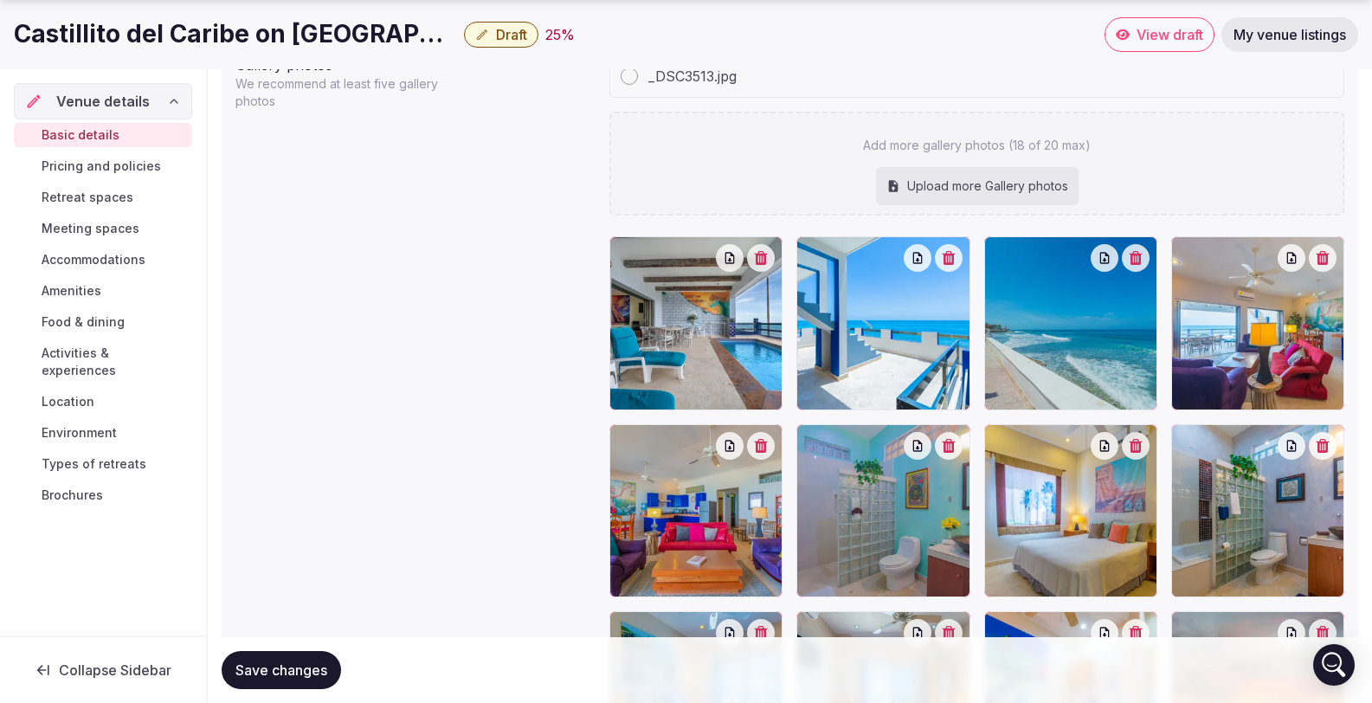
click at [936, 167] on div "Upload more Gallery photos" at bounding box center [977, 186] width 203 height 38
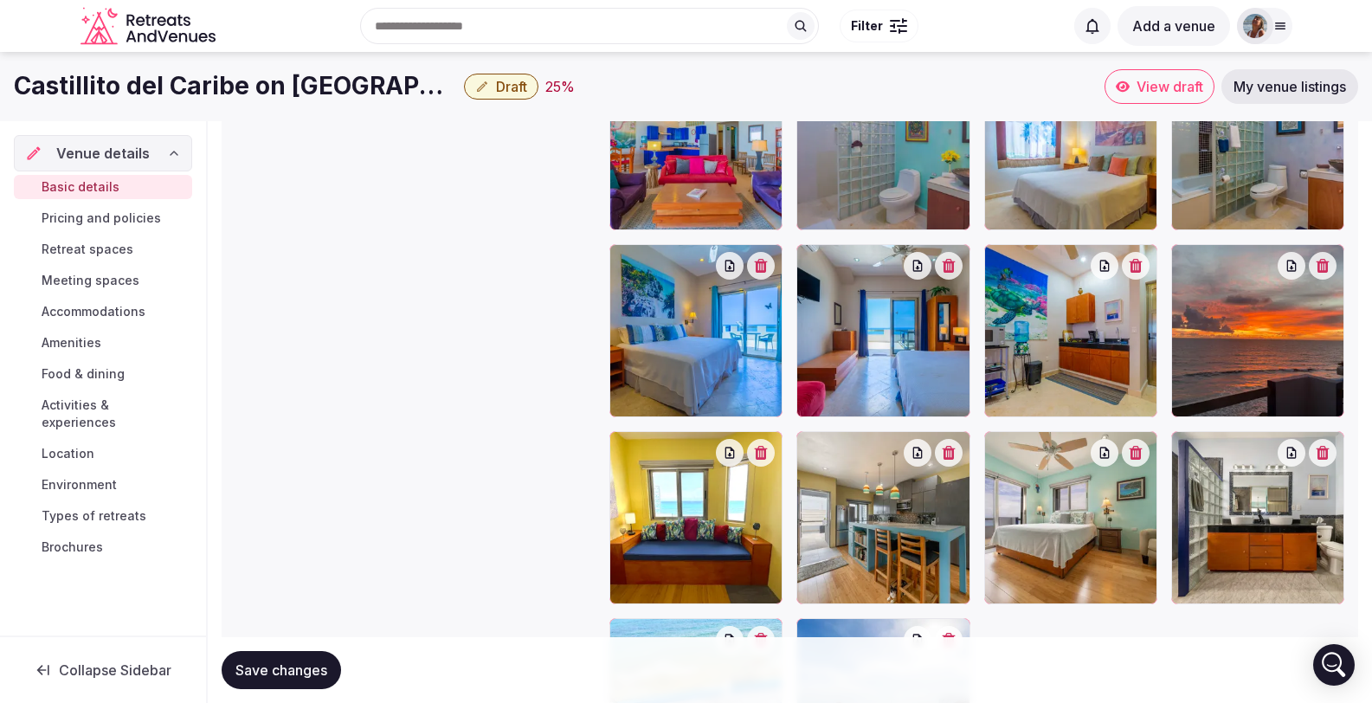
scroll to position [1787, 0]
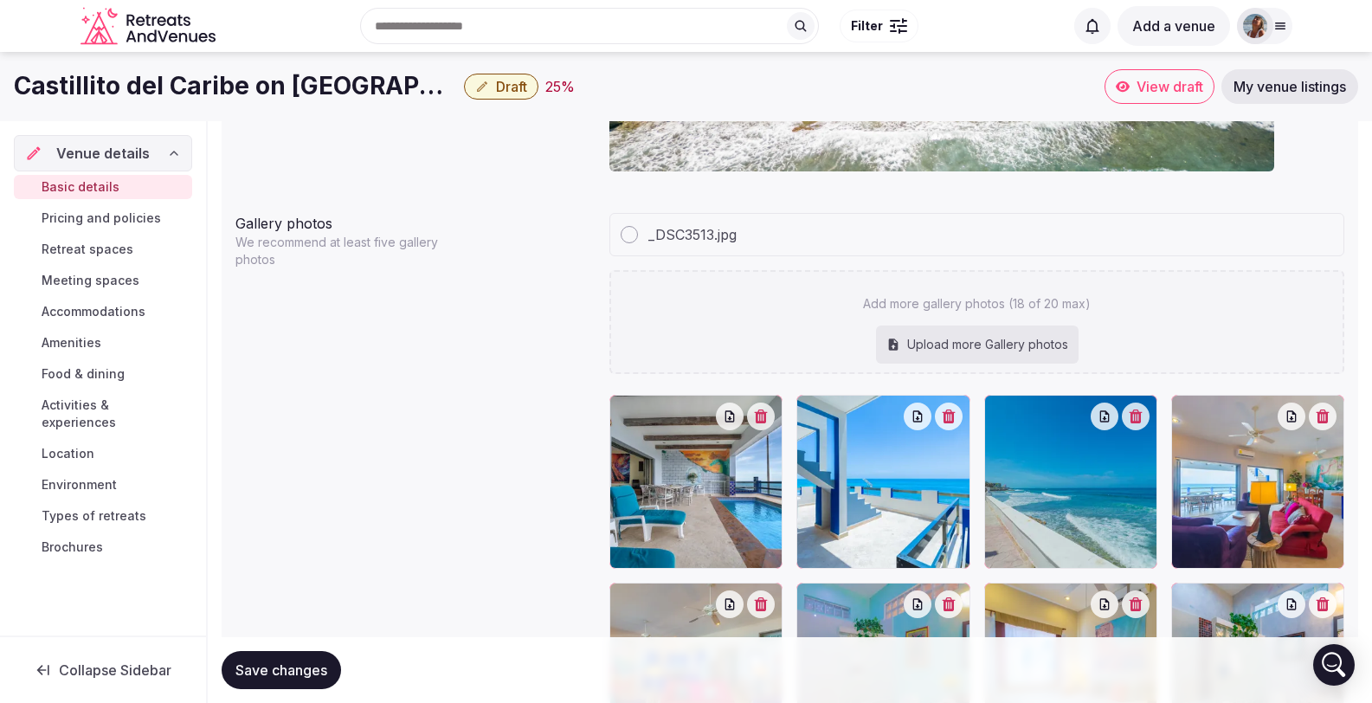
click at [988, 326] on div "Upload more Gallery photos" at bounding box center [977, 345] width 203 height 38
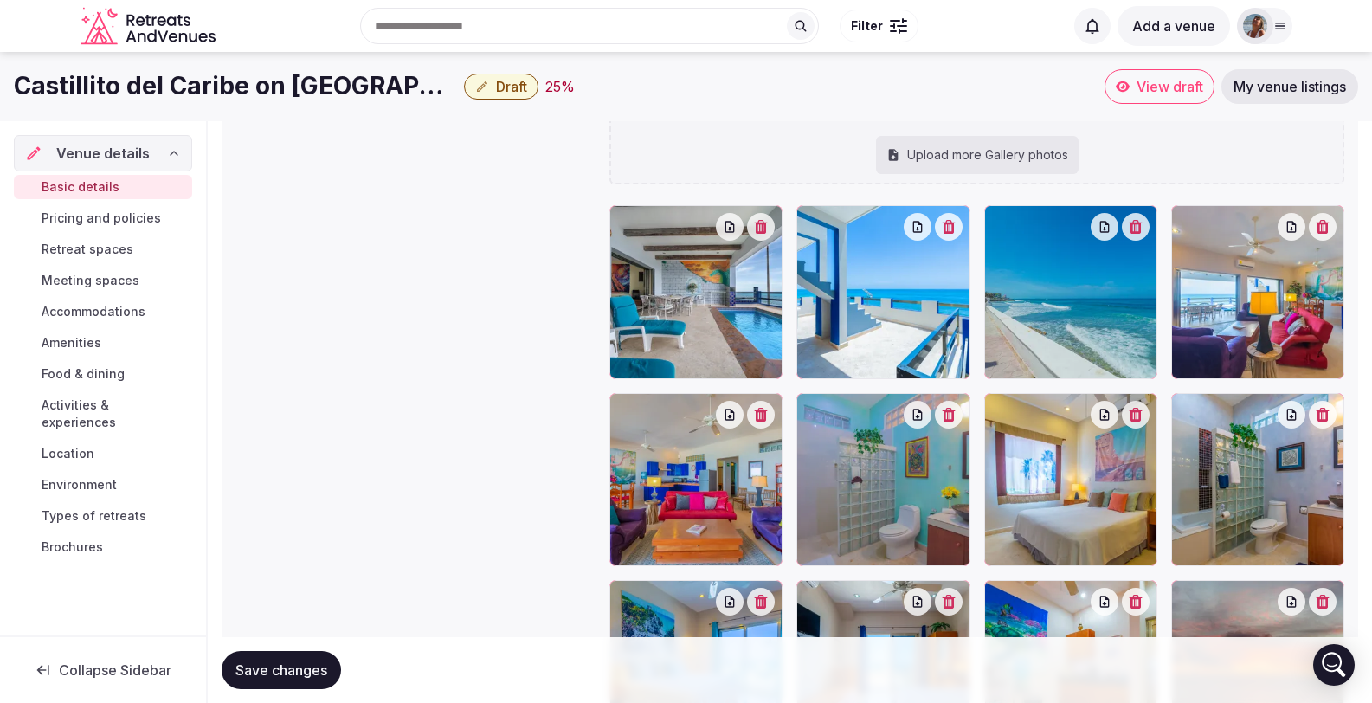
scroll to position [1950, 0]
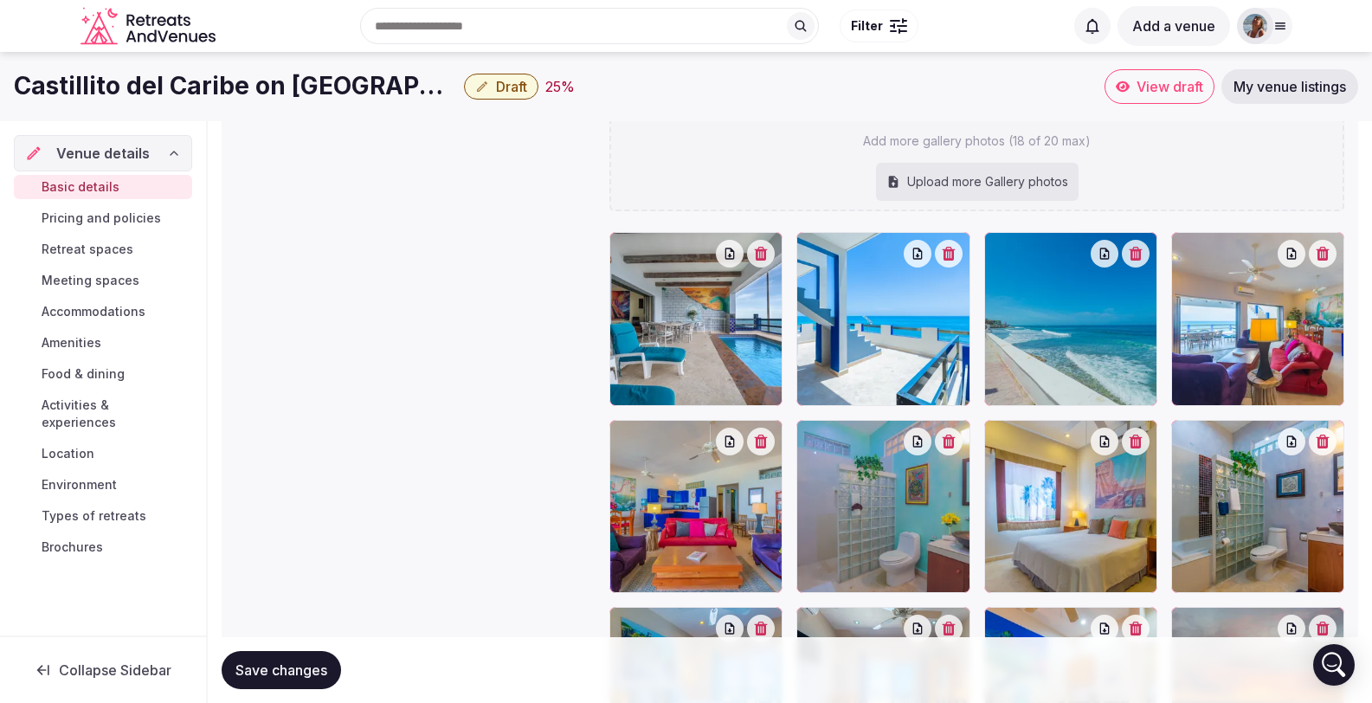
click at [994, 163] on div "Upload more Gallery photos" at bounding box center [977, 182] width 203 height 38
type input "**********"
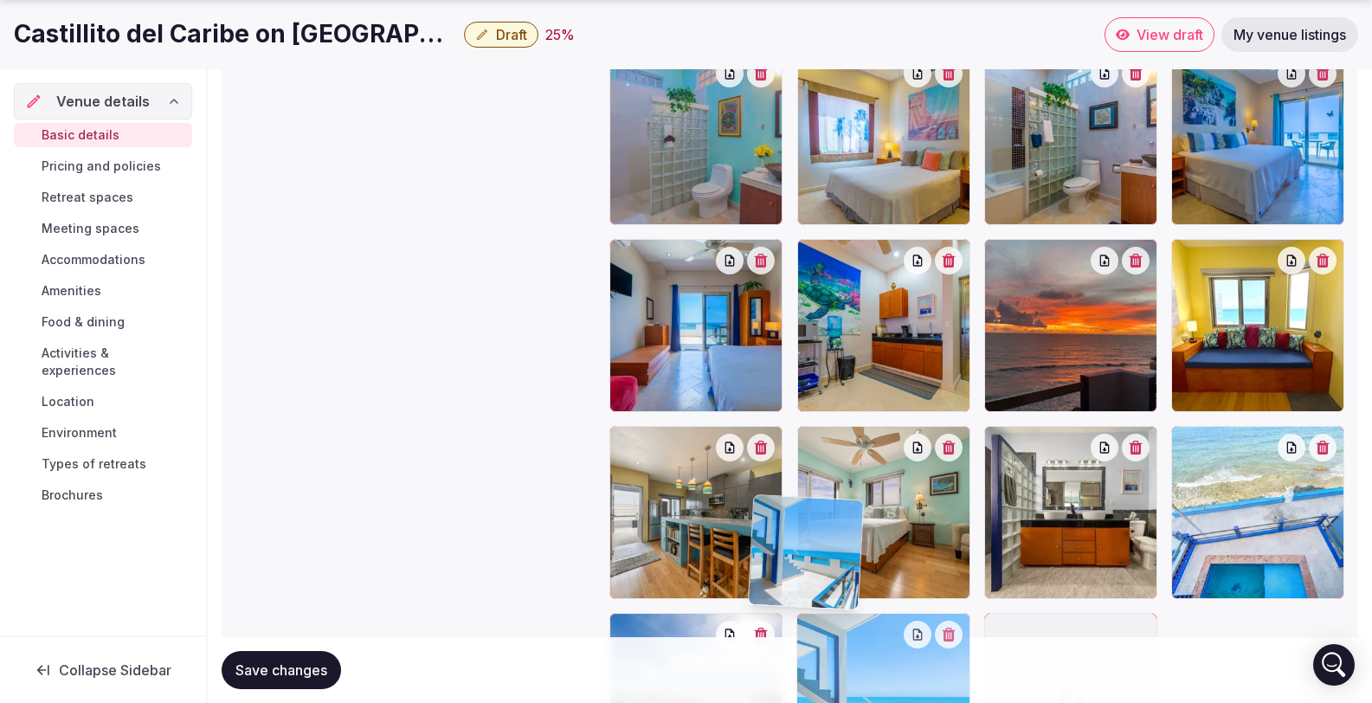
scroll to position [2448, 0]
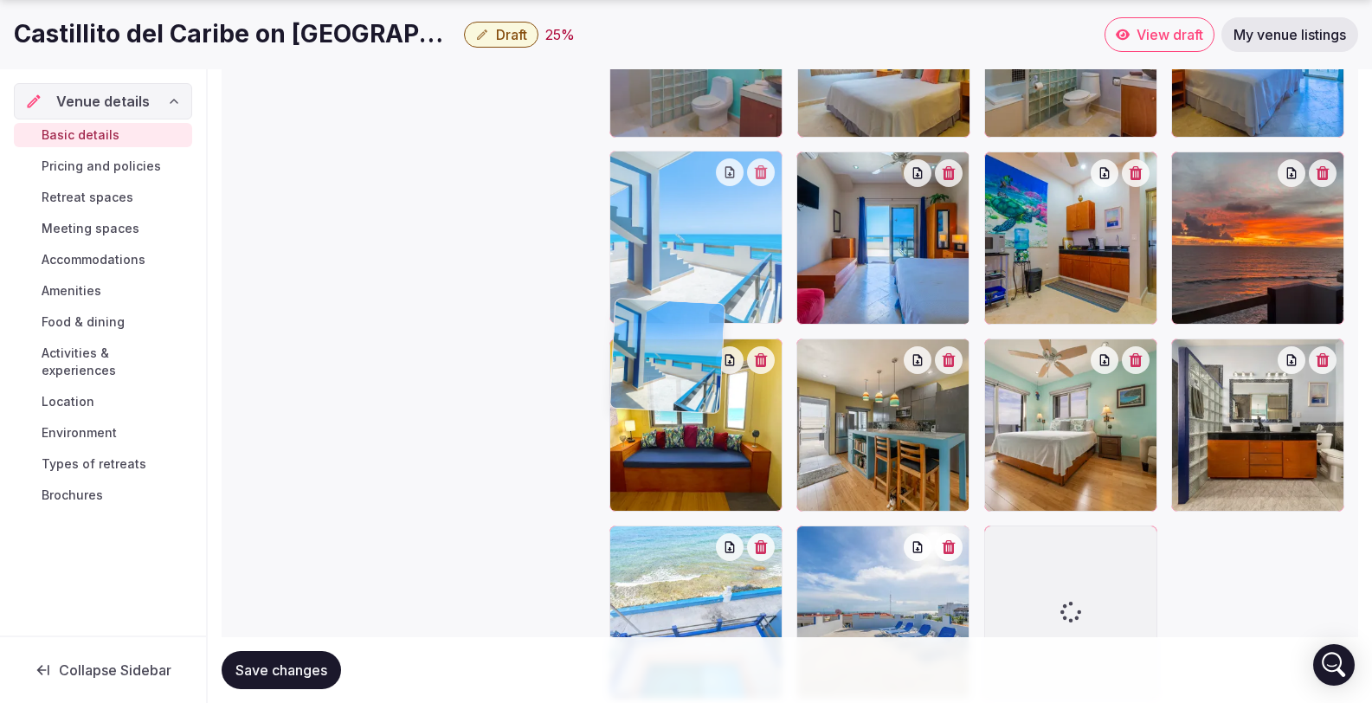
drag, startPoint x: 845, startPoint y: 203, endPoint x: 741, endPoint y: 296, distance: 139.2
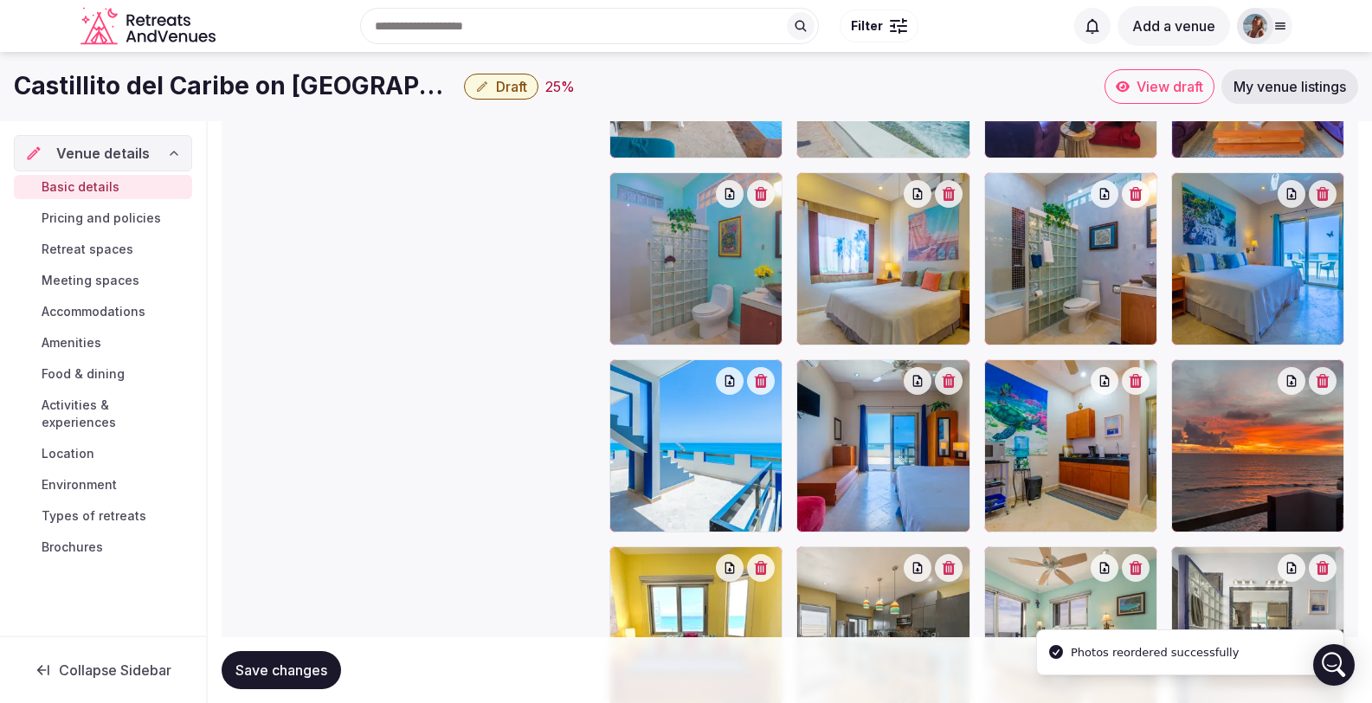
scroll to position [2239, 0]
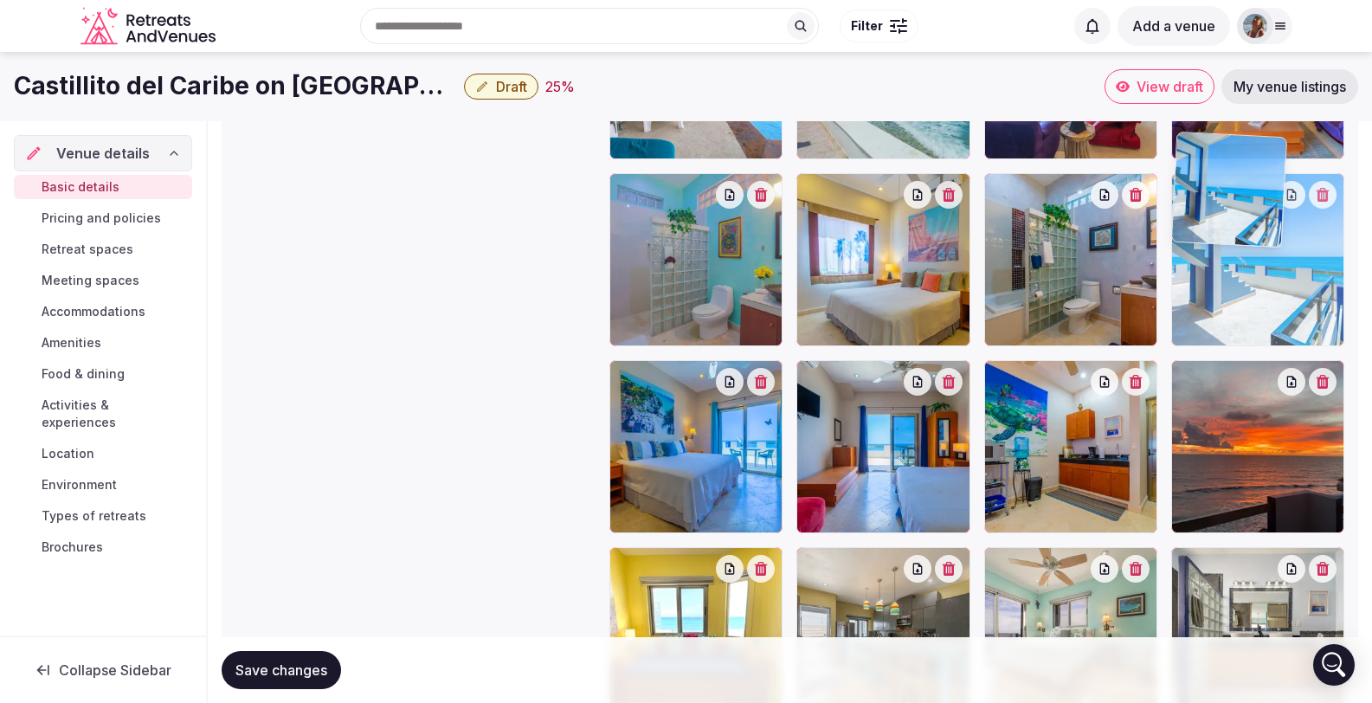
drag, startPoint x: 700, startPoint y: 426, endPoint x: 1261, endPoint y: 317, distance: 571.6
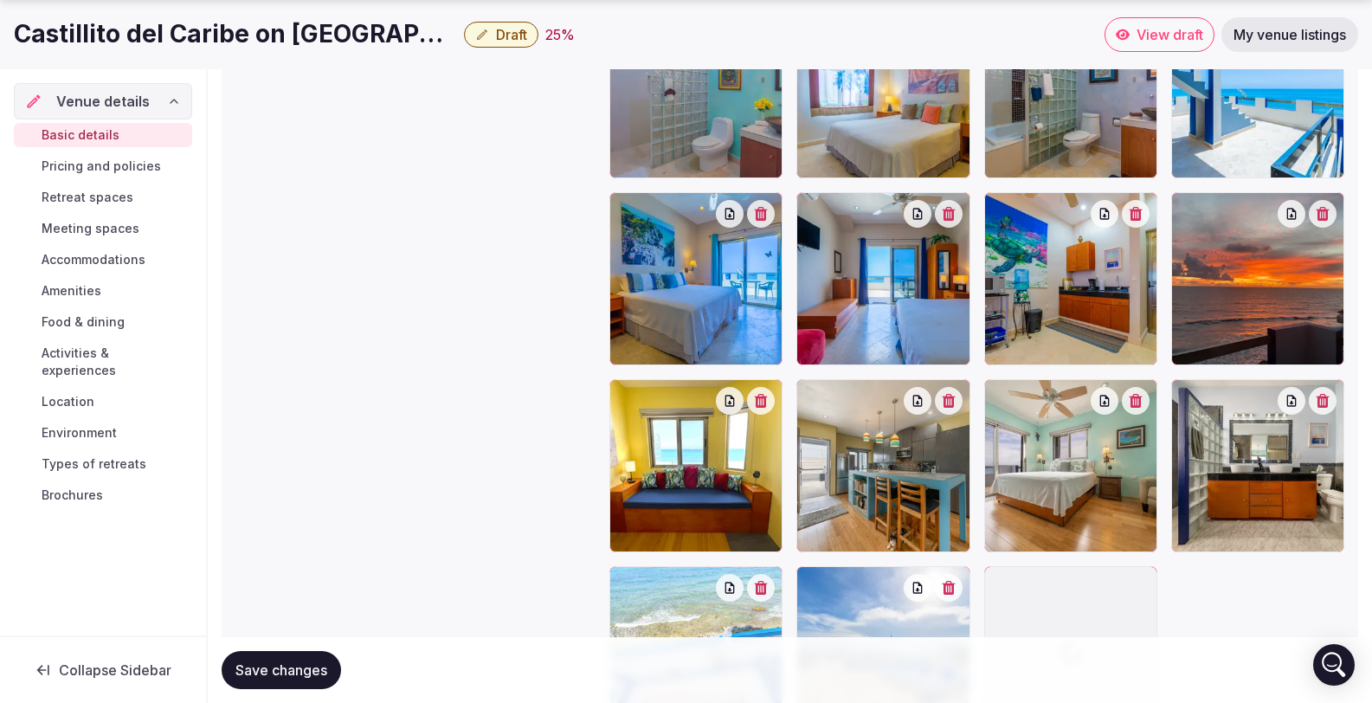
scroll to position [2530, 0]
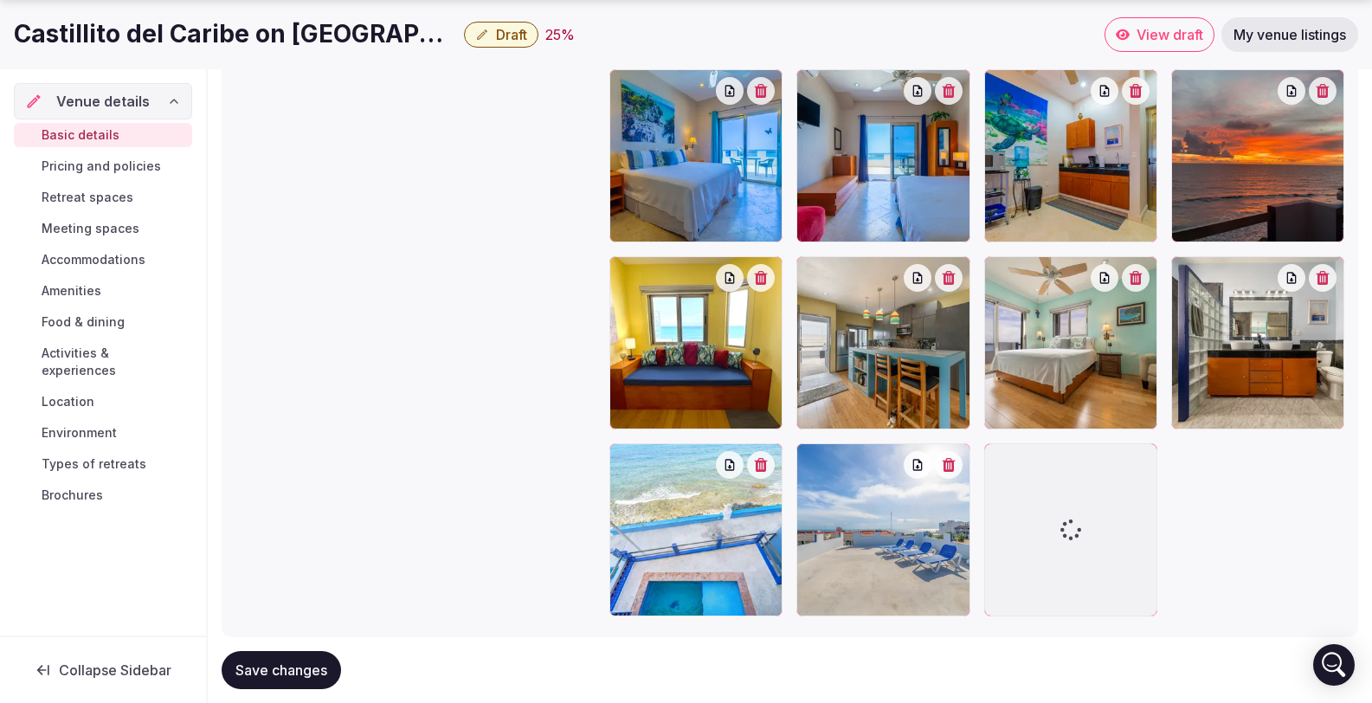
click at [319, 662] on span "Save changes" at bounding box center [282, 670] width 92 height 17
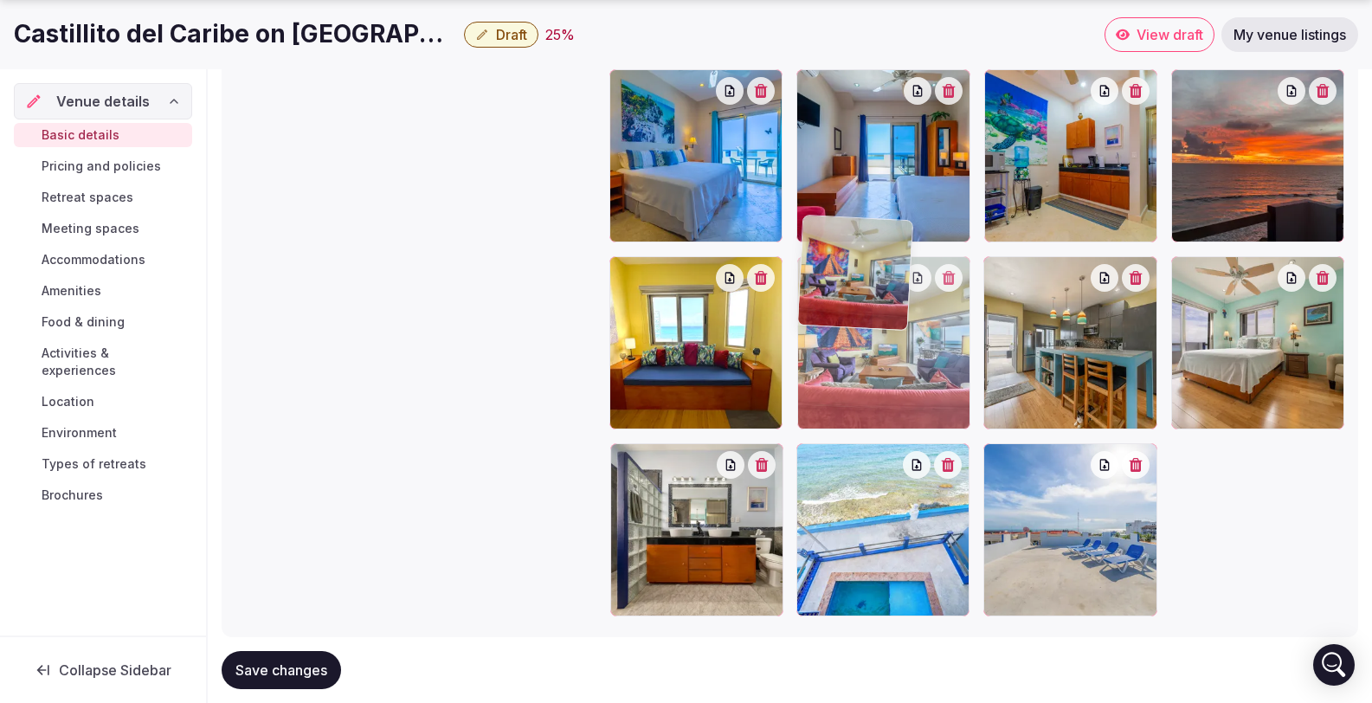
drag, startPoint x: 1063, startPoint y: 525, endPoint x: 998, endPoint y: 361, distance: 176.1
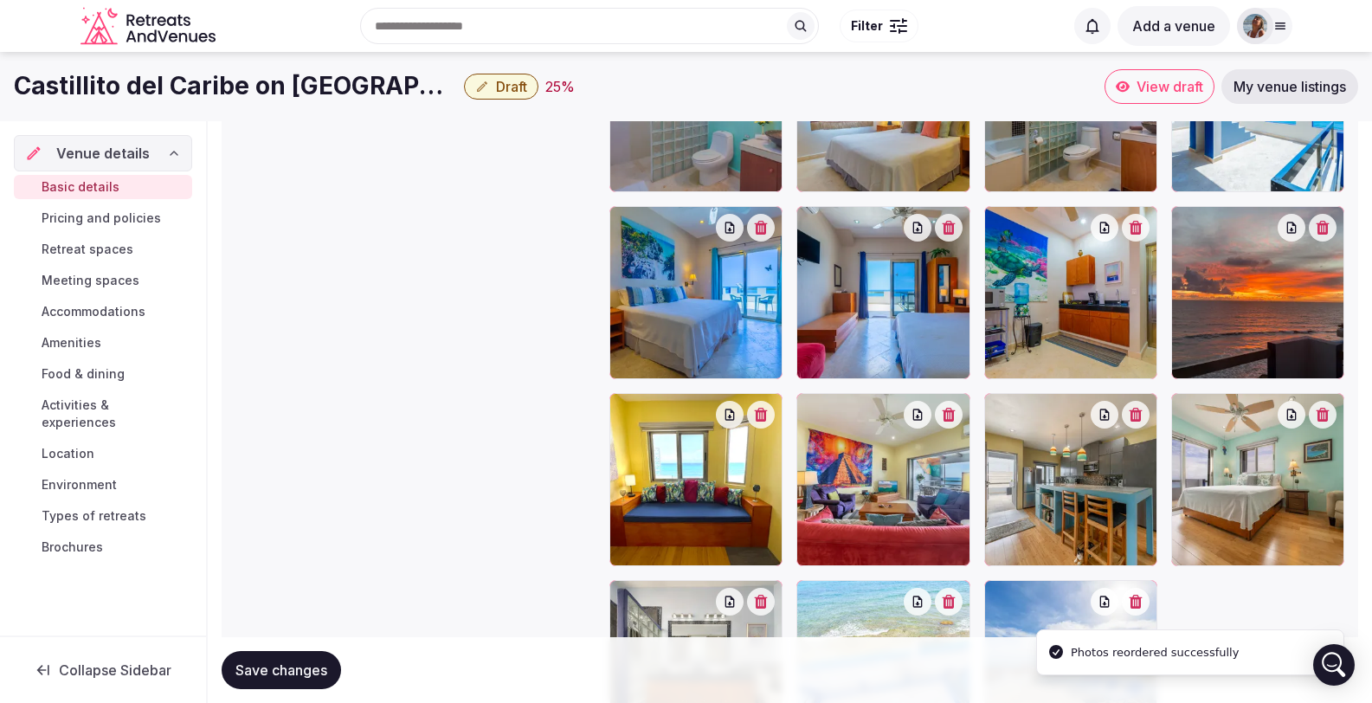
scroll to position [2391, 0]
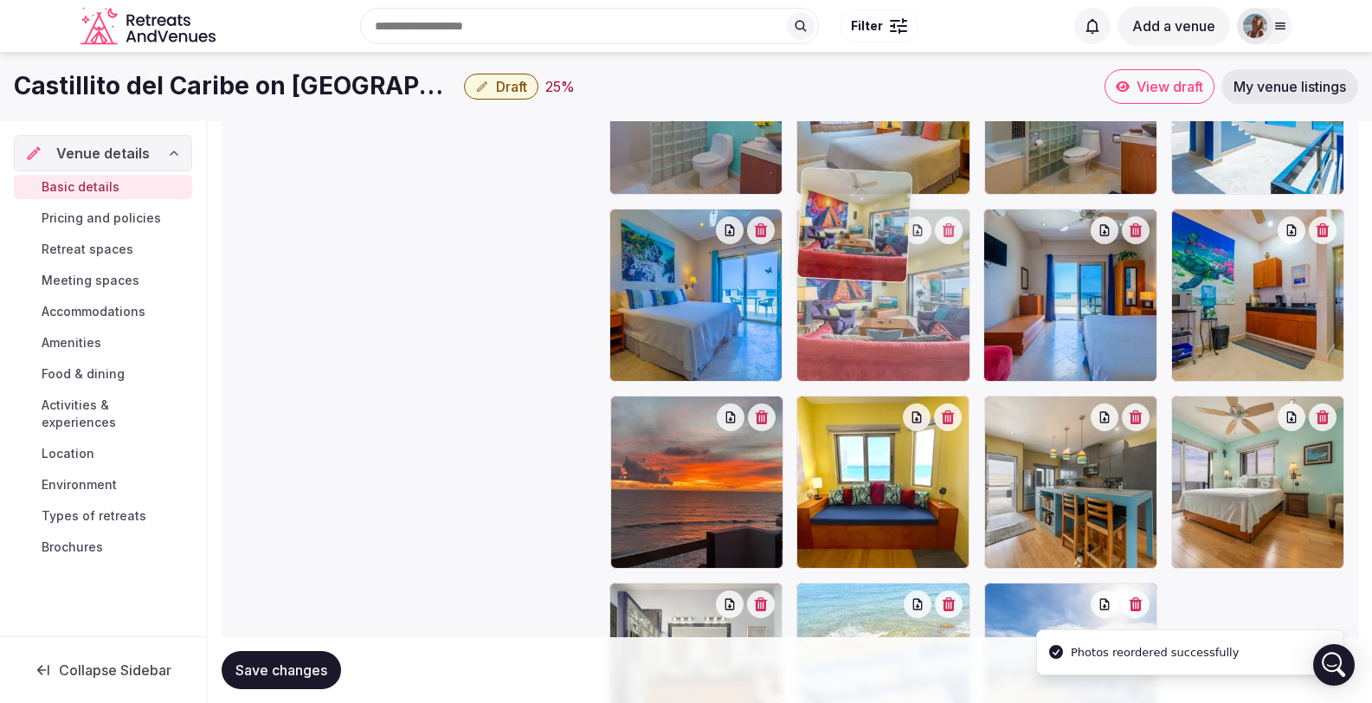
drag, startPoint x: 901, startPoint y: 438, endPoint x: 895, endPoint y: 344, distance: 94.6
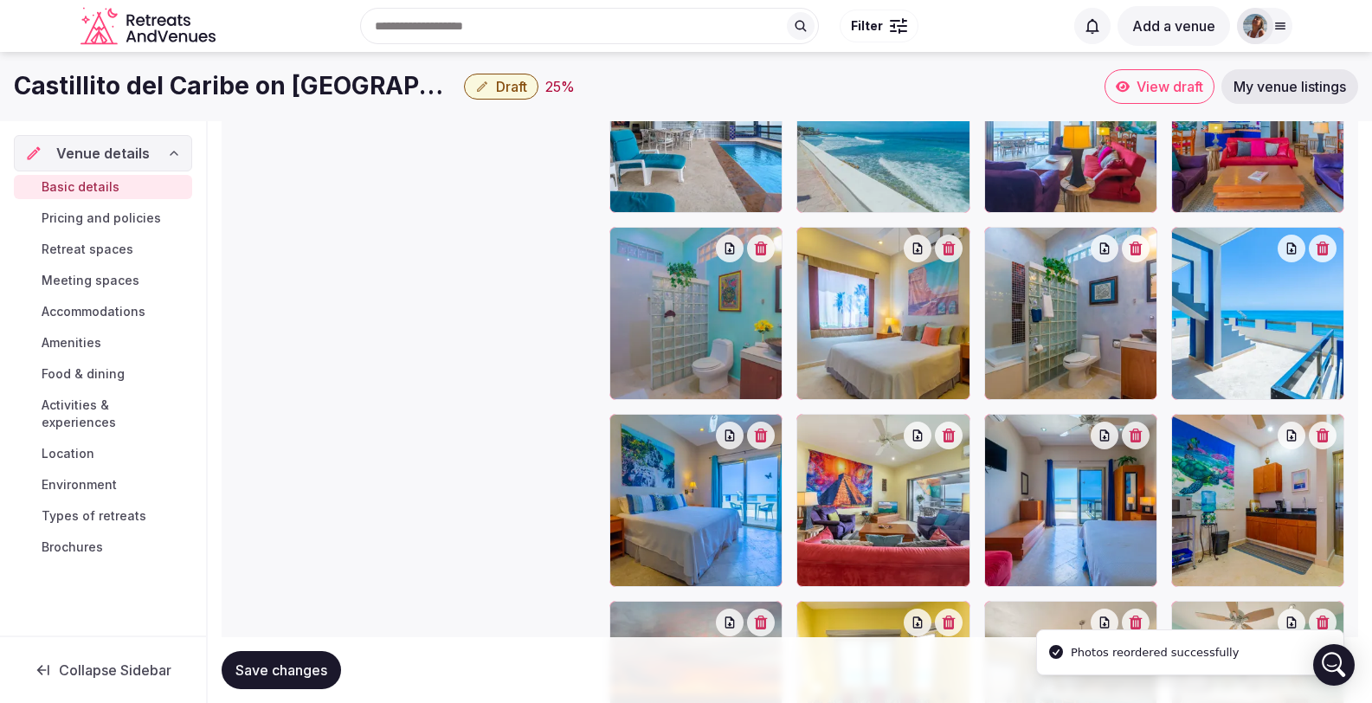
scroll to position [2112, 0]
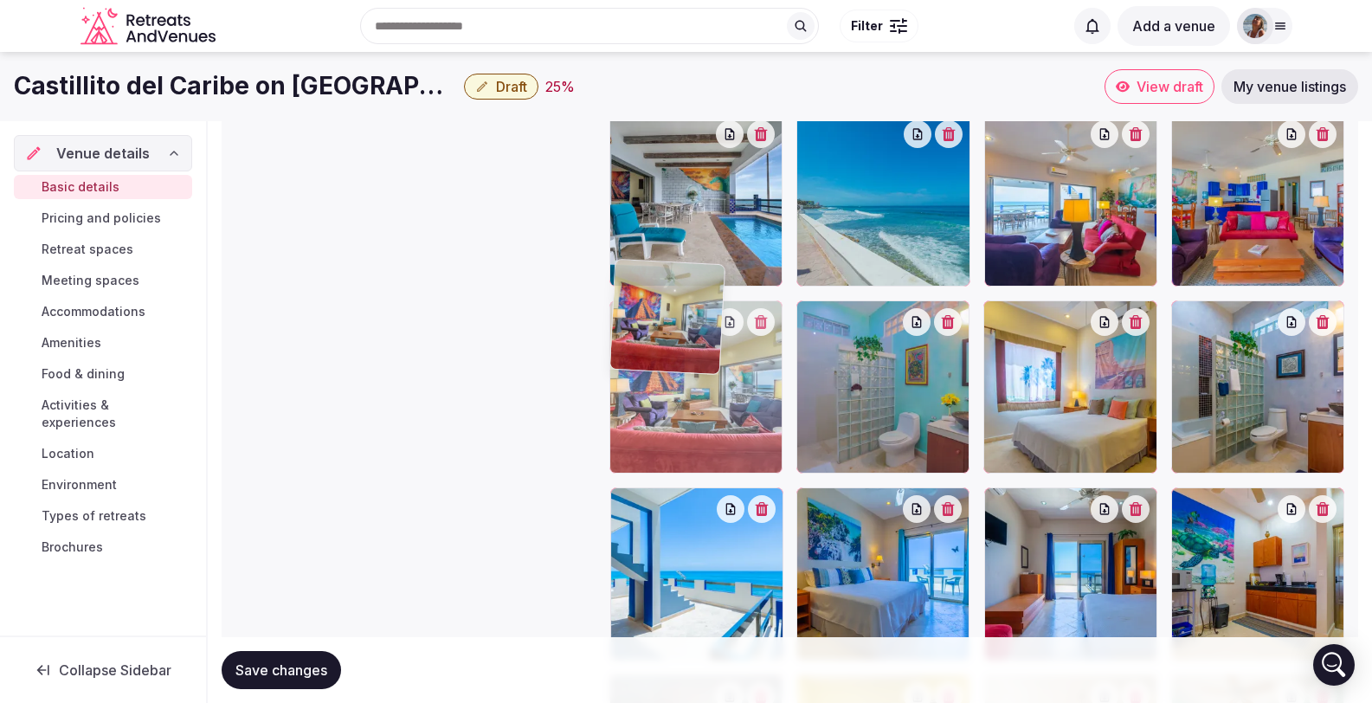
drag, startPoint x: 898, startPoint y: 526, endPoint x: 827, endPoint y: 378, distance: 163.4
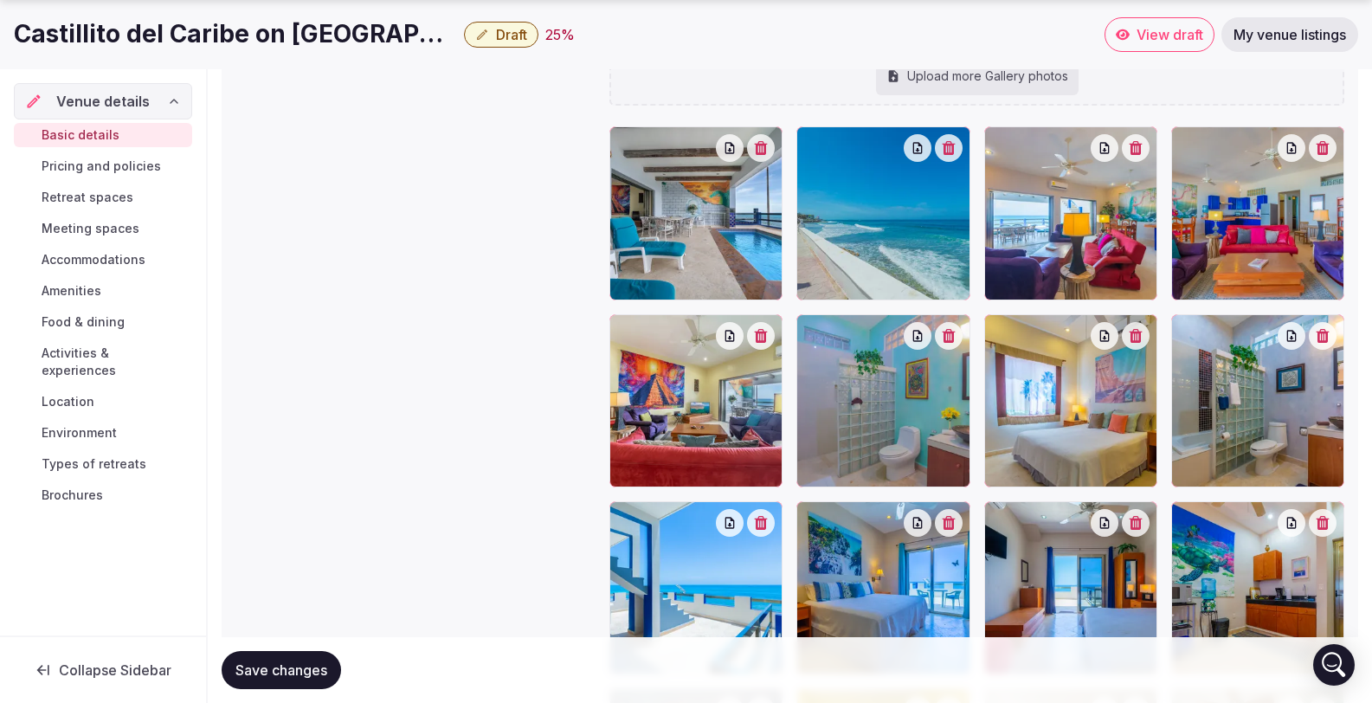
scroll to position [2127, 0]
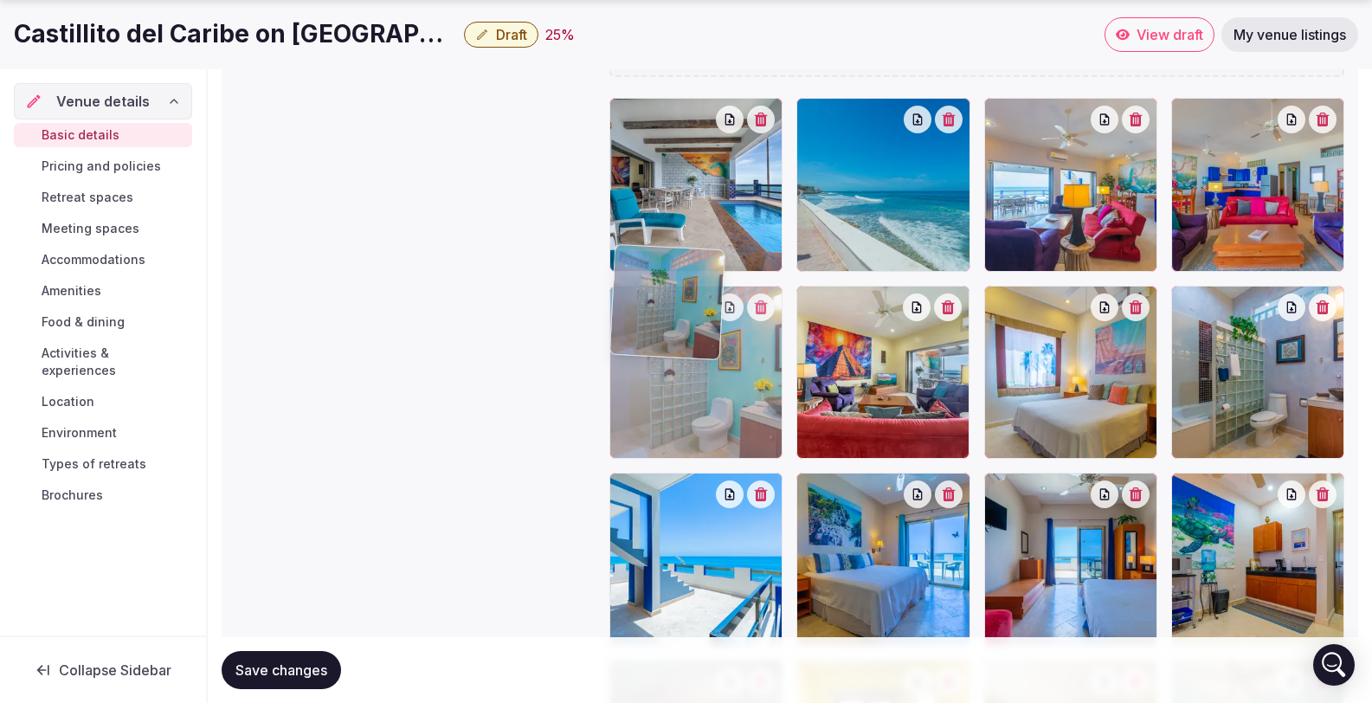
drag, startPoint x: 882, startPoint y: 319, endPoint x: 724, endPoint y: 338, distance: 159.6
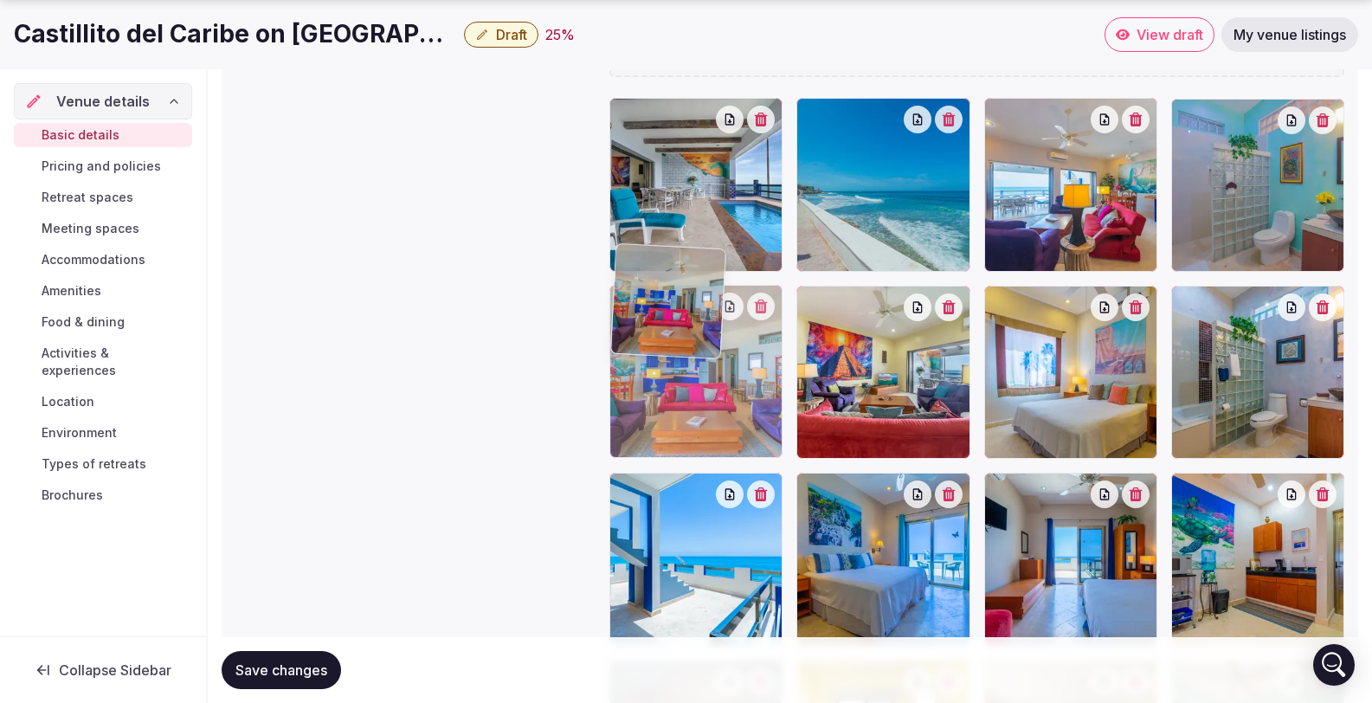
drag, startPoint x: 1241, startPoint y: 149, endPoint x: 715, endPoint y: 356, distance: 564.9
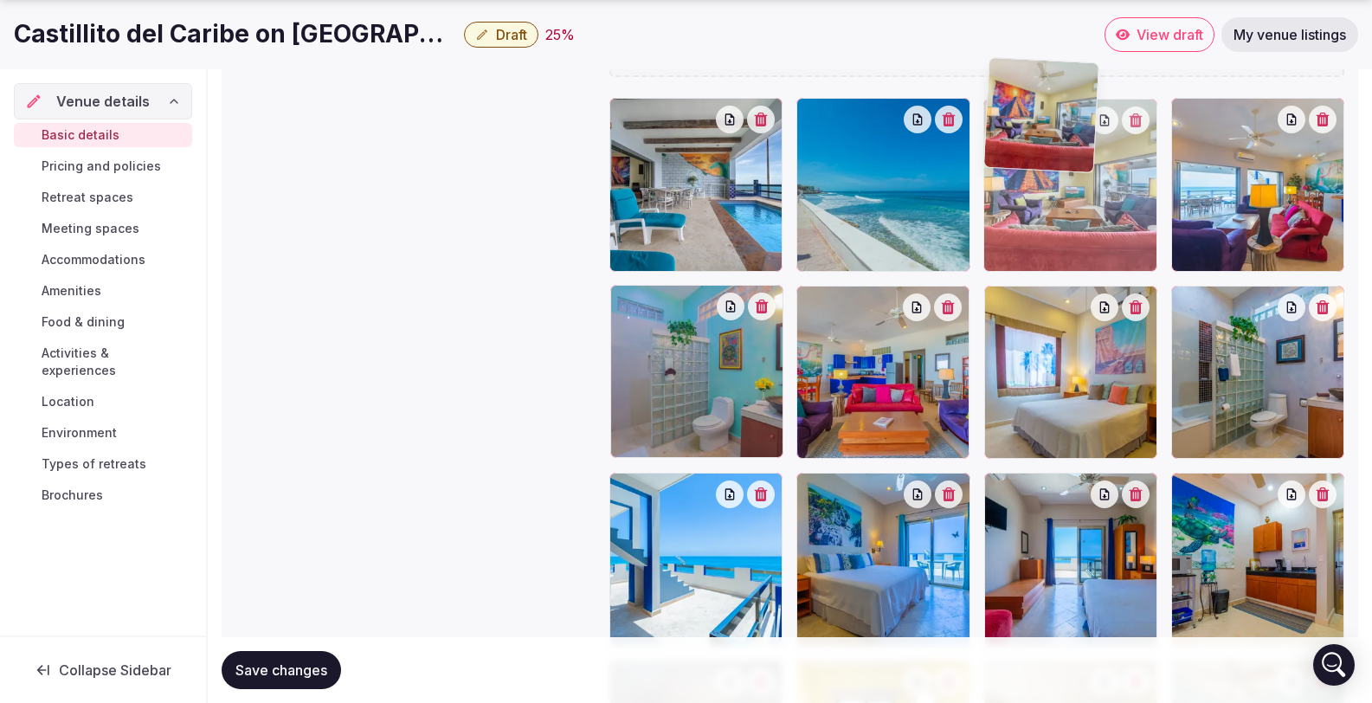
drag, startPoint x: 903, startPoint y: 362, endPoint x: 1148, endPoint y: 238, distance: 274.6
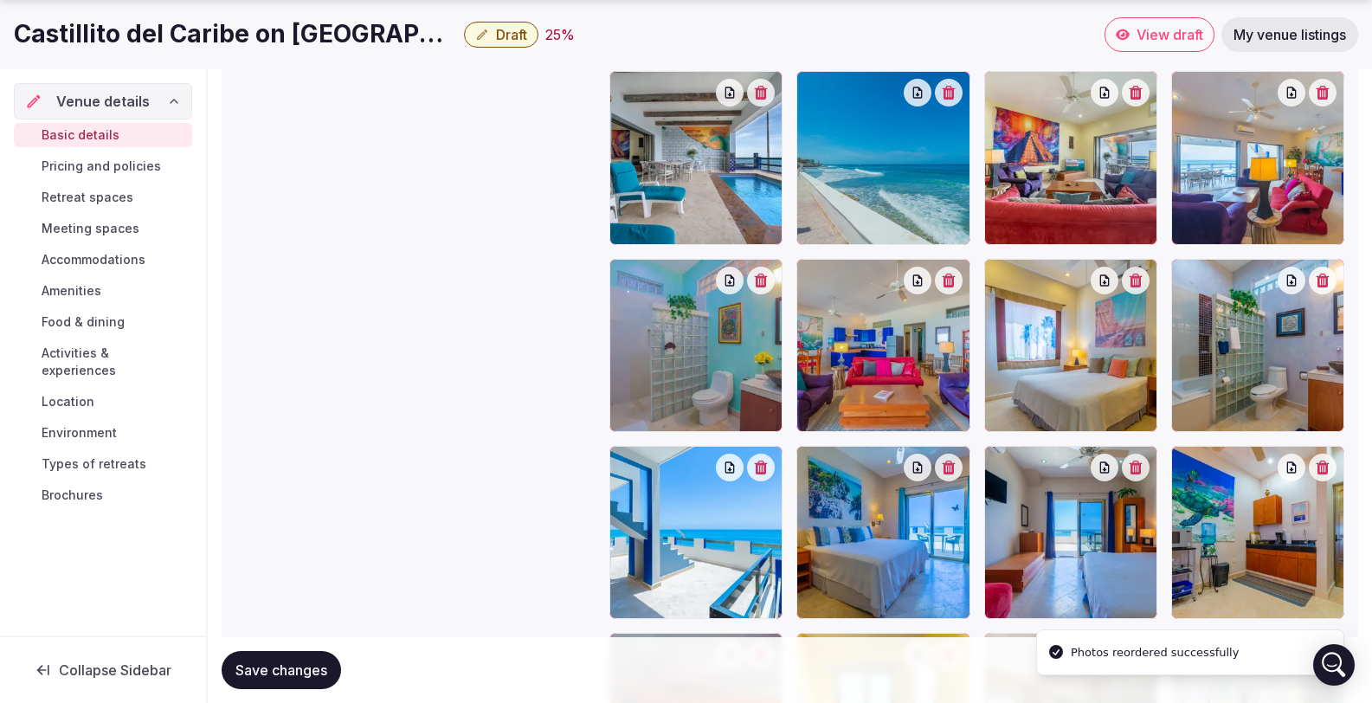
scroll to position [2155, 0]
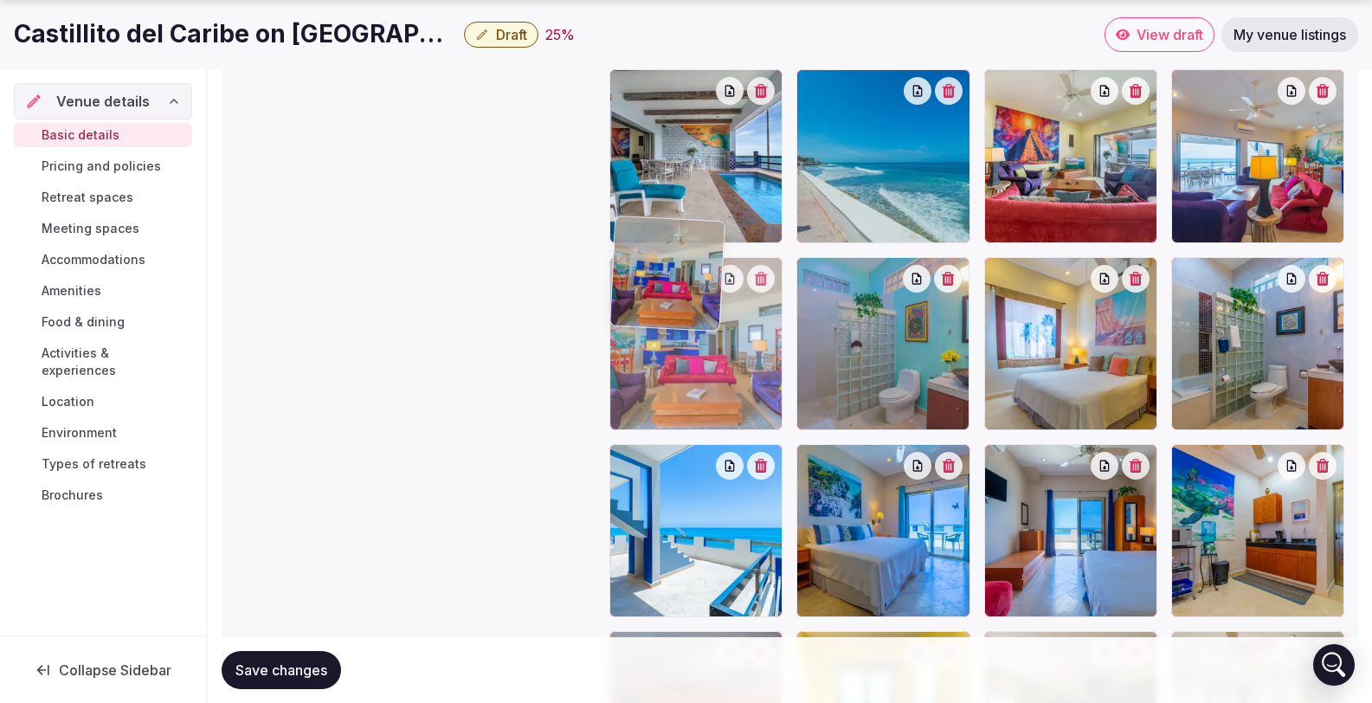
drag, startPoint x: 861, startPoint y: 300, endPoint x: 712, endPoint y: 314, distance: 149.6
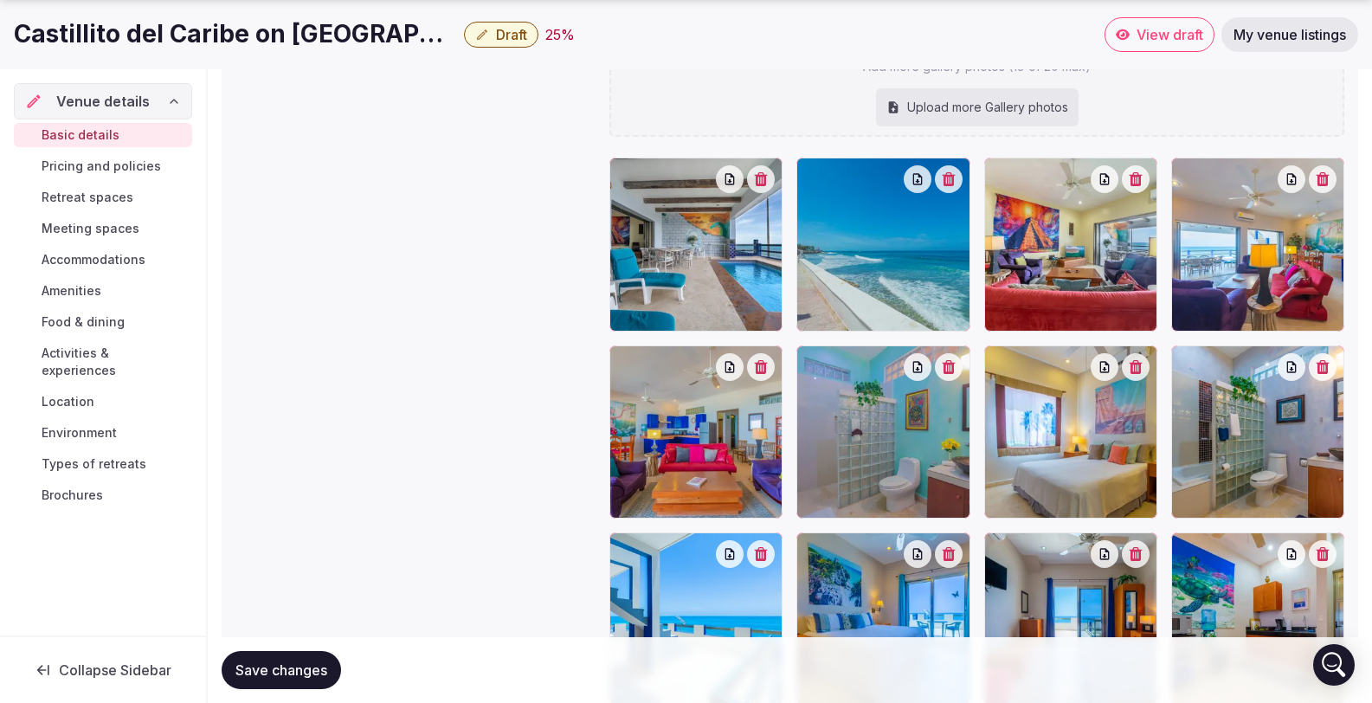
scroll to position [1924, 0]
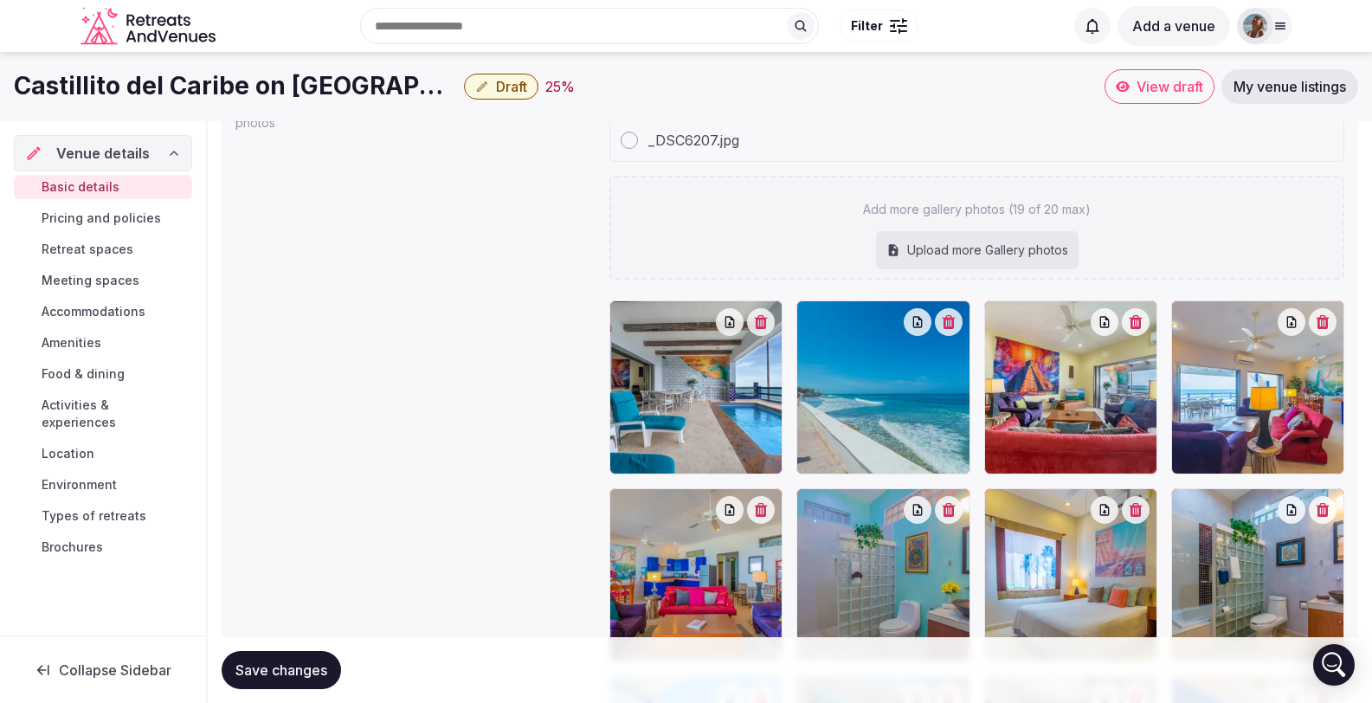
click at [932, 231] on div "Upload more Gallery photos" at bounding box center [977, 250] width 203 height 38
type input "**********"
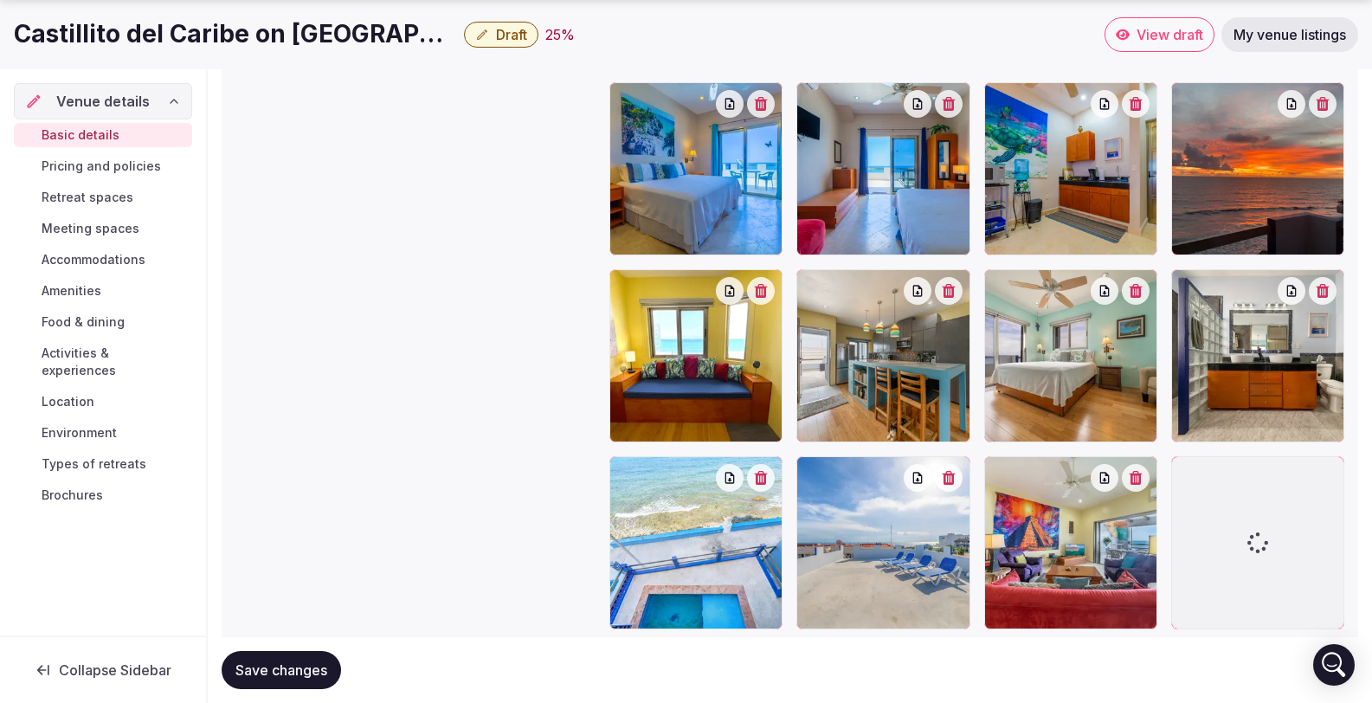
scroll to position [2573, 0]
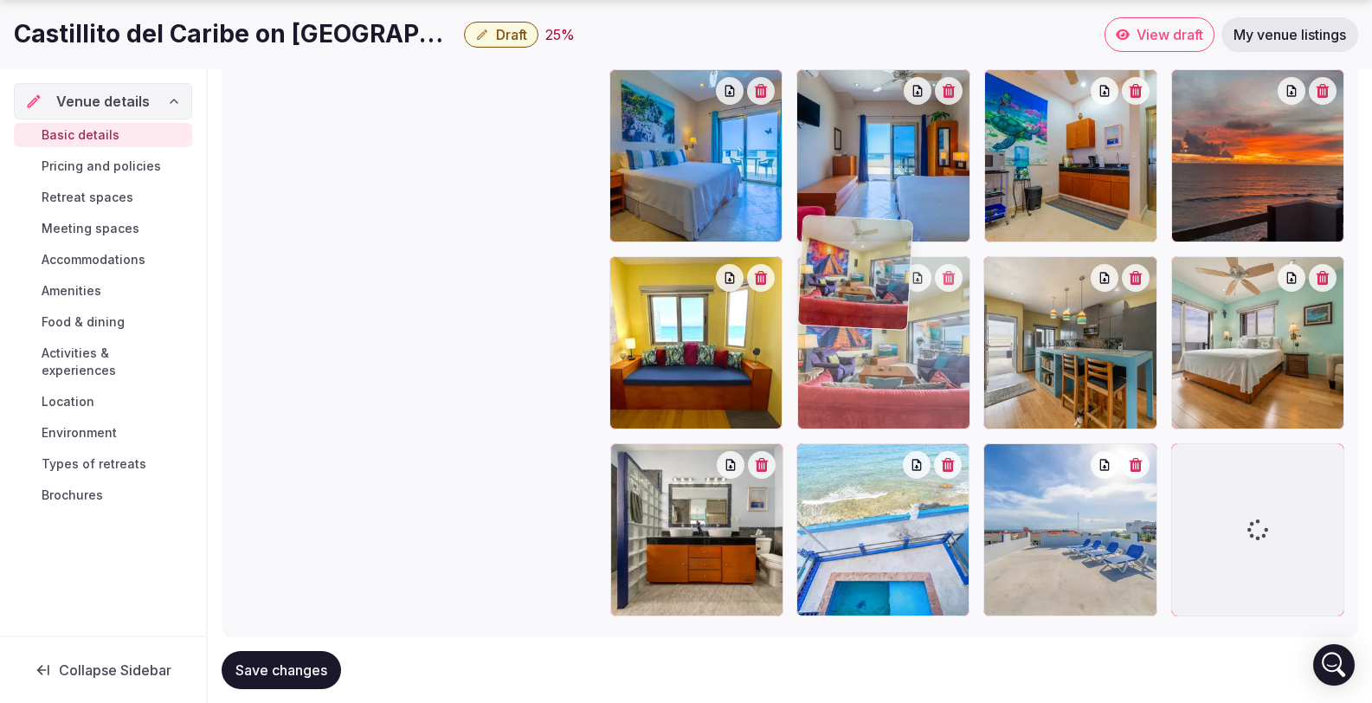
drag, startPoint x: 1048, startPoint y: 507, endPoint x: 933, endPoint y: 308, distance: 229.6
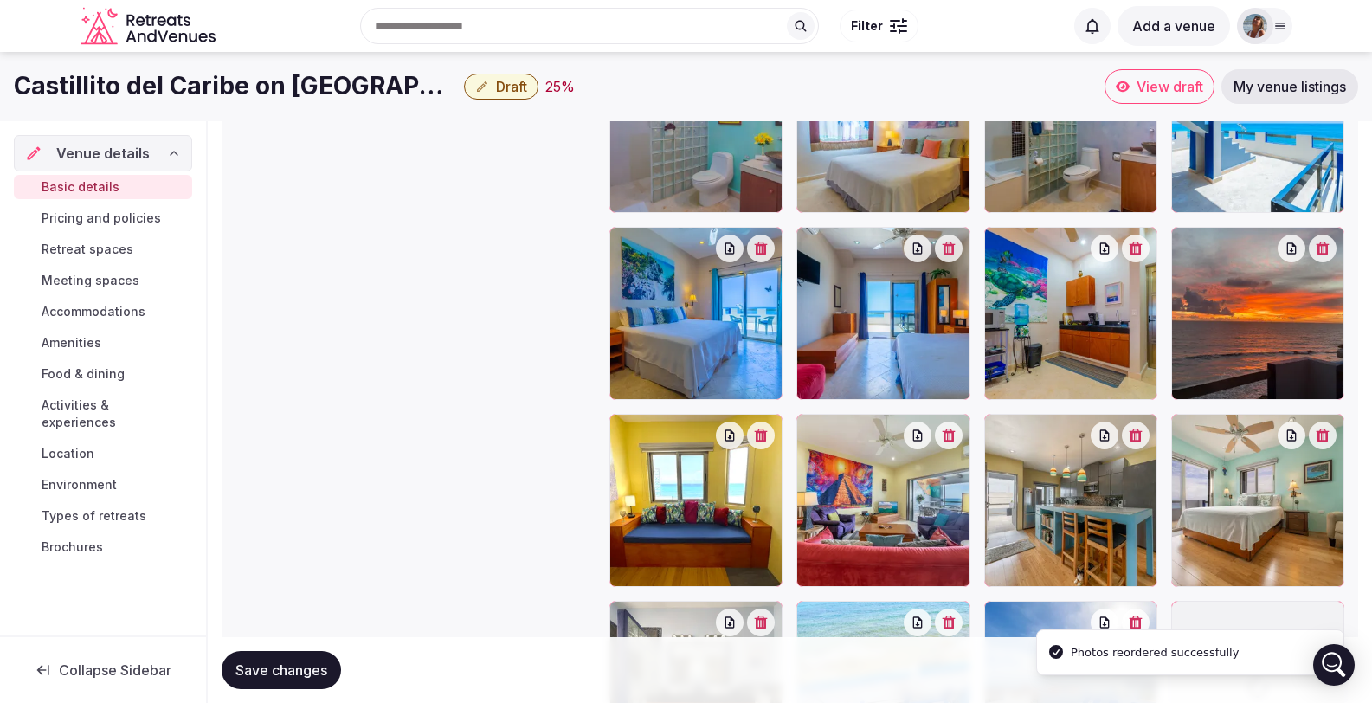
scroll to position [2398, 0]
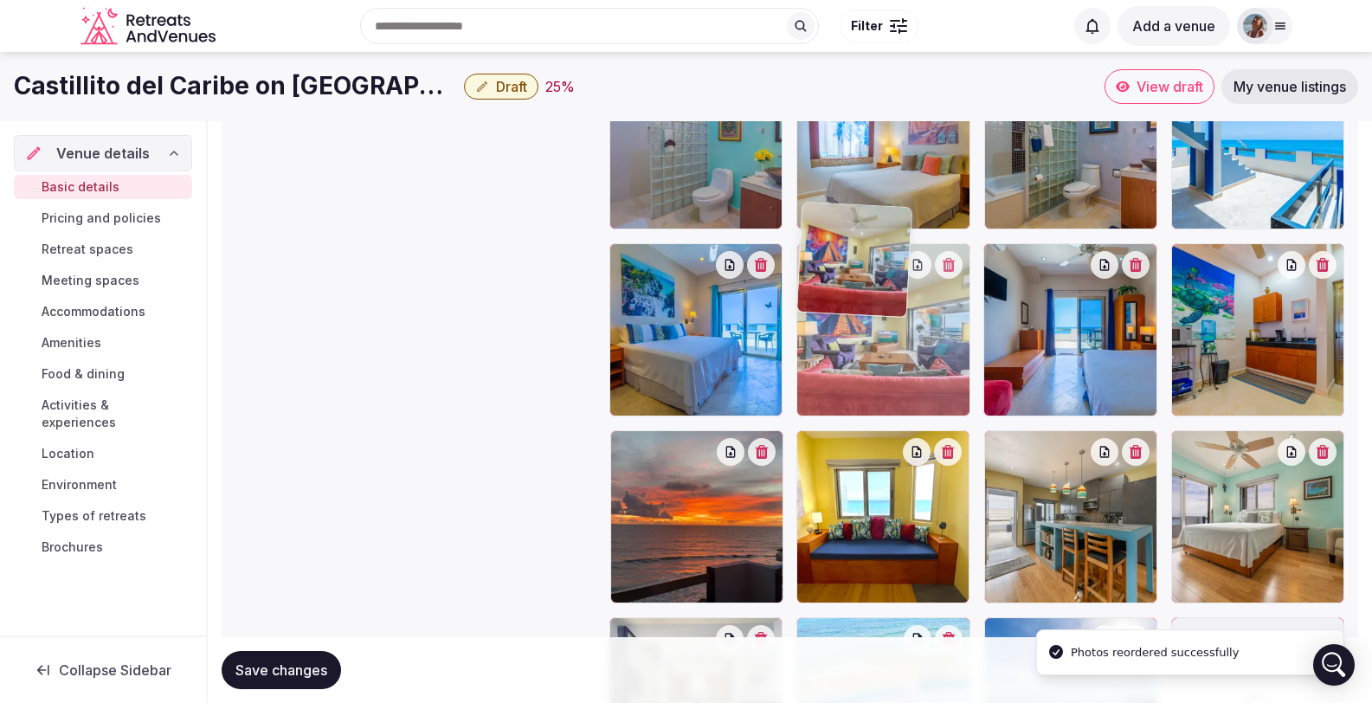
drag, startPoint x: 883, startPoint y: 454, endPoint x: 875, endPoint y: 345, distance: 108.6
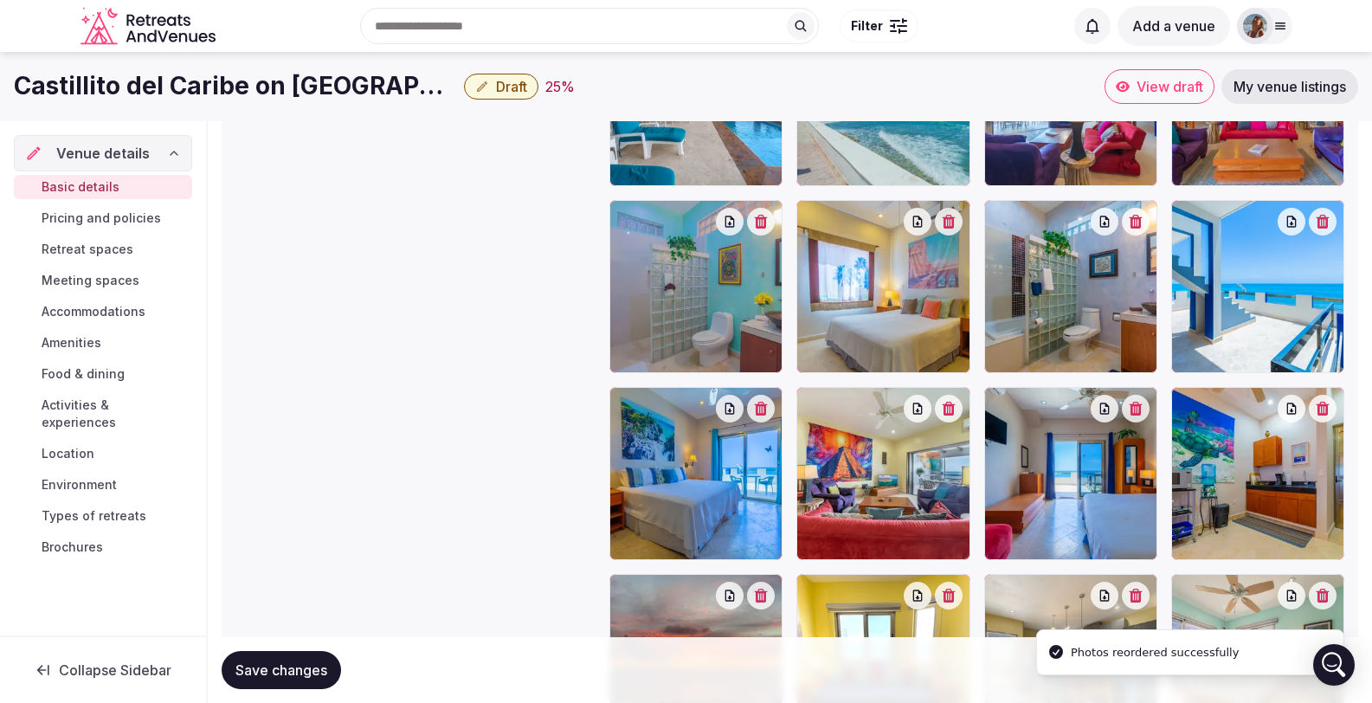
scroll to position [2218, 0]
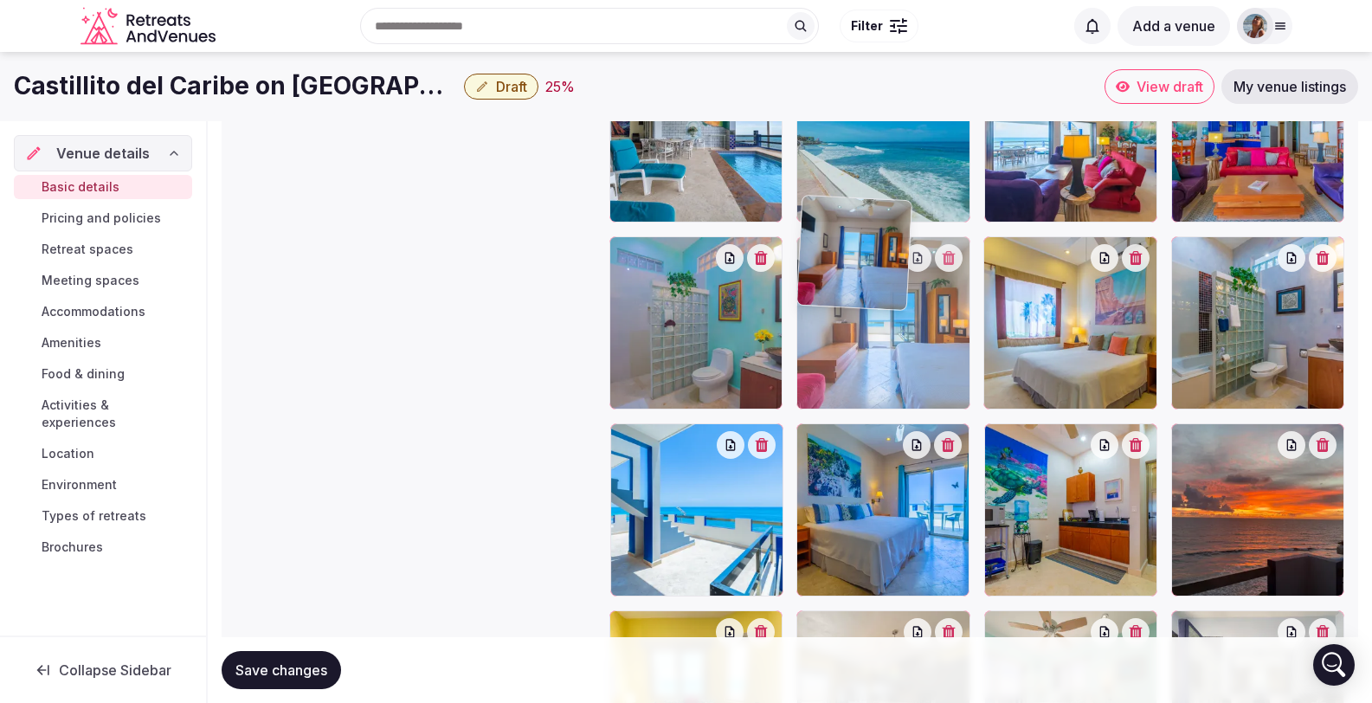
drag, startPoint x: 891, startPoint y: 472, endPoint x: 881, endPoint y: 365, distance: 107.9
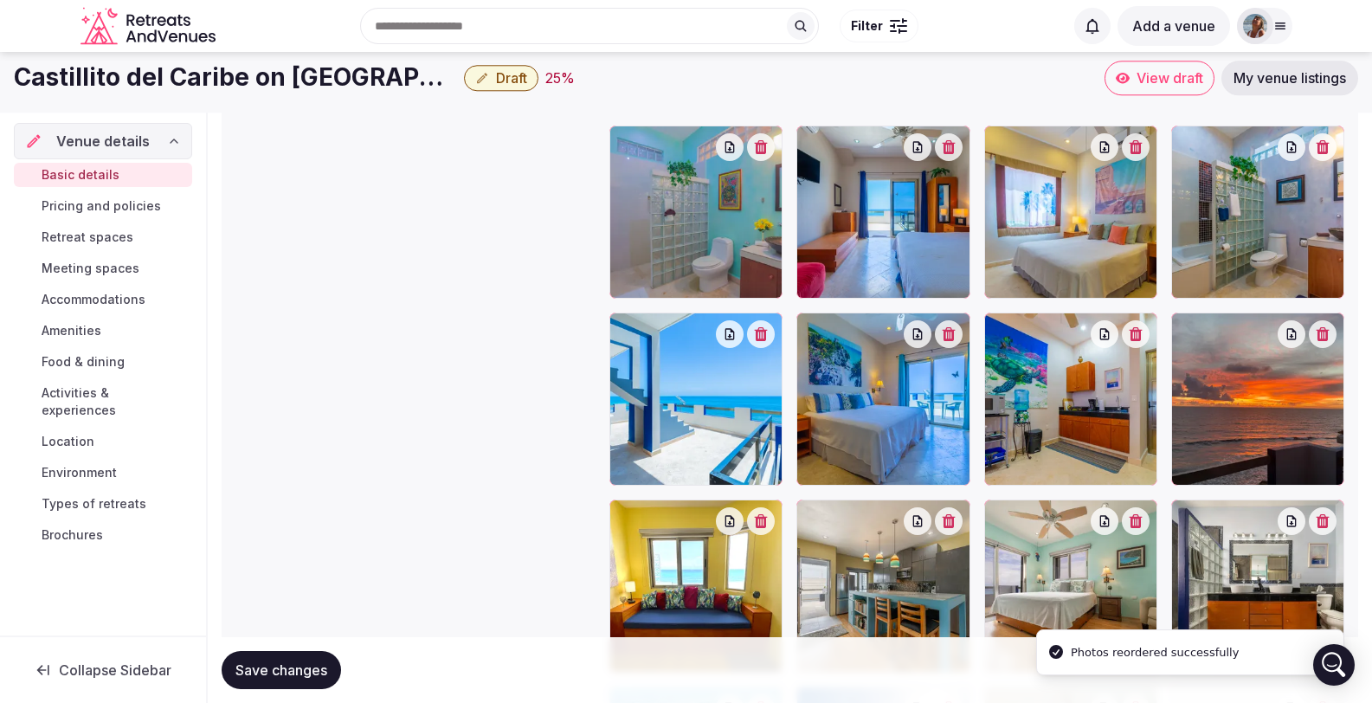
scroll to position [2261, 0]
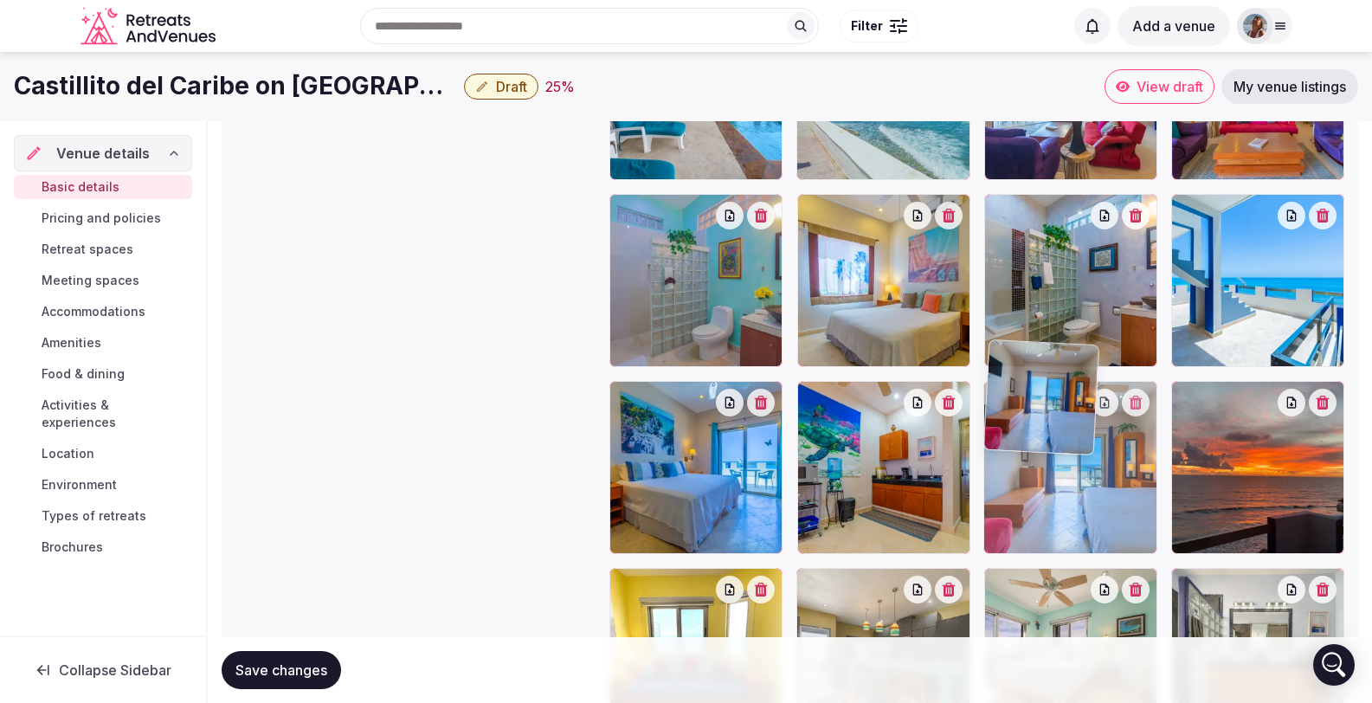
drag, startPoint x: 854, startPoint y: 245, endPoint x: 1089, endPoint y: 431, distance: 300.2
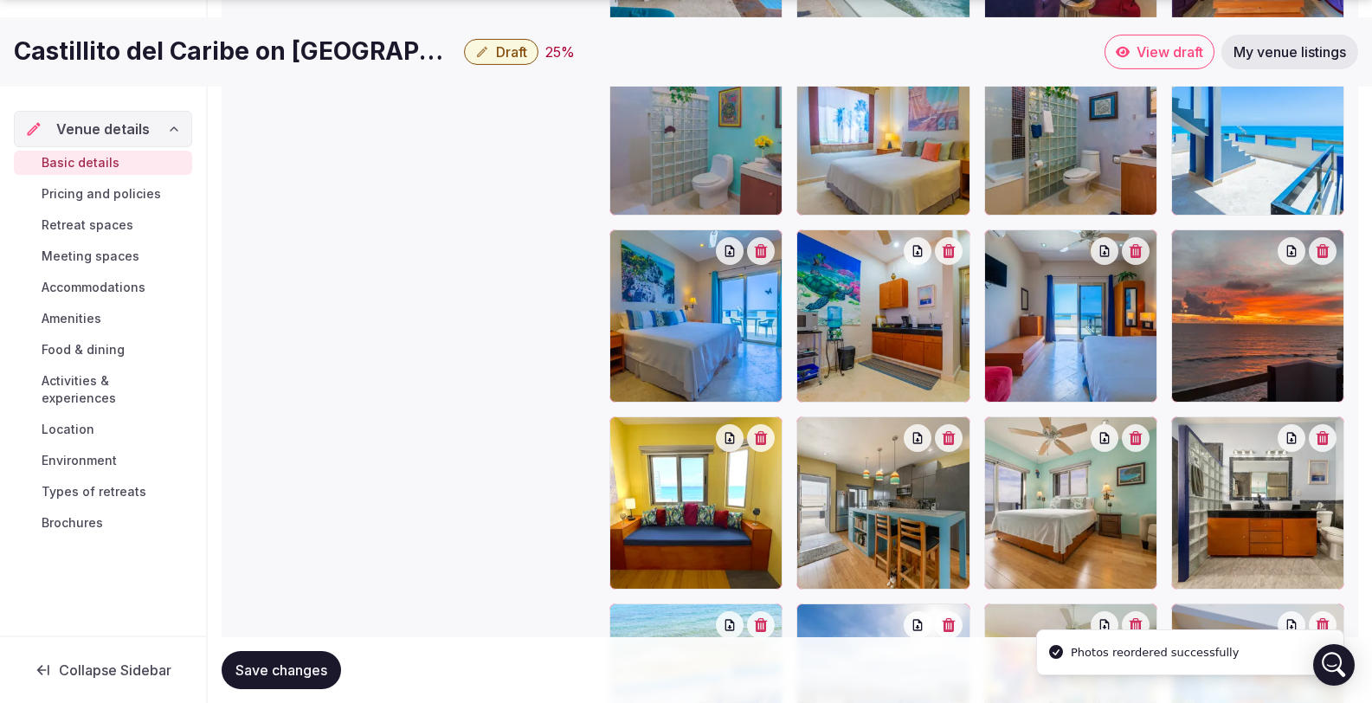
scroll to position [2490, 0]
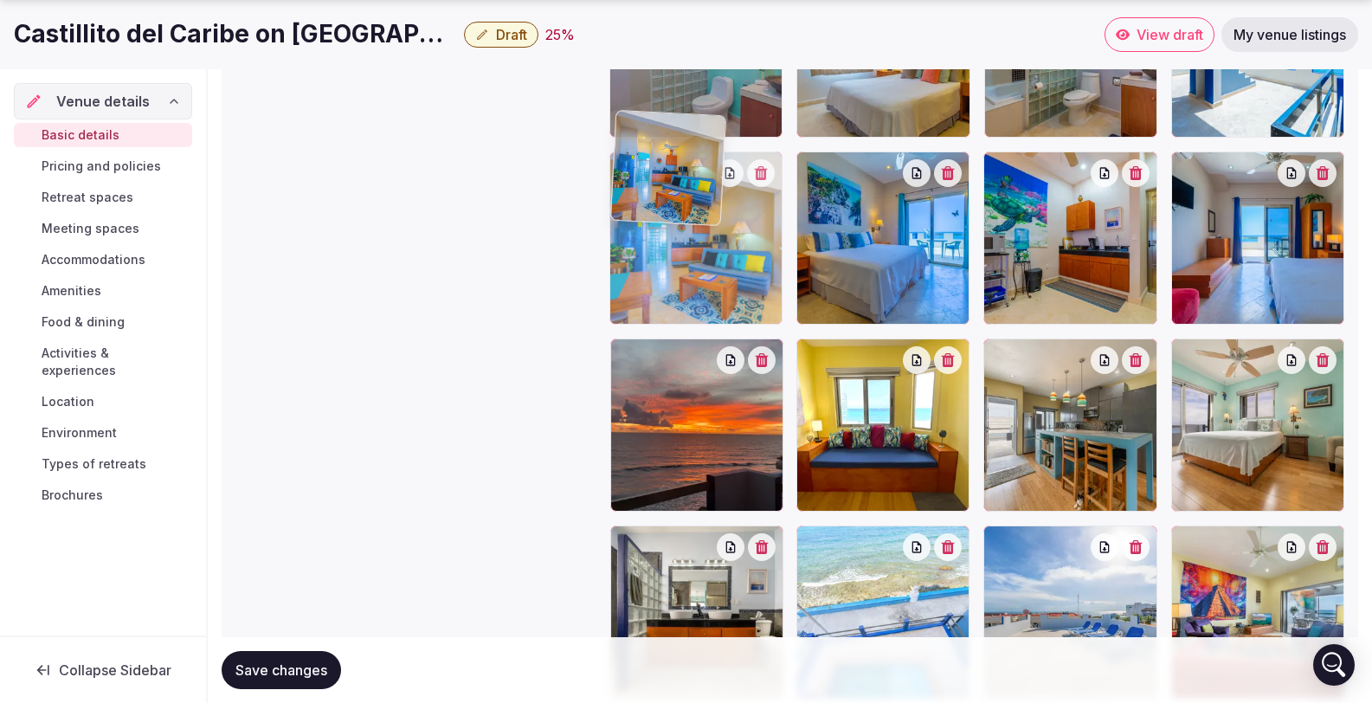
drag, startPoint x: 1228, startPoint y: 577, endPoint x: 698, endPoint y: 268, distance: 613.1
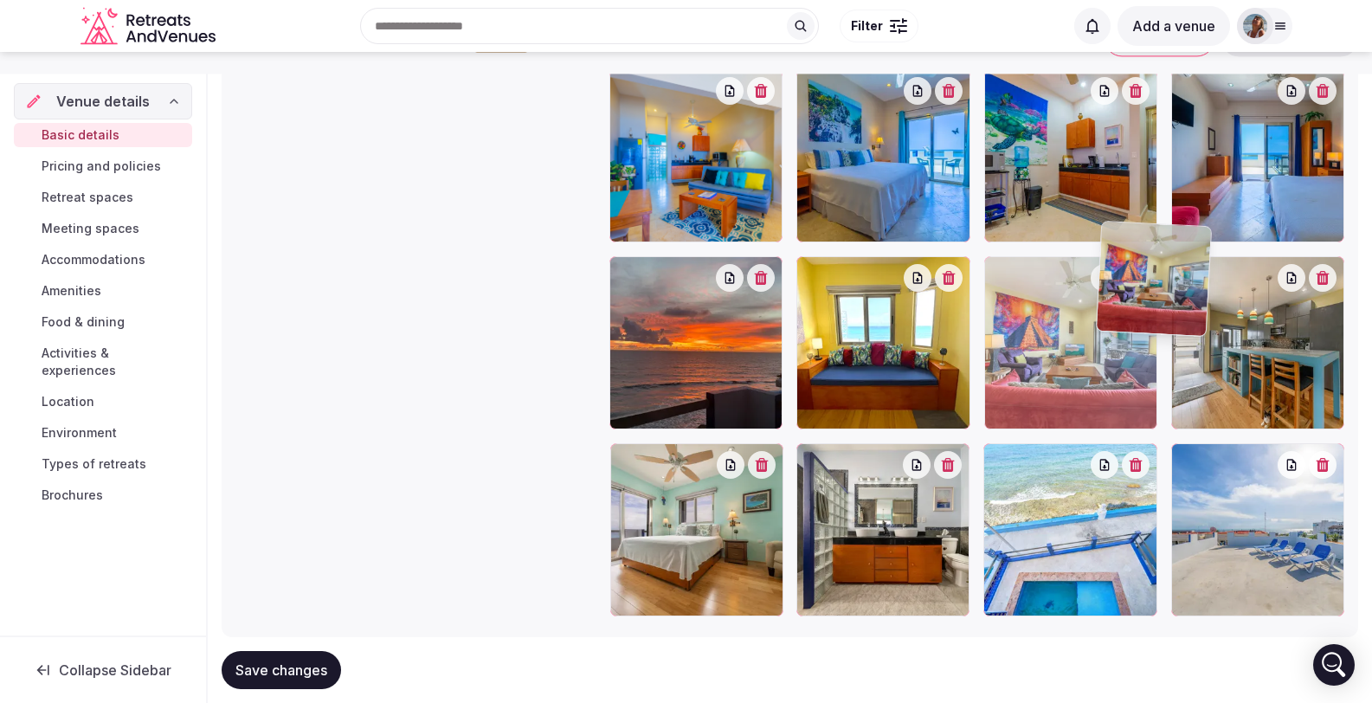
scroll to position [2569, 0]
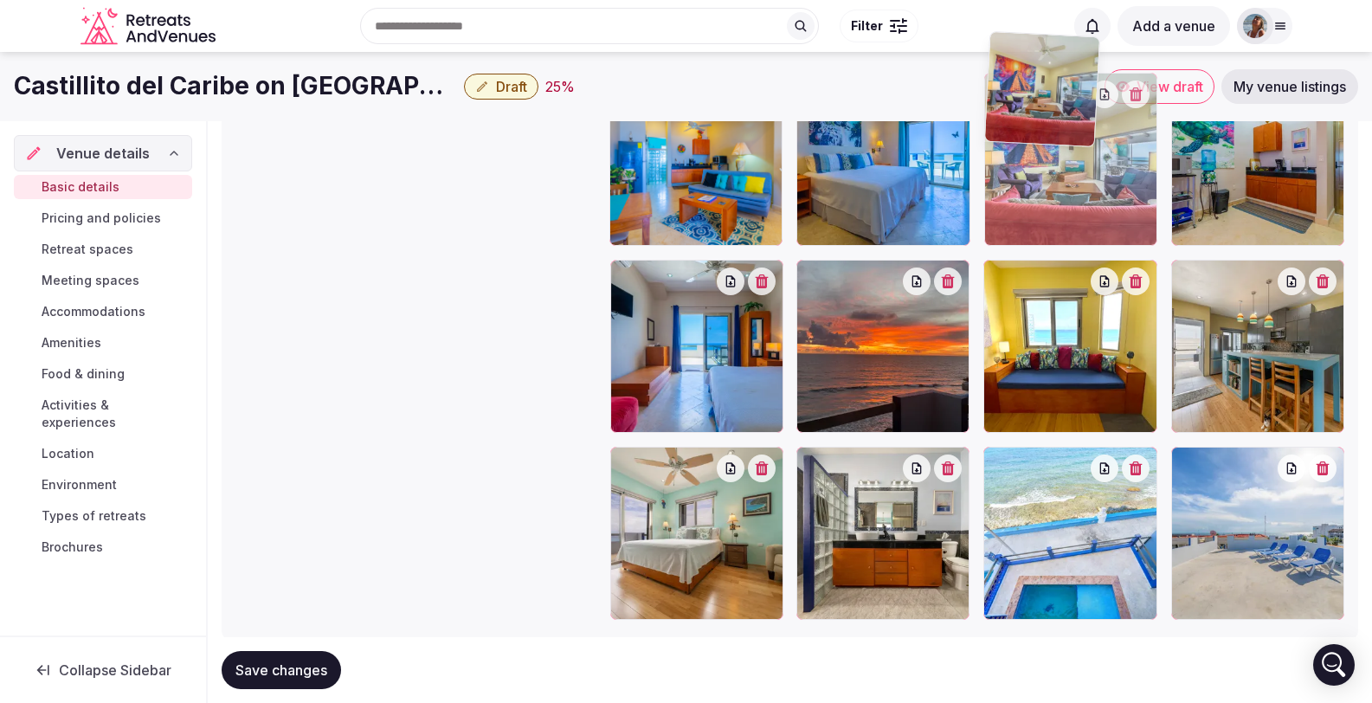
drag, startPoint x: 1261, startPoint y: 503, endPoint x: 1079, endPoint y: 217, distance: 338.7
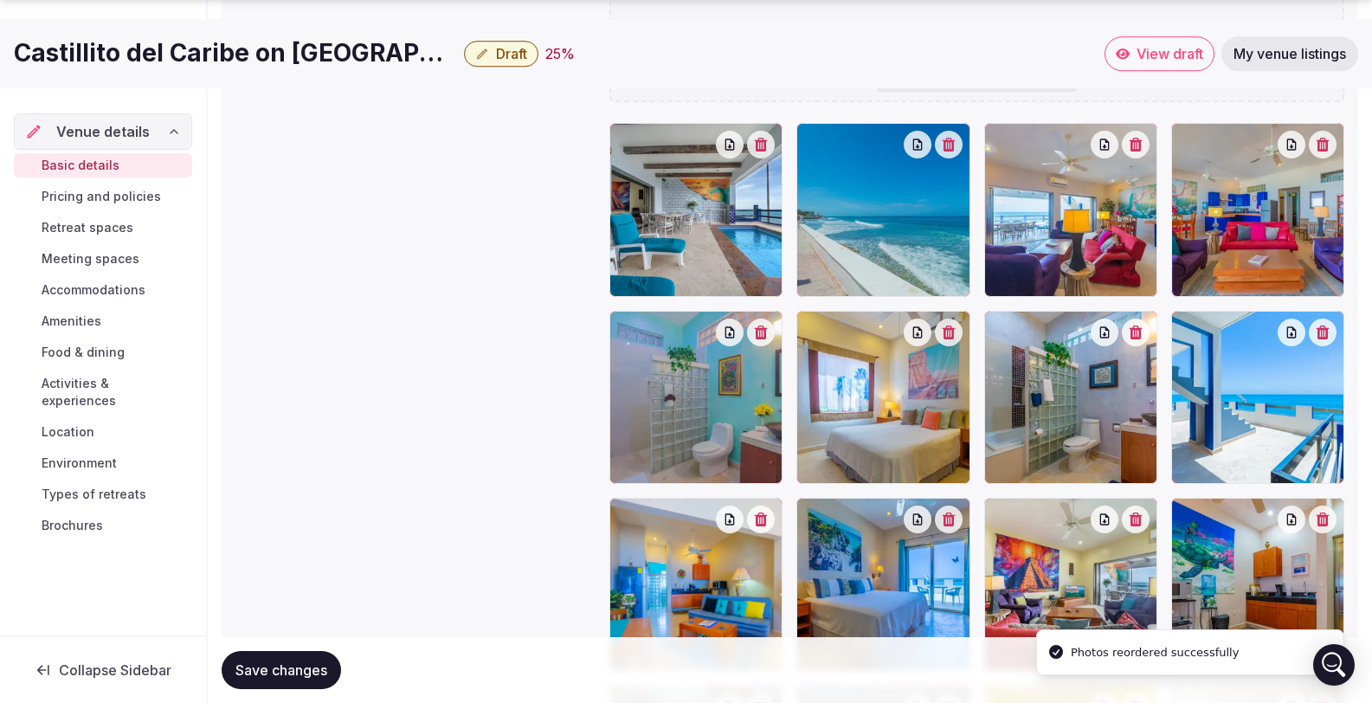
scroll to position [2165, 0]
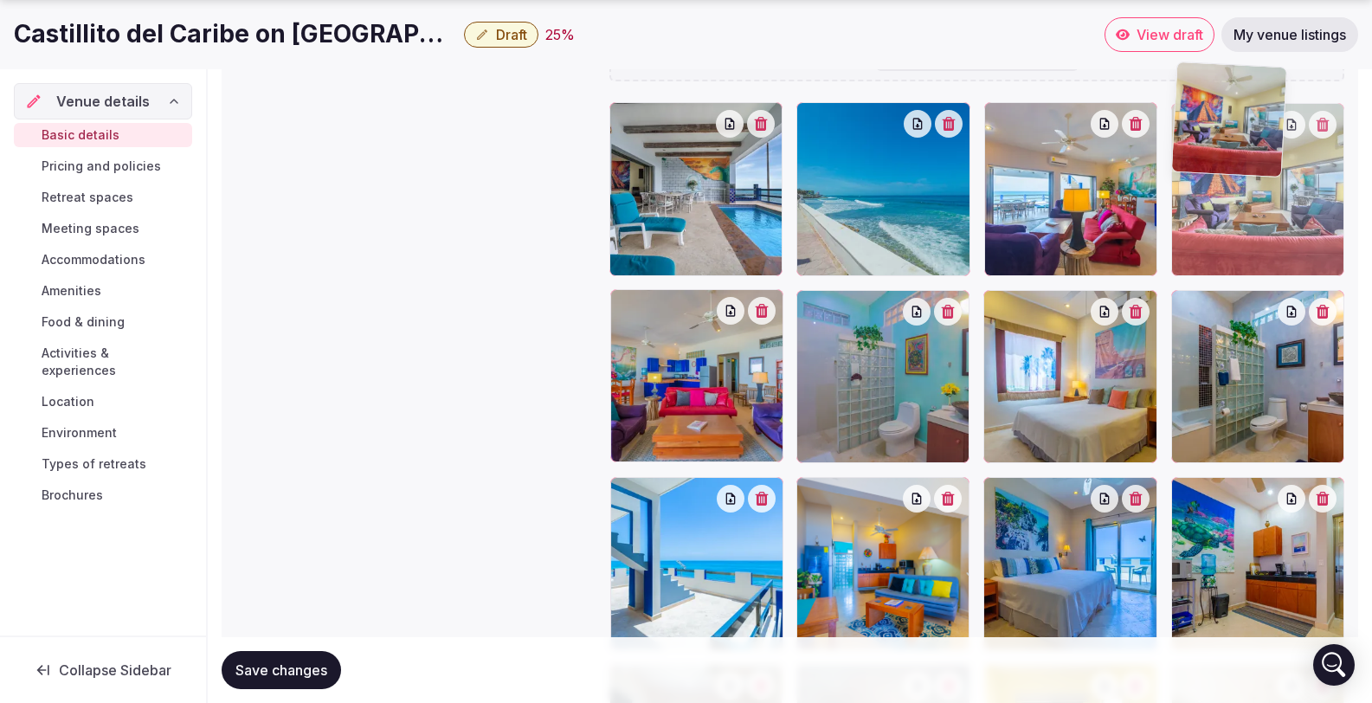
drag, startPoint x: 1075, startPoint y: 502, endPoint x: 1223, endPoint y: 244, distance: 297.5
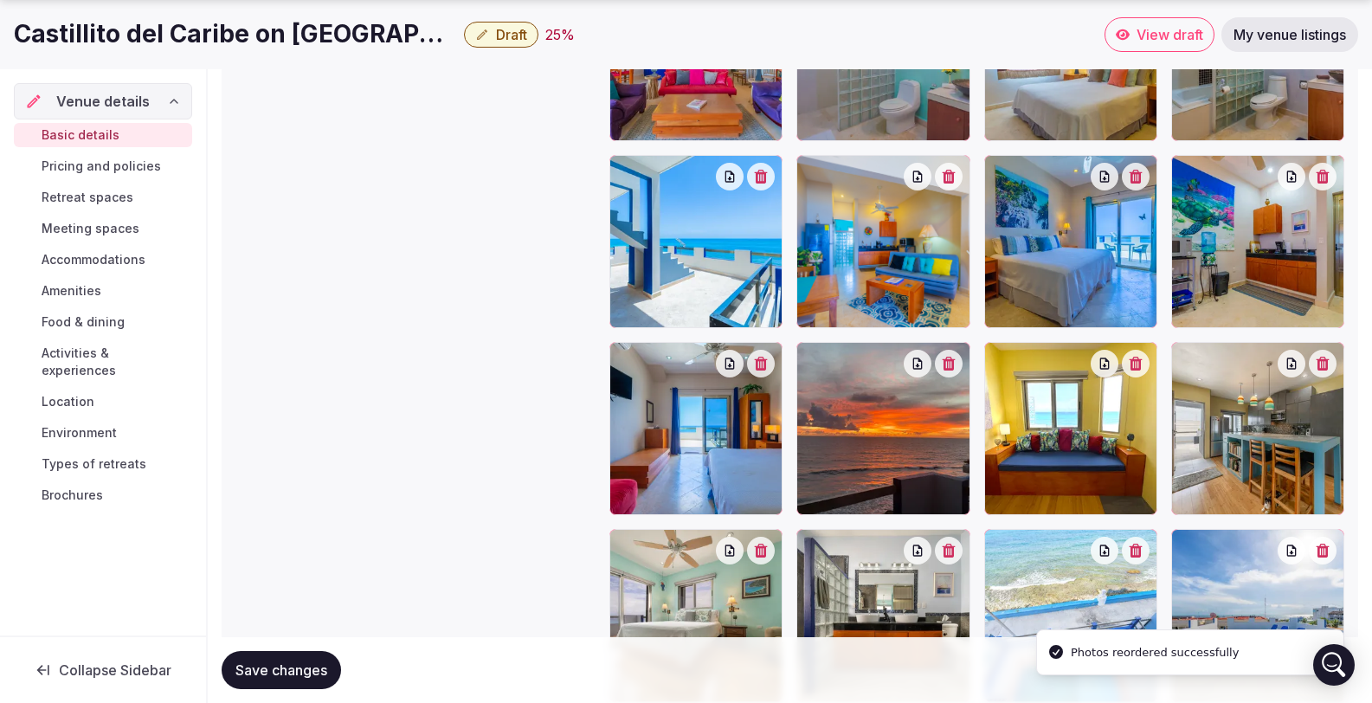
scroll to position [2573, 0]
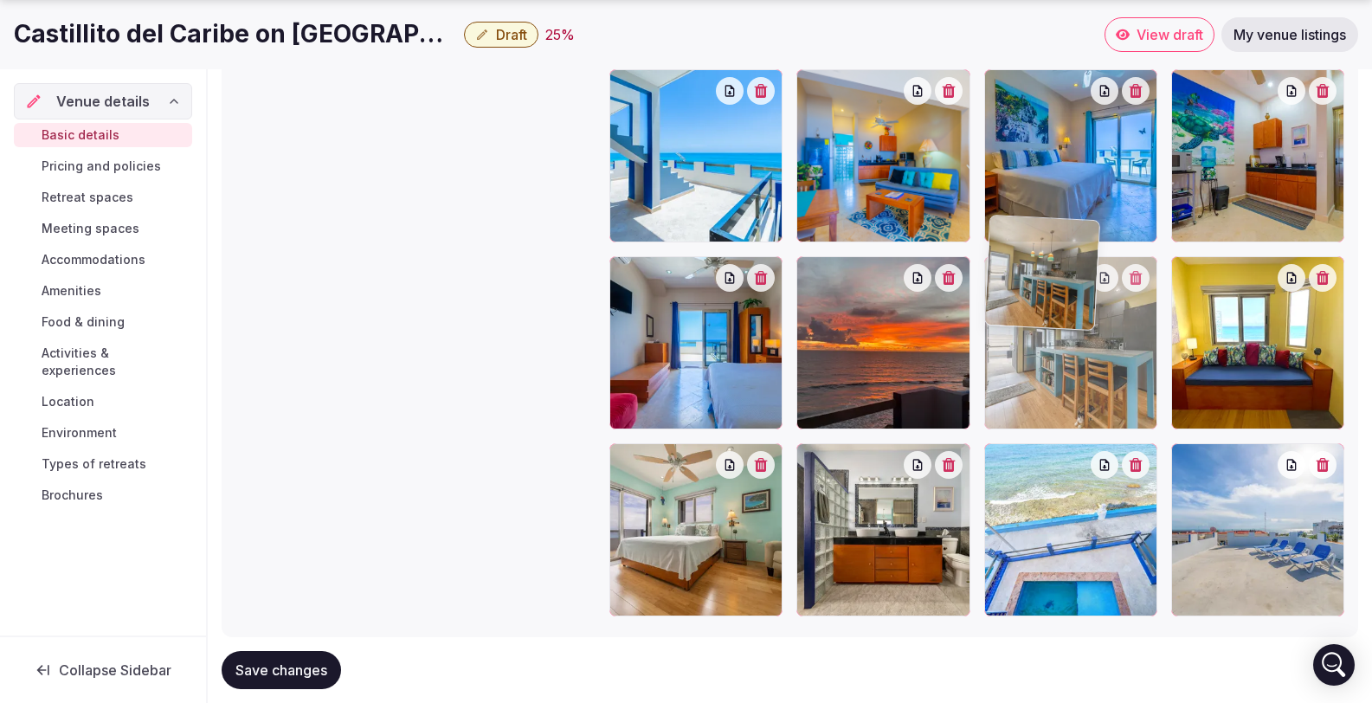
drag, startPoint x: 1207, startPoint y: 323, endPoint x: 1081, endPoint y: 320, distance: 125.6
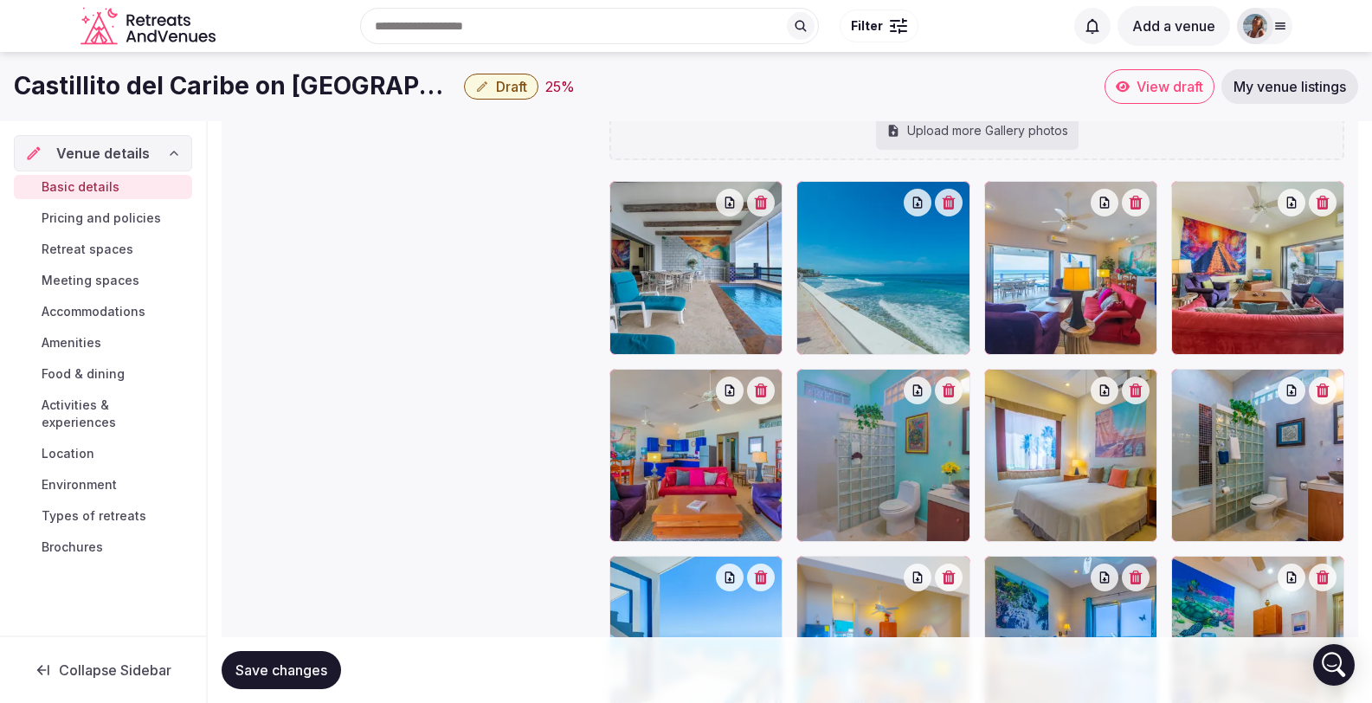
scroll to position [1943, 0]
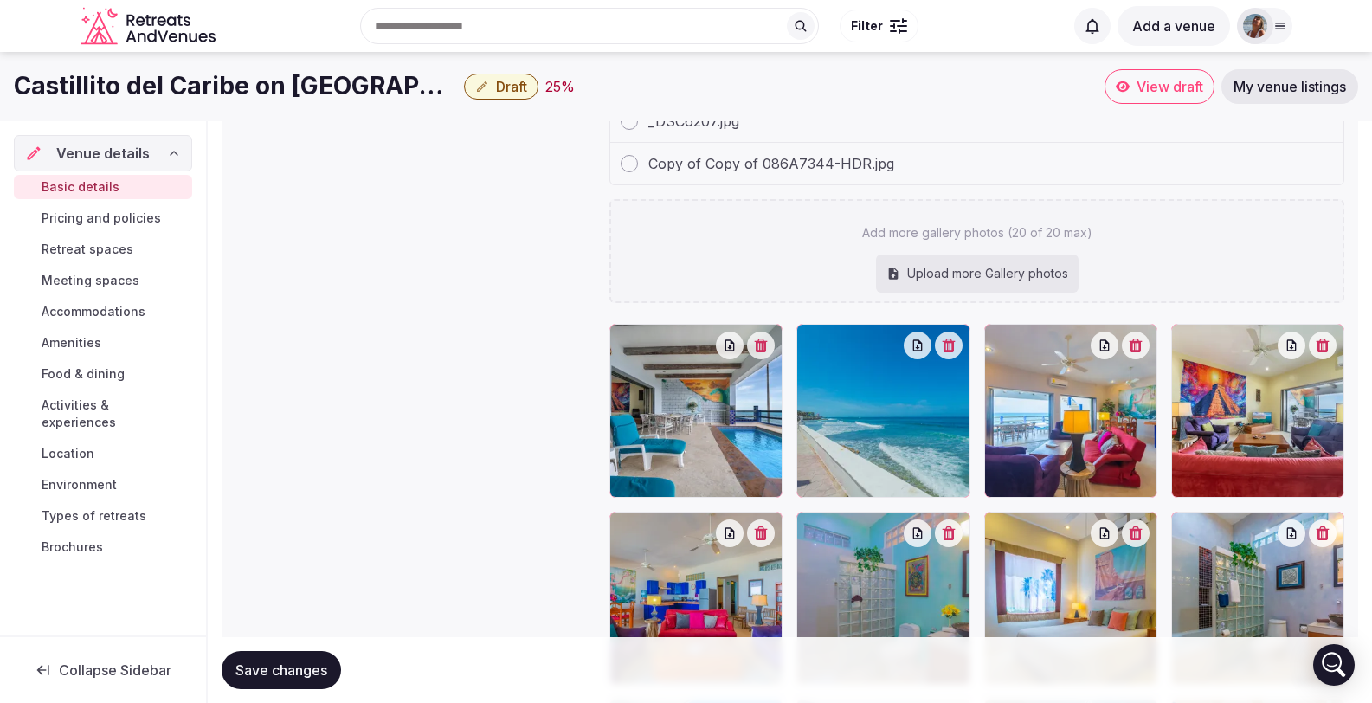
click at [288, 668] on span "Save changes" at bounding box center [282, 670] width 92 height 17
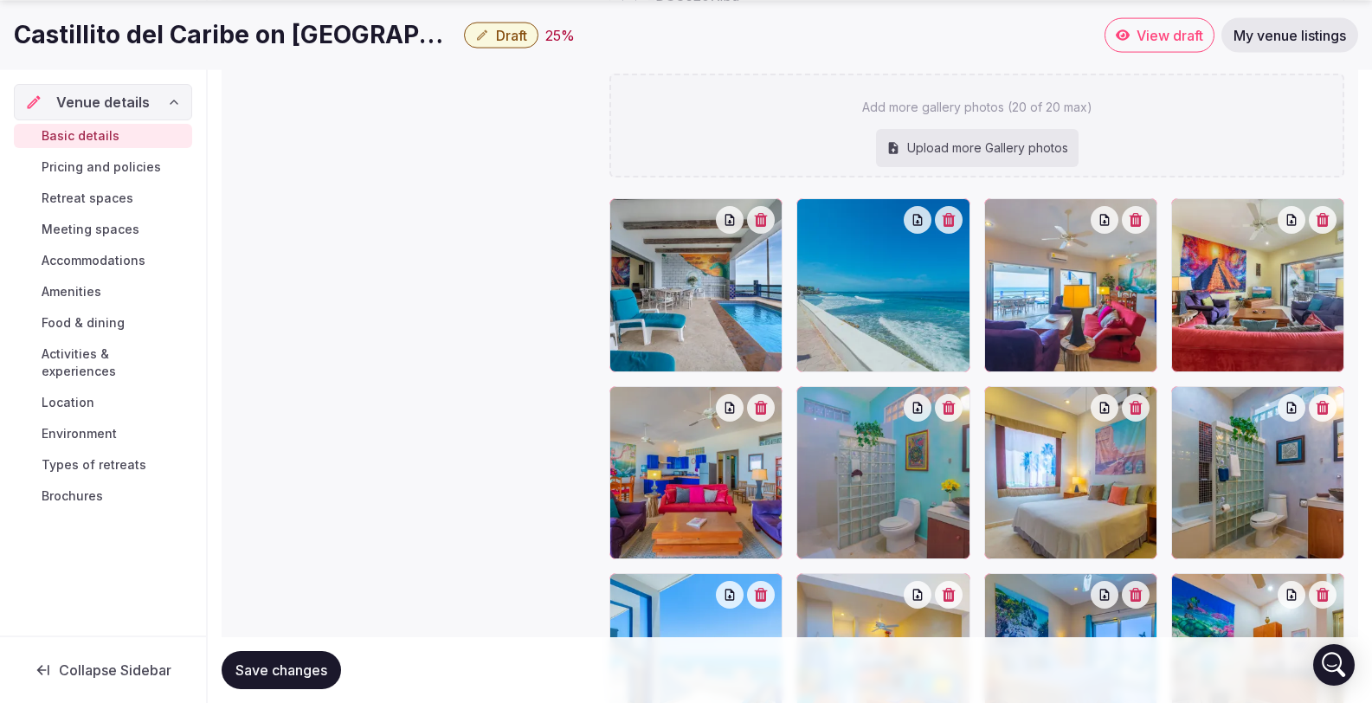
scroll to position [2247, 0]
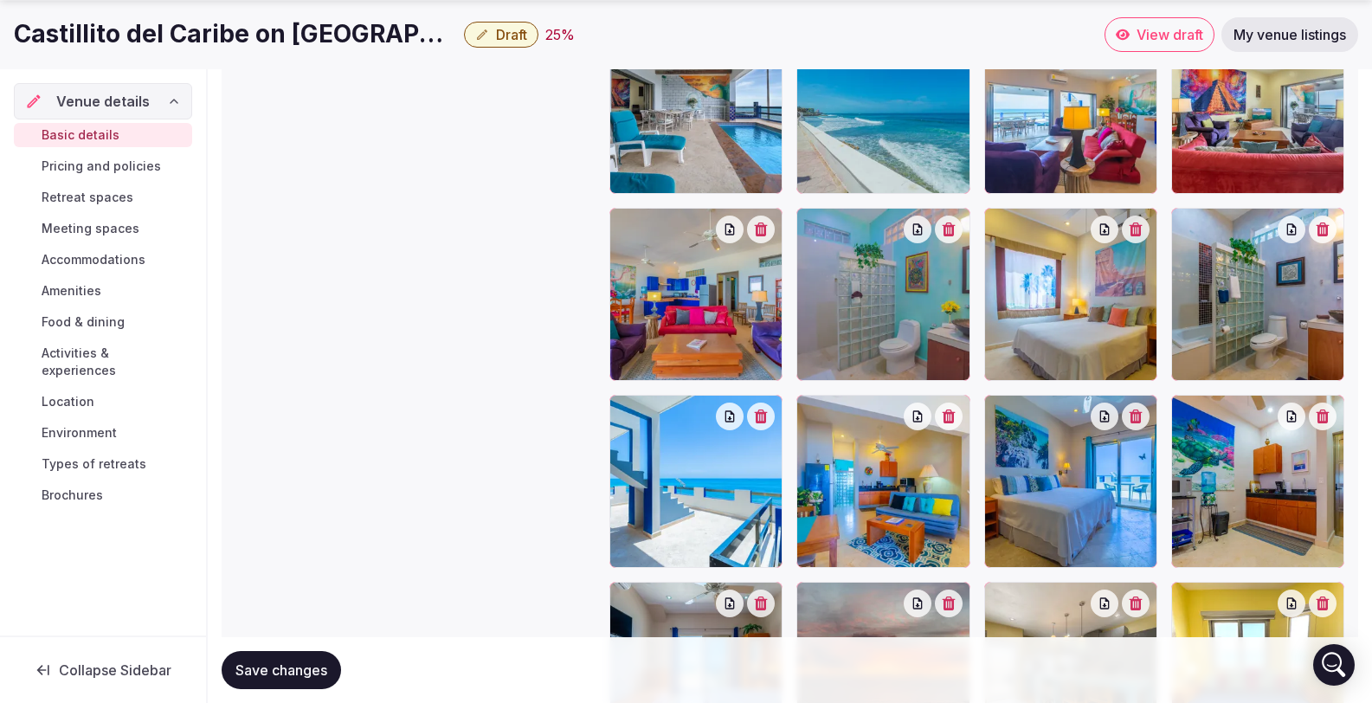
click at [257, 674] on span "Save changes" at bounding box center [282, 670] width 92 height 17
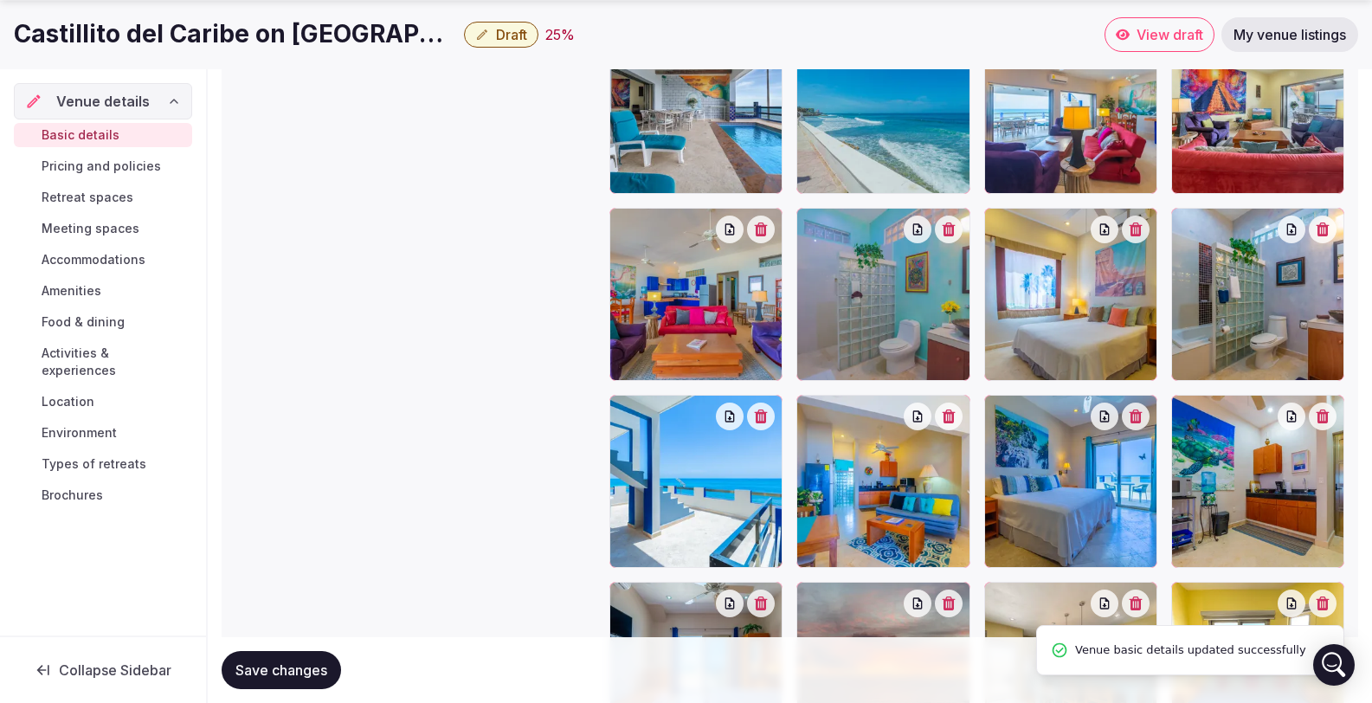
click at [68, 158] on span "Pricing and policies" at bounding box center [101, 166] width 119 height 17
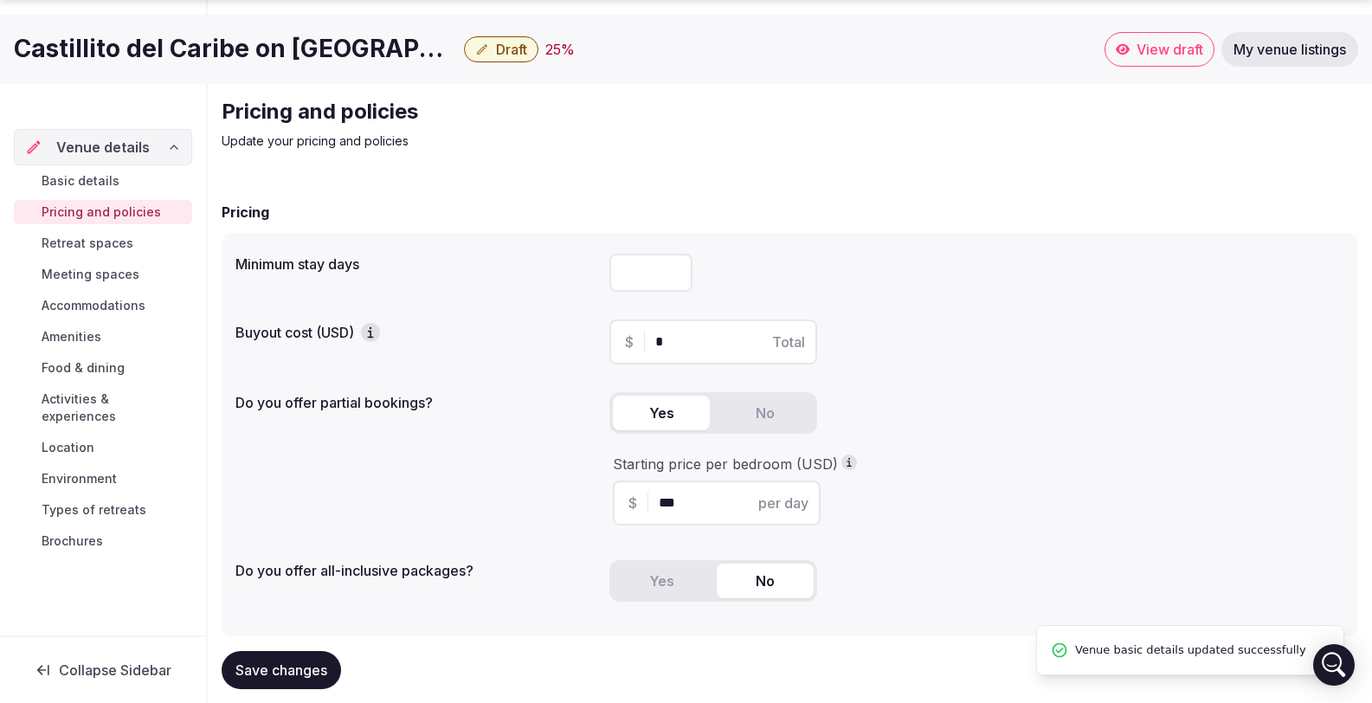
scroll to position [96, 0]
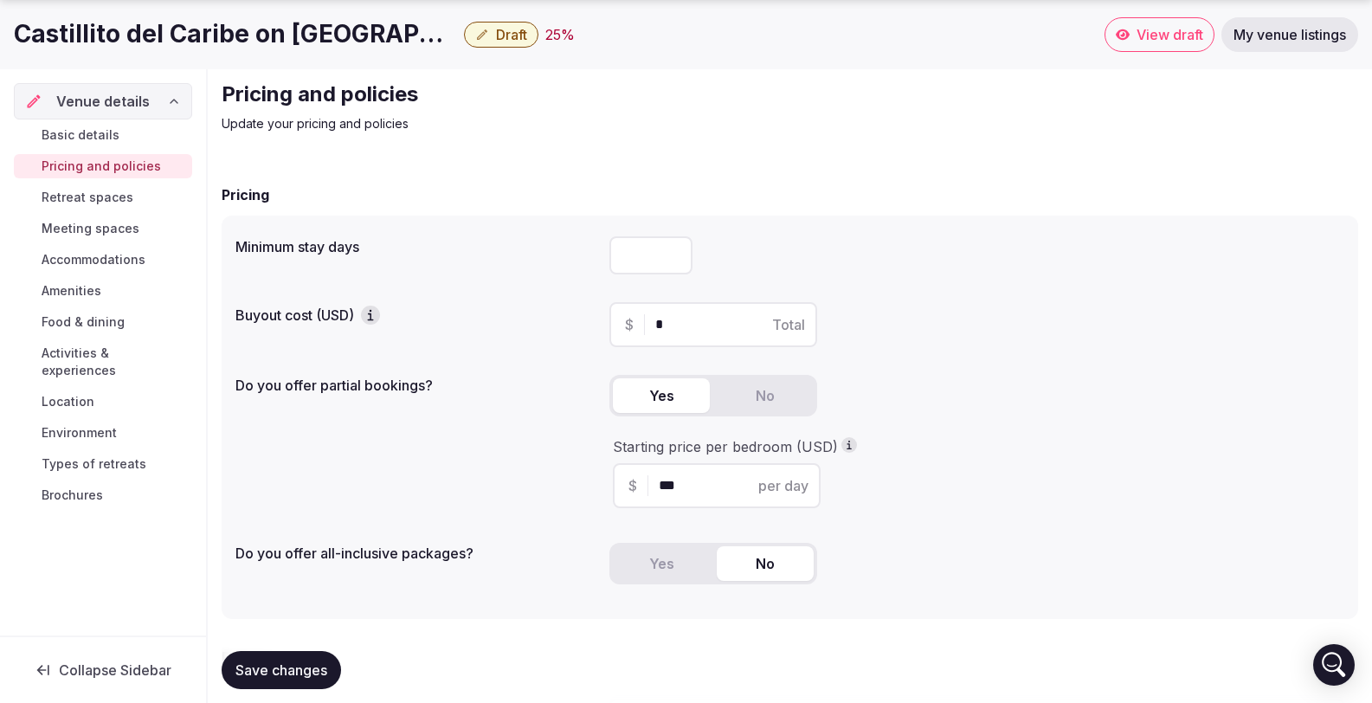
click at [676, 236] on input "*" at bounding box center [651, 255] width 83 height 38
type input "*"
click at [676, 236] on input "*" at bounding box center [651, 255] width 83 height 38
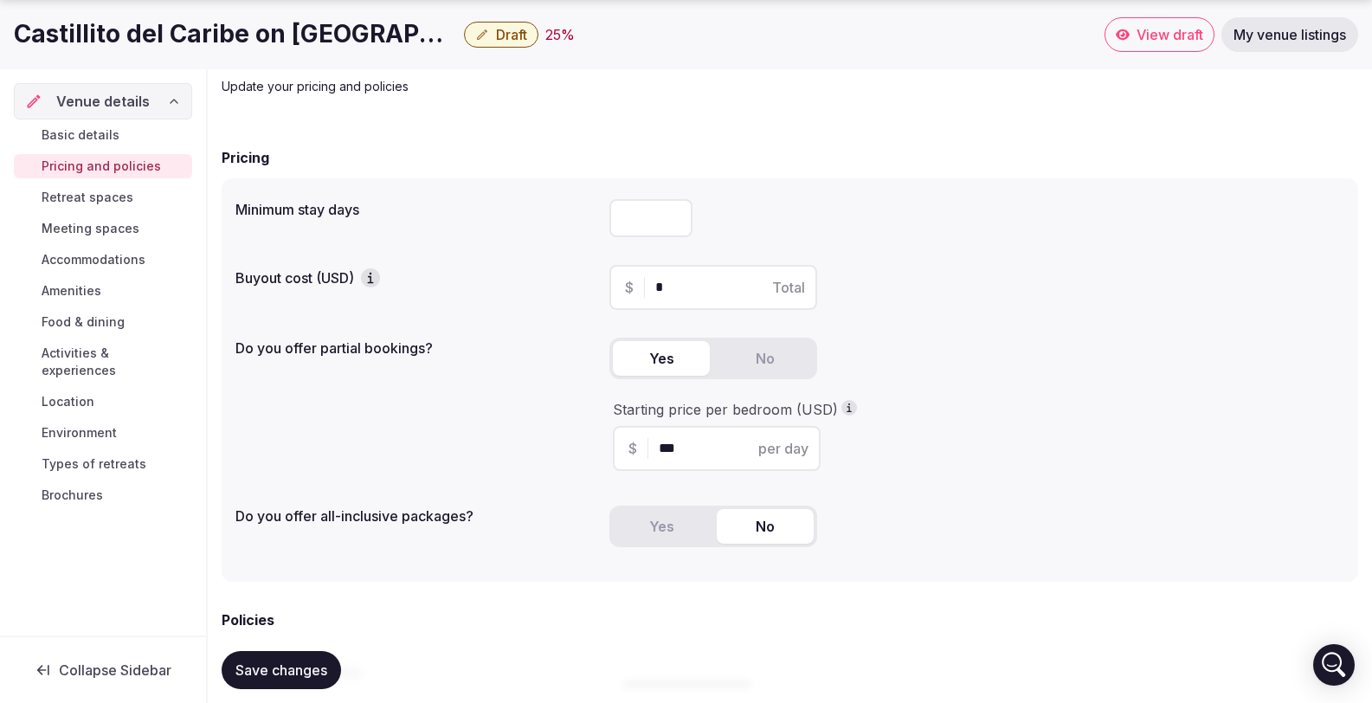
scroll to position [137, 0]
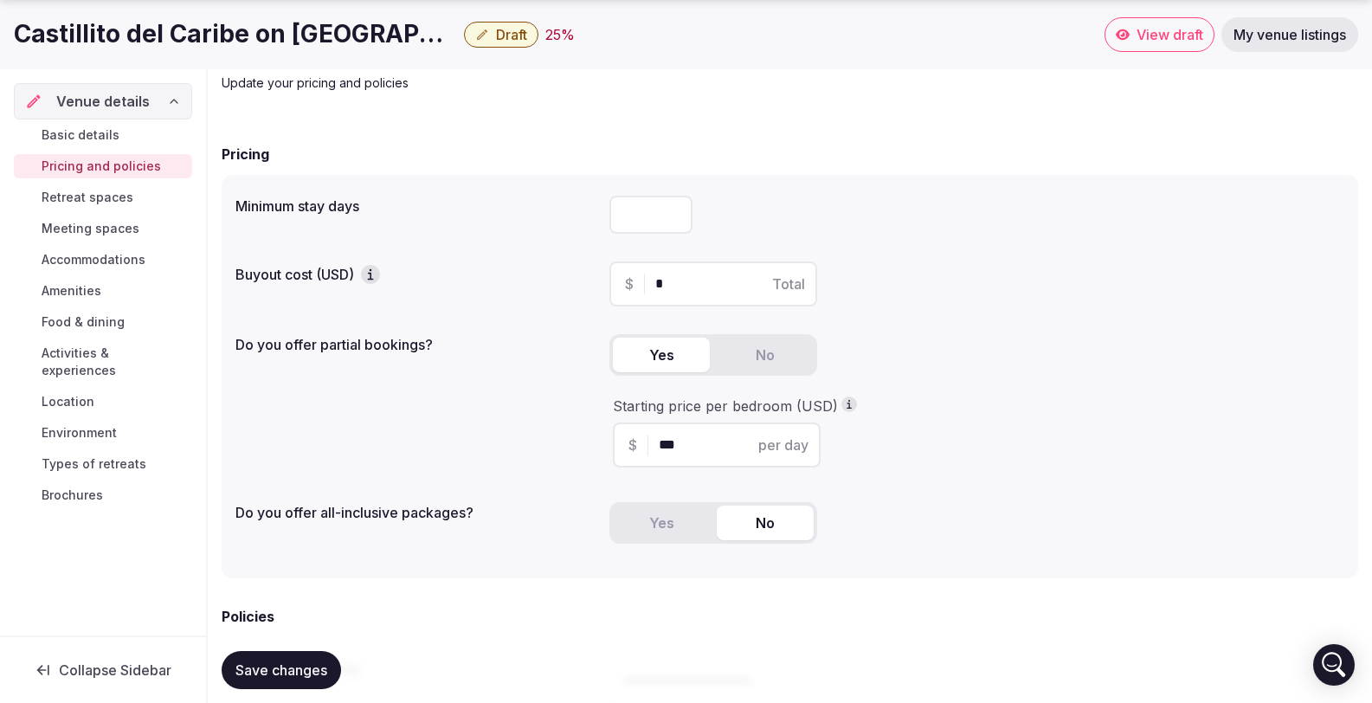
click at [371, 266] on icon "button" at bounding box center [370, 274] width 17 height 17
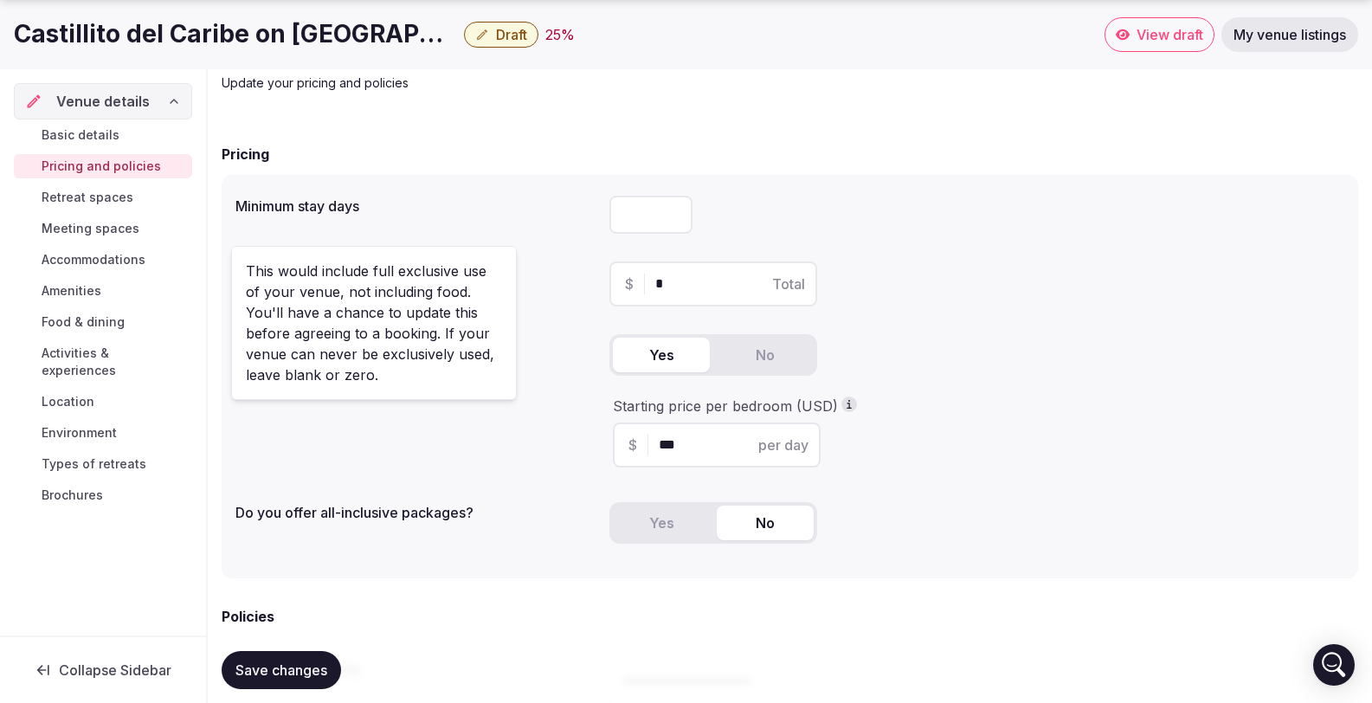
click at [448, 190] on div "Minimum stay days *" at bounding box center [790, 215] width 1109 height 52
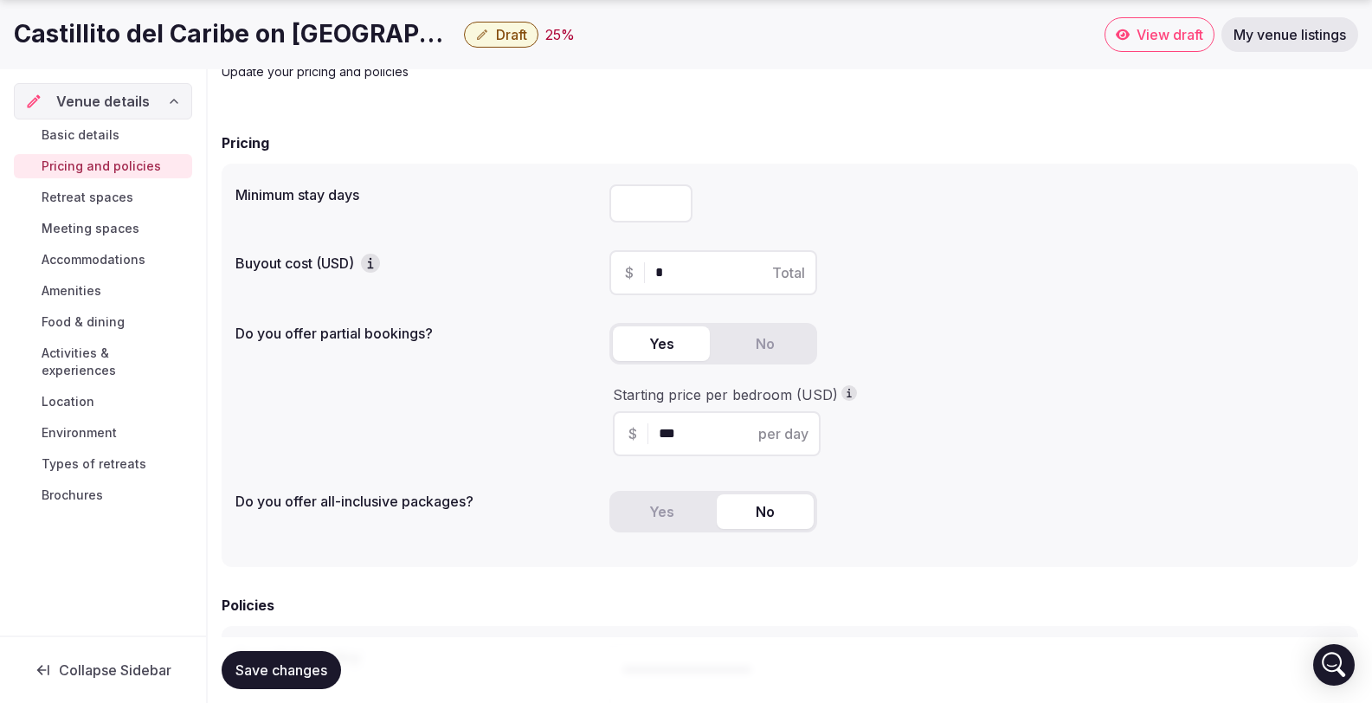
scroll to position [149, 0]
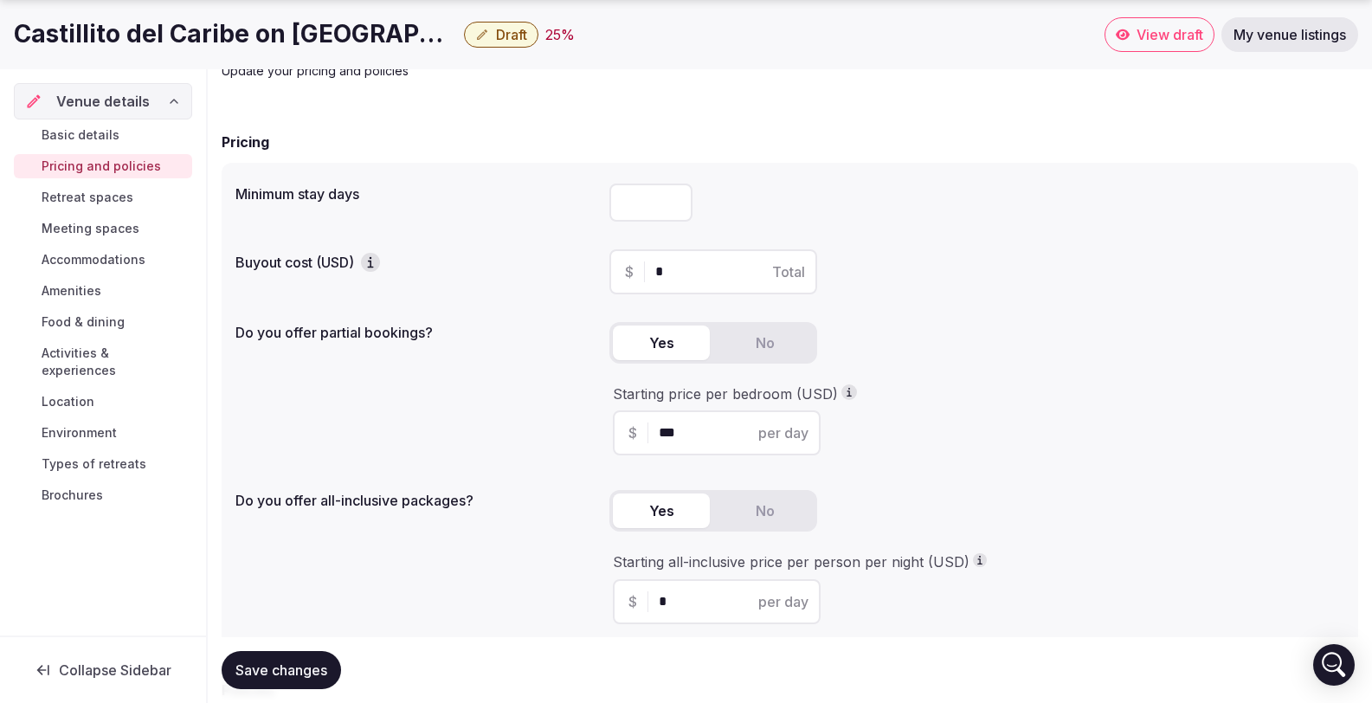
click at [672, 494] on button "Yes" at bounding box center [661, 511] width 97 height 35
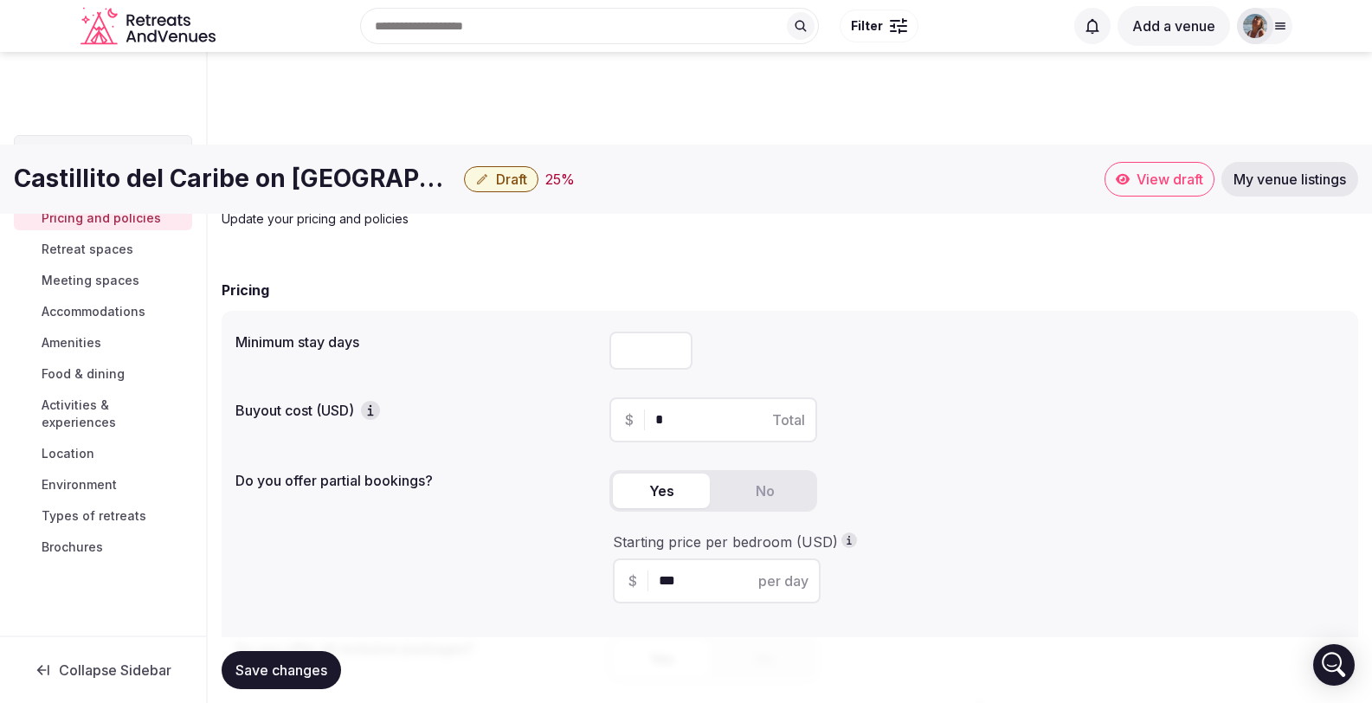
scroll to position [0, 0]
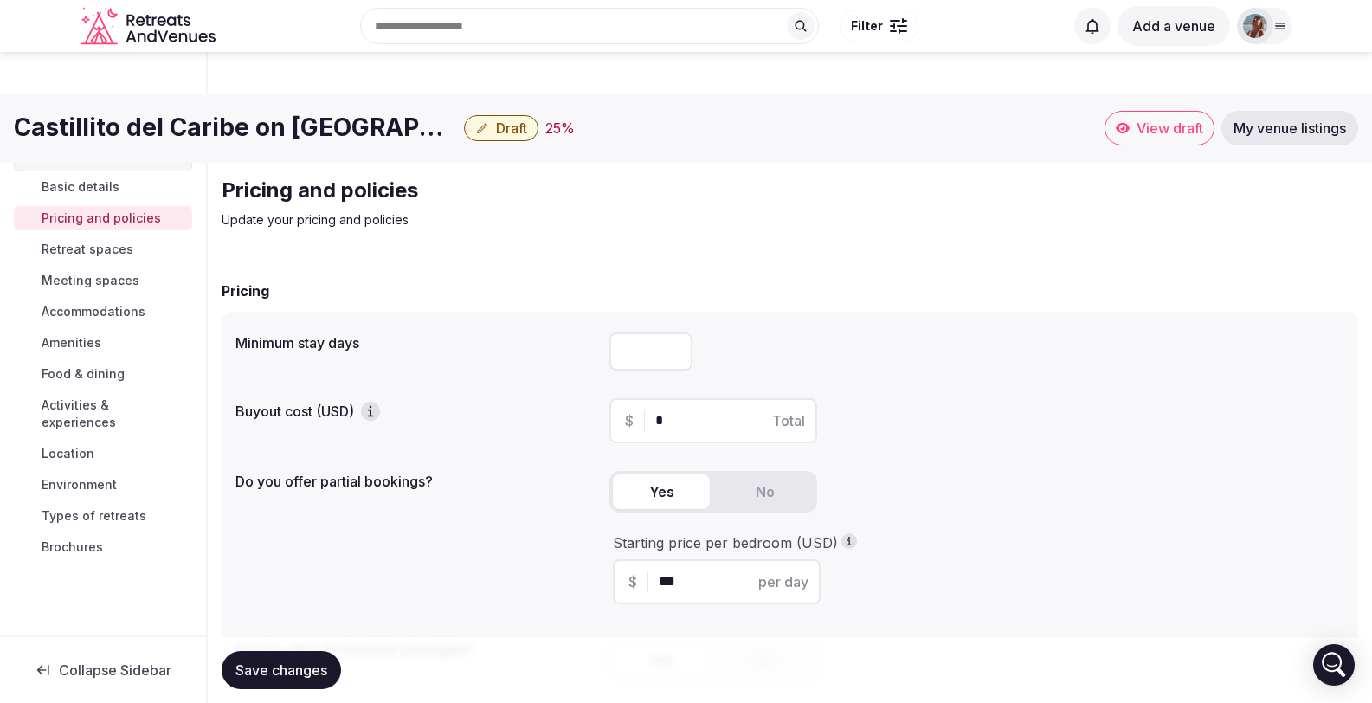
click at [371, 403] on icon "button" at bounding box center [370, 411] width 17 height 17
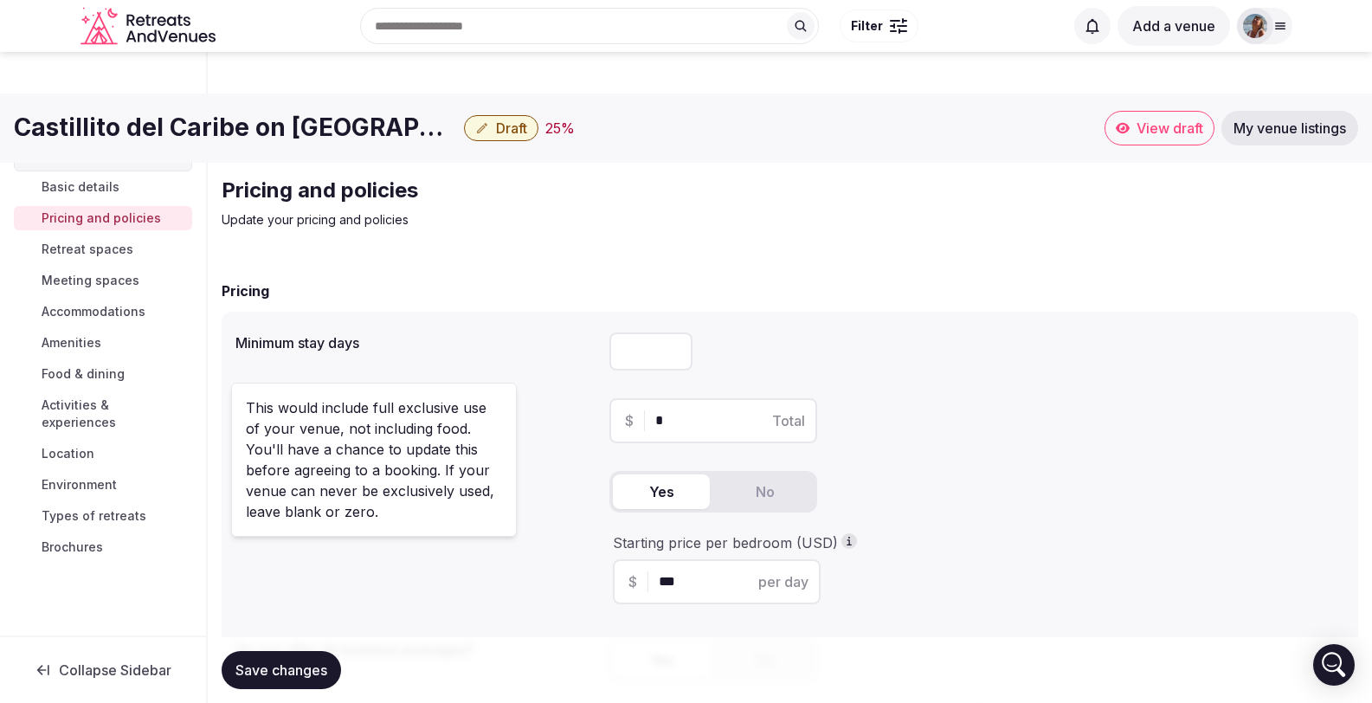
click at [75, 188] on span "Basic details" at bounding box center [81, 186] width 78 height 17
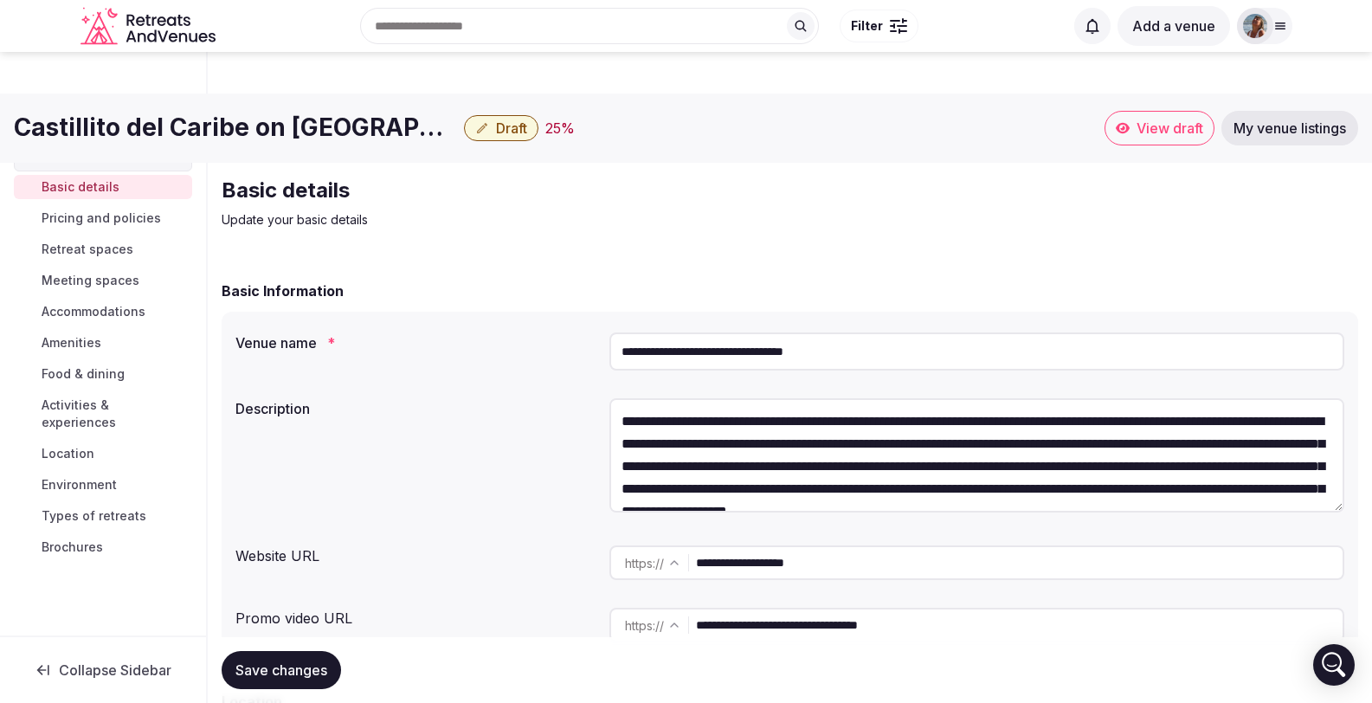
drag, startPoint x: 866, startPoint y: 307, endPoint x: 617, endPoint y: 297, distance: 248.7
click at [617, 332] on input "**********" at bounding box center [977, 351] width 735 height 38
paste input "**********"
click at [692, 332] on input "**********" at bounding box center [977, 351] width 735 height 38
type input "**********"
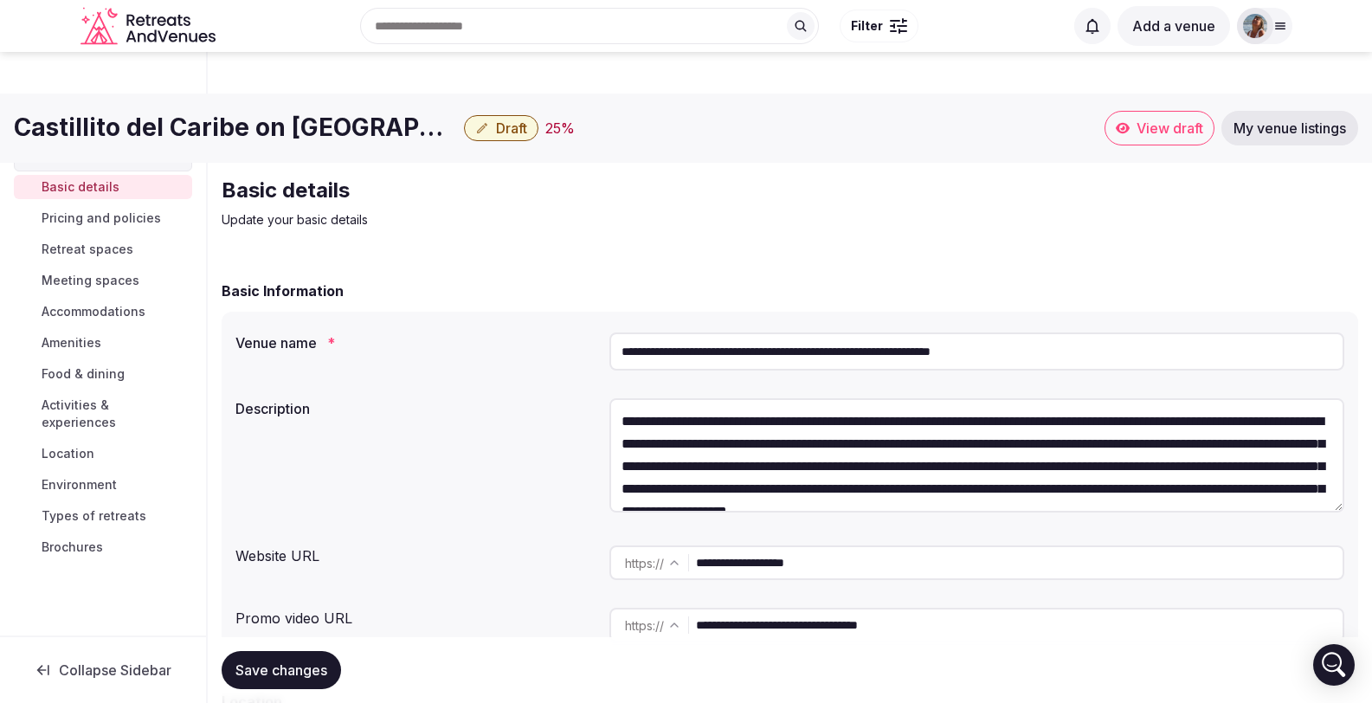
click at [244, 670] on span "Save changes" at bounding box center [282, 670] width 92 height 17
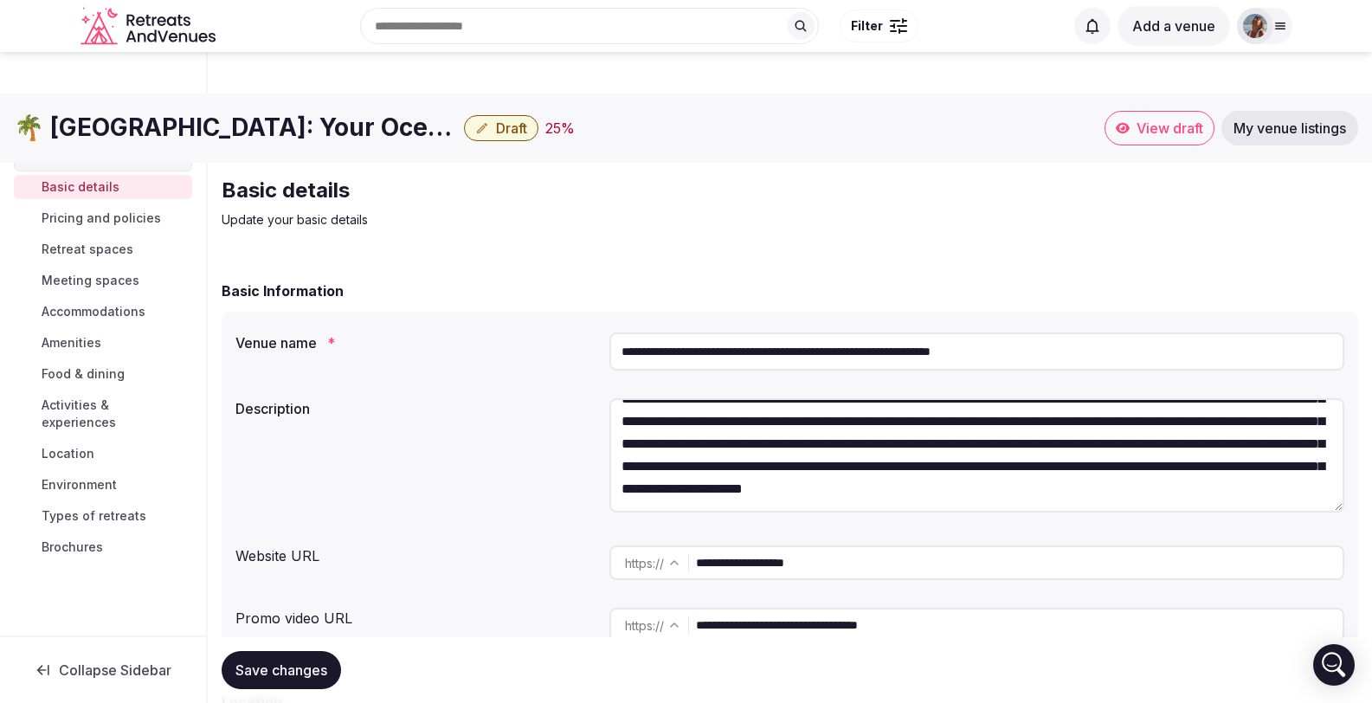
drag, startPoint x: 614, startPoint y: 376, endPoint x: 784, endPoint y: 523, distance: 225.3
click at [784, 523] on div "**********" at bounding box center [790, 488] width 1137 height 352
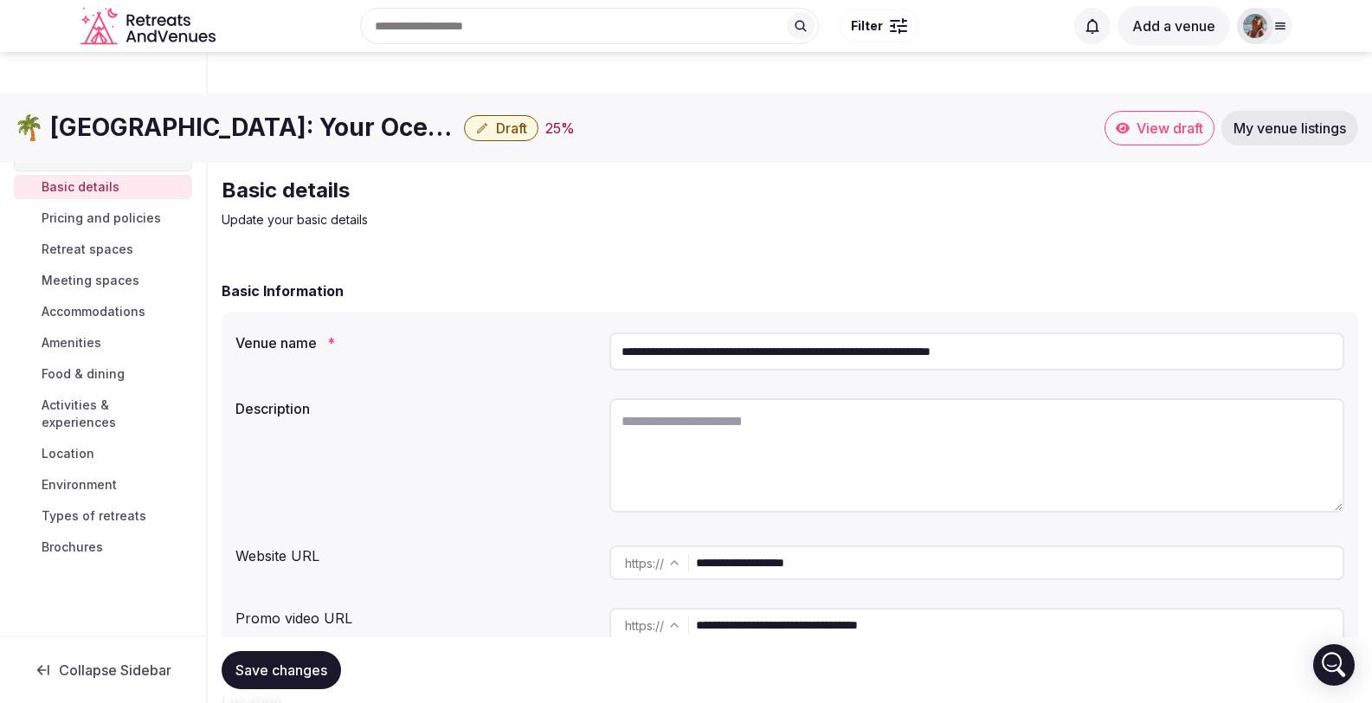
scroll to position [0, 0]
paste textarea "**********"
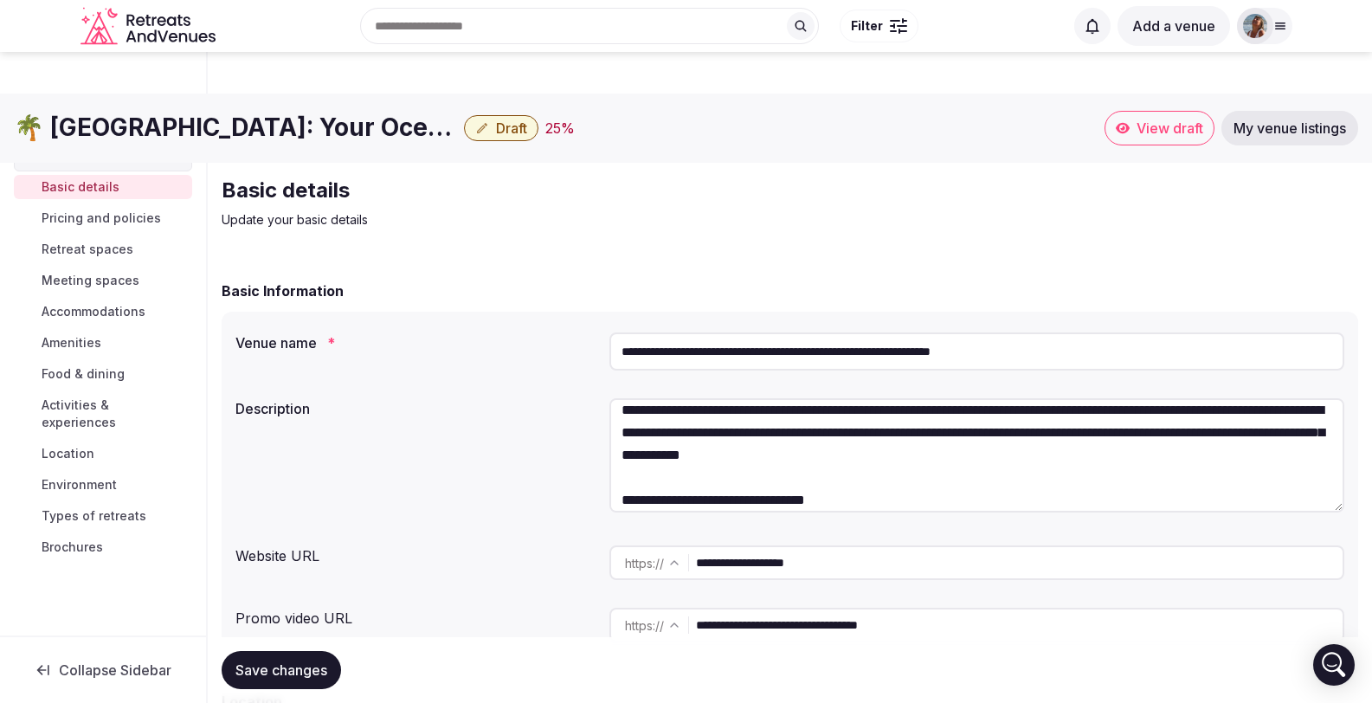
scroll to position [55, 0]
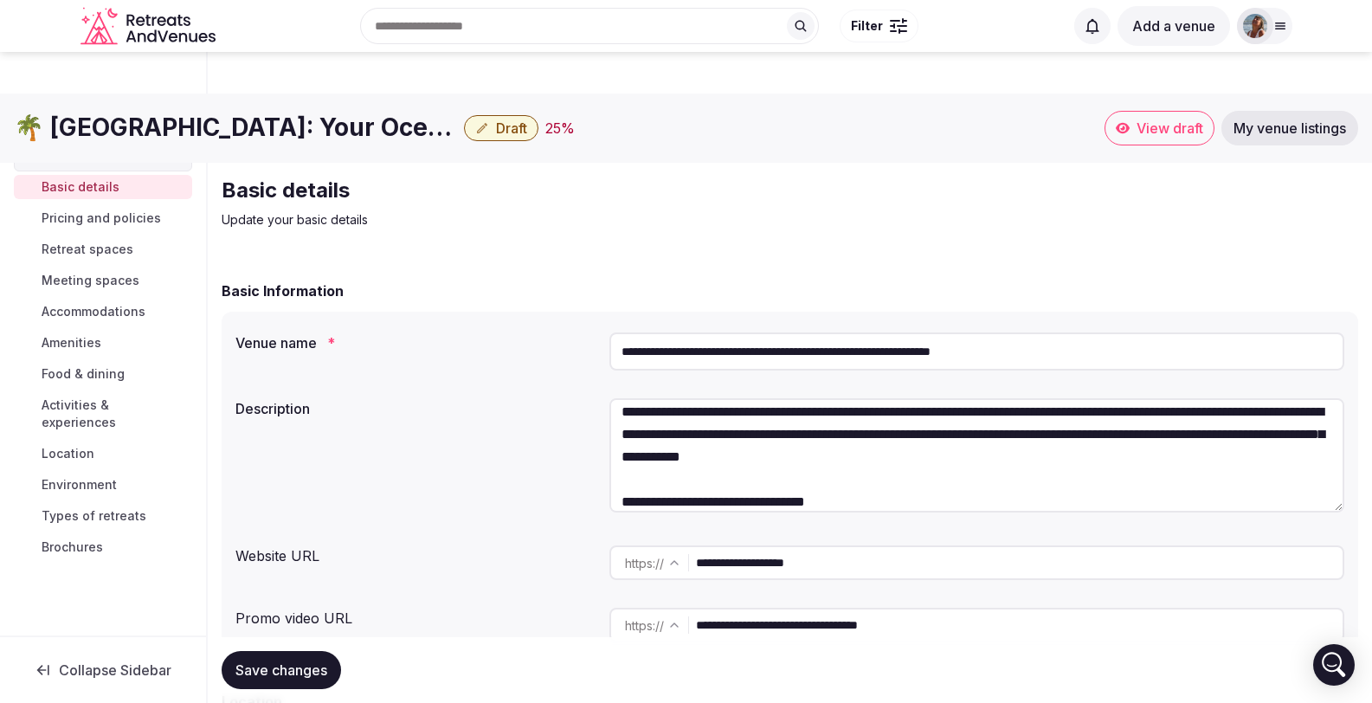
click at [875, 454] on textarea "**********" at bounding box center [977, 455] width 735 height 114
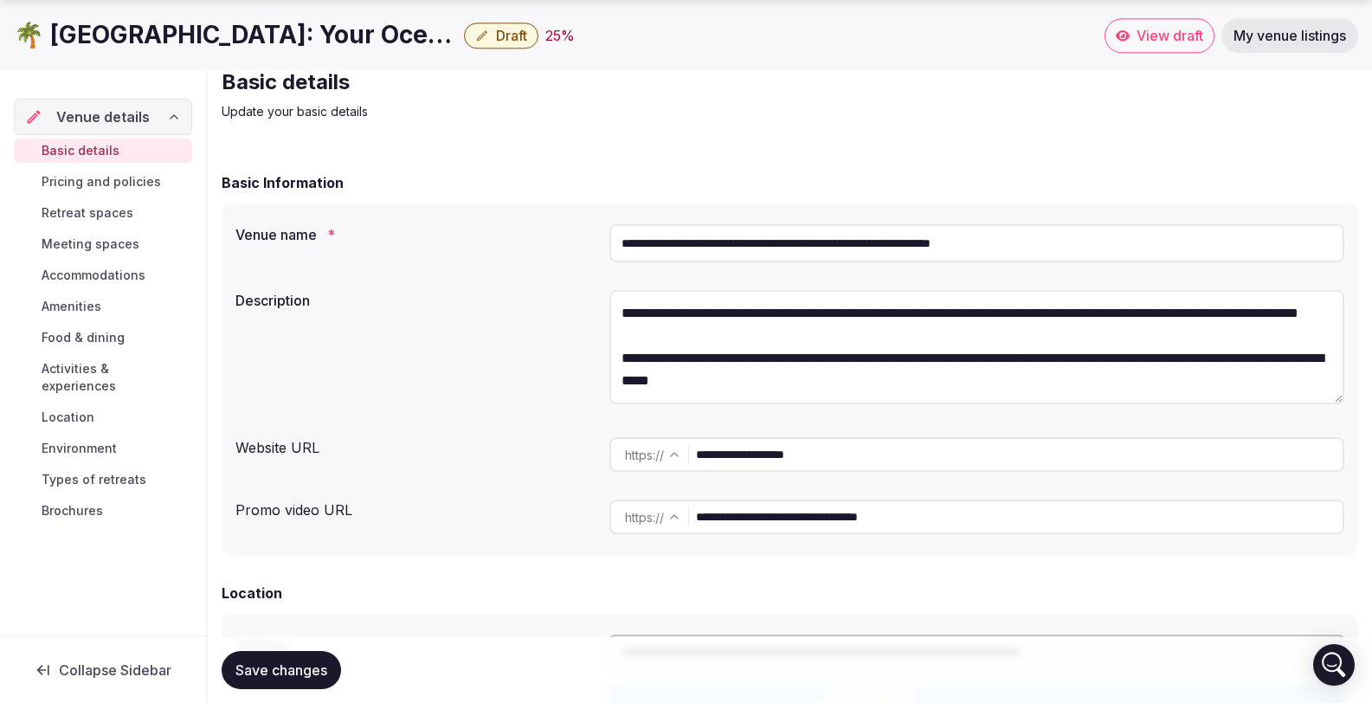
scroll to position [118, 0]
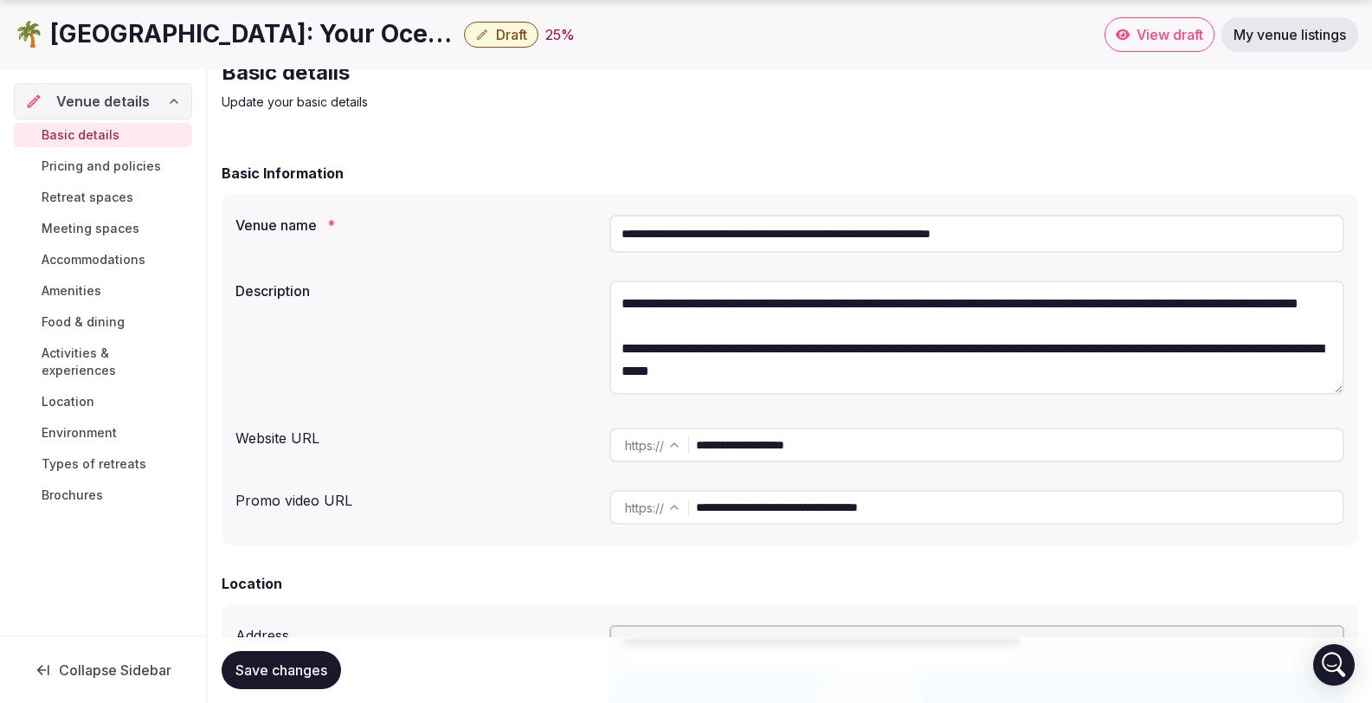
click at [897, 339] on textarea "**********" at bounding box center [977, 338] width 735 height 114
paste textarea "**********"
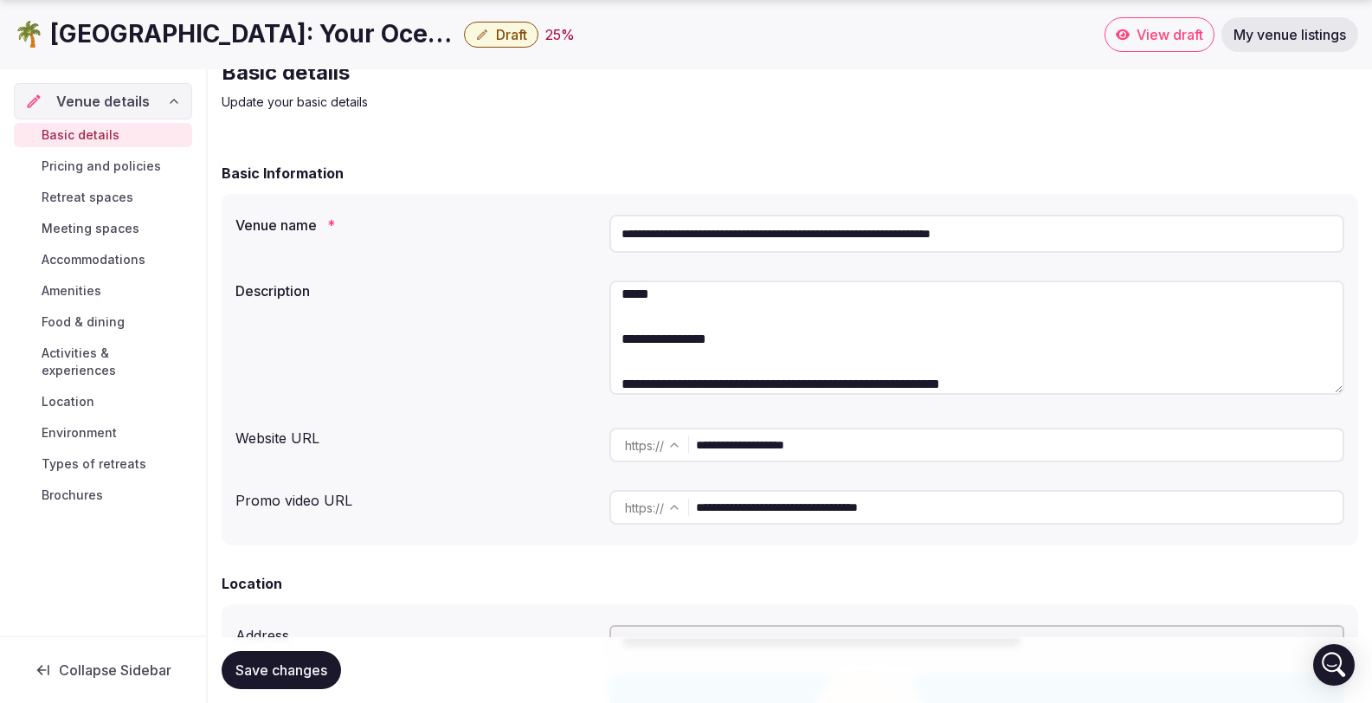
scroll to position [820, 0]
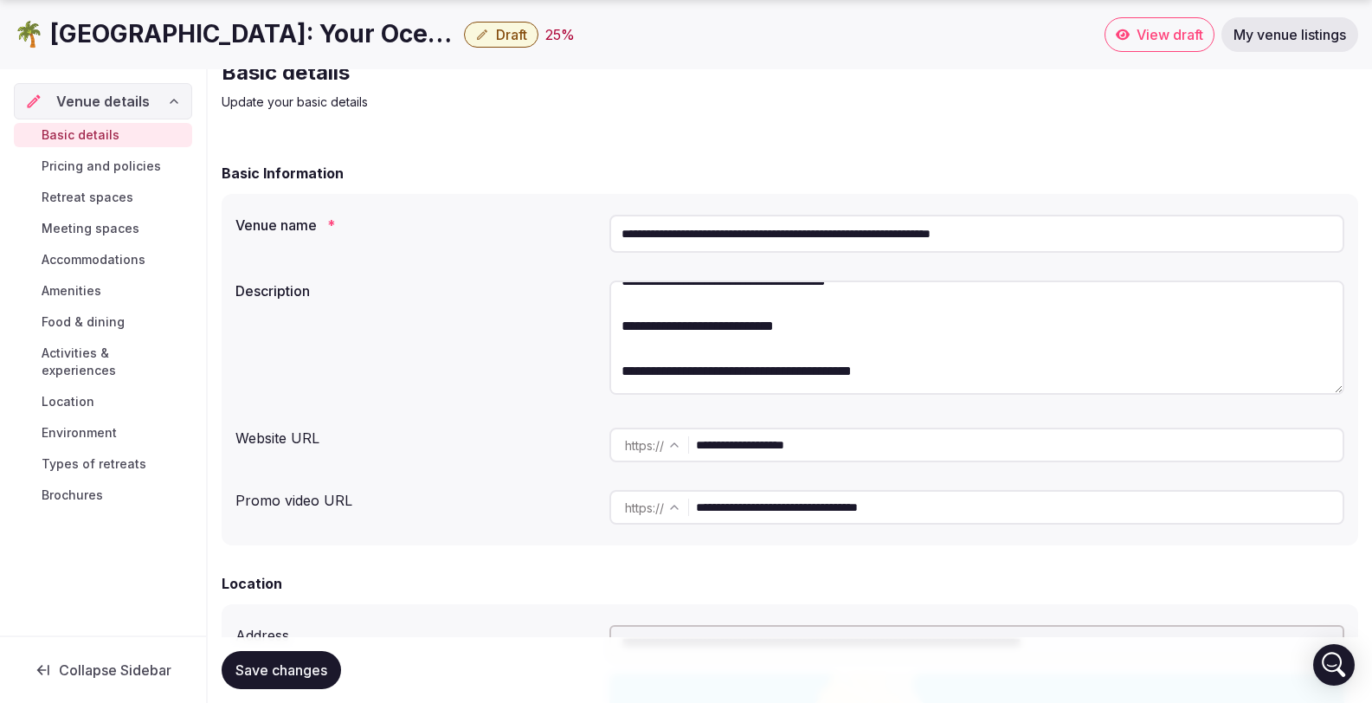
click at [749, 321] on textarea at bounding box center [977, 338] width 735 height 114
click at [701, 292] on textarea at bounding box center [977, 338] width 735 height 114
click at [681, 281] on textarea at bounding box center [977, 338] width 735 height 114
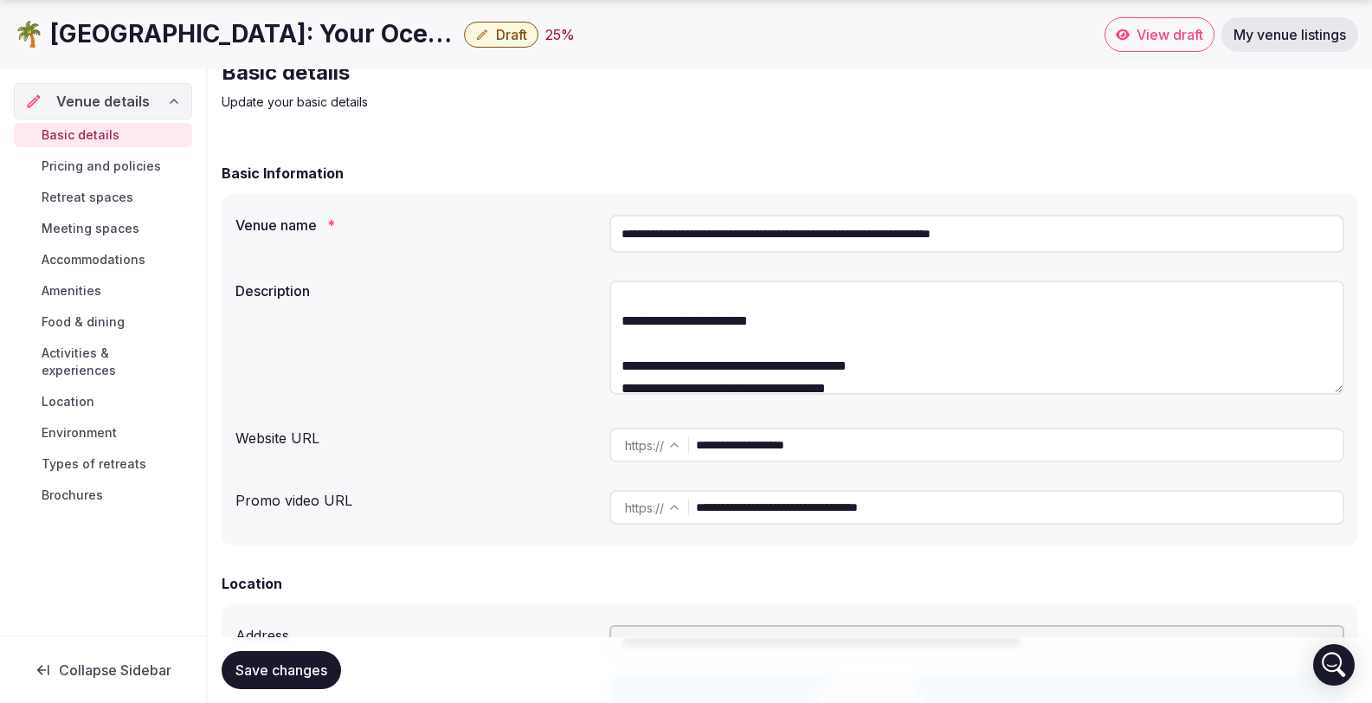
scroll to position [673, 0]
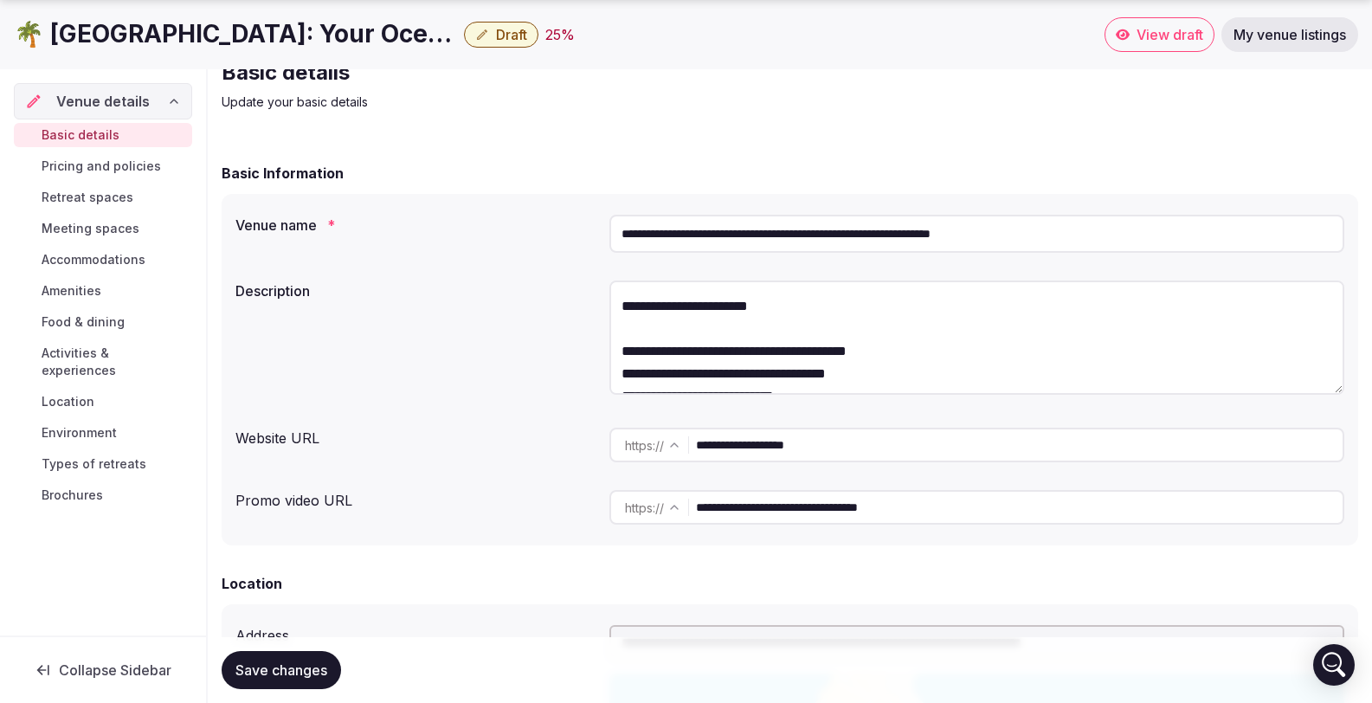
click at [670, 330] on textarea at bounding box center [977, 338] width 735 height 114
click at [620, 307] on textarea at bounding box center [977, 338] width 735 height 114
click at [626, 326] on textarea at bounding box center [977, 338] width 735 height 114
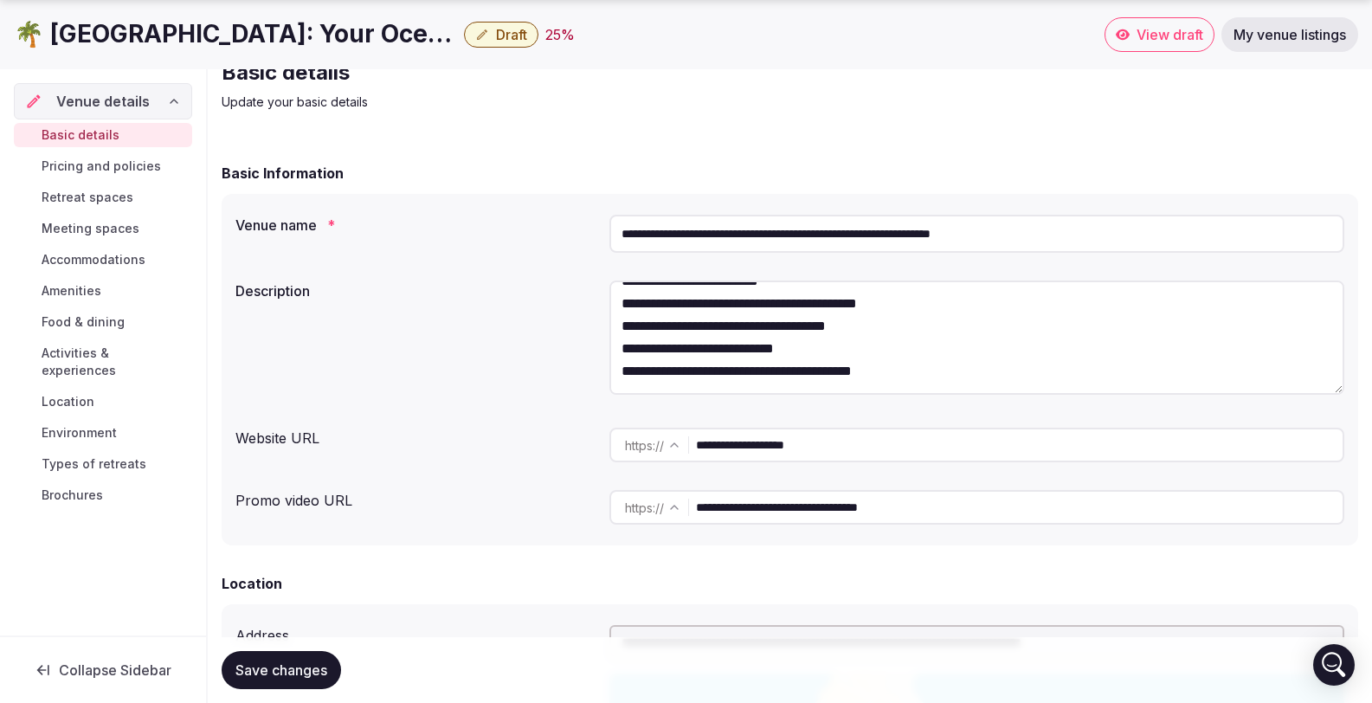
click at [625, 323] on textarea at bounding box center [977, 338] width 735 height 114
click at [618, 343] on textarea at bounding box center [977, 338] width 735 height 114
click at [619, 332] on textarea at bounding box center [977, 338] width 735 height 114
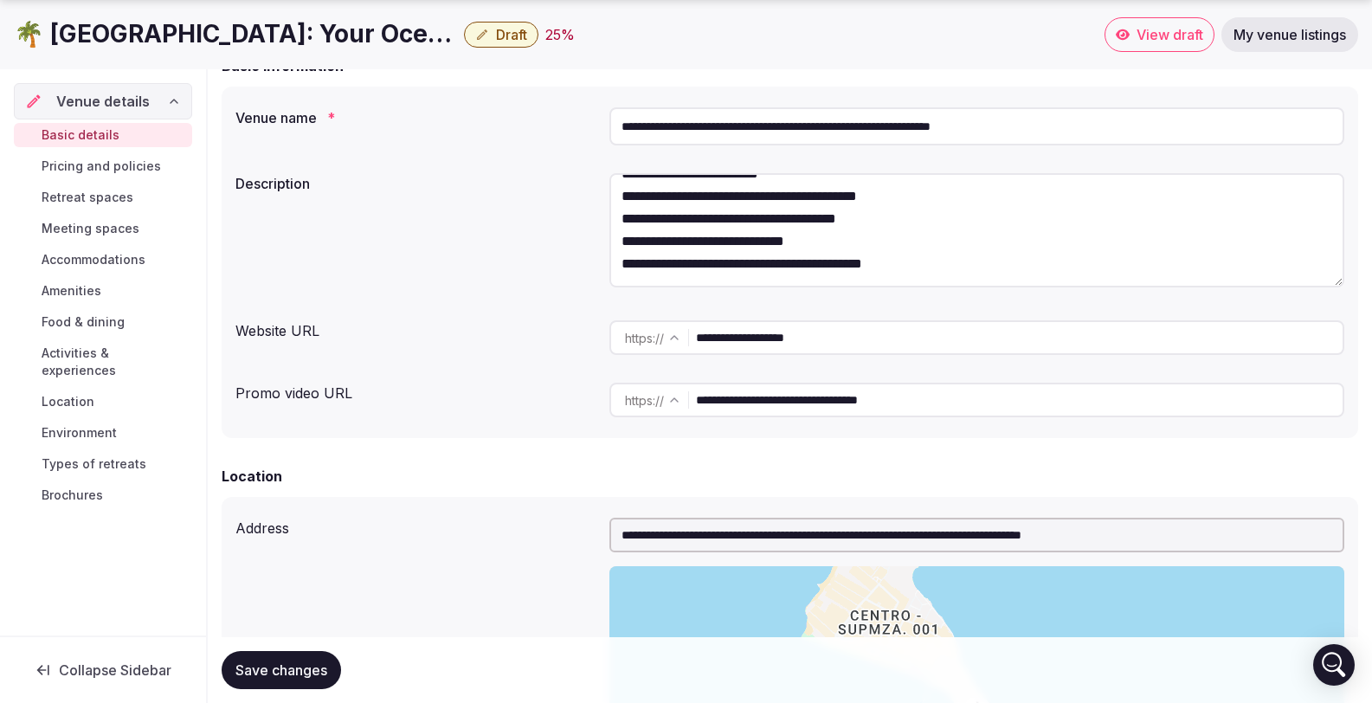
scroll to position [238, 0]
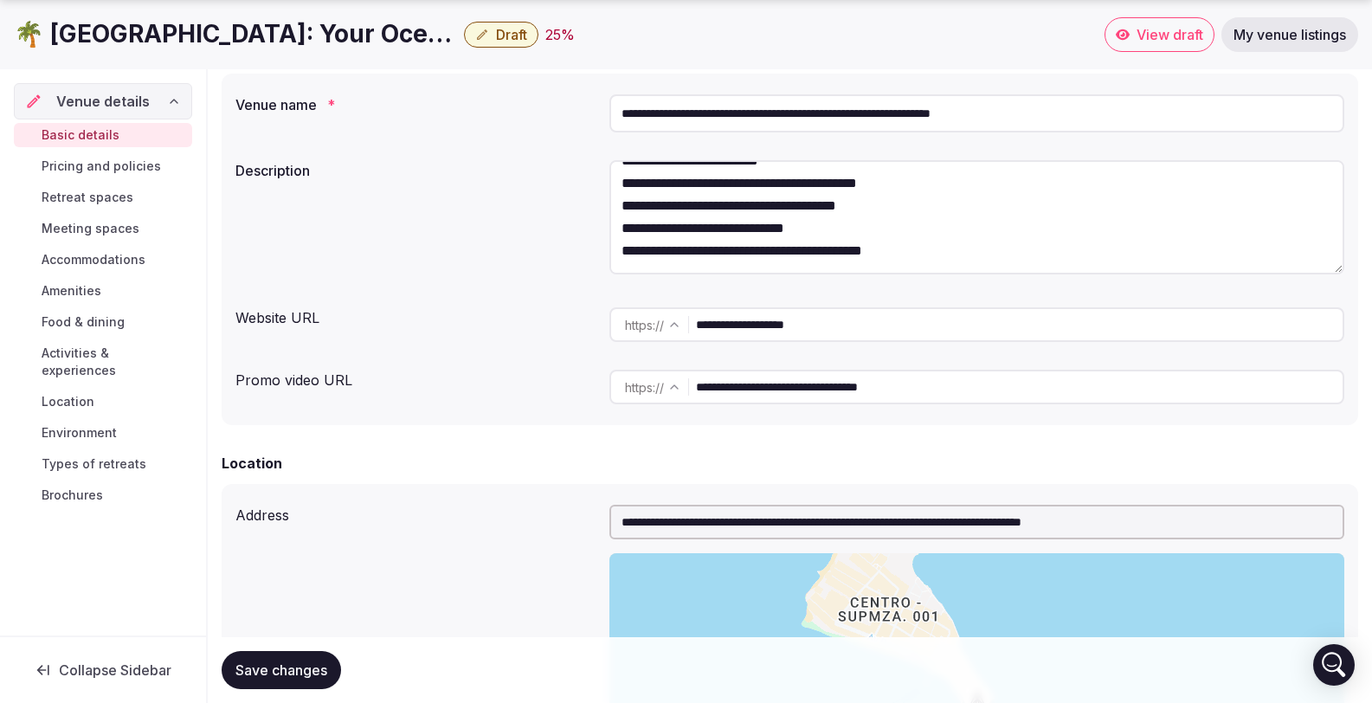
click at [278, 683] on button "Save changes" at bounding box center [281, 670] width 119 height 38
click at [951, 206] on textarea at bounding box center [977, 217] width 735 height 114
paste textarea "**********"
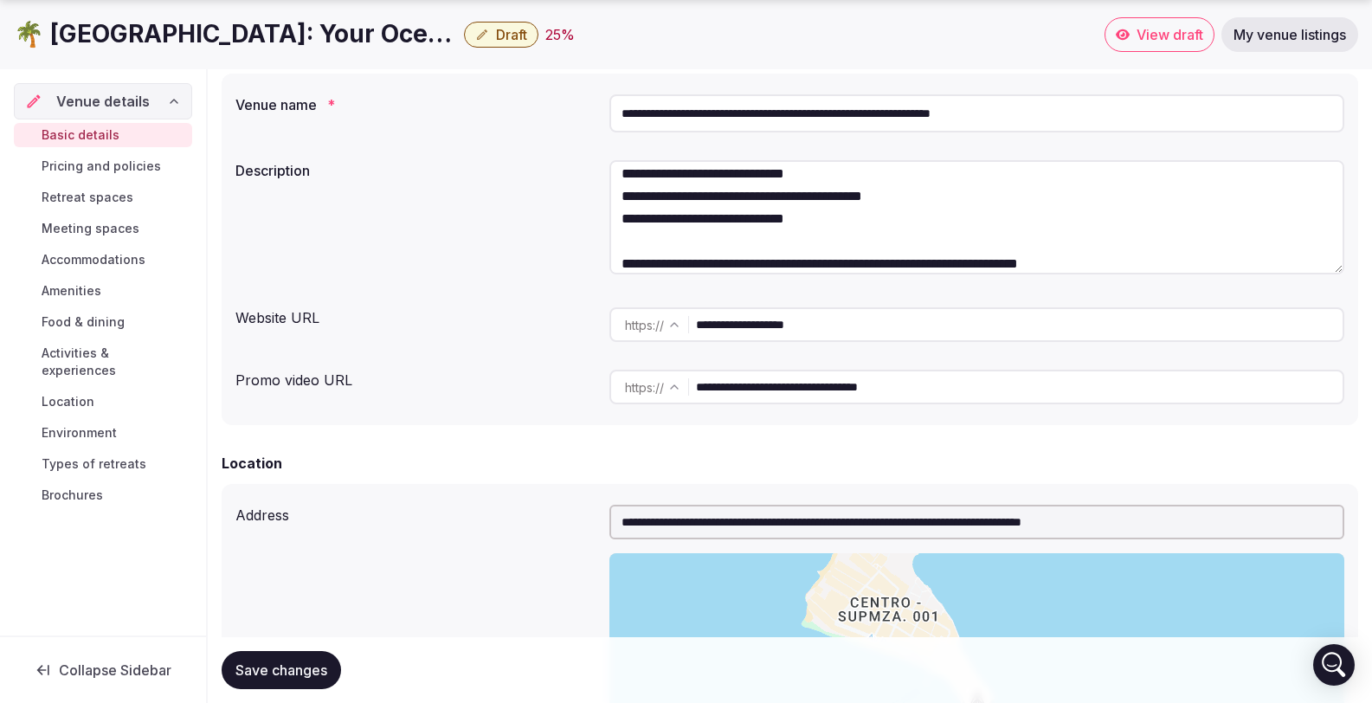
scroll to position [888, 0]
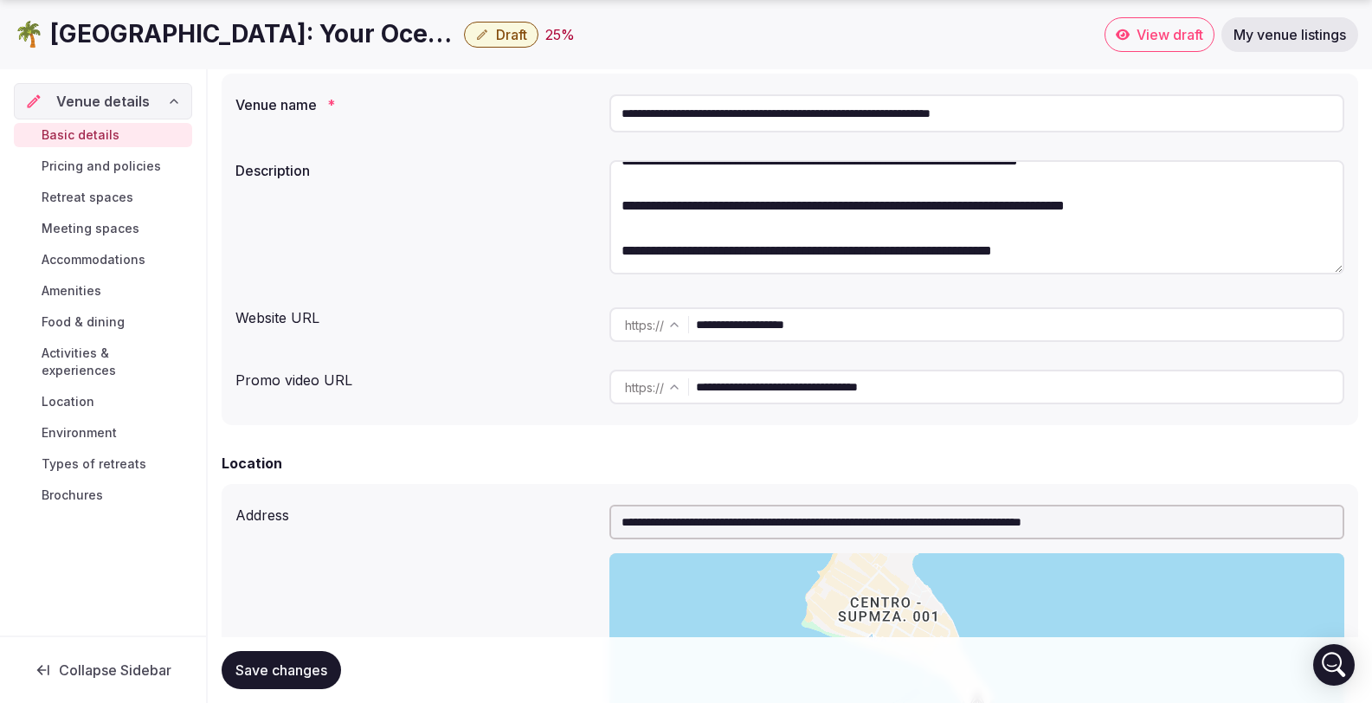
click at [807, 209] on textarea at bounding box center [977, 217] width 735 height 114
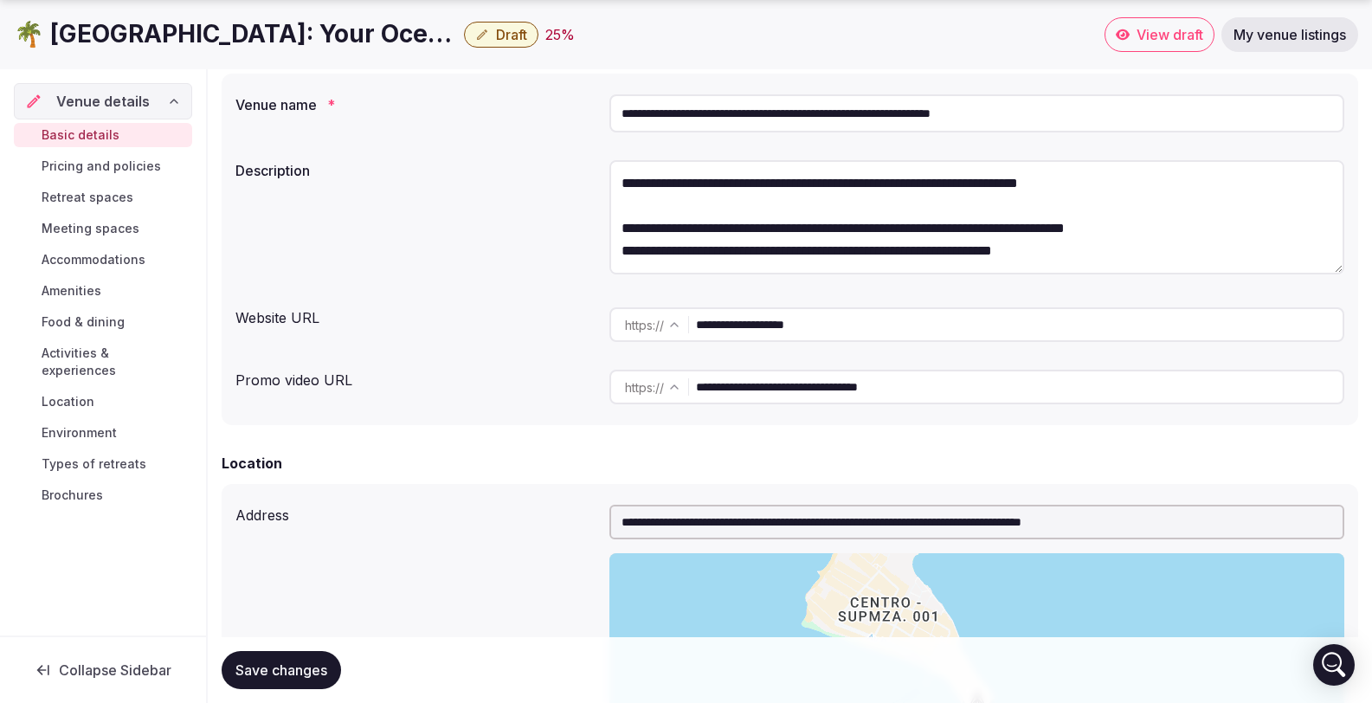
scroll to position [878, 0]
click at [734, 170] on textarea at bounding box center [977, 217] width 735 height 114
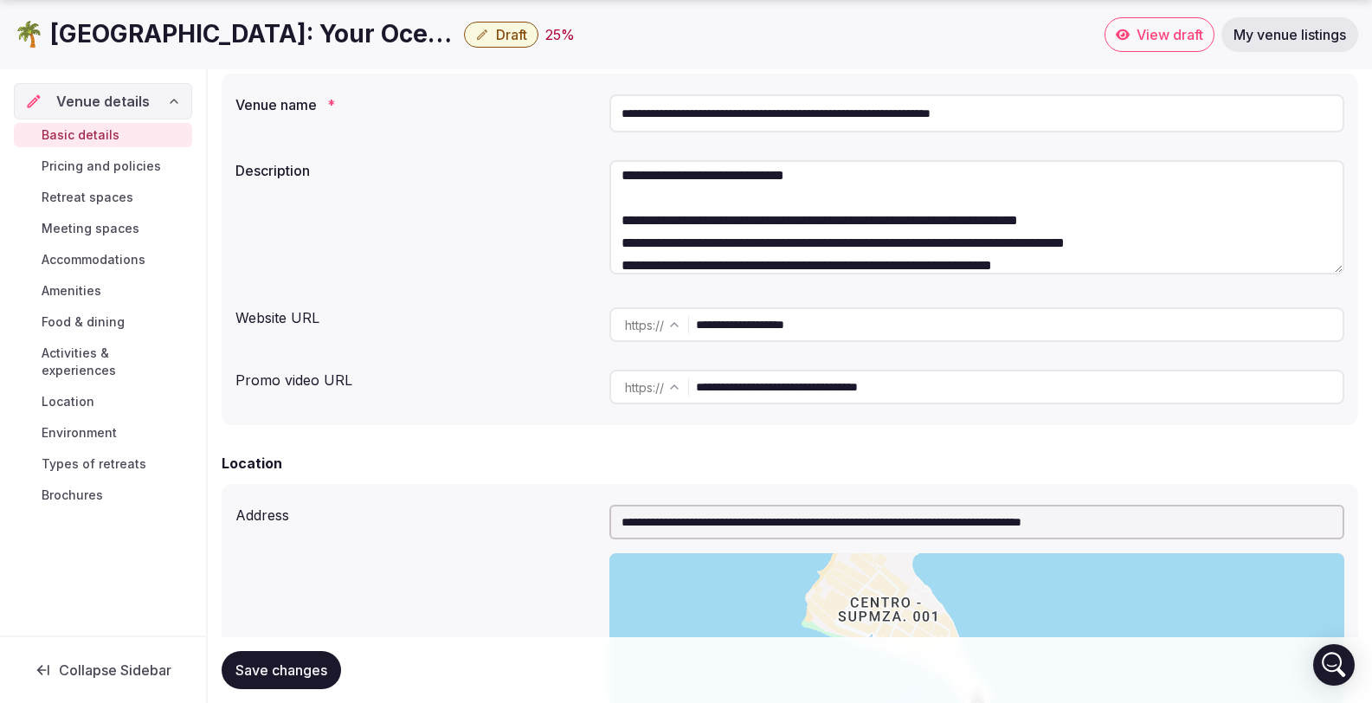
scroll to position [820, 0]
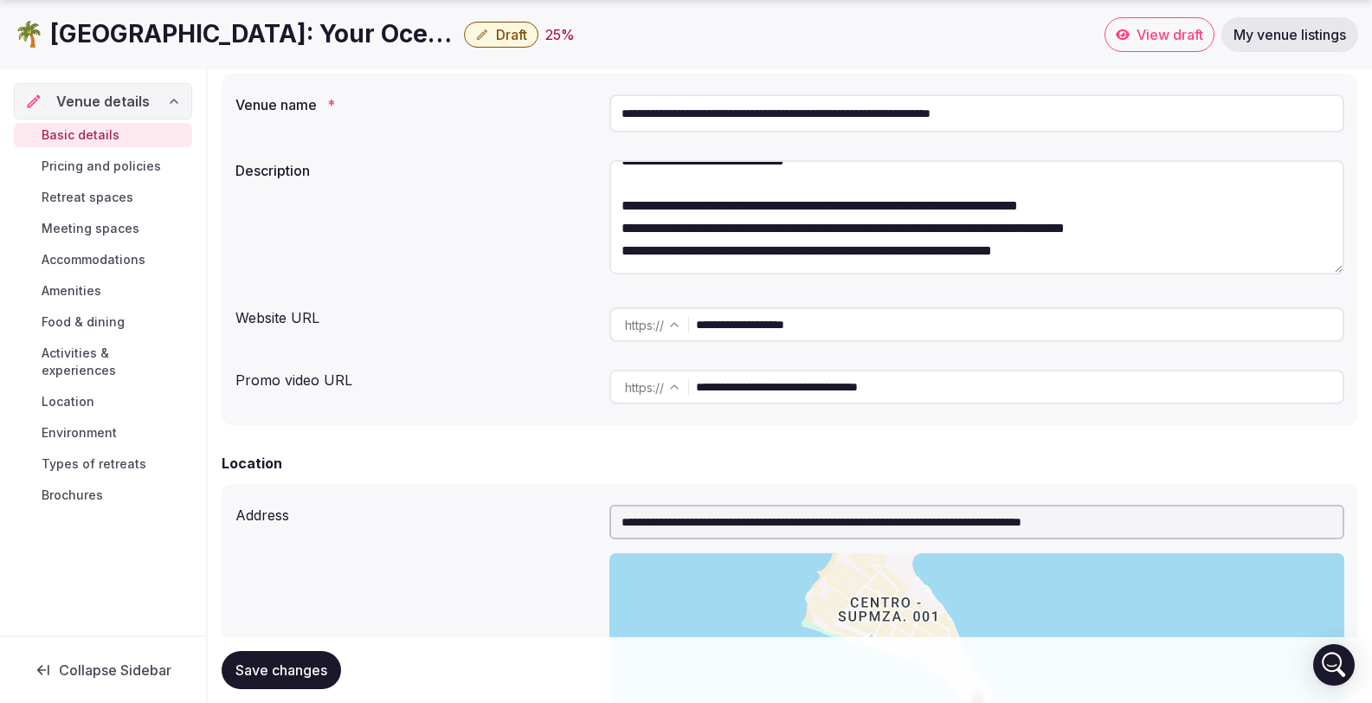
click at [617, 160] on textarea at bounding box center [977, 217] width 735 height 114
click at [618, 191] on textarea at bounding box center [977, 217] width 735 height 114
click at [623, 210] on textarea at bounding box center [977, 217] width 735 height 114
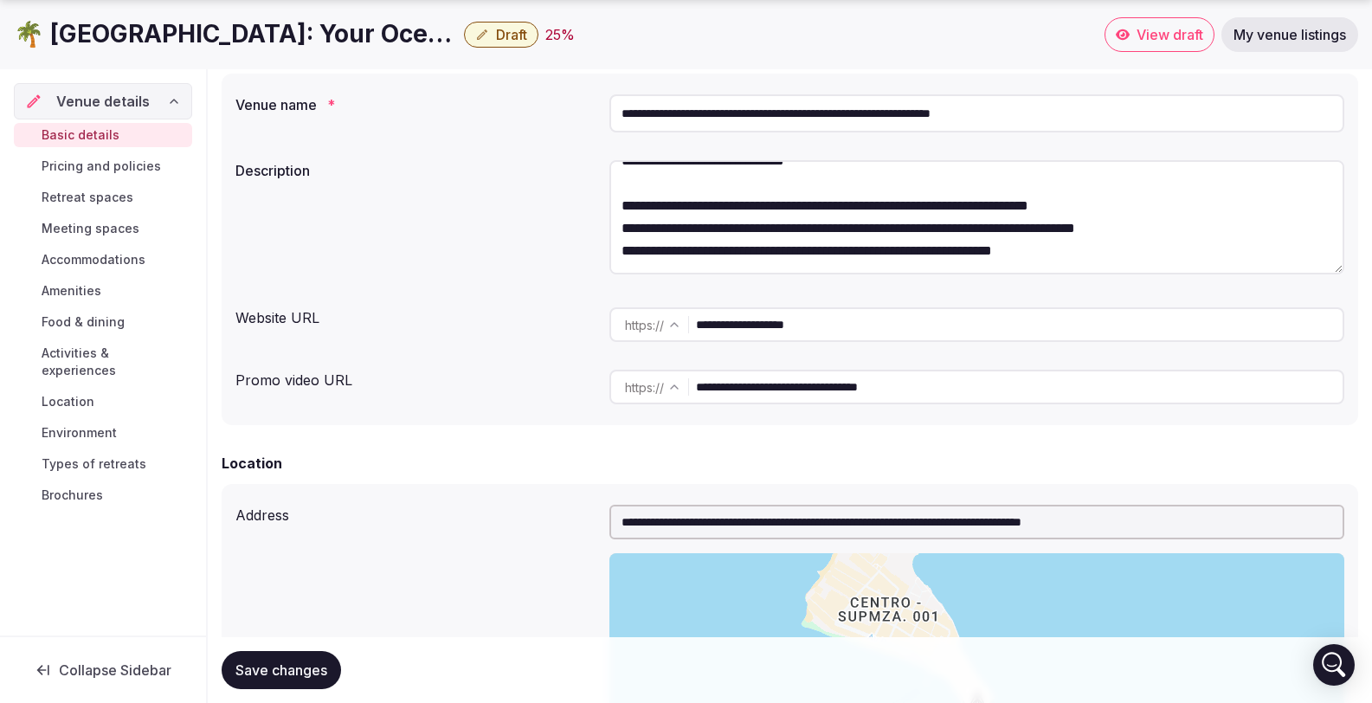
click at [627, 208] on textarea at bounding box center [977, 217] width 735 height 114
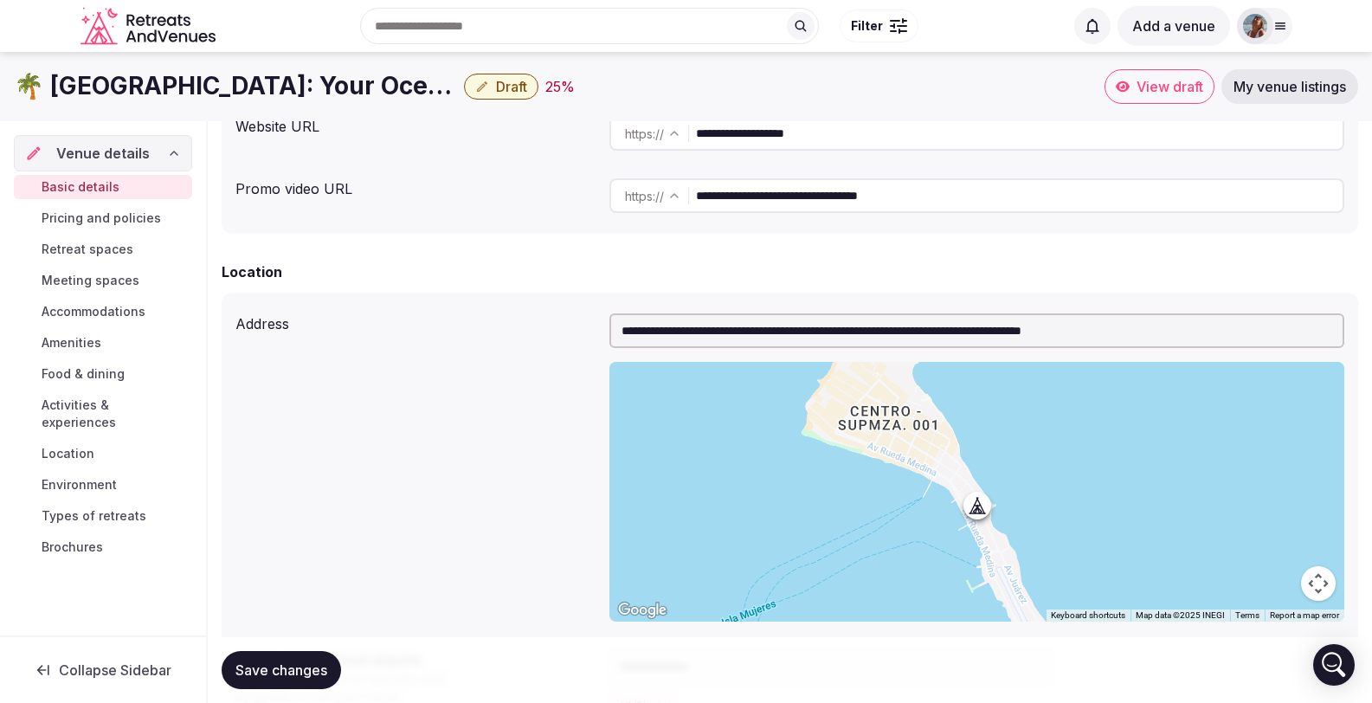
scroll to position [424, 0]
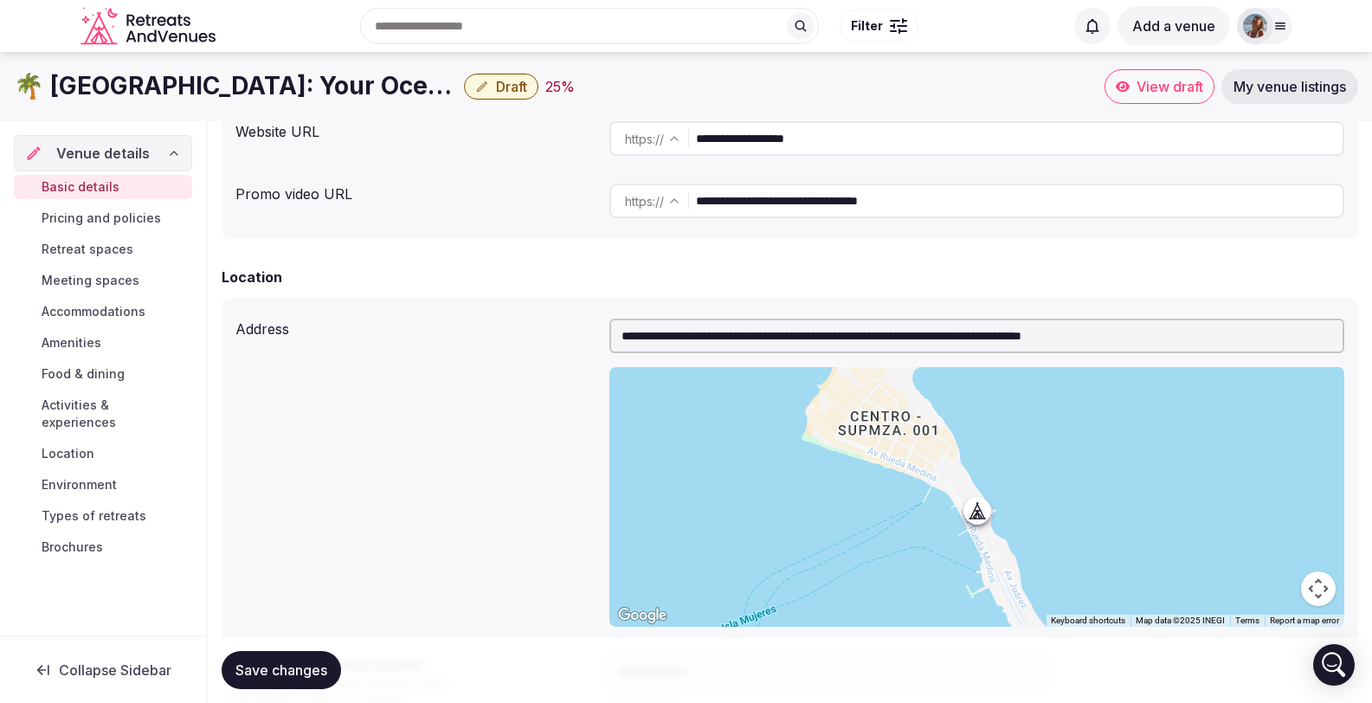
click at [961, 319] on input "**********" at bounding box center [977, 336] width 735 height 35
drag, startPoint x: 1203, startPoint y: 297, endPoint x: 601, endPoint y: 287, distance: 601.9
click at [601, 312] on div "**********" at bounding box center [790, 473] width 1109 height 322
click at [581, 312] on div "Address" at bounding box center [416, 326] width 360 height 28
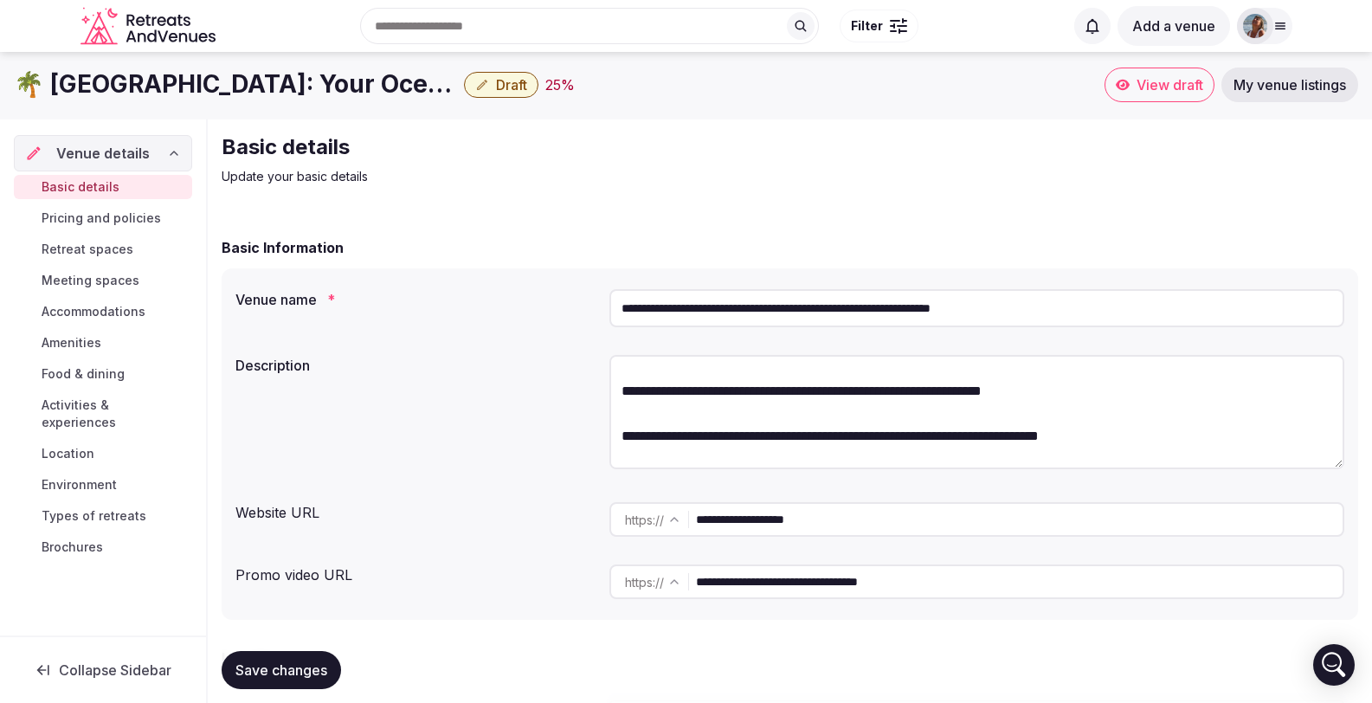
scroll to position [495, 0]
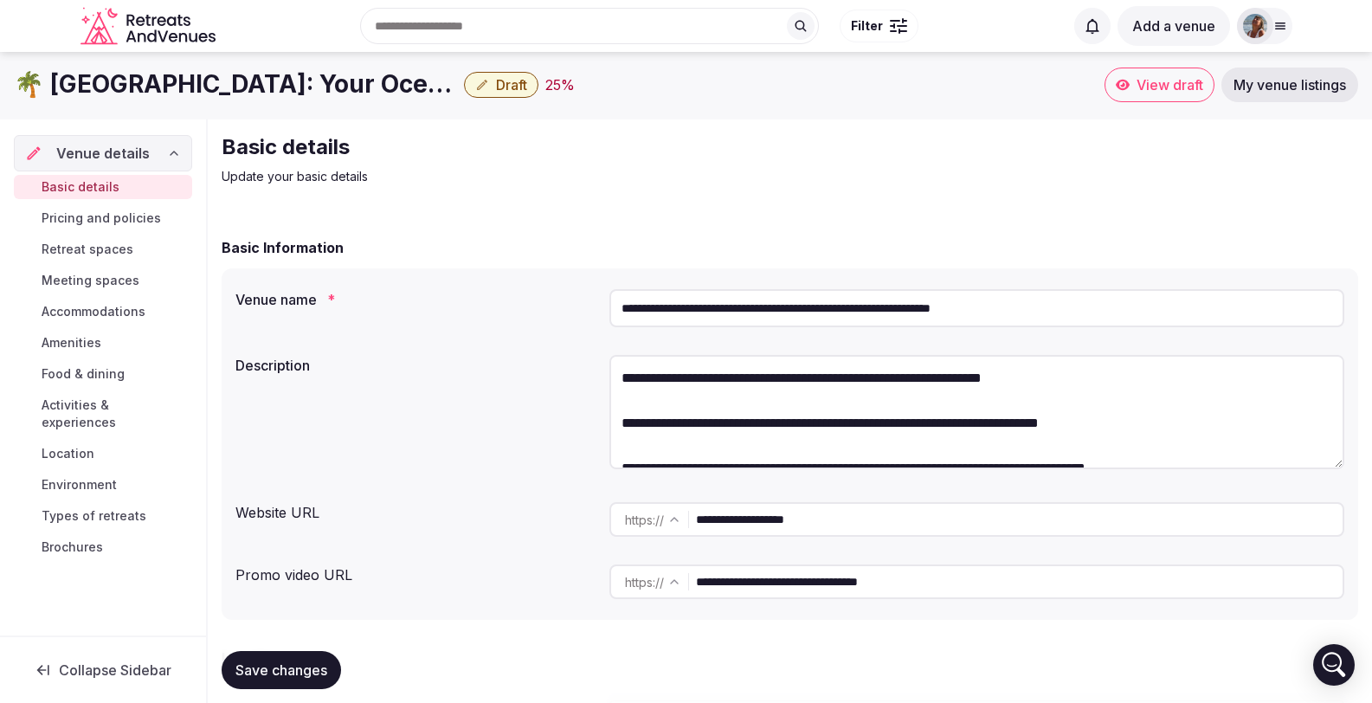
click at [627, 362] on textarea at bounding box center [977, 412] width 735 height 114
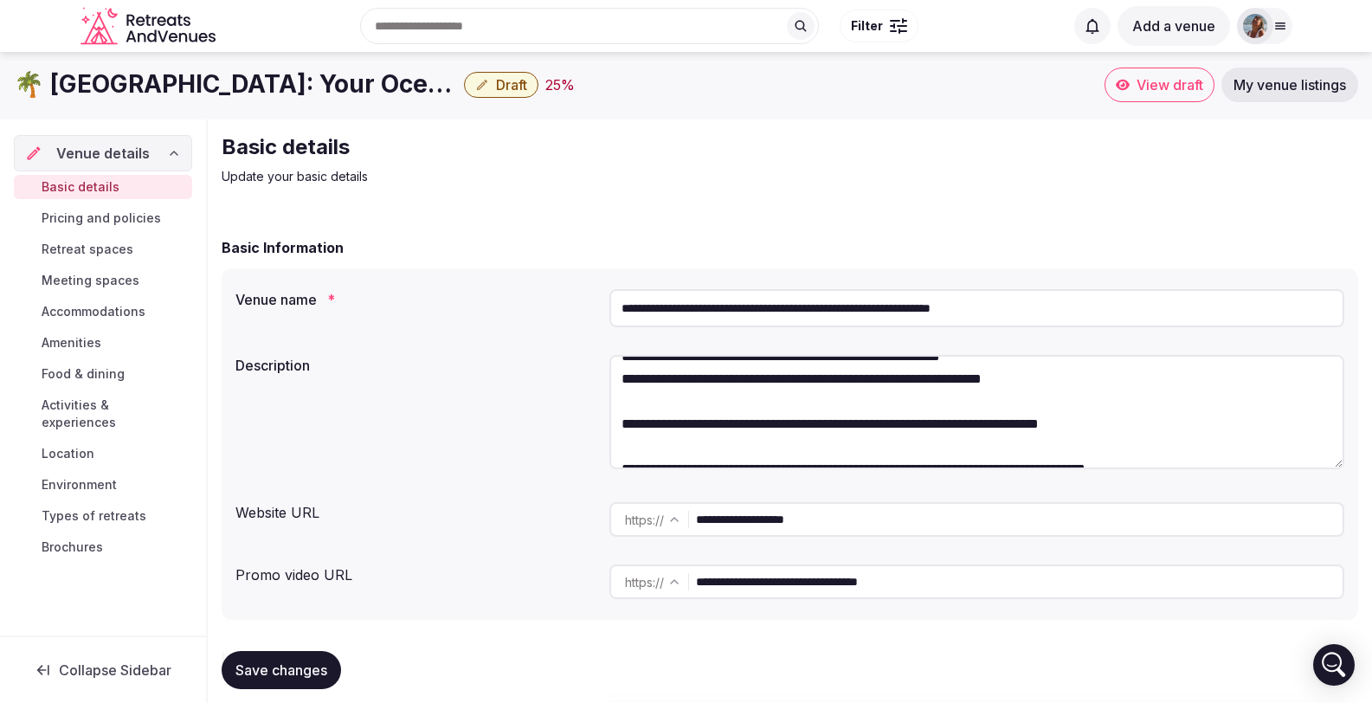
click at [626, 406] on textarea at bounding box center [977, 412] width 735 height 114
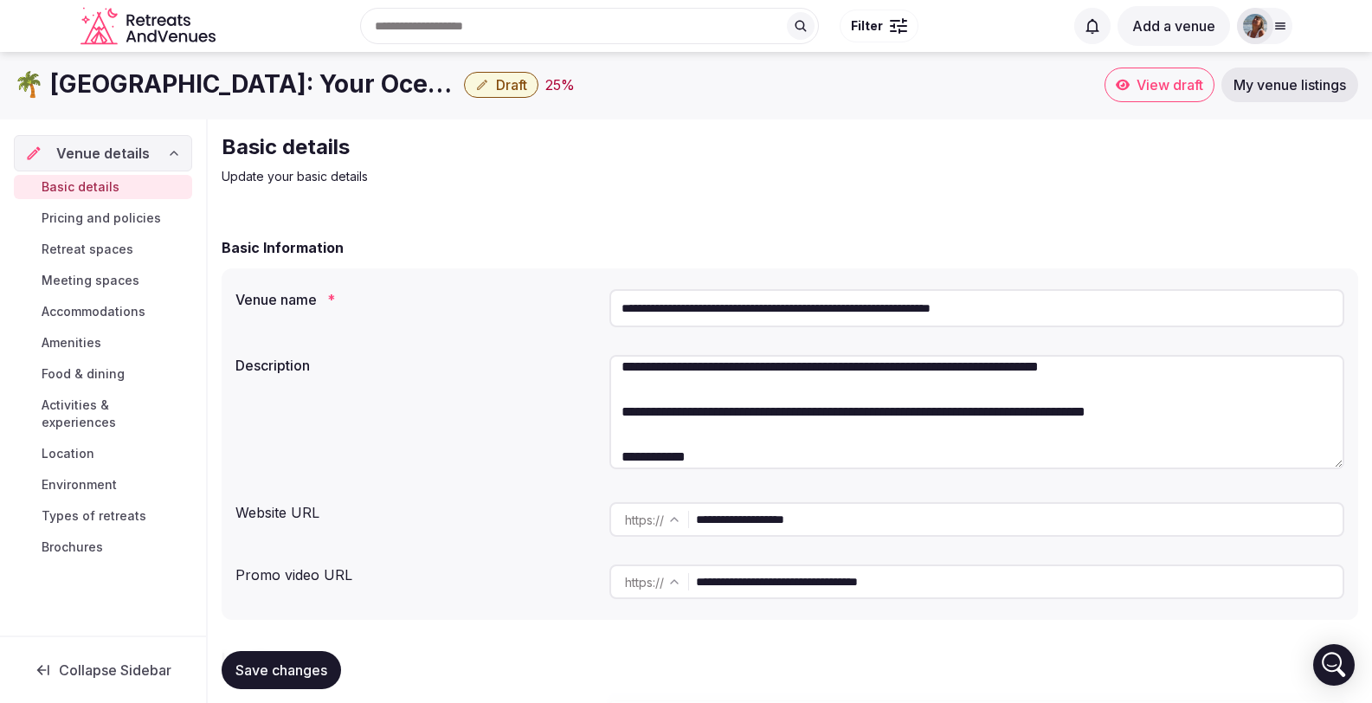
scroll to position [513, 0]
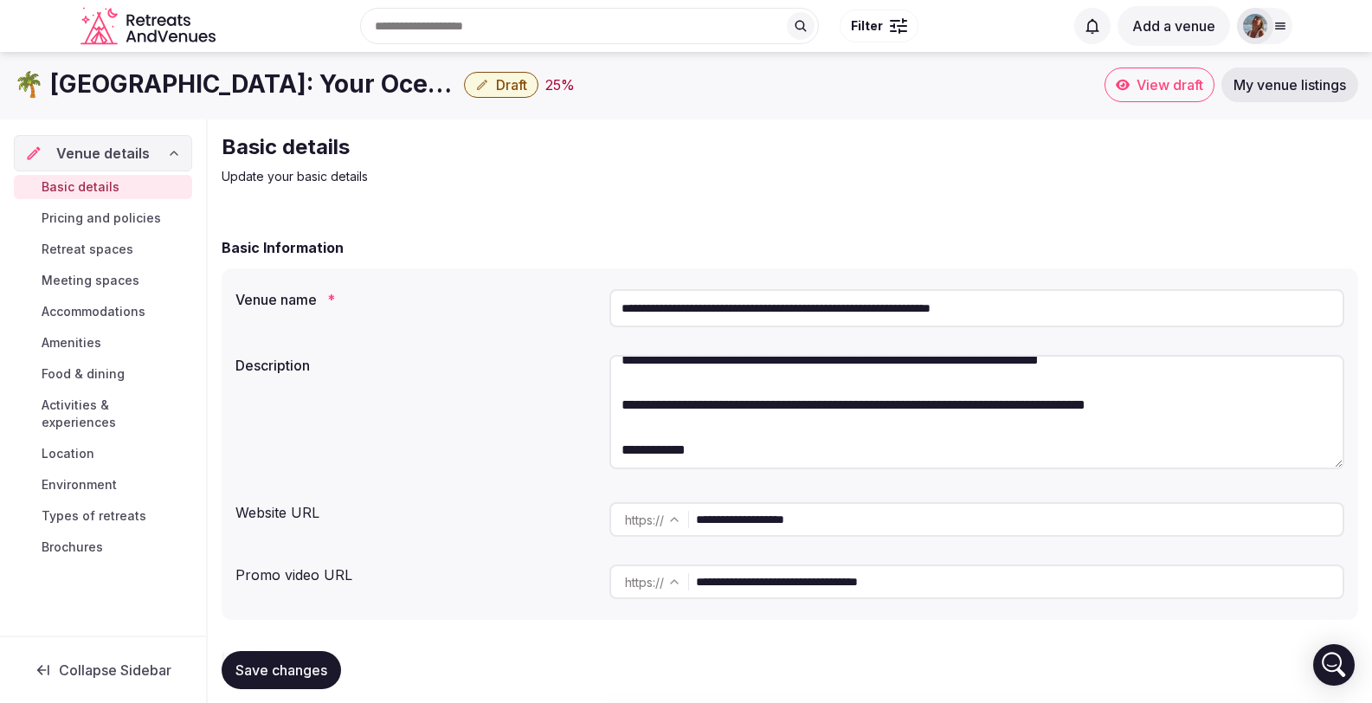
click at [716, 392] on textarea at bounding box center [977, 412] width 735 height 114
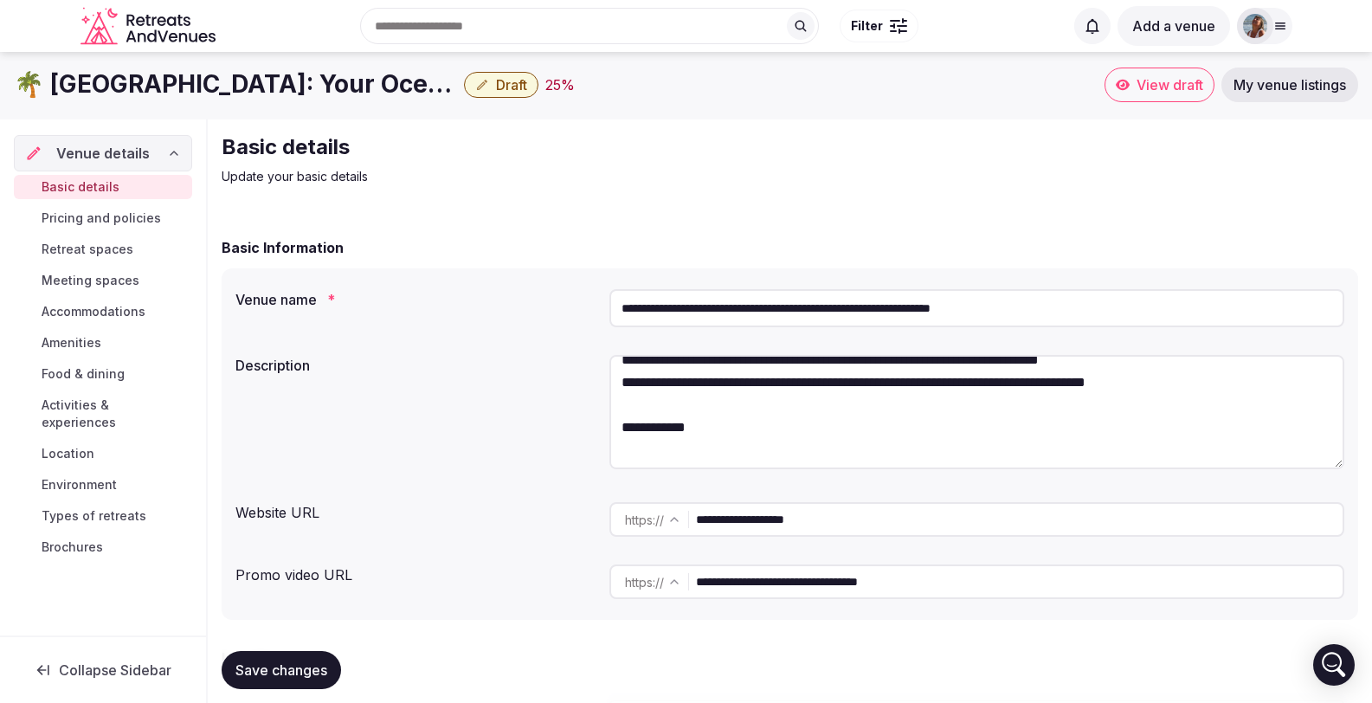
click at [623, 382] on textarea at bounding box center [977, 412] width 735 height 114
click at [619, 370] on textarea at bounding box center [977, 412] width 735 height 114
click at [617, 355] on textarea at bounding box center [977, 412] width 735 height 114
click at [633, 362] on textarea at bounding box center [977, 412] width 735 height 114
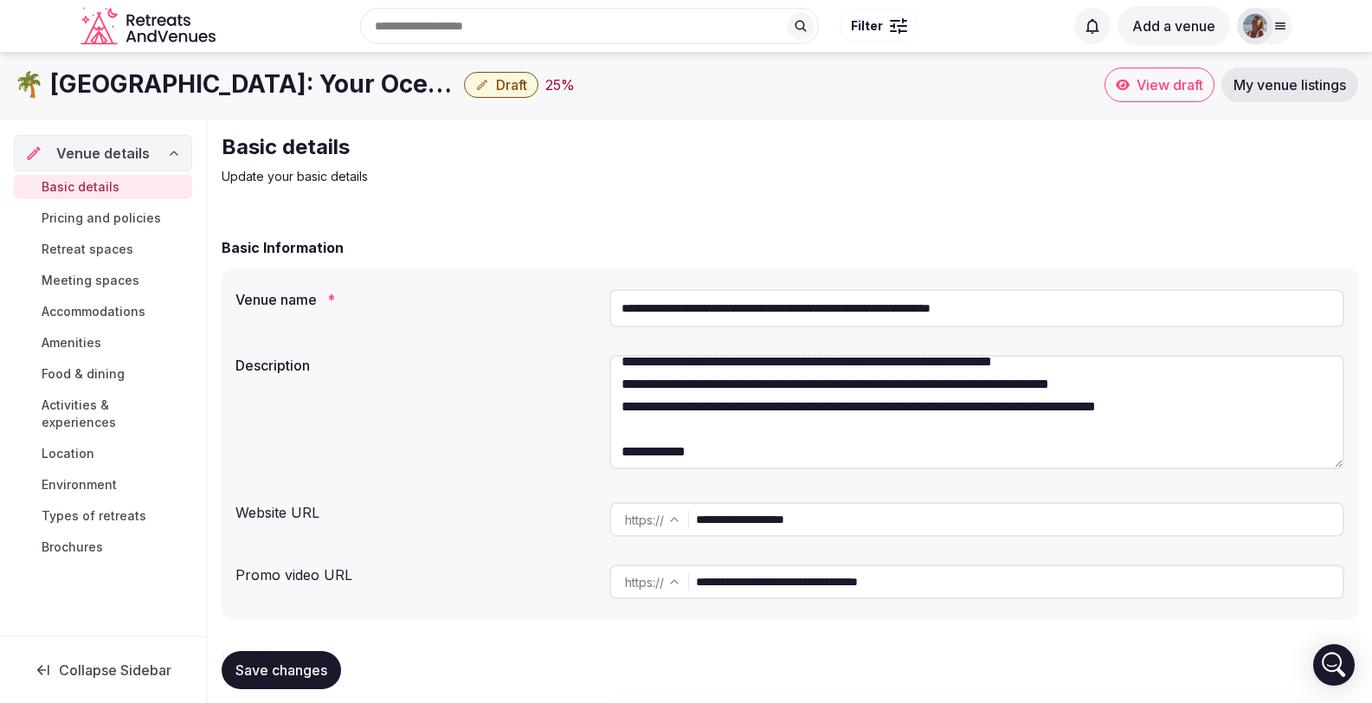
scroll to position [481, 0]
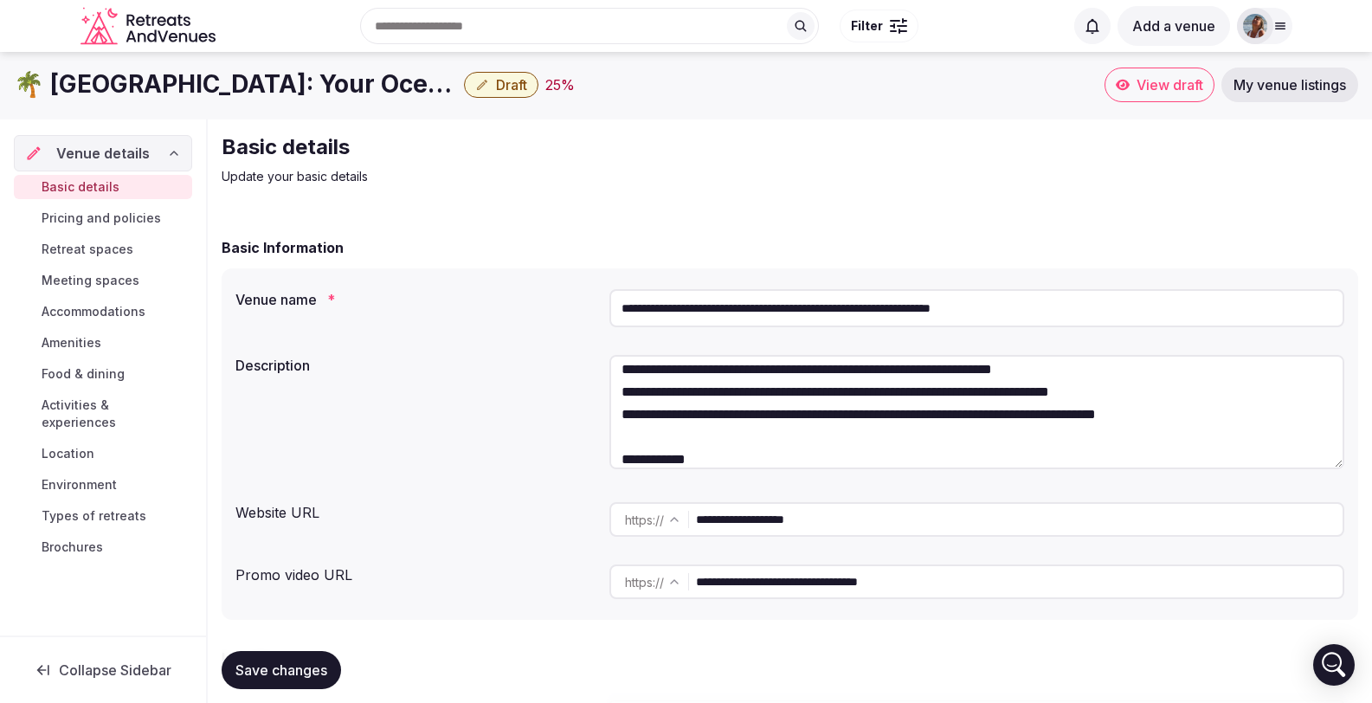
click at [622, 355] on textarea at bounding box center [977, 412] width 735 height 114
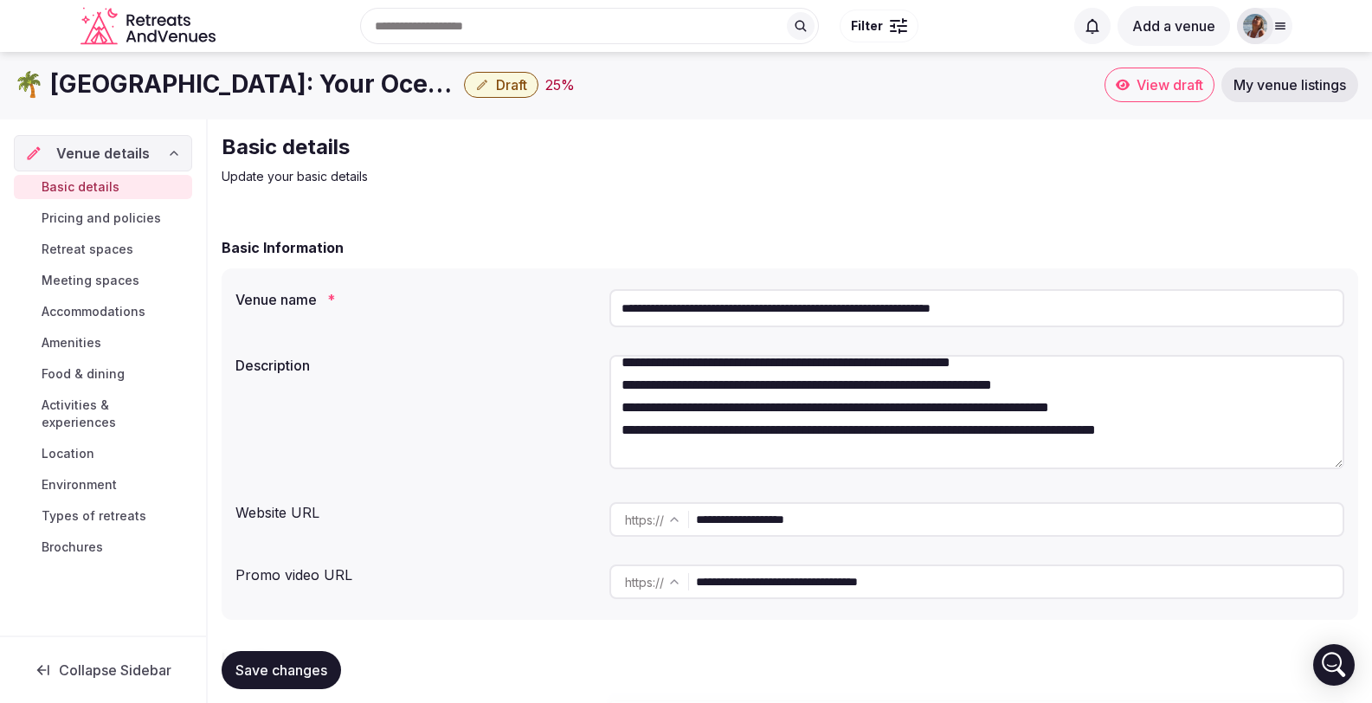
click at [637, 355] on textarea at bounding box center [977, 412] width 735 height 114
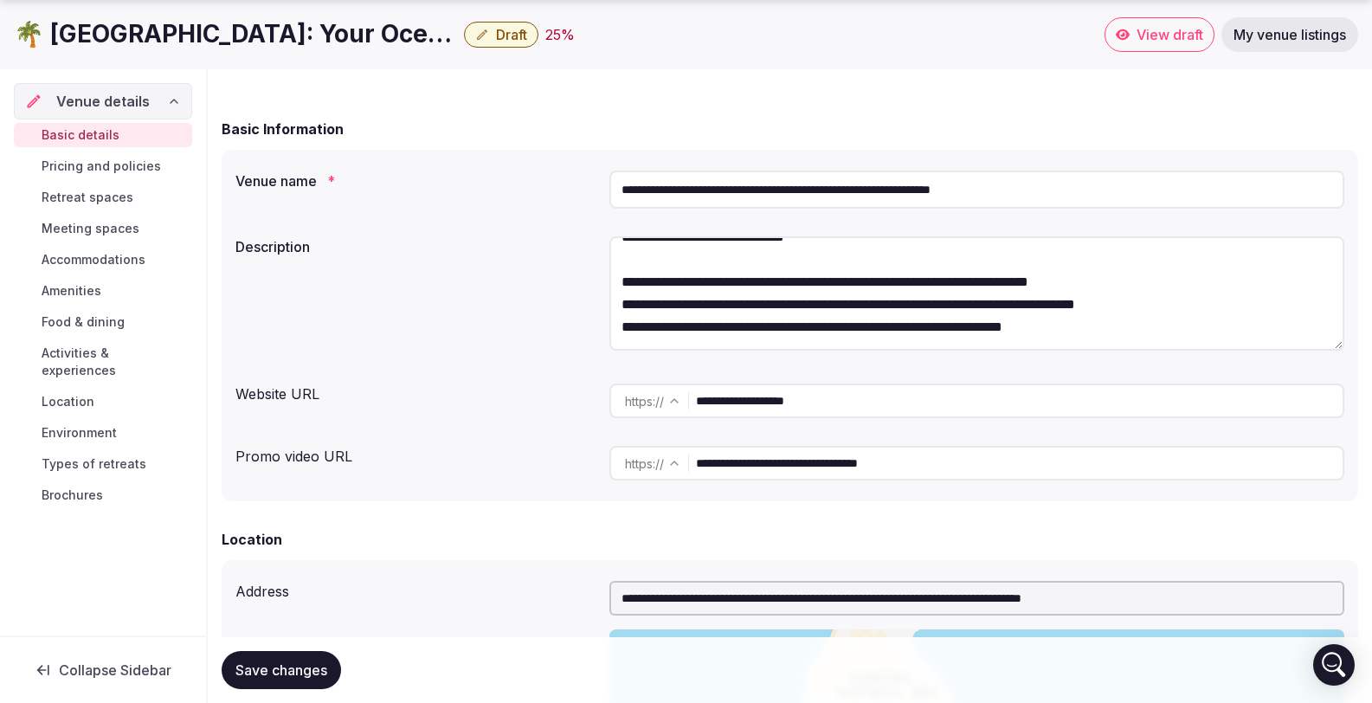
scroll to position [165, 0]
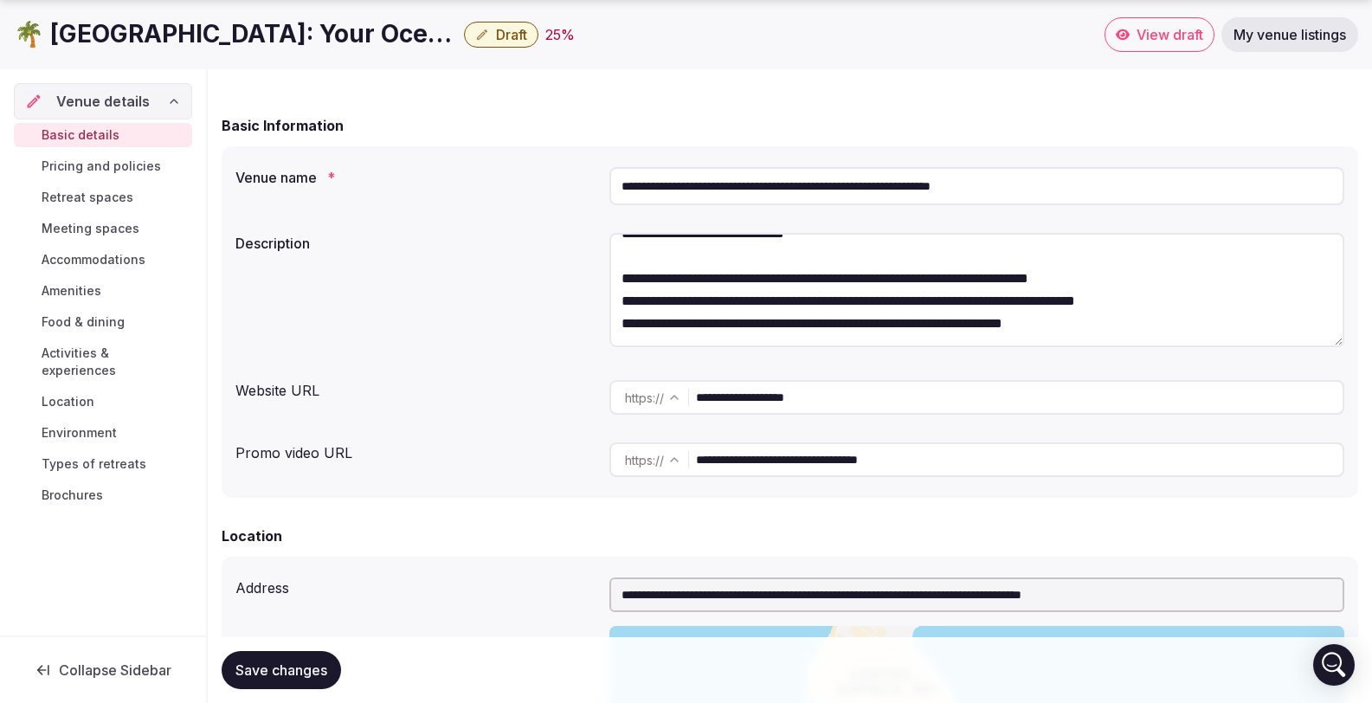
type textarea "**********"
click at [306, 668] on span "Save changes" at bounding box center [282, 670] width 92 height 17
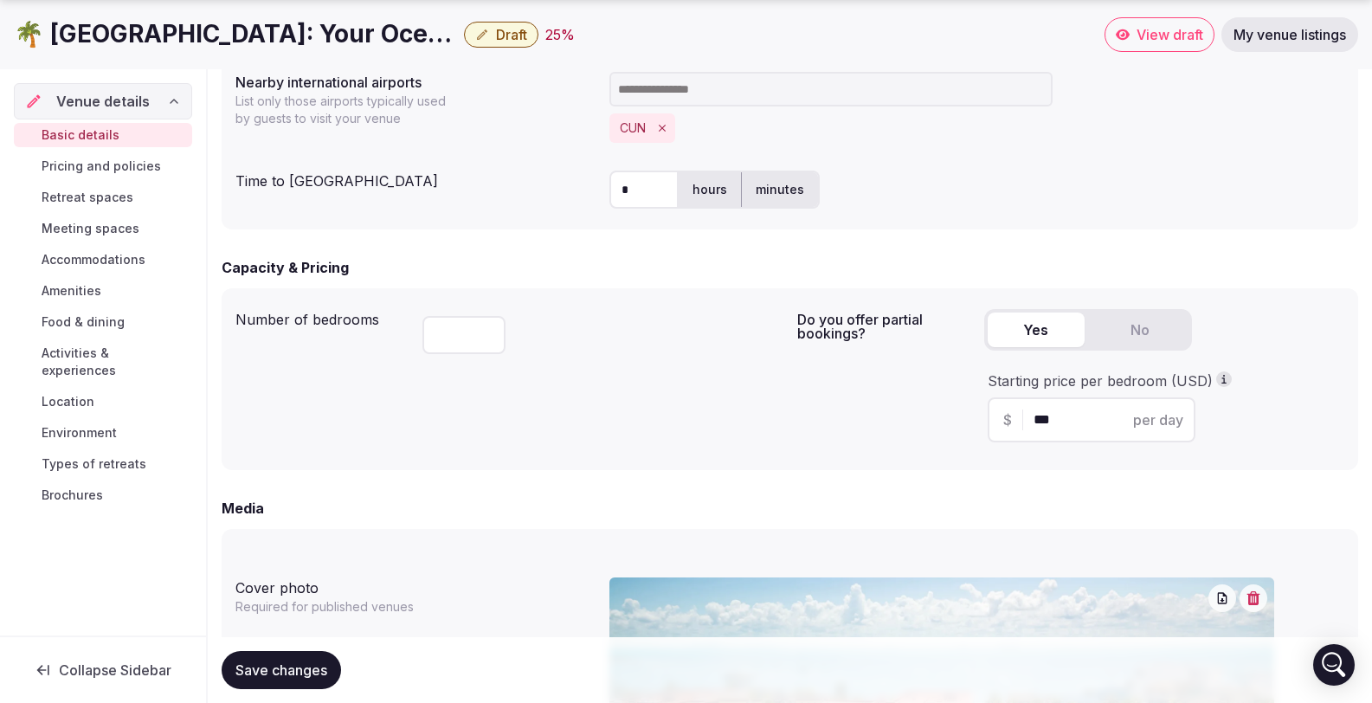
scroll to position [1003, 0]
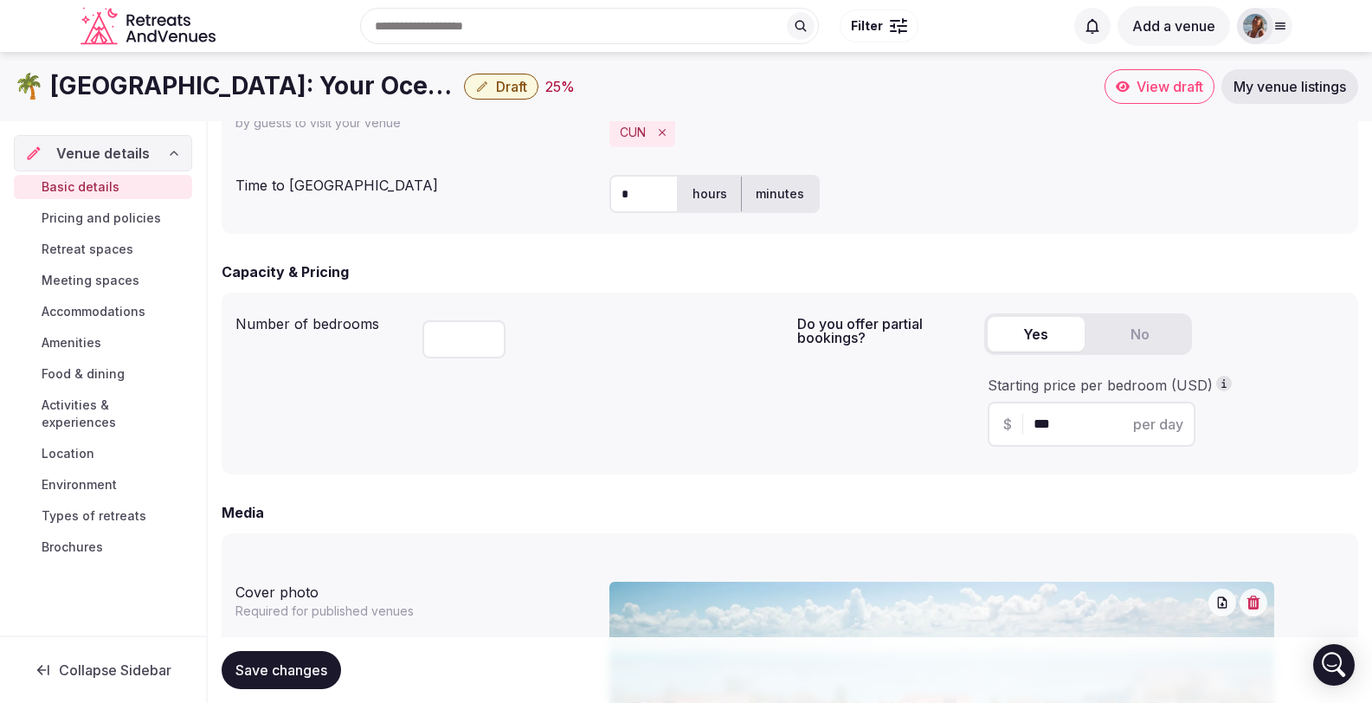
click at [1062, 414] on input "***" at bounding box center [1107, 424] width 146 height 21
type input "***"
click at [1050, 402] on div "$ *** per day" at bounding box center [1092, 424] width 208 height 45
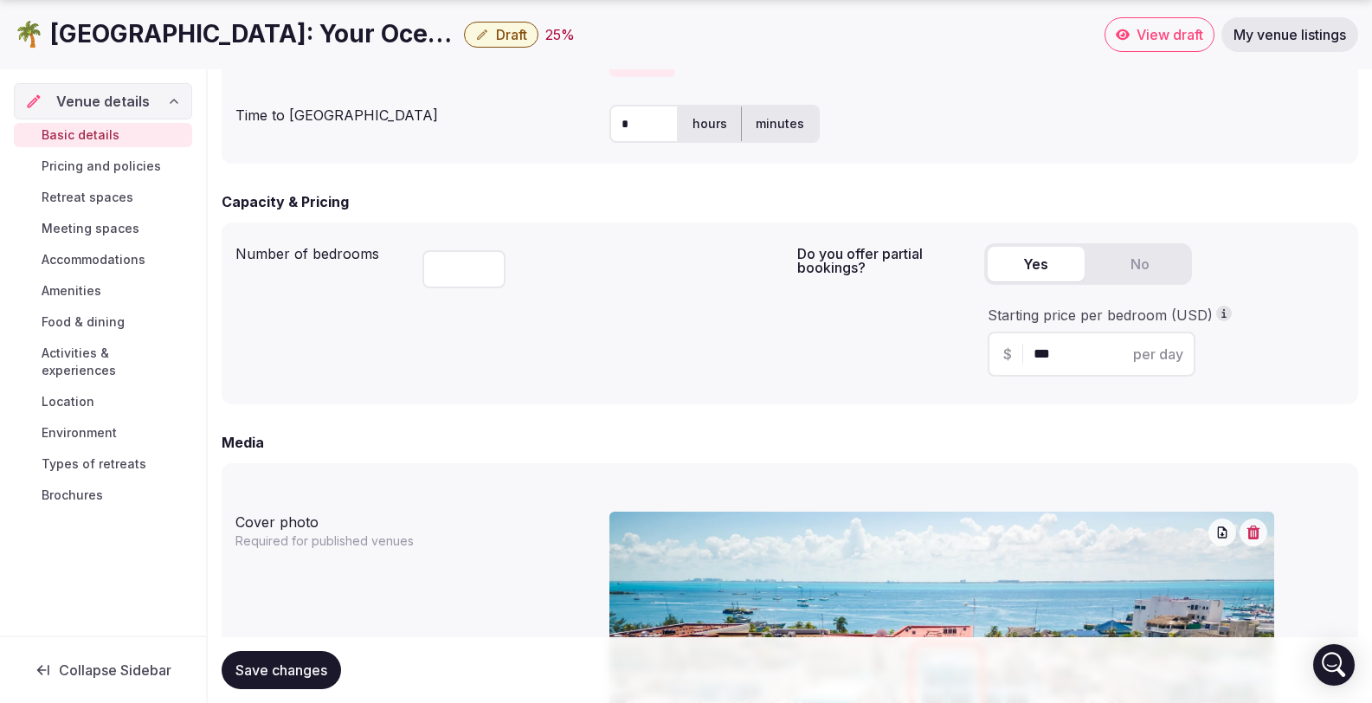
scroll to position [1077, 0]
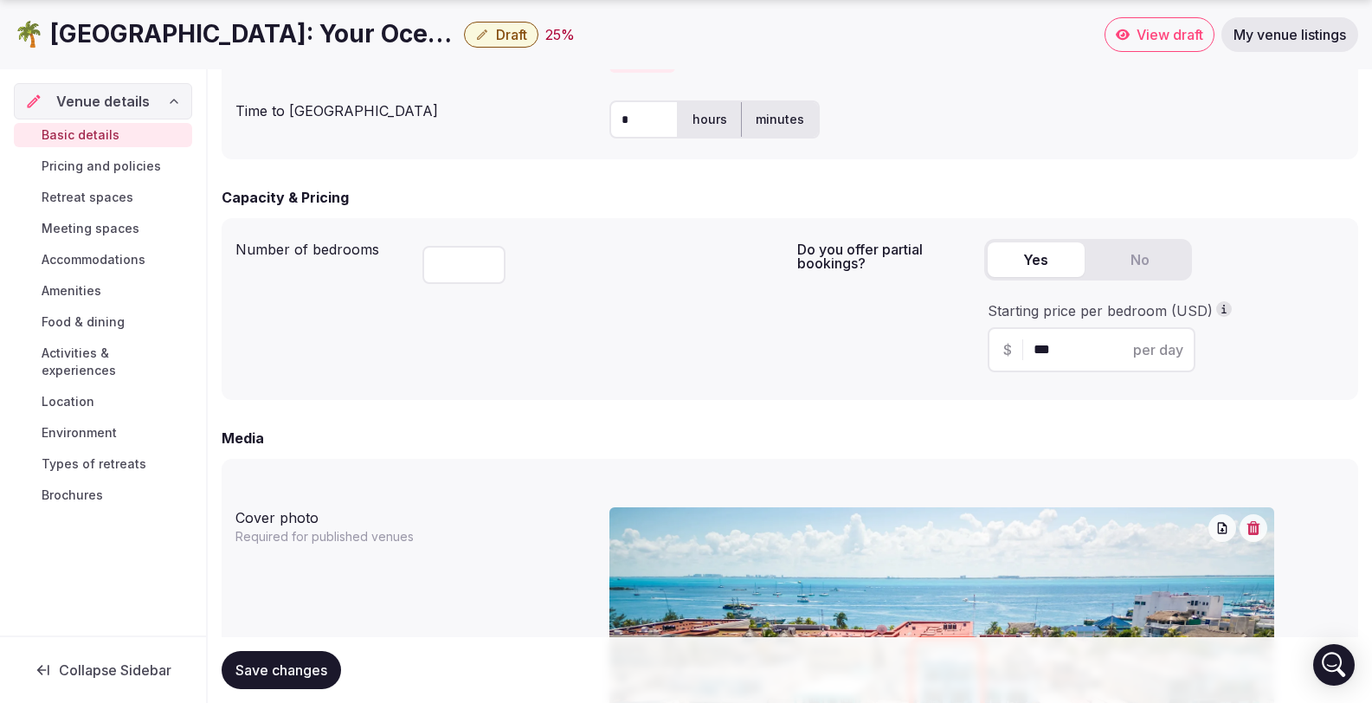
click at [307, 668] on span "Save changes" at bounding box center [282, 670] width 92 height 17
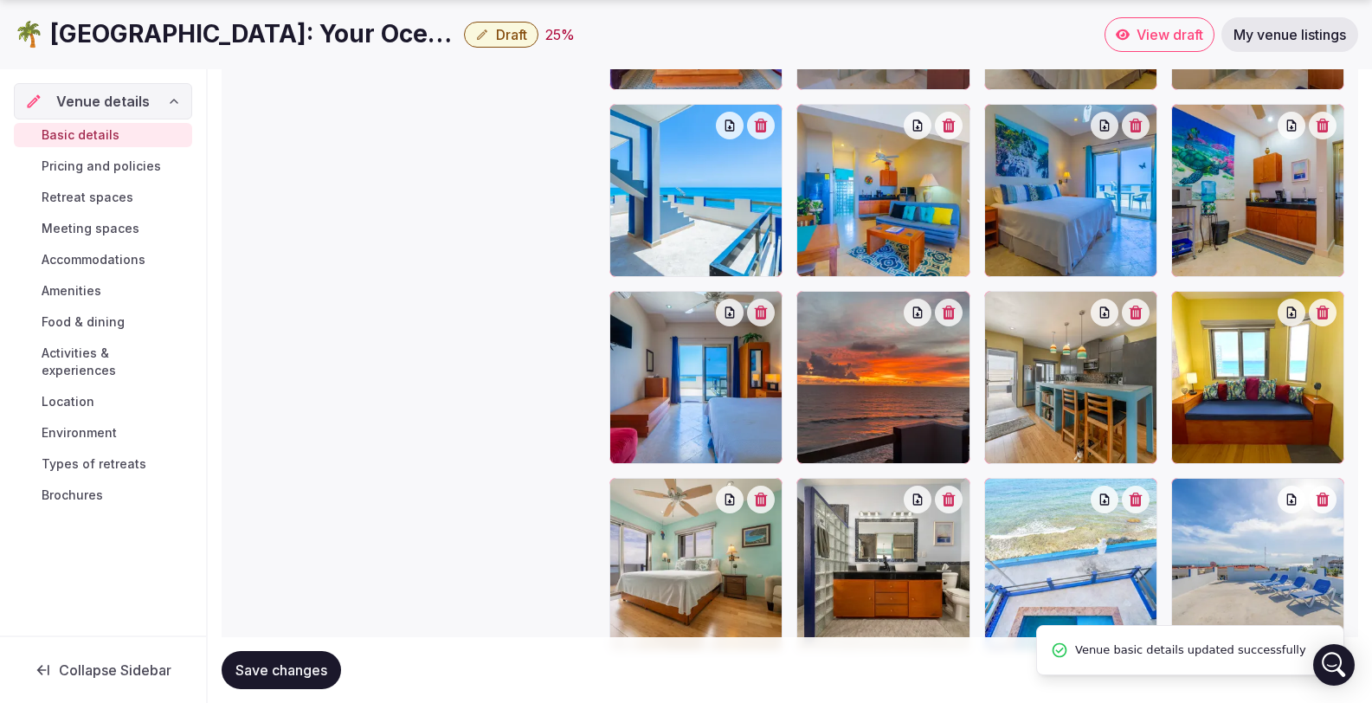
scroll to position [2431, 0]
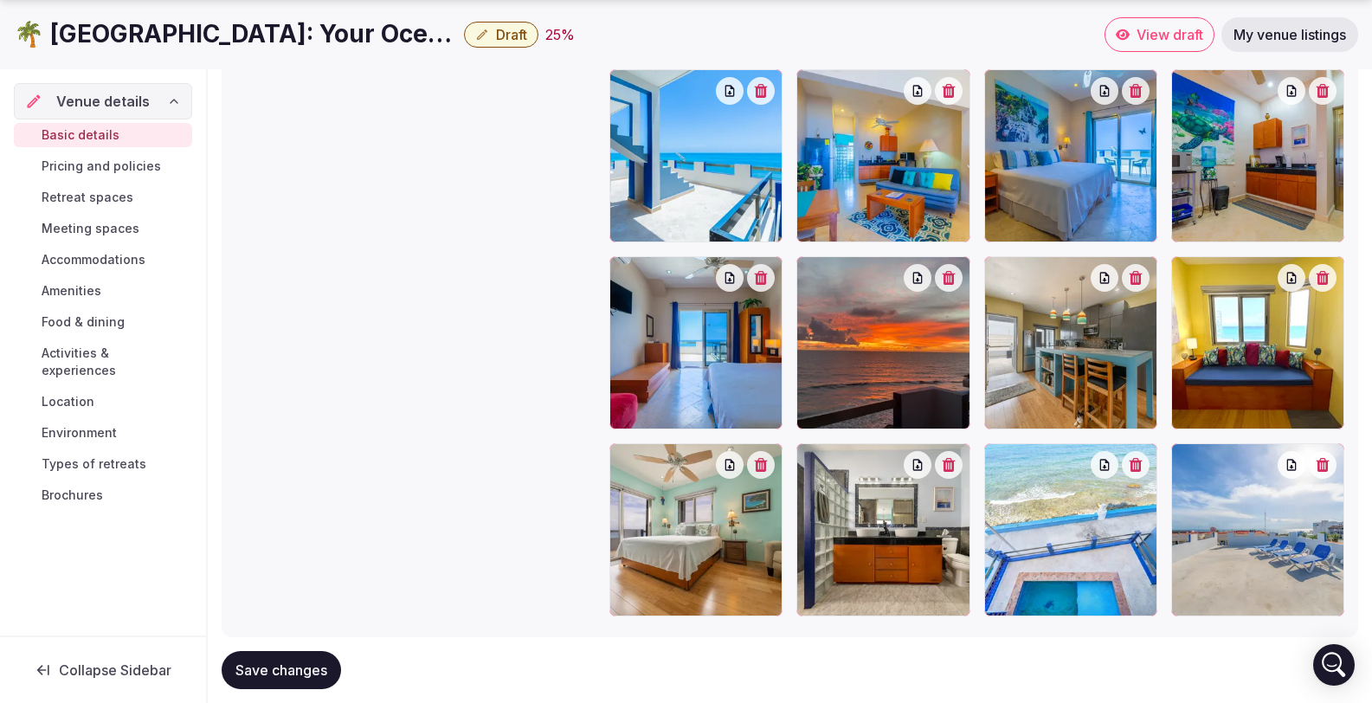
click at [275, 662] on span "Save changes" at bounding box center [282, 670] width 92 height 17
click at [100, 168] on span "Pricing and policies" at bounding box center [101, 166] width 119 height 17
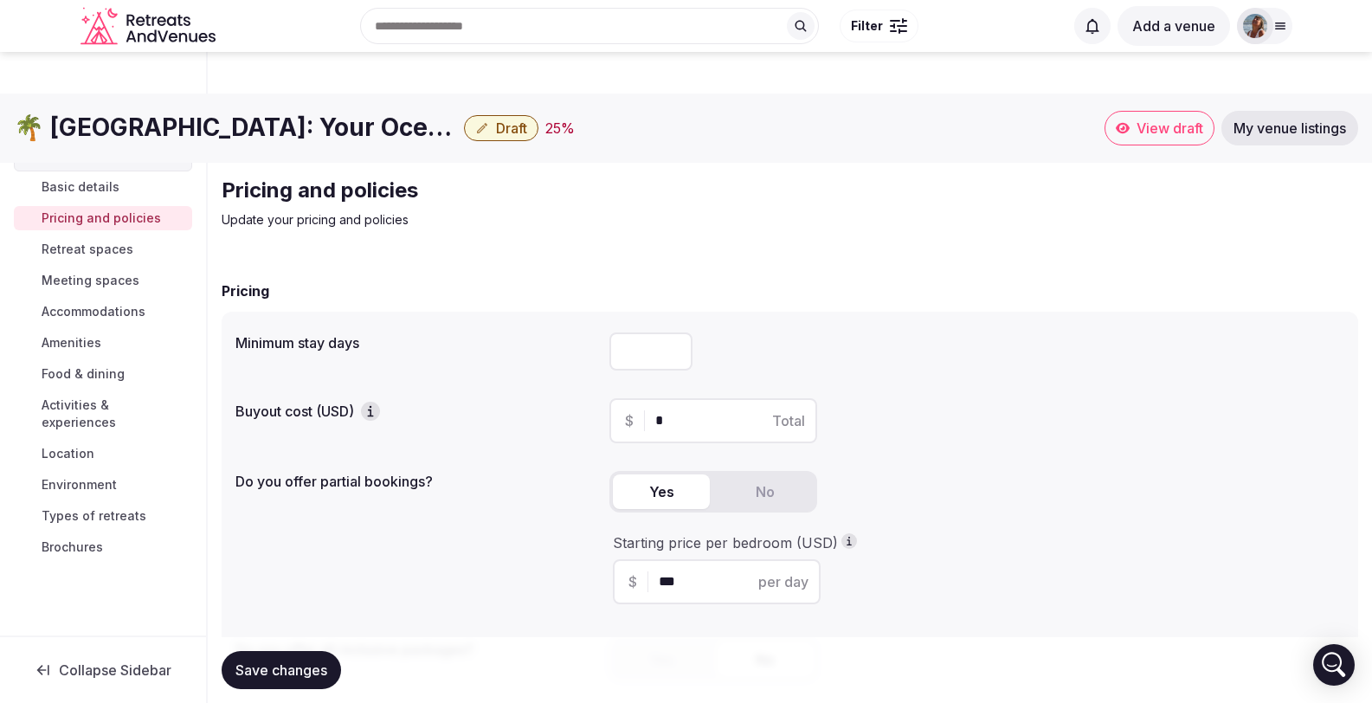
click at [675, 332] on input "*" at bounding box center [651, 351] width 83 height 38
type input "*"
click at [675, 332] on input "*" at bounding box center [651, 351] width 83 height 38
click at [472, 402] on label "Buyout cost (USD)" at bounding box center [416, 411] width 360 height 19
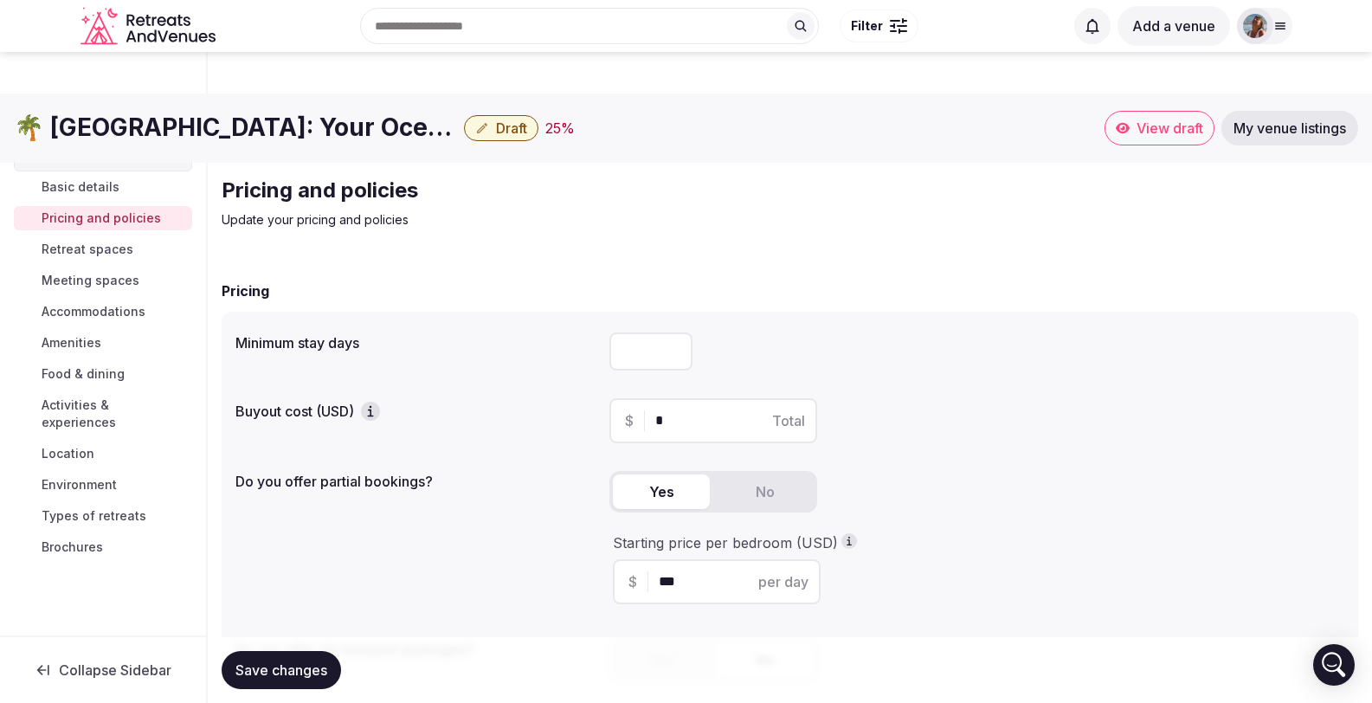
click at [695, 410] on input "*" at bounding box center [728, 420] width 146 height 21
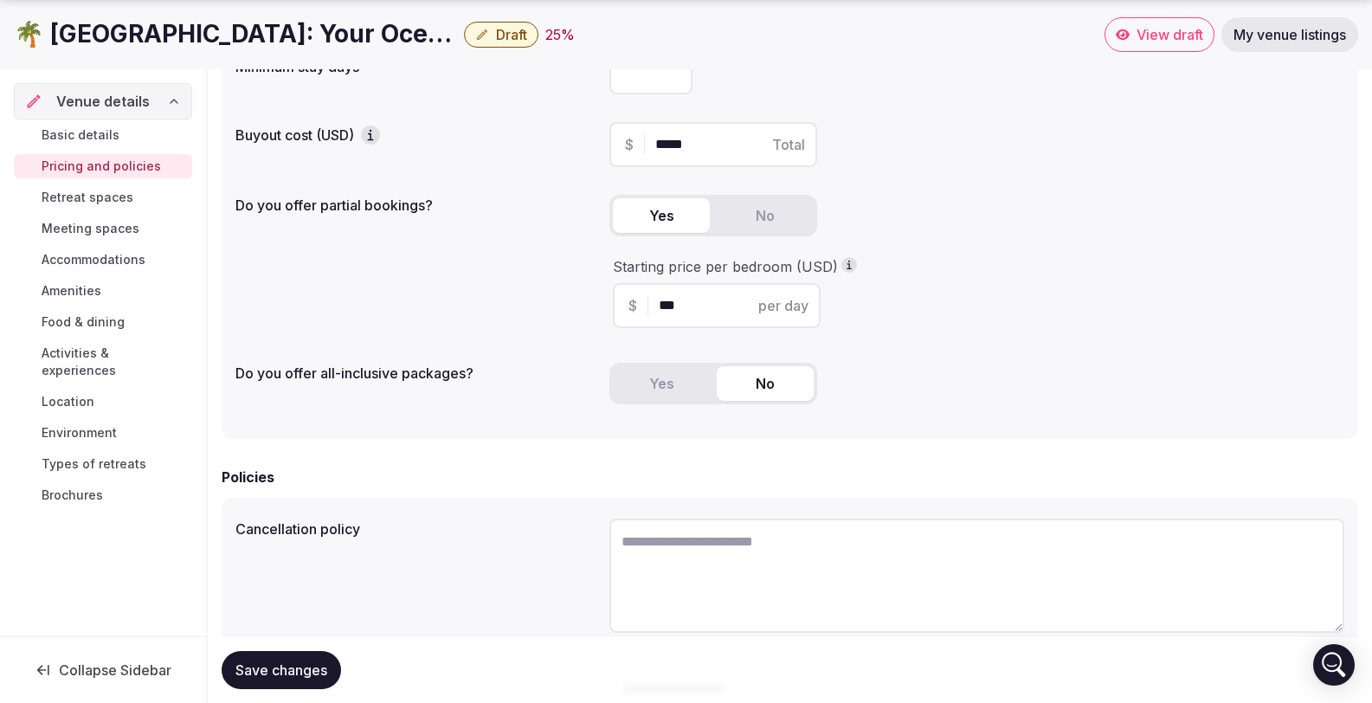
scroll to position [282, 0]
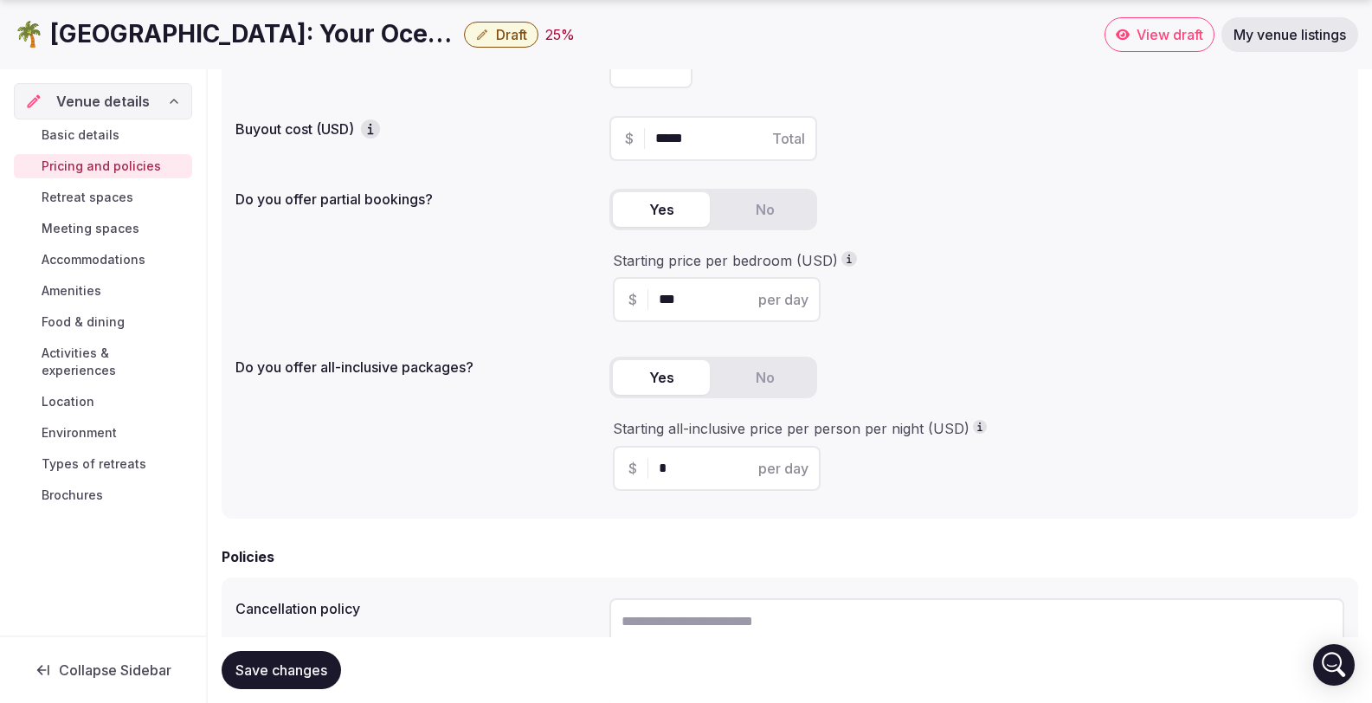
click at [647, 360] on button "Yes" at bounding box center [661, 377] width 97 height 35
click at [669, 128] on input "*****" at bounding box center [728, 138] width 146 height 21
type input "*****"
click at [510, 350] on div "Do you offer all-inclusive packages?" at bounding box center [416, 362] width 360 height 24
click at [657, 446] on div "$ * per day" at bounding box center [717, 468] width 208 height 45
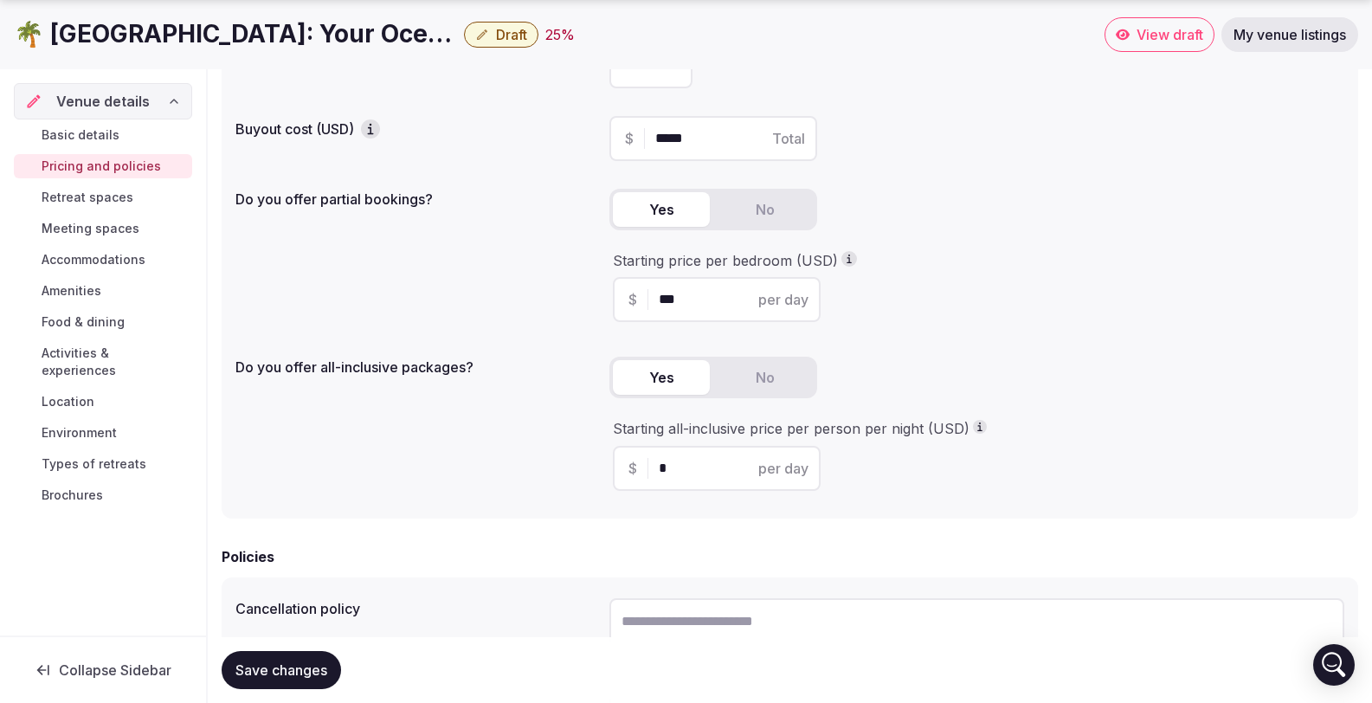
click at [676, 458] on input "*" at bounding box center [732, 468] width 146 height 21
type input "***"
click at [542, 429] on div "Do you offer all-inclusive packages? Yes No Starting all-inclusive price per pe…" at bounding box center [790, 427] width 1109 height 154
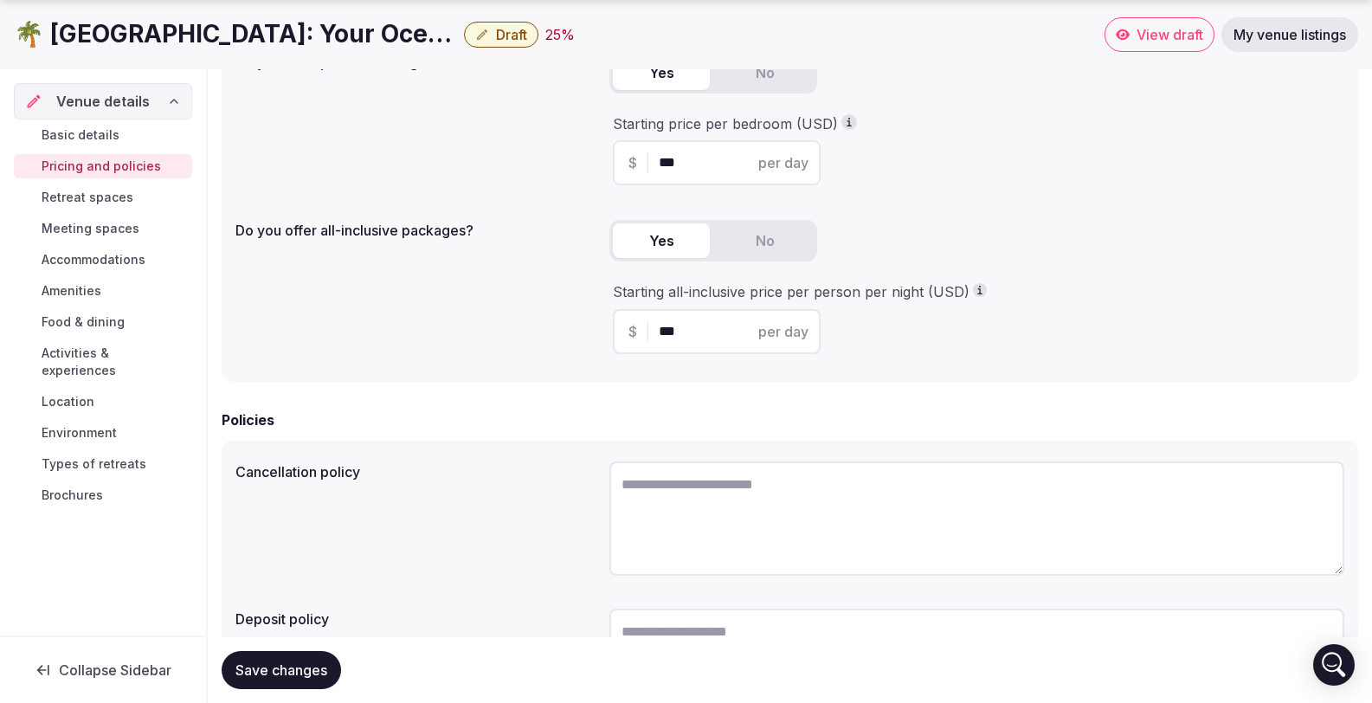
scroll to position [428, 0]
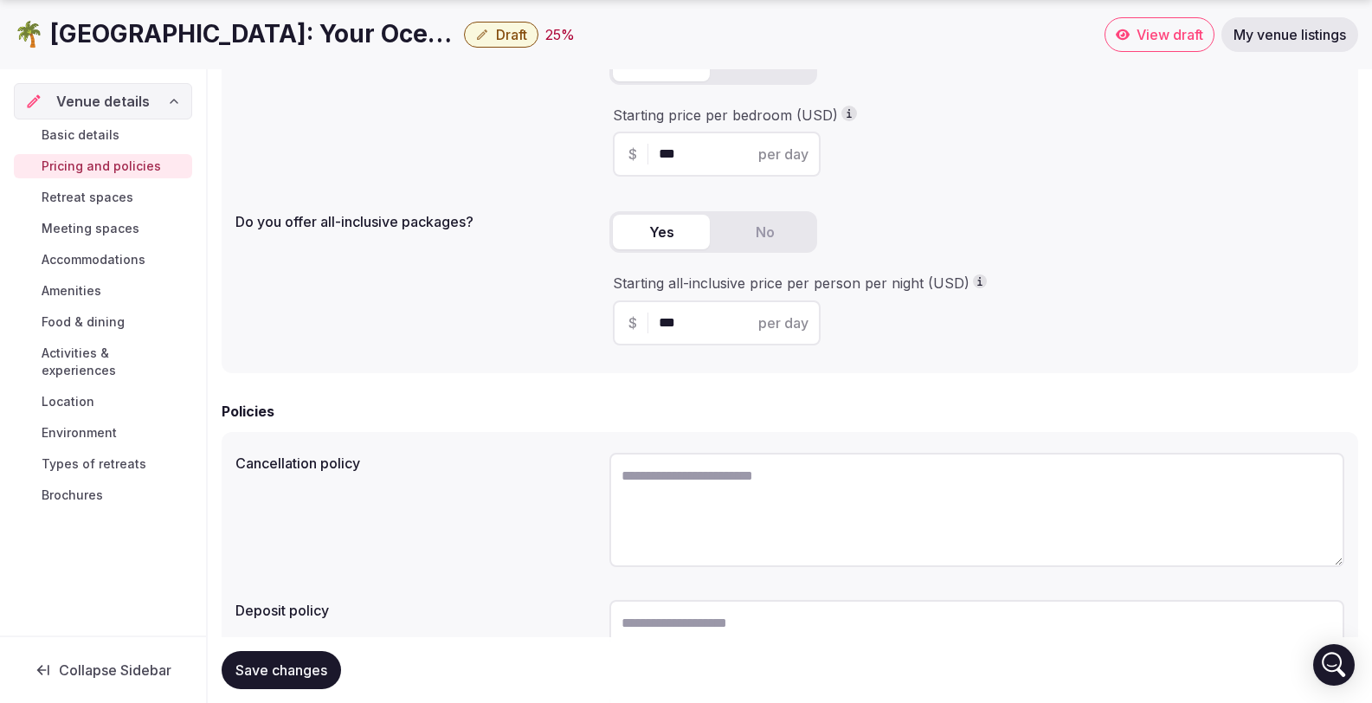
click at [628, 453] on textarea at bounding box center [977, 510] width 735 height 114
paste textarea "**********"
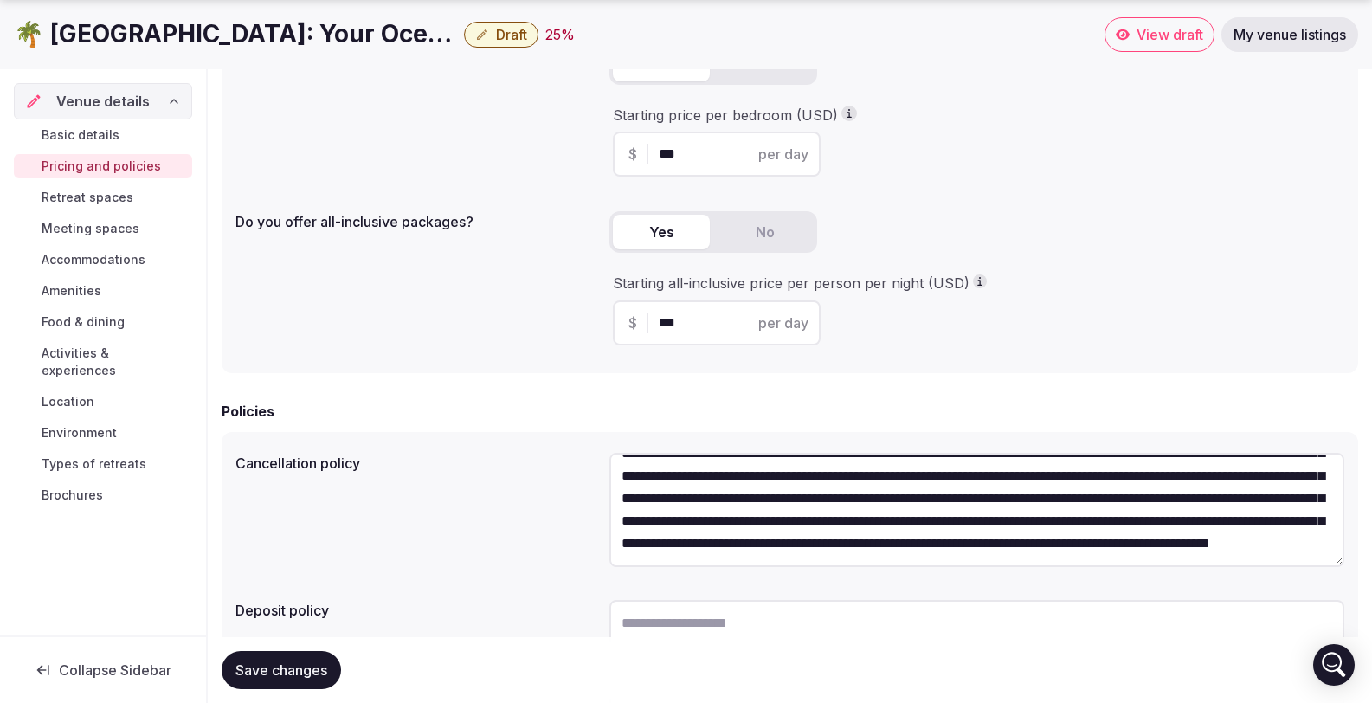
scroll to position [152, 0]
drag, startPoint x: 689, startPoint y: 463, endPoint x: 1210, endPoint y: 435, distance: 521.2
click at [1210, 453] on textarea at bounding box center [977, 510] width 735 height 114
click at [928, 456] on textarea at bounding box center [977, 510] width 735 height 114
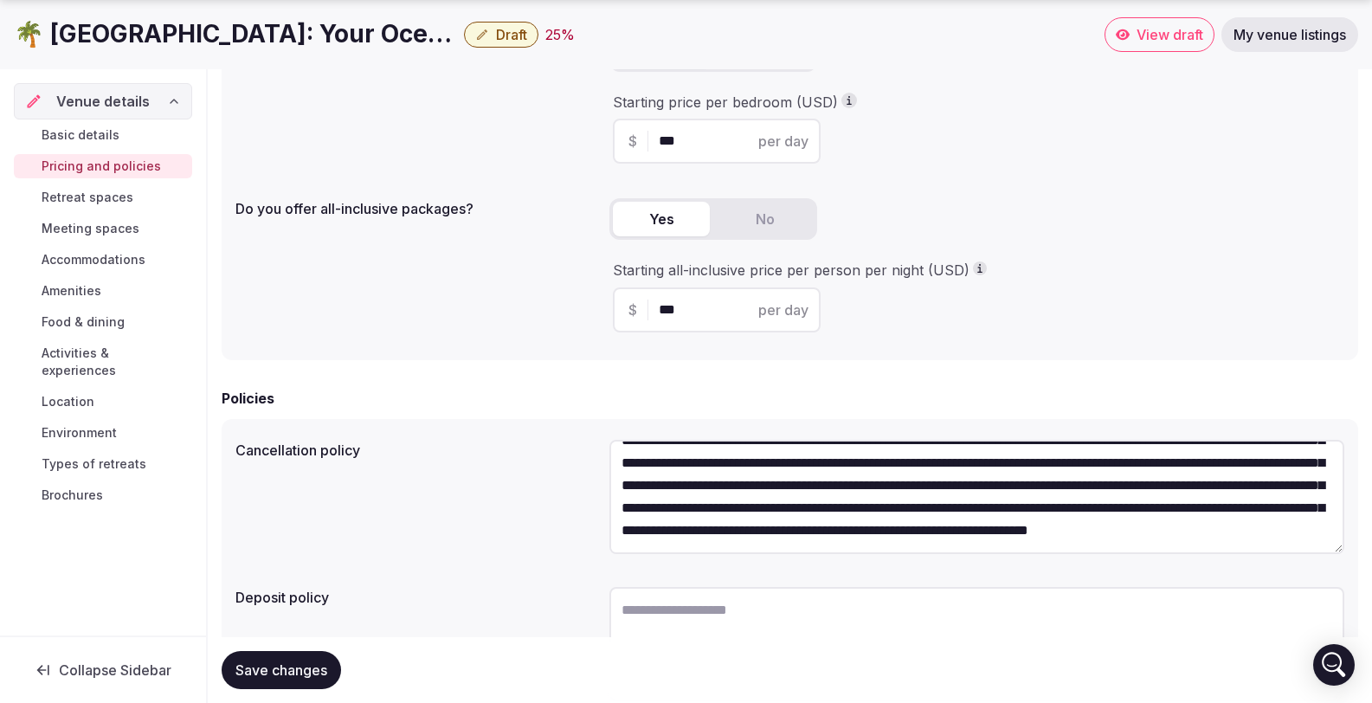
scroll to position [443, 0]
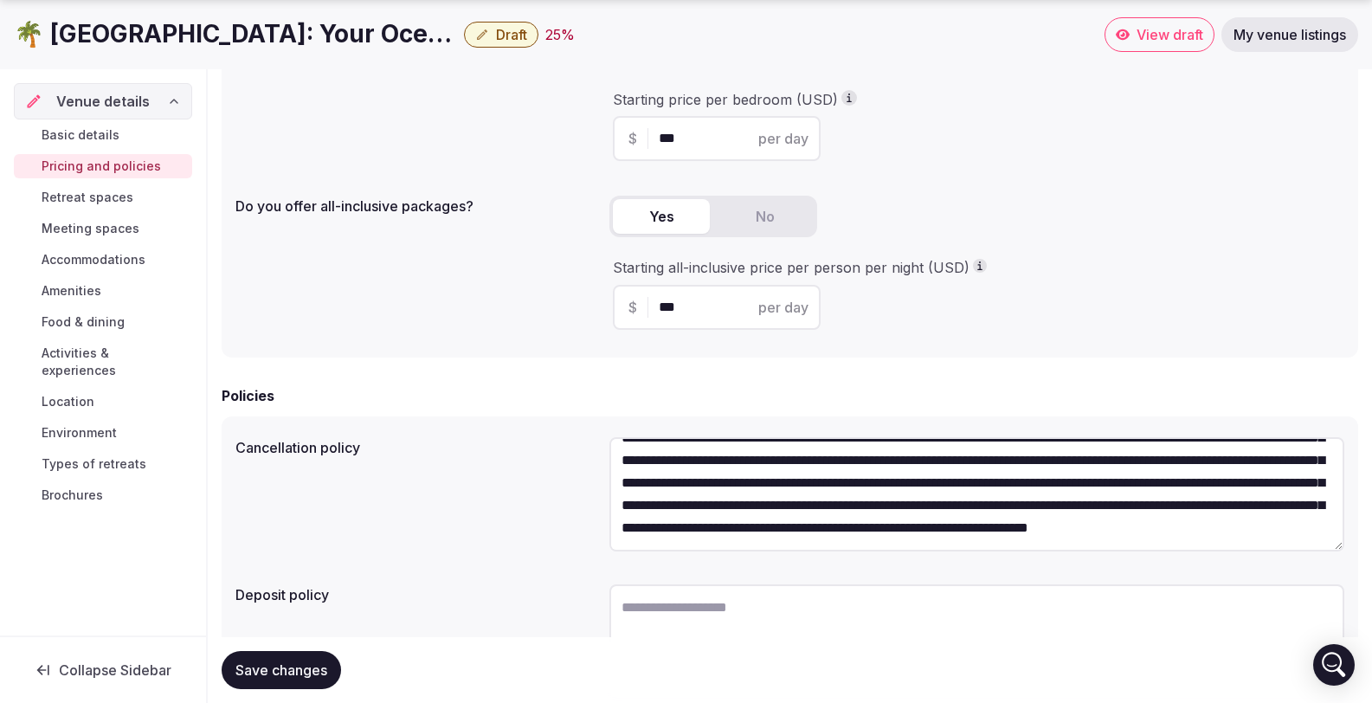
click at [1050, 464] on textarea at bounding box center [977, 494] width 735 height 114
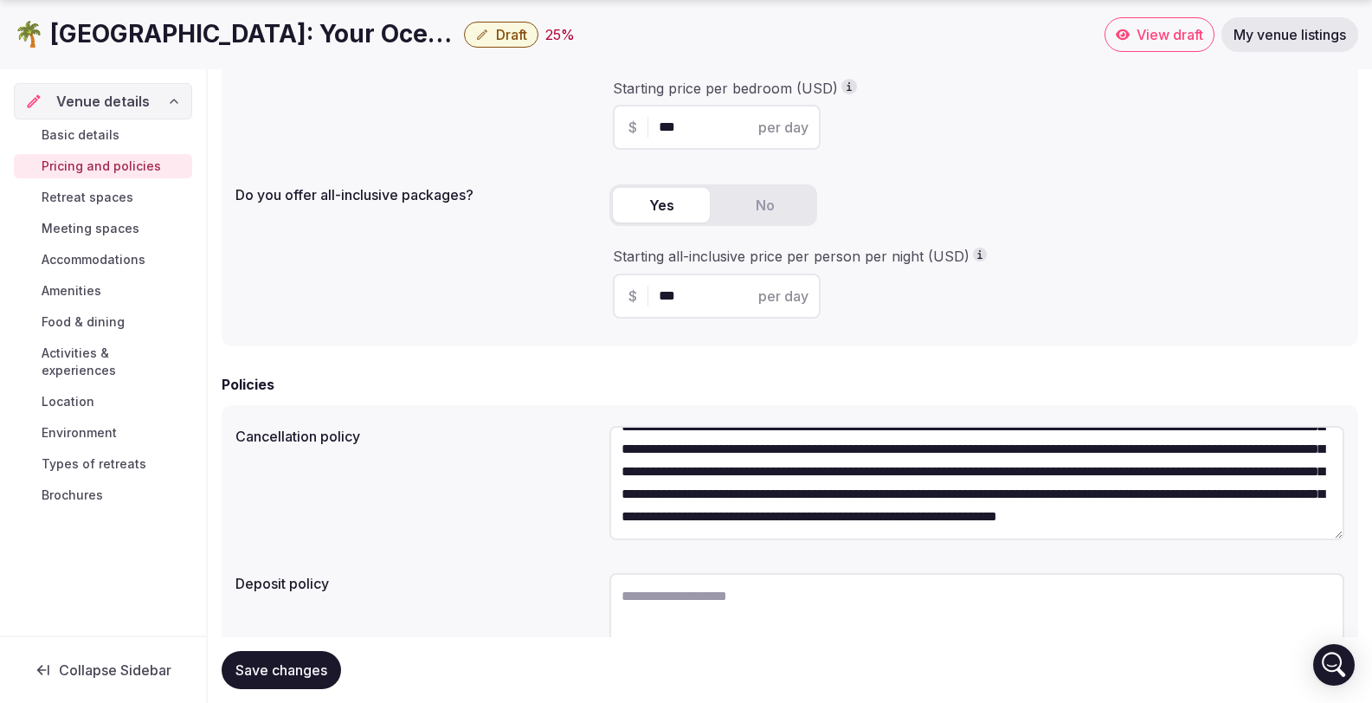
scroll to position [472, 0]
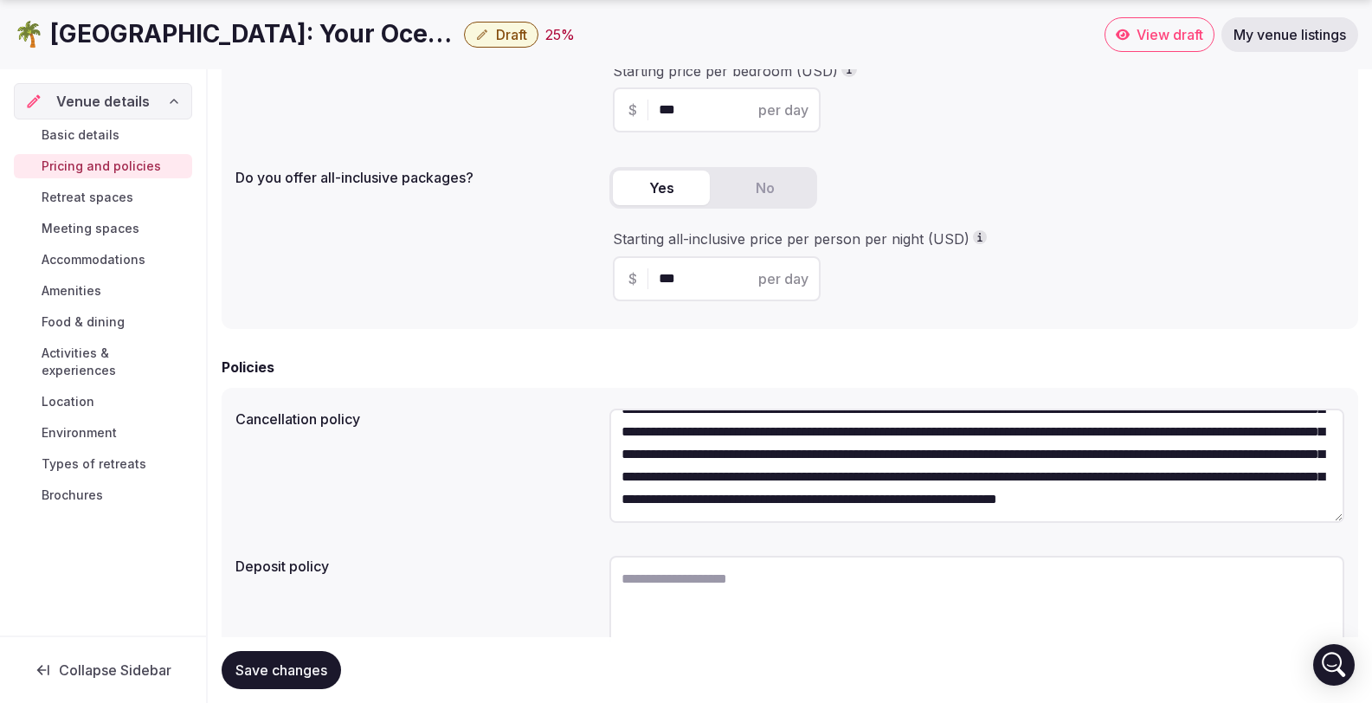
type textarea "**********"
click at [279, 669] on span "Save changes" at bounding box center [282, 670] width 92 height 17
click at [630, 556] on textarea at bounding box center [977, 613] width 735 height 114
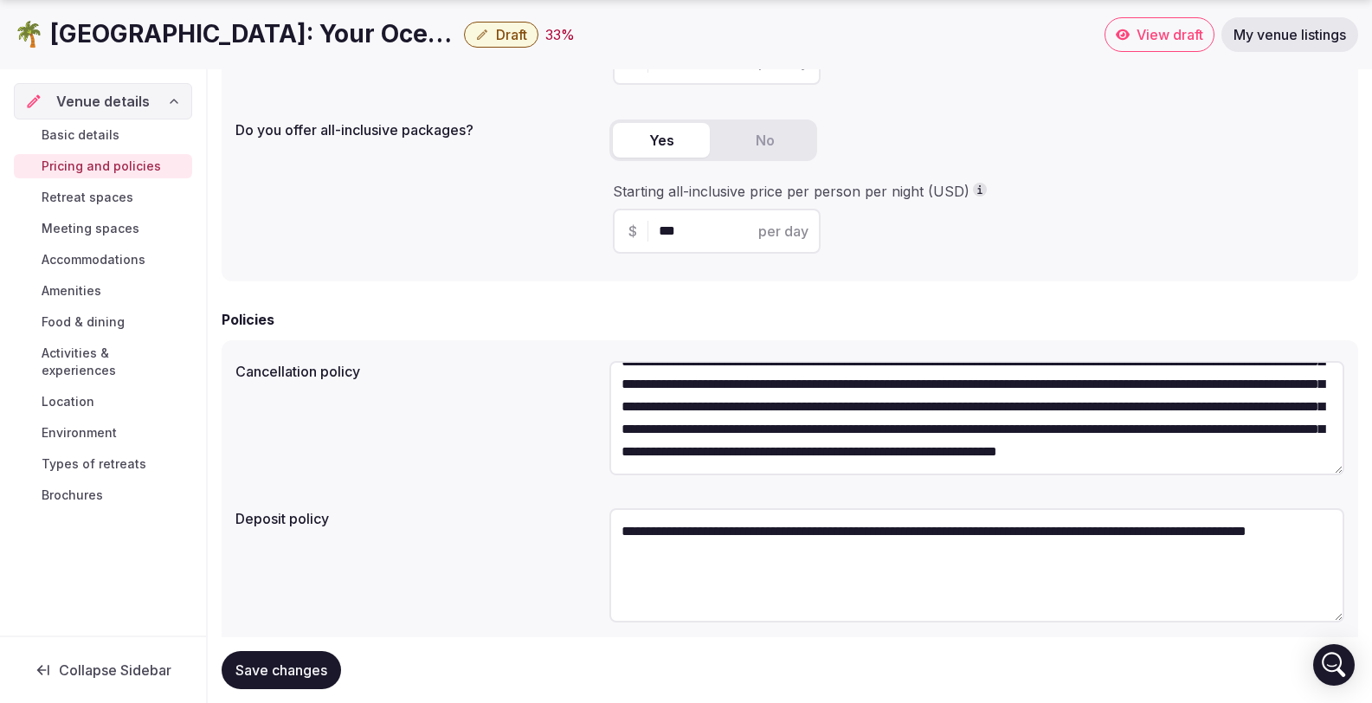
scroll to position [531, 0]
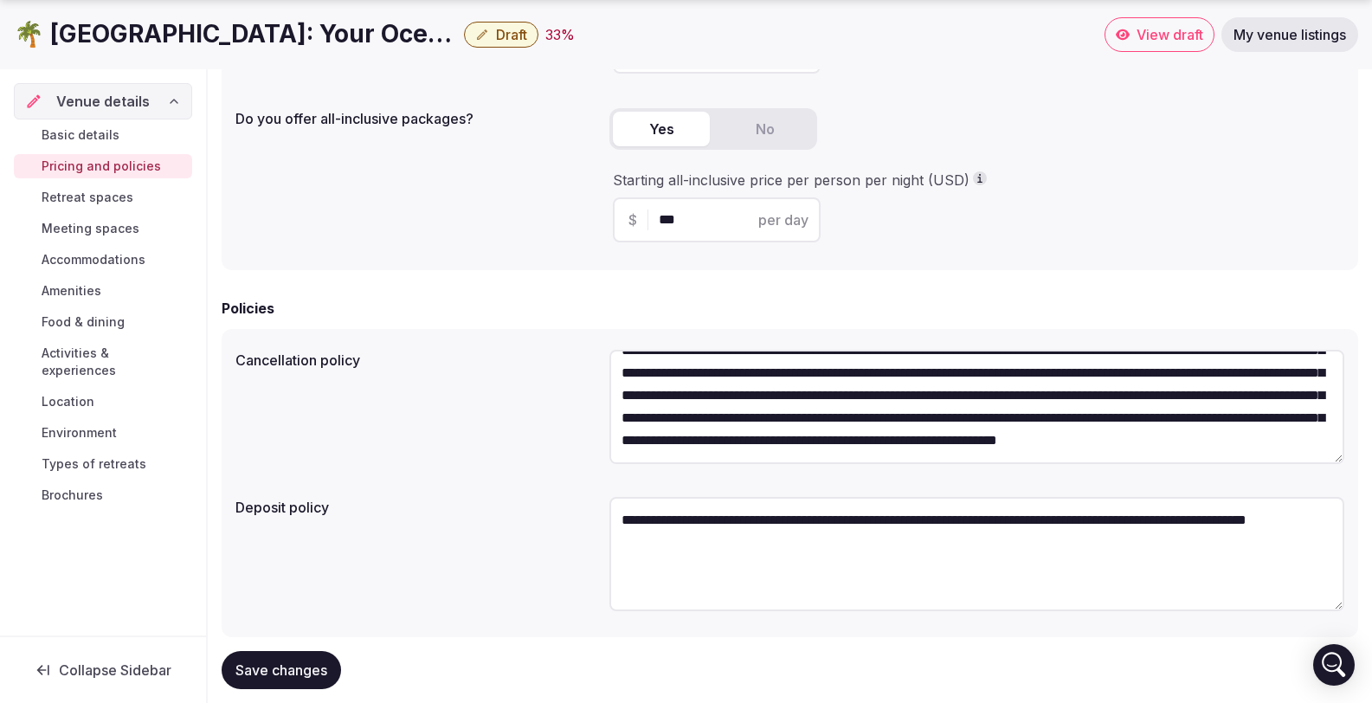
type textarea "**********"
click at [255, 662] on span "Save changes" at bounding box center [282, 670] width 92 height 17
click at [100, 202] on span "Retreat spaces" at bounding box center [88, 197] width 92 height 17
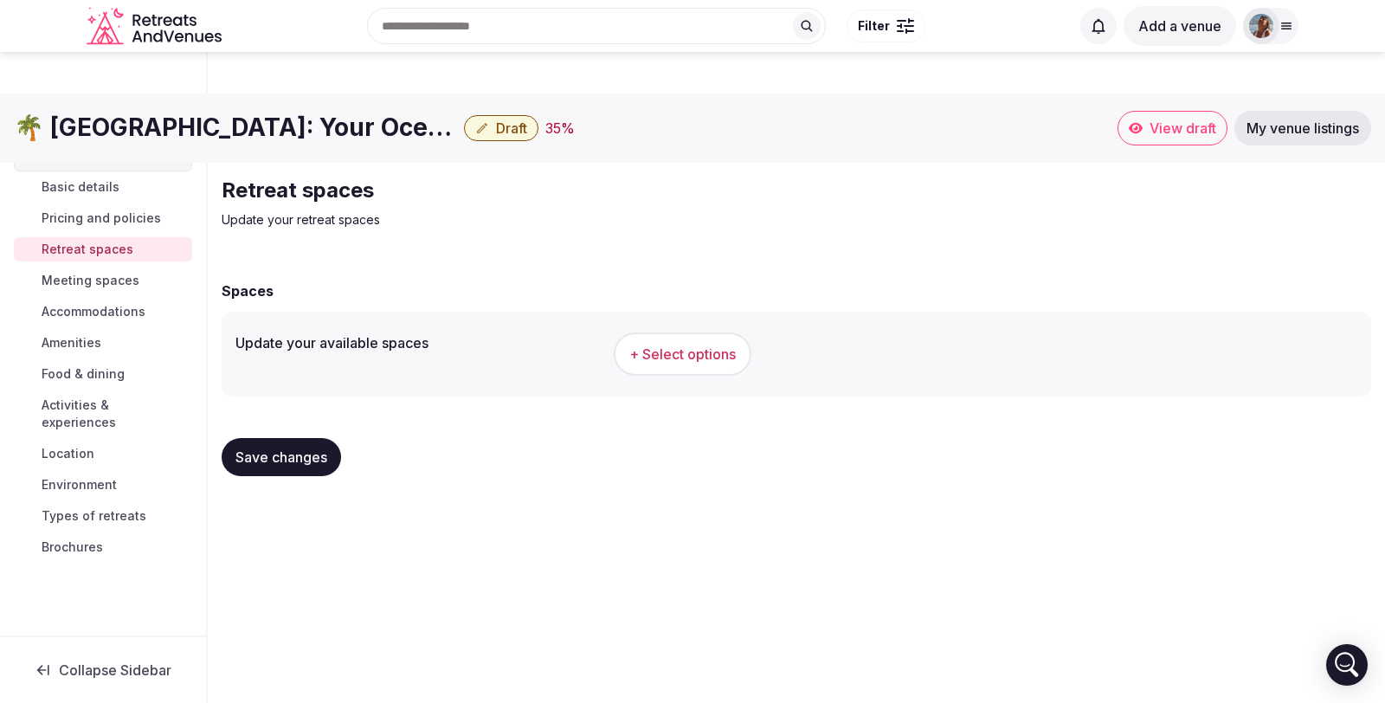
click at [689, 345] on span "+ Select options" at bounding box center [682, 354] width 107 height 19
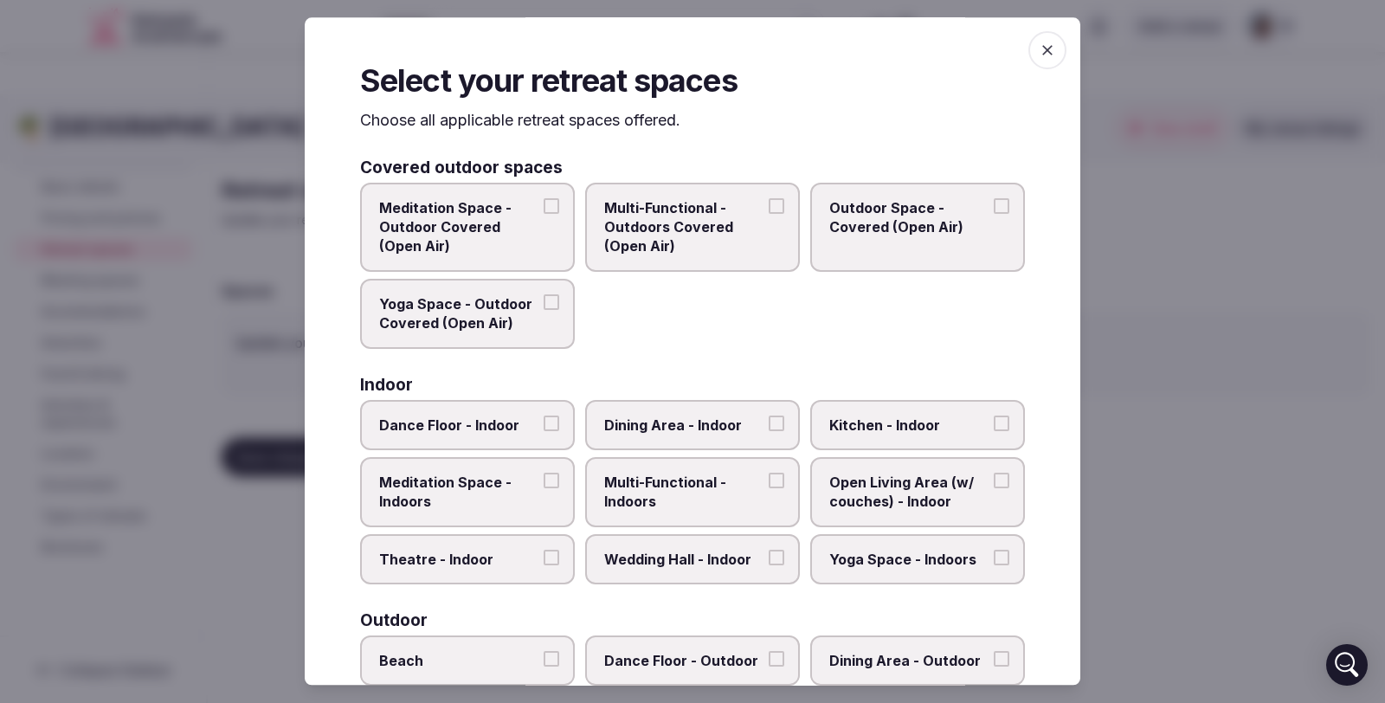
click at [994, 203] on button "Outdoor Space - Covered (Open Air)" at bounding box center [1002, 206] width 16 height 16
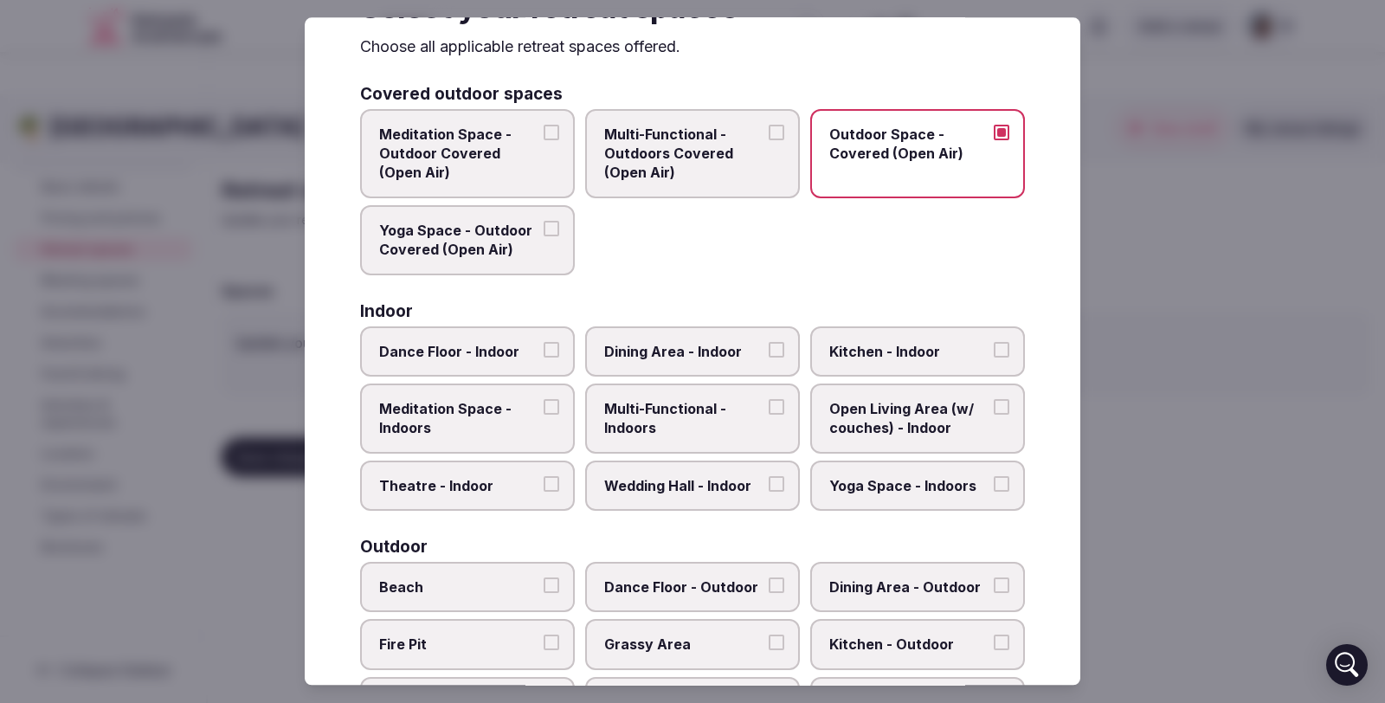
scroll to position [75, 0]
click at [769, 350] on button "Dining Area - Indoor" at bounding box center [777, 348] width 16 height 16
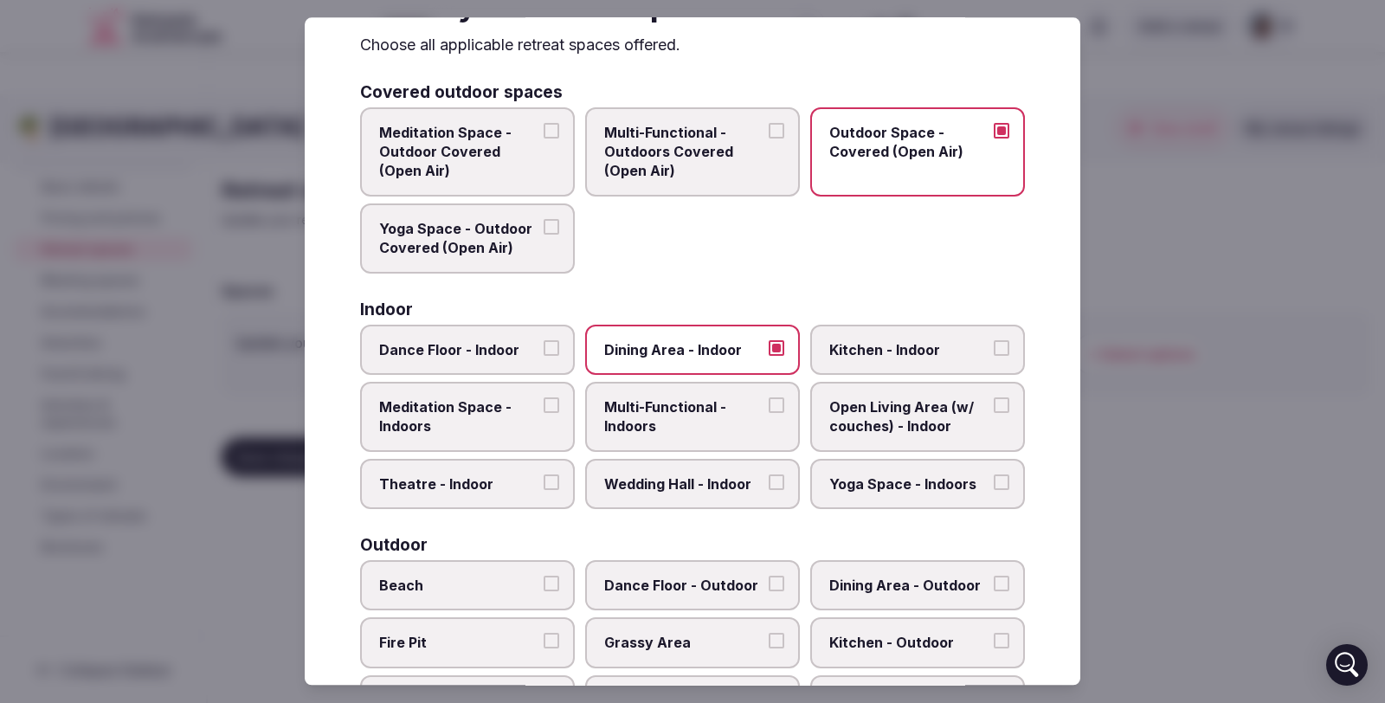
click at [994, 346] on button "Kitchen - Indoor" at bounding box center [1002, 348] width 16 height 16
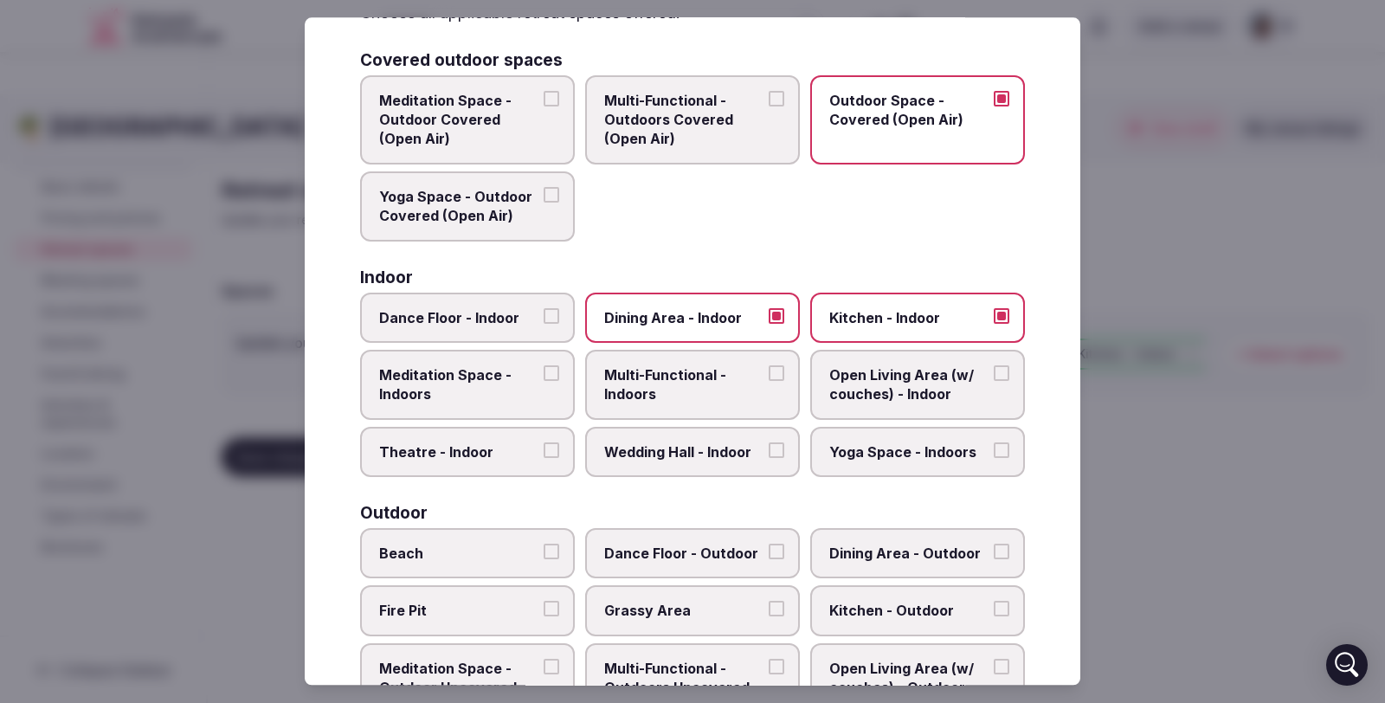
scroll to position [136, 0]
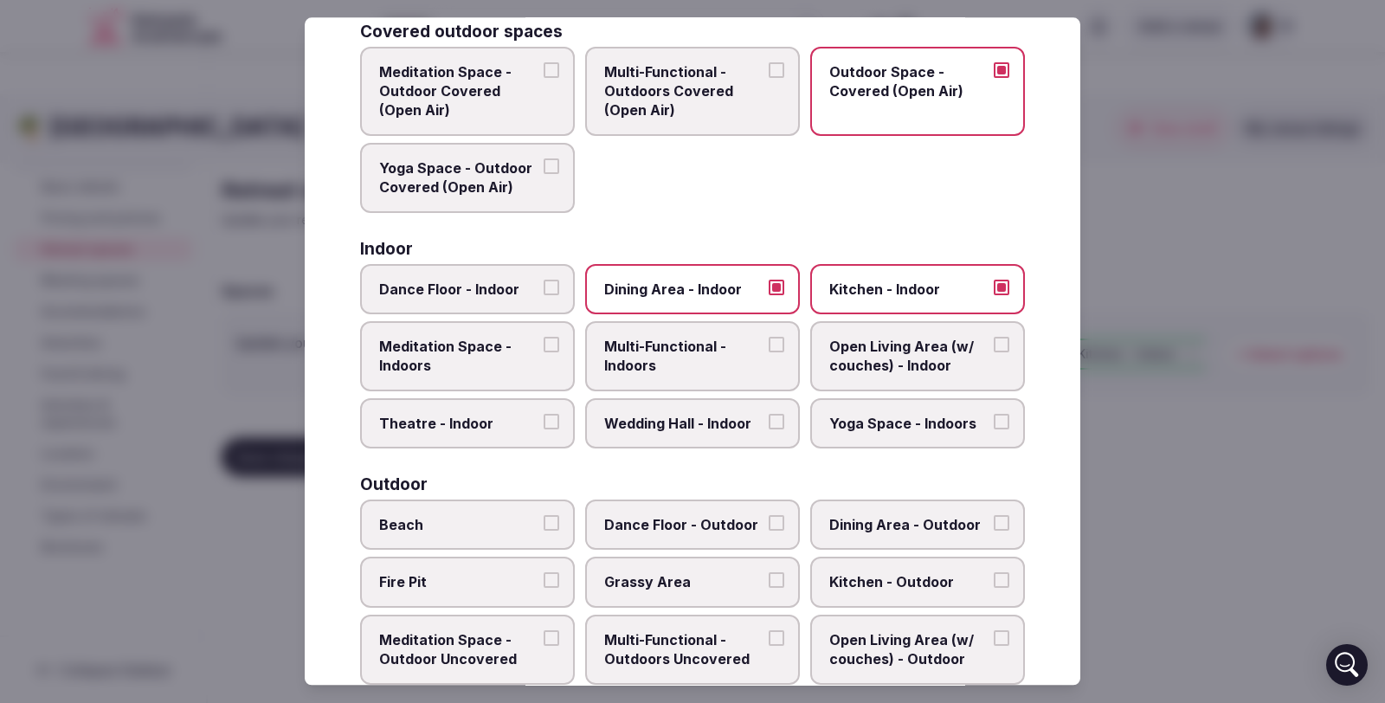
click at [994, 341] on button "Open Living Area (w/ couches) - Indoor" at bounding box center [1002, 345] width 16 height 16
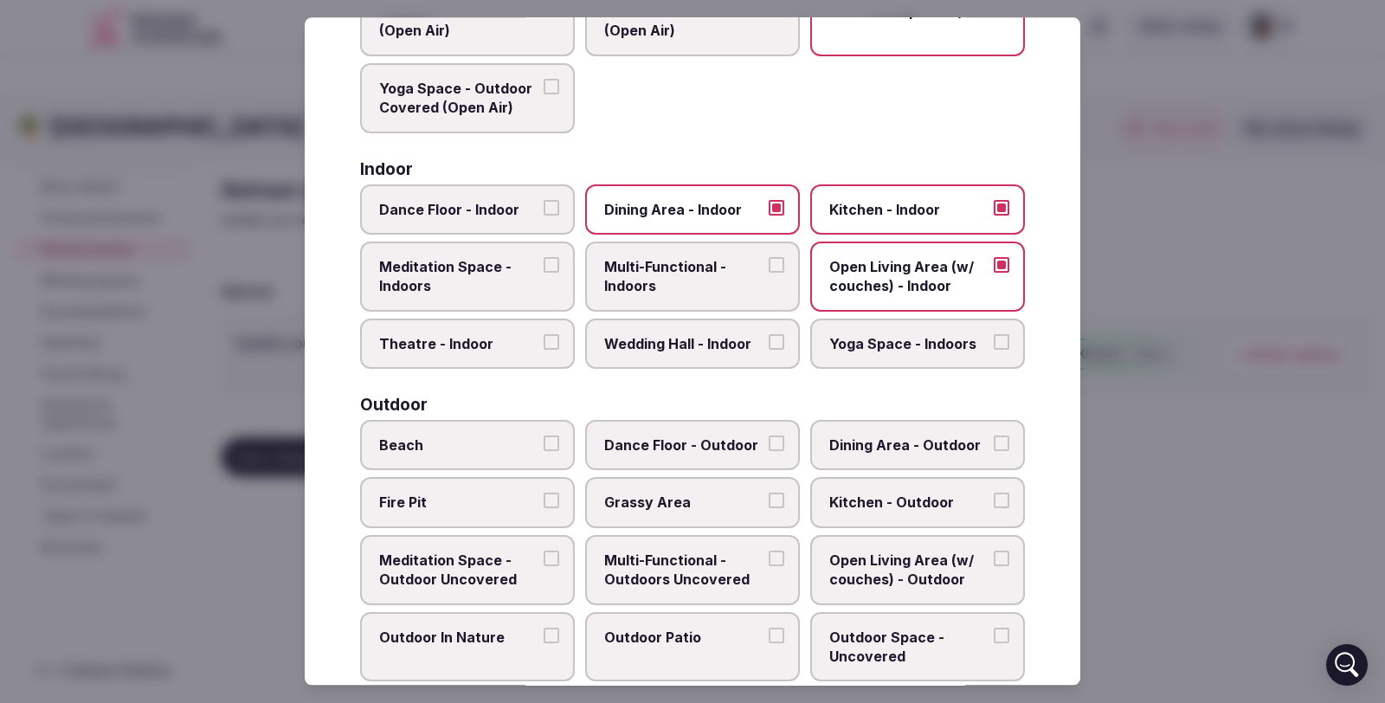
scroll to position [244, 0]
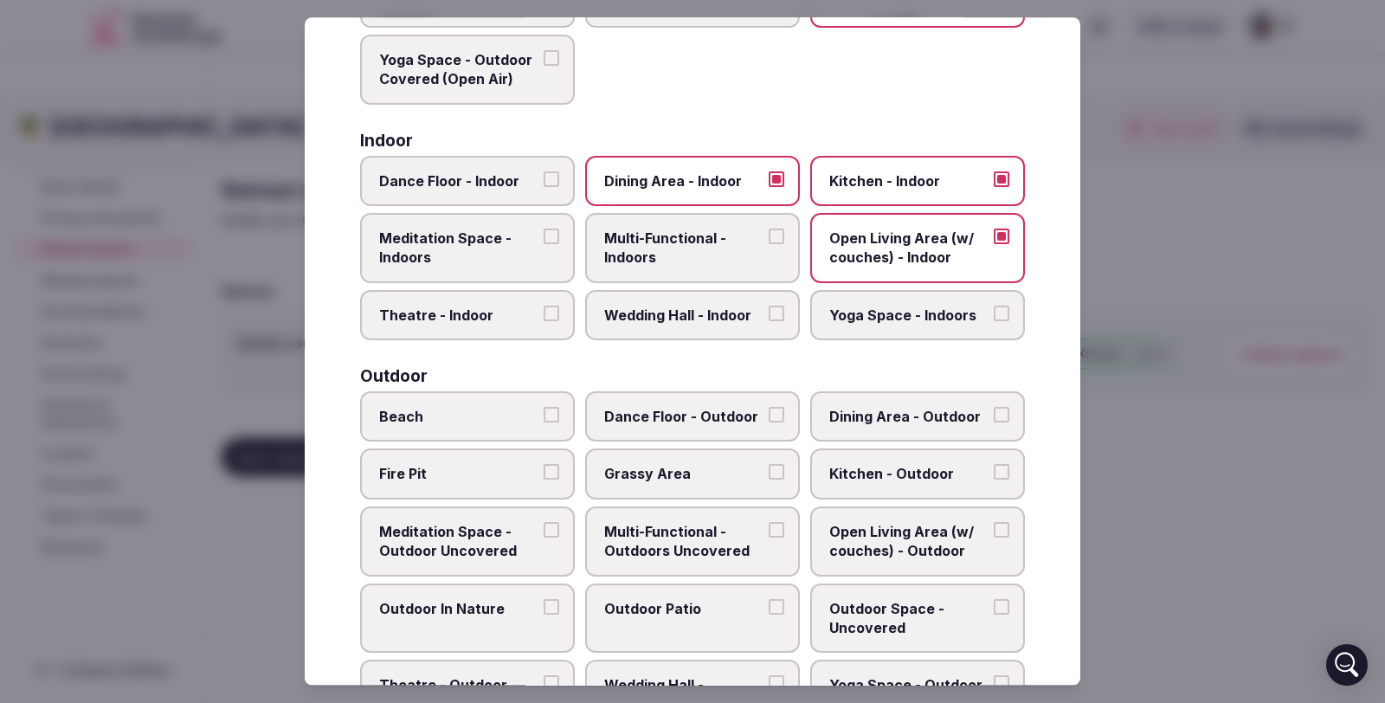
click at [546, 416] on button "Beach" at bounding box center [552, 415] width 16 height 16
click at [994, 411] on button "Dining Area - Outdoor" at bounding box center [1002, 415] width 16 height 16
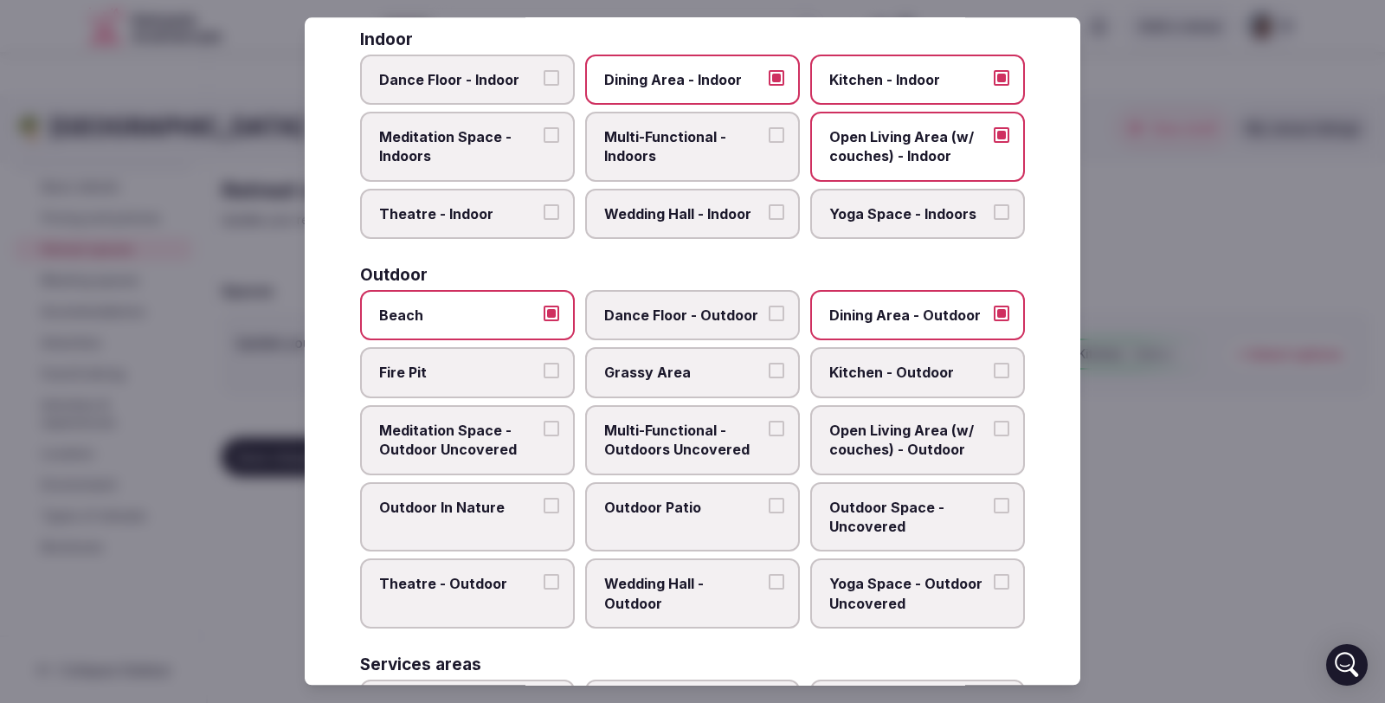
scroll to position [349, 0]
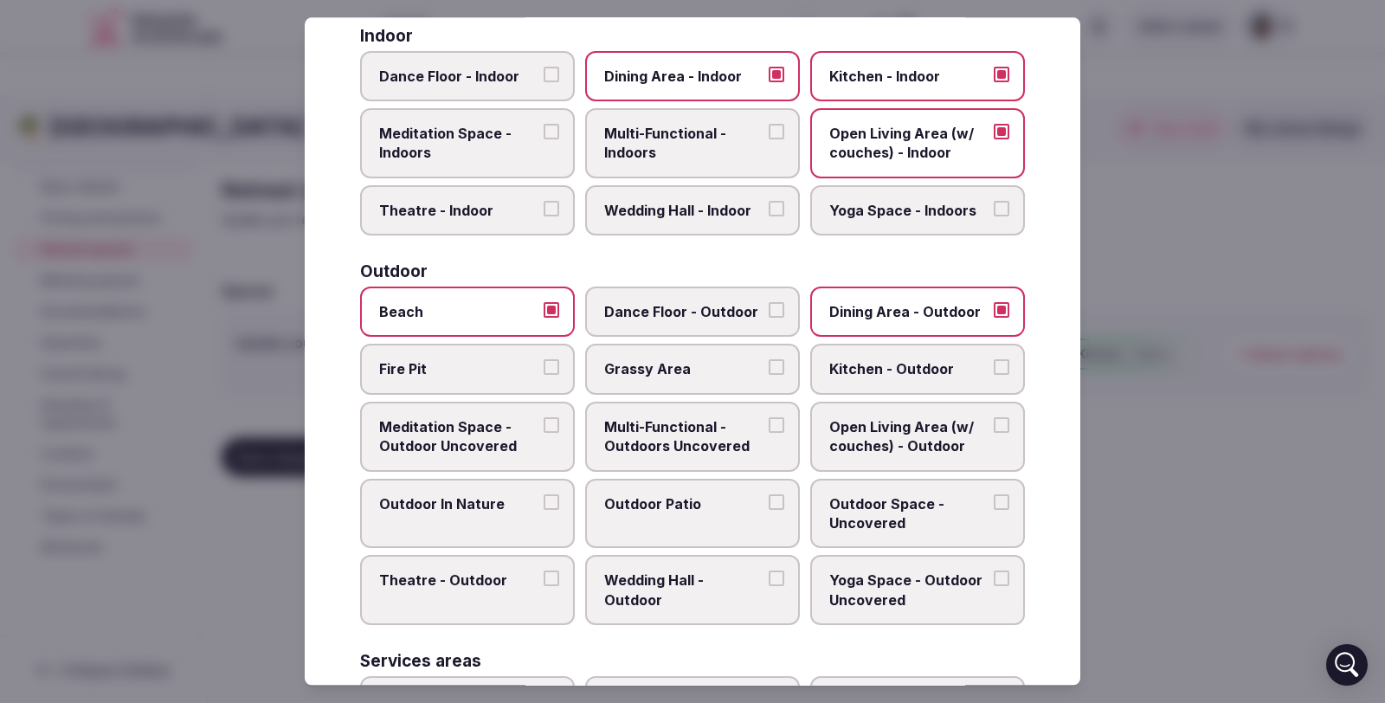
click at [770, 419] on button "Multi-Functional - Outdoors Uncovered" at bounding box center [777, 425] width 16 height 16
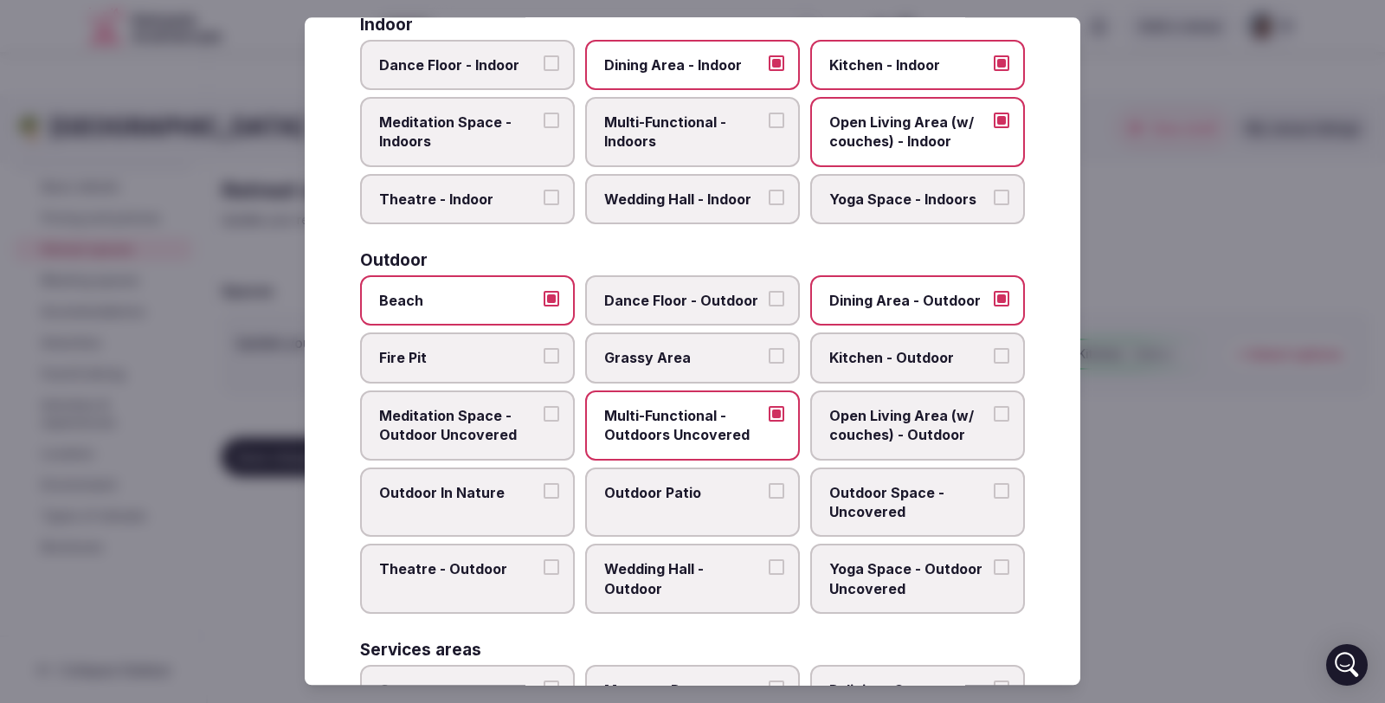
scroll to position [361, 0]
click at [772, 485] on button "Outdoor Patio" at bounding box center [777, 490] width 16 height 16
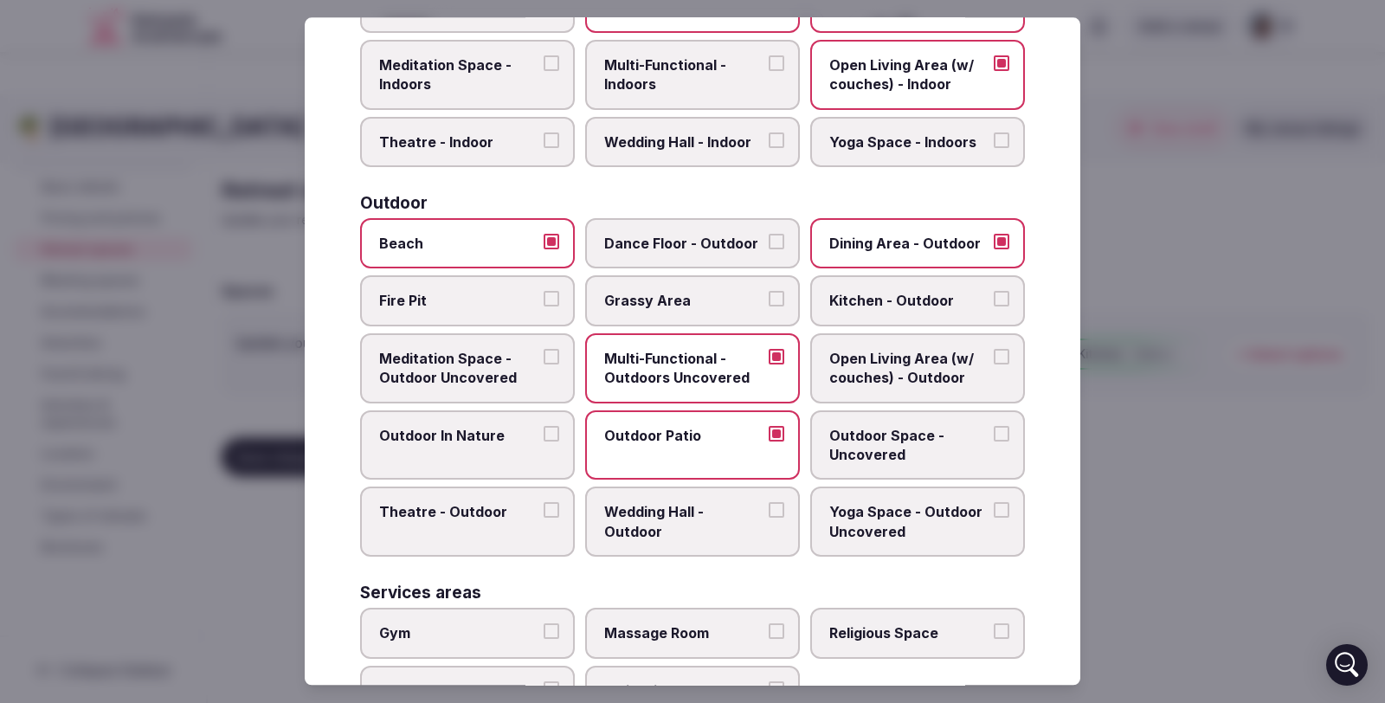
scroll to position [462, 0]
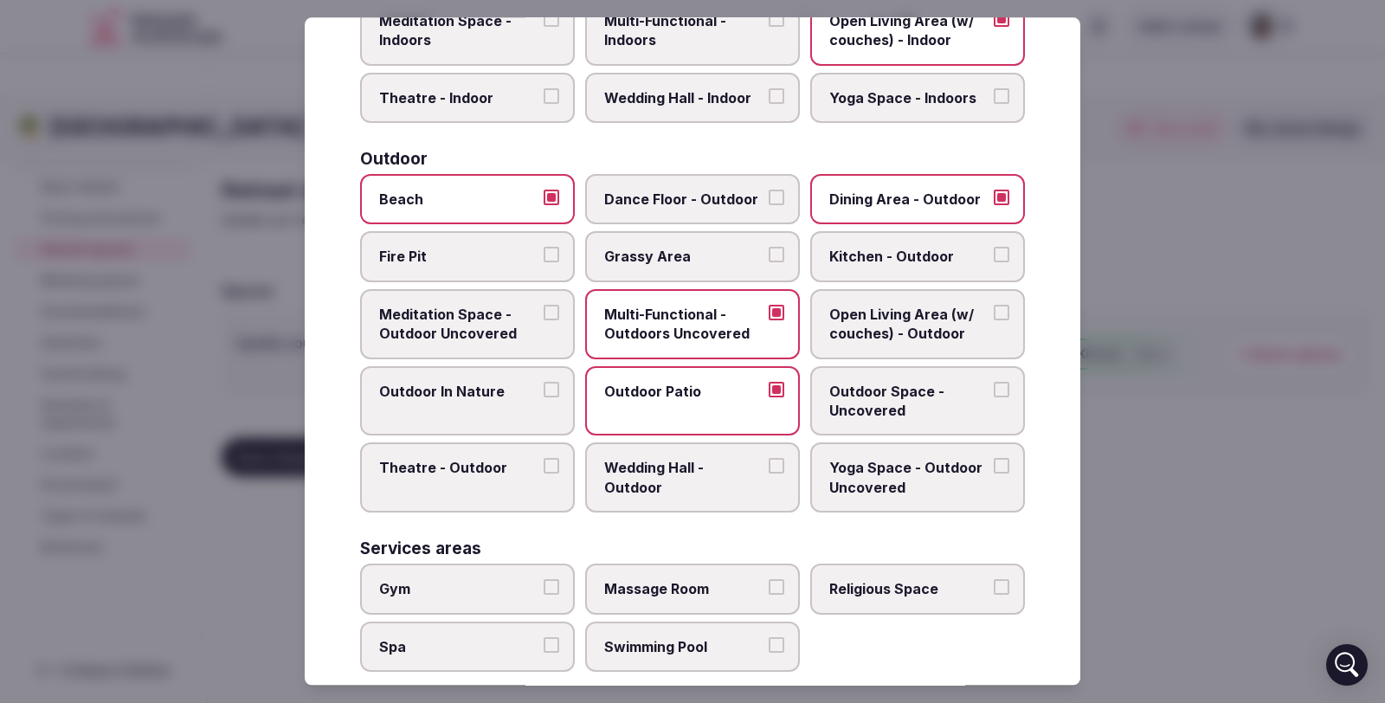
click at [994, 467] on button "Yoga Space - Outdoor Uncovered" at bounding box center [1002, 467] width 16 height 16
click at [994, 461] on button "Yoga Space - Outdoor Uncovered" at bounding box center [1002, 467] width 16 height 16
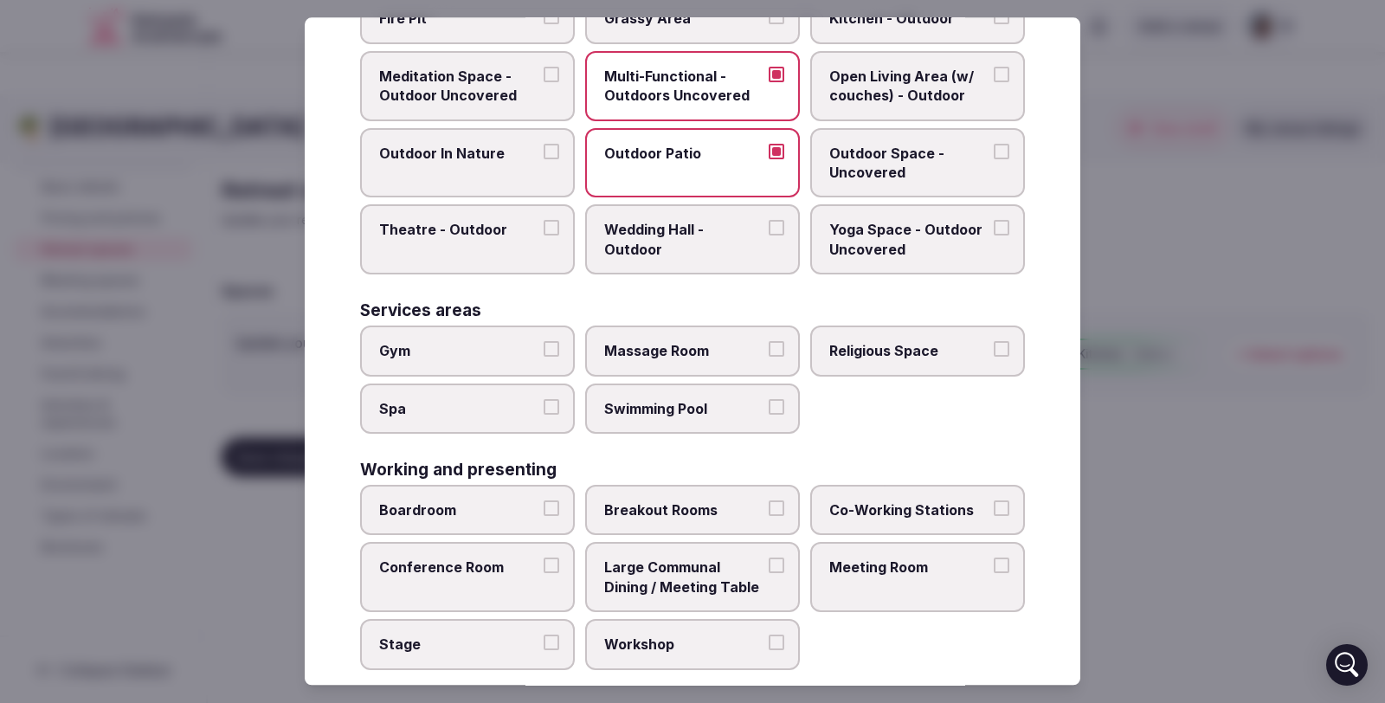
scroll to position [718, 0]
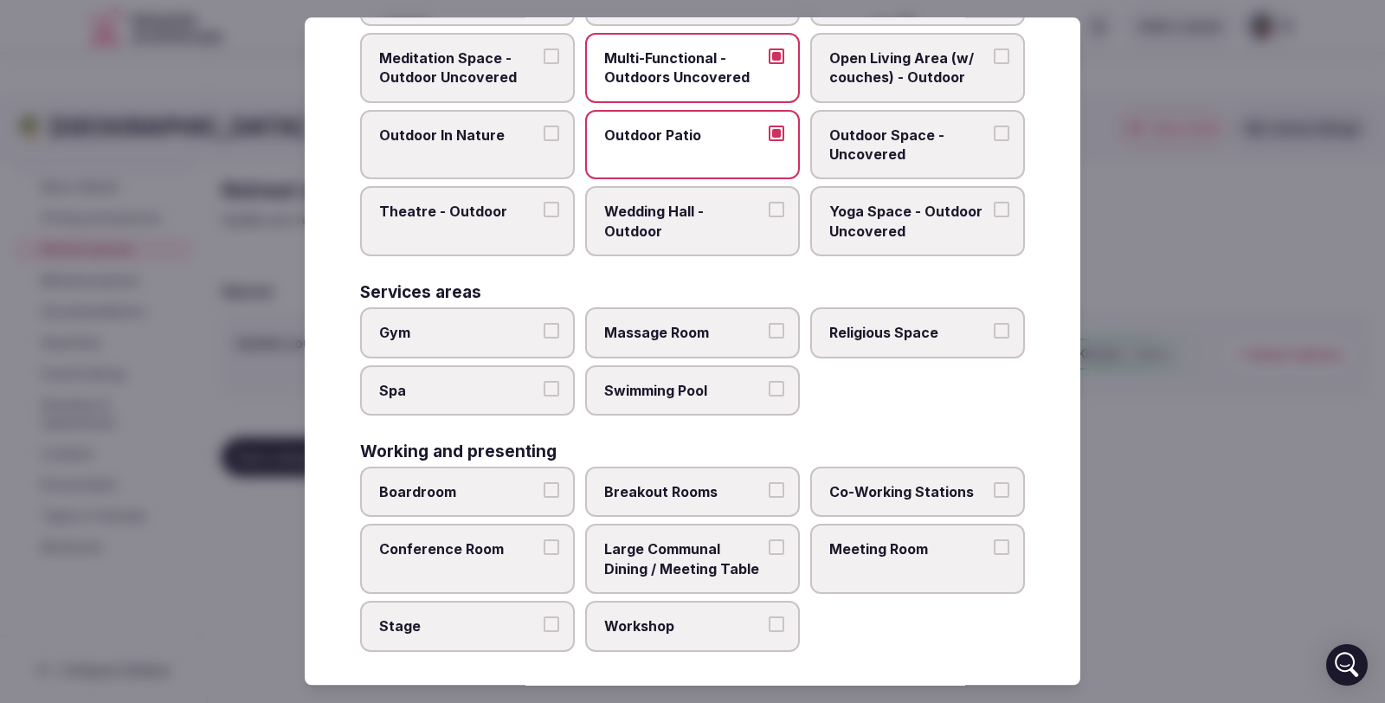
click at [769, 388] on button "Swimming Pool" at bounding box center [777, 389] width 16 height 16
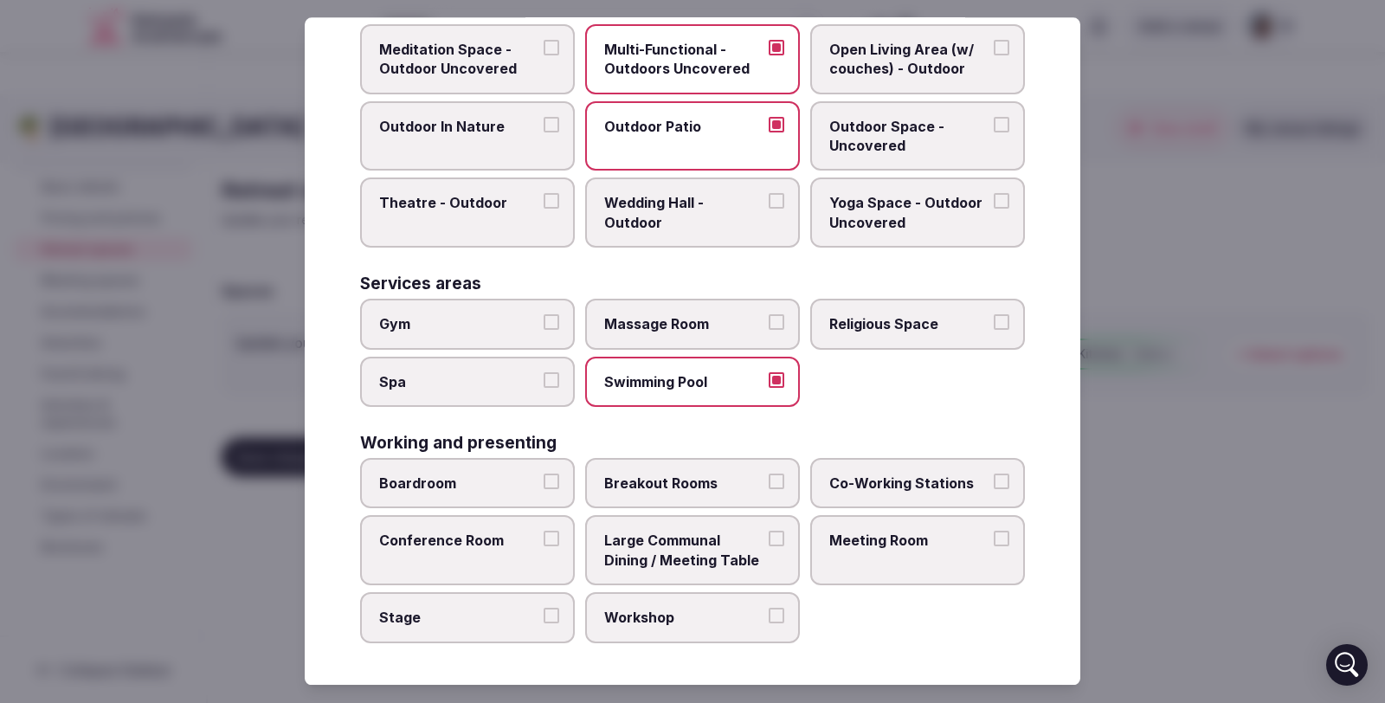
click at [769, 536] on button "Large Communal Dining / Meeting Table" at bounding box center [777, 540] width 16 height 16
click at [994, 480] on button "Co-Working Stations" at bounding box center [1002, 482] width 16 height 16
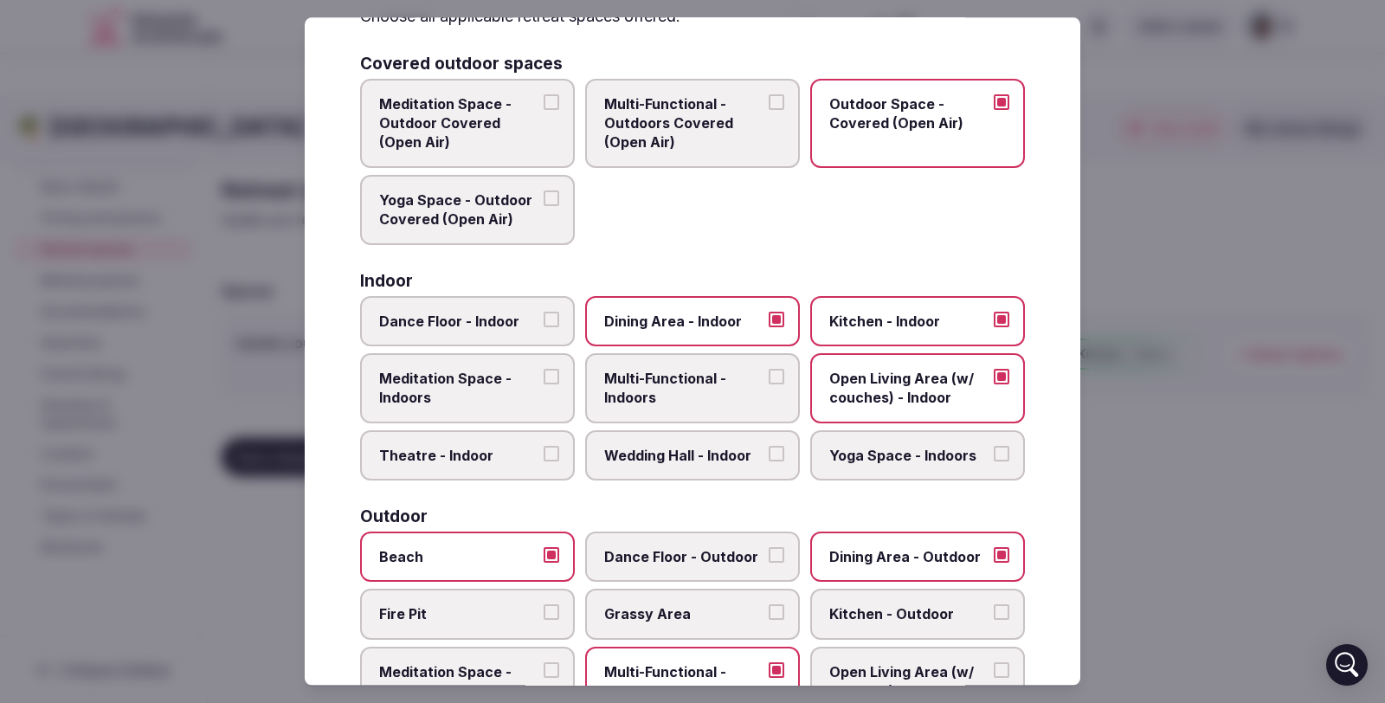
scroll to position [0, 0]
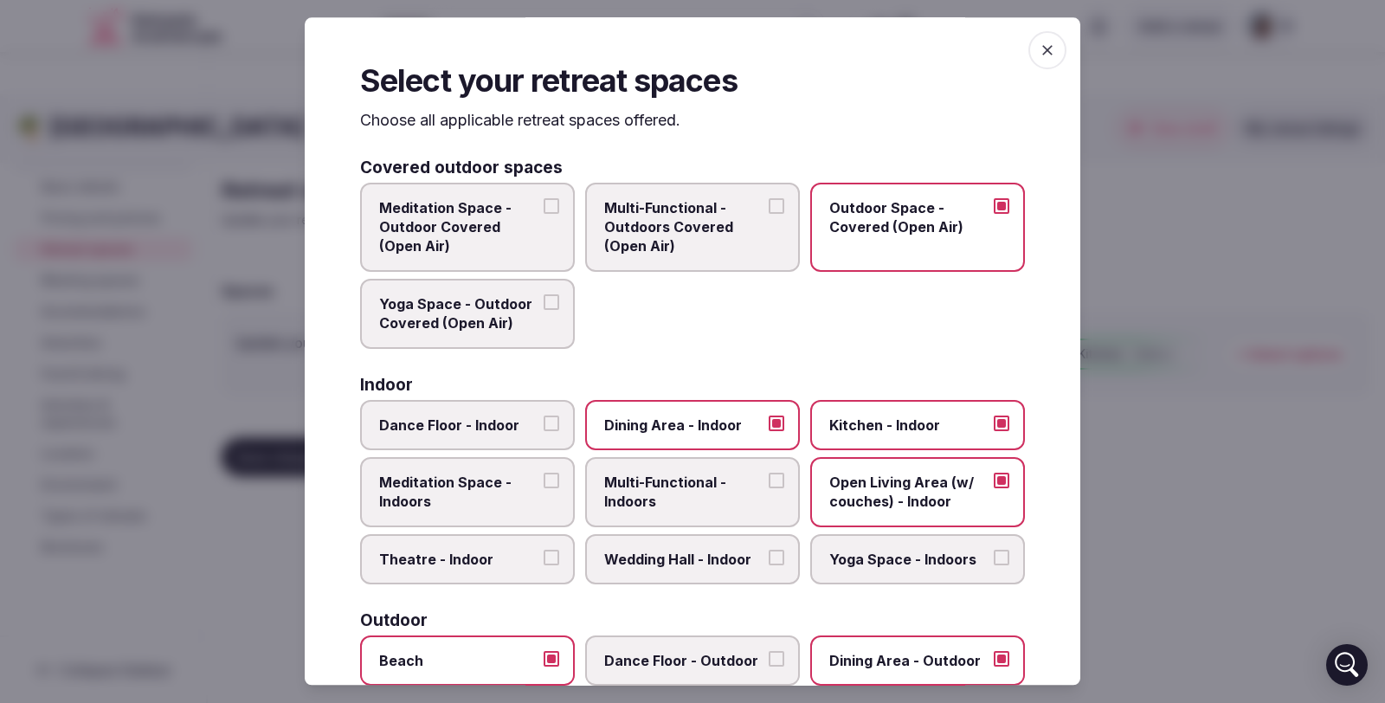
click at [769, 206] on button "Multi-Functional - Outdoors Covered (Open Air)" at bounding box center [777, 206] width 16 height 16
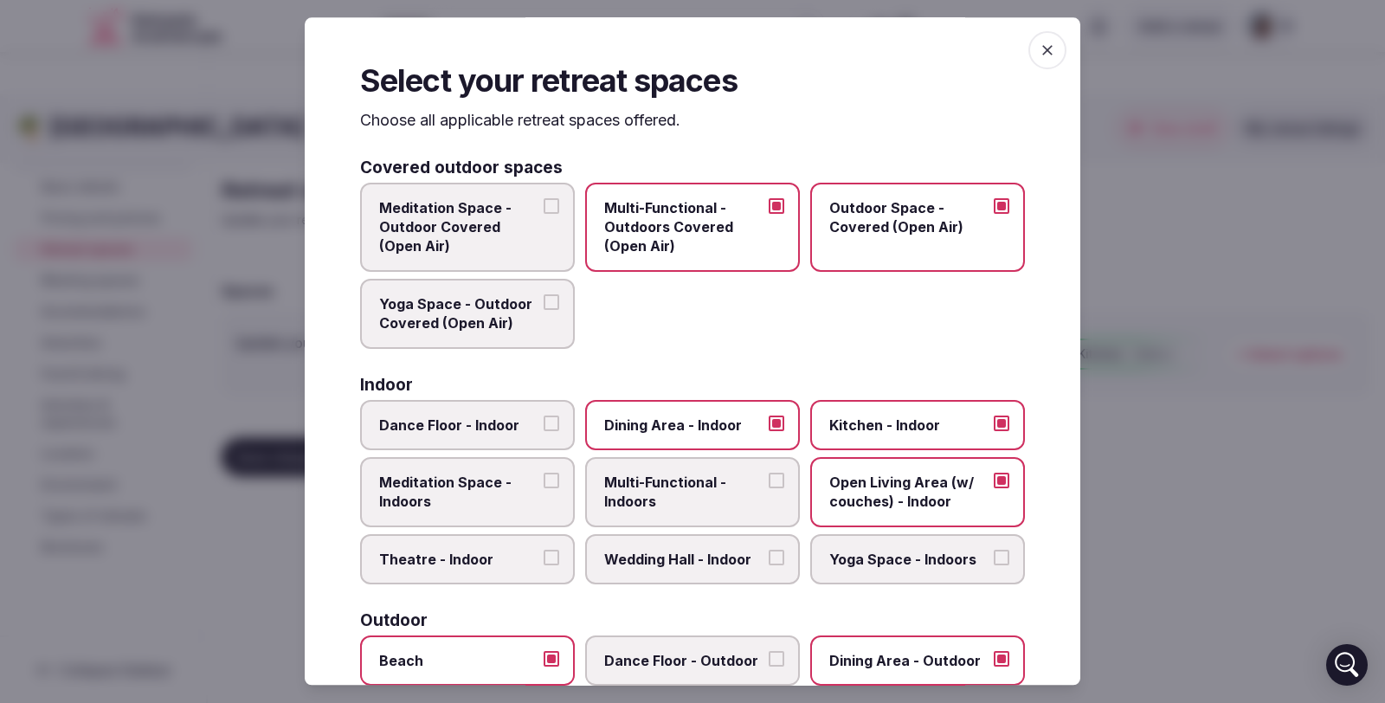
click at [997, 201] on label "Outdoor Space - Covered (Open Air)" at bounding box center [917, 227] width 215 height 89
click at [997, 201] on button "Outdoor Space - Covered (Open Air)" at bounding box center [1002, 206] width 16 height 16
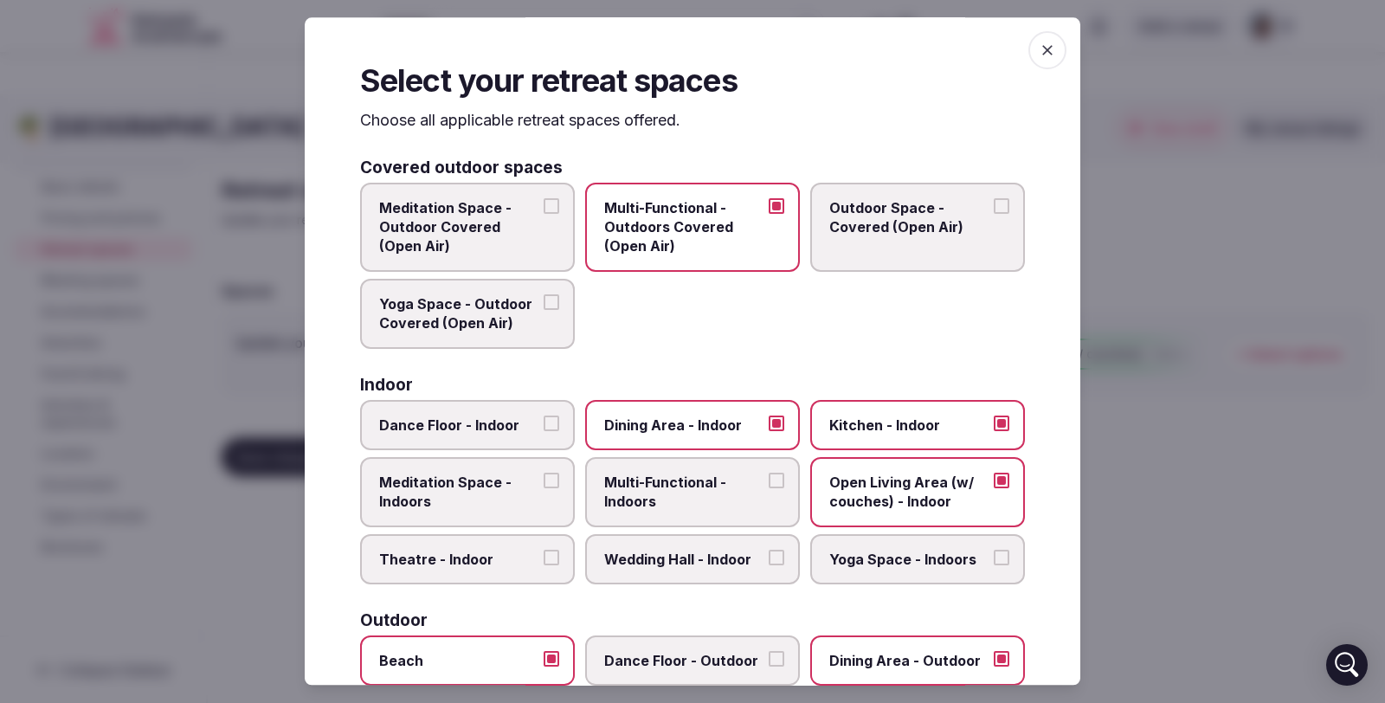
click at [1043, 54] on icon "button" at bounding box center [1048, 50] width 10 height 10
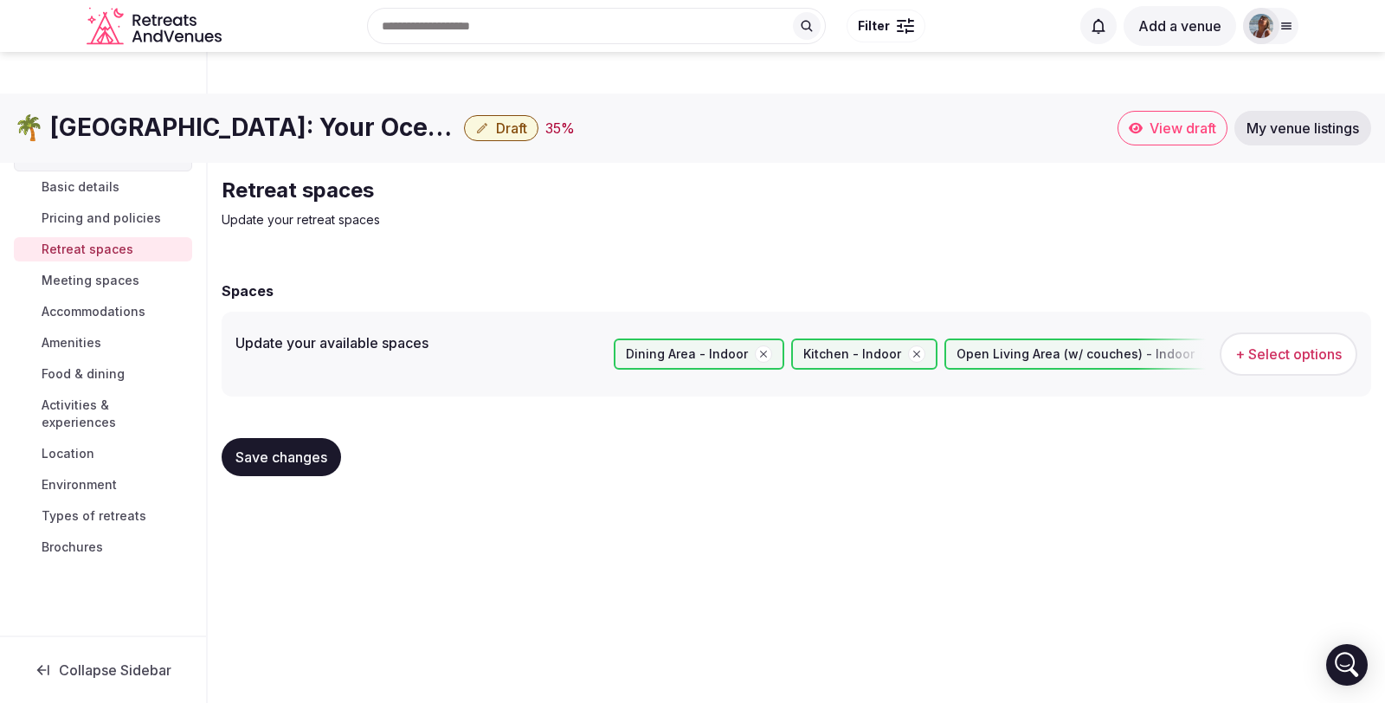
click at [268, 449] on span "Save changes" at bounding box center [282, 457] width 92 height 17
click at [105, 288] on span "Meeting spaces" at bounding box center [91, 280] width 98 height 17
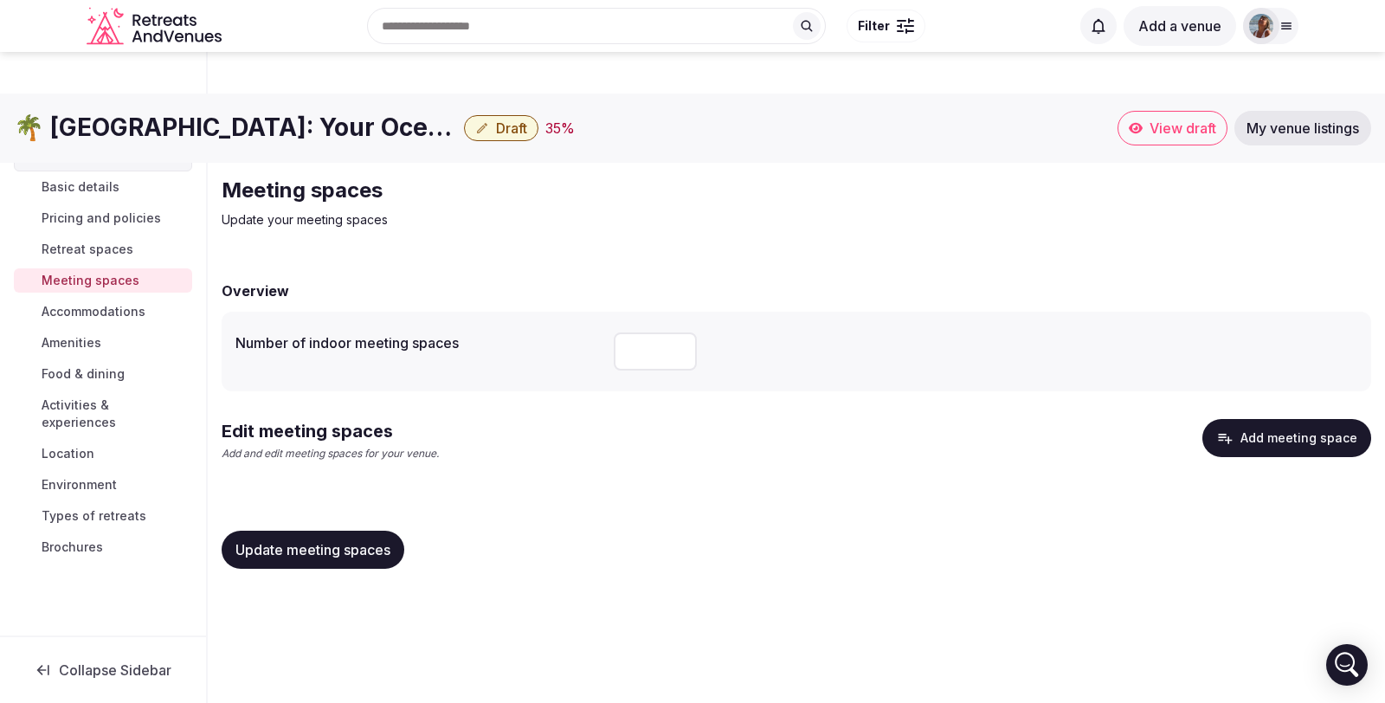
click at [677, 332] on input "*" at bounding box center [655, 351] width 83 height 38
type input "*"
click at [677, 332] on input "*" at bounding box center [655, 351] width 83 height 38
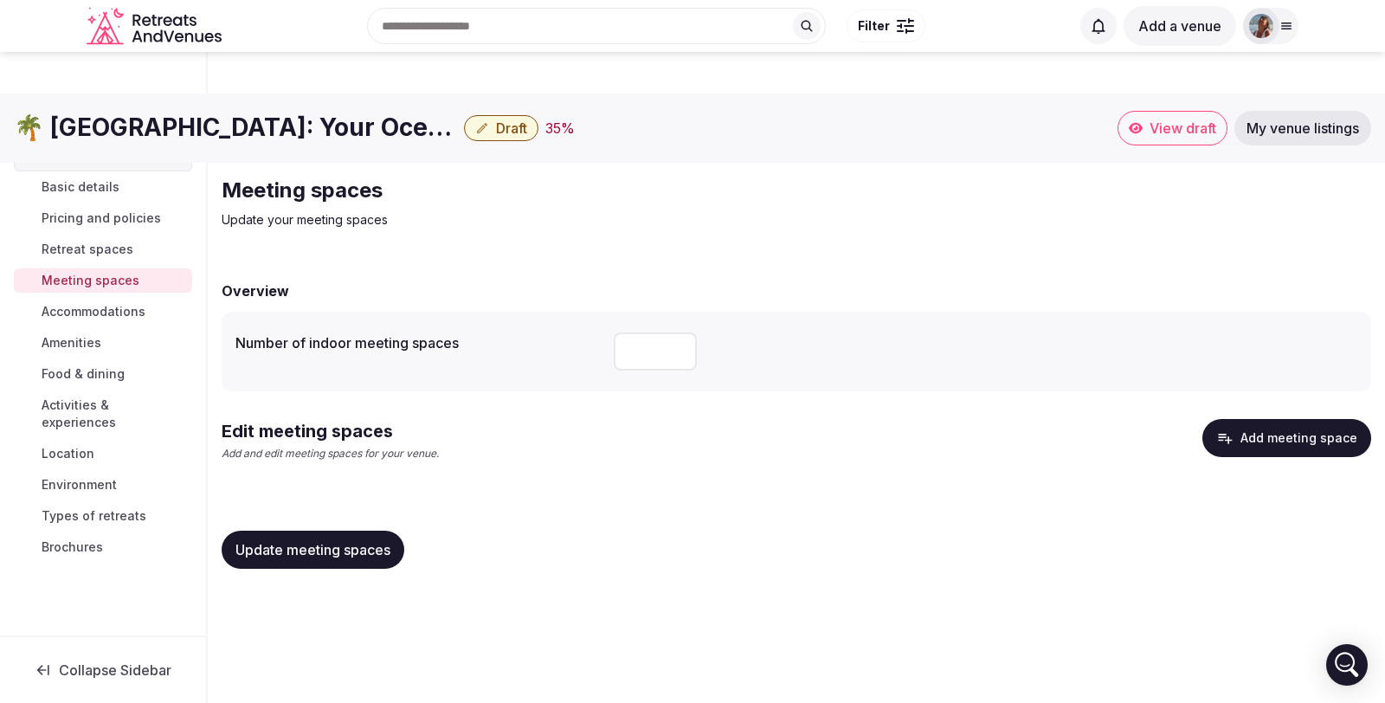
click at [278, 541] on span "Update meeting spaces" at bounding box center [313, 549] width 155 height 17
click at [101, 312] on span "Accommodations" at bounding box center [94, 311] width 104 height 17
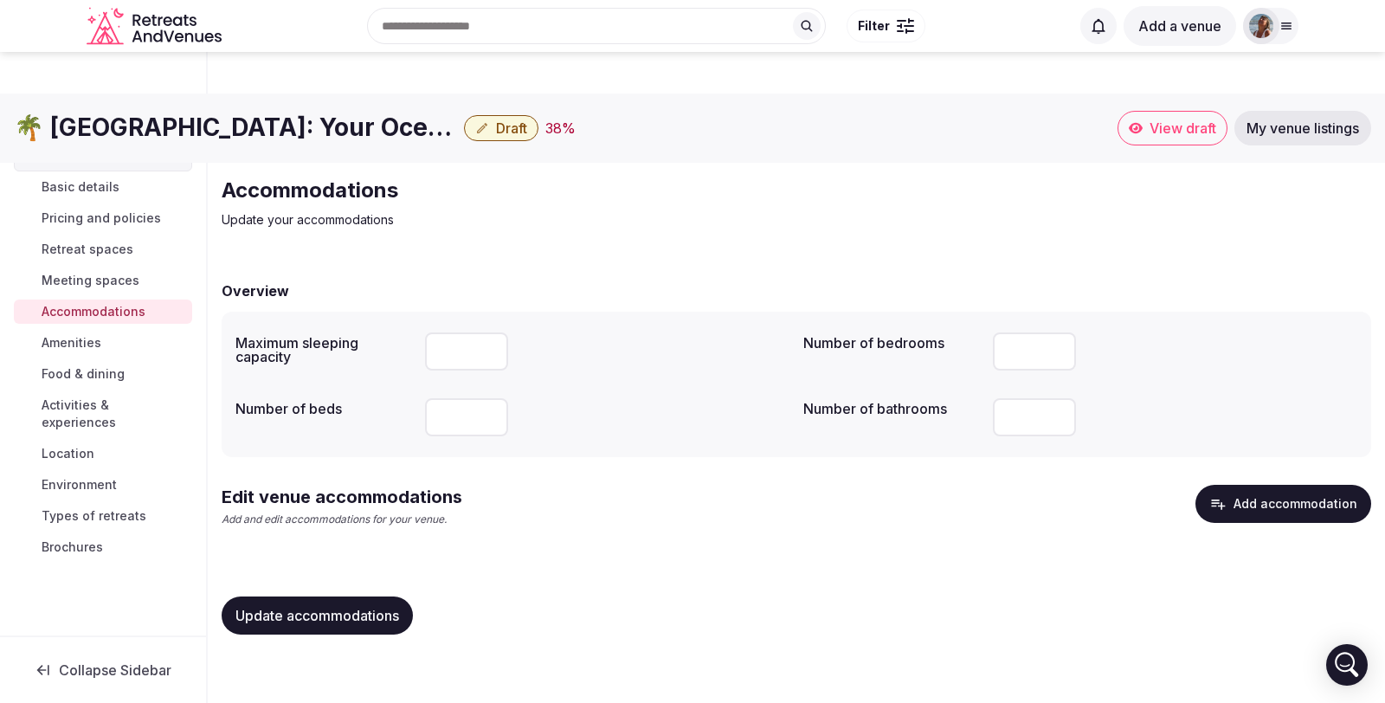
click at [487, 332] on input "*" at bounding box center [466, 351] width 83 height 38
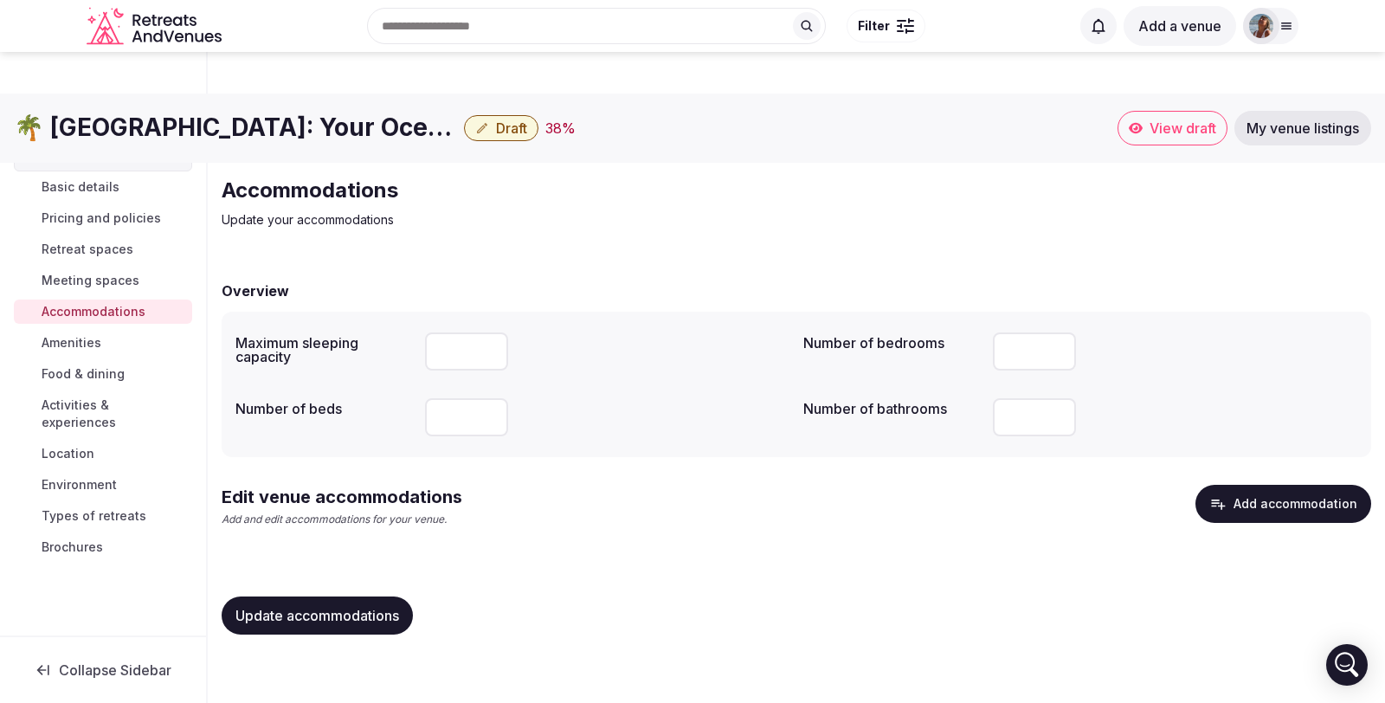
click at [487, 332] on input "*" at bounding box center [466, 351] width 83 height 38
click at [487, 332] on input "**" at bounding box center [466, 351] width 83 height 38
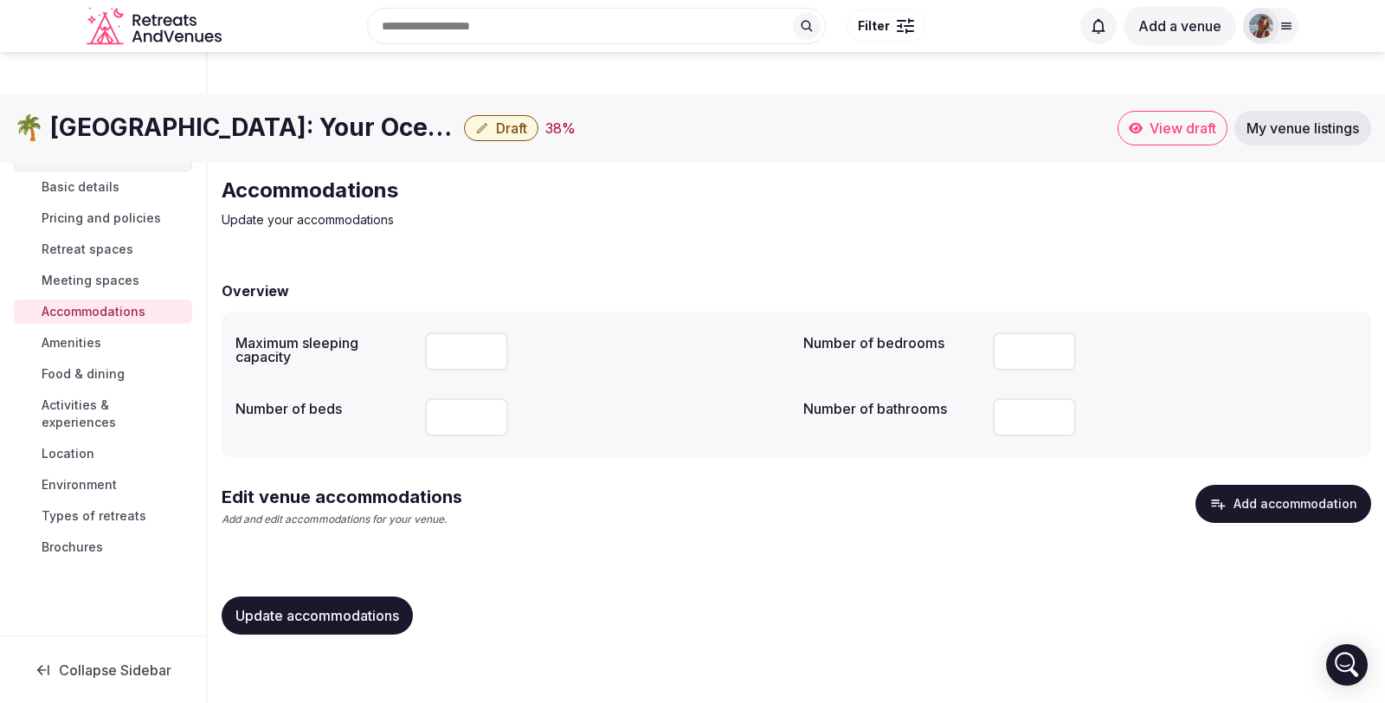
click at [487, 332] on input "**" at bounding box center [466, 351] width 83 height 38
type input "**"
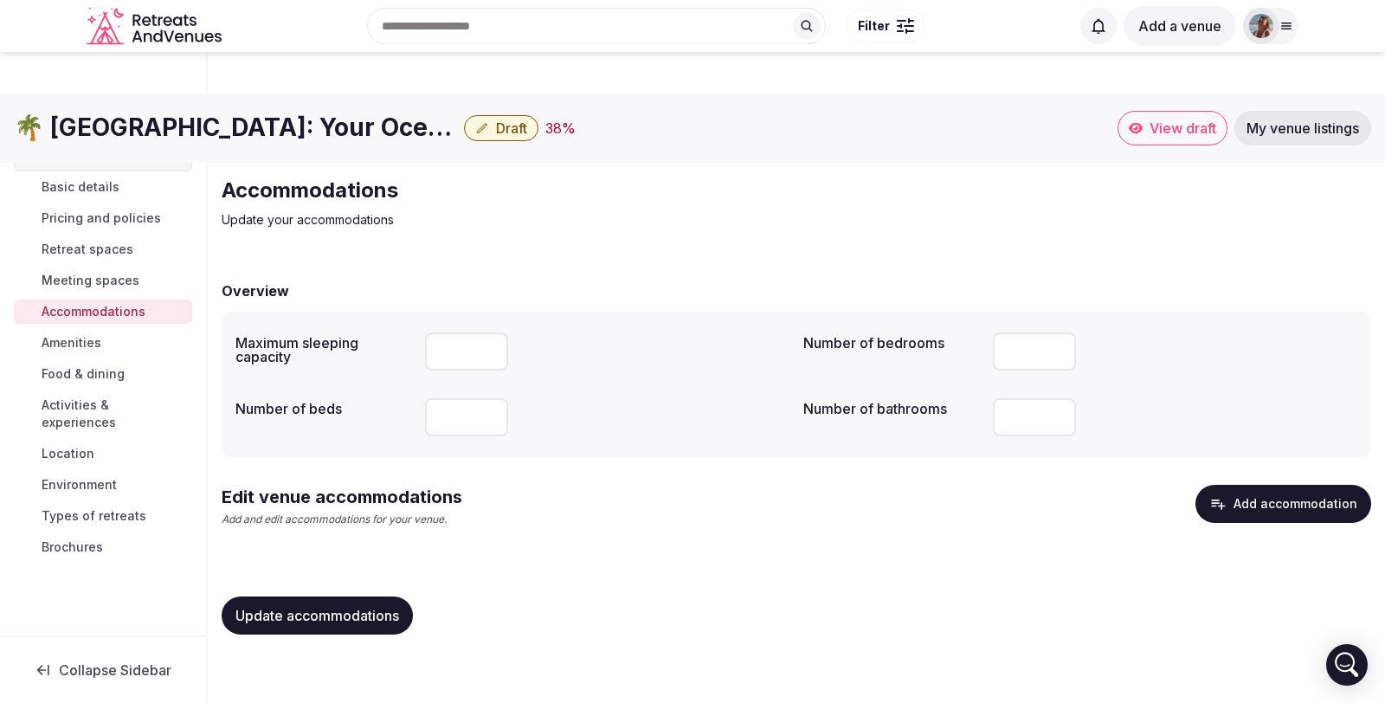
click at [487, 332] on input "**" at bounding box center [466, 351] width 83 height 38
click at [491, 398] on input "*" at bounding box center [466, 417] width 83 height 38
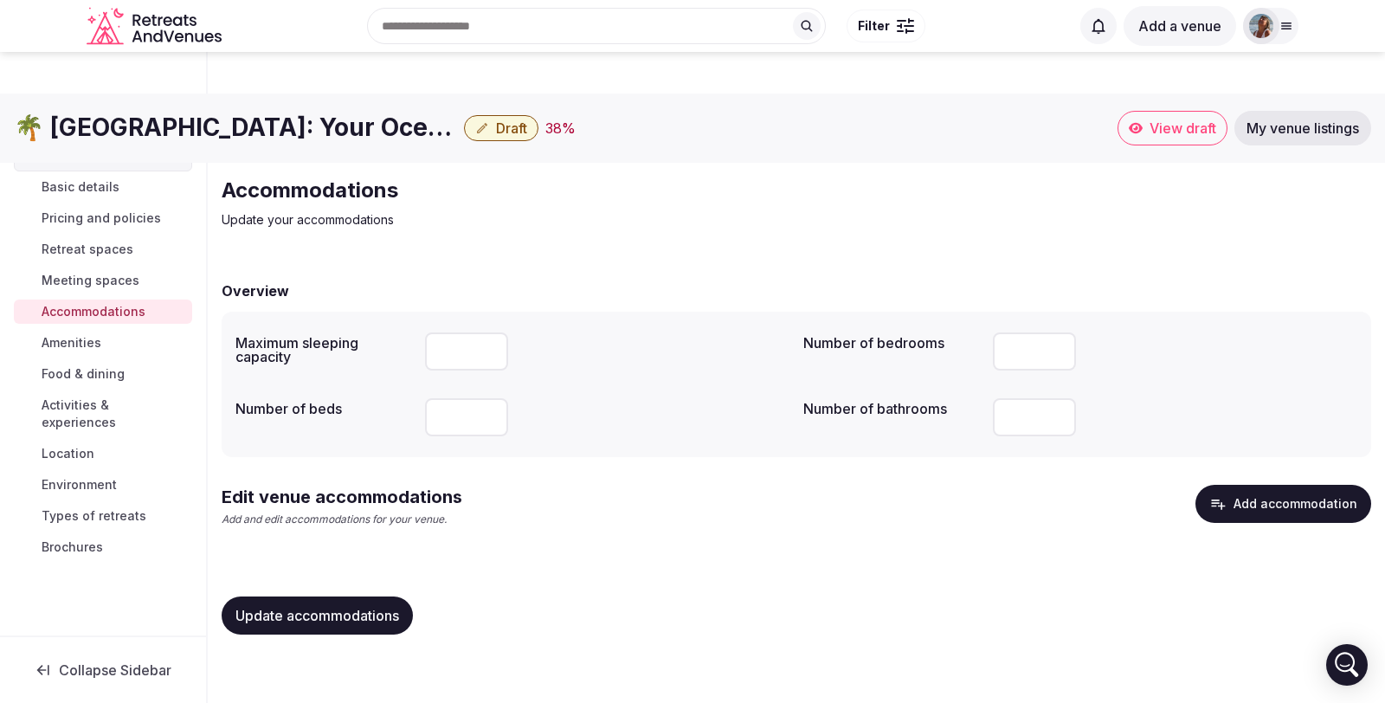
click at [491, 398] on input "*" at bounding box center [466, 417] width 83 height 38
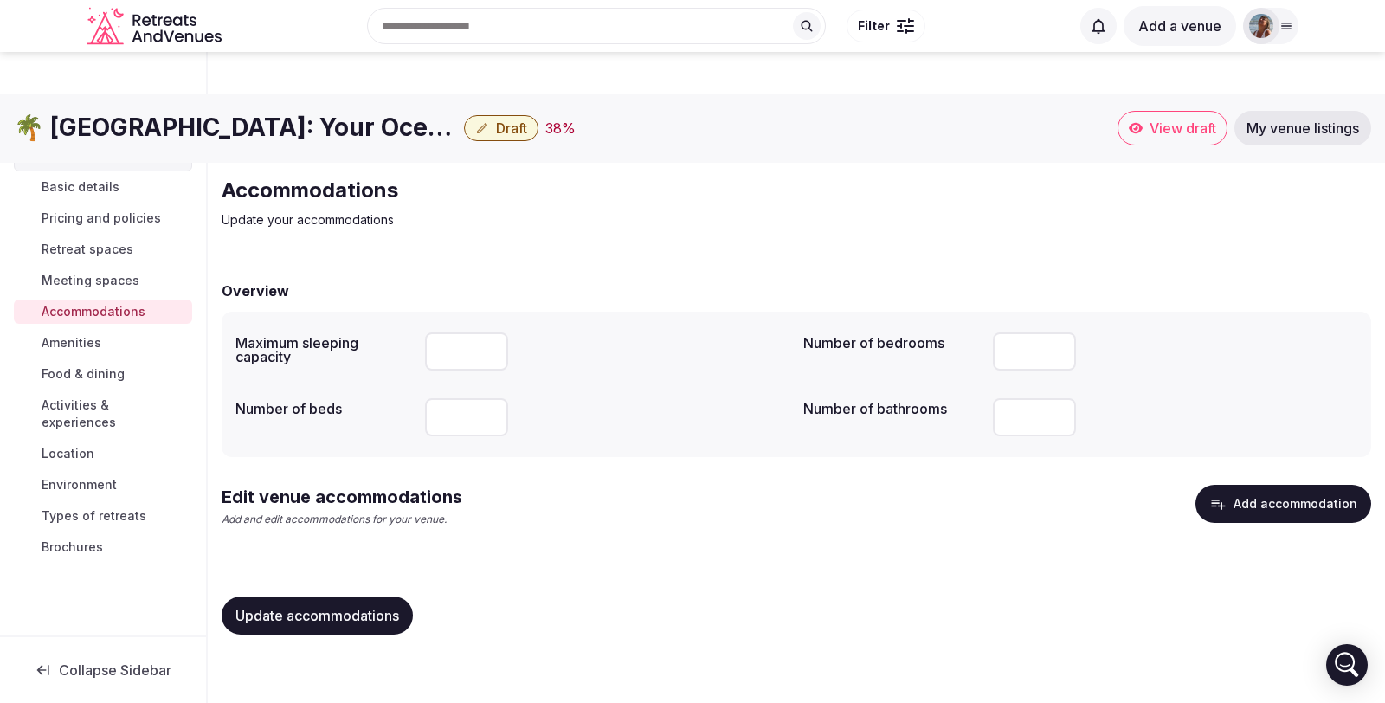
type input "**"
click at [491, 398] on input "**" at bounding box center [466, 417] width 83 height 38
click at [1061, 398] on input "*" at bounding box center [1034, 417] width 83 height 38
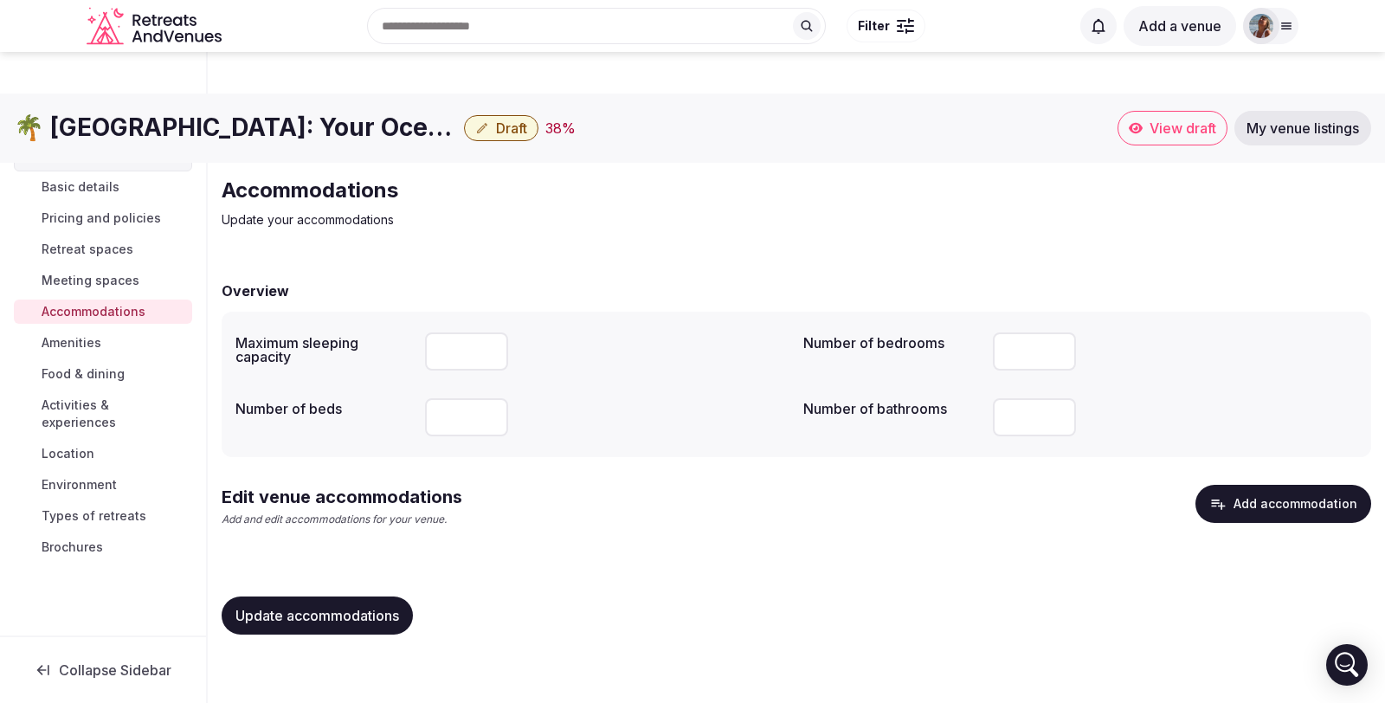
click at [1061, 398] on input "*" at bounding box center [1034, 417] width 83 height 38
type input "*"
click at [1061, 398] on input "*" at bounding box center [1034, 417] width 83 height 38
click at [332, 607] on span "Update accommodations" at bounding box center [318, 615] width 164 height 17
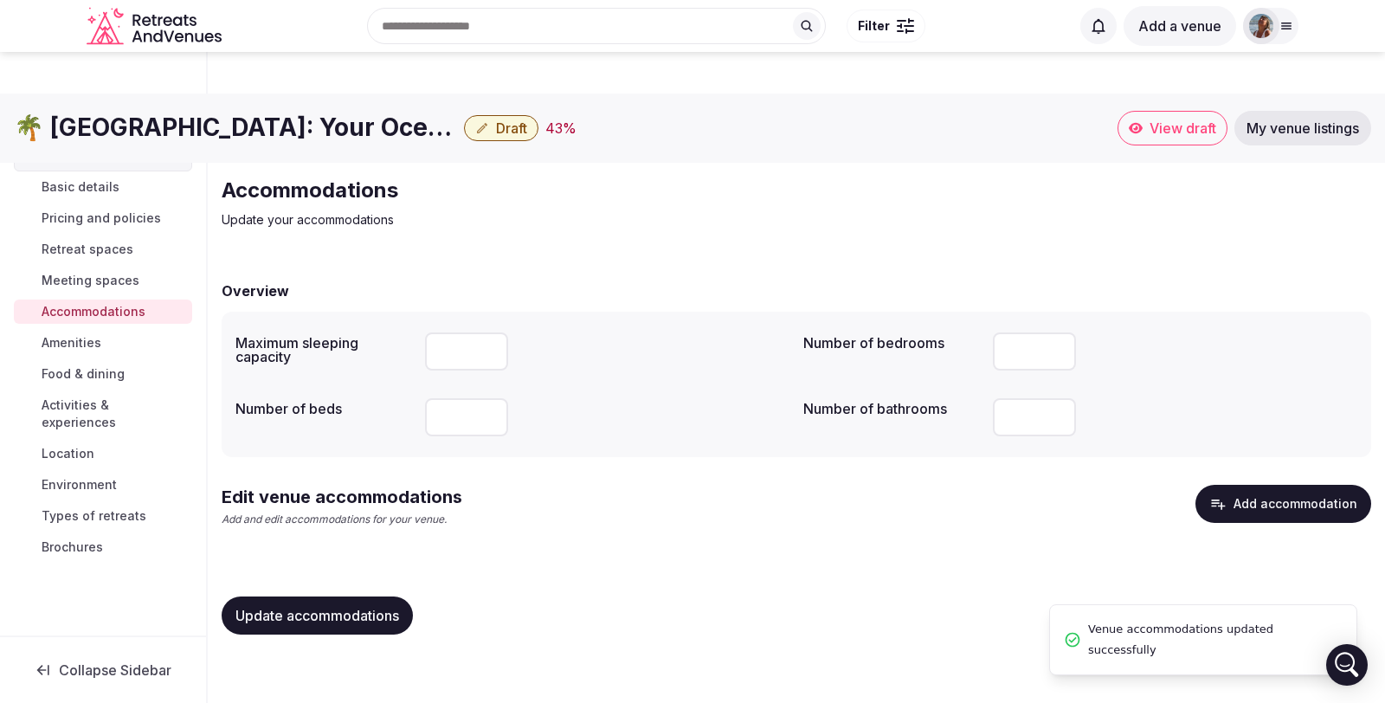
click at [112, 341] on link "Amenities" at bounding box center [103, 343] width 178 height 24
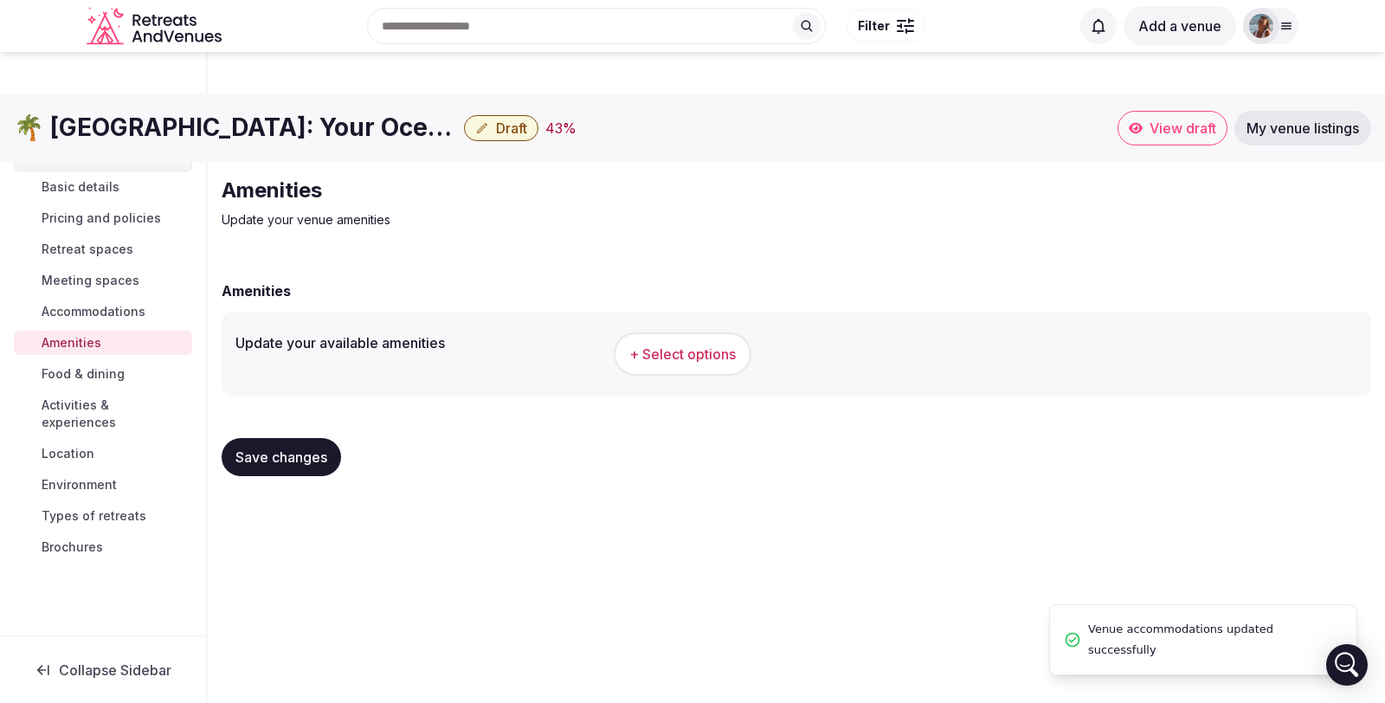
click at [659, 345] on span "+ Select options" at bounding box center [682, 354] width 107 height 19
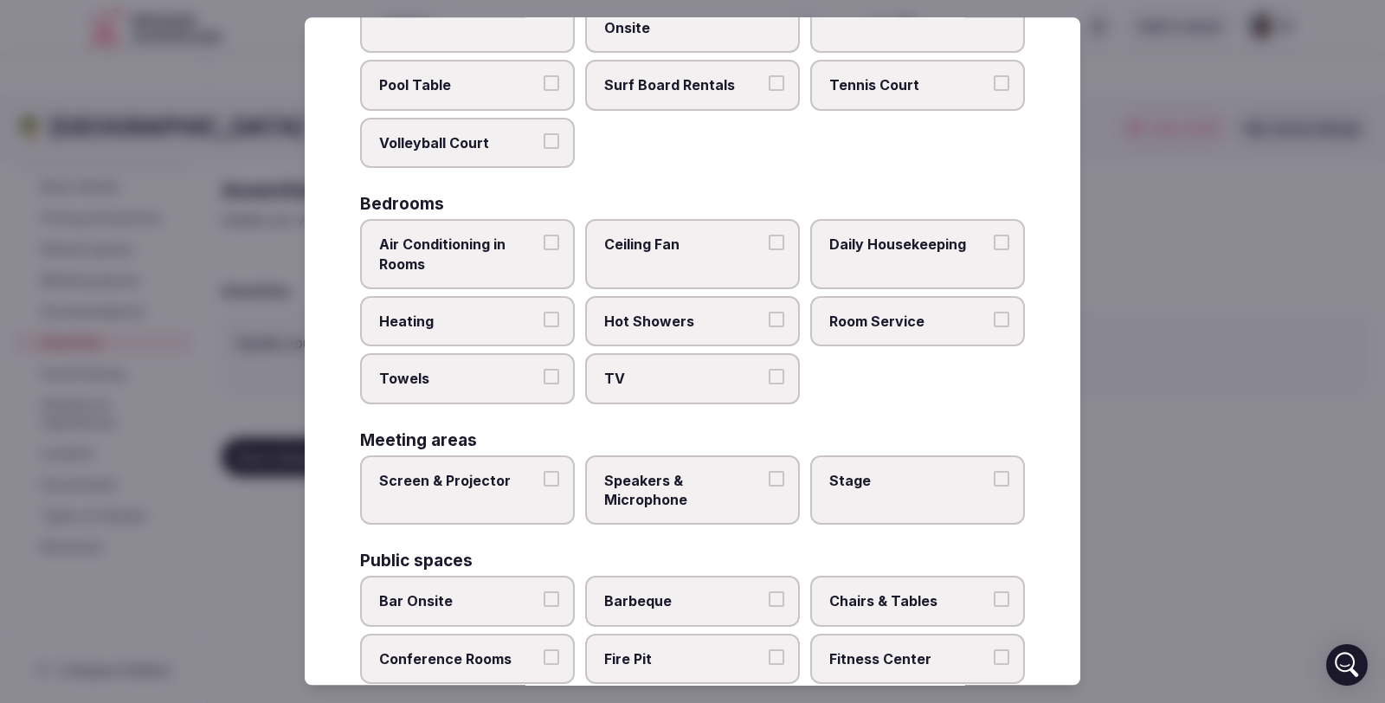
scroll to position [210, 0]
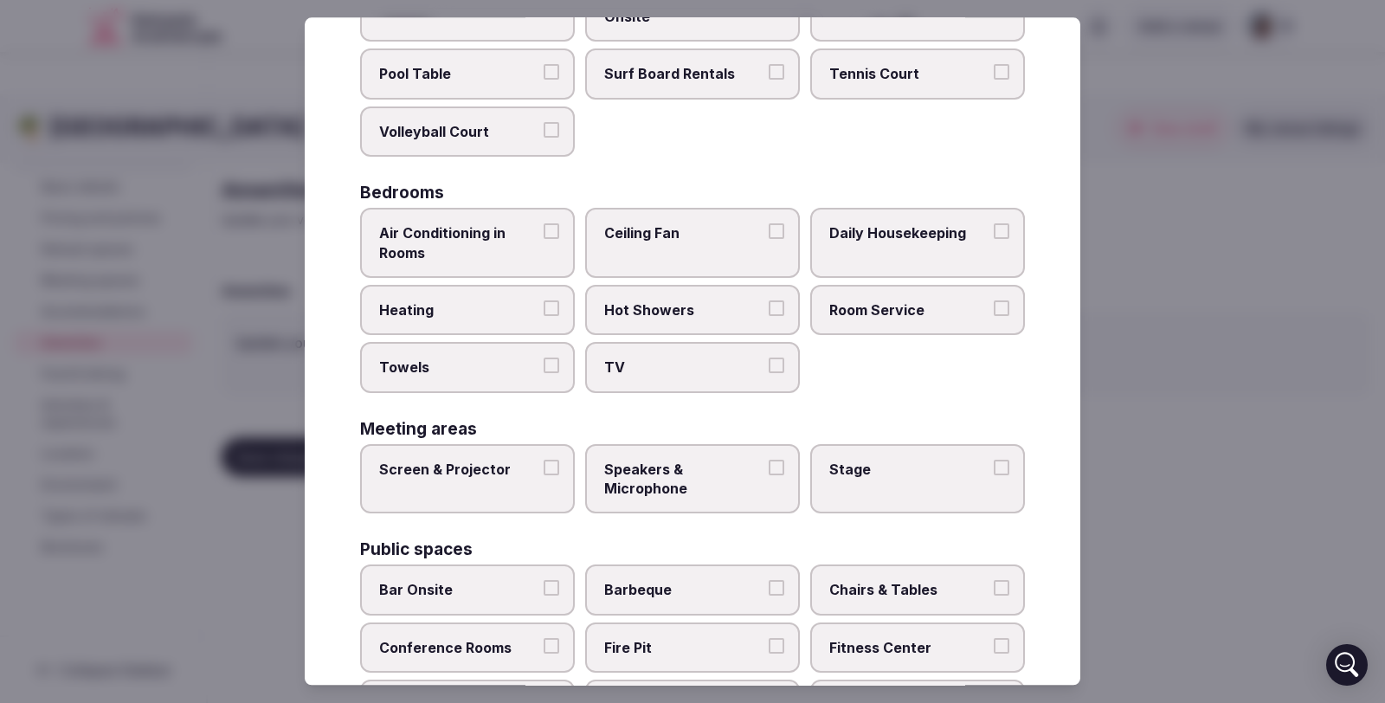
click at [549, 227] on button "Air Conditioning in Rooms" at bounding box center [552, 231] width 16 height 16
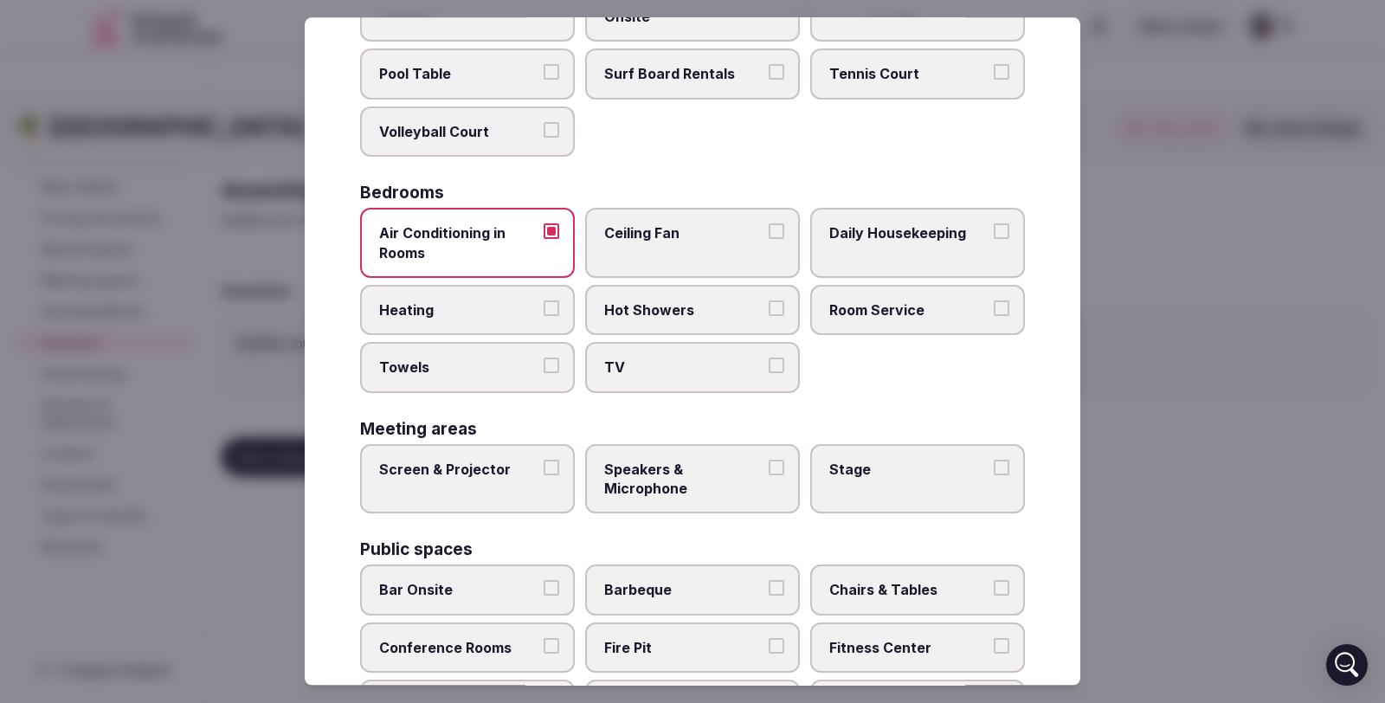
click at [769, 229] on button "Ceiling Fan" at bounding box center [777, 231] width 16 height 16
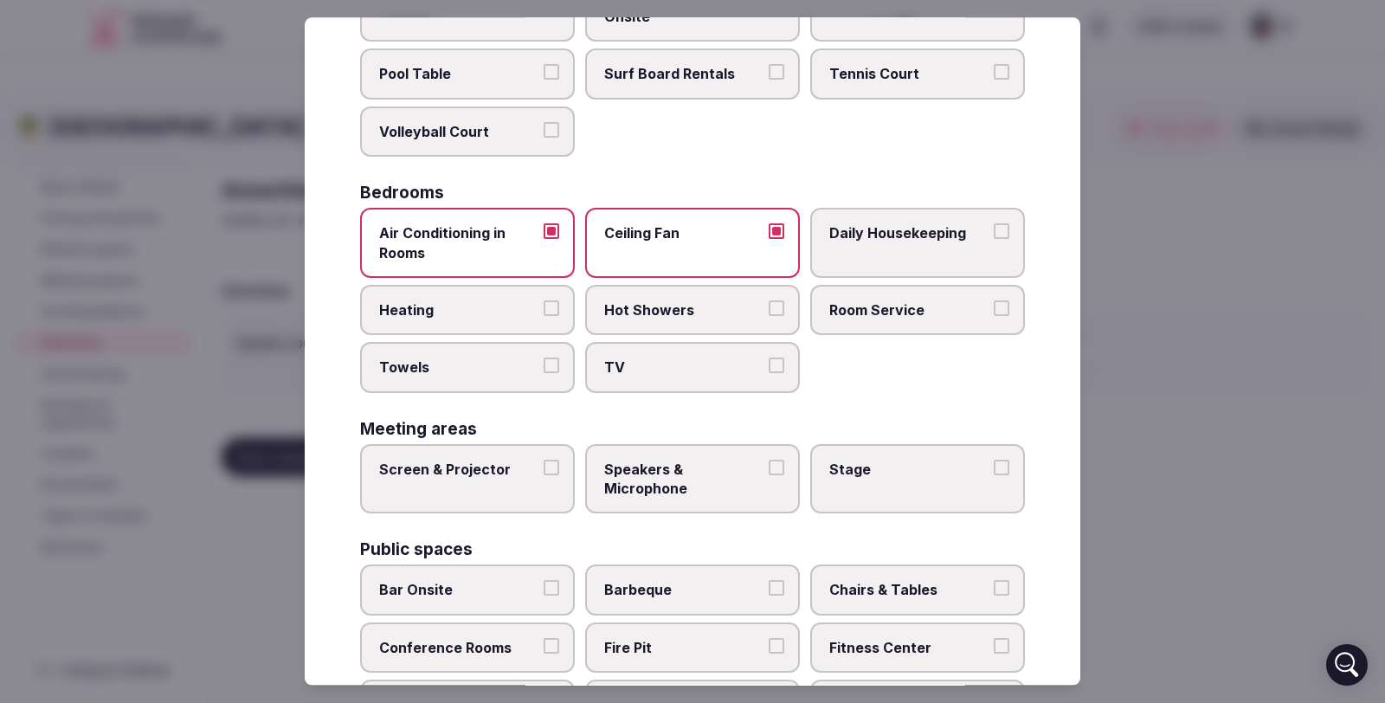
click at [994, 232] on button "Daily Housekeeping" at bounding box center [1002, 231] width 16 height 16
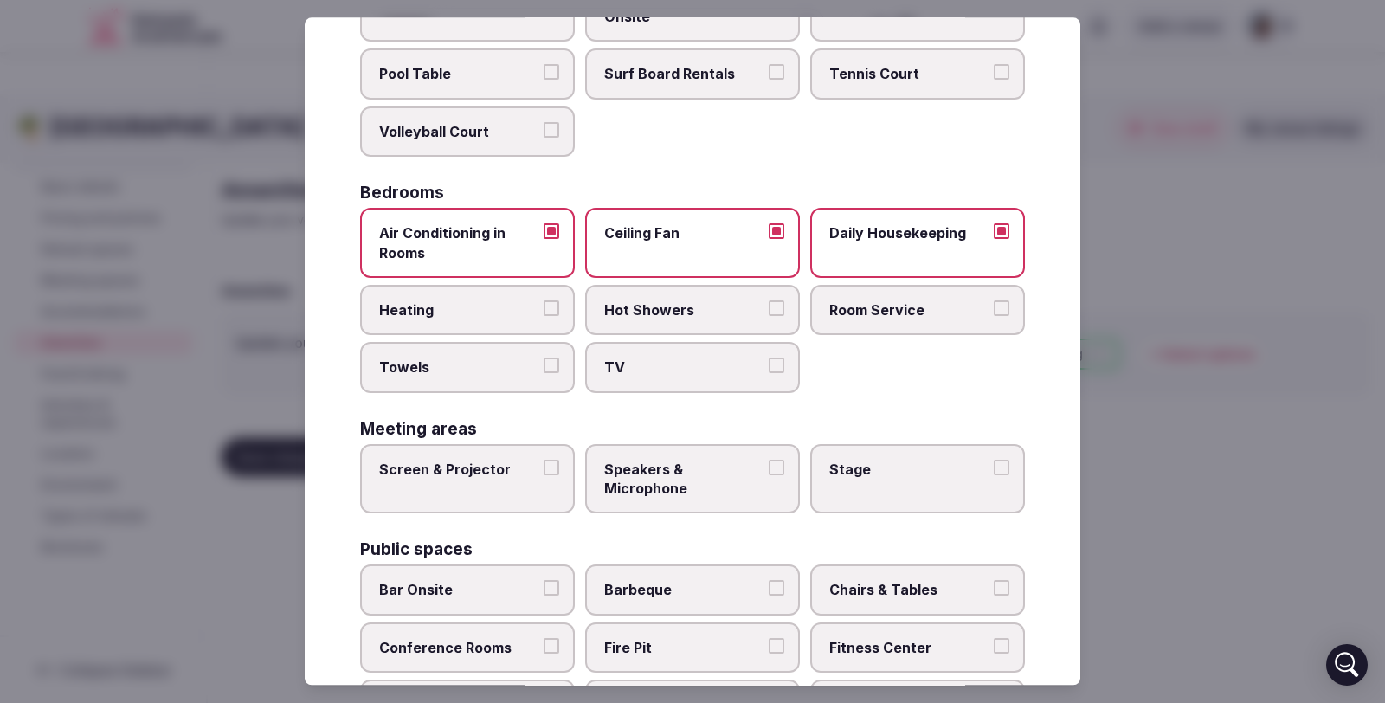
click at [771, 307] on button "Hot Showers" at bounding box center [777, 308] width 16 height 16
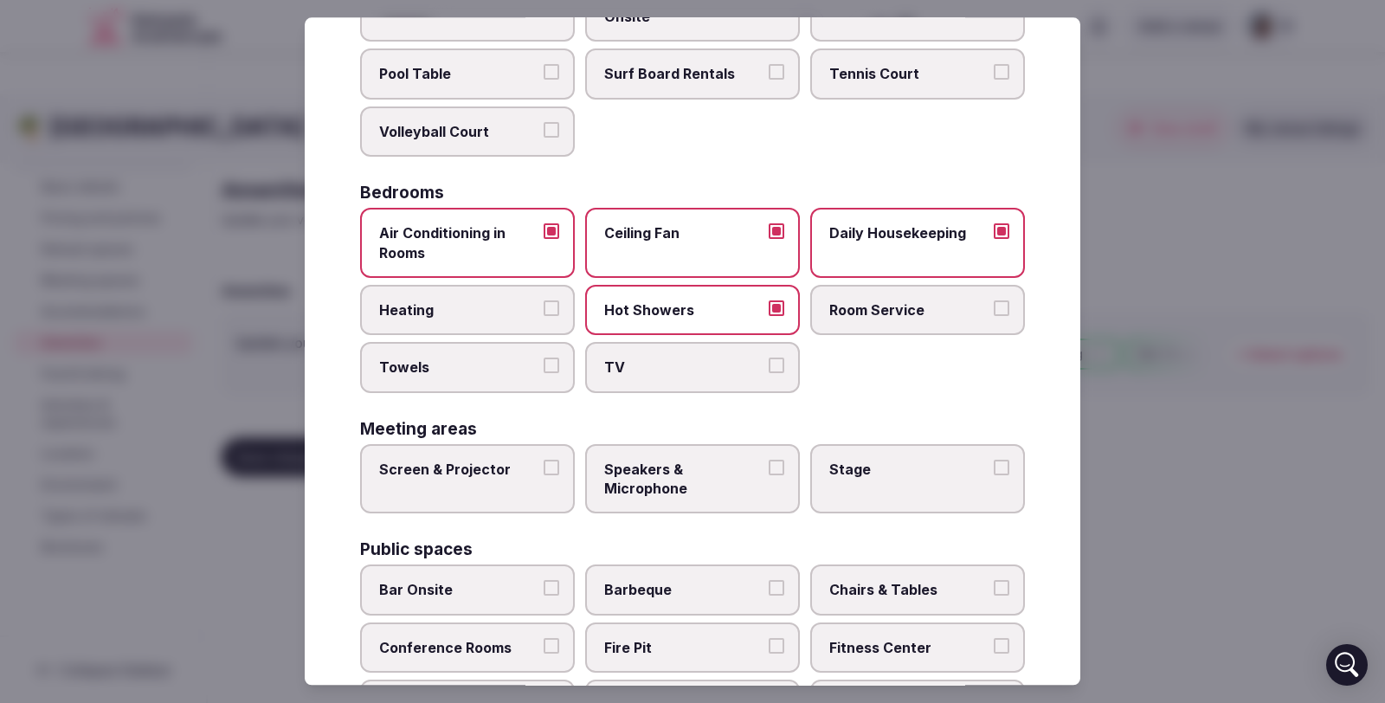
click at [769, 363] on button "TV" at bounding box center [777, 366] width 16 height 16
click at [549, 360] on button "Towels" at bounding box center [552, 366] width 16 height 16
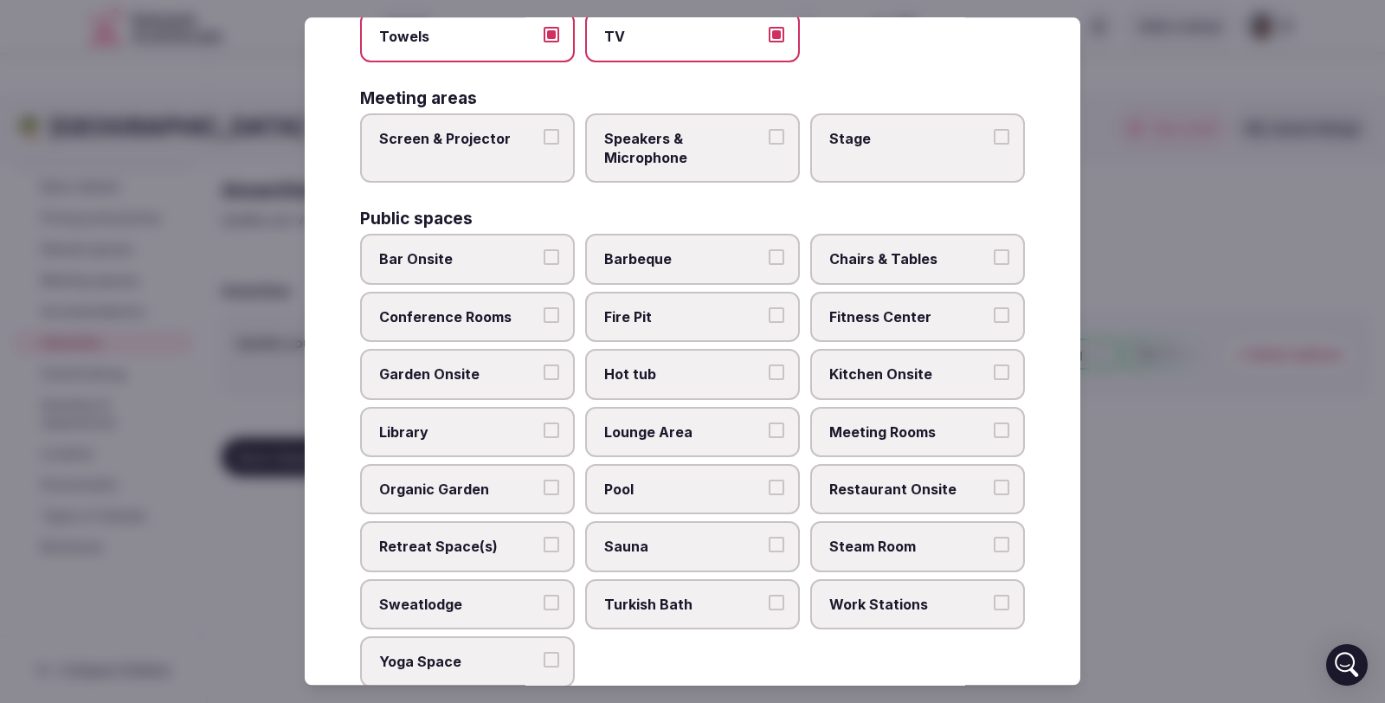
scroll to position [553, 0]
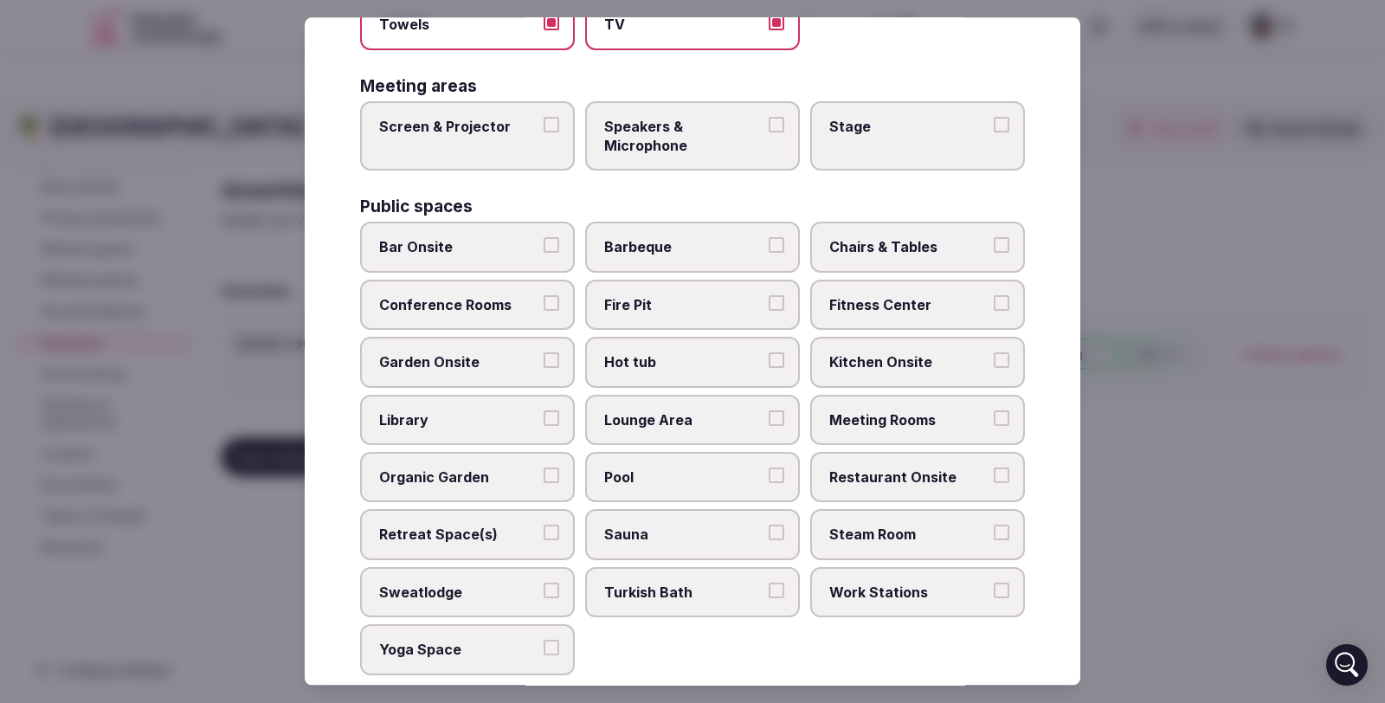
click at [994, 242] on button "Chairs & Tables" at bounding box center [1002, 246] width 16 height 16
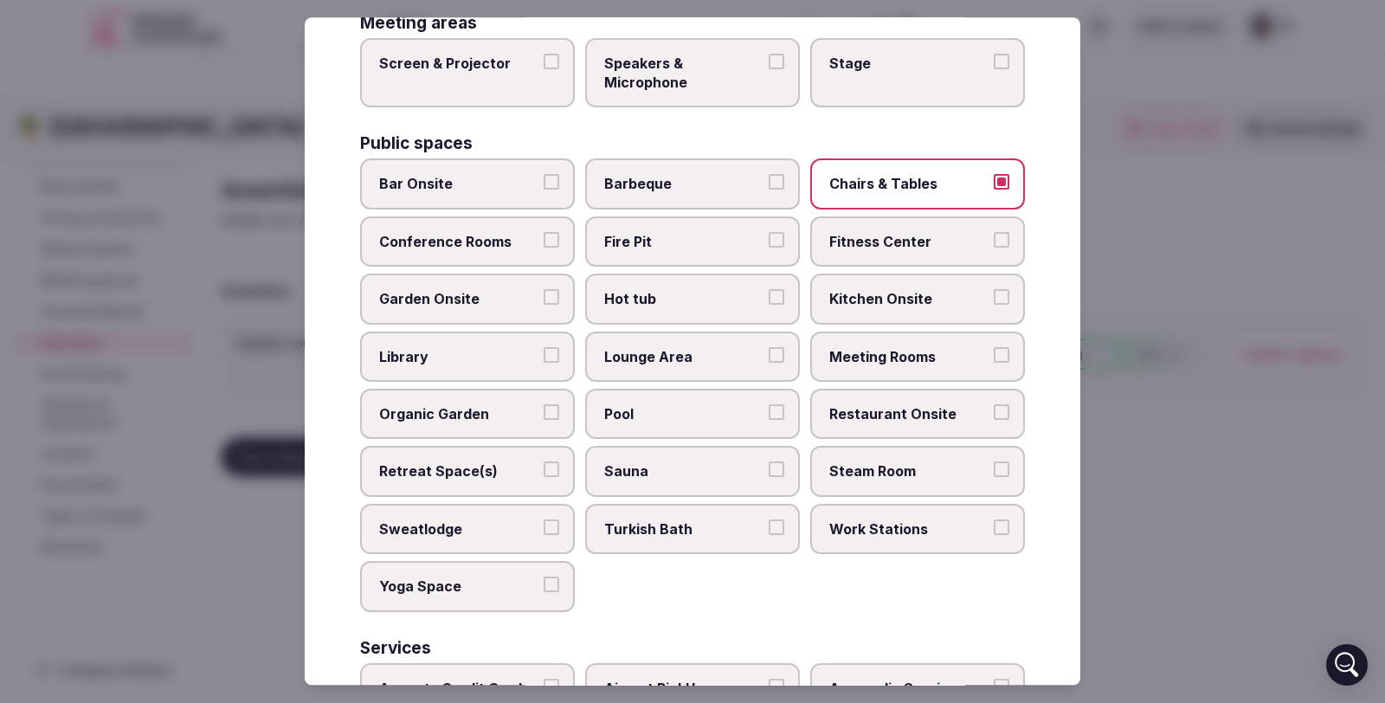
scroll to position [637, 0]
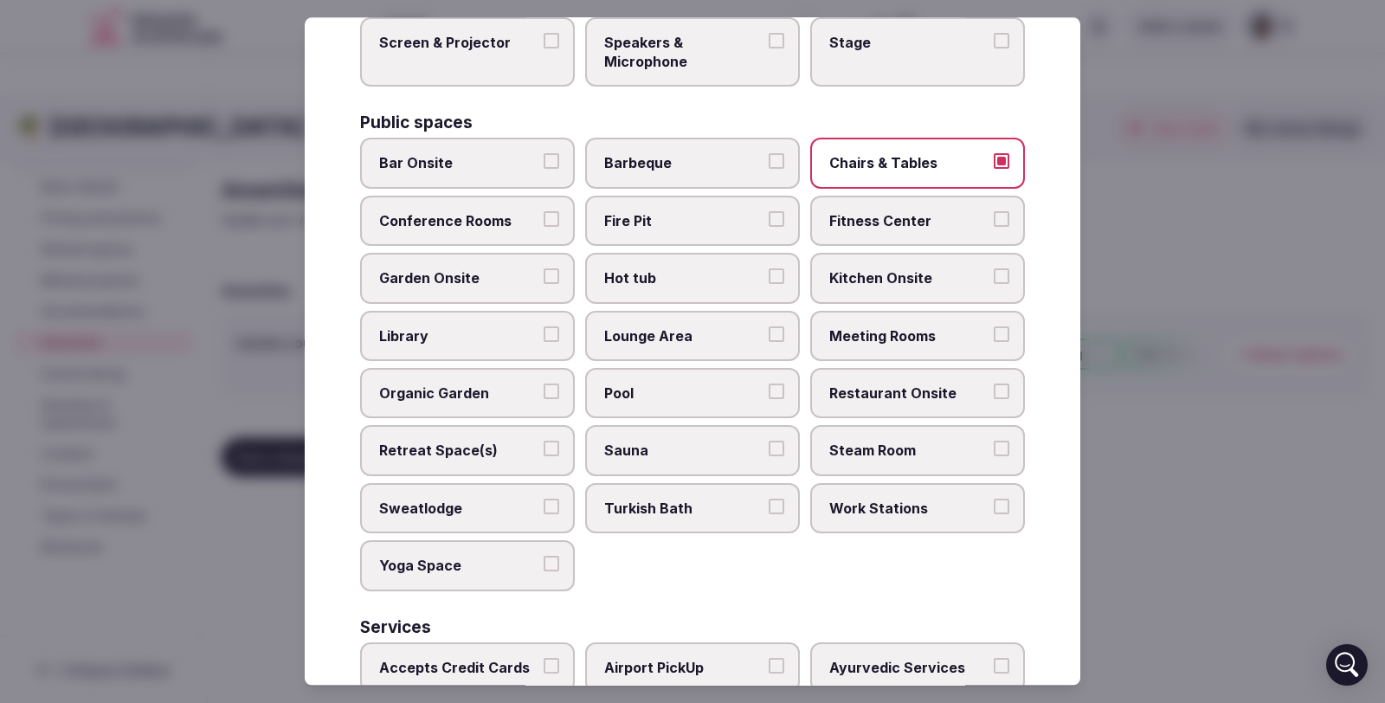
click at [994, 272] on button "Kitchen Onsite" at bounding box center [1002, 277] width 16 height 16
click at [769, 331] on button "Lounge Area" at bounding box center [777, 334] width 16 height 16
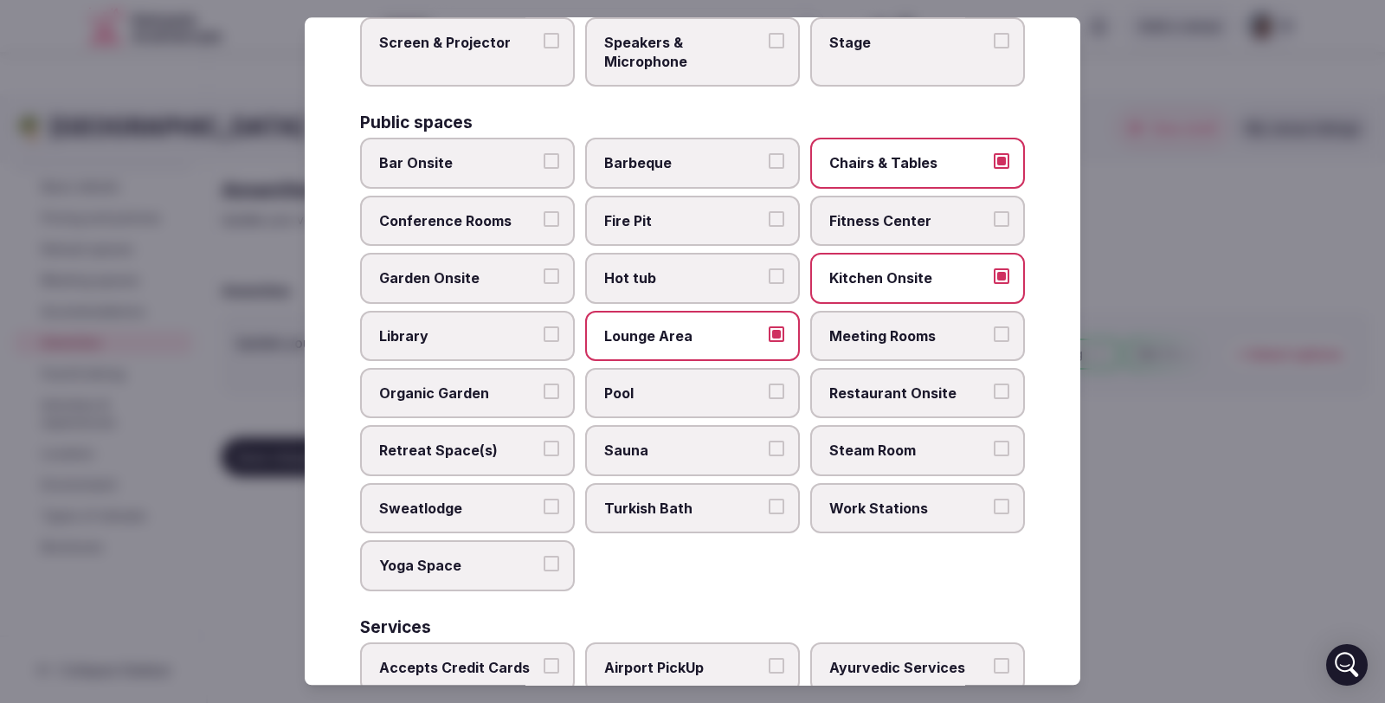
scroll to position [662, 0]
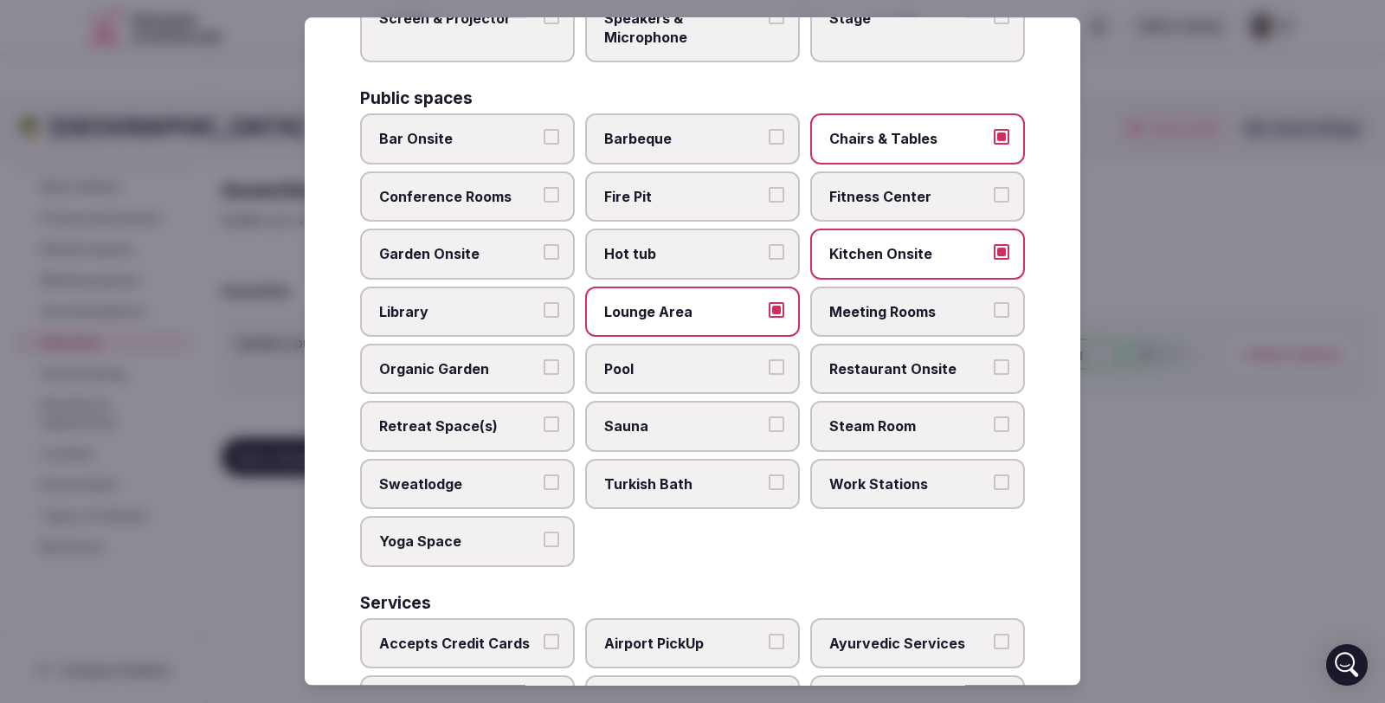
click at [769, 360] on button "Pool" at bounding box center [777, 367] width 16 height 16
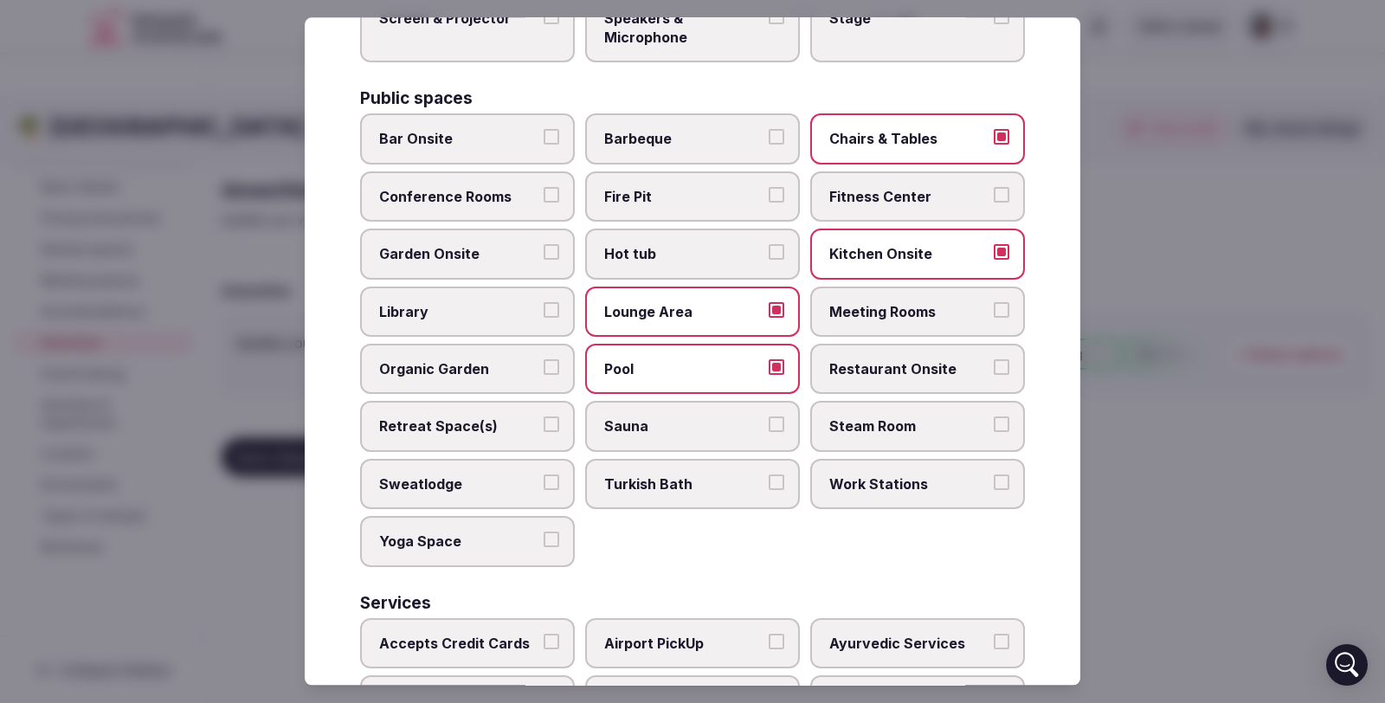
click at [549, 540] on button "Yoga Space" at bounding box center [552, 541] width 16 height 16
click at [544, 421] on button "Retreat Space(s)" at bounding box center [552, 425] width 16 height 16
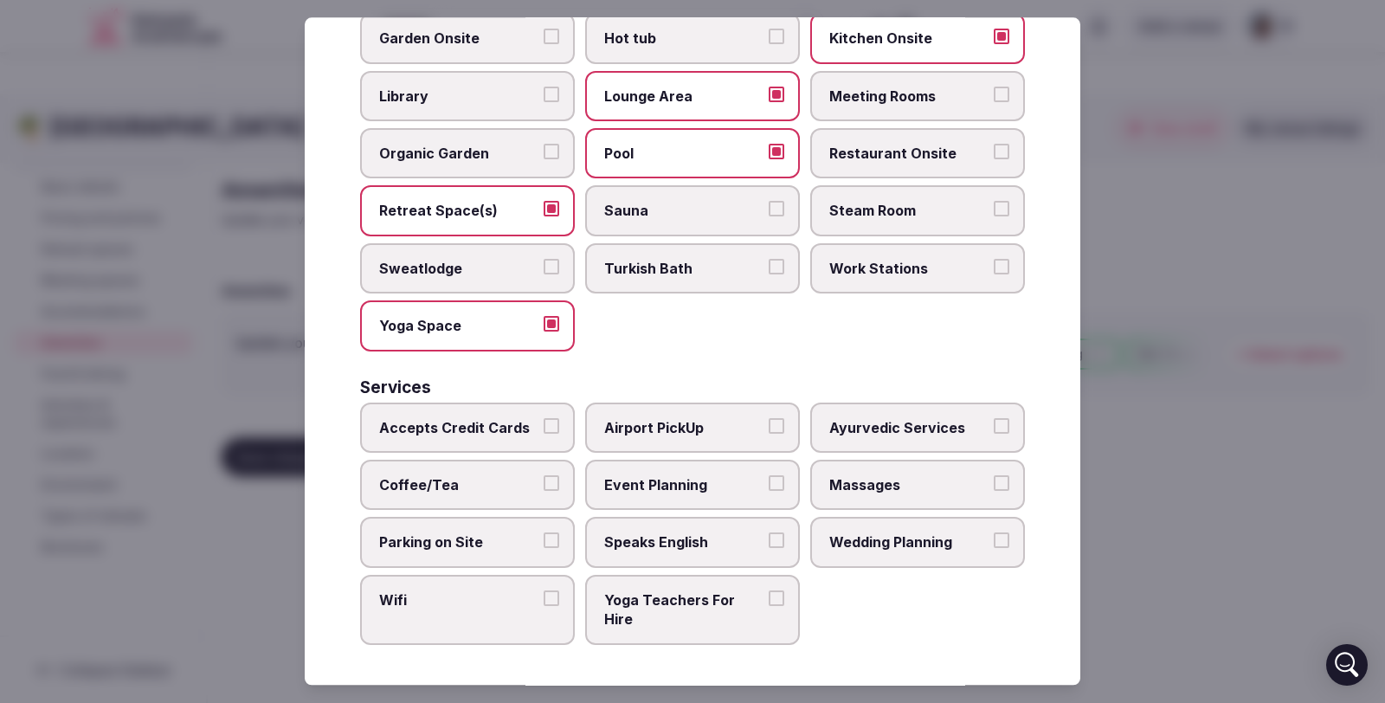
scroll to position [879, 0]
click at [546, 422] on button "Accepts Credit Cards" at bounding box center [552, 424] width 16 height 16
click at [772, 423] on button "Airport PickUp" at bounding box center [777, 424] width 16 height 16
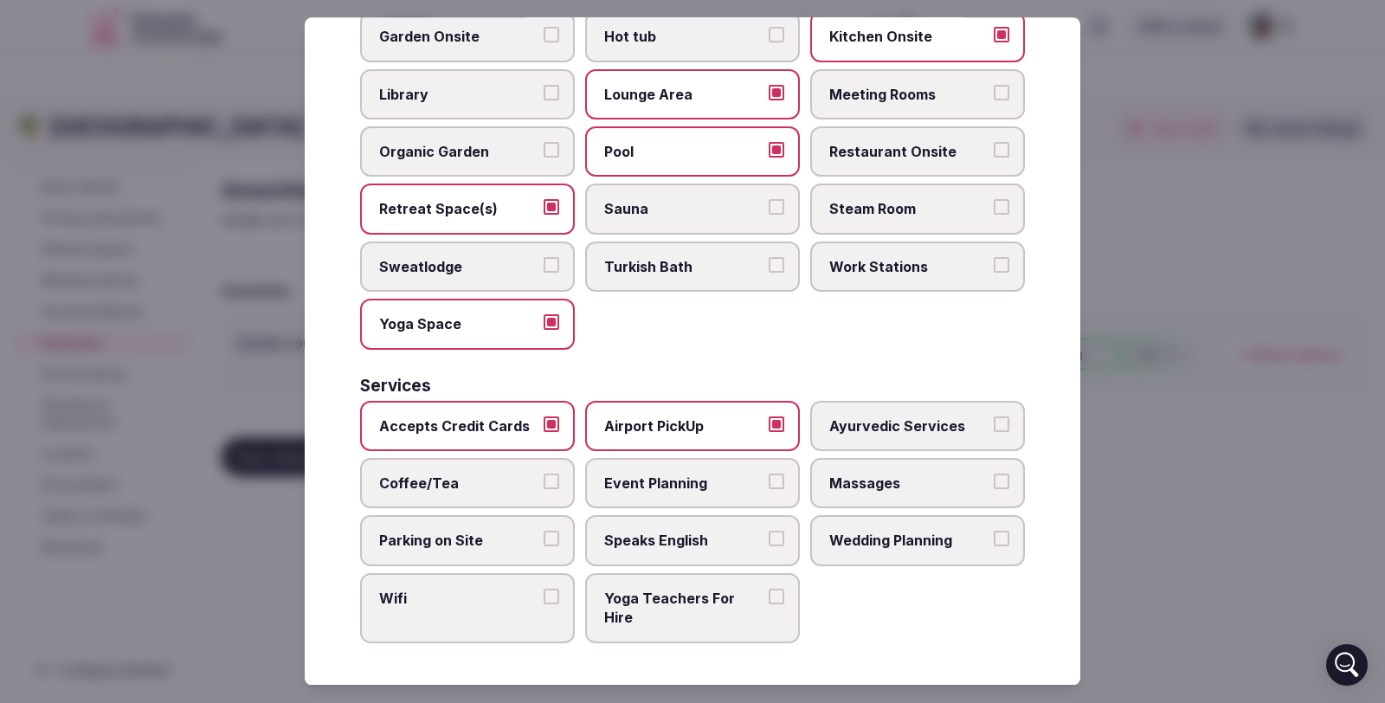
click at [994, 485] on button "Massages" at bounding box center [1002, 482] width 16 height 16
click at [770, 478] on button "Event Planning" at bounding box center [777, 482] width 16 height 16
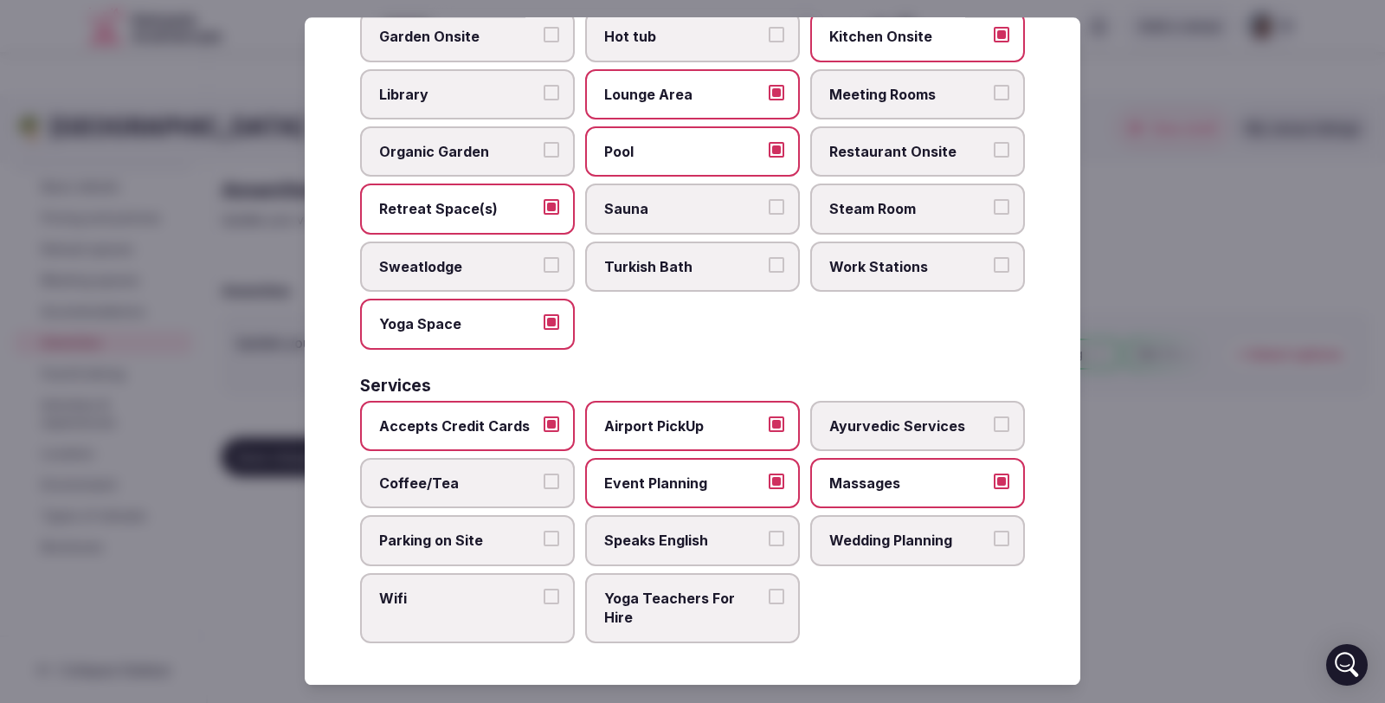
click at [994, 539] on button "Wedding Planning" at bounding box center [1002, 540] width 16 height 16
click at [770, 595] on button "Yoga Teachers For Hire" at bounding box center [777, 597] width 16 height 16
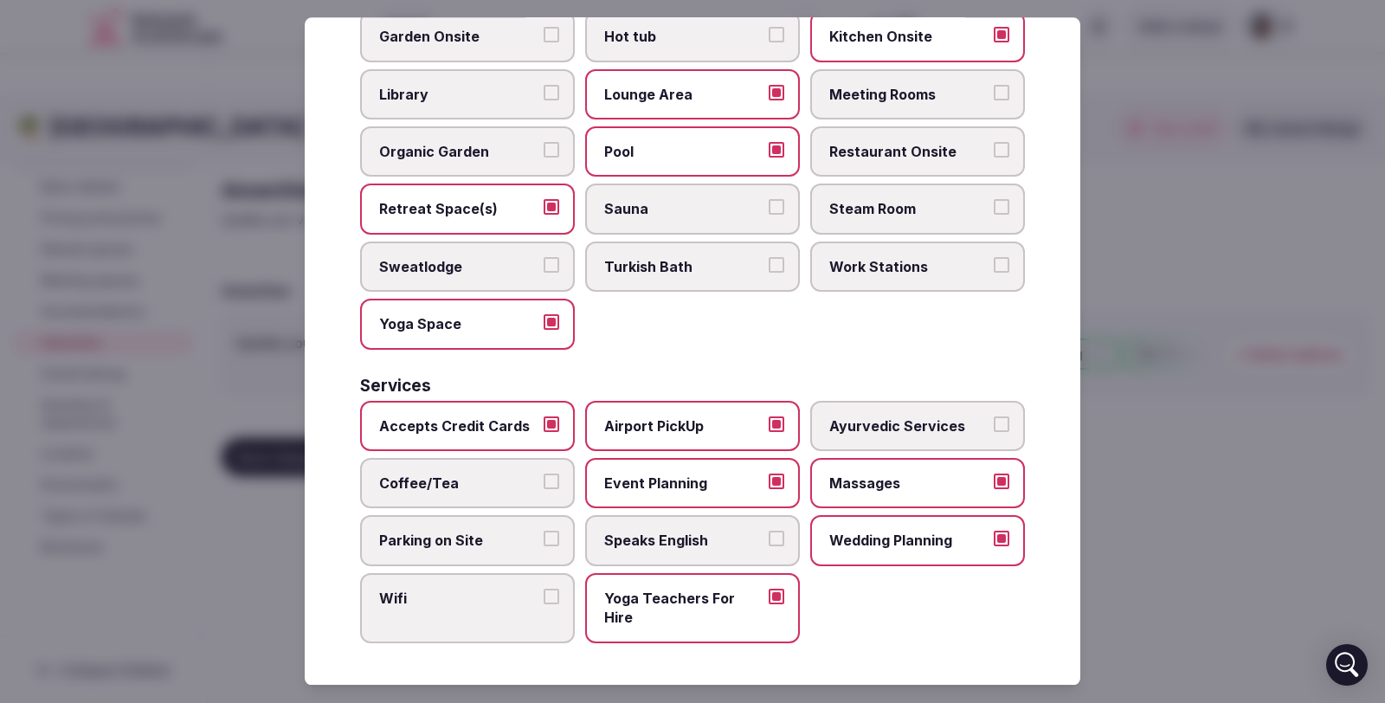
click at [769, 535] on button "Speaks English" at bounding box center [777, 540] width 16 height 16
click at [546, 479] on button "Coffee/Tea" at bounding box center [552, 482] width 16 height 16
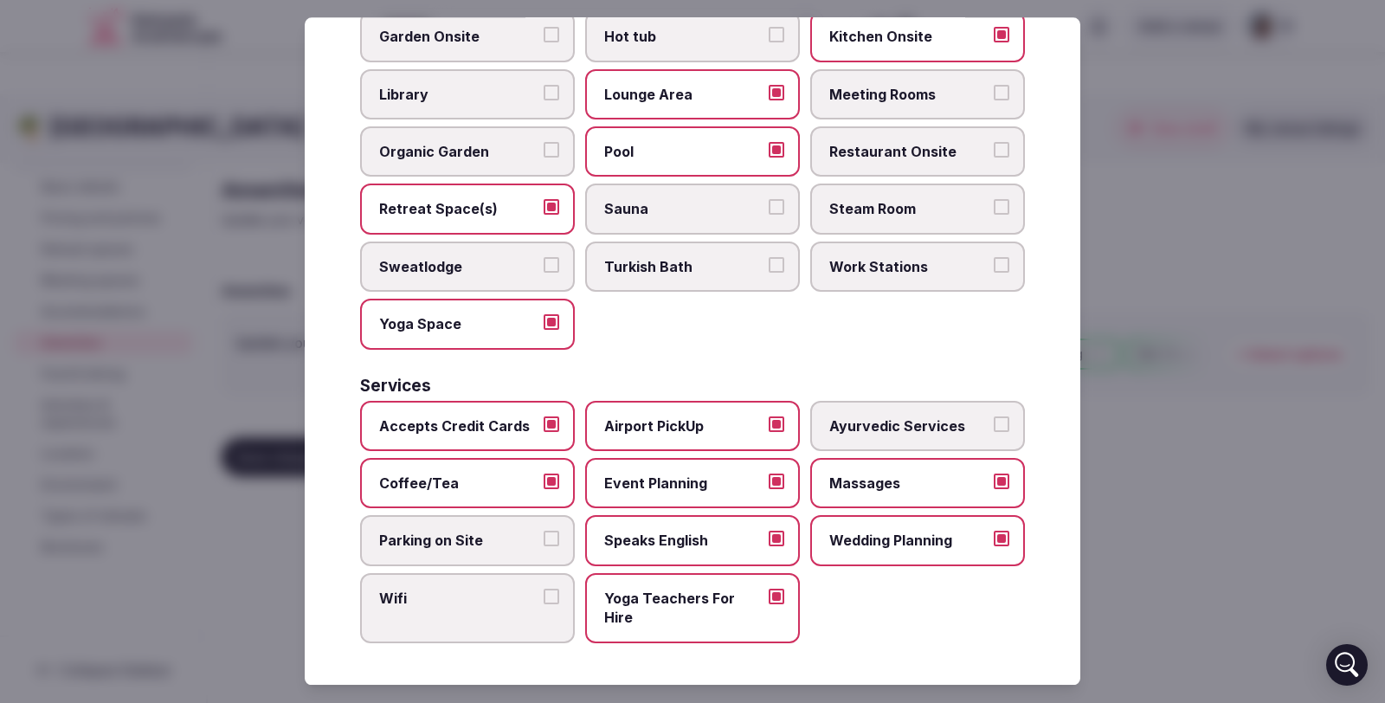
click at [546, 590] on button "Wifi" at bounding box center [552, 597] width 16 height 16
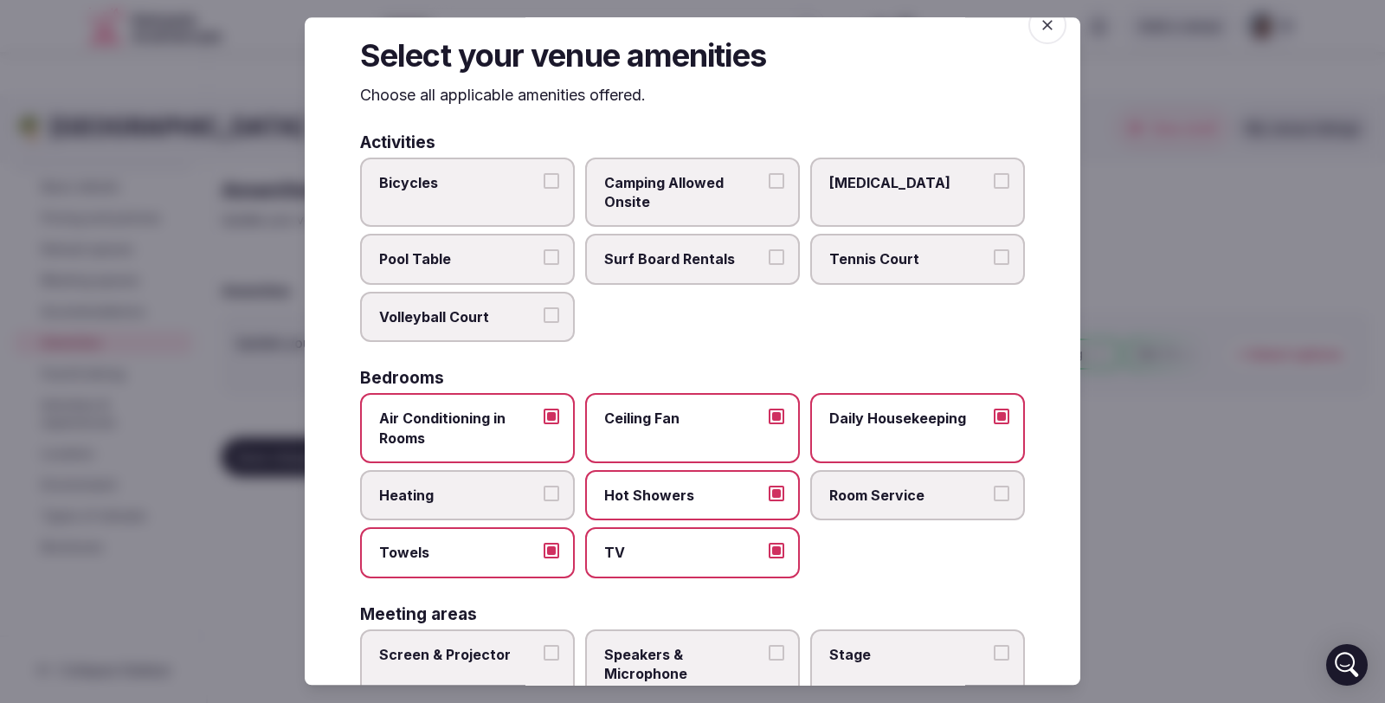
scroll to position [0, 0]
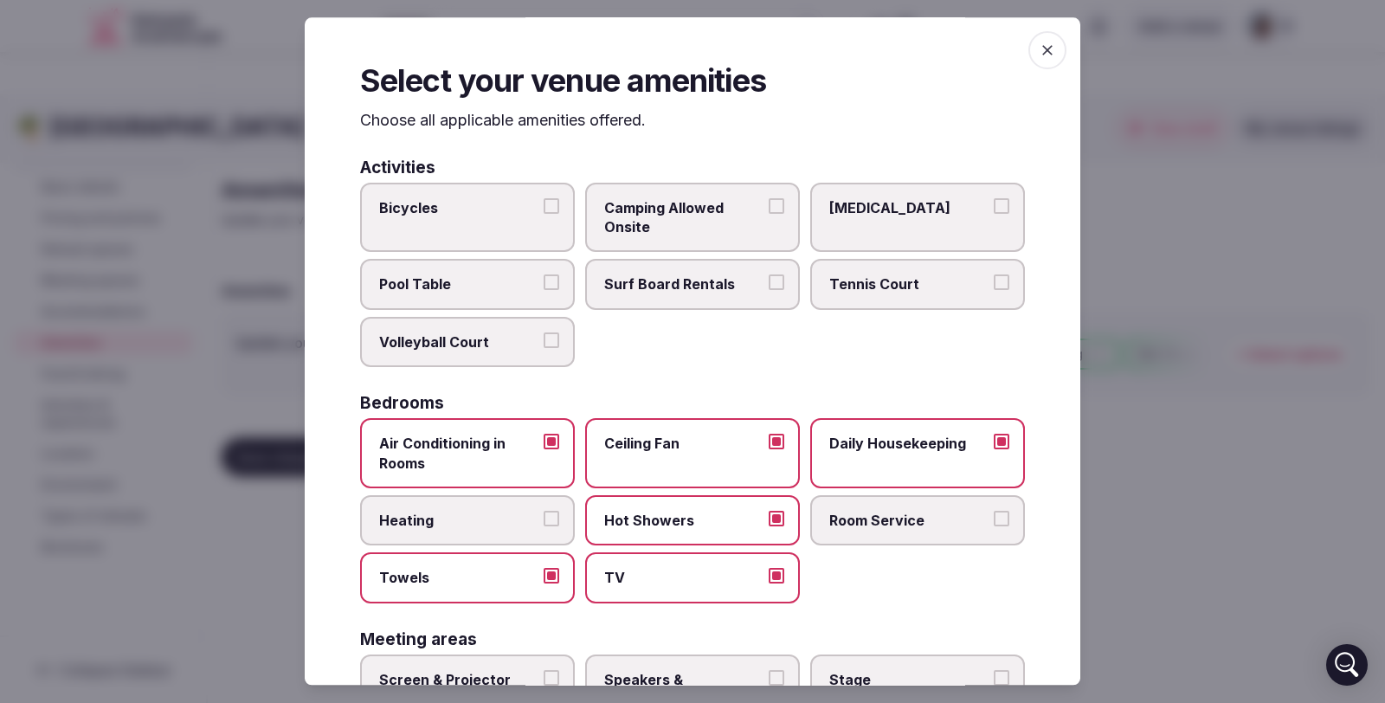
click at [1039, 54] on icon "button" at bounding box center [1047, 50] width 17 height 17
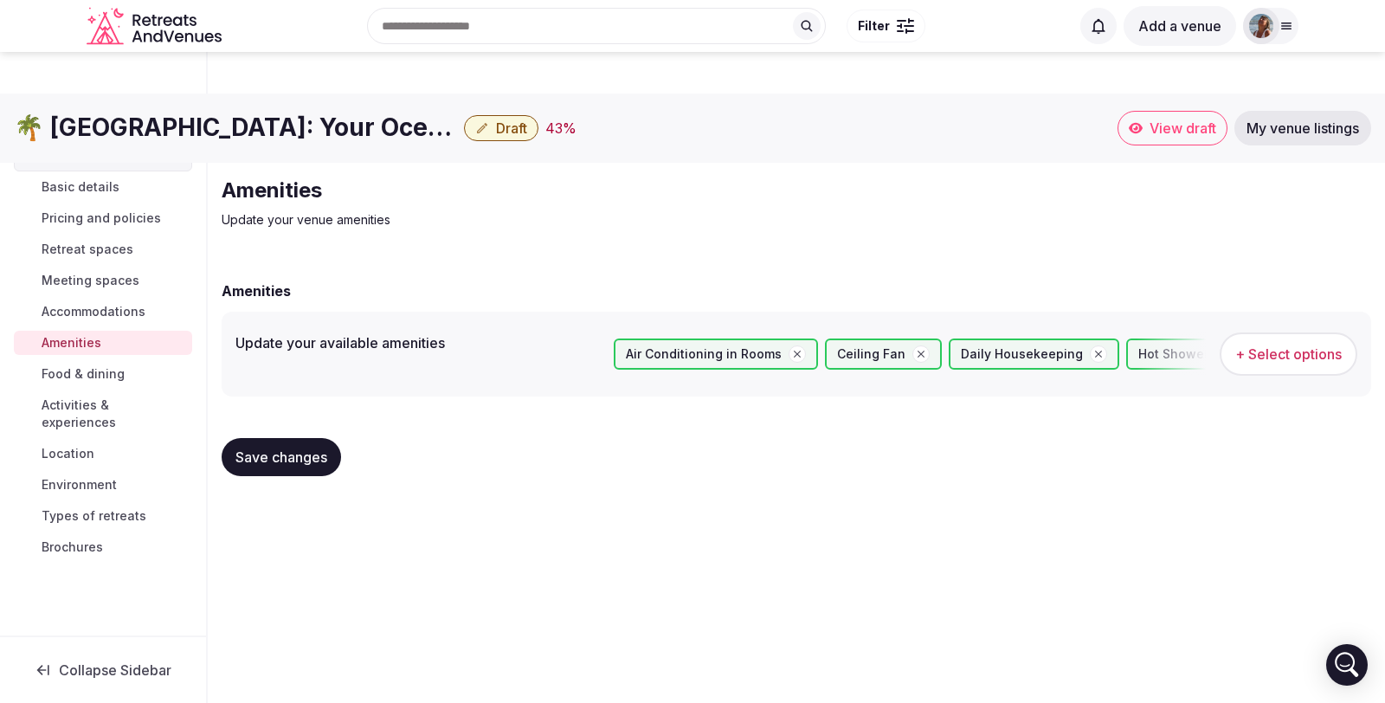
click at [117, 378] on span "Food & dining" at bounding box center [83, 373] width 83 height 17
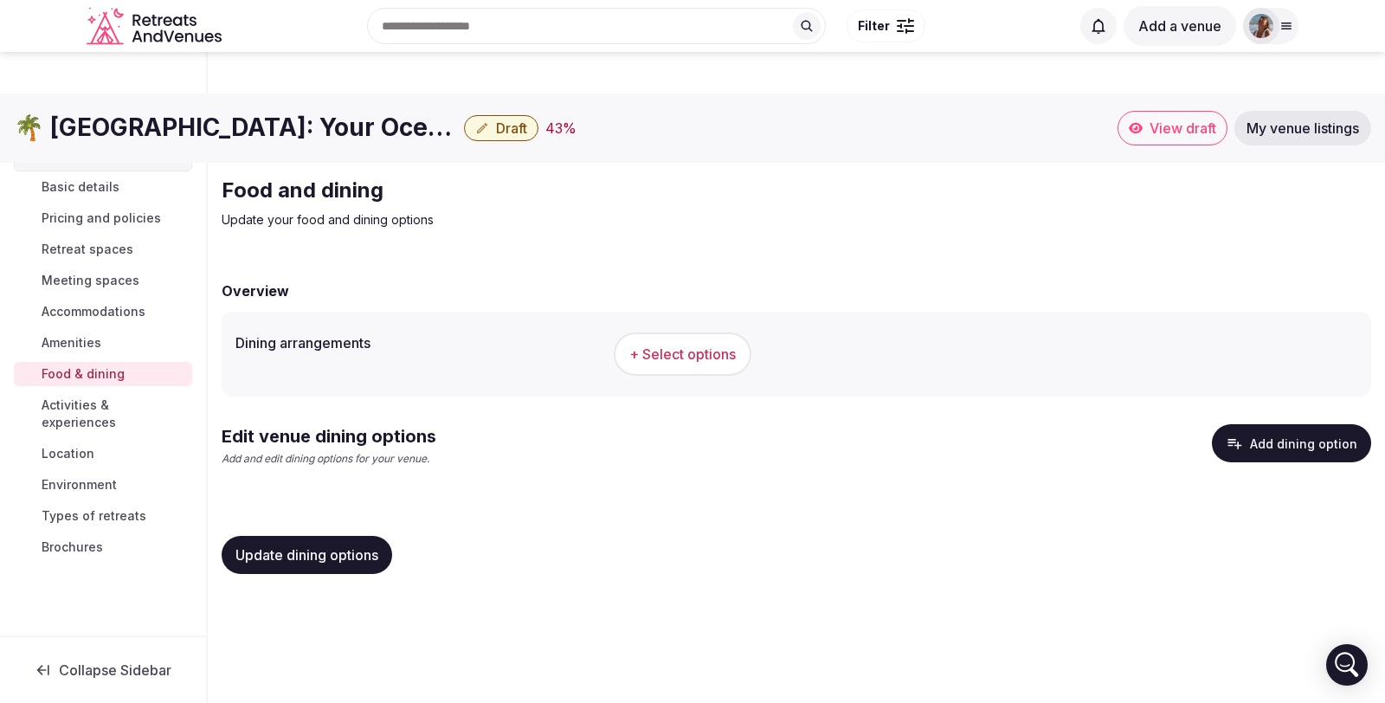
click at [681, 345] on span "+ Select options" at bounding box center [682, 354] width 107 height 19
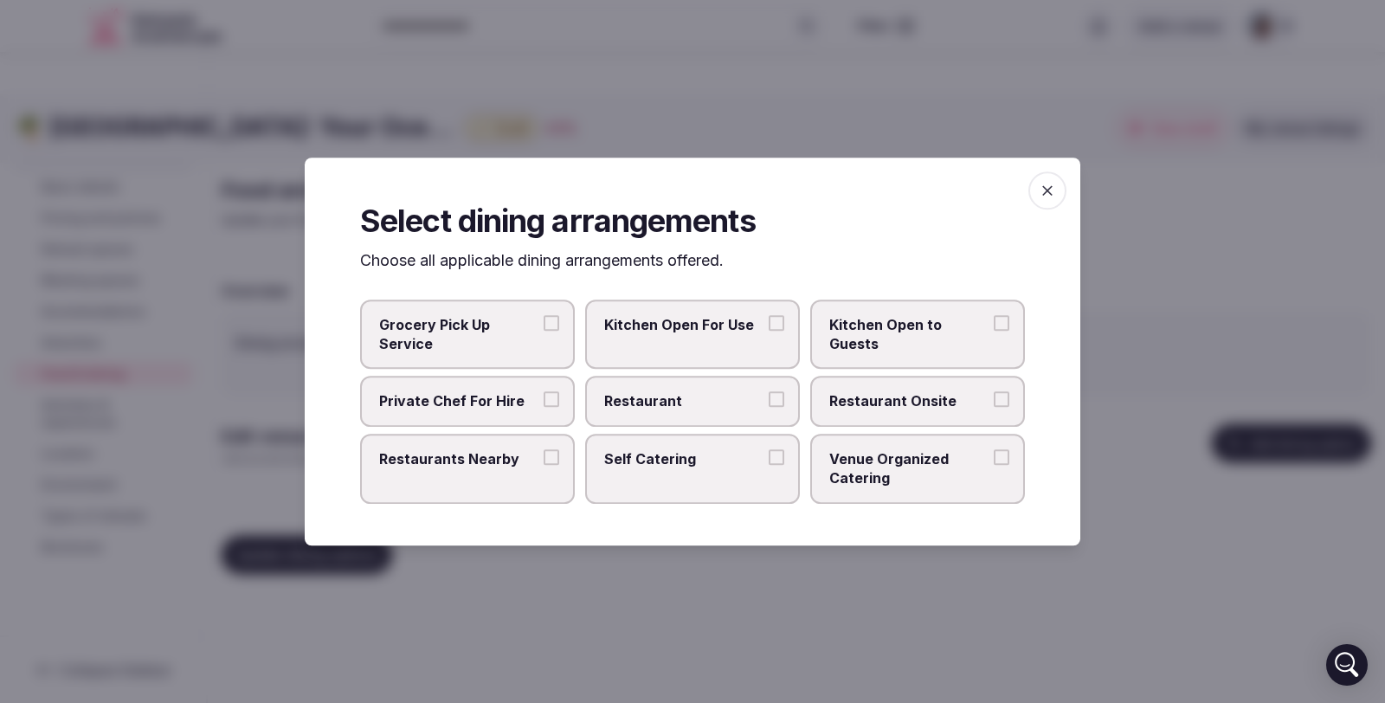
click at [544, 321] on button "Grocery Pick Up Service" at bounding box center [552, 323] width 16 height 16
click at [775, 320] on button "Kitchen Open For Use" at bounding box center [777, 323] width 16 height 16
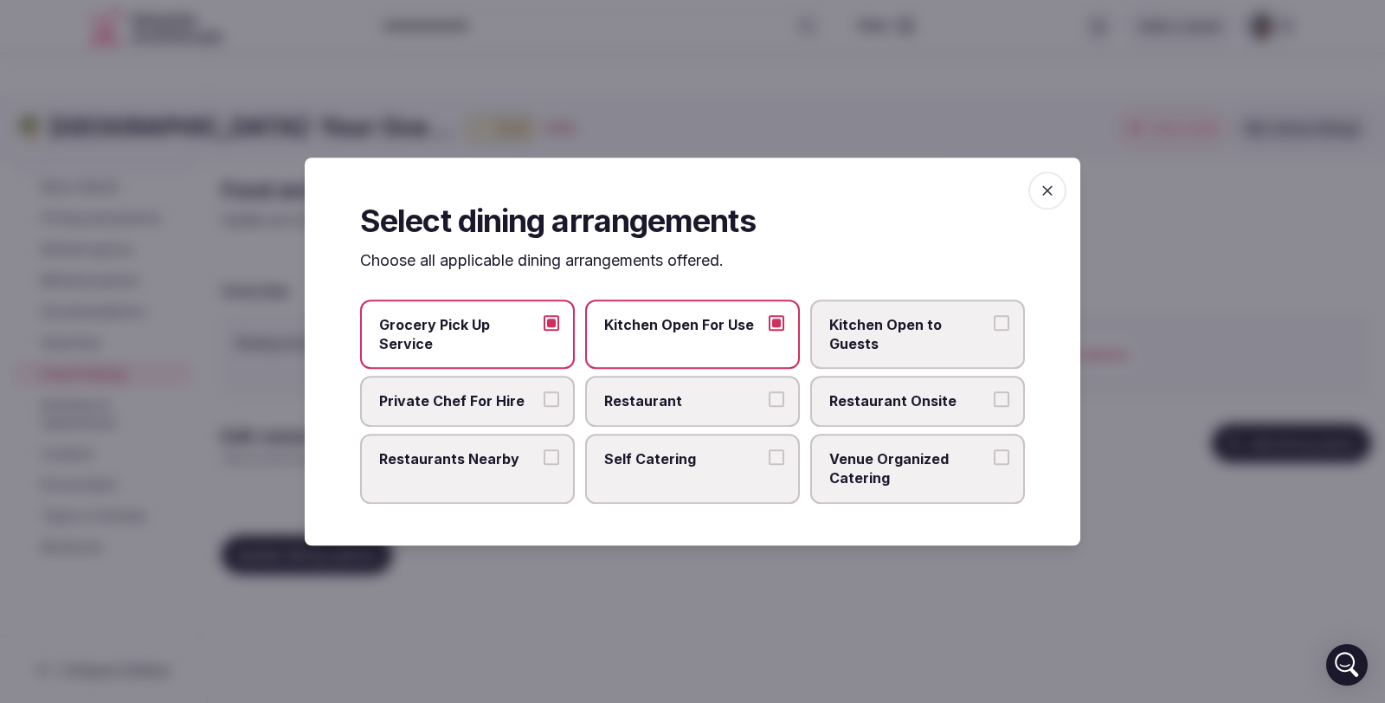
click at [1002, 320] on button "Kitchen Open to Guests" at bounding box center [1002, 323] width 16 height 16
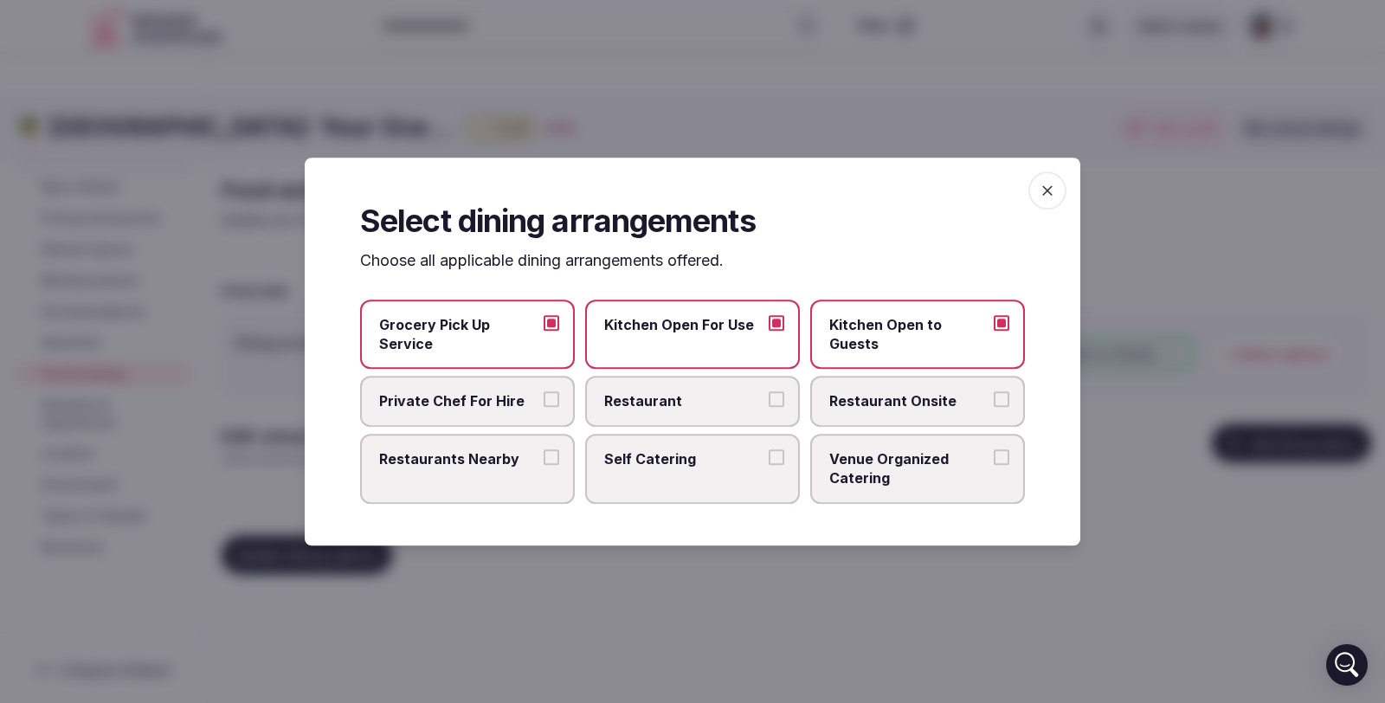
click at [549, 397] on button "Private Chef For Hire" at bounding box center [552, 400] width 16 height 16
click at [549, 451] on button "Restaurants Nearby" at bounding box center [552, 457] width 16 height 16
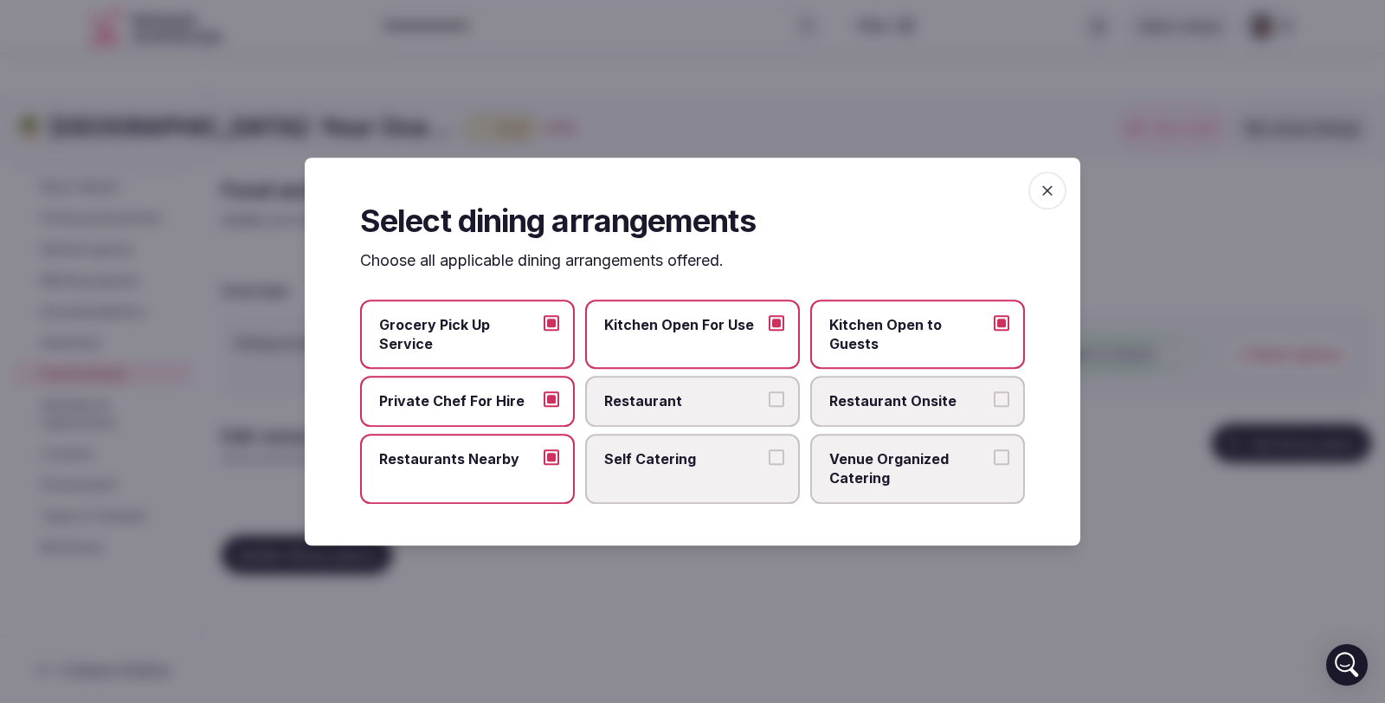
click at [781, 454] on button "Self Catering" at bounding box center [777, 457] width 16 height 16
click at [996, 455] on button "Venue Organized Catering" at bounding box center [1002, 457] width 16 height 16
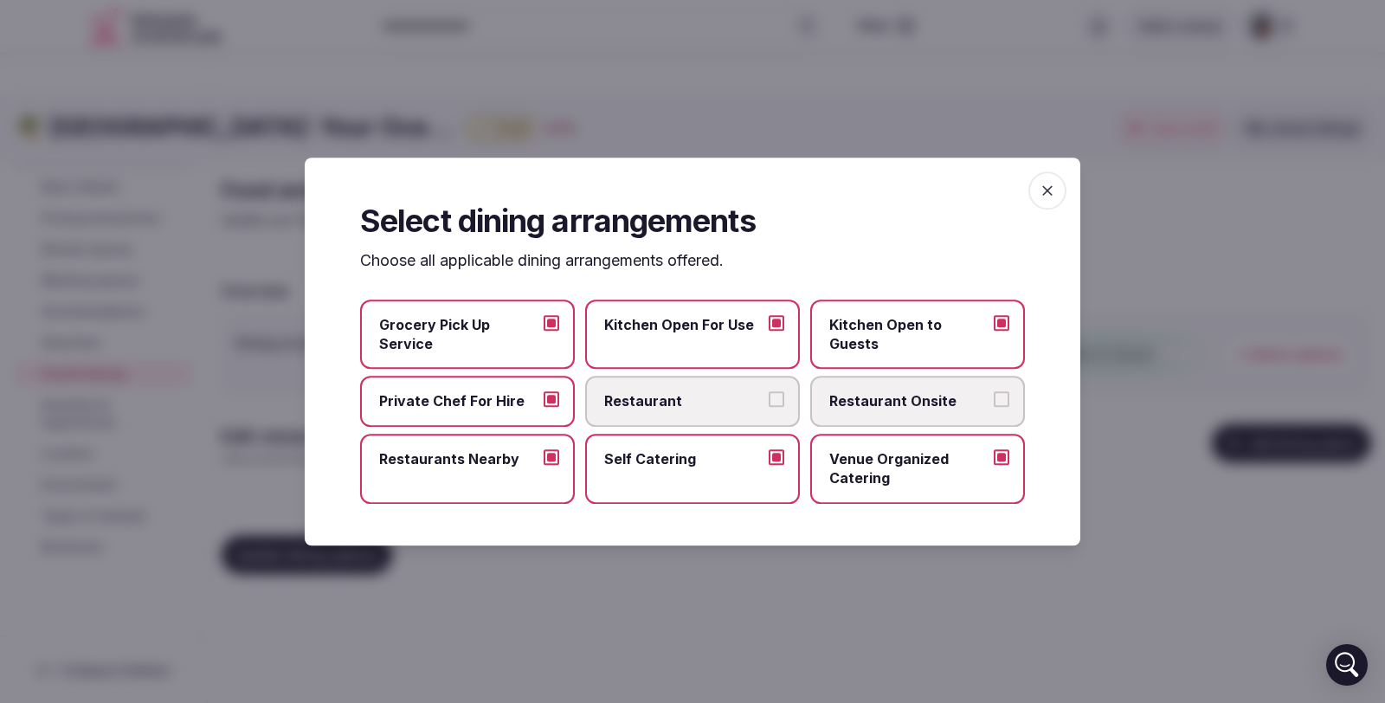
click at [1037, 190] on span "button" at bounding box center [1048, 190] width 38 height 38
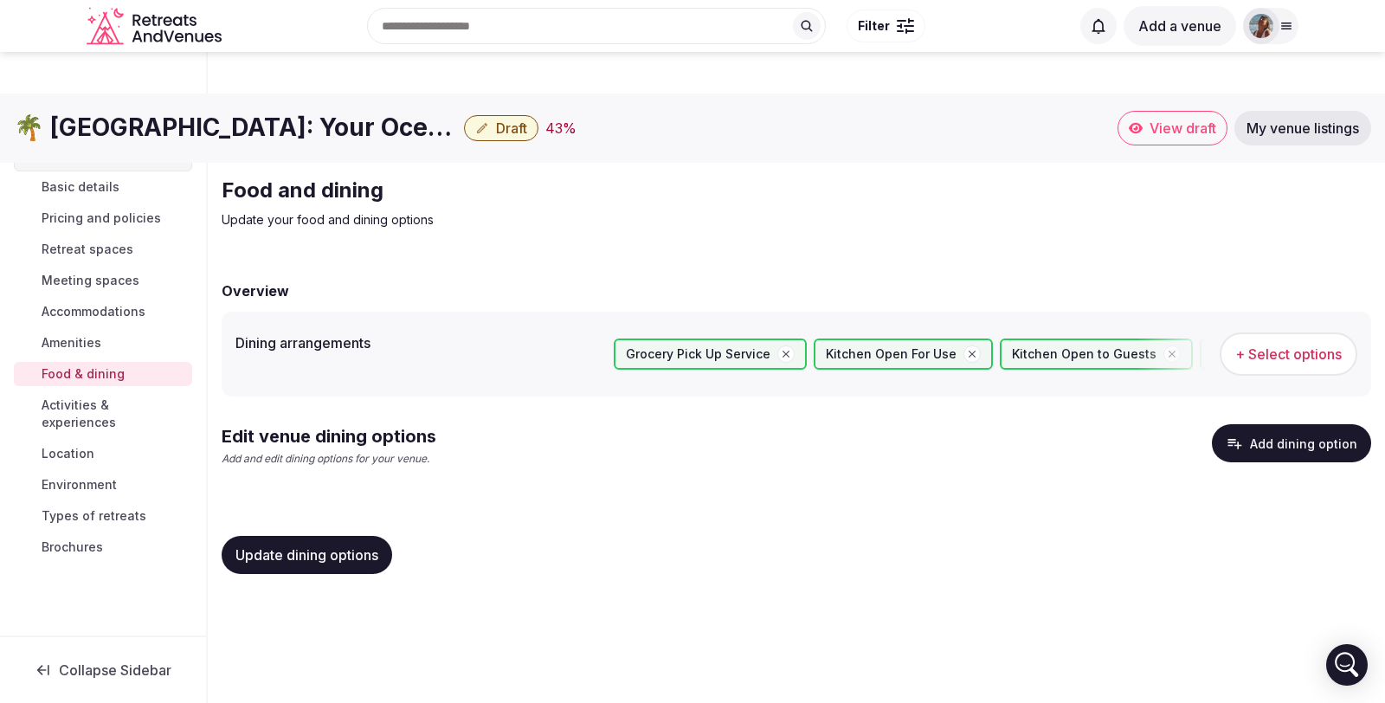
click at [104, 404] on span "Activities & experiences" at bounding box center [114, 414] width 144 height 35
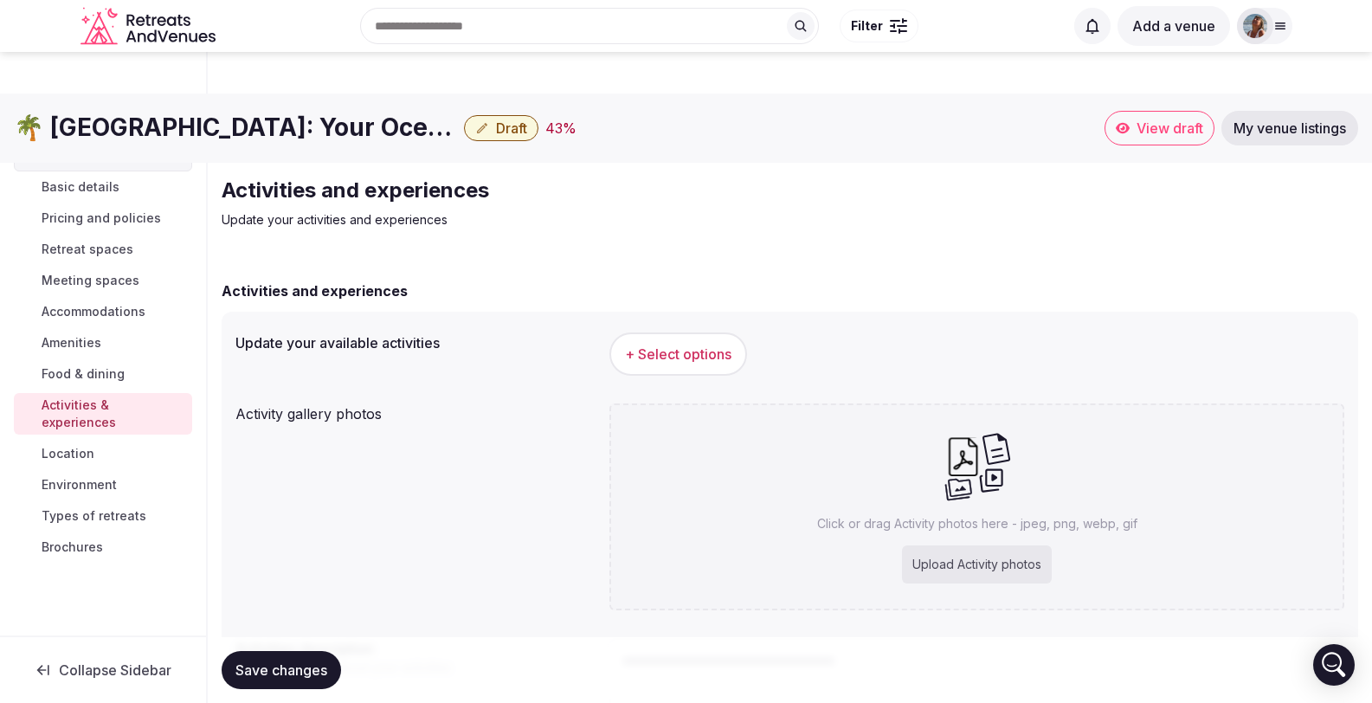
click at [665, 345] on span "+ Select options" at bounding box center [678, 354] width 107 height 19
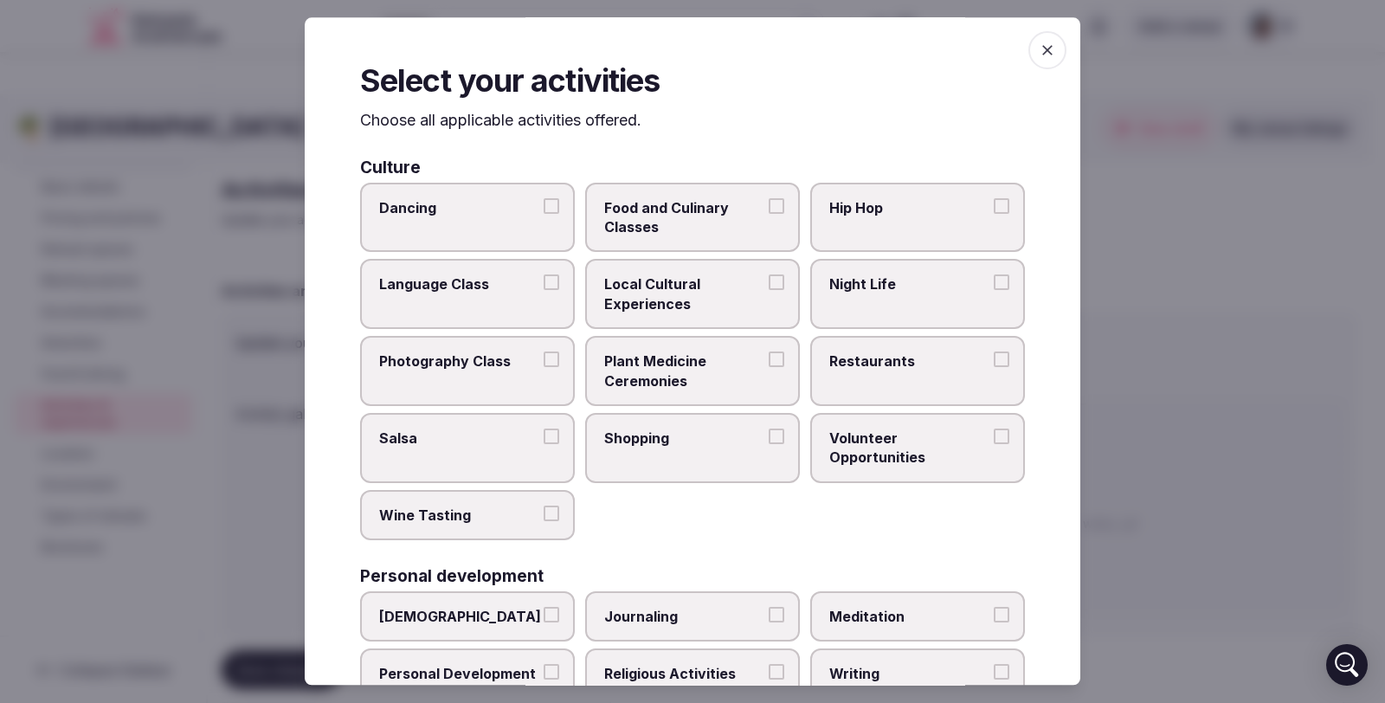
click at [769, 201] on button "Food and Culinary Classes" at bounding box center [777, 206] width 16 height 16
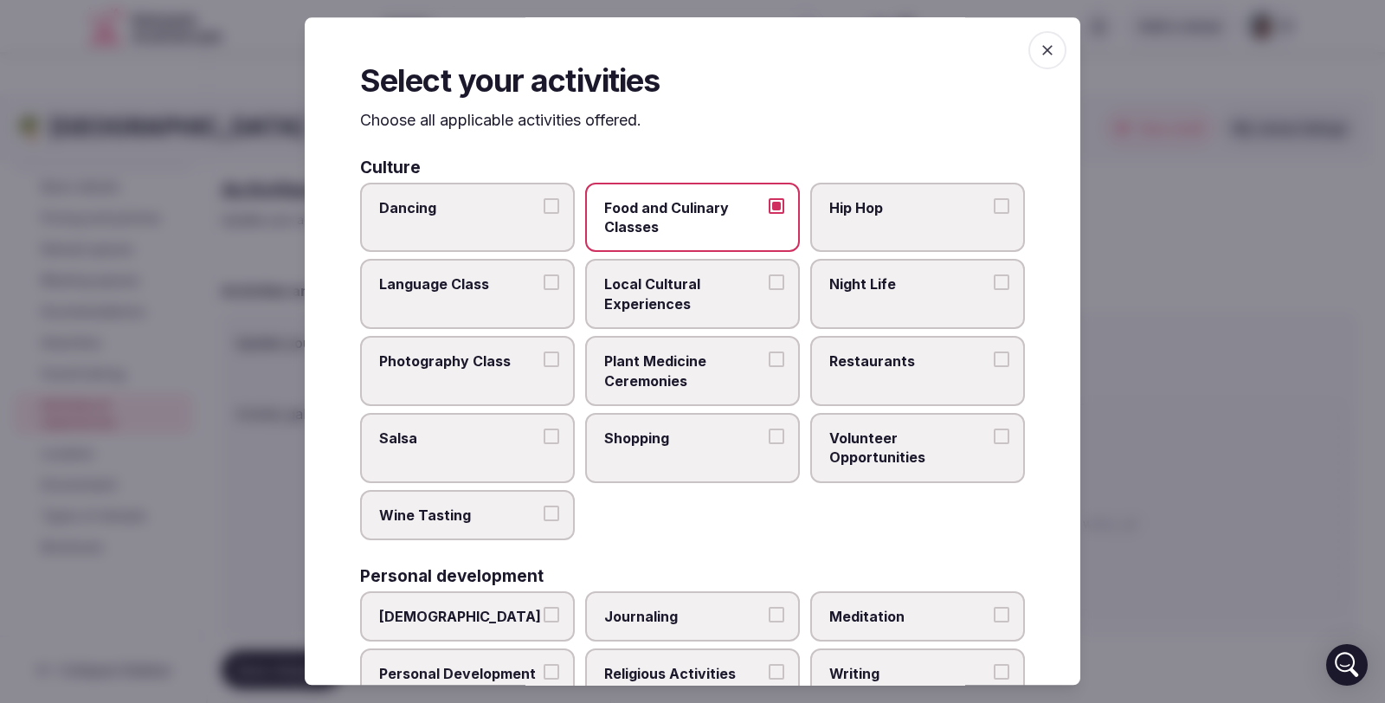
click at [769, 279] on button "Local Cultural Experiences" at bounding box center [777, 283] width 16 height 16
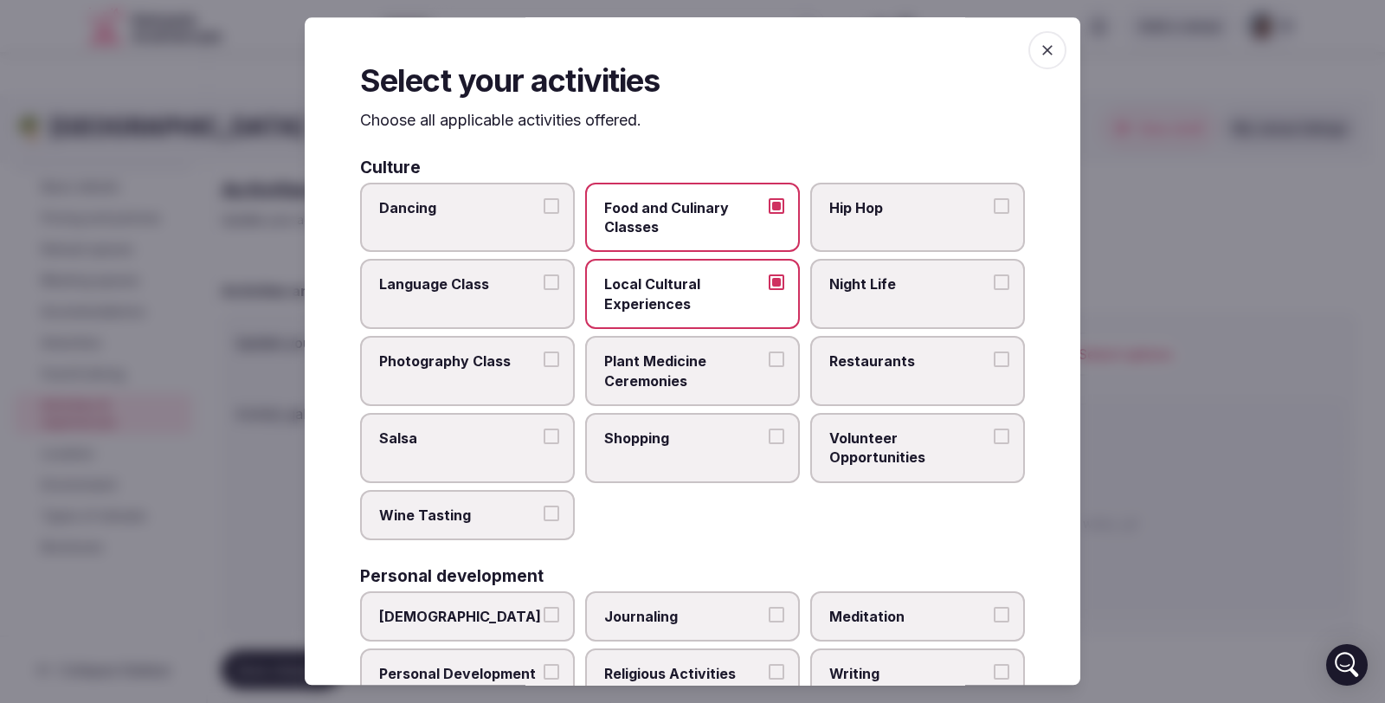
click at [994, 277] on button "Night Life" at bounding box center [1002, 283] width 16 height 16
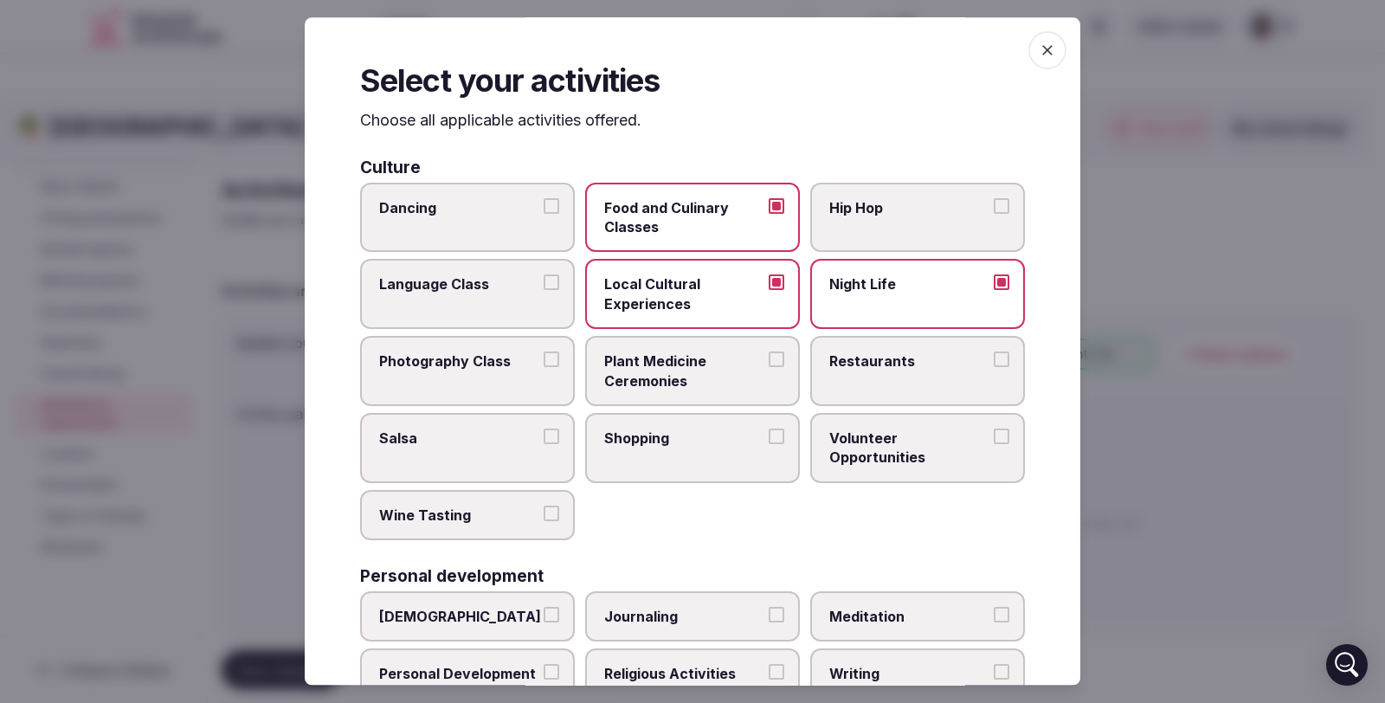
click at [552, 280] on button "Language Class" at bounding box center [552, 283] width 16 height 16
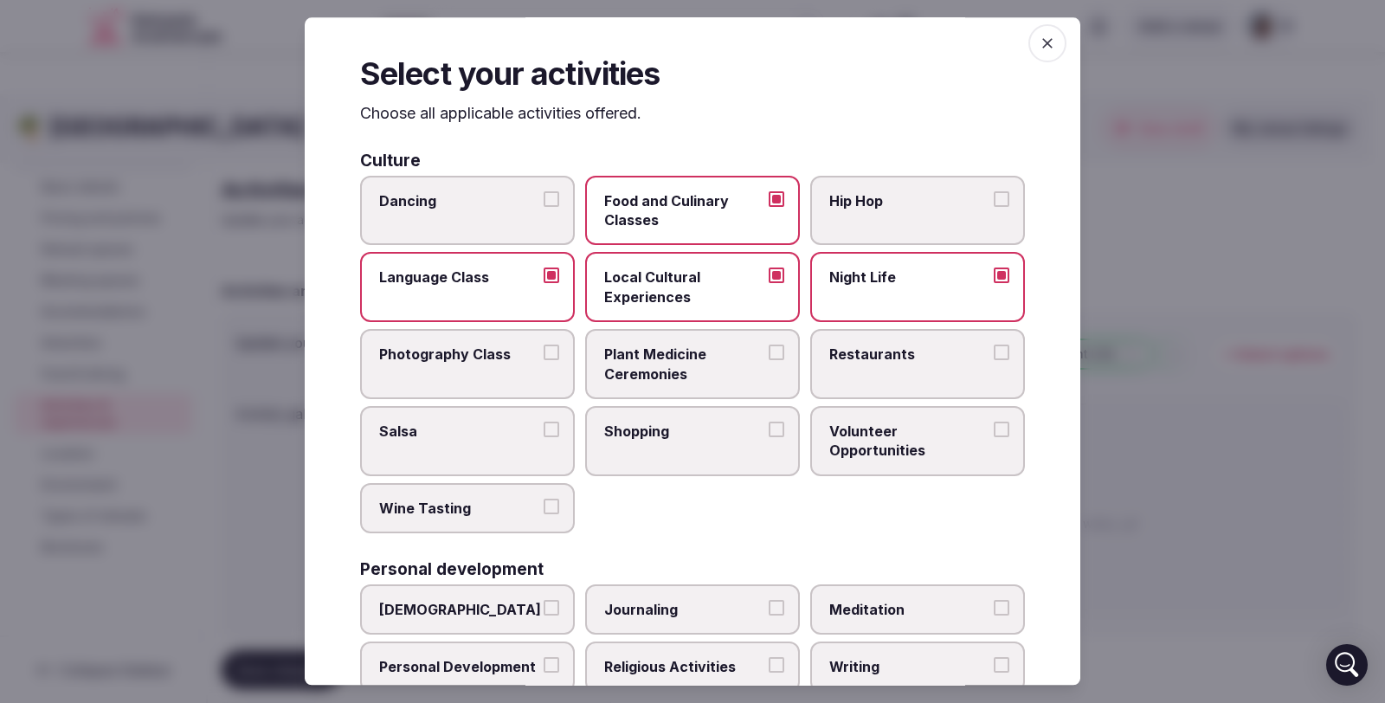
scroll to position [18, 0]
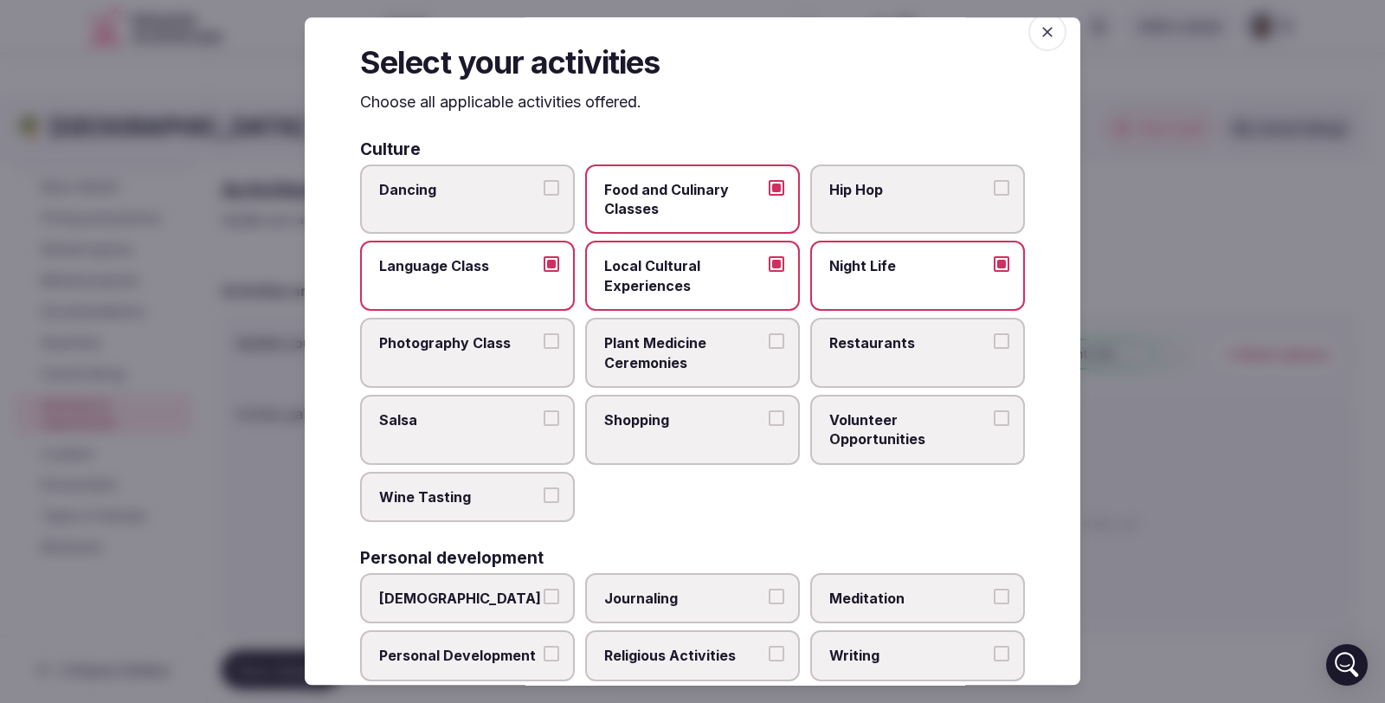
click at [994, 336] on button "Restaurants" at bounding box center [1002, 341] width 16 height 16
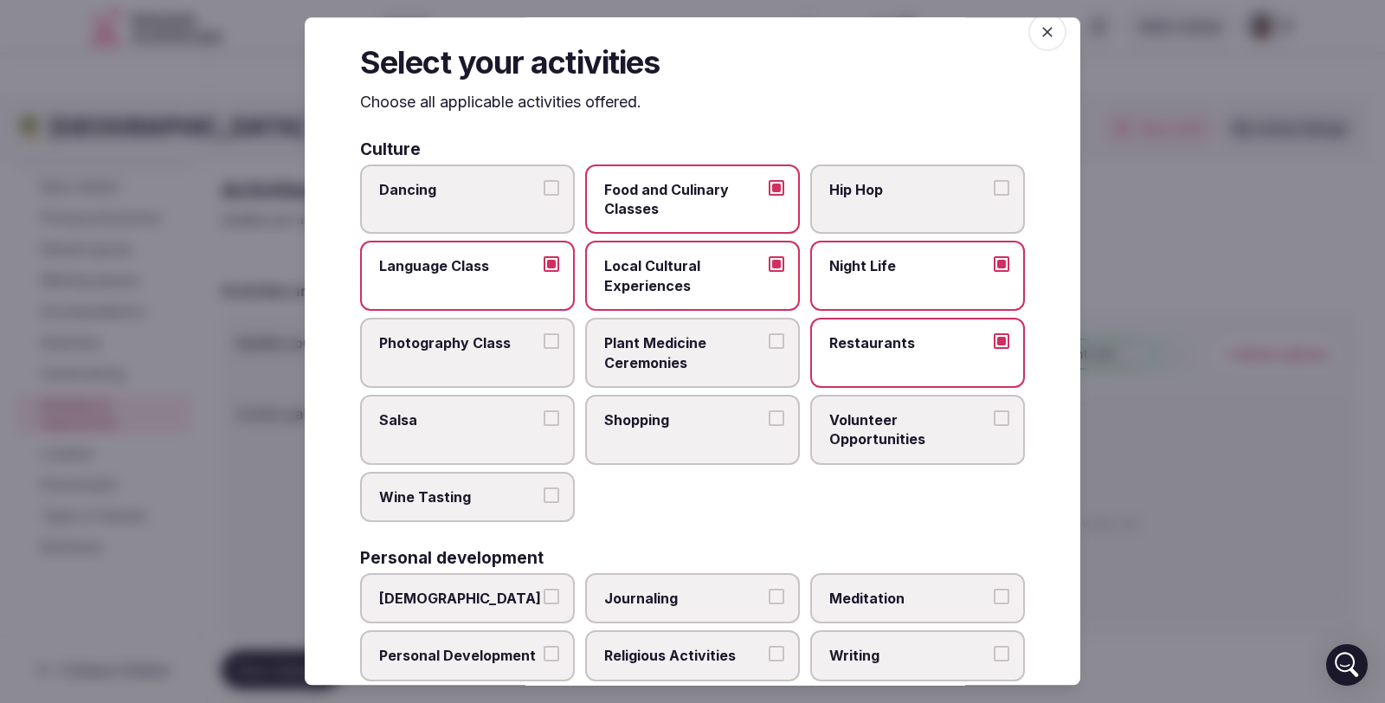
click at [769, 412] on button "Shopping" at bounding box center [777, 418] width 16 height 16
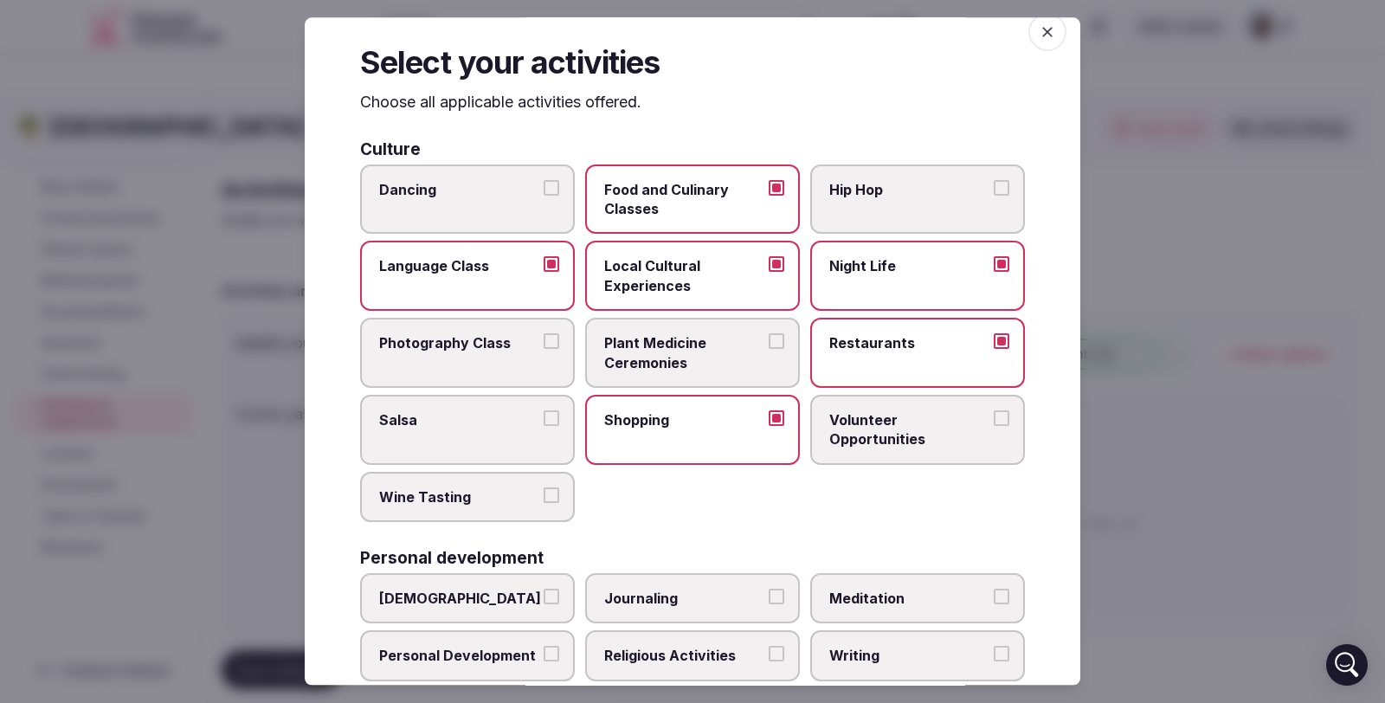
click at [994, 414] on button "Volunteer Opportunities" at bounding box center [1002, 418] width 16 height 16
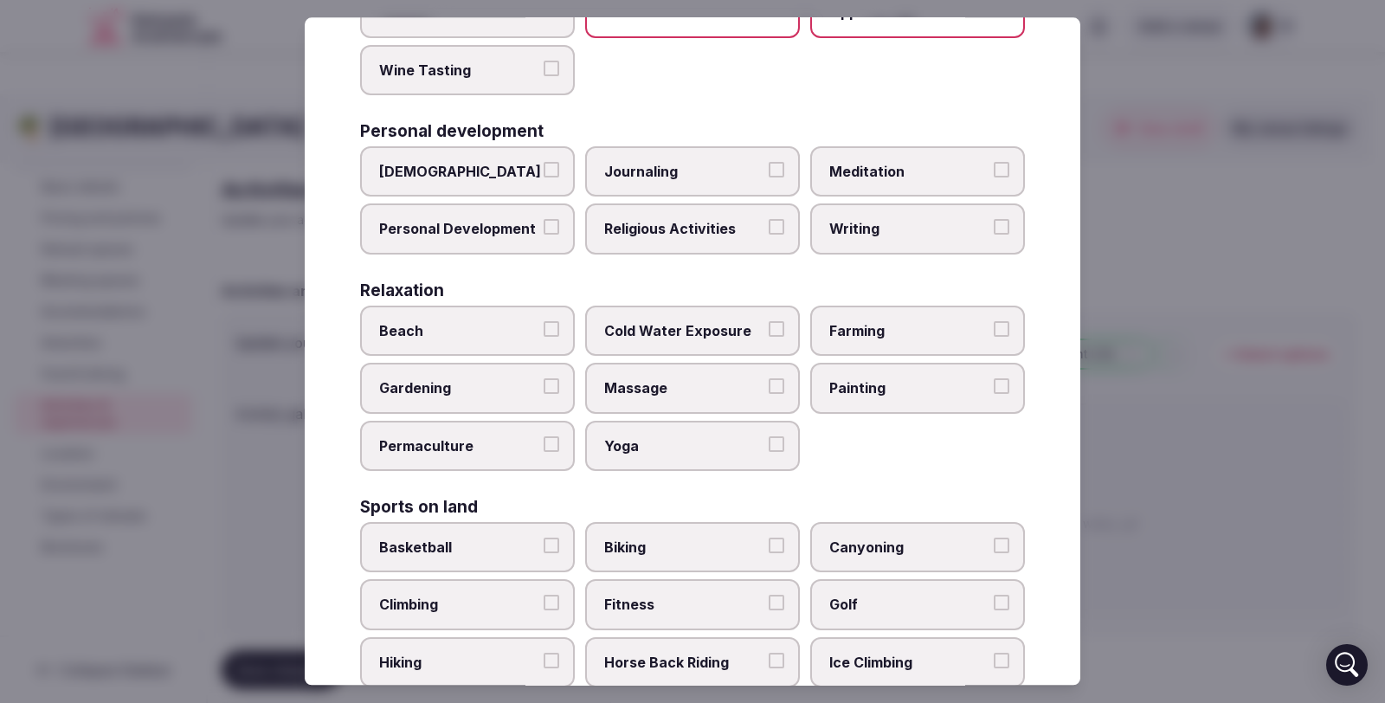
scroll to position [460, 0]
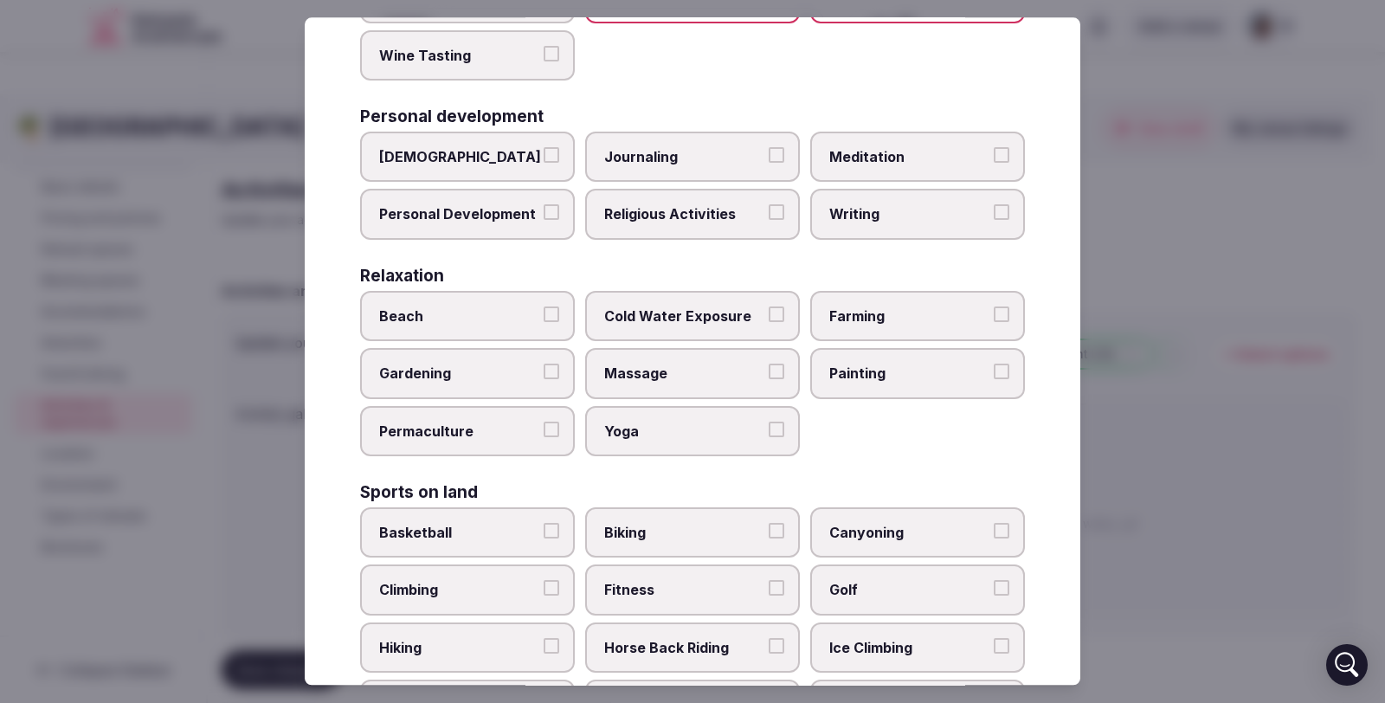
click at [551, 309] on button "Beach" at bounding box center [552, 315] width 16 height 16
click at [771, 371] on button "Massage" at bounding box center [777, 373] width 16 height 16
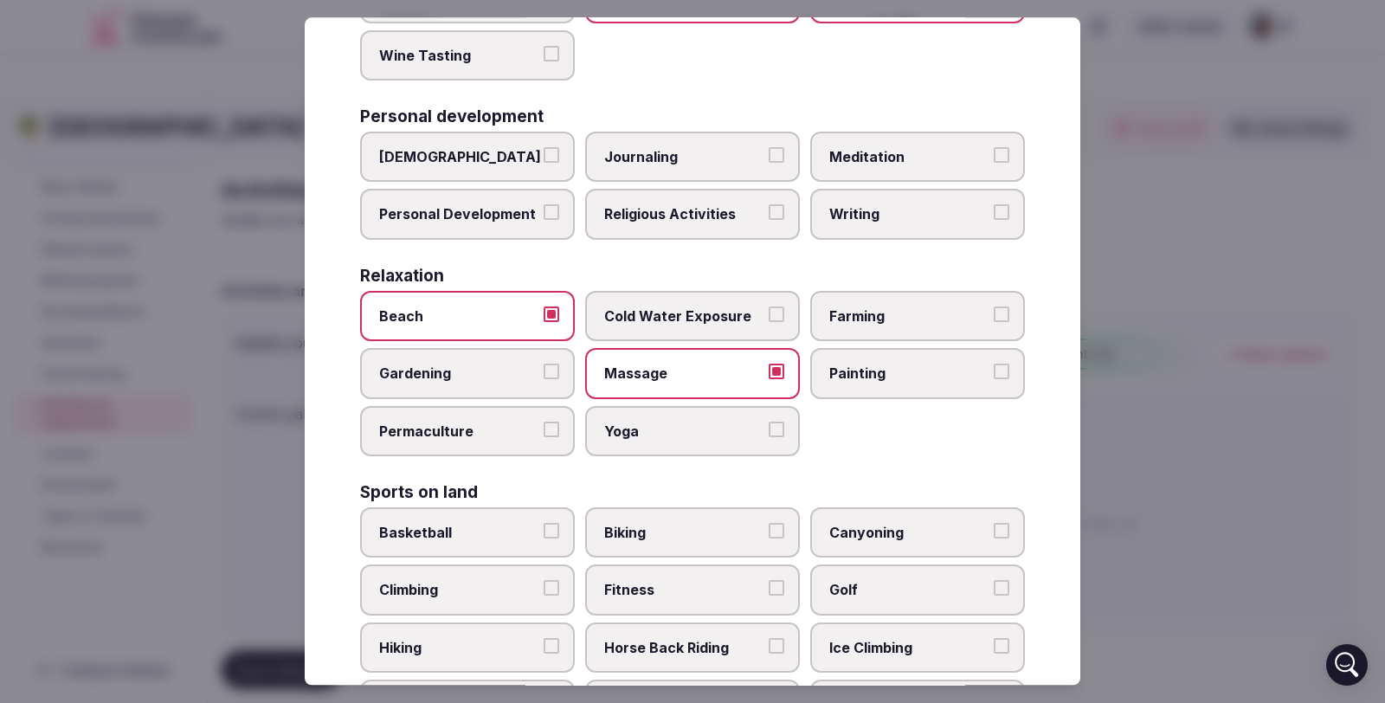
click at [762, 420] on label "Yoga" at bounding box center [692, 431] width 215 height 50
click at [769, 422] on button "Yoga" at bounding box center [777, 430] width 16 height 16
click at [995, 367] on button "Painting" at bounding box center [1002, 373] width 16 height 16
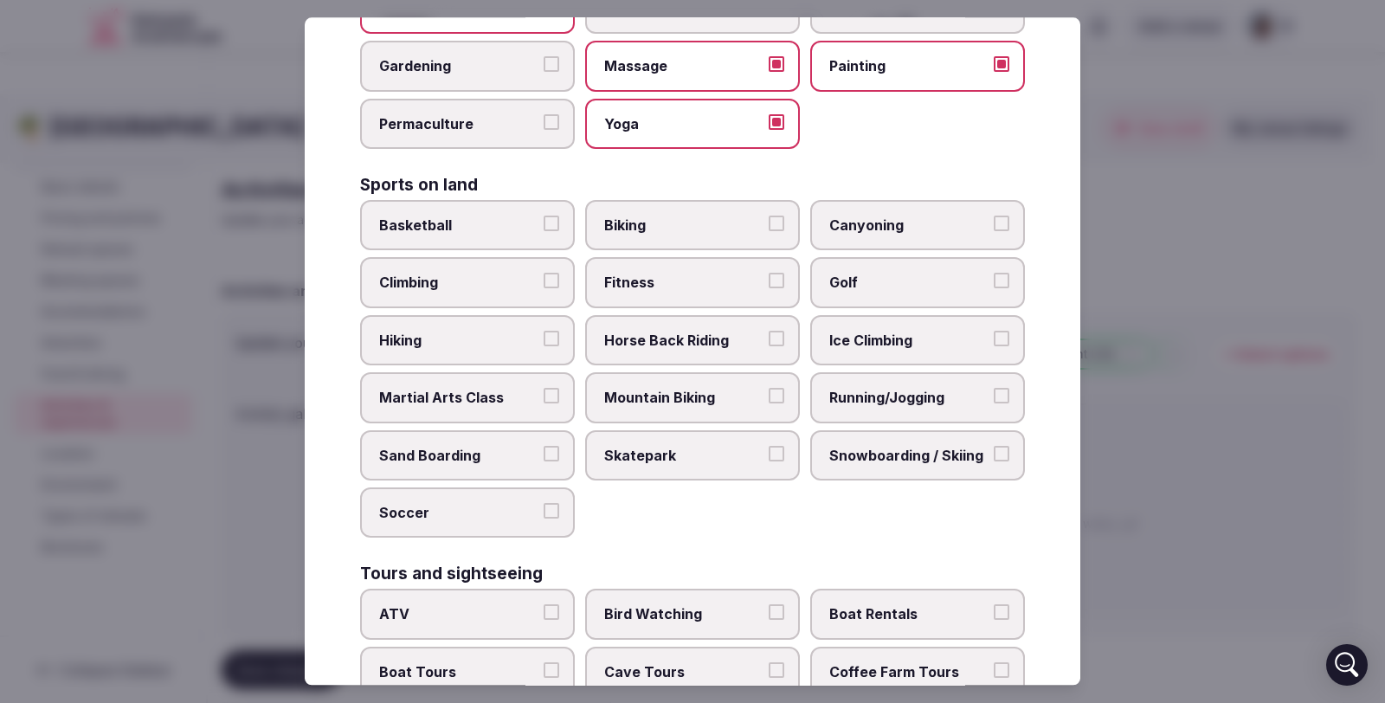
scroll to position [769, 0]
click at [769, 447] on button "Skatepark" at bounding box center [777, 452] width 16 height 16
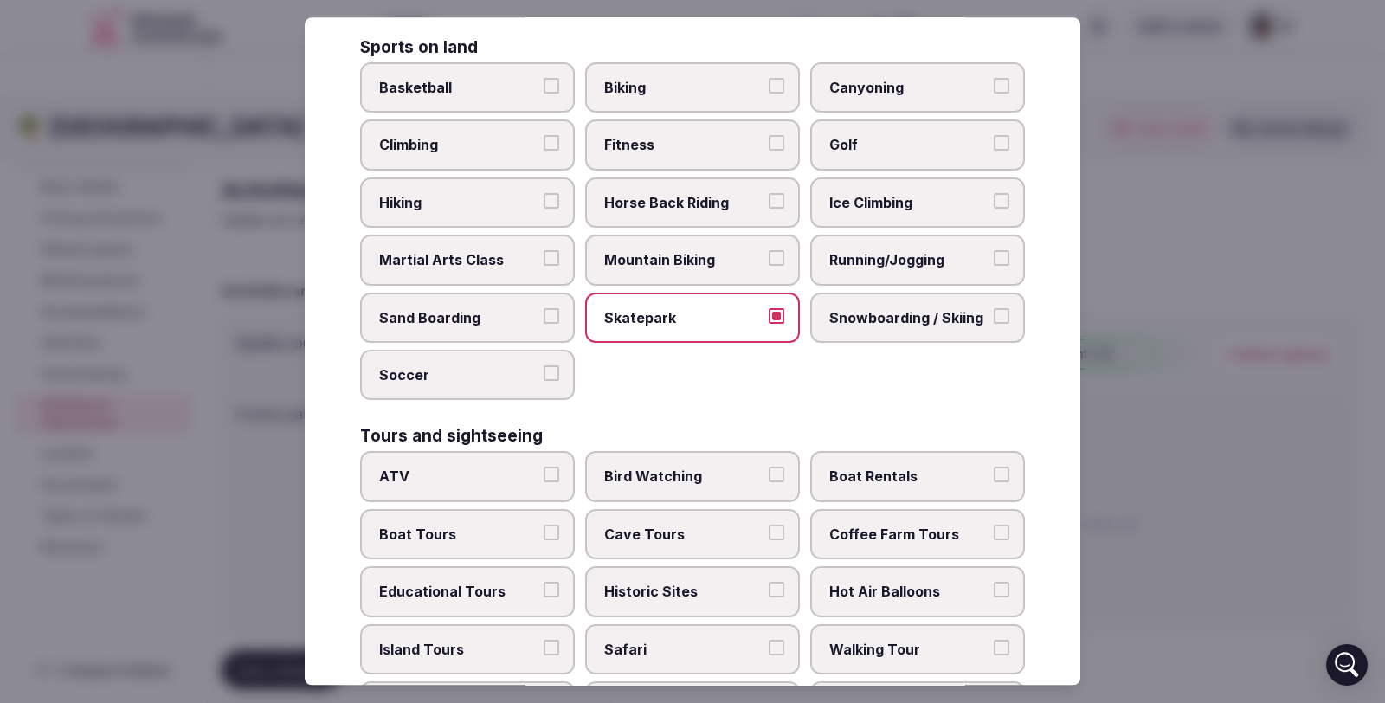
scroll to position [924, 0]
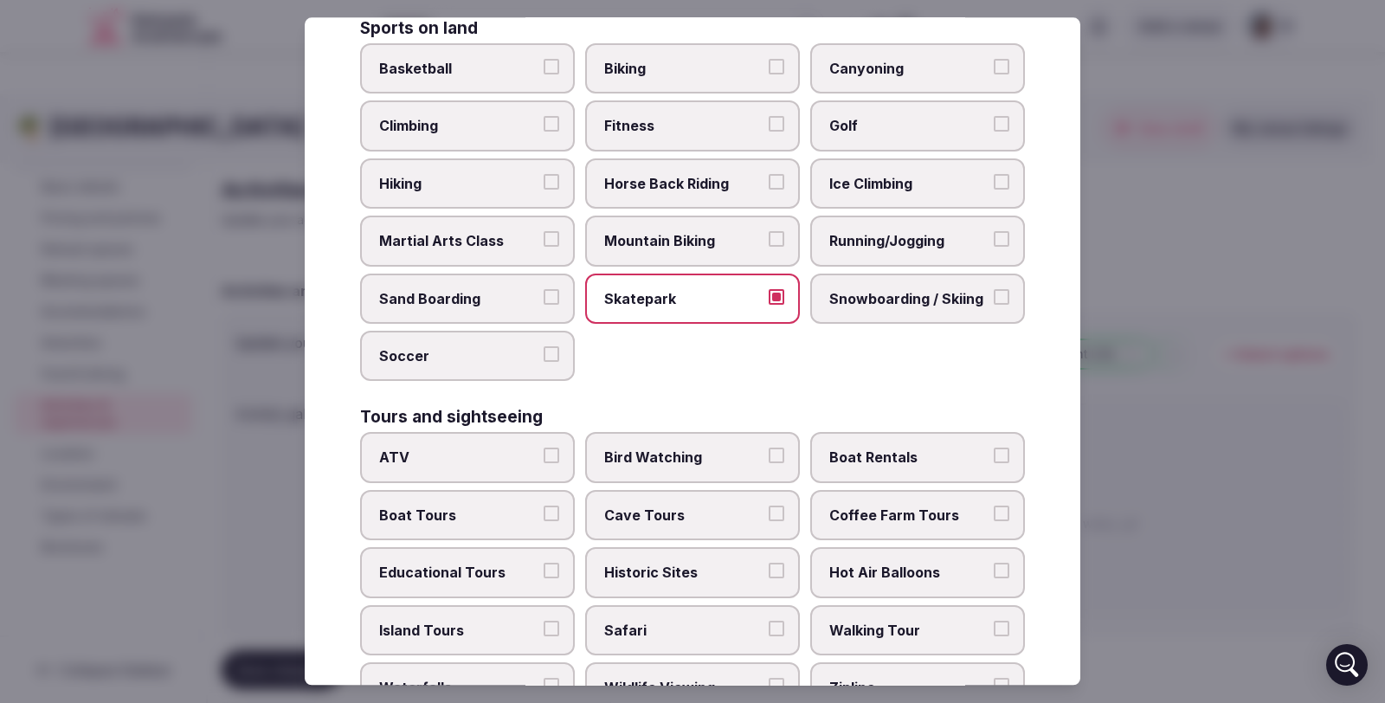
click at [994, 240] on button "Running/Jogging" at bounding box center [1002, 240] width 16 height 16
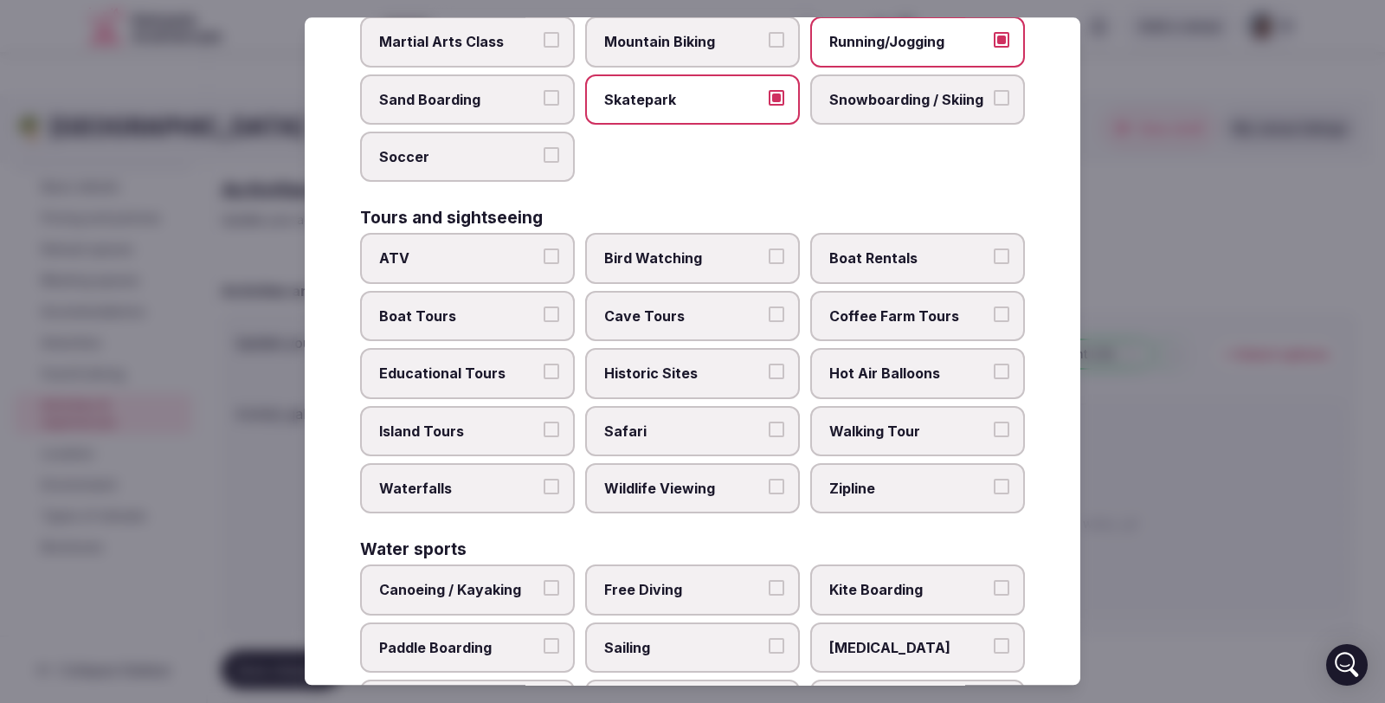
scroll to position [1126, 0]
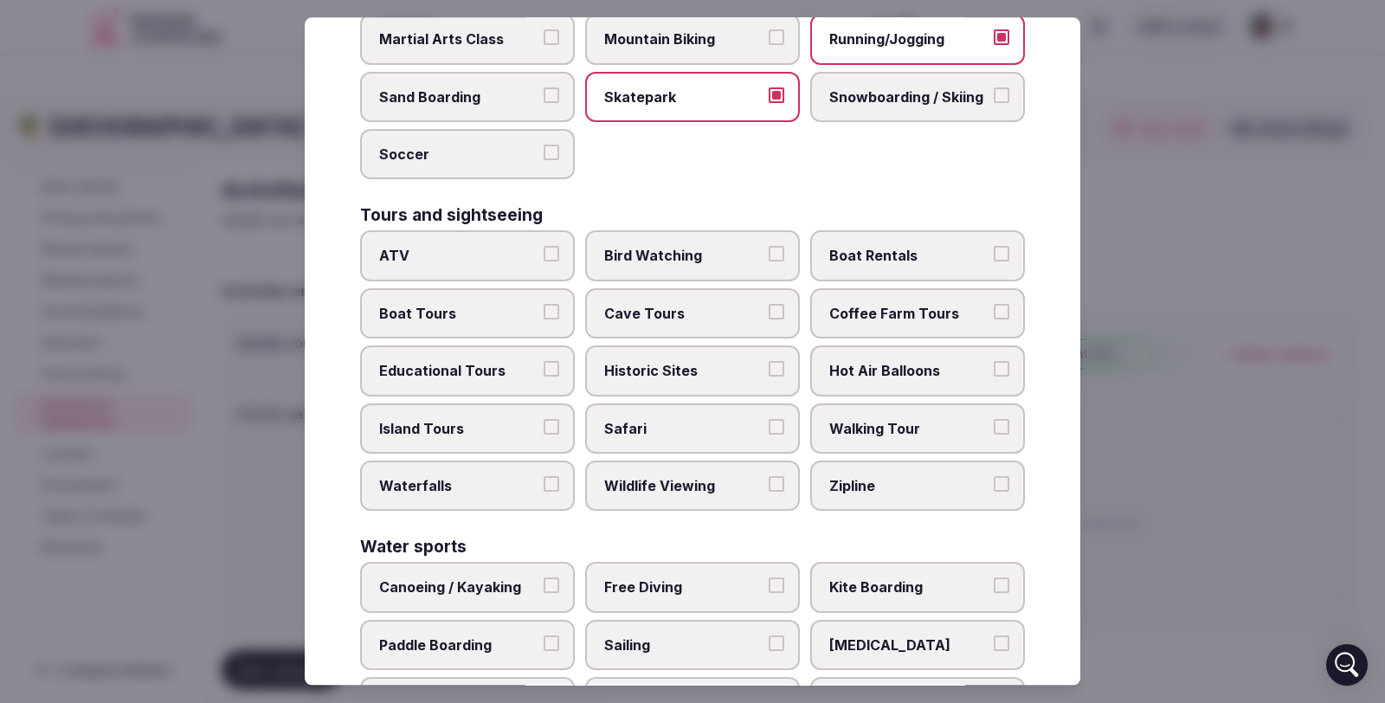
click at [544, 312] on button "Boat Tours" at bounding box center [552, 312] width 16 height 16
click at [561, 427] on label "Island Tours" at bounding box center [467, 428] width 215 height 50
click at [559, 427] on button "Island Tours" at bounding box center [552, 427] width 16 height 16
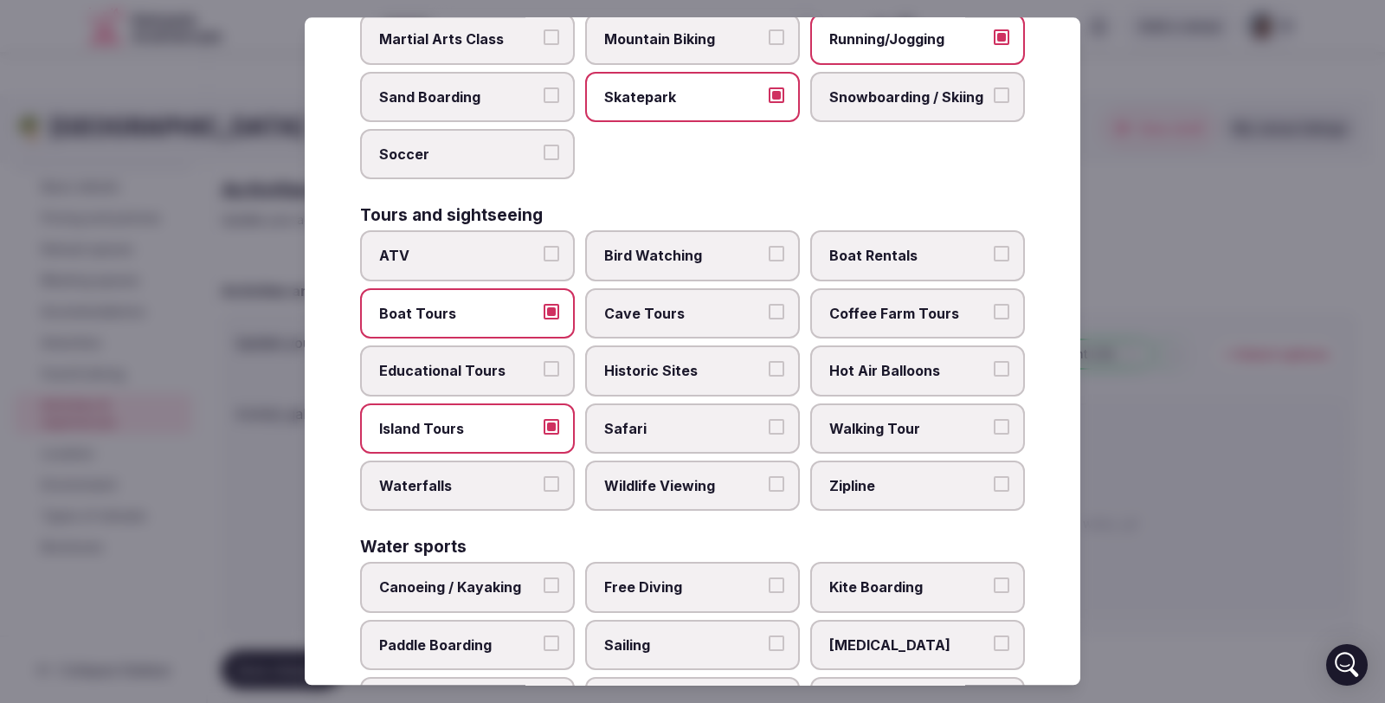
click at [773, 366] on button "Historic Sites" at bounding box center [777, 369] width 16 height 16
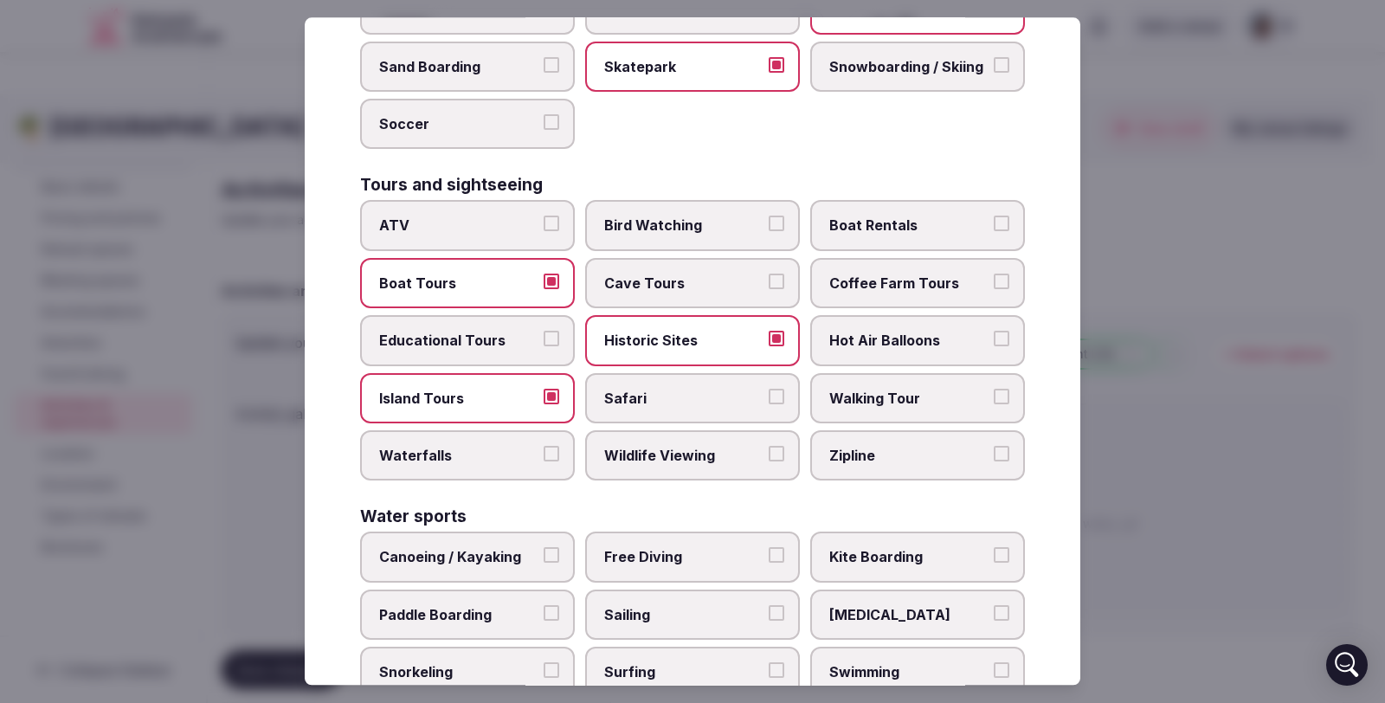
scroll to position [1183, 0]
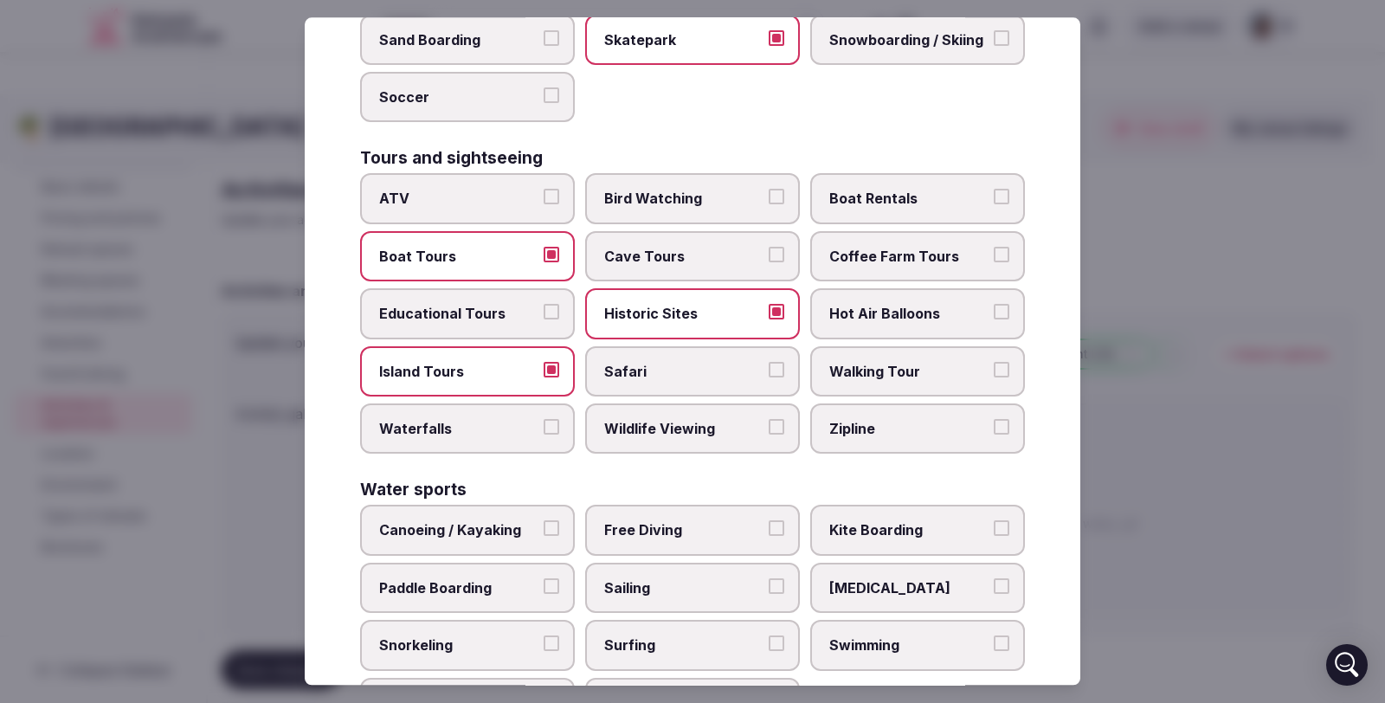
click at [994, 367] on button "Walking Tour" at bounding box center [1002, 370] width 16 height 16
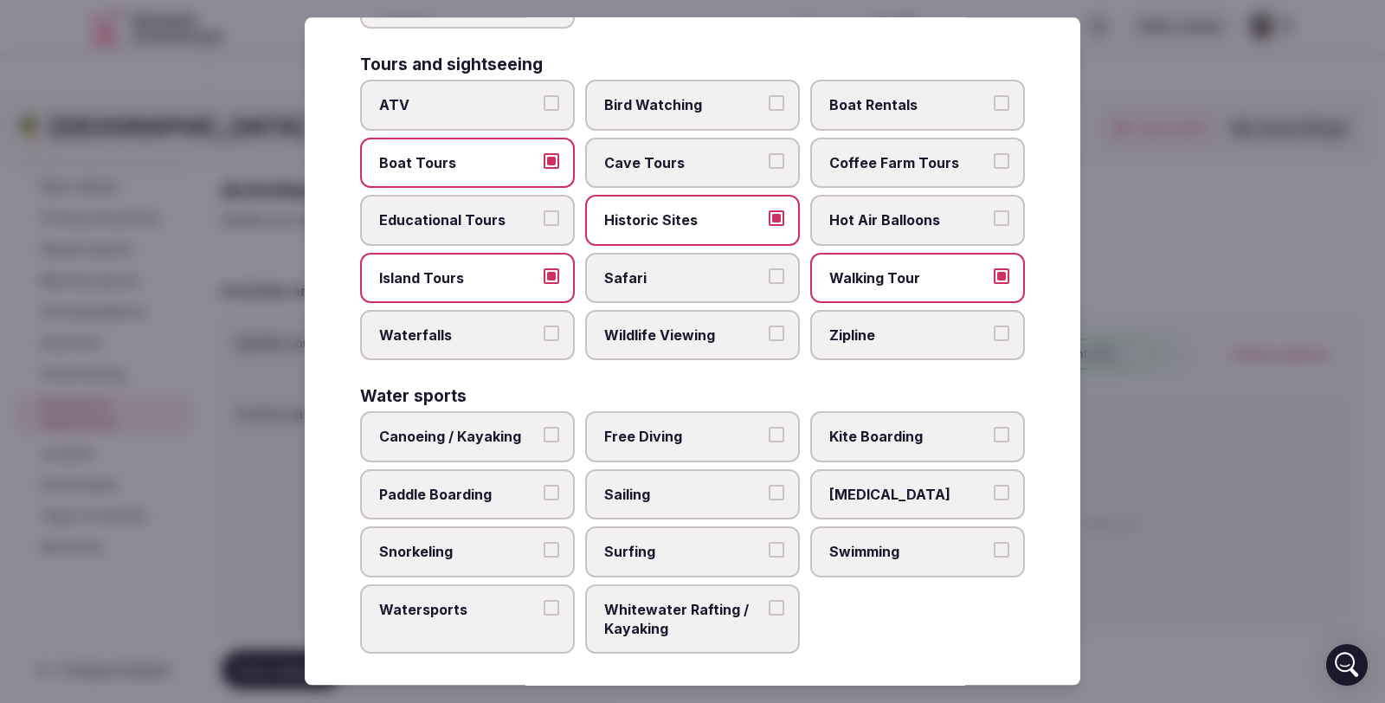
scroll to position [1287, 0]
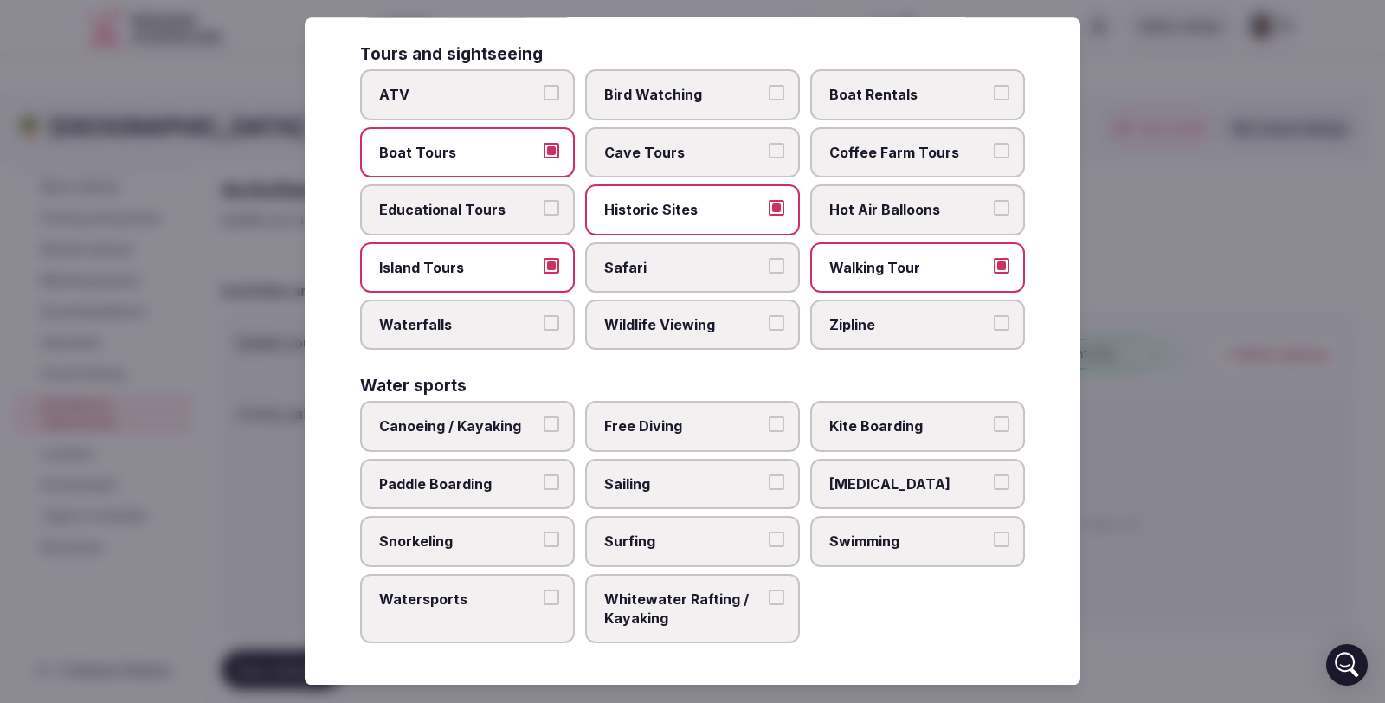
click at [1000, 319] on label "Zipline" at bounding box center [917, 325] width 215 height 50
click at [1000, 319] on button "Zipline" at bounding box center [1002, 323] width 16 height 16
click at [769, 479] on button "Sailing" at bounding box center [777, 483] width 16 height 16
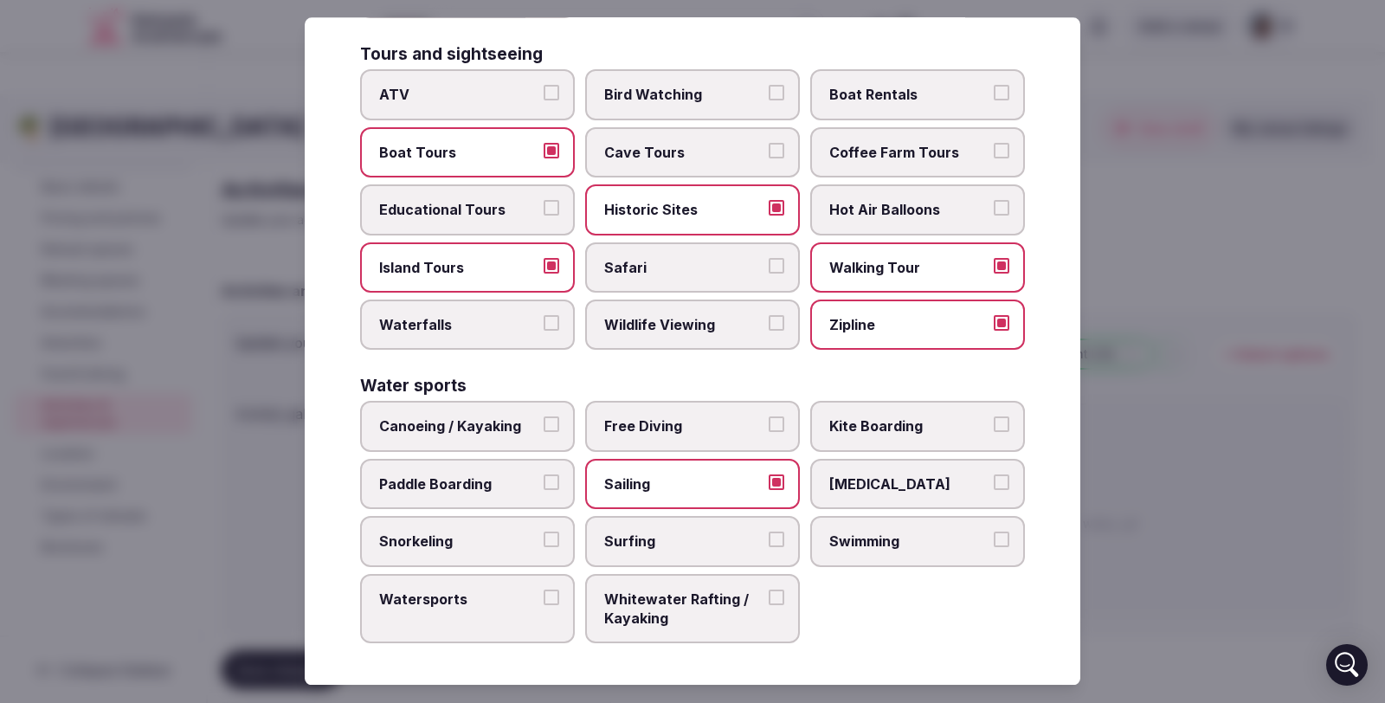
click at [994, 534] on button "Swimming" at bounding box center [1002, 540] width 16 height 16
click at [994, 481] on button "Scuba Diving" at bounding box center [1002, 483] width 16 height 16
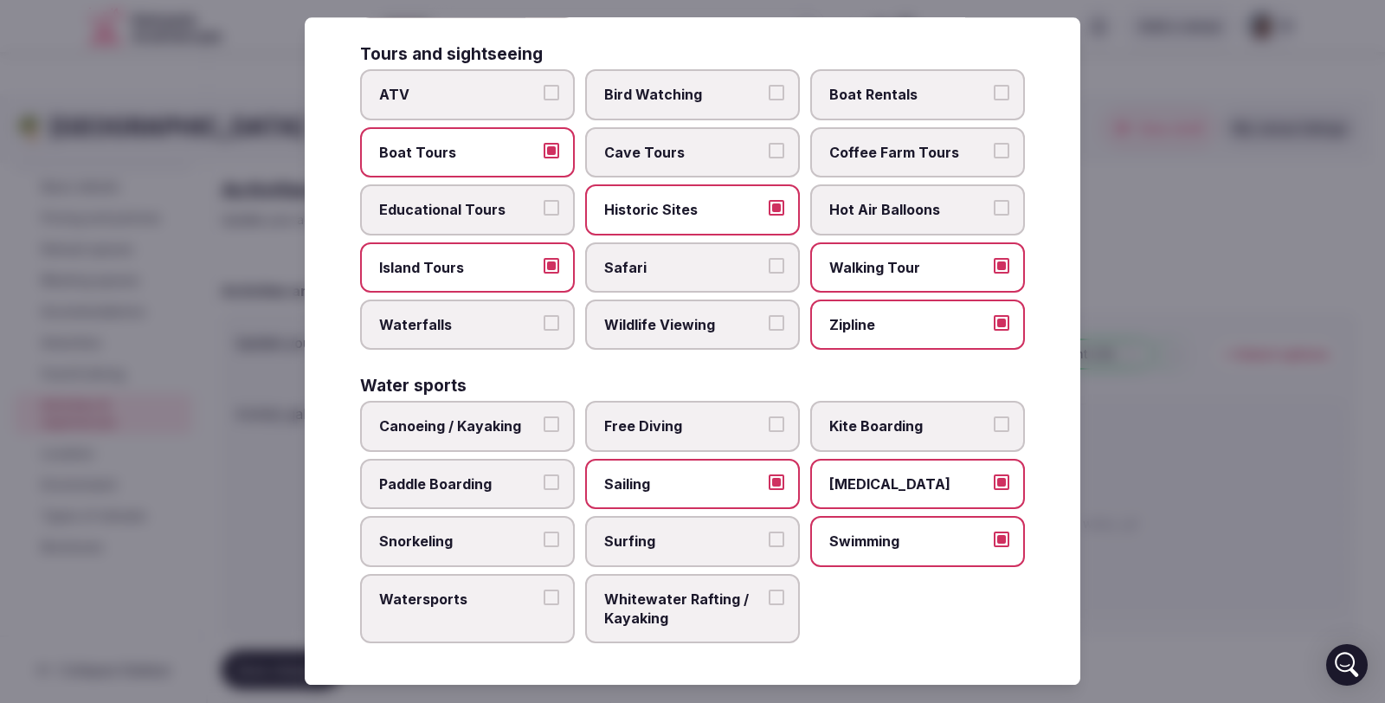
click at [544, 535] on button "Snorkeling" at bounding box center [552, 540] width 16 height 16
click at [544, 595] on button "Watersports" at bounding box center [552, 598] width 16 height 16
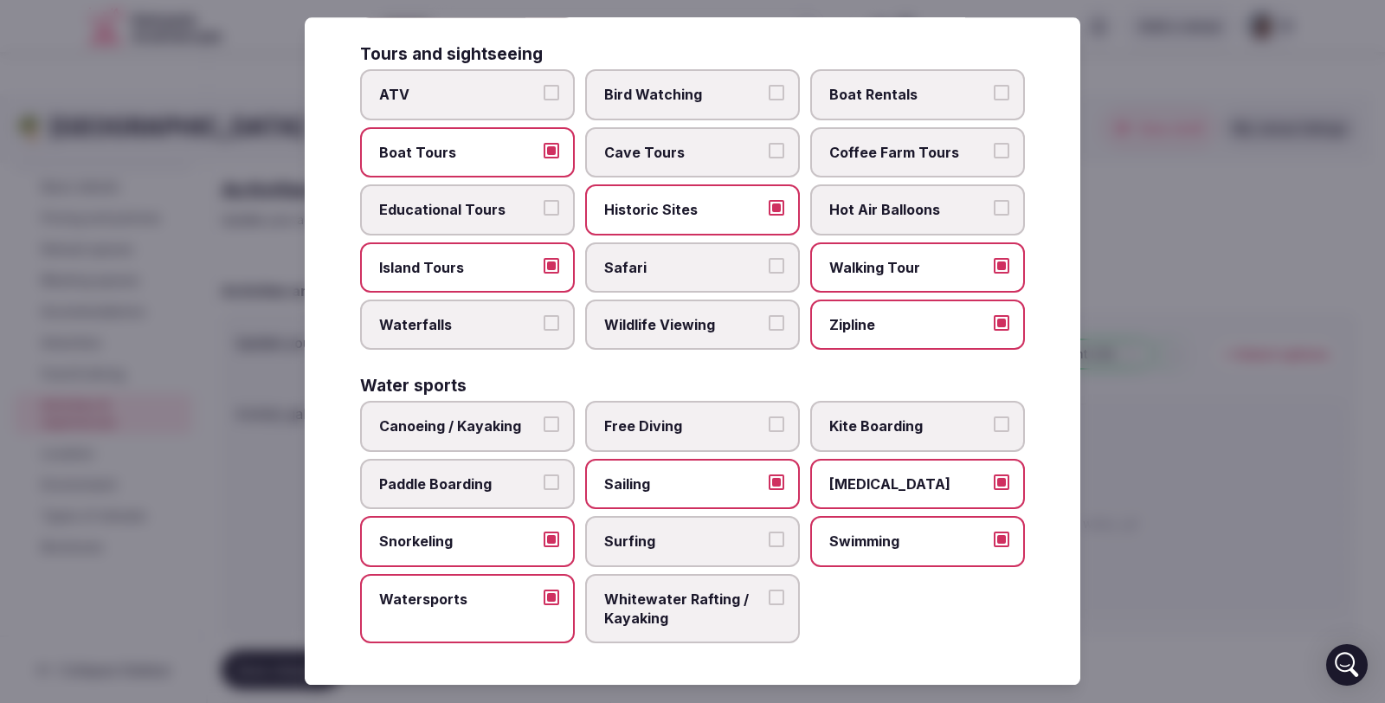
click at [548, 475] on button "Paddle Boarding" at bounding box center [552, 483] width 16 height 16
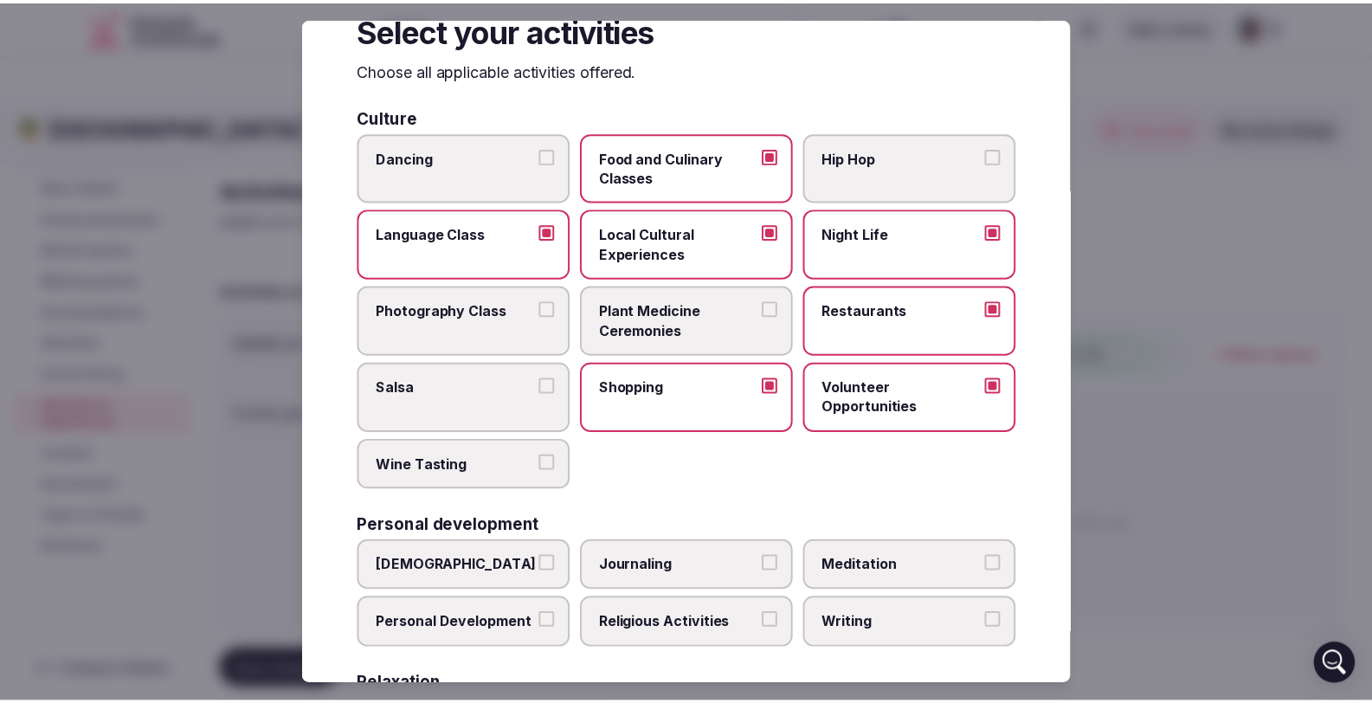
scroll to position [0, 0]
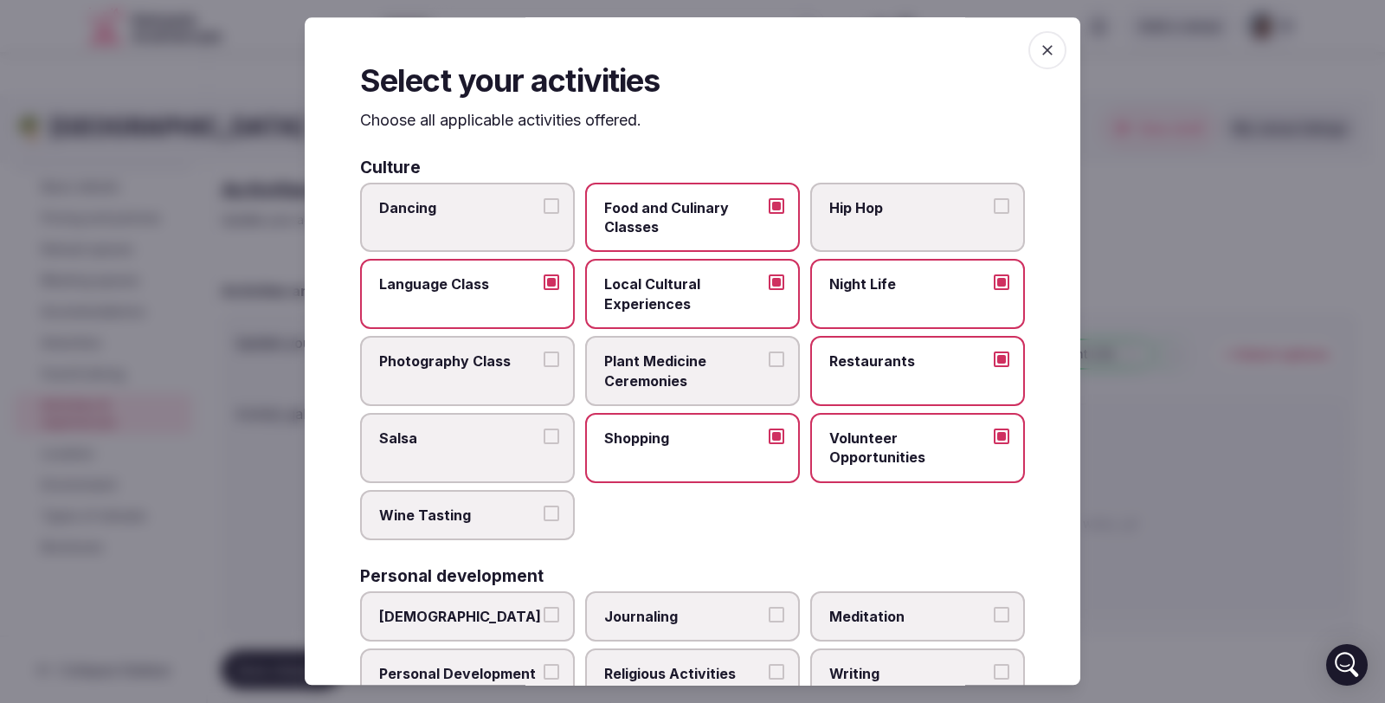
click at [1039, 52] on icon "button" at bounding box center [1047, 50] width 17 height 17
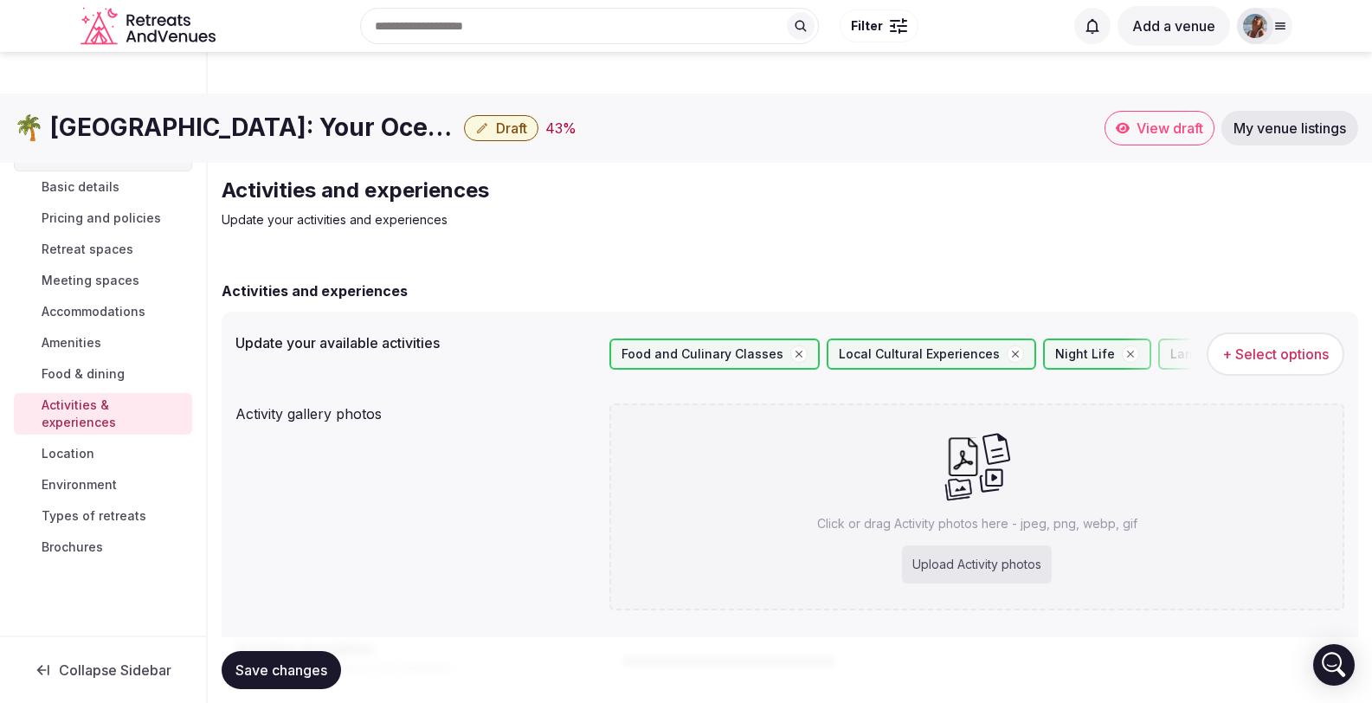
click at [81, 445] on span "Location" at bounding box center [68, 453] width 53 height 17
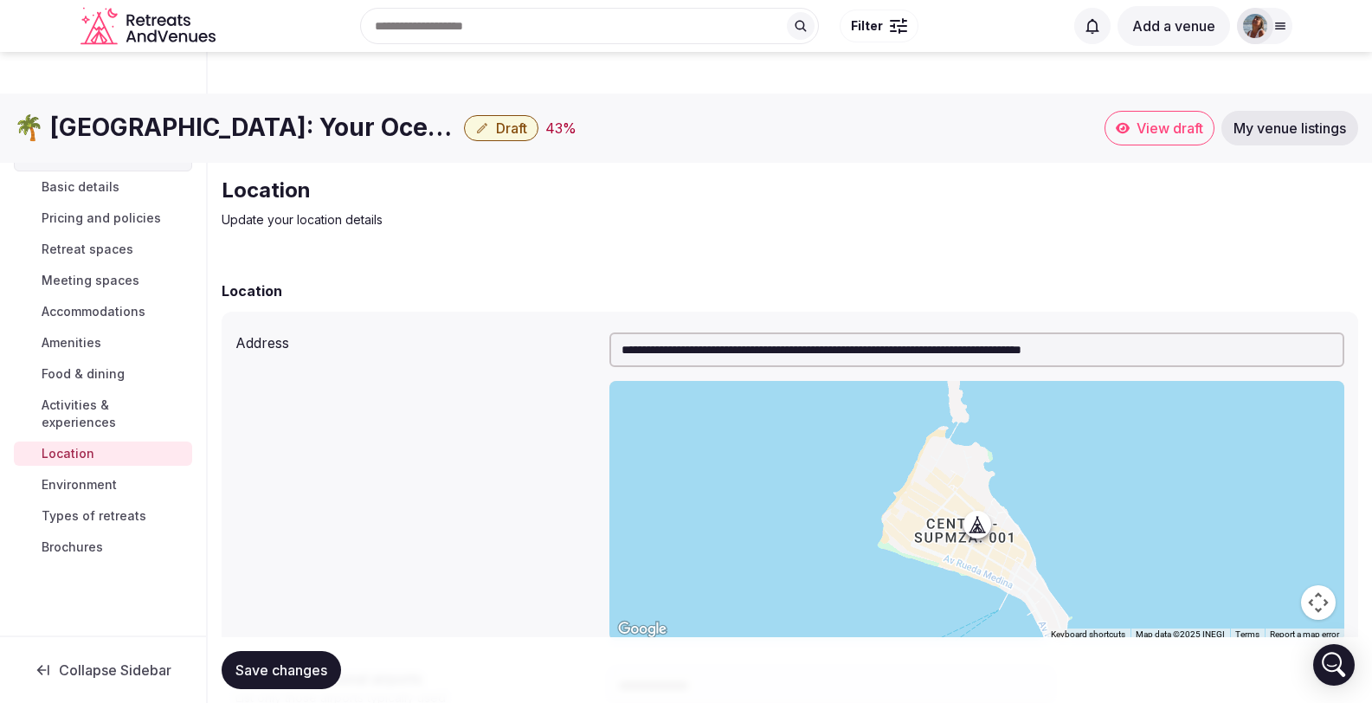
drag, startPoint x: 1217, startPoint y: 307, endPoint x: 515, endPoint y: 295, distance: 702.3
click at [515, 326] on div "**********" at bounding box center [790, 487] width 1109 height 322
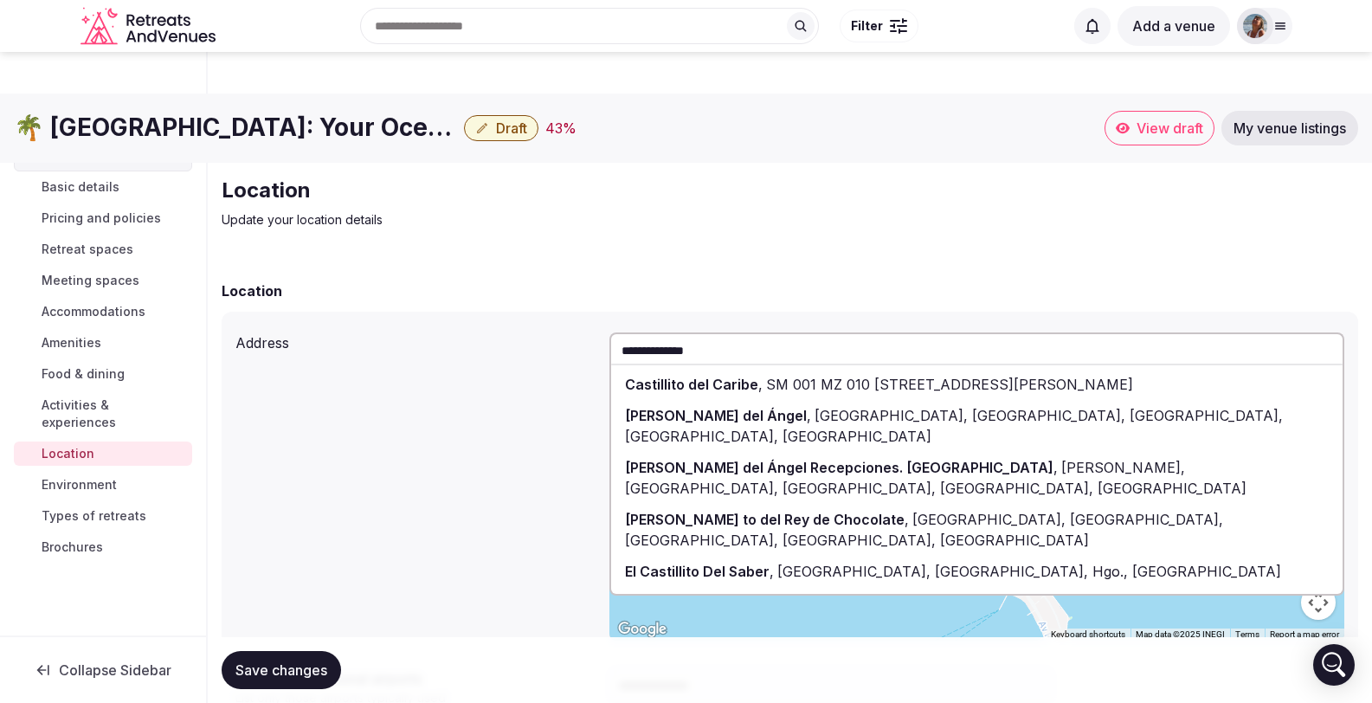
click at [768, 376] on span "SM 001 MZ 010 LT 15, Centro - Supmza. 001, Isla Mujeres, Quintana Roo, Mexico" at bounding box center [948, 384] width 371 height 17
type input "**********"
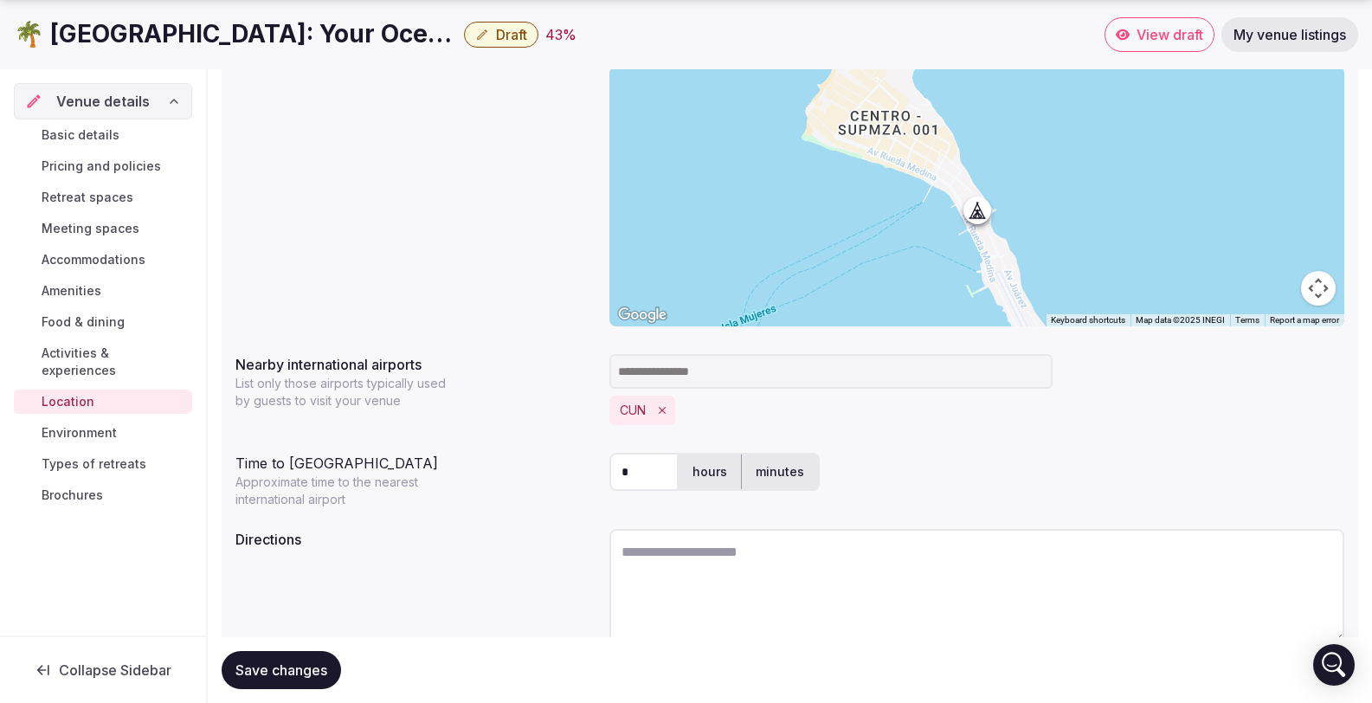
scroll to position [346, 0]
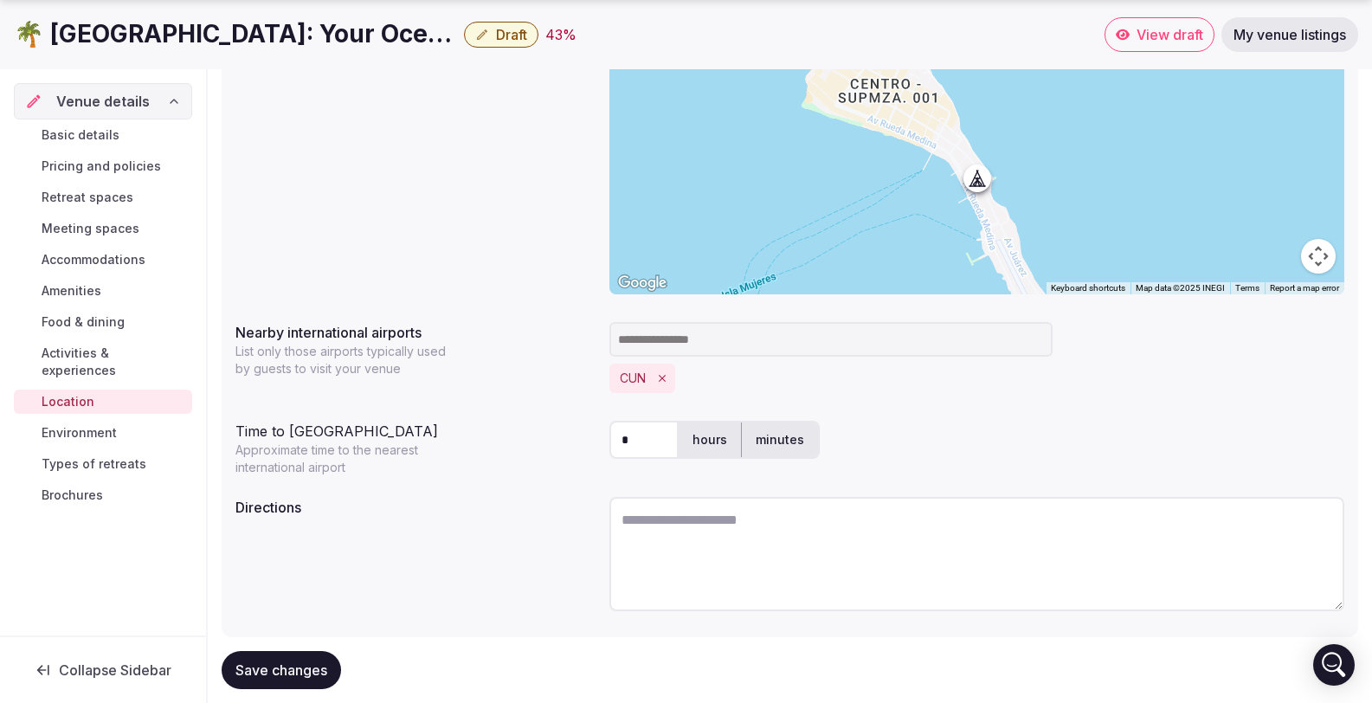
click at [677, 497] on textarea at bounding box center [977, 554] width 735 height 114
paste textarea "**********"
type textarea "**********"
click at [305, 662] on span "Save changes" at bounding box center [282, 670] width 92 height 17
click at [137, 421] on link "Environment" at bounding box center [103, 433] width 178 height 24
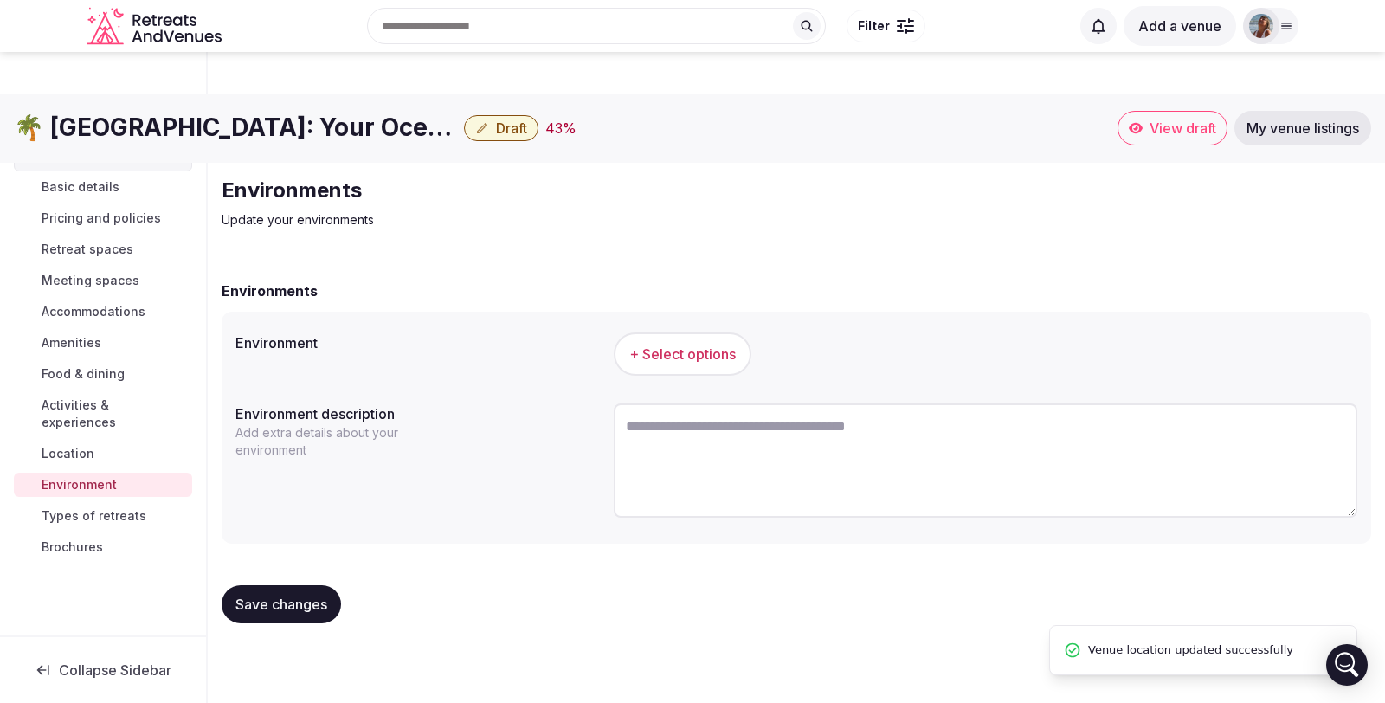
click at [676, 345] on span "+ Select options" at bounding box center [682, 354] width 107 height 19
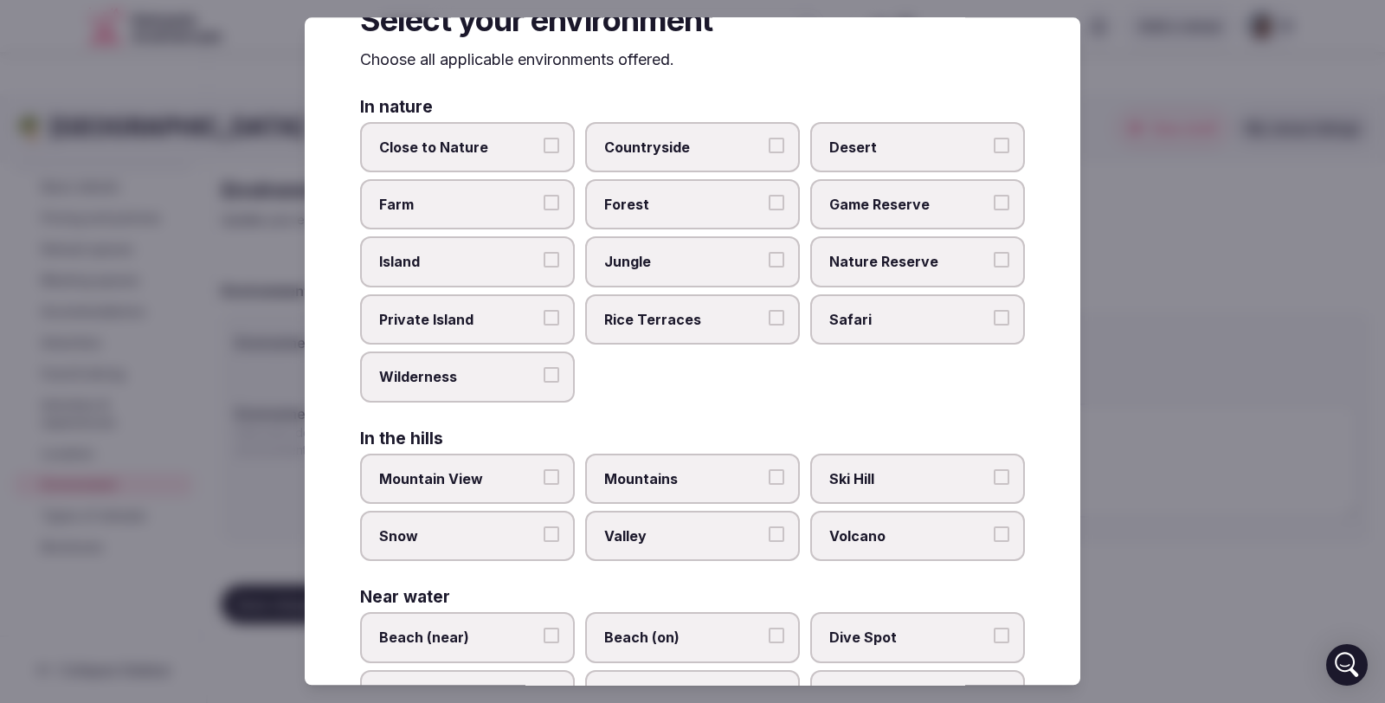
scroll to position [51, 0]
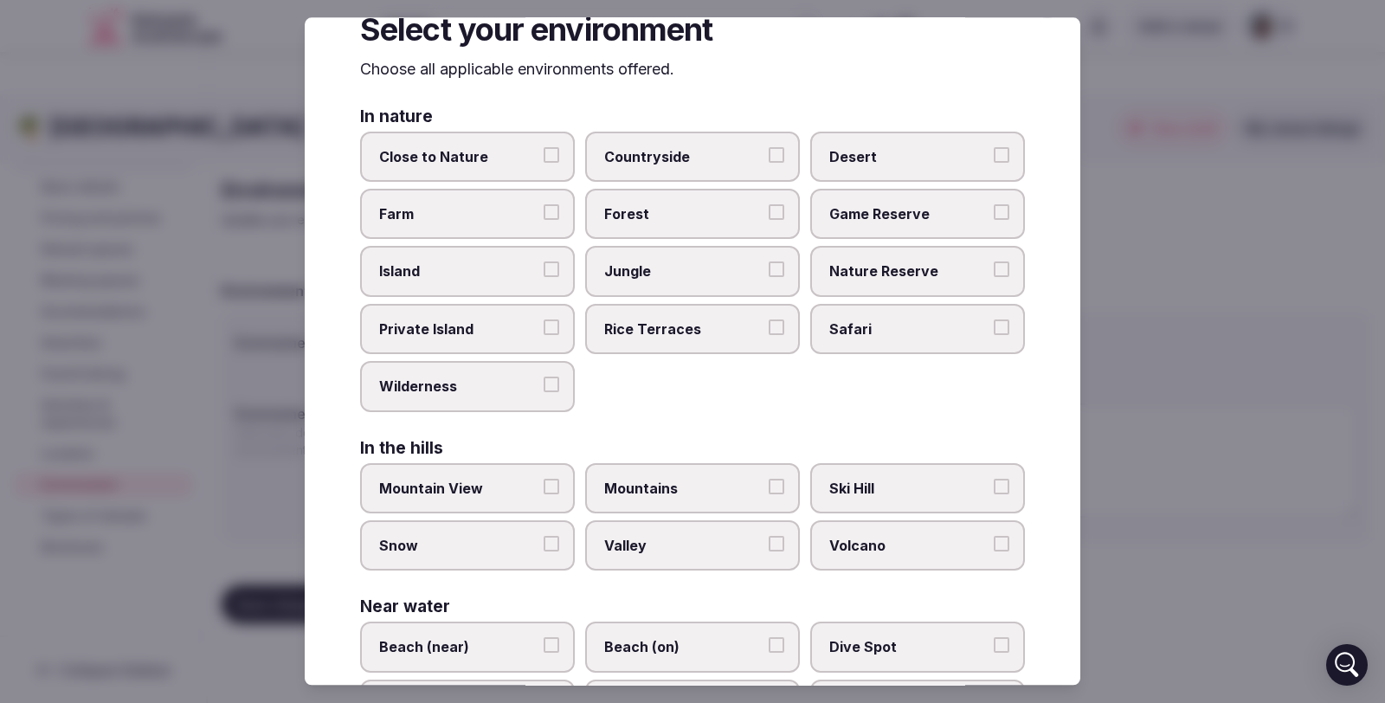
click at [547, 268] on button "Island" at bounding box center [552, 270] width 16 height 16
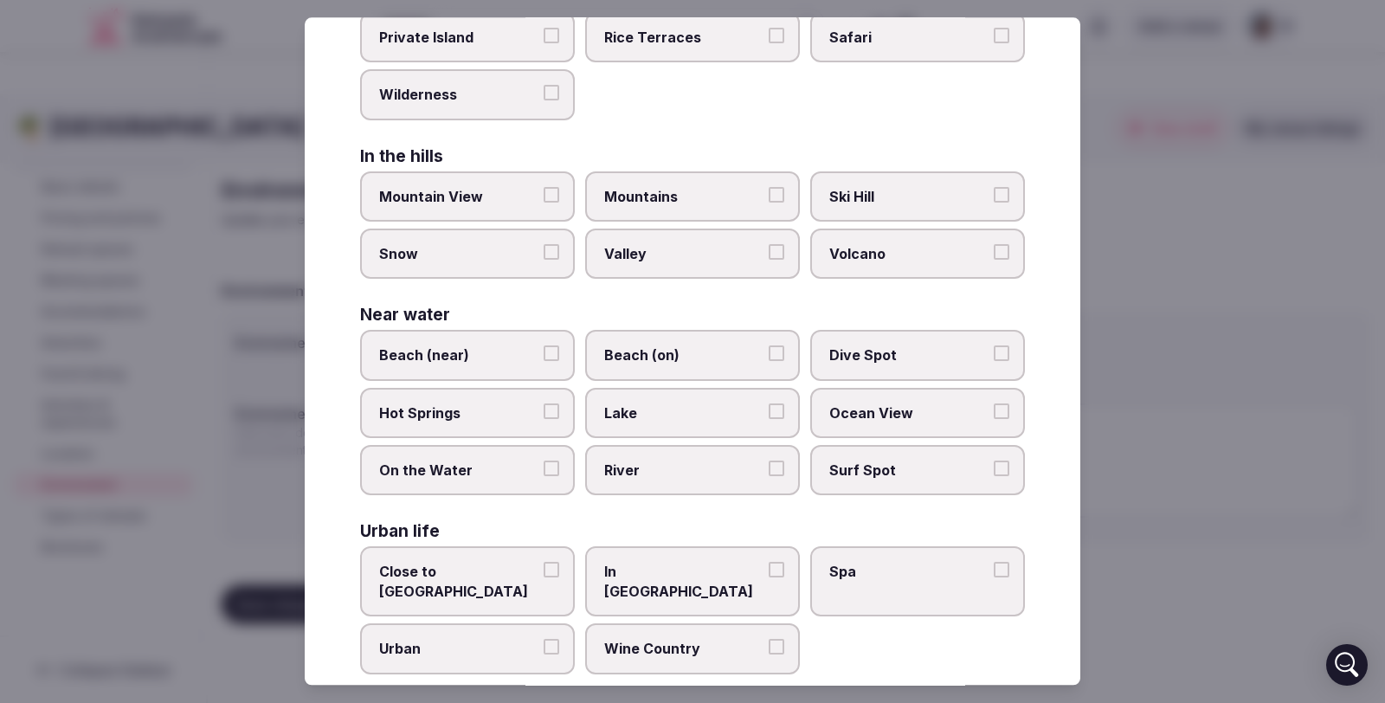
scroll to position [354, 0]
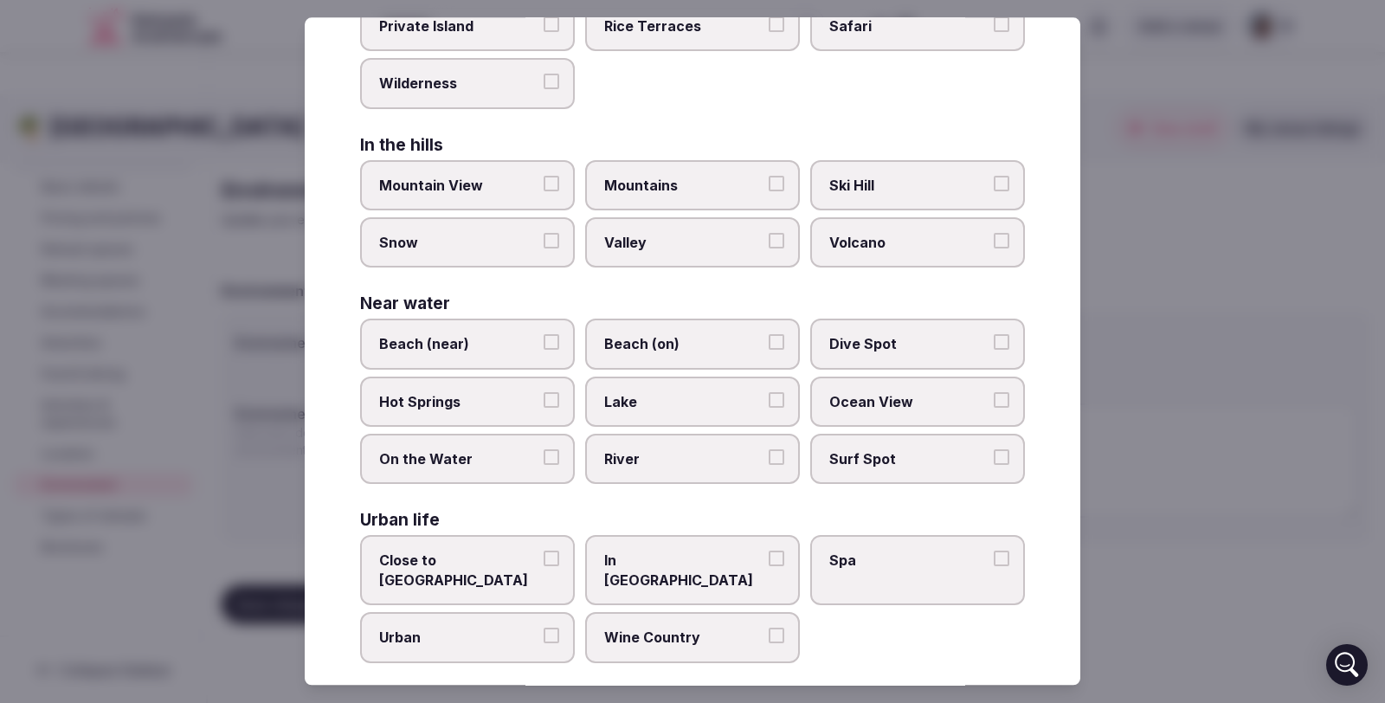
click at [546, 339] on button "Beach (near)" at bounding box center [552, 343] width 16 height 16
click at [994, 394] on button "Ocean View" at bounding box center [1002, 400] width 16 height 16
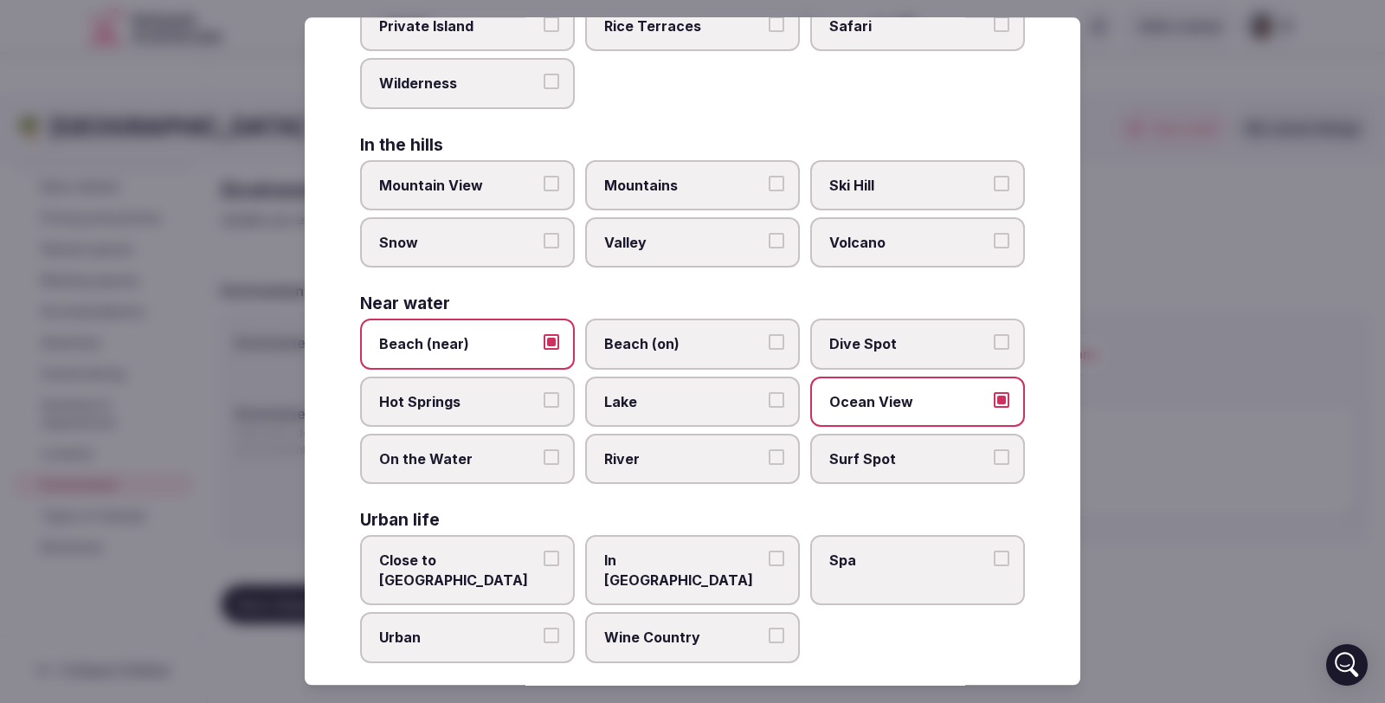
click at [994, 338] on button "Dive Spot" at bounding box center [1002, 343] width 16 height 16
click at [547, 453] on button "On the Water" at bounding box center [552, 457] width 16 height 16
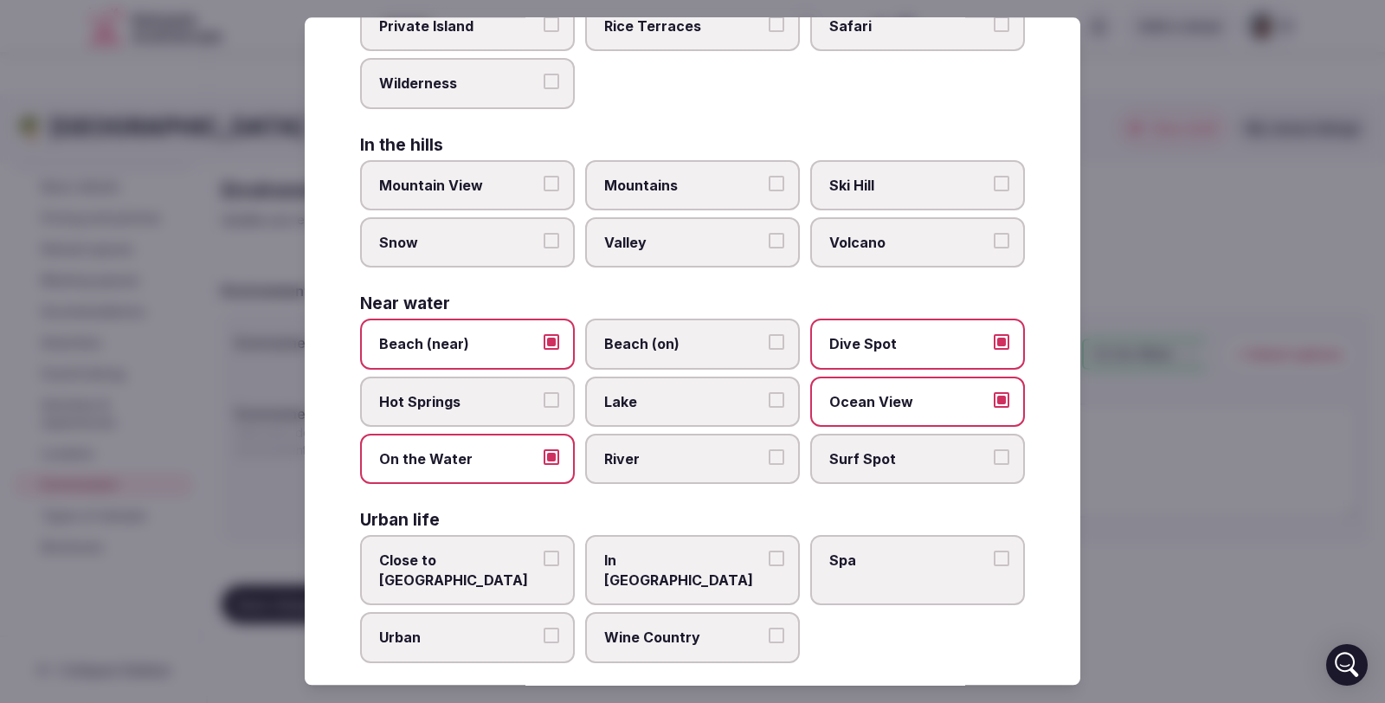
scroll to position [0, 0]
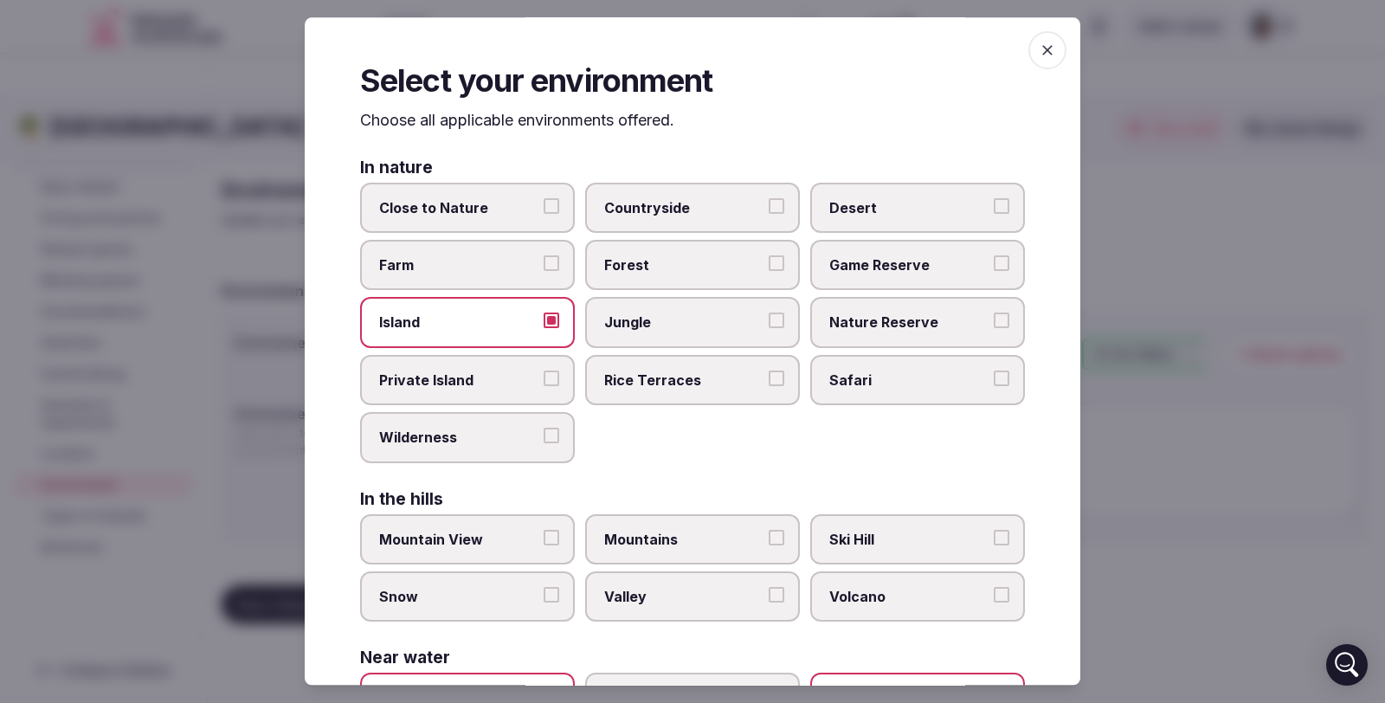
click at [1039, 46] on icon "button" at bounding box center [1047, 50] width 17 height 17
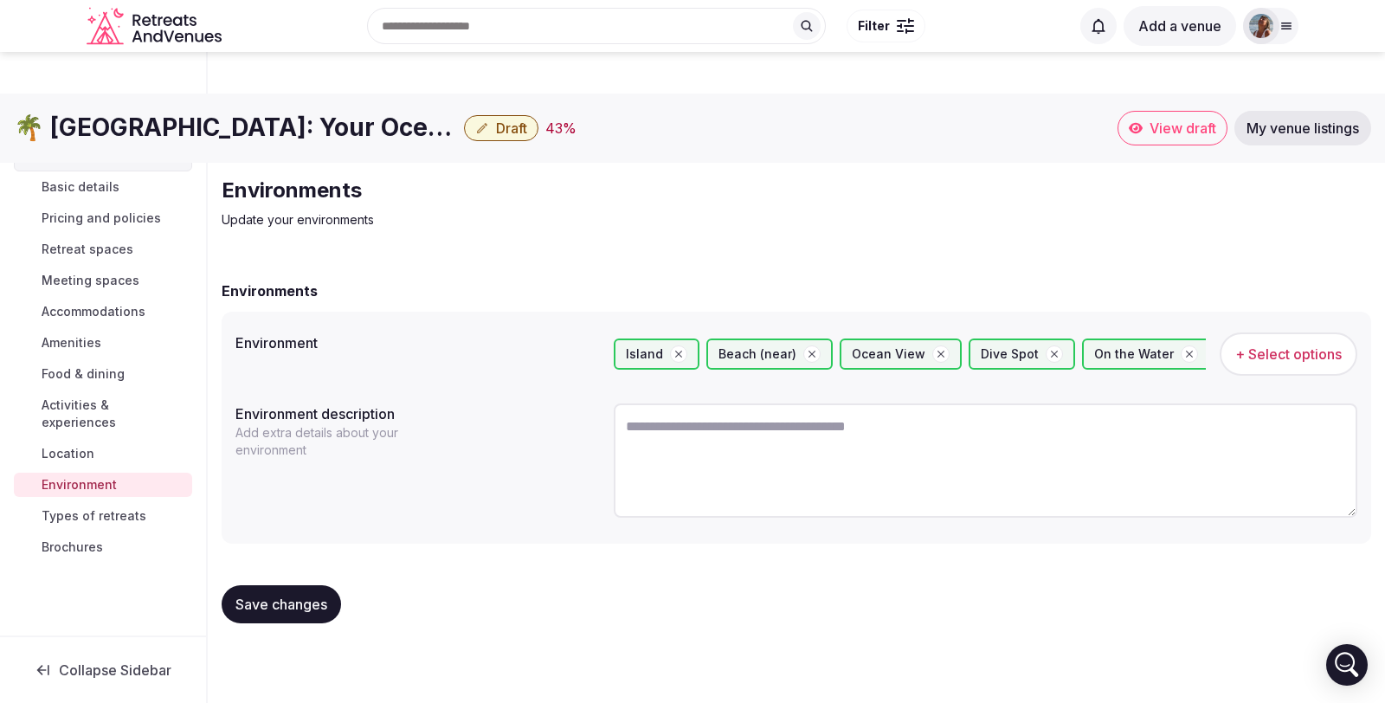
click at [261, 596] on span "Save changes" at bounding box center [282, 604] width 92 height 17
click at [132, 507] on span "Types of retreats" at bounding box center [94, 515] width 105 height 17
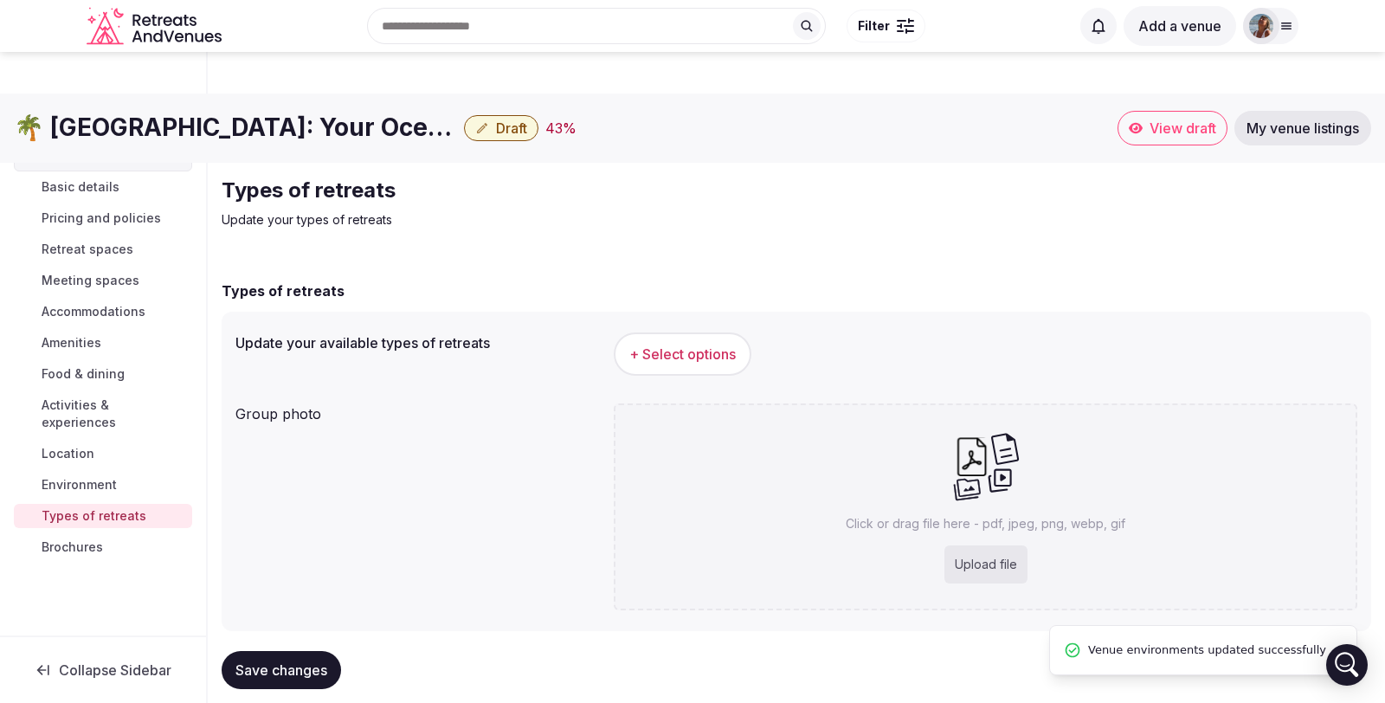
click at [686, 332] on button "+ Select options" at bounding box center [683, 353] width 138 height 43
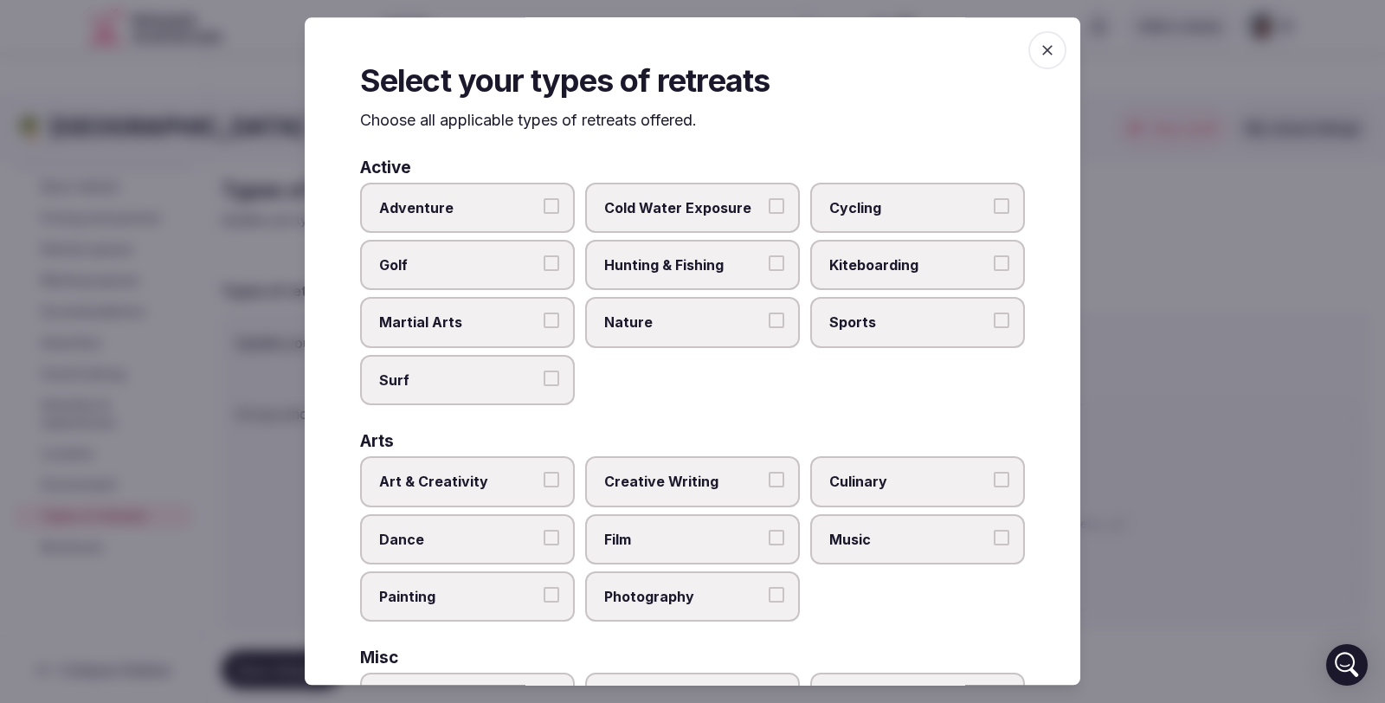
click at [1043, 48] on icon "button" at bounding box center [1048, 50] width 10 height 10
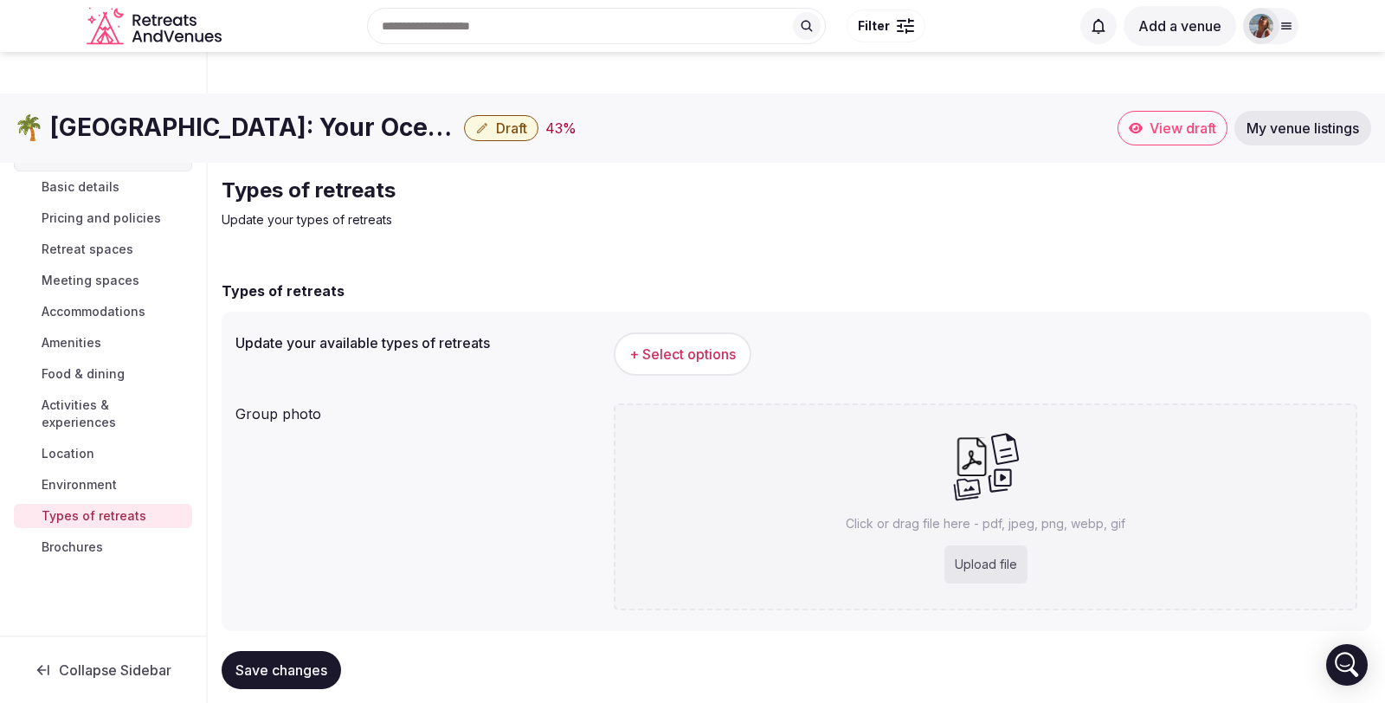
click at [1013, 546] on div "Upload file" at bounding box center [986, 565] width 83 height 38
type input "**********"
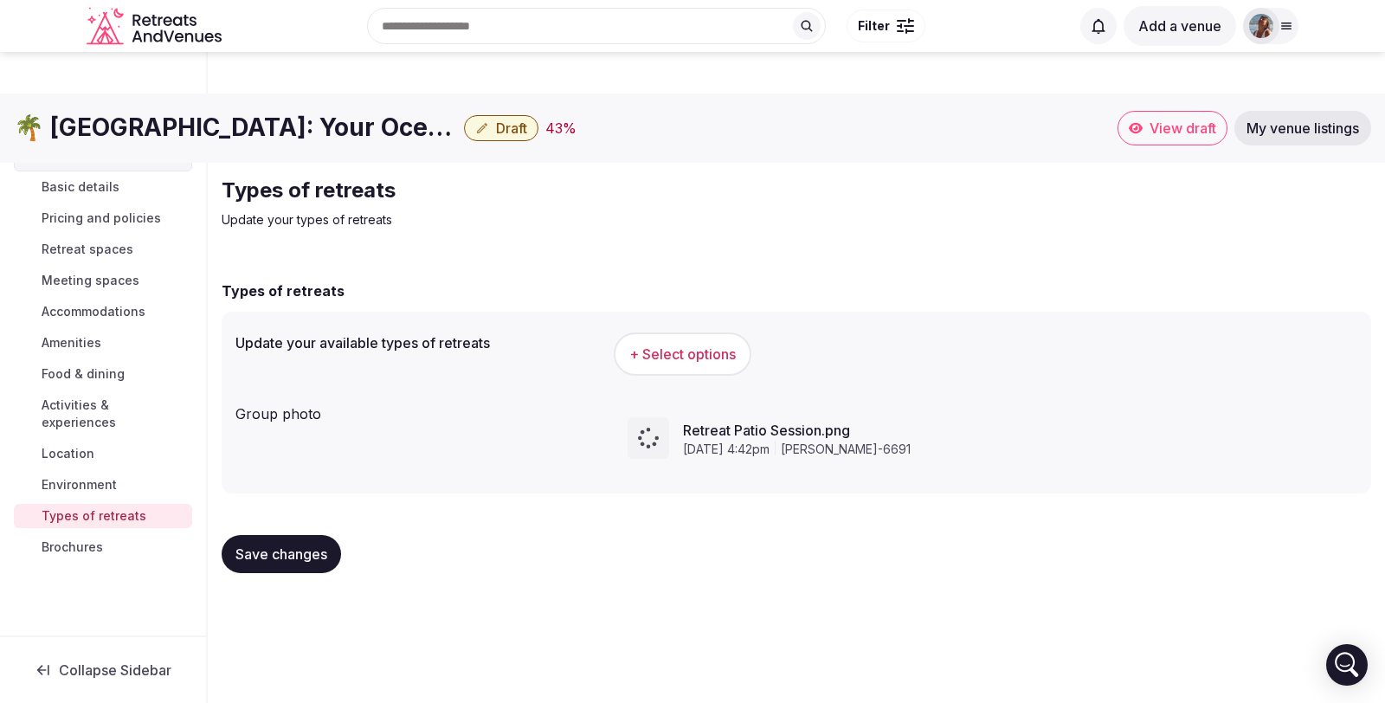
click at [294, 546] on span "Save changes" at bounding box center [282, 554] width 92 height 17
click at [86, 539] on span "Brochures" at bounding box center [72, 547] width 61 height 17
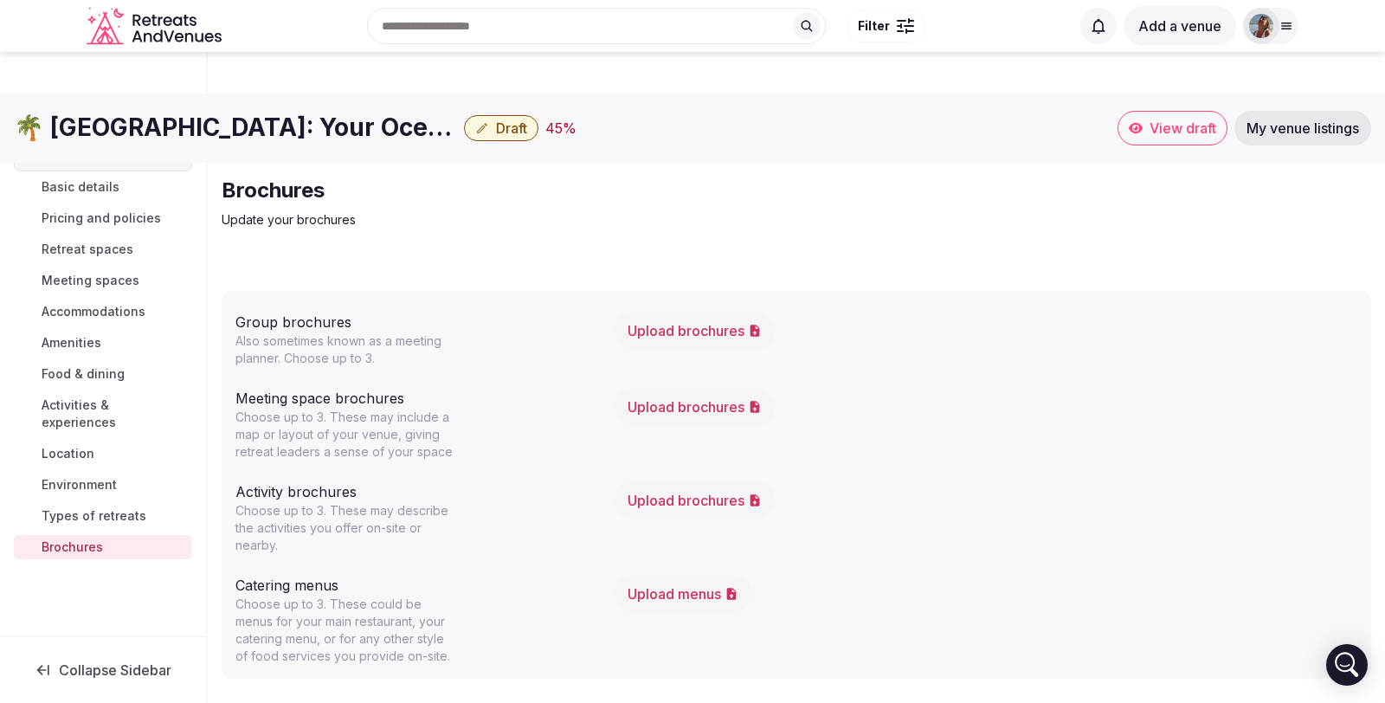
click at [1159, 119] on span "View draft" at bounding box center [1183, 127] width 67 height 17
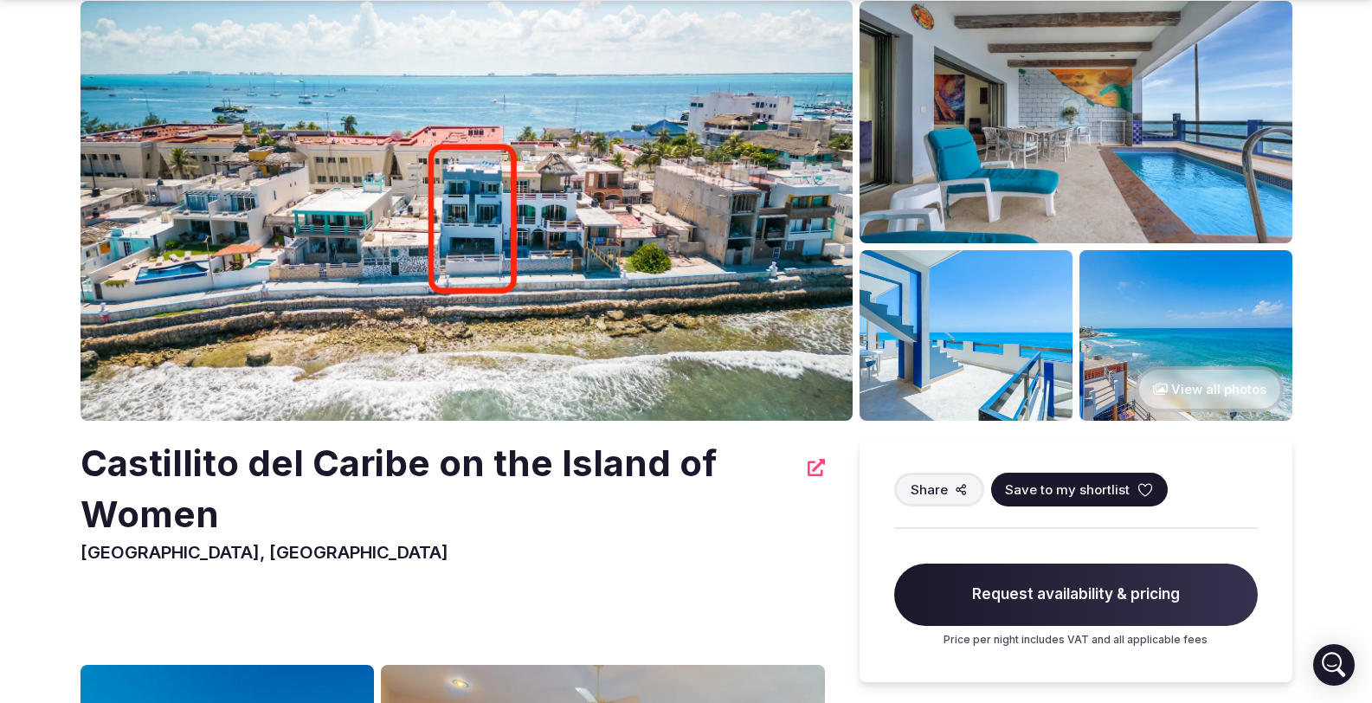
scroll to position [131, 0]
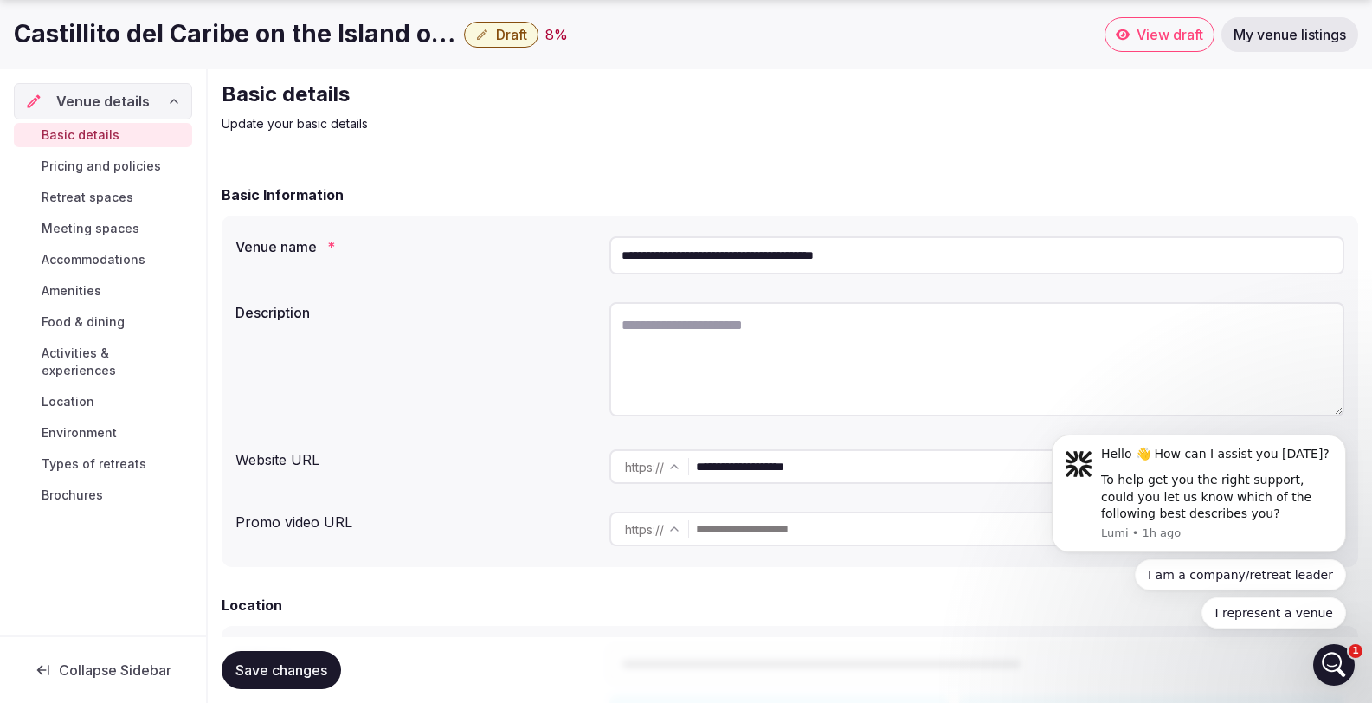
drag, startPoint x: 902, startPoint y: 212, endPoint x: 629, endPoint y: 203, distance: 272.9
click at [629, 236] on input "**********" at bounding box center [977, 255] width 735 height 38
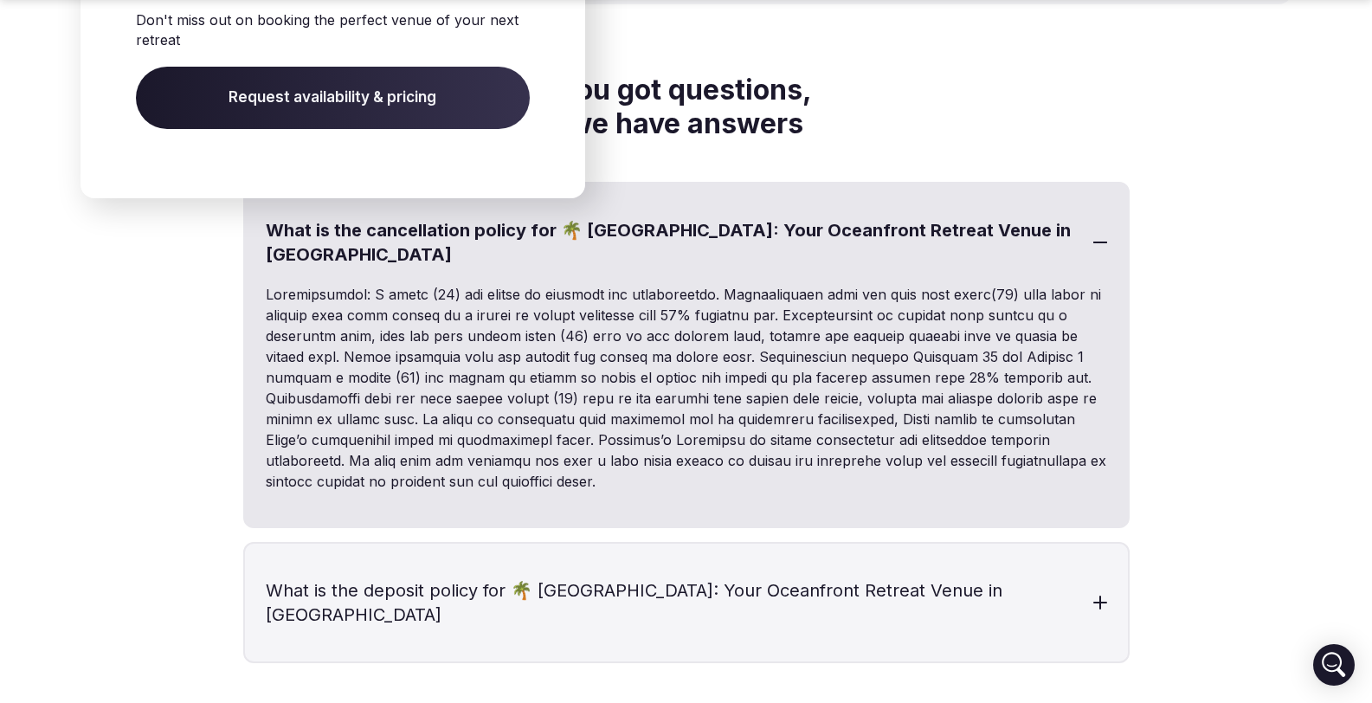
scroll to position [2793, 0]
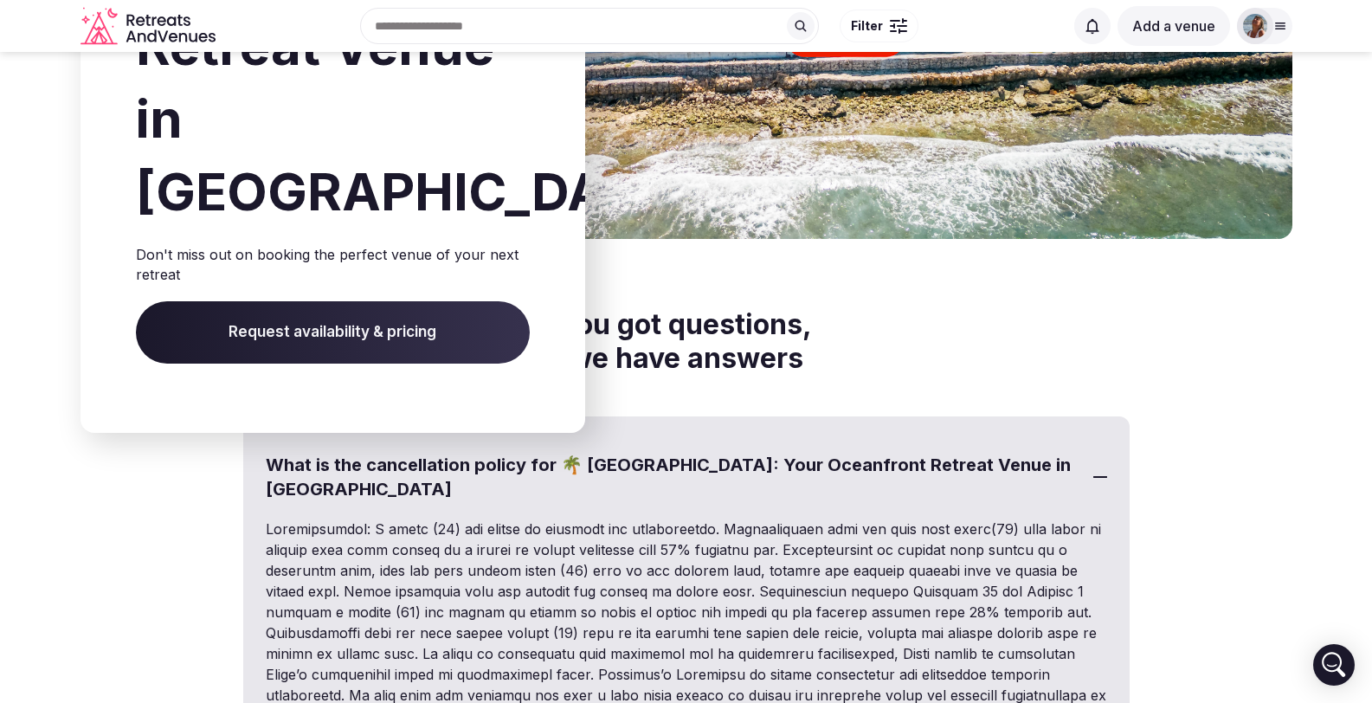
click at [1103, 476] on div at bounding box center [1101, 477] width 14 height 2
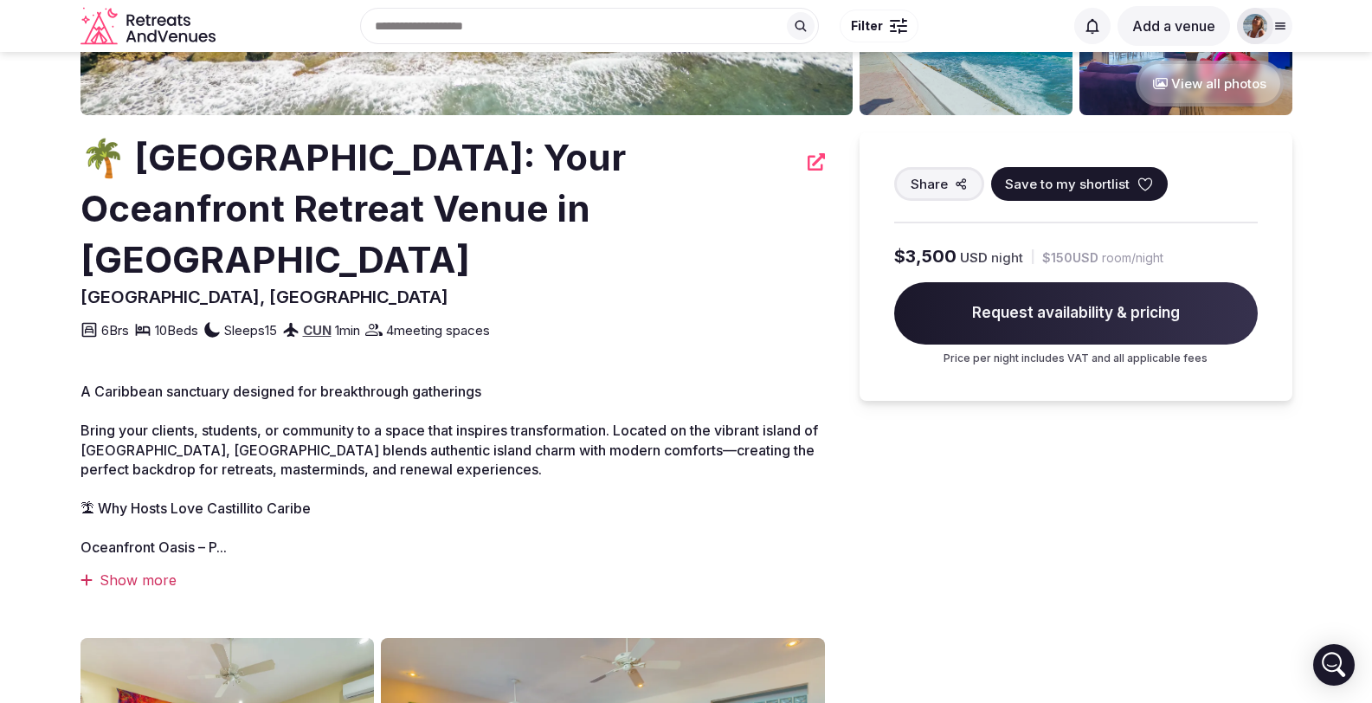
scroll to position [182, 0]
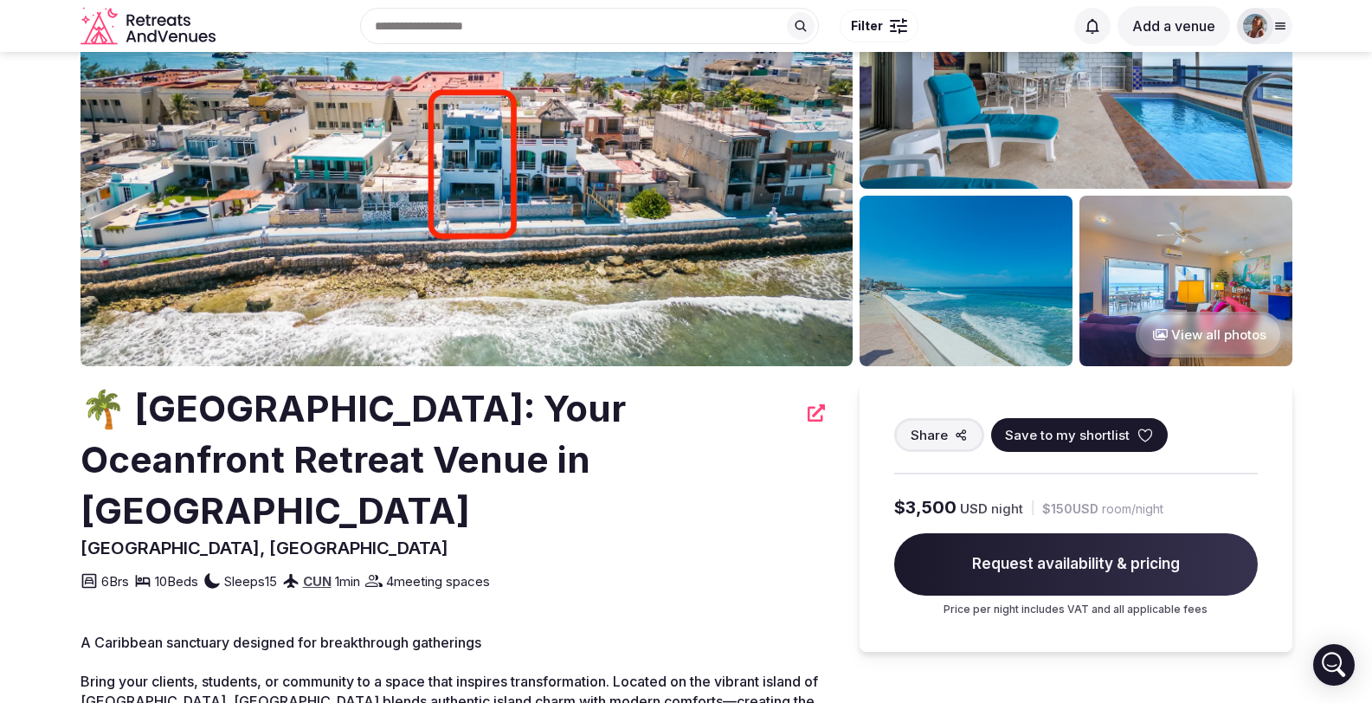
click at [1278, 25] on icon at bounding box center [1281, 26] width 14 height 14
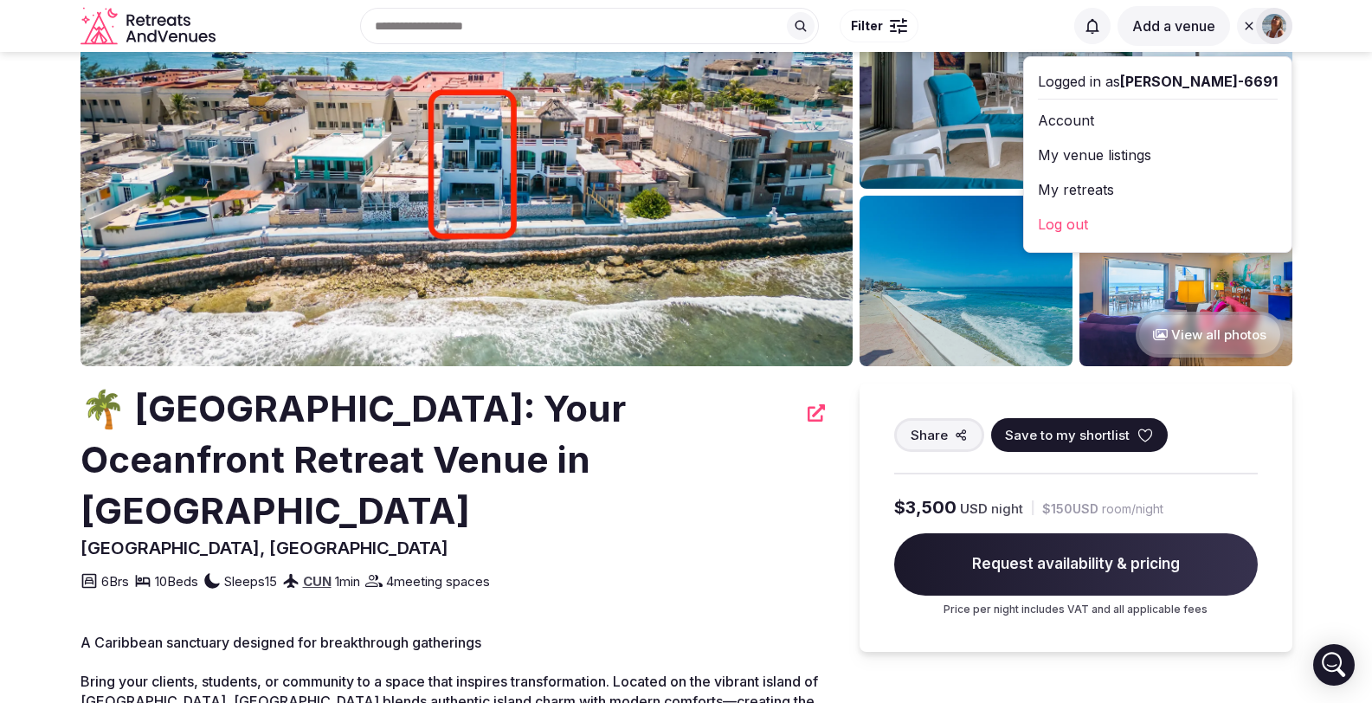
click at [1140, 153] on link "My venue listings" at bounding box center [1158, 155] width 240 height 28
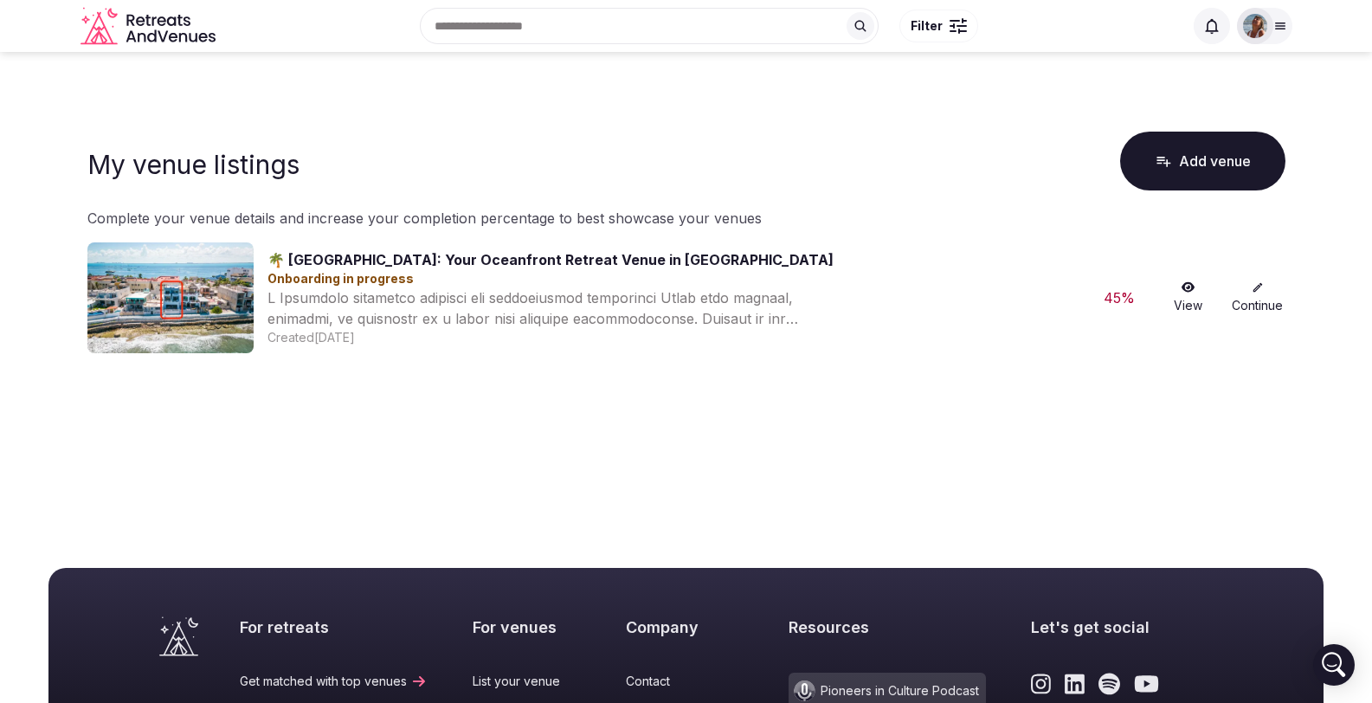
click at [1262, 281] on link "Continue" at bounding box center [1257, 297] width 55 height 33
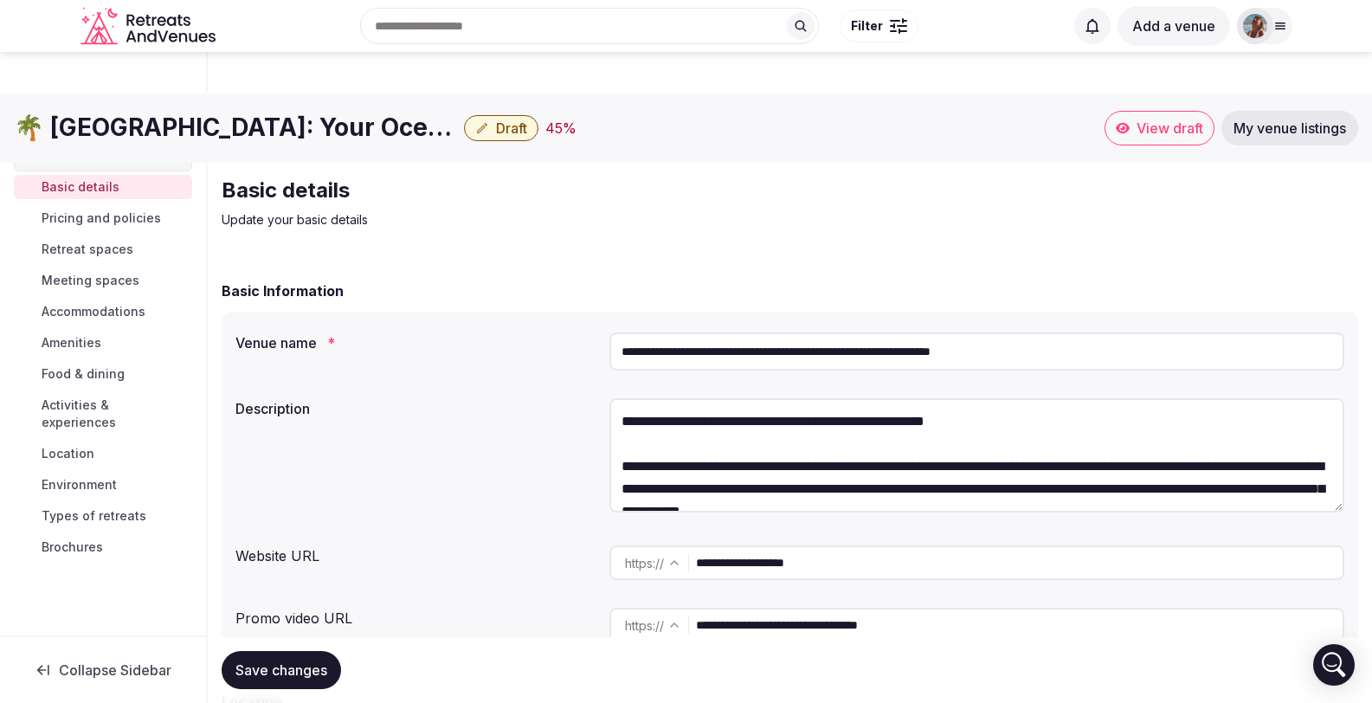
click at [107, 221] on span "Pricing and policies" at bounding box center [101, 218] width 119 height 17
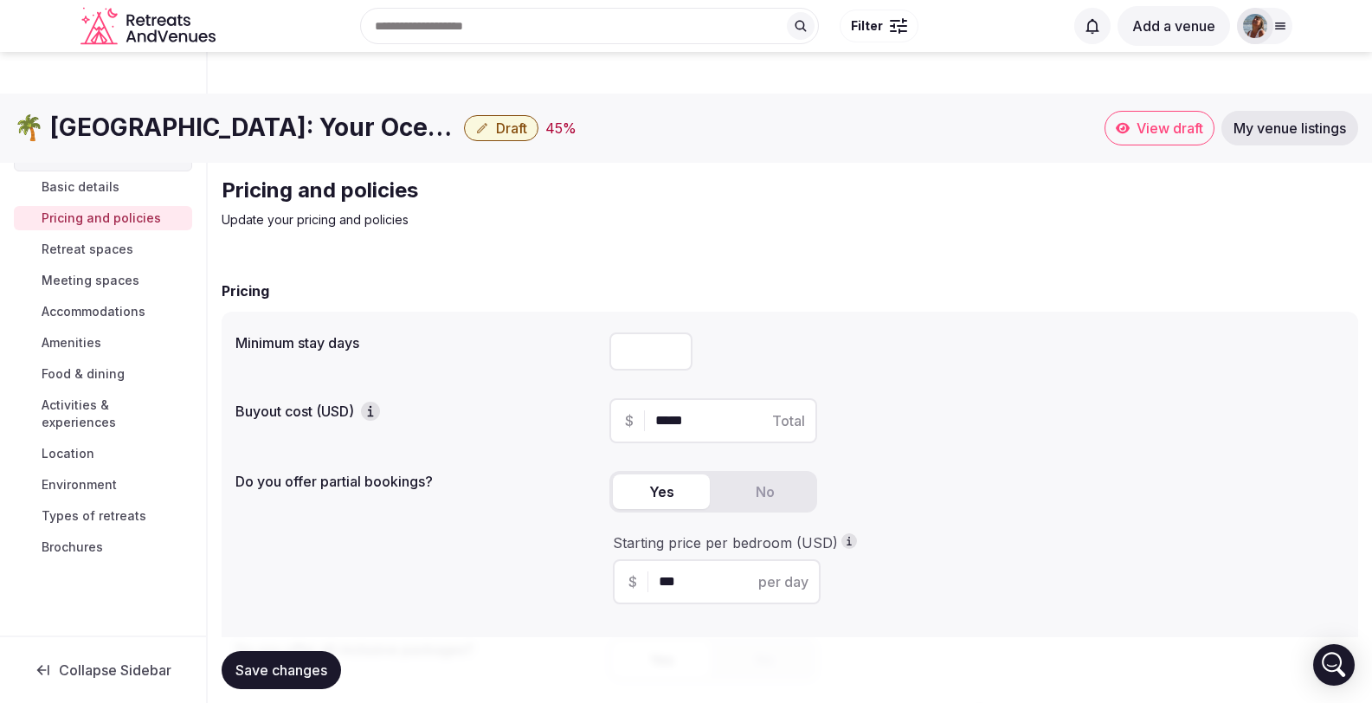
click at [701, 410] on input "*****" at bounding box center [728, 420] width 146 height 21
type input "***"
click at [584, 414] on div "Minimum stay days * Buyout cost (USD) $ *** Total Do you offer partial bookings…" at bounding box center [790, 556] width 1137 height 489
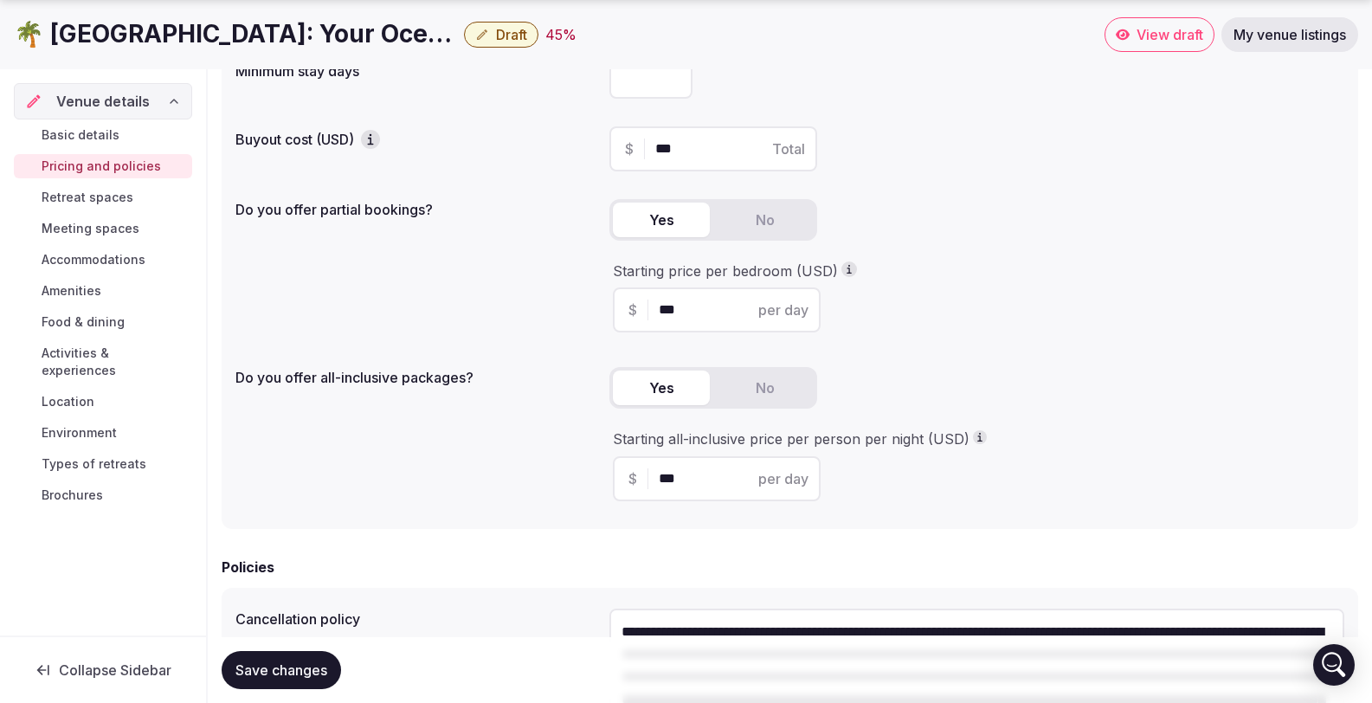
scroll to position [393, 0]
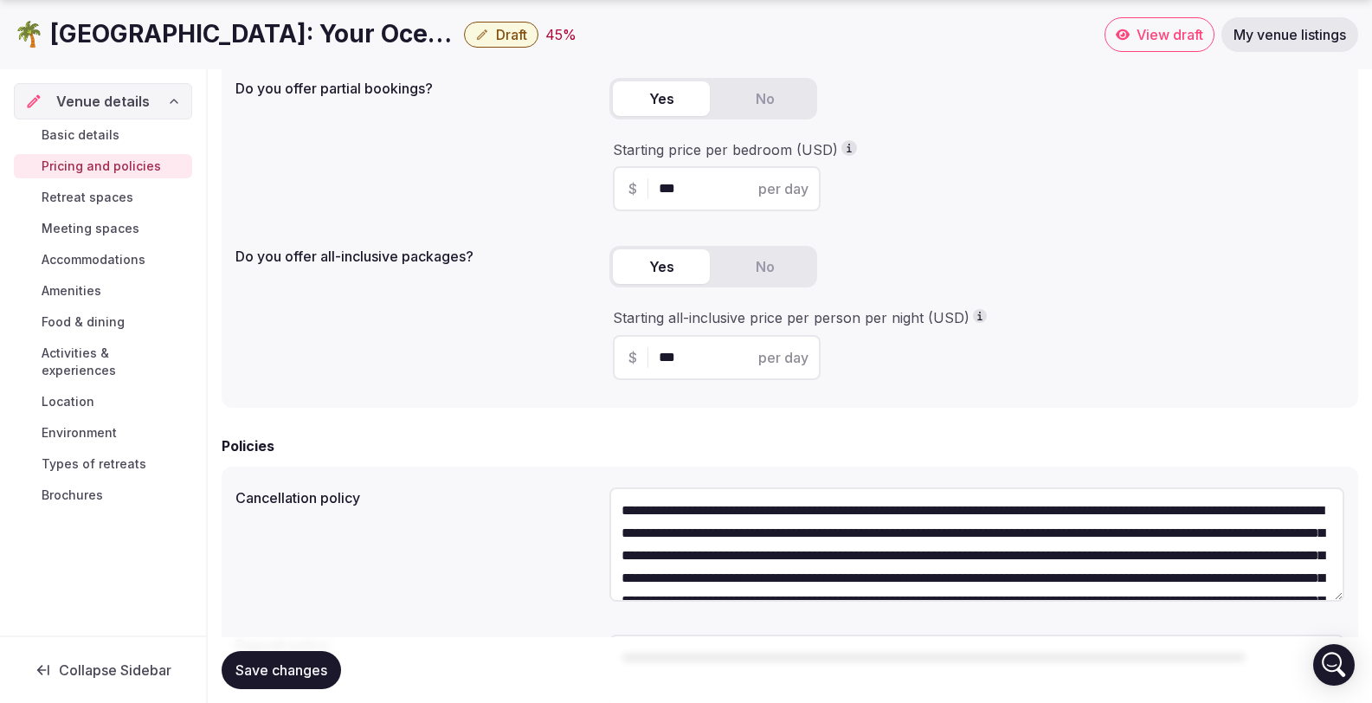
click at [266, 677] on span "Save changes" at bounding box center [282, 670] width 92 height 17
click at [97, 662] on span "Collapse Sidebar" at bounding box center [115, 670] width 113 height 17
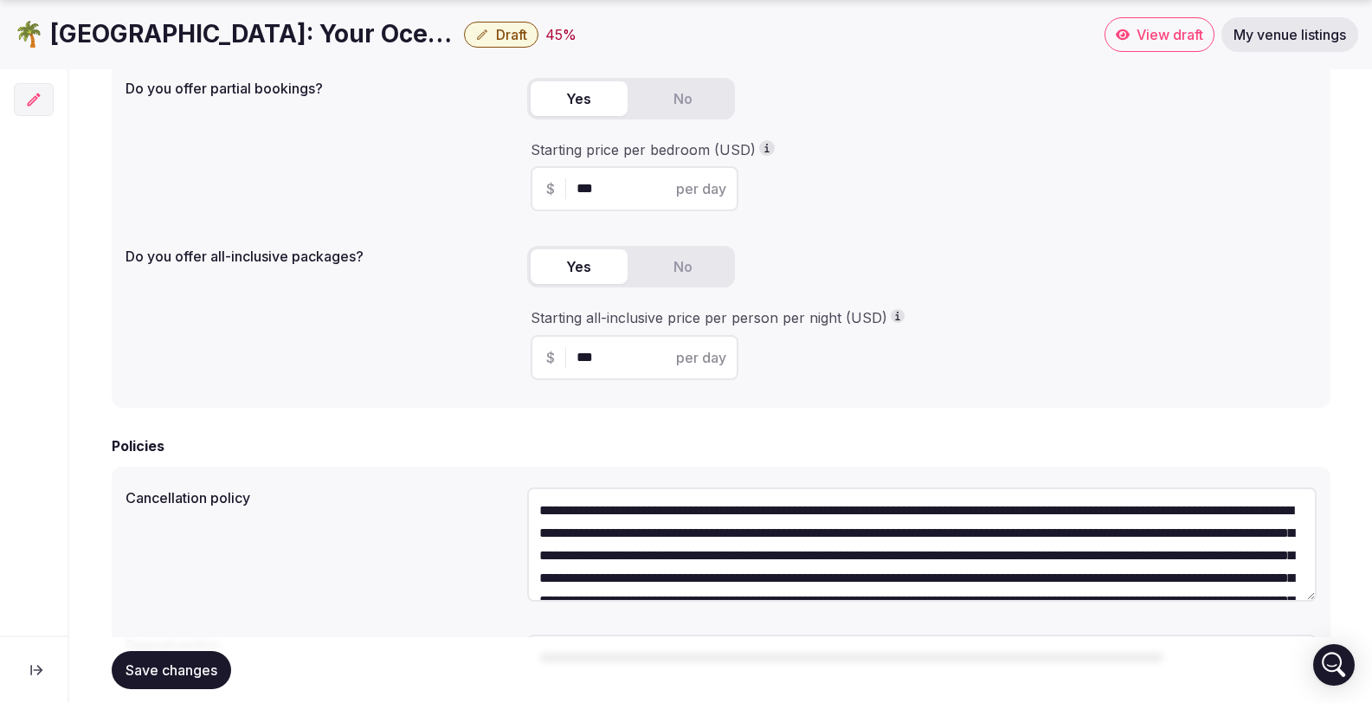
click at [518, 31] on span "Draft" at bounding box center [511, 34] width 31 height 17
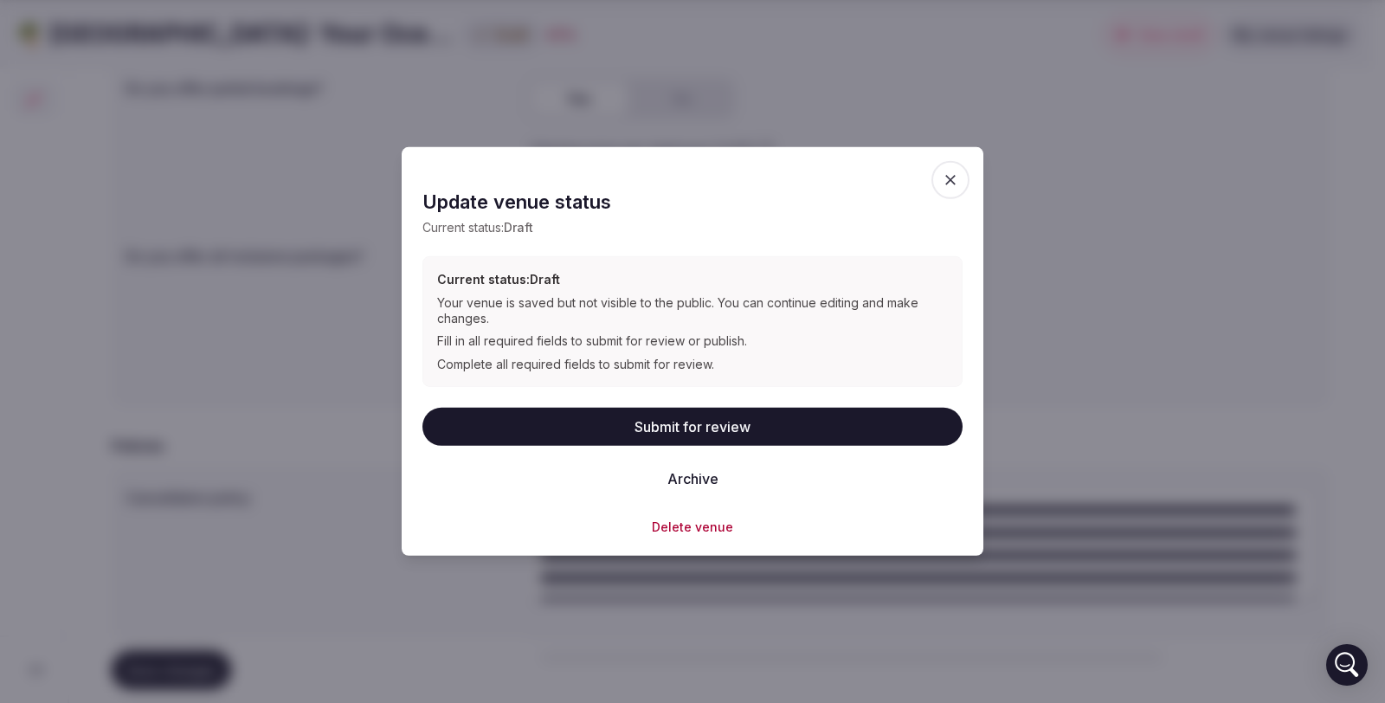
click at [711, 426] on button "Submit for review" at bounding box center [693, 427] width 540 height 38
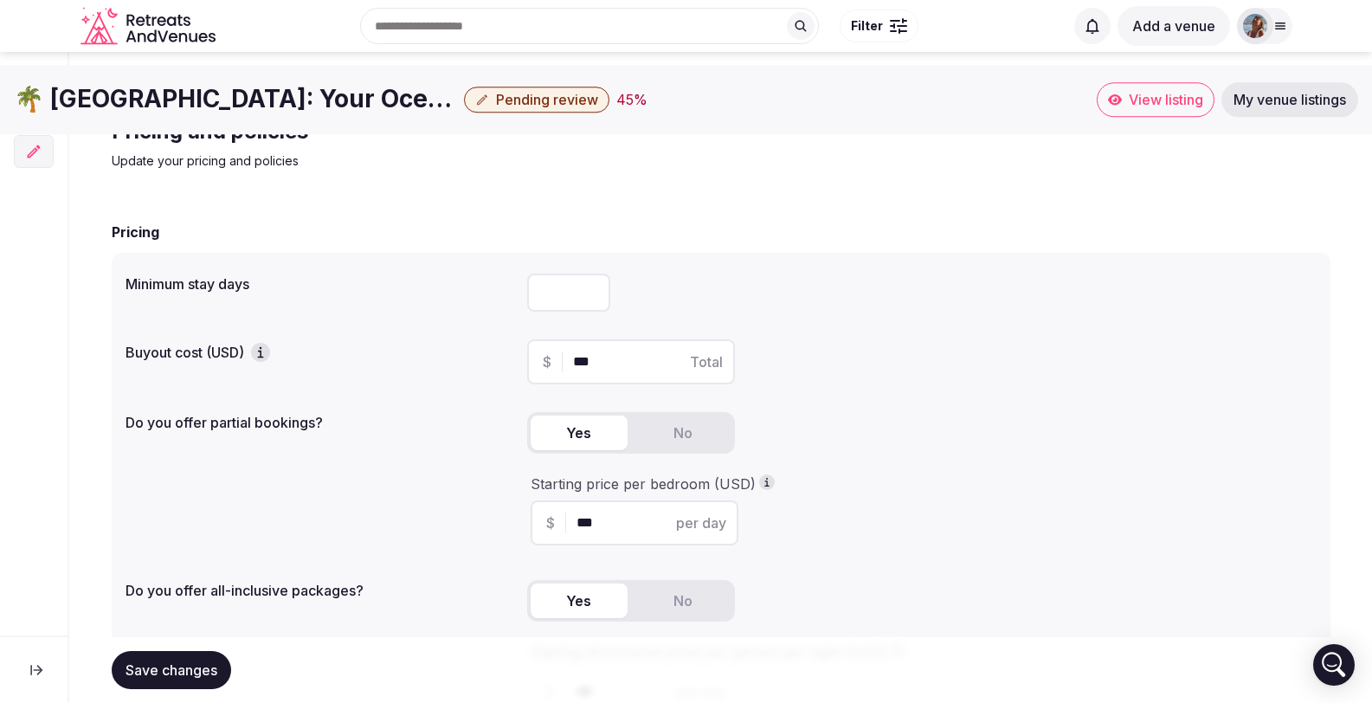
scroll to position [0, 0]
